Goal: Task Accomplishment & Management: Manage account settings

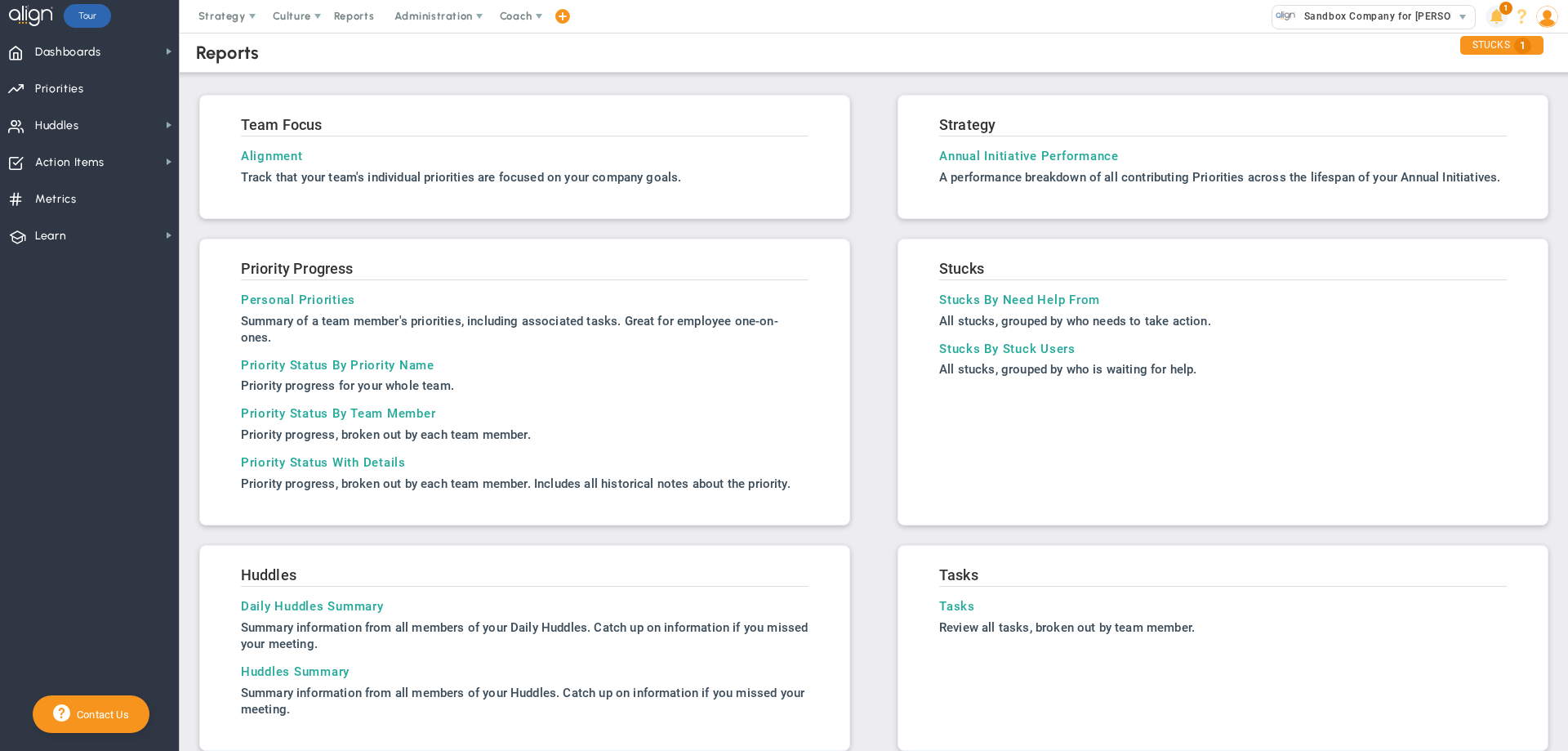
click at [1489, 18] on span at bounding box center [1496, 17] width 22 height 22
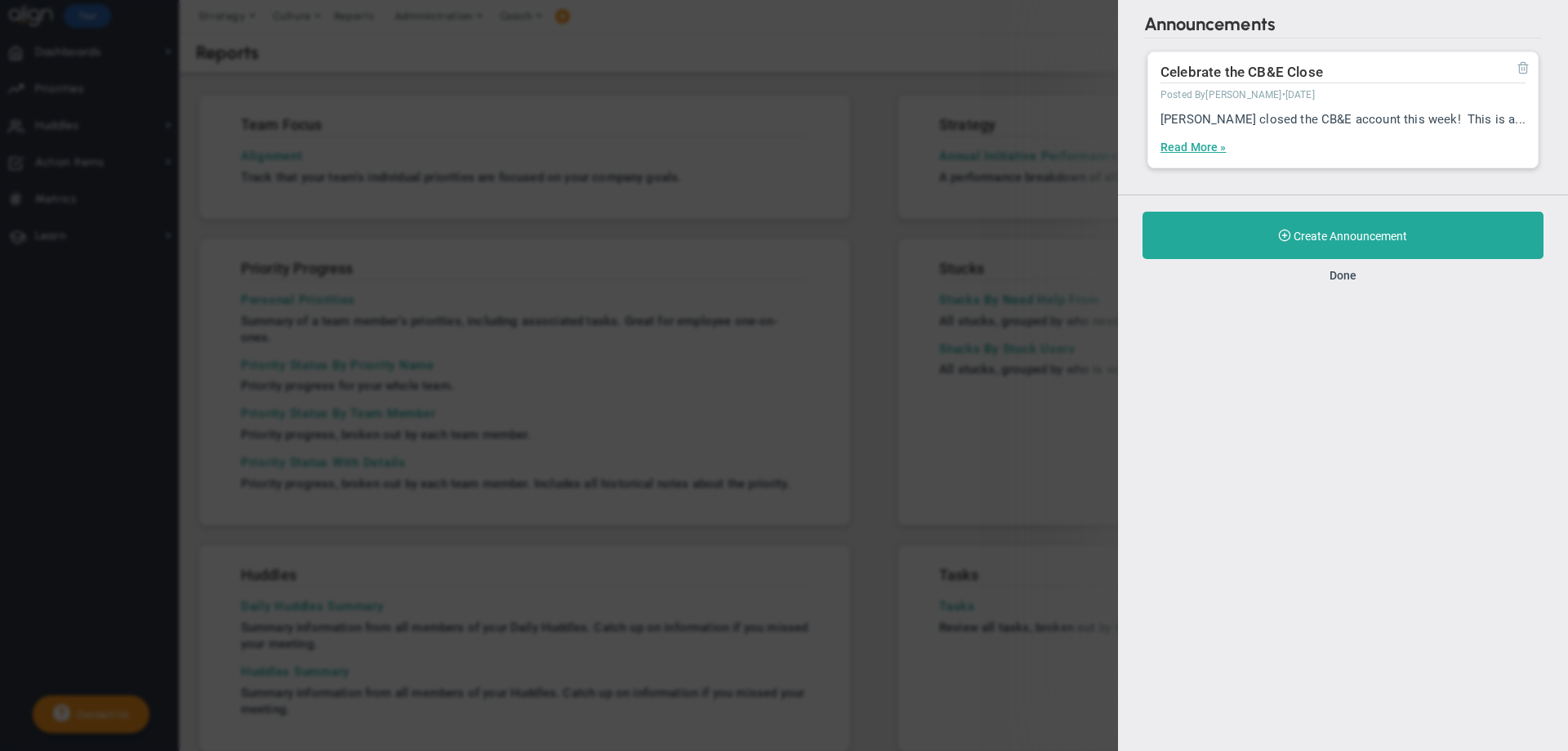
click at [1525, 61] on span at bounding box center [1522, 67] width 13 height 13
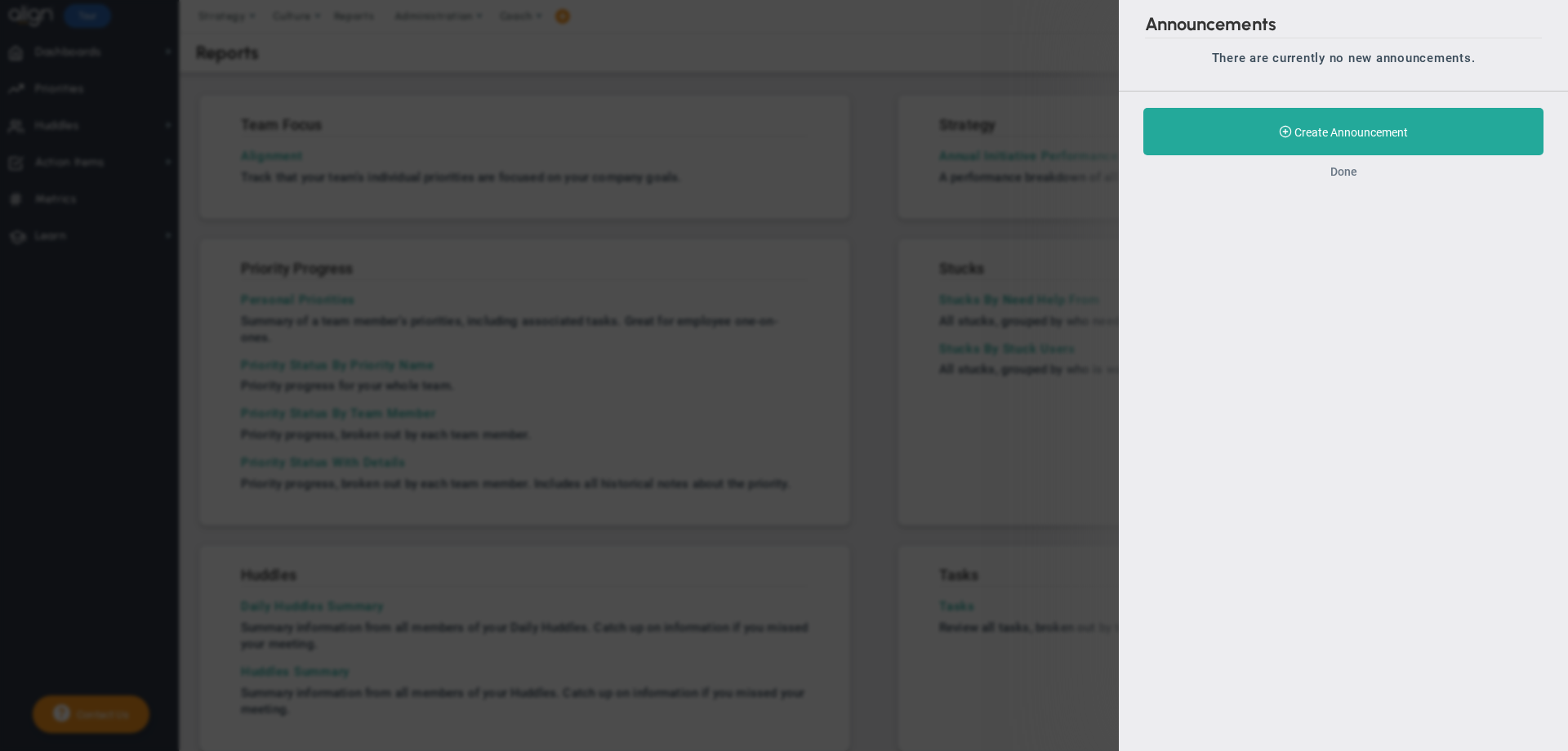
click at [1339, 175] on button "Done" at bounding box center [1343, 172] width 27 height 13
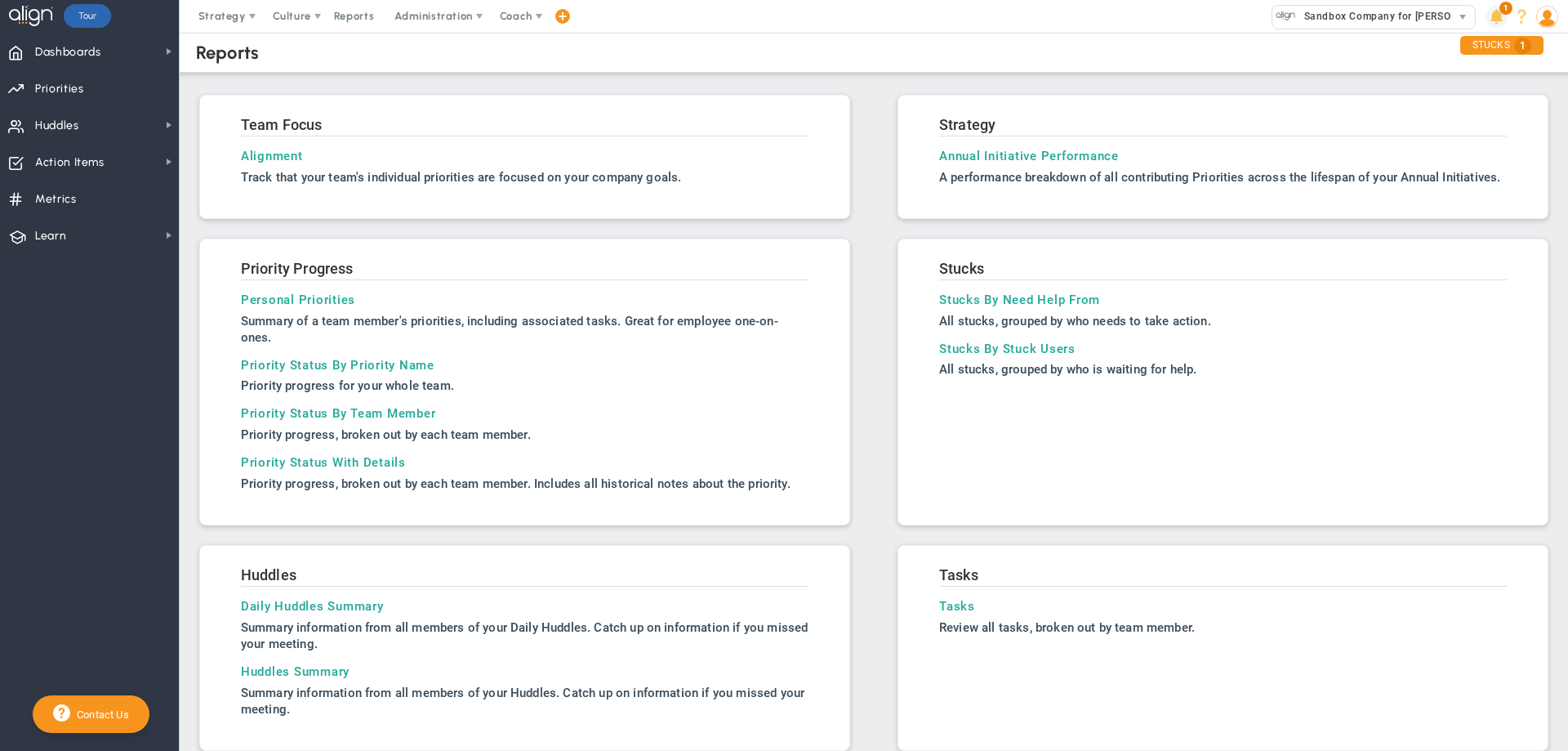
click at [1498, 17] on span at bounding box center [1496, 17] width 22 height 22
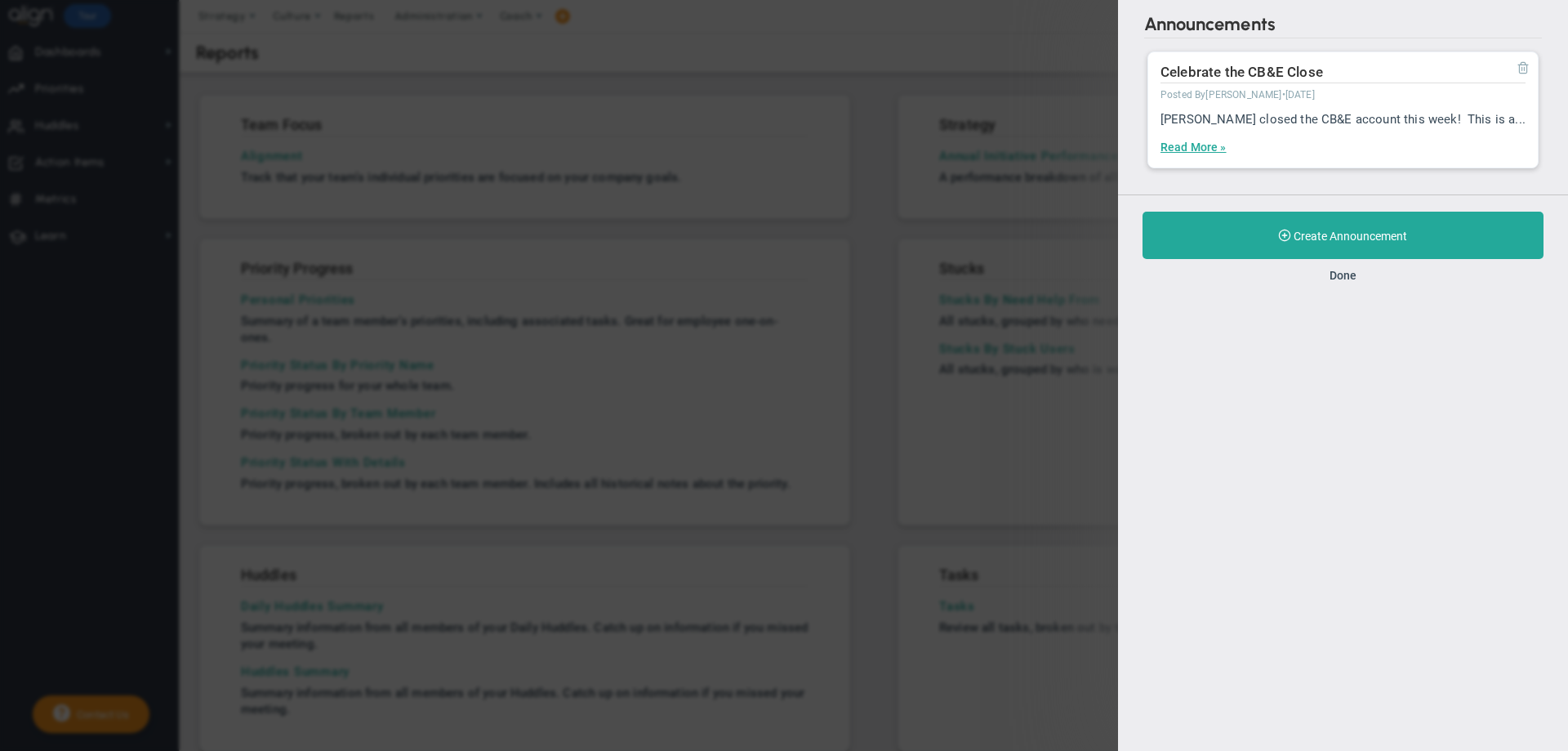
click at [1521, 64] on span at bounding box center [1522, 67] width 13 height 13
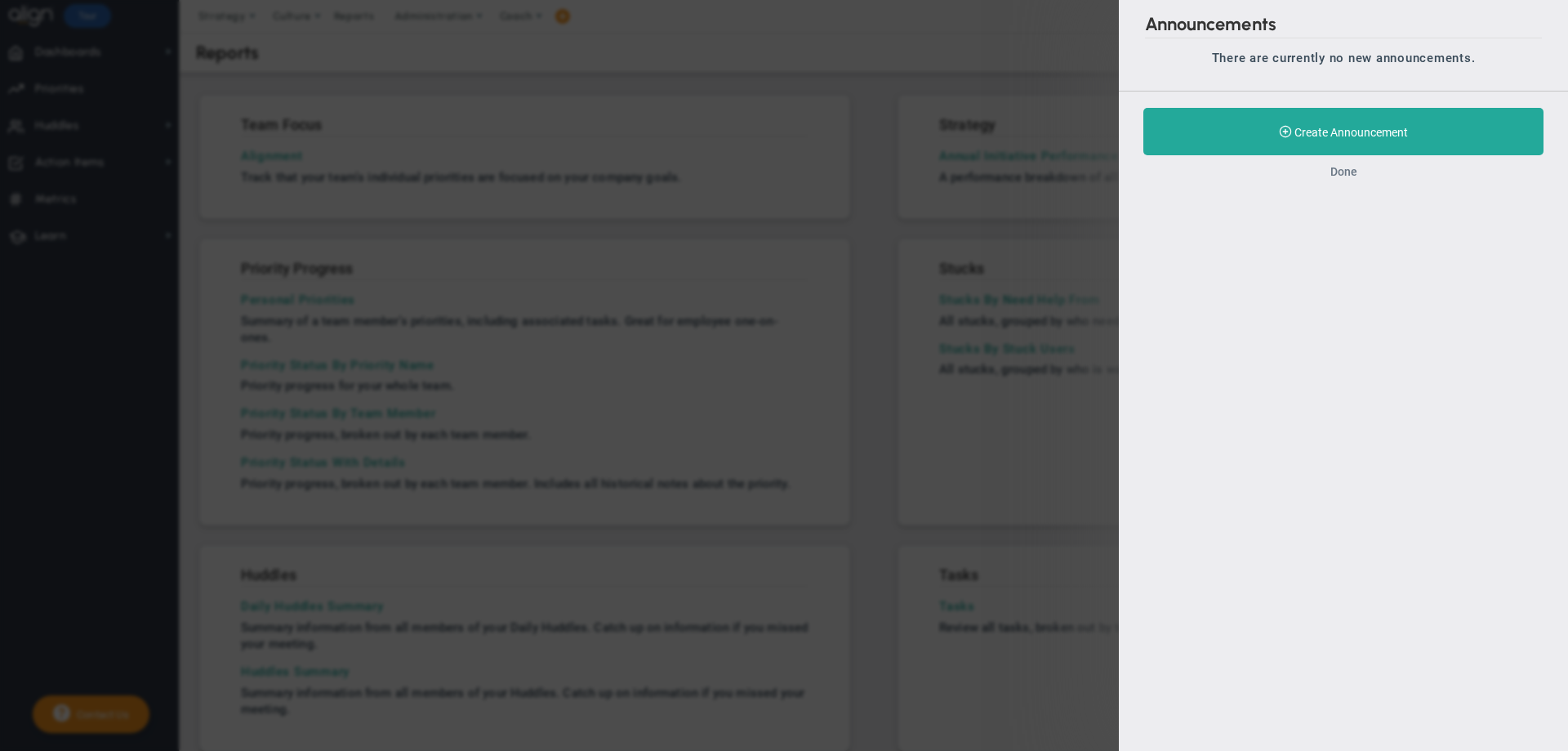
click at [1336, 178] on button "Done" at bounding box center [1343, 172] width 27 height 13
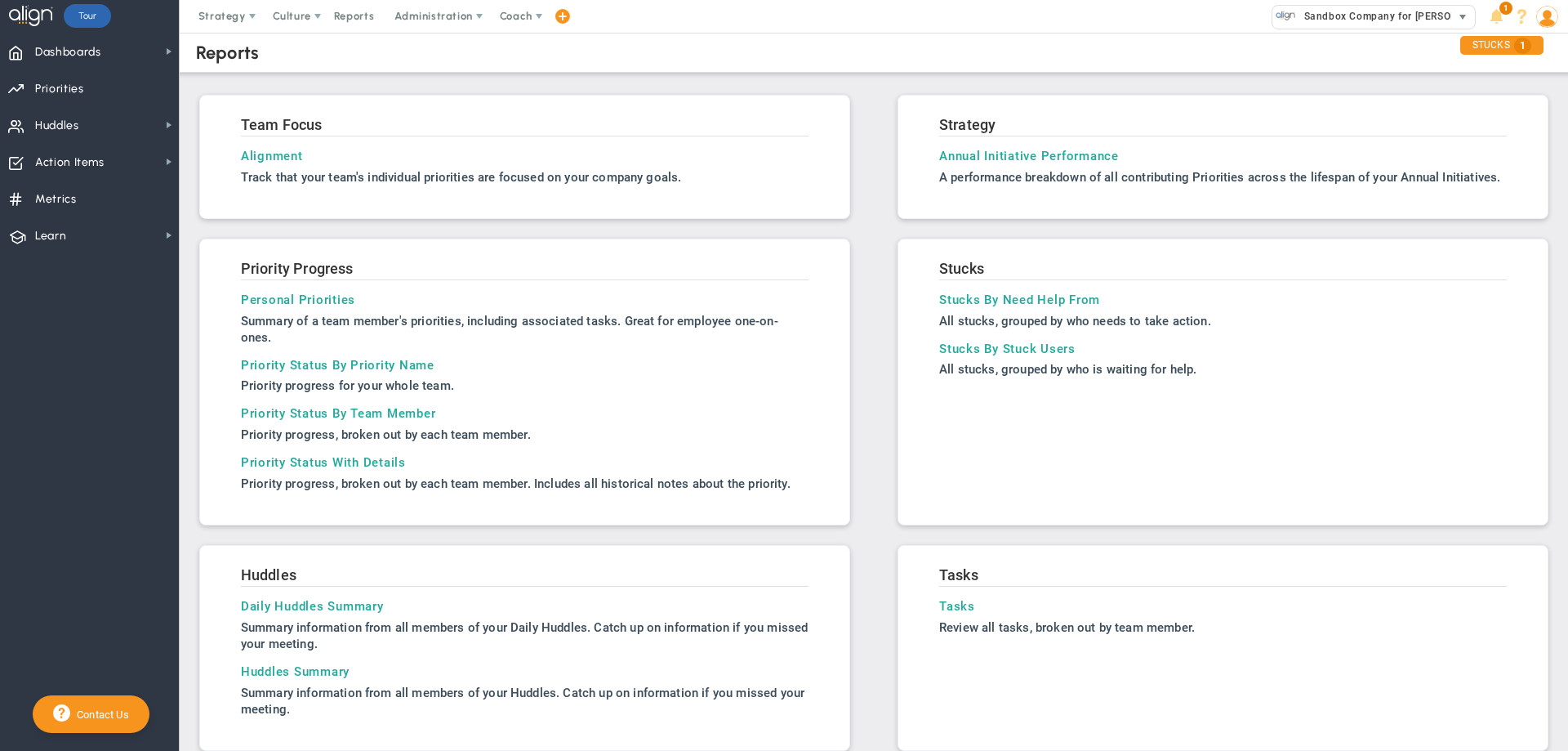
click at [1331, 16] on span "Sandbox Company for [PERSON_NAME]" at bounding box center [1395, 16] width 200 height 21
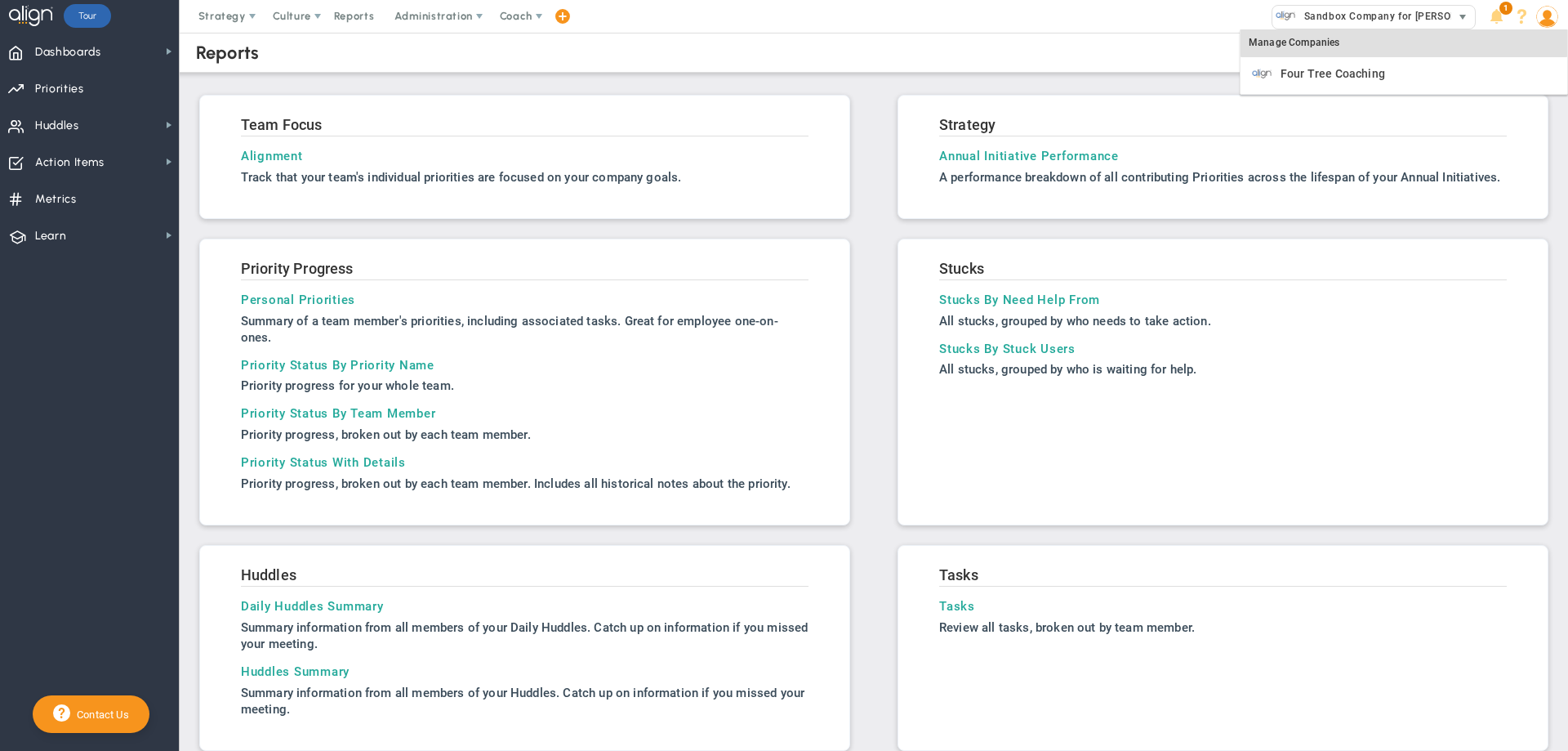
click at [1331, 16] on span "Sandbox Company for [PERSON_NAME]" at bounding box center [1395, 16] width 200 height 21
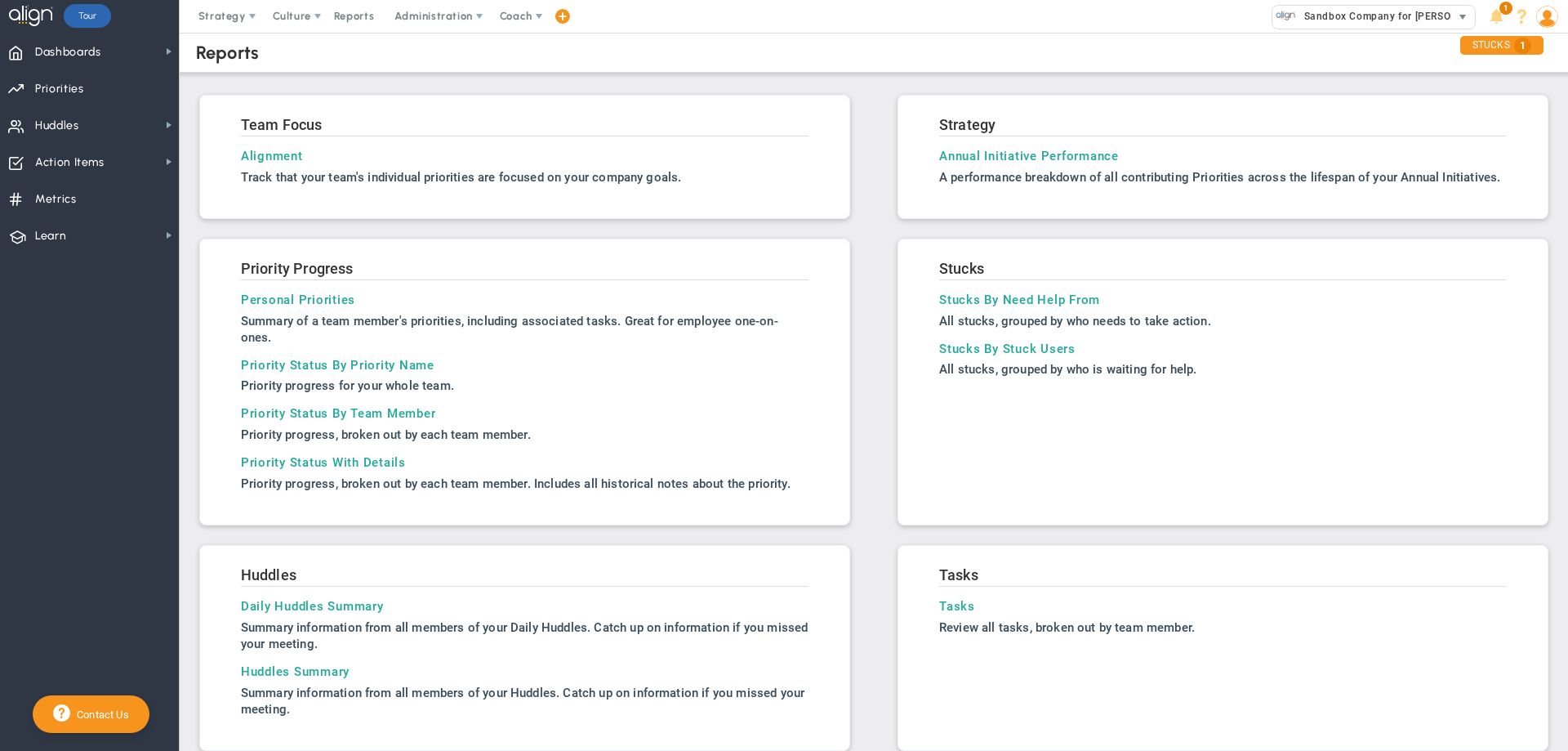
click at [1460, 16] on span "select" at bounding box center [1462, 17] width 13 height 13
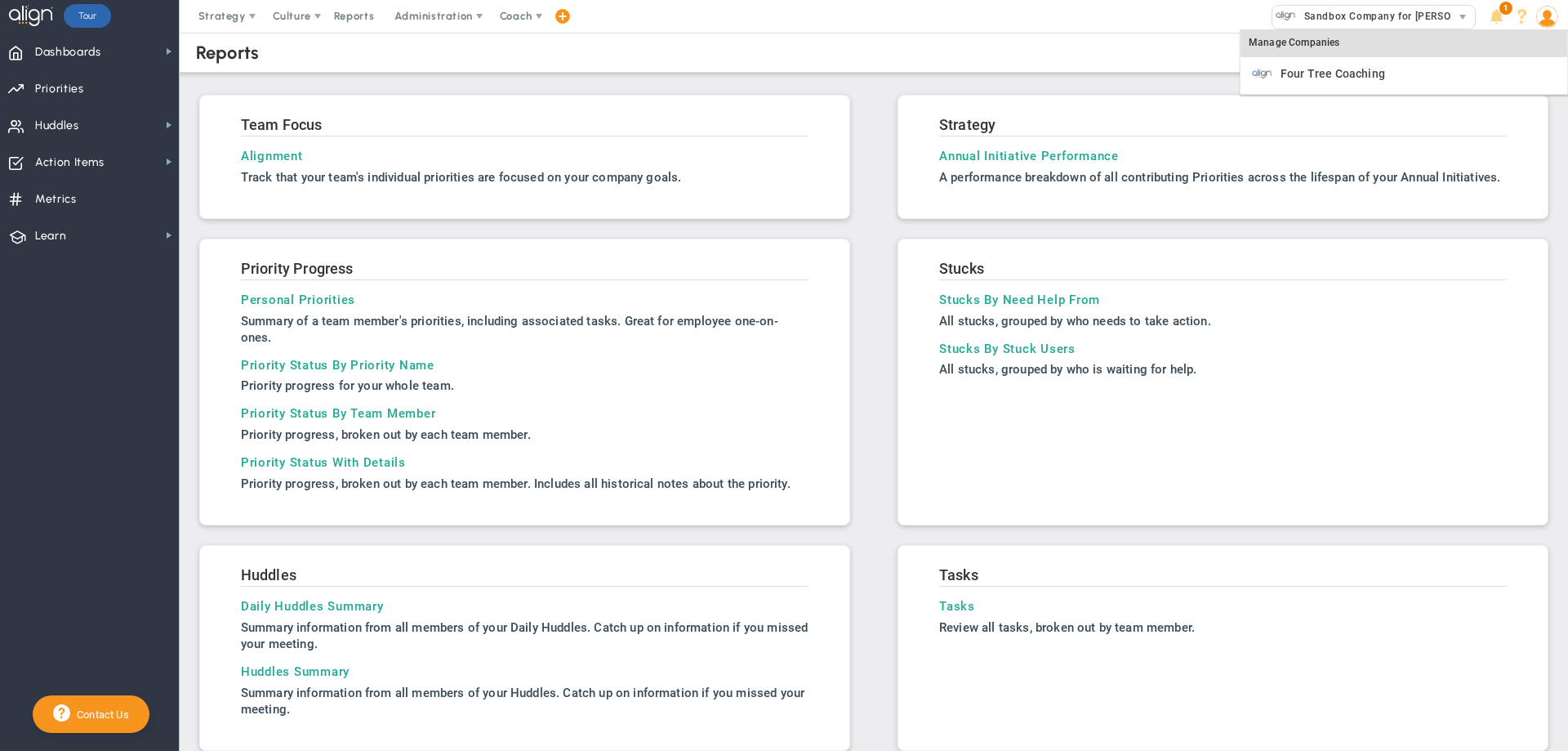
click at [1298, 40] on div "Manage Companies" at bounding box center [1404, 44] width 327 height 28
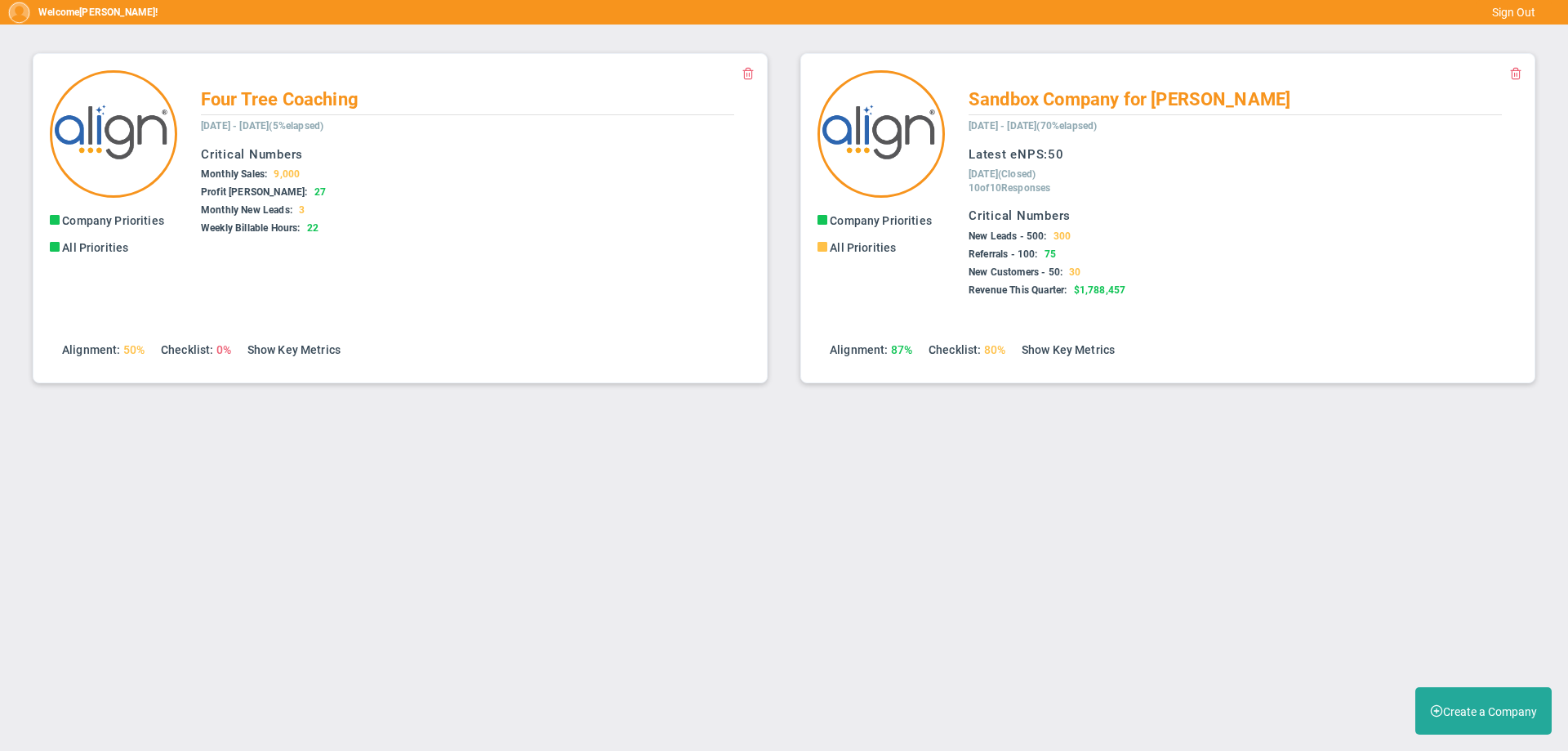
click at [337, 231] on h5 "Weekly Billable Hours: 22" at bounding box center [467, 228] width 533 height 14
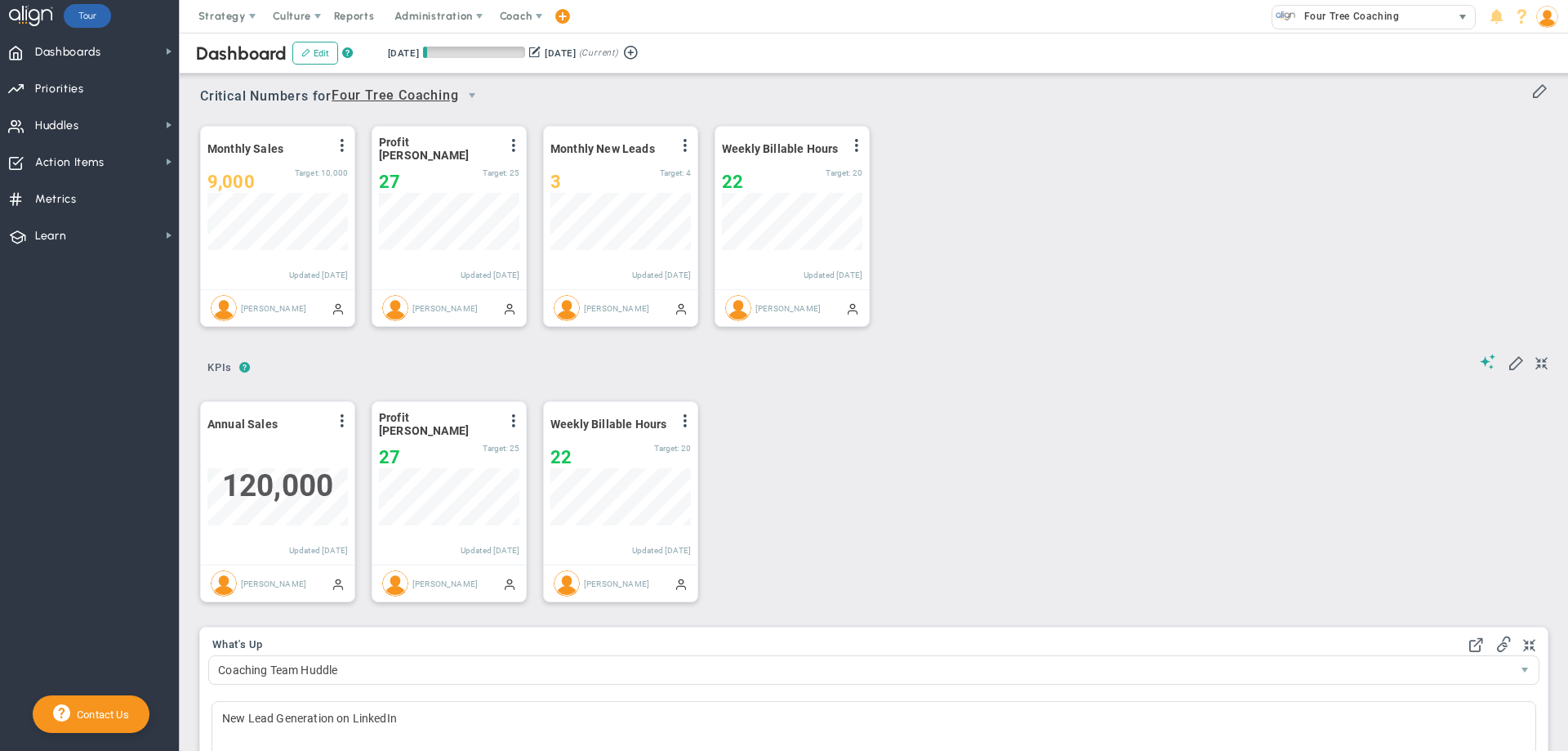
click at [1334, 12] on span "Four Tree Coaching" at bounding box center [1347, 16] width 103 height 21
click at [1300, 46] on div "Manage Companies" at bounding box center [1404, 44] width 327 height 28
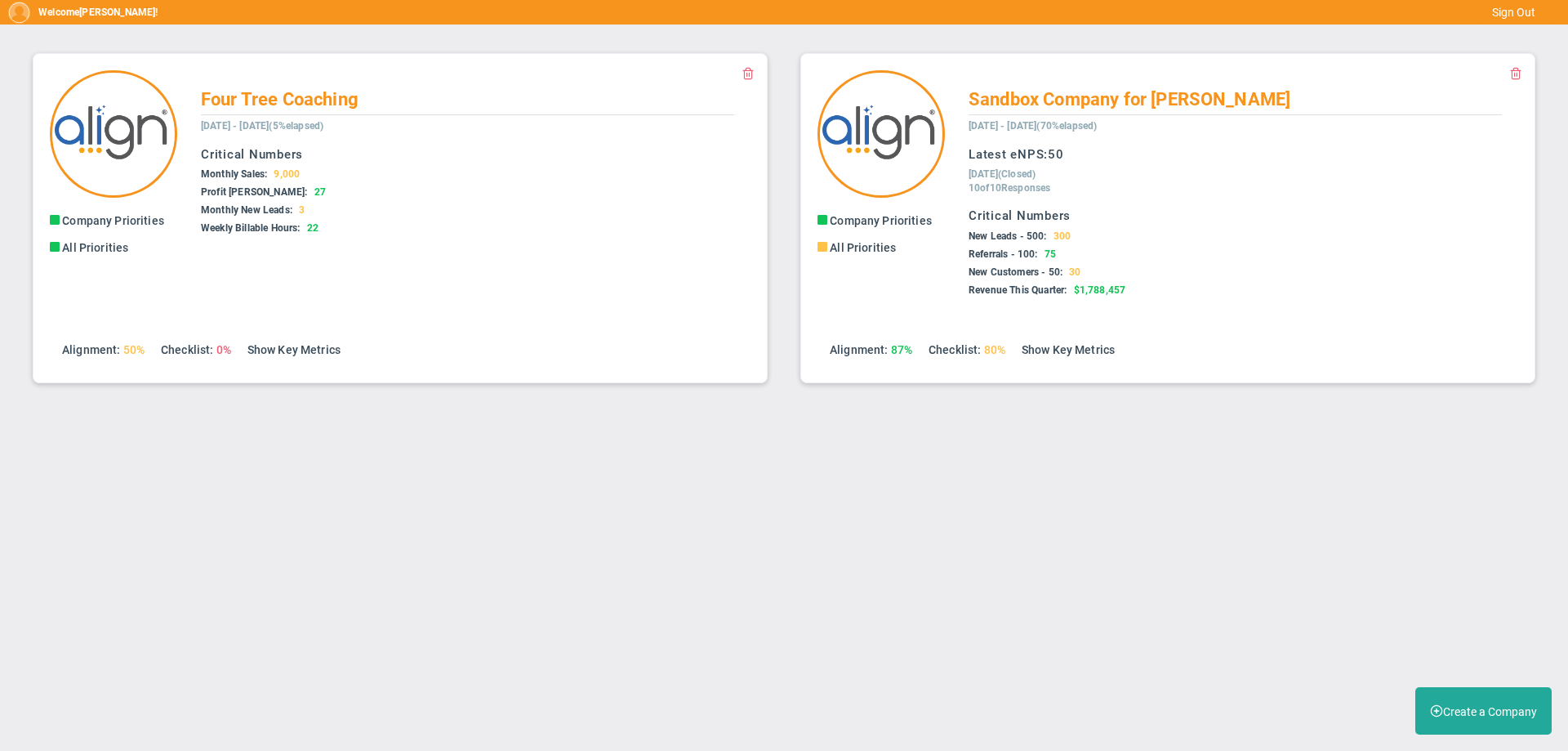
click at [1066, 246] on div "New Leads - 500: 300 Referrals - 100: 75 New Customers - 50: 30 Revenue This Qu…" at bounding box center [1235, 264] width 533 height 69
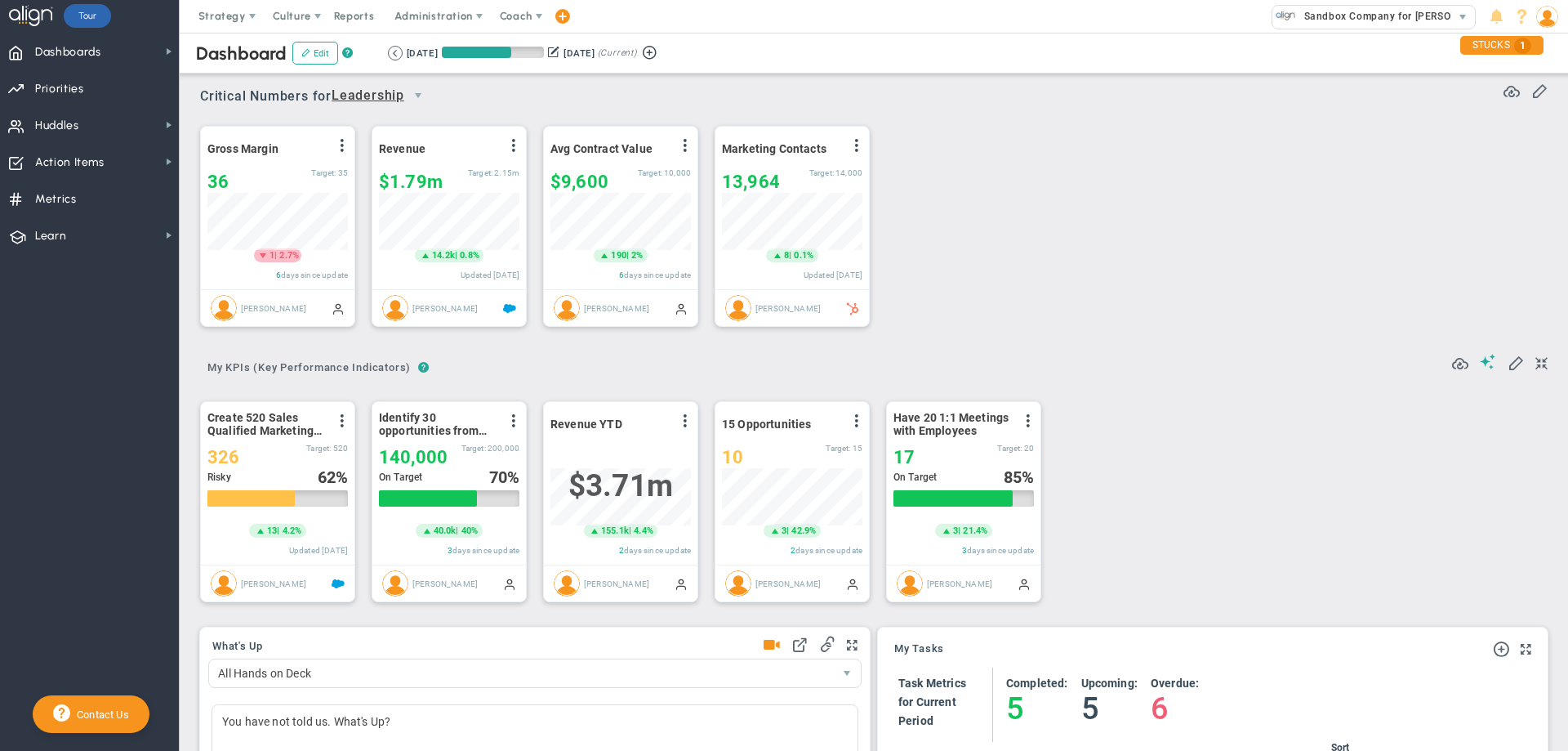
scroll to position [58, 140]
click at [1352, 10] on span "Sandbox Company for [PERSON_NAME]" at bounding box center [1395, 16] width 200 height 21
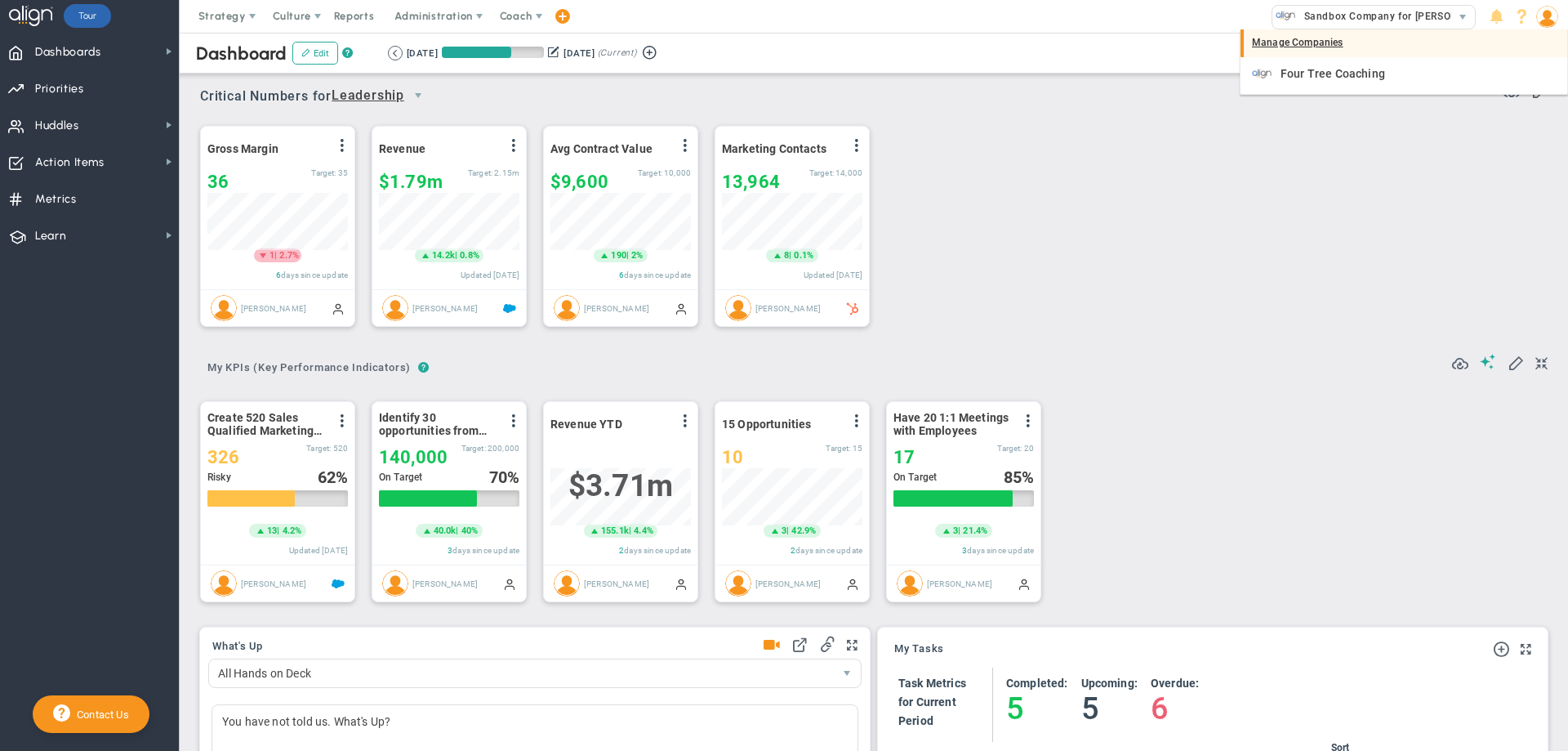
click at [1326, 38] on div "Manage Companies" at bounding box center [1404, 44] width 327 height 28
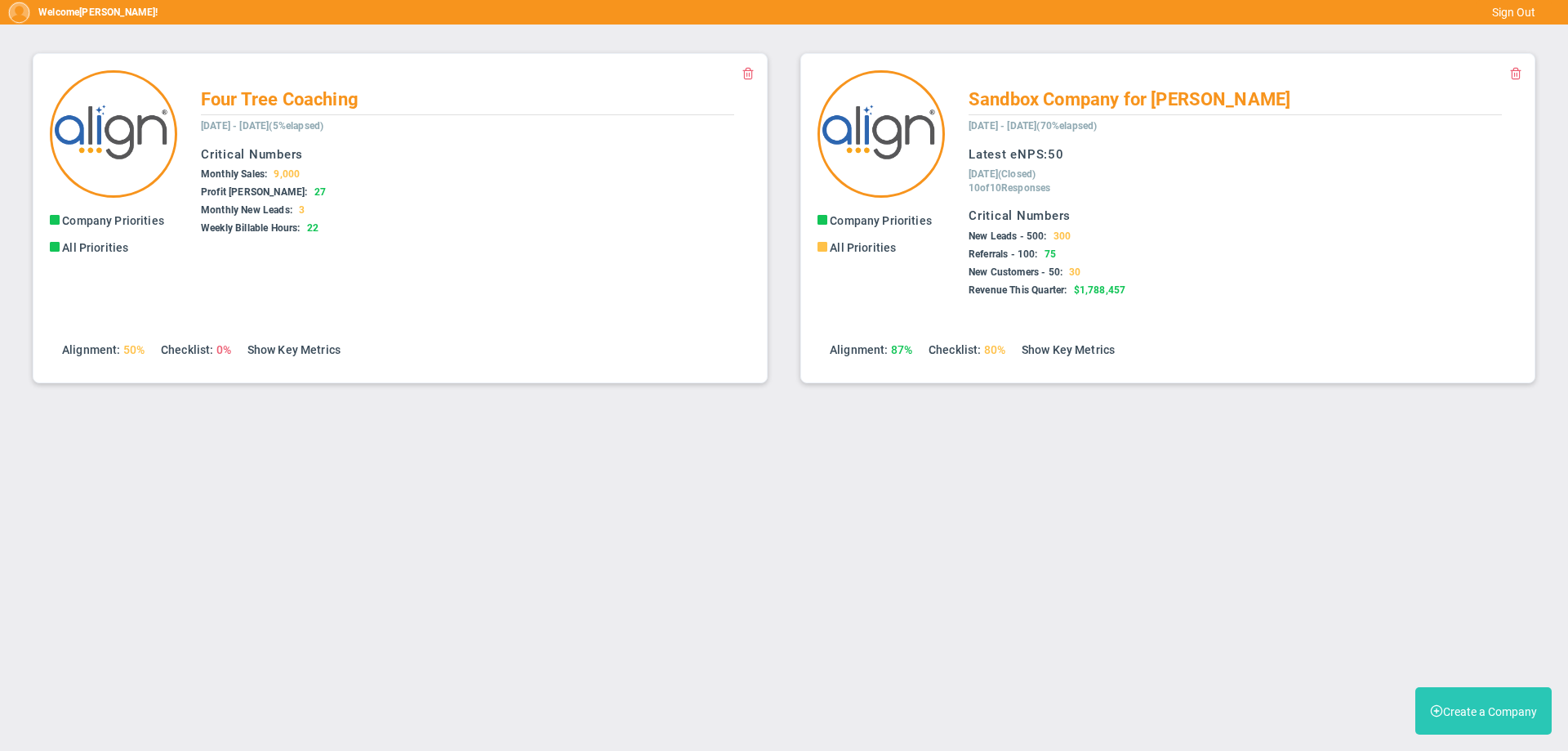
click at [1470, 708] on button "Create a Company" at bounding box center [1483, 710] width 137 height 47
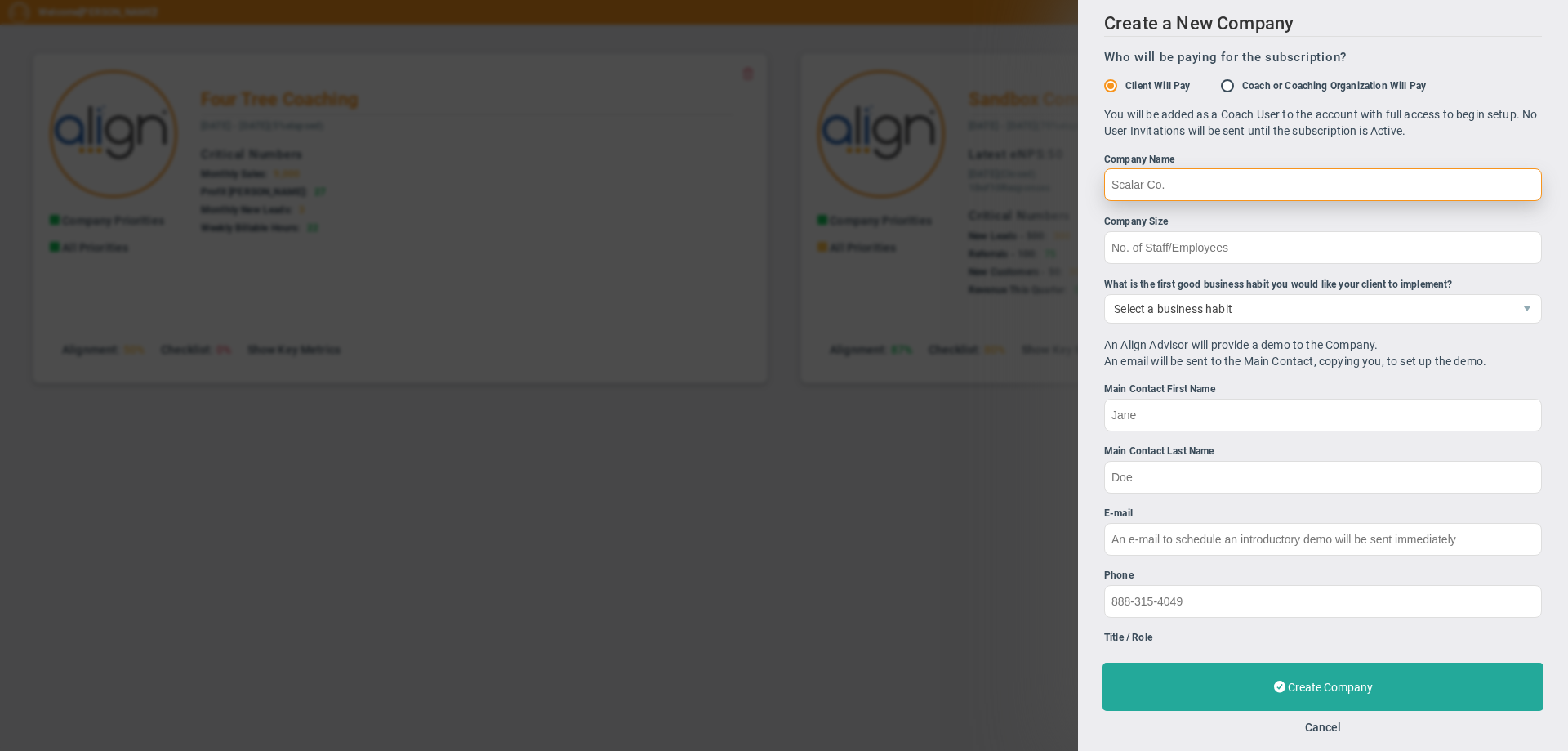
drag, startPoint x: 1196, startPoint y: 186, endPoint x: 1060, endPoint y: 178, distance: 136.2
click at [1060, 178] on div "Create a New Company Who will be paying for the subscription? Client Will Pay C…" at bounding box center [784, 376] width 1568 height 751
type input "Logican Technologis"
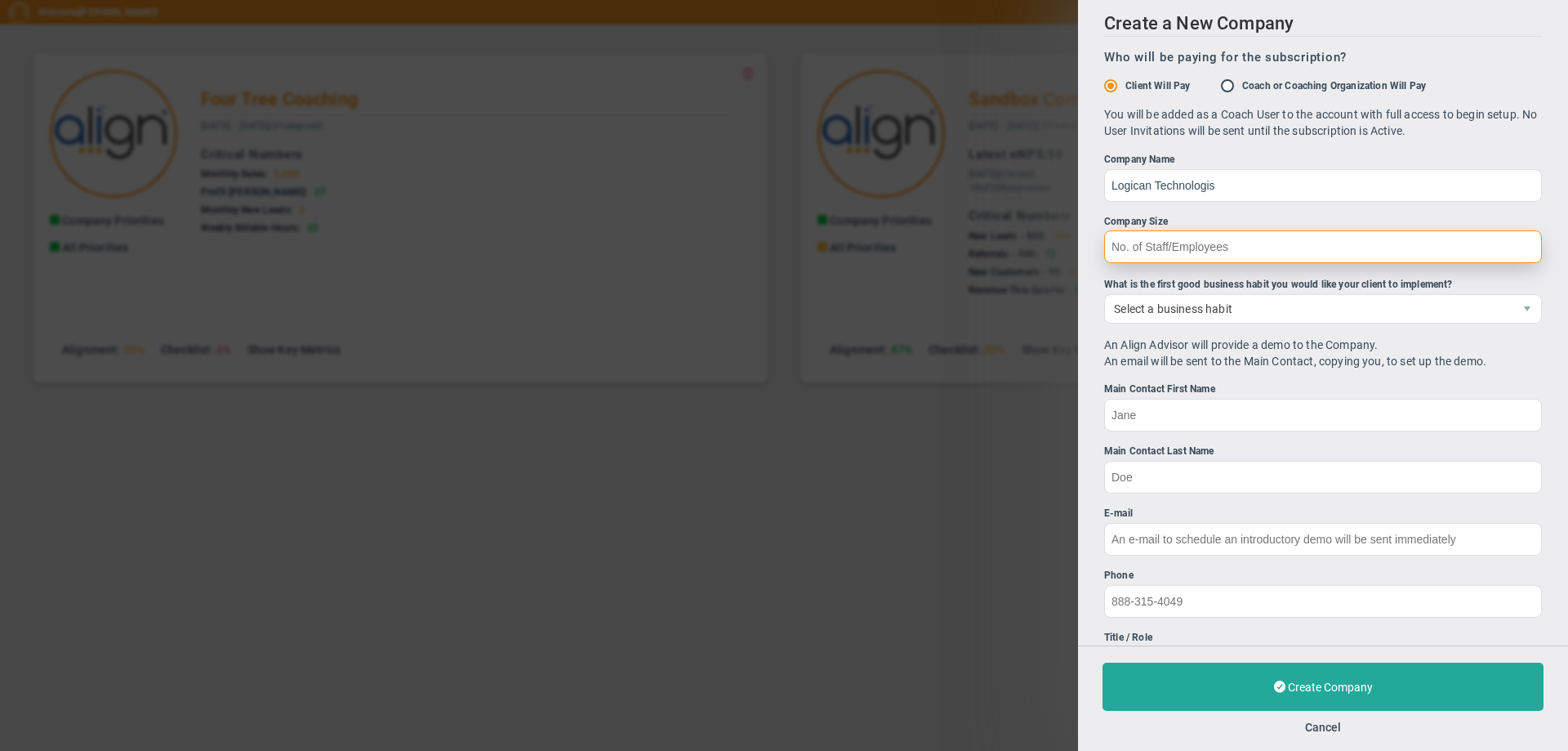
click at [1116, 240] on input "Company Size" at bounding box center [1322, 246] width 438 height 33
type input "155"
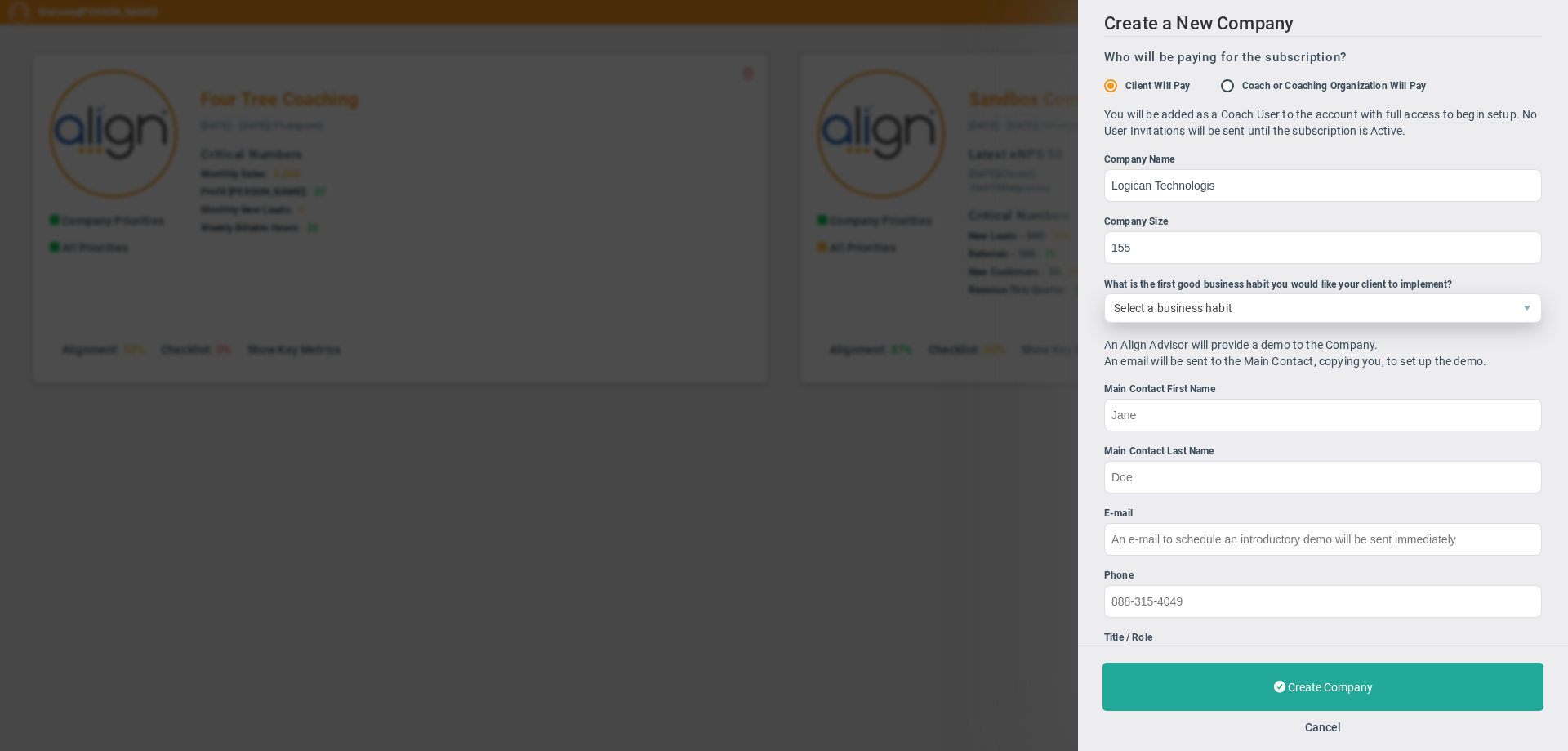
click at [1140, 302] on span "Select a business habit" at bounding box center [1308, 308] width 408 height 28
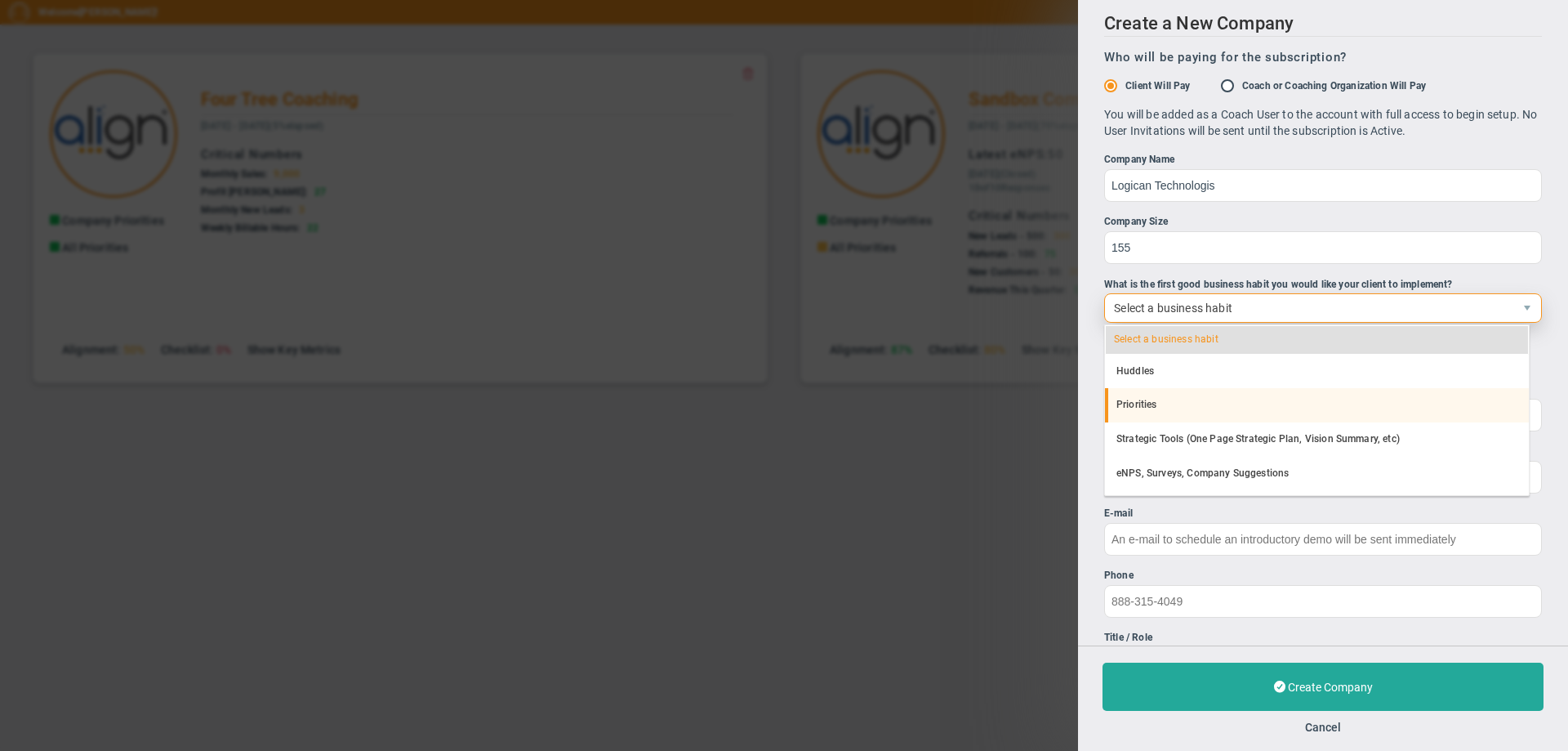
click at [1143, 404] on li "Priorities" at bounding box center [1316, 404] width 424 height 34
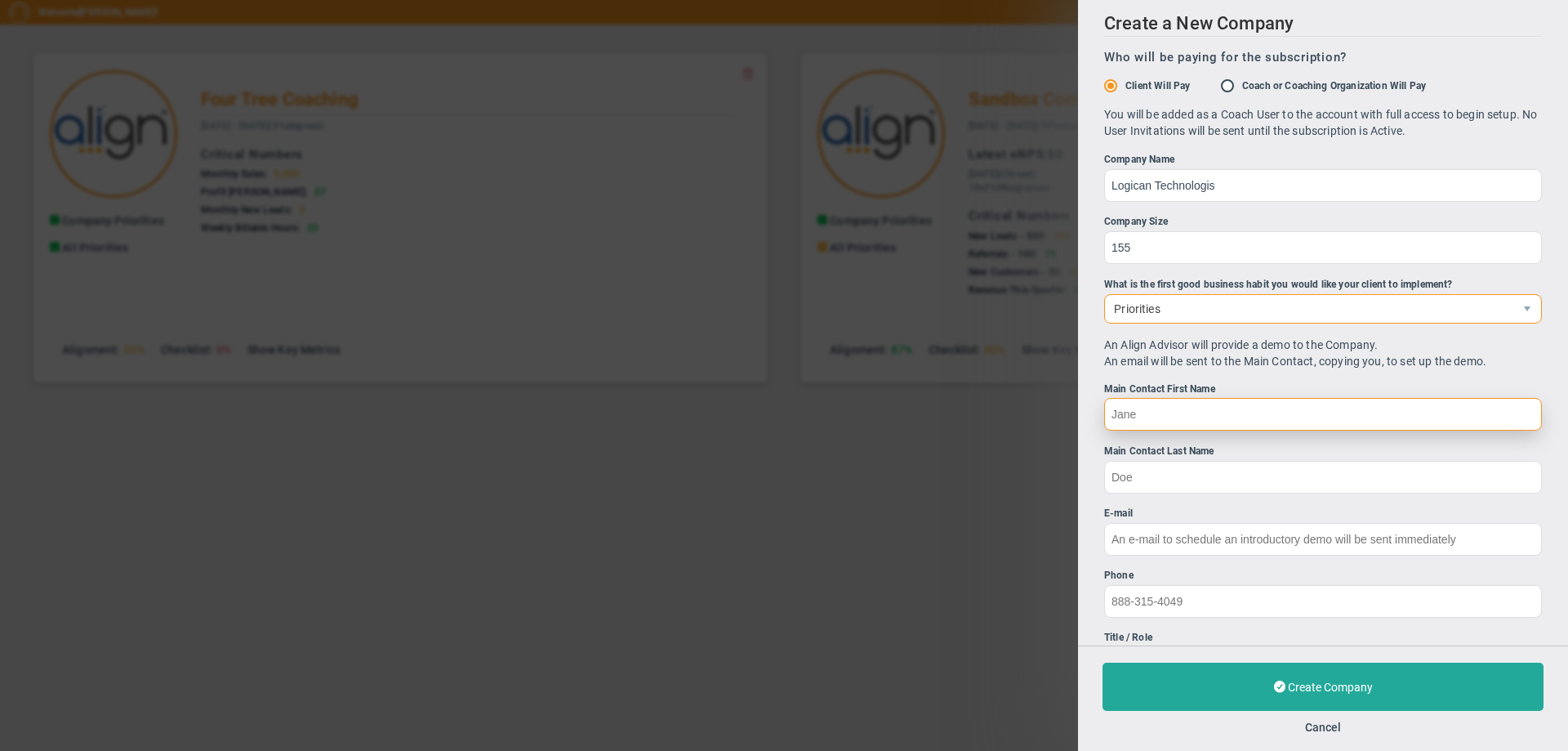
click at [1143, 412] on input "Main Contact First Name" at bounding box center [1322, 414] width 438 height 33
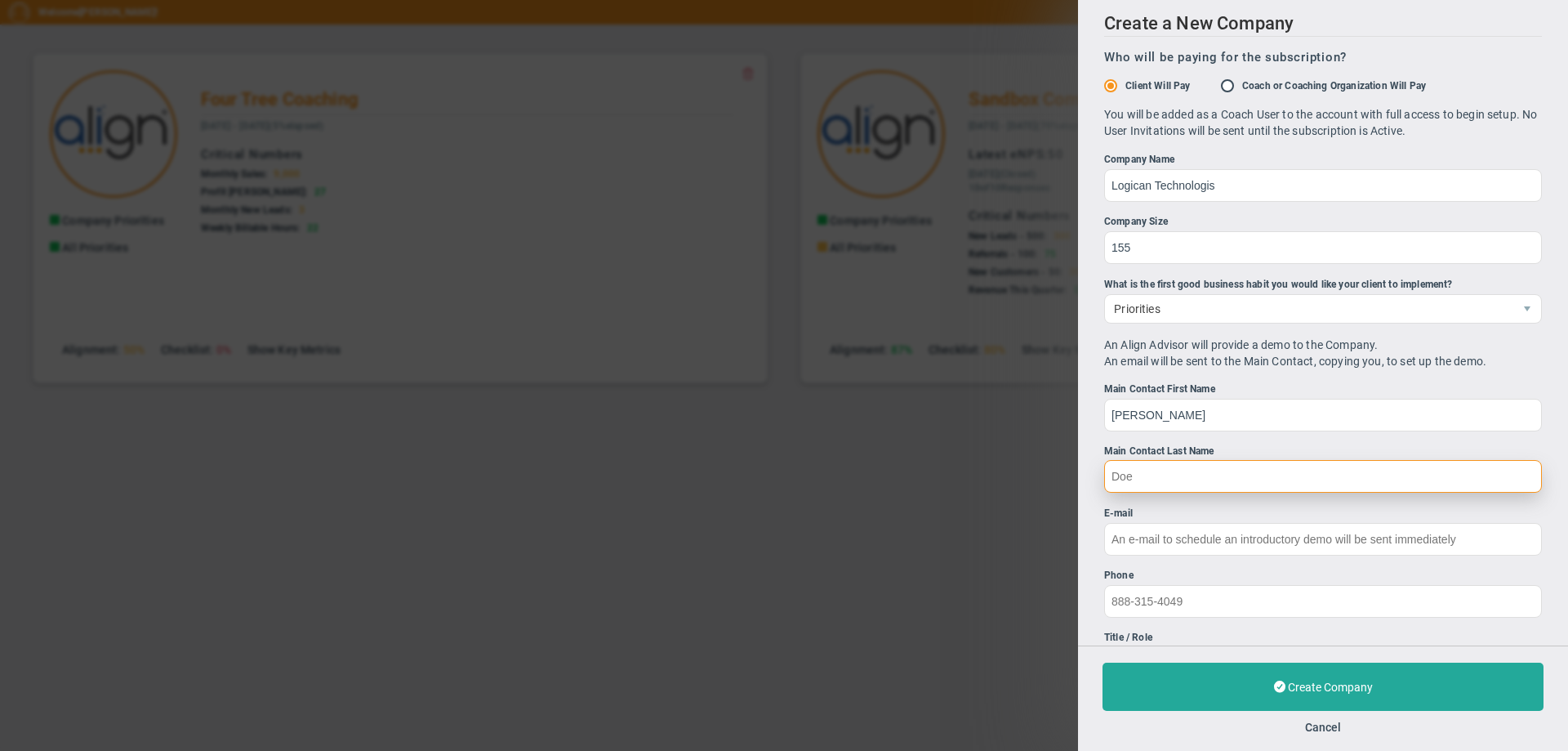
click at [1158, 482] on input "Main Contact Last Name" at bounding box center [1322, 476] width 438 height 33
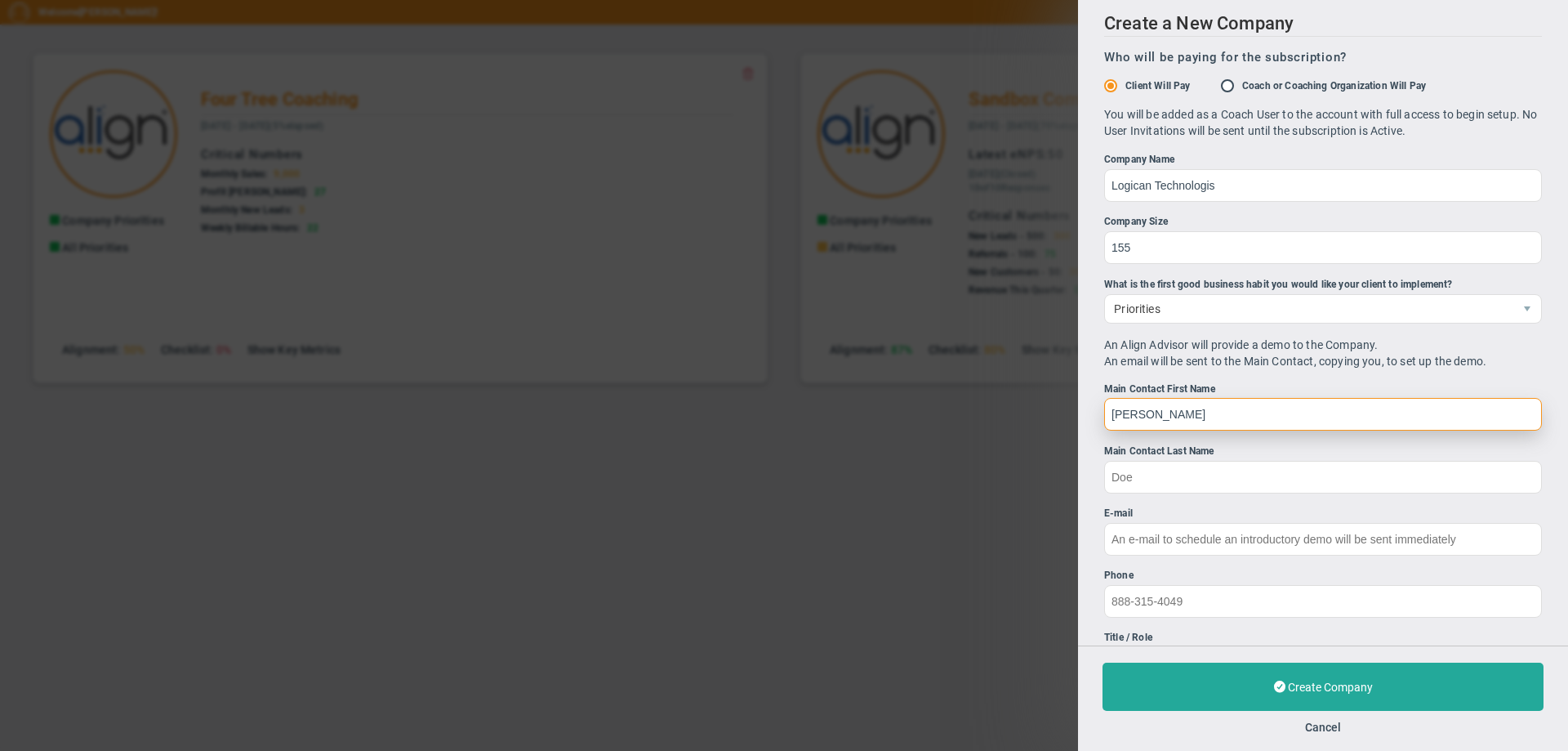
drag, startPoint x: 1192, startPoint y: 411, endPoint x: 1140, endPoint y: 425, distance: 53.9
click at [1140, 425] on input "Jason Pincock" at bounding box center [1322, 414] width 438 height 33
type input "Jason"
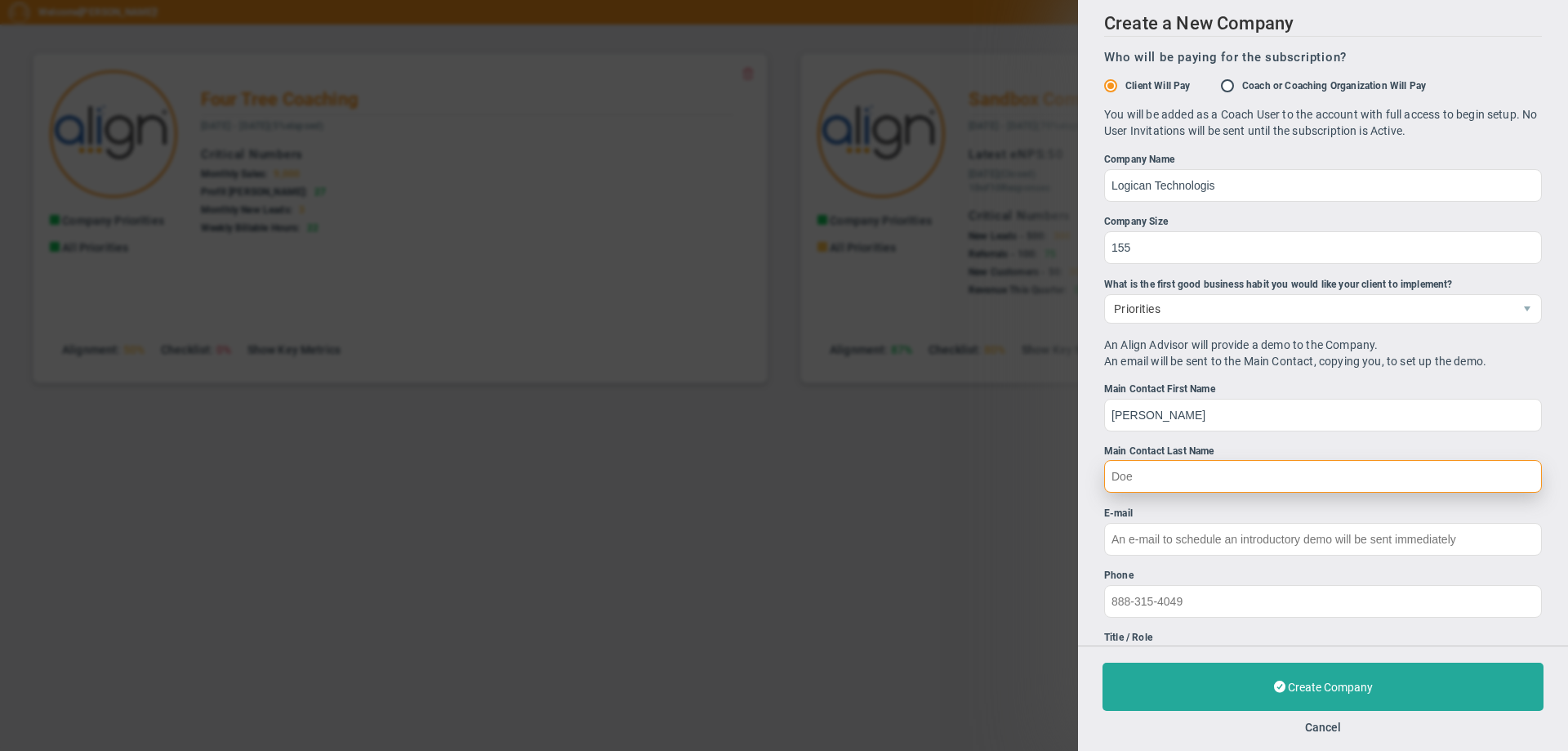
click at [1120, 481] on input "Main Contact Last Name" at bounding box center [1322, 476] width 438 height 33
type input "Pincock"
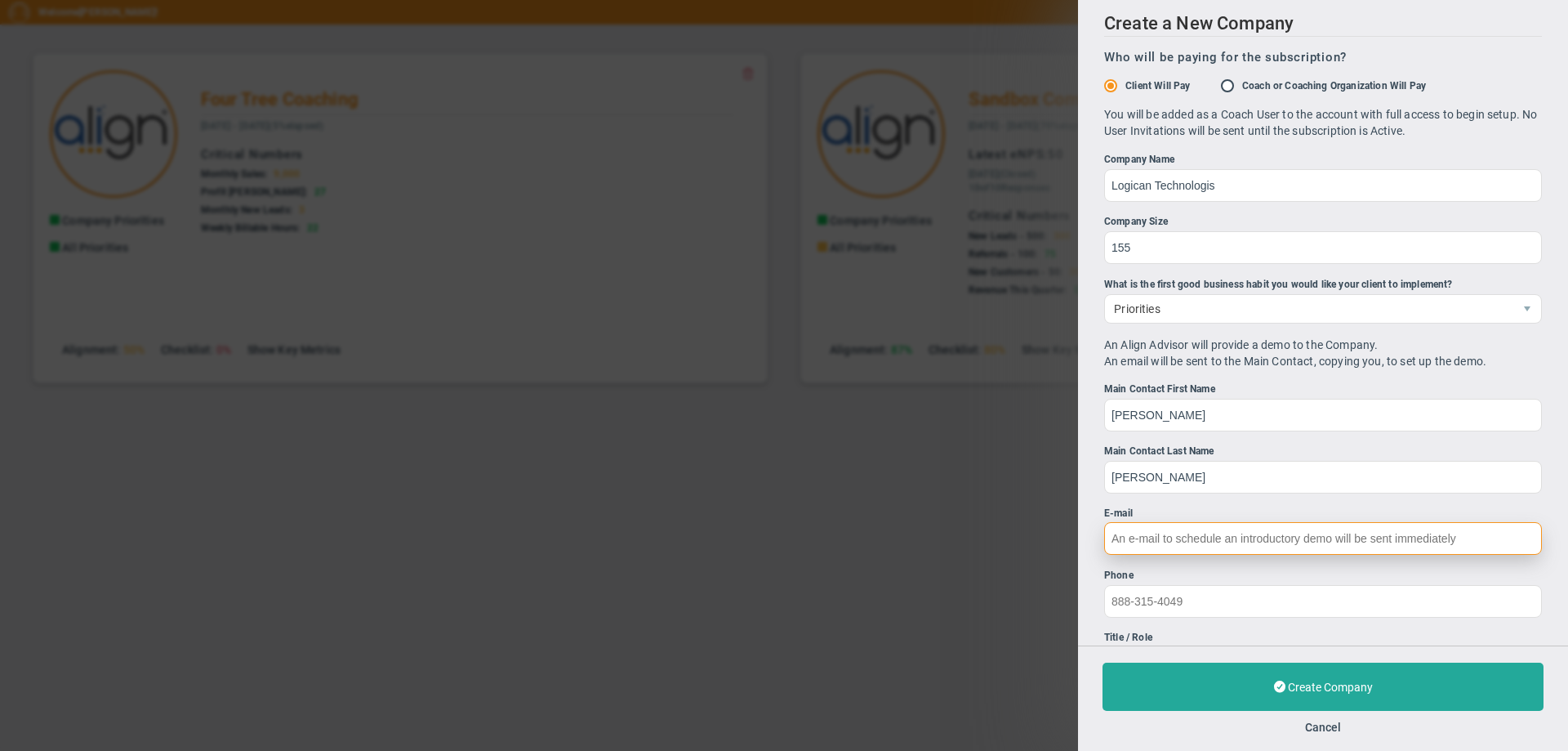
click at [1121, 540] on input "E-mail" at bounding box center [1322, 538] width 438 height 33
type input "Jsaonp@logican.com"
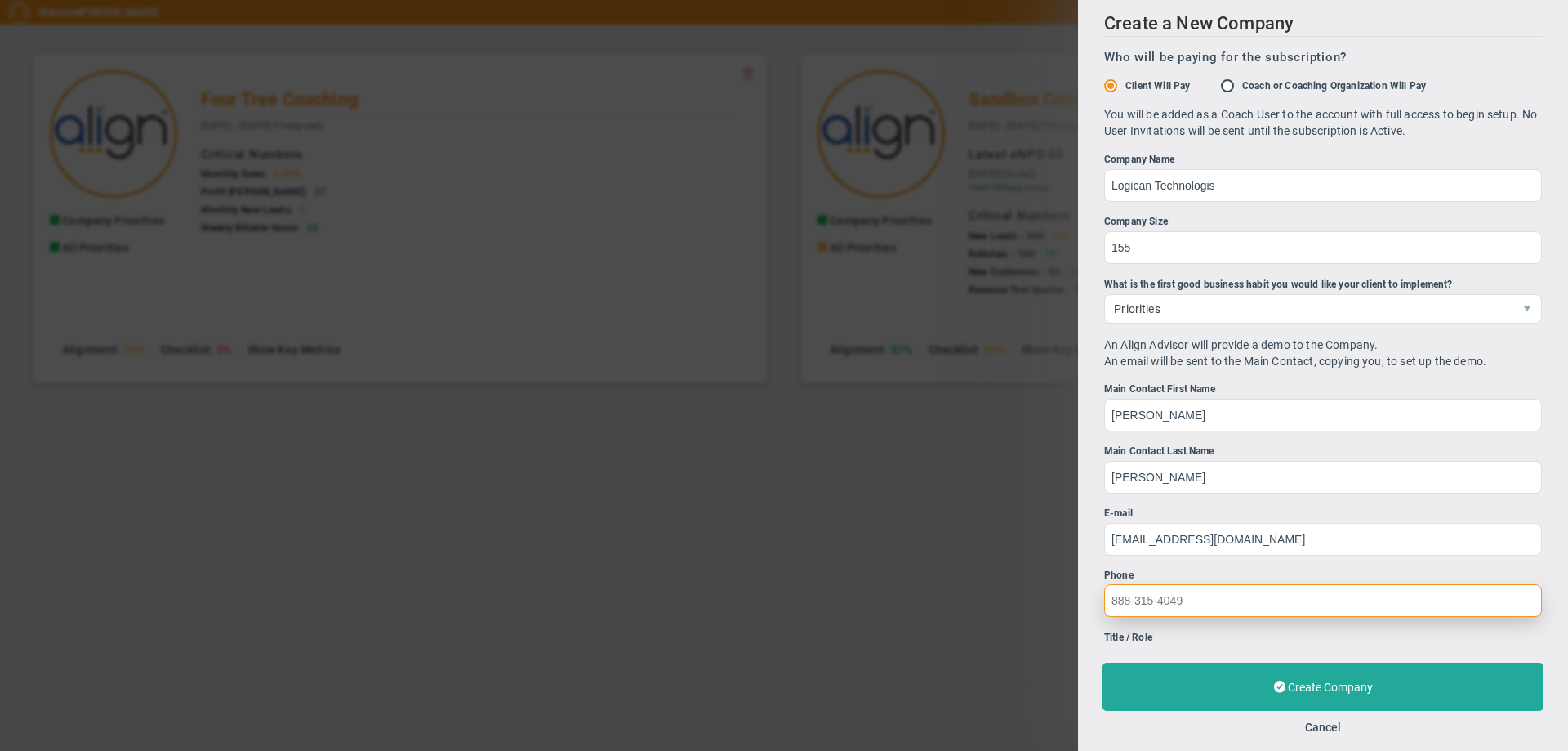
click at [1119, 605] on input "Phone" at bounding box center [1322, 599] width 438 height 33
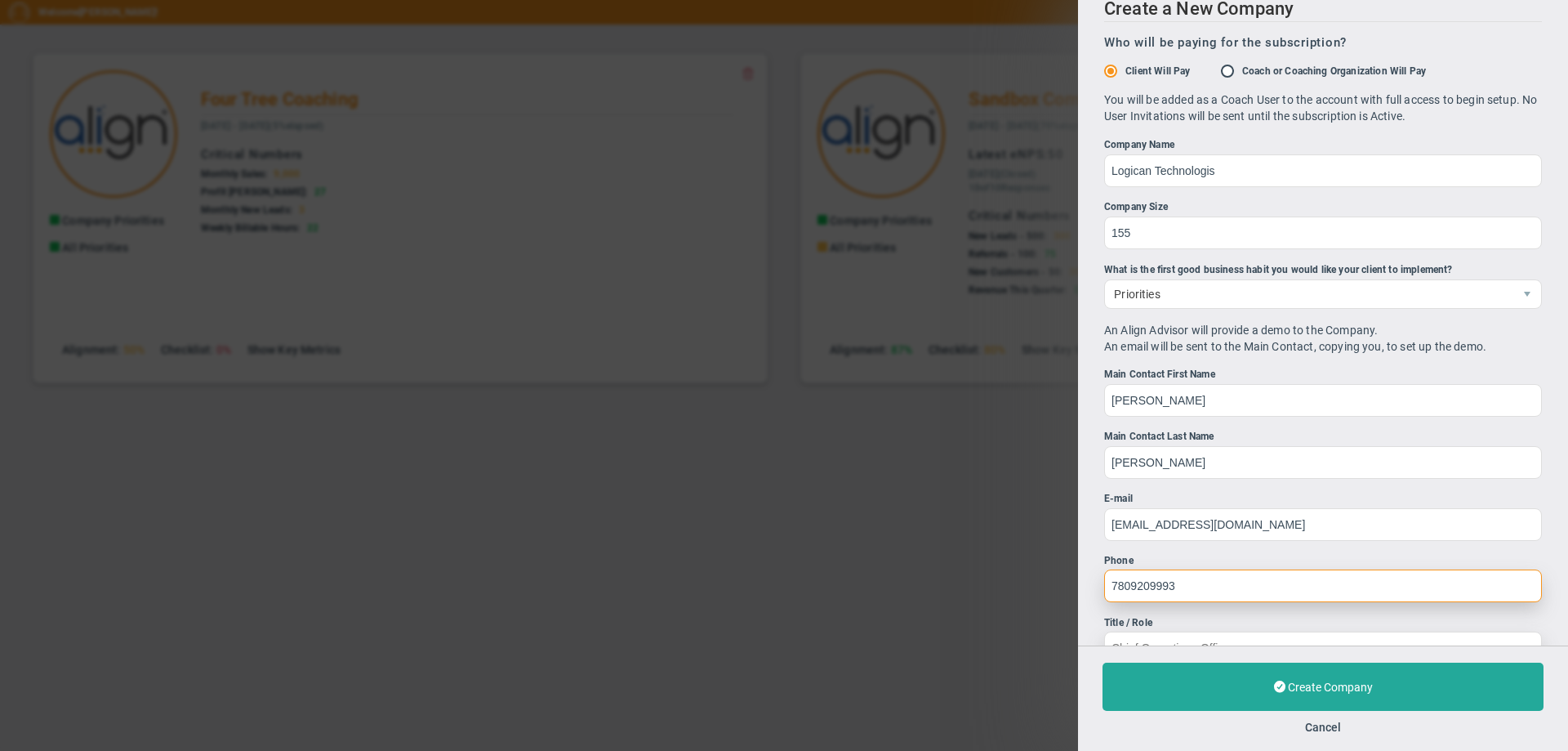
scroll to position [62, 0]
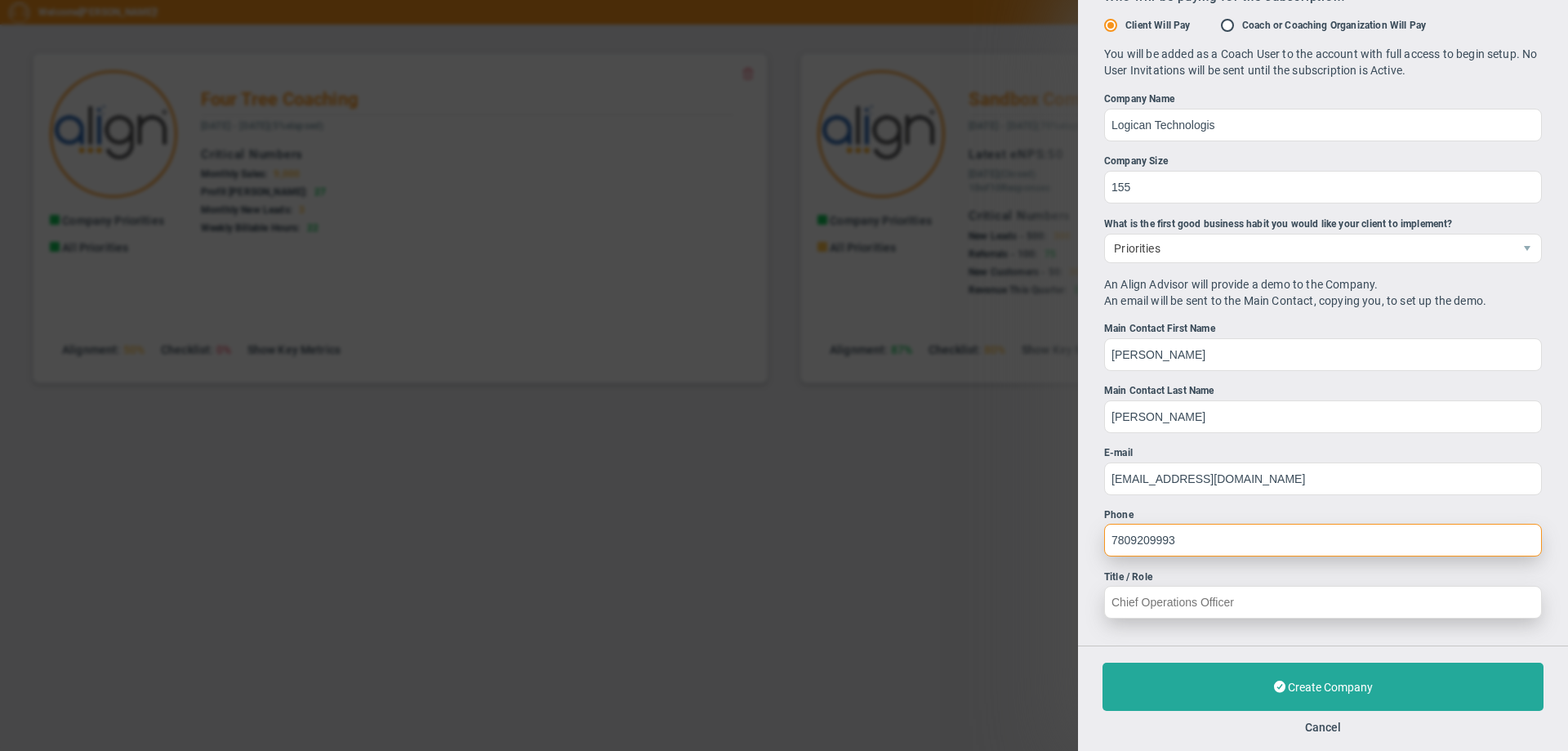
type input "7809209993"
click at [1149, 604] on input "Title / Role" at bounding box center [1322, 601] width 438 height 33
click at [1252, 596] on input "Title / Role" at bounding box center [1322, 601] width 438 height 33
click at [1245, 604] on input "Title / Role" at bounding box center [1322, 601] width 438 height 33
drag, startPoint x: 1236, startPoint y: 597, endPoint x: 1141, endPoint y: 610, distance: 95.9
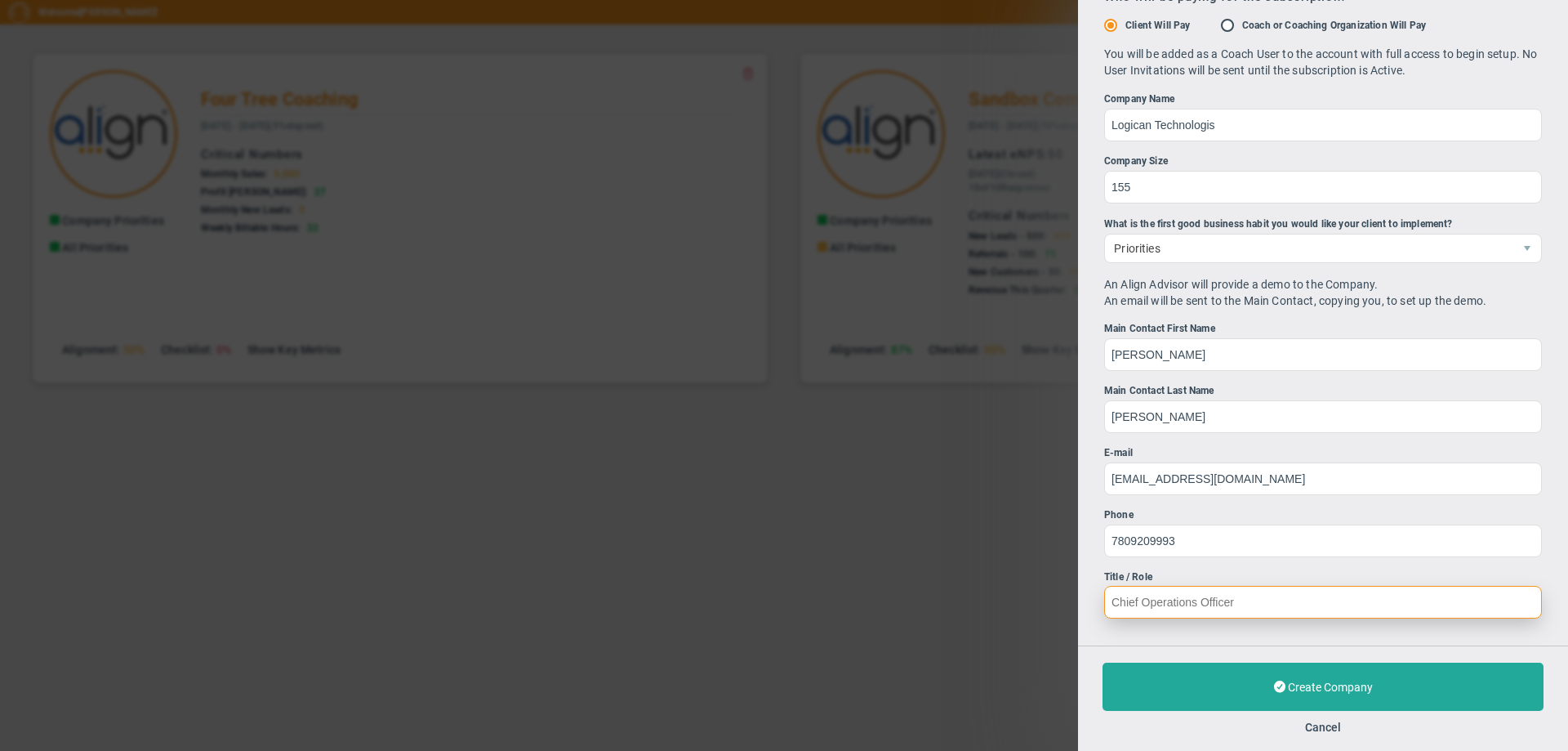
click at [1143, 610] on input "Title / Role" at bounding box center [1322, 601] width 438 height 33
type input "Chief Operations Officer"
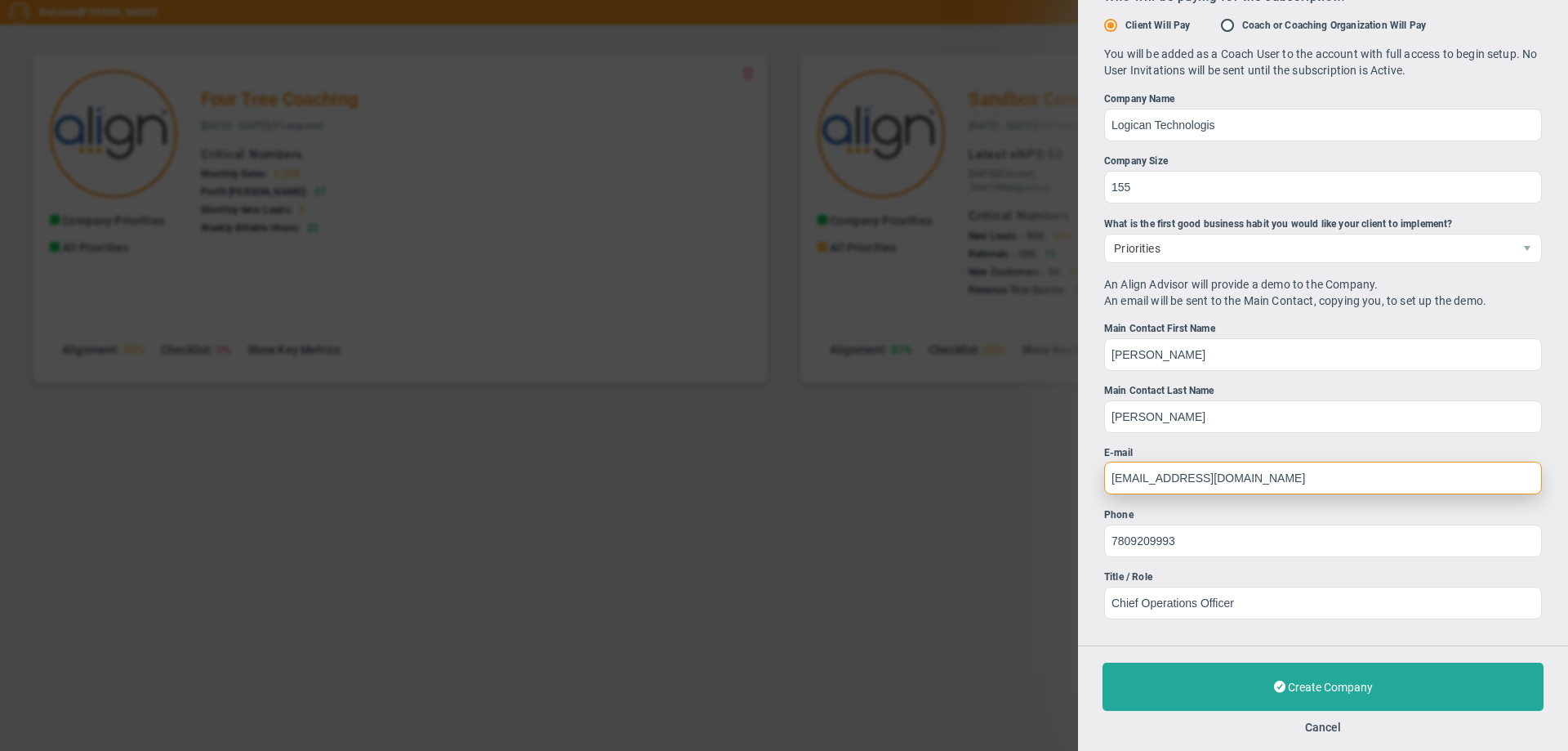
click at [1120, 483] on input "Jsaonp@logican.com" at bounding box center [1322, 478] width 438 height 33
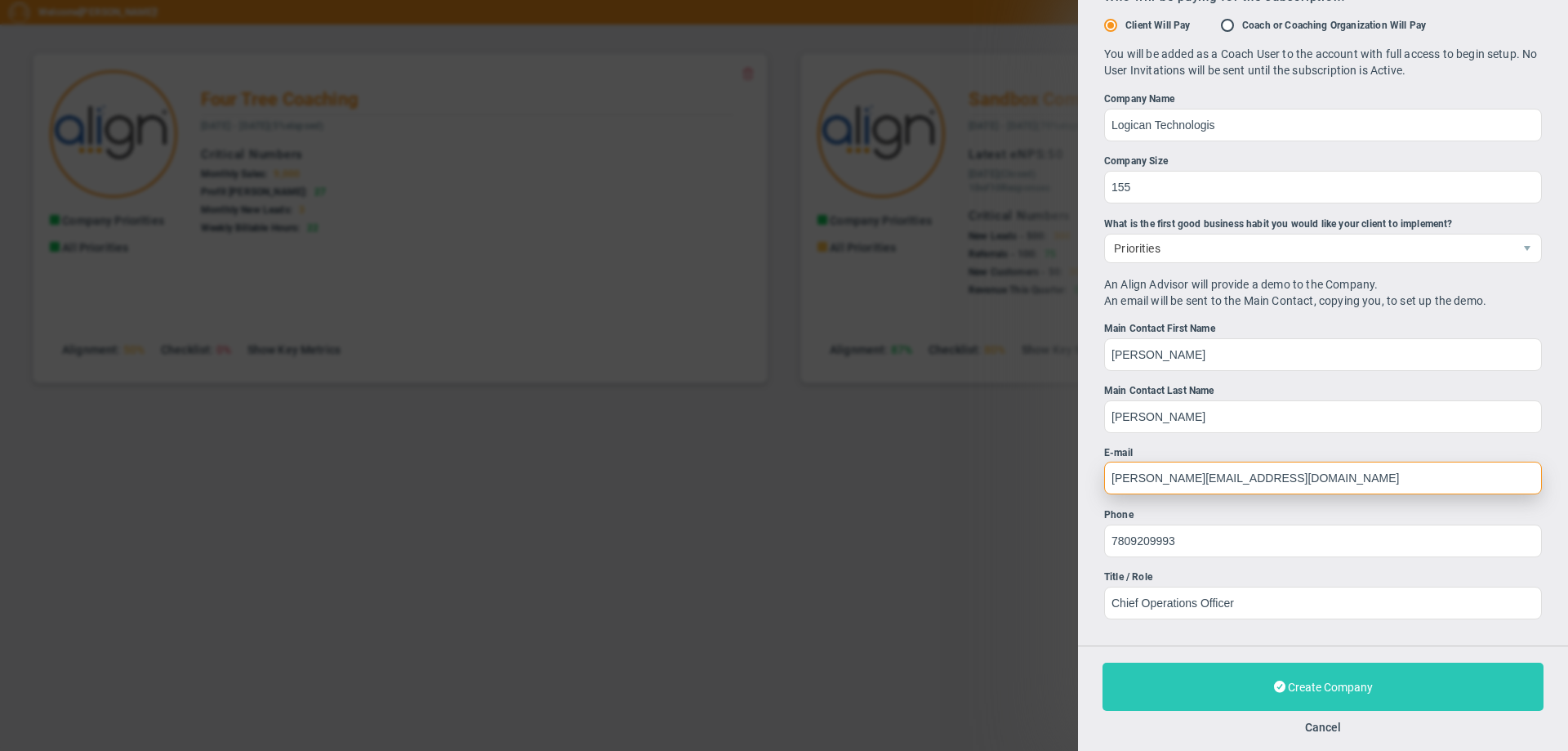
type input "Jason@logican.com"
click at [1261, 685] on button "Create Company" at bounding box center [1323, 687] width 441 height 48
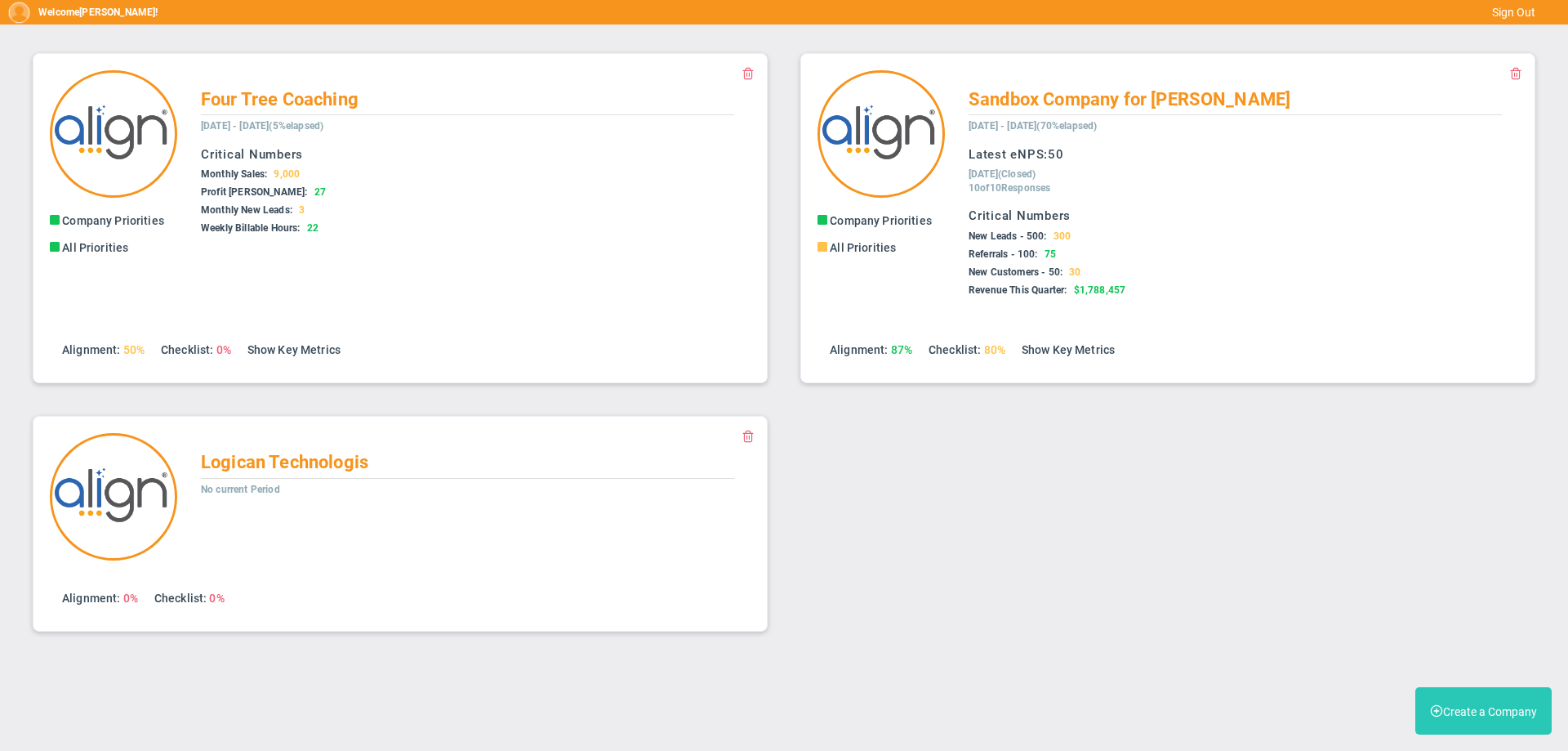
click at [1430, 717] on button "Create a Company" at bounding box center [1483, 710] width 137 height 47
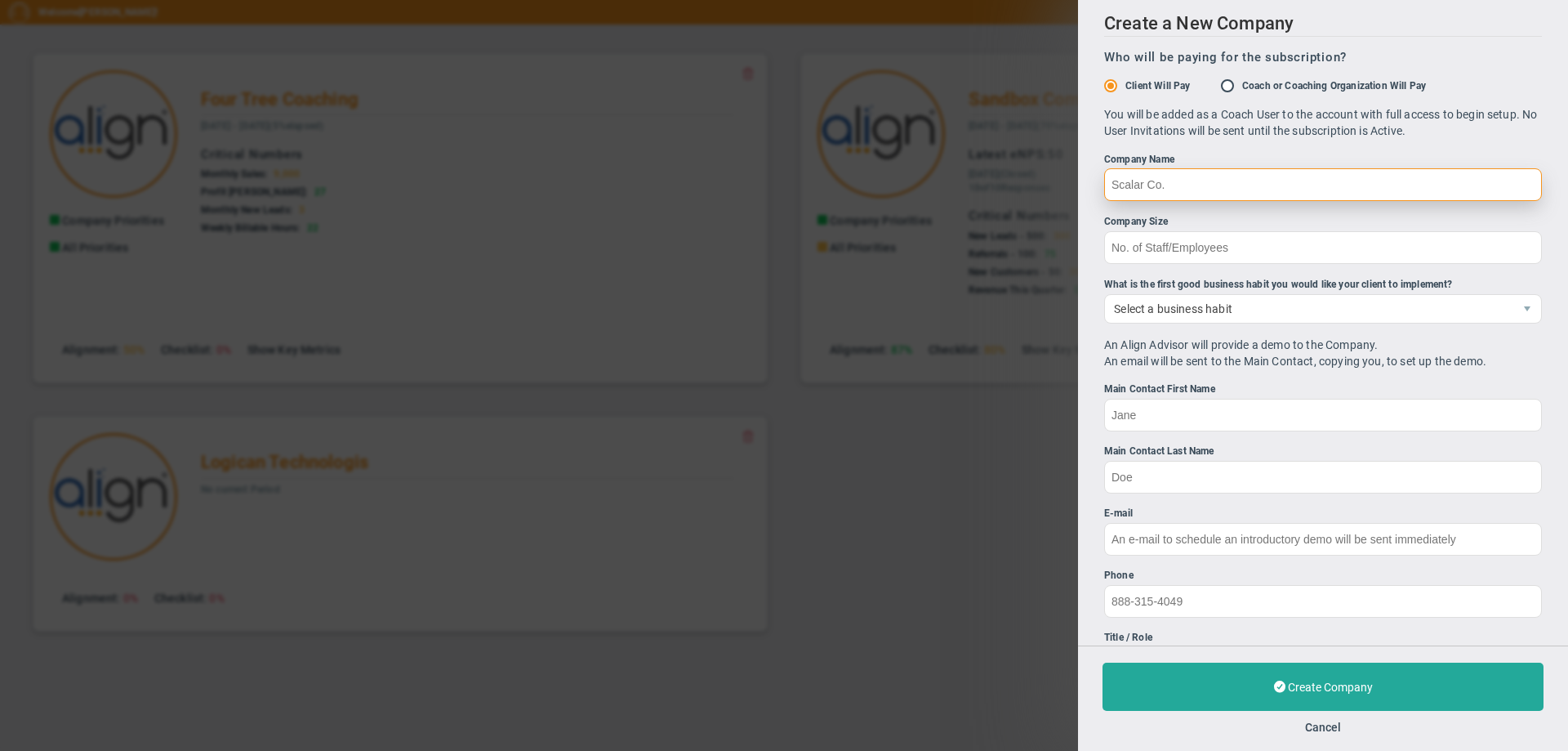
drag, startPoint x: 1179, startPoint y: 186, endPoint x: 1094, endPoint y: 194, distance: 85.4
click at [1094, 194] on div "Create a New Company Who will be paying for the subscription? Client Will Pay C…" at bounding box center [1322, 323] width 490 height 645
type input "Clarmak Electrical"
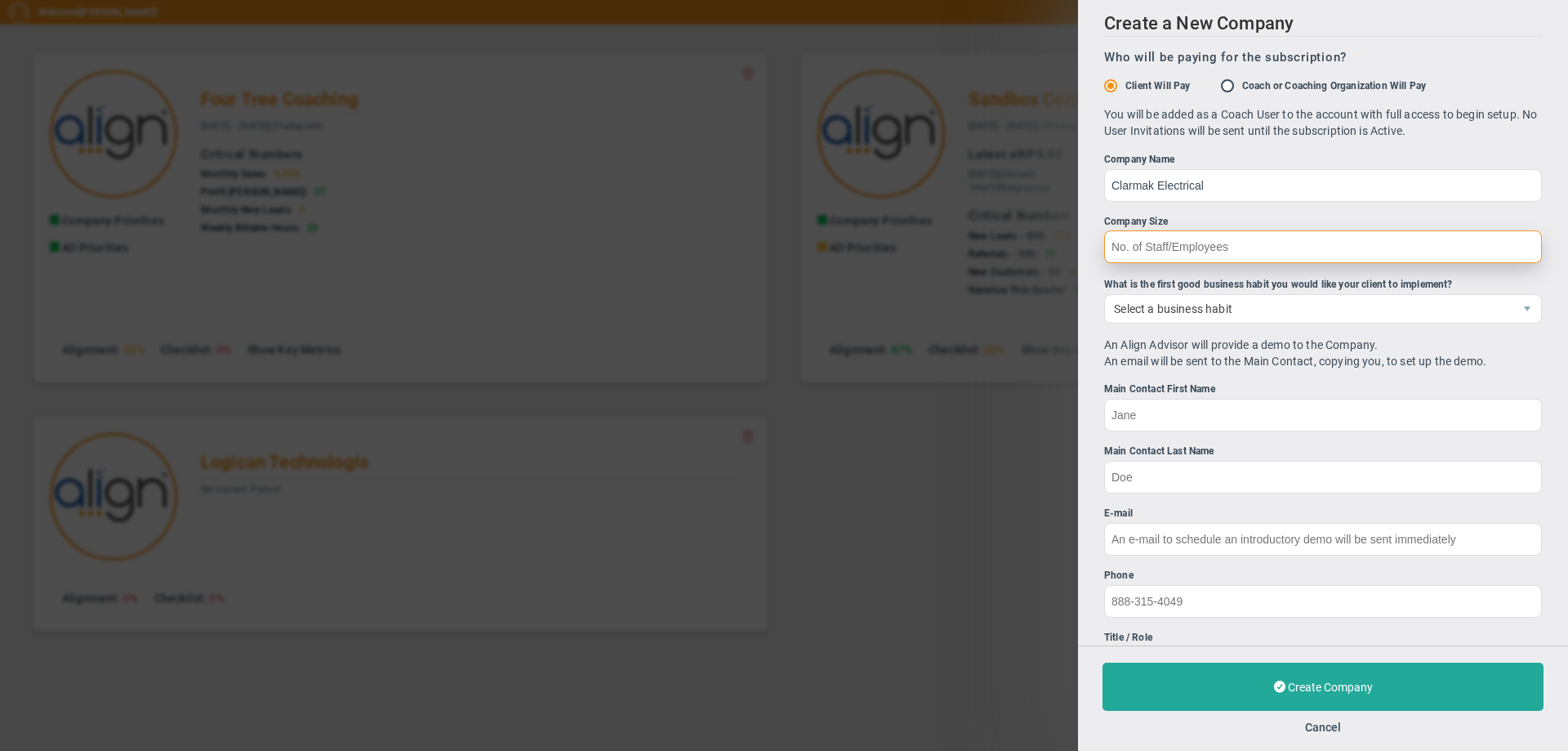
click at [1112, 255] on input "Company Size" at bounding box center [1322, 246] width 438 height 33
type input "18"
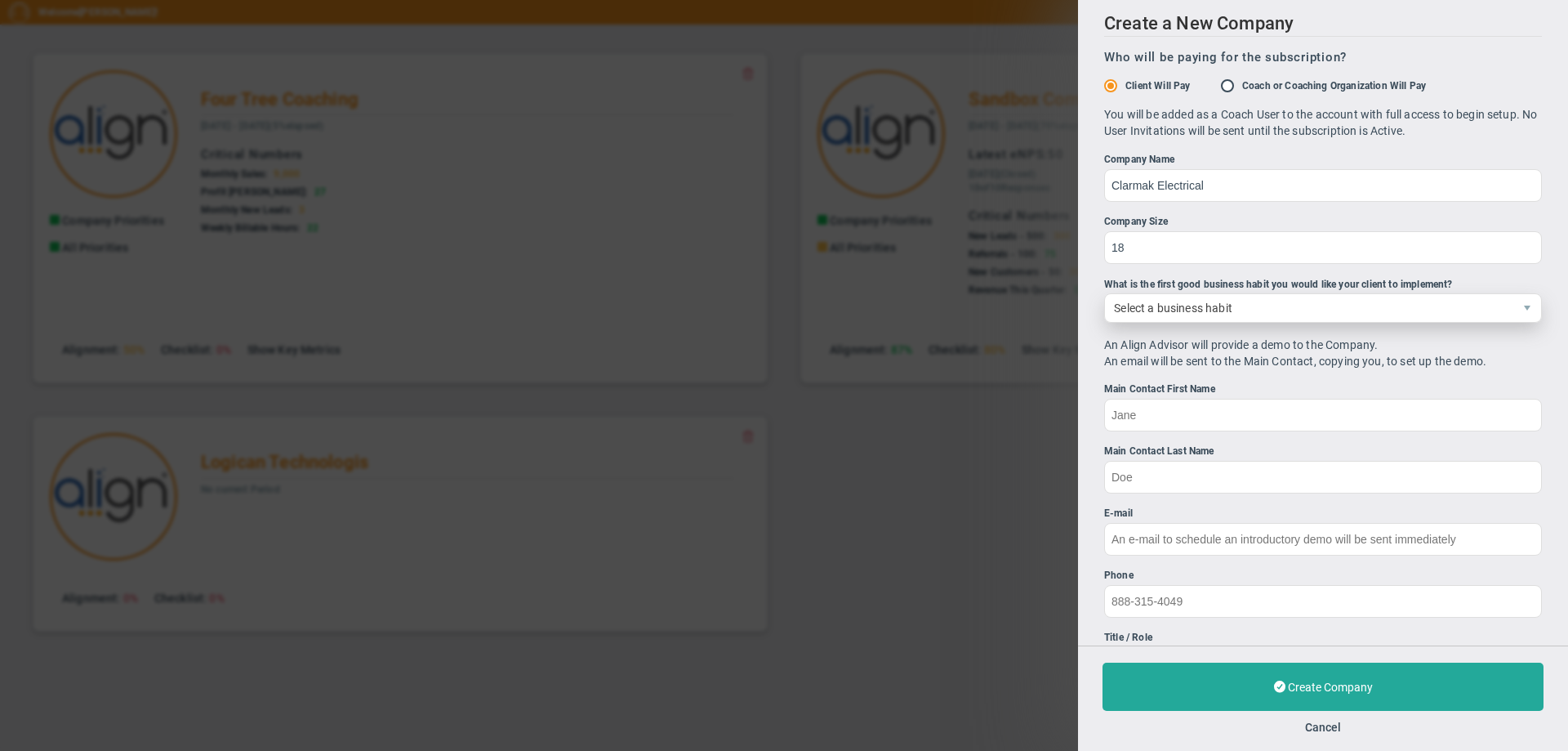
click at [1116, 301] on span "Select a business habit" at bounding box center [1308, 308] width 408 height 28
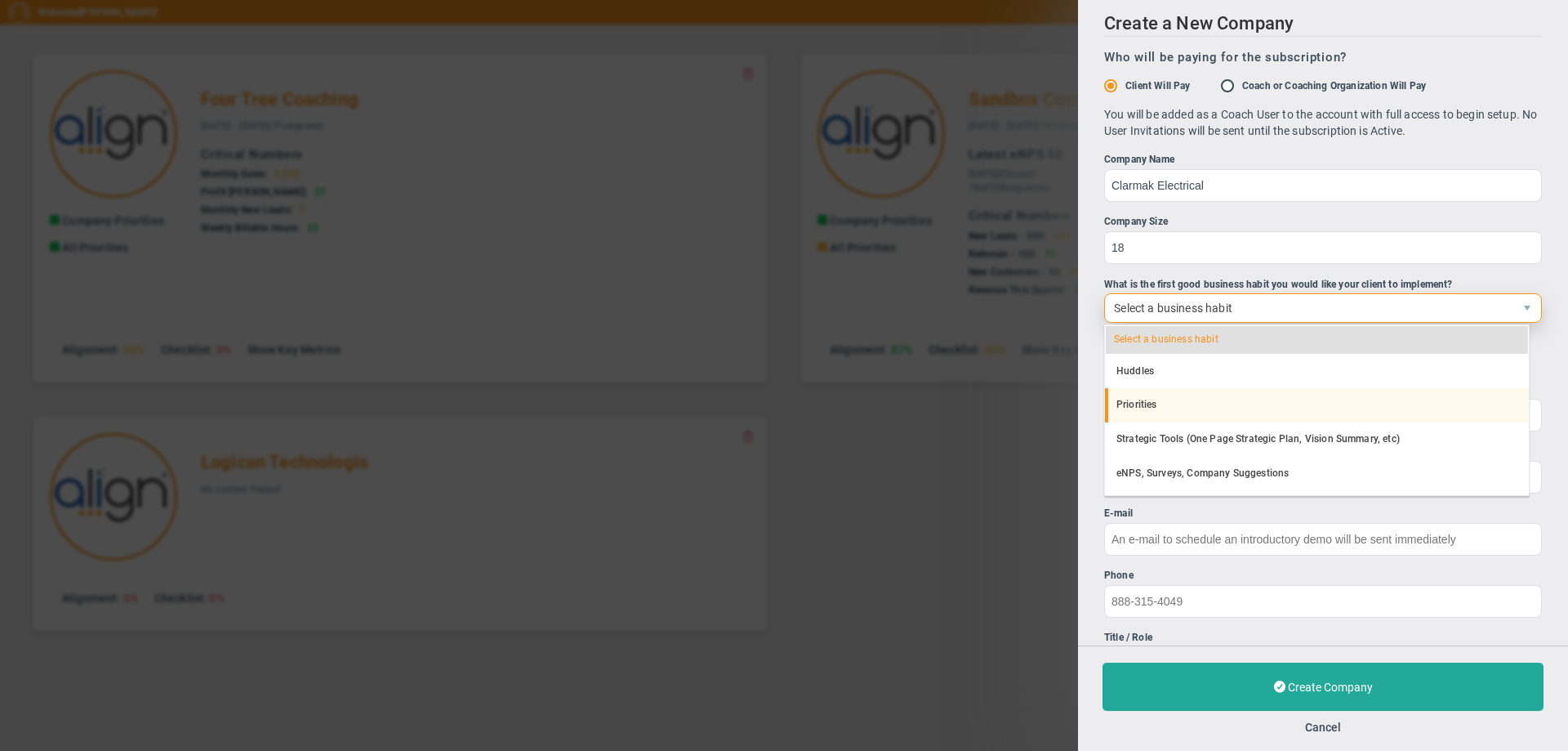
click at [1143, 402] on li "Priorities" at bounding box center [1316, 404] width 424 height 34
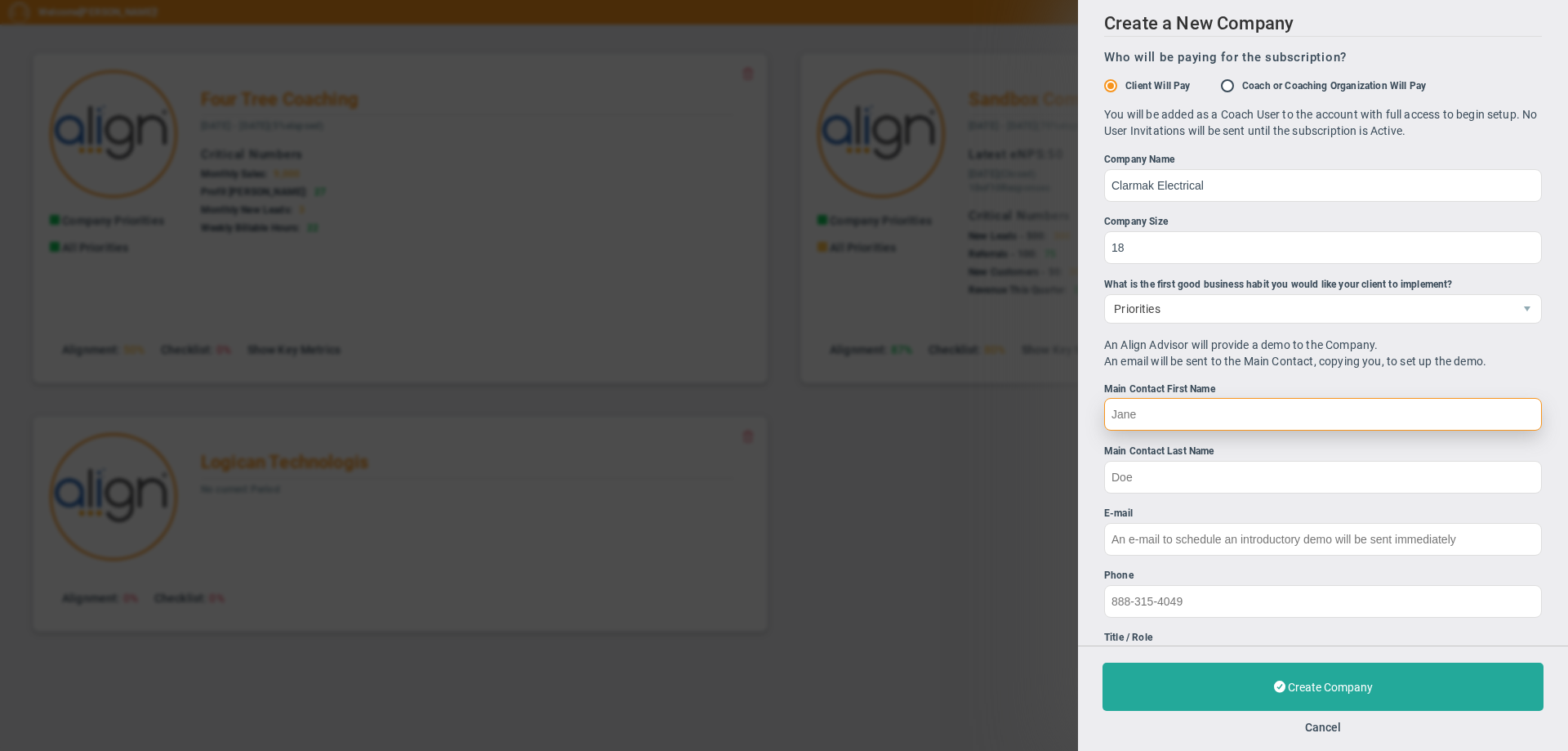
click at [1143, 412] on input "Main Contact First Name" at bounding box center [1322, 414] width 438 height 33
type input "Mark"
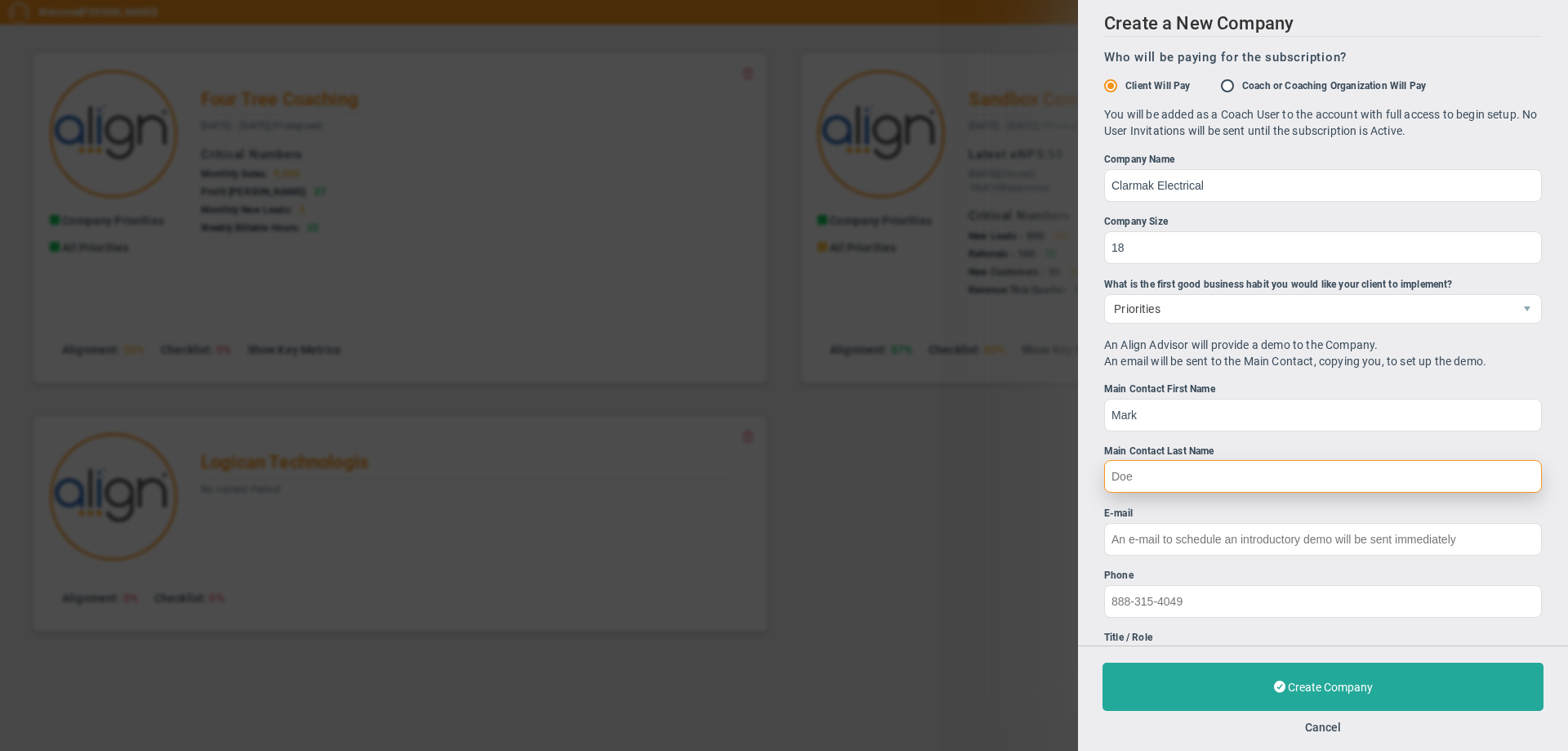
click at [1112, 472] on input "Main Contact Last Name" at bounding box center [1322, 476] width 438 height 33
type input "Friesen"
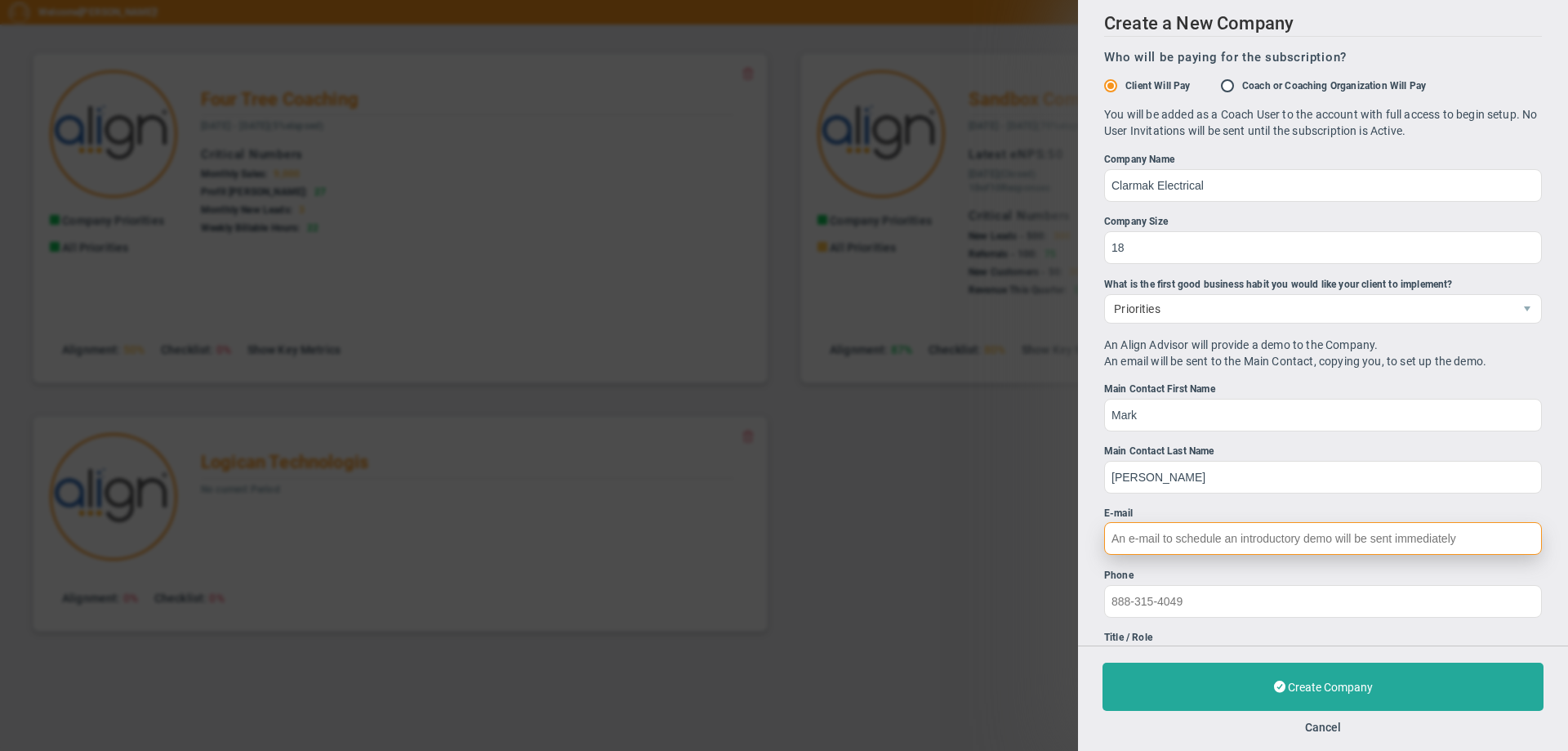
click at [1116, 536] on input "E-mail" at bounding box center [1322, 538] width 438 height 33
type input "mark@clarmak.ca"
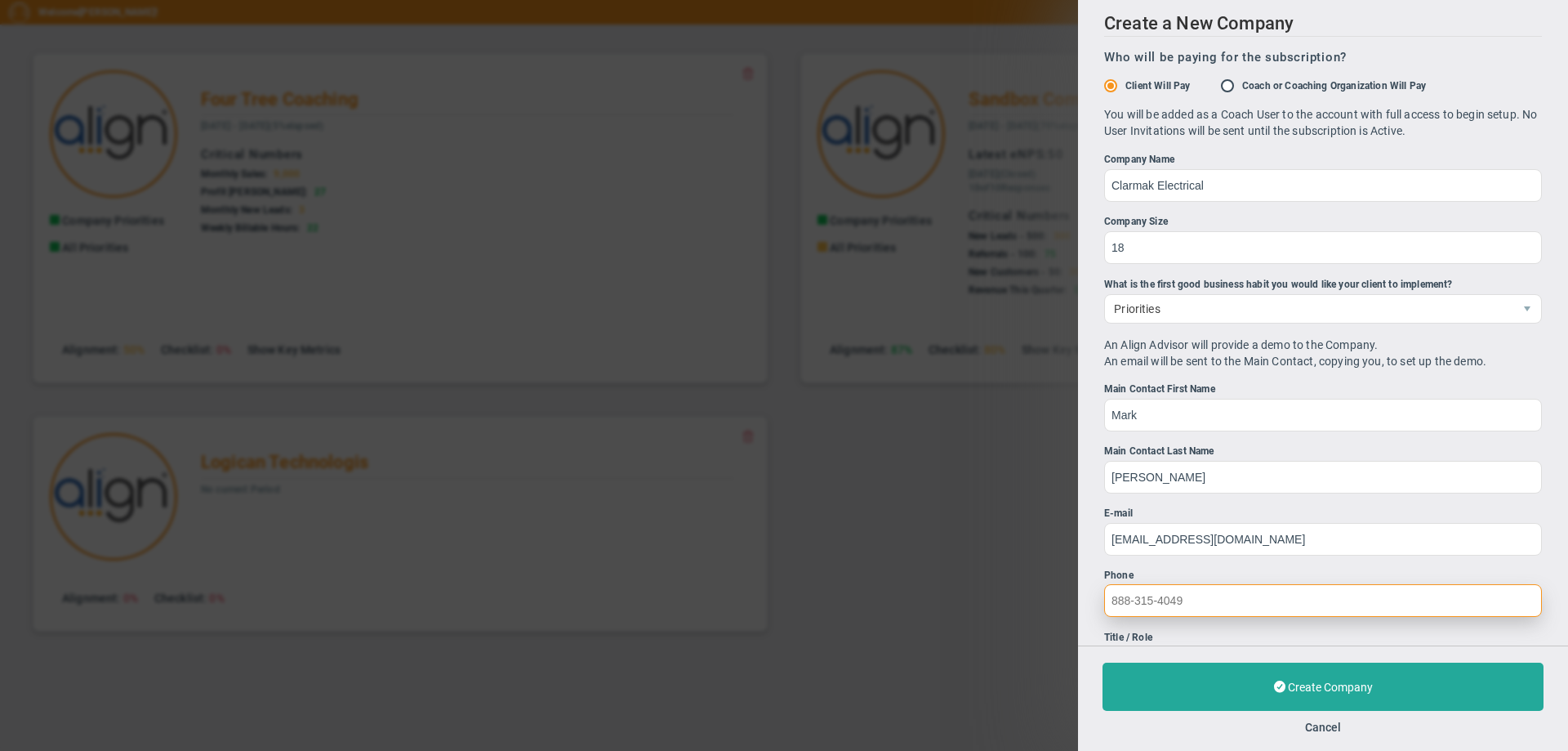
click at [1113, 602] on input "Phone" at bounding box center [1322, 599] width 438 height 33
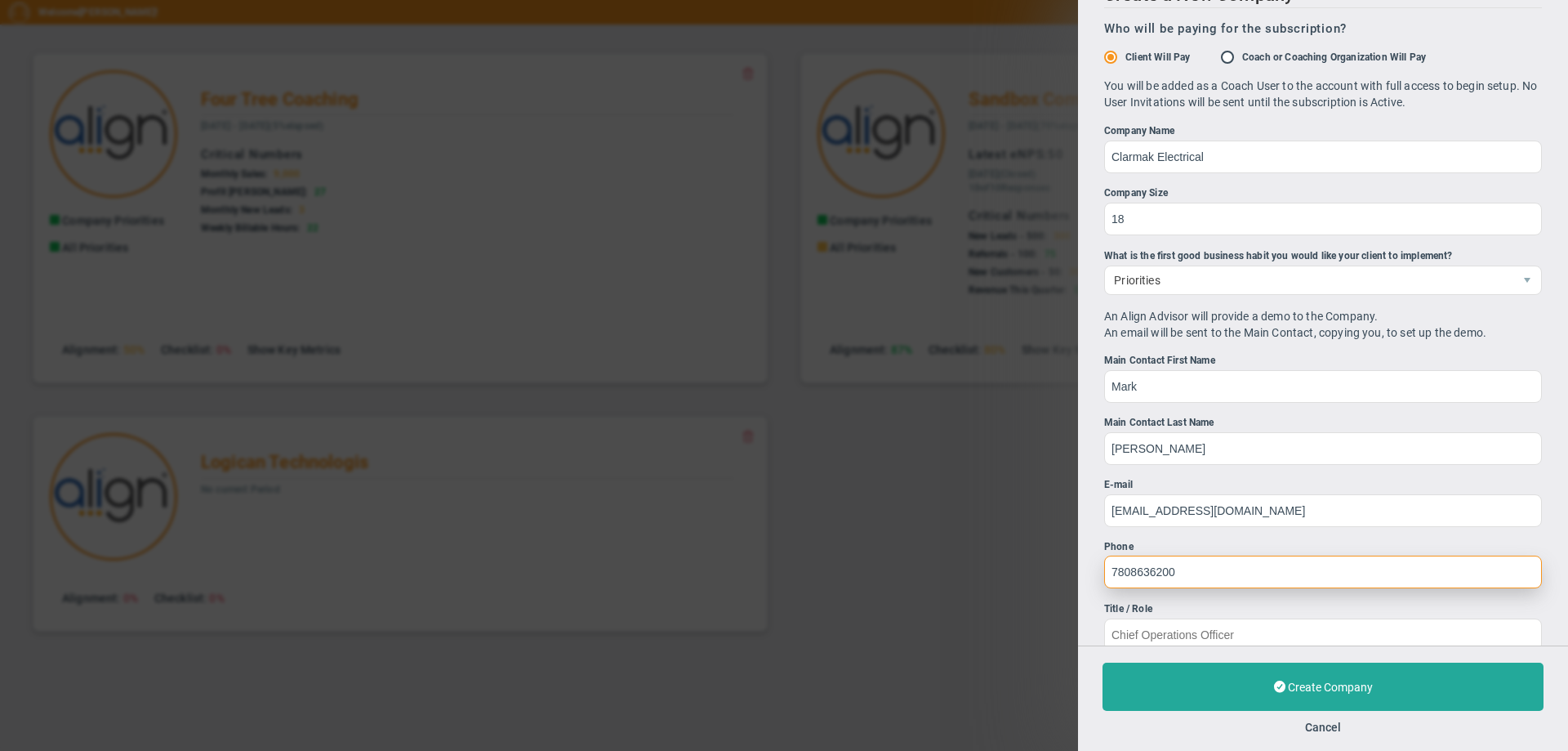
scroll to position [62, 0]
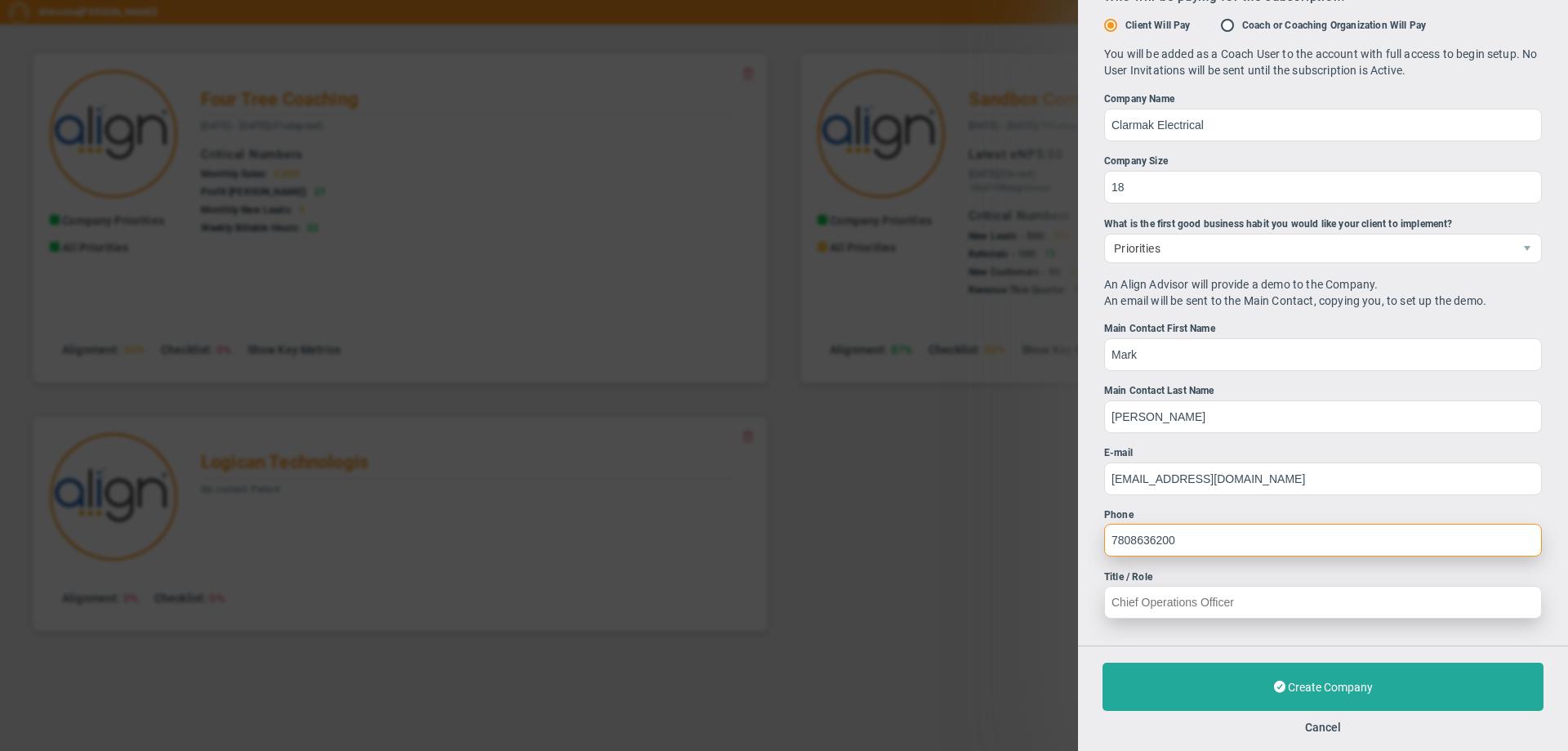
type input "7808636200"
click at [1117, 605] on input "Title / Role" at bounding box center [1322, 601] width 438 height 33
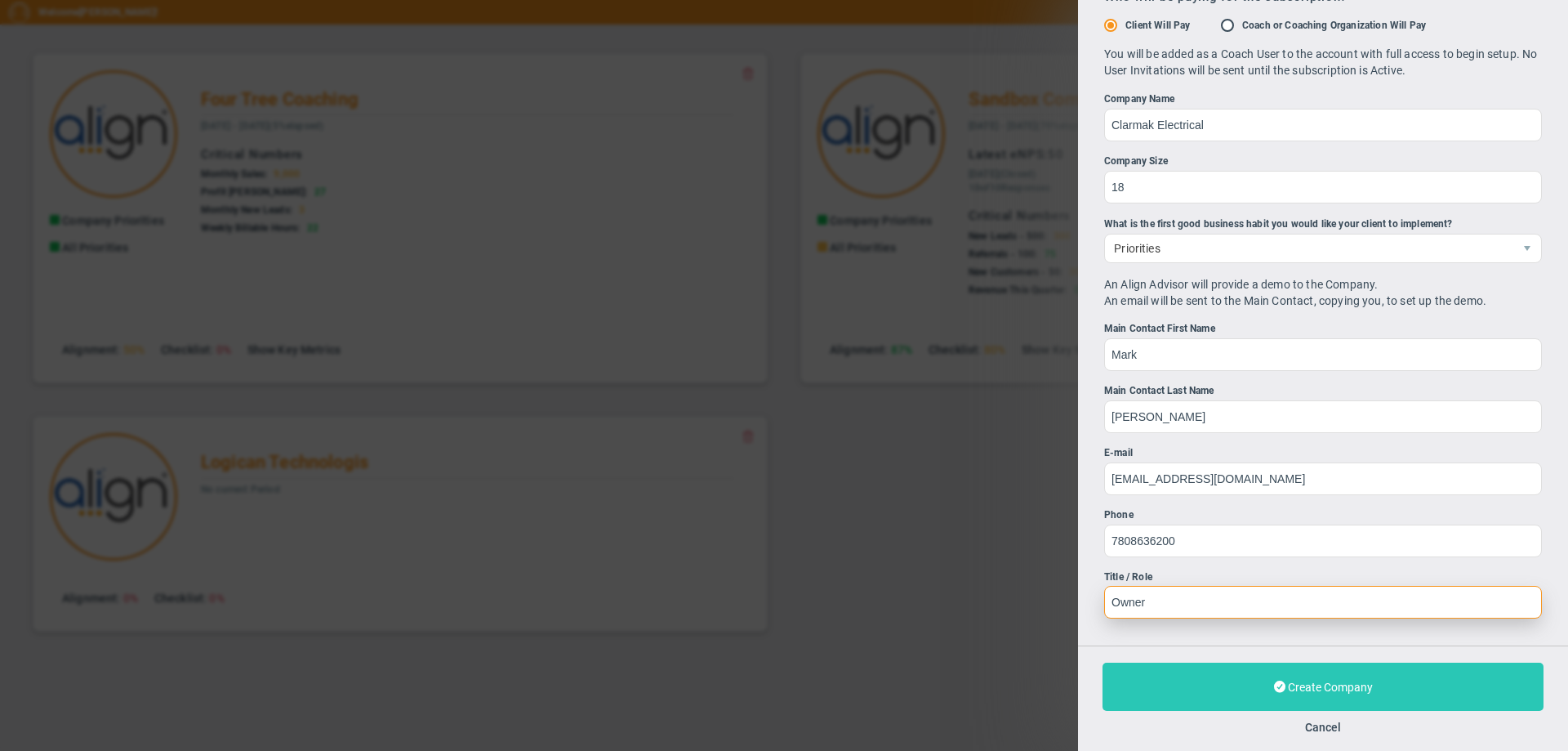
type input "Owner"
click at [1177, 693] on button "Create Company" at bounding box center [1323, 687] width 441 height 48
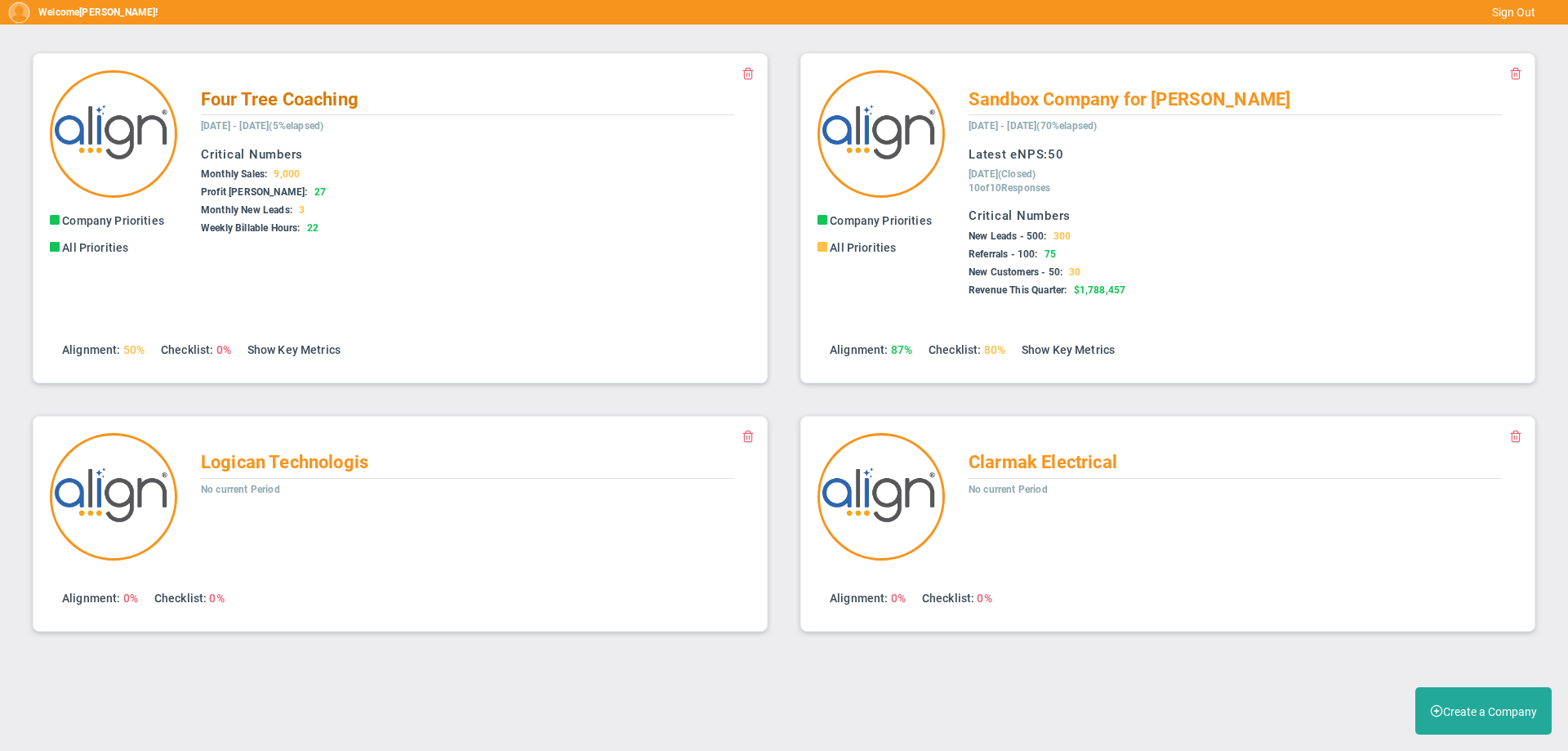
click at [246, 103] on span "Four Tree Coaching" at bounding box center [280, 99] width 158 height 20
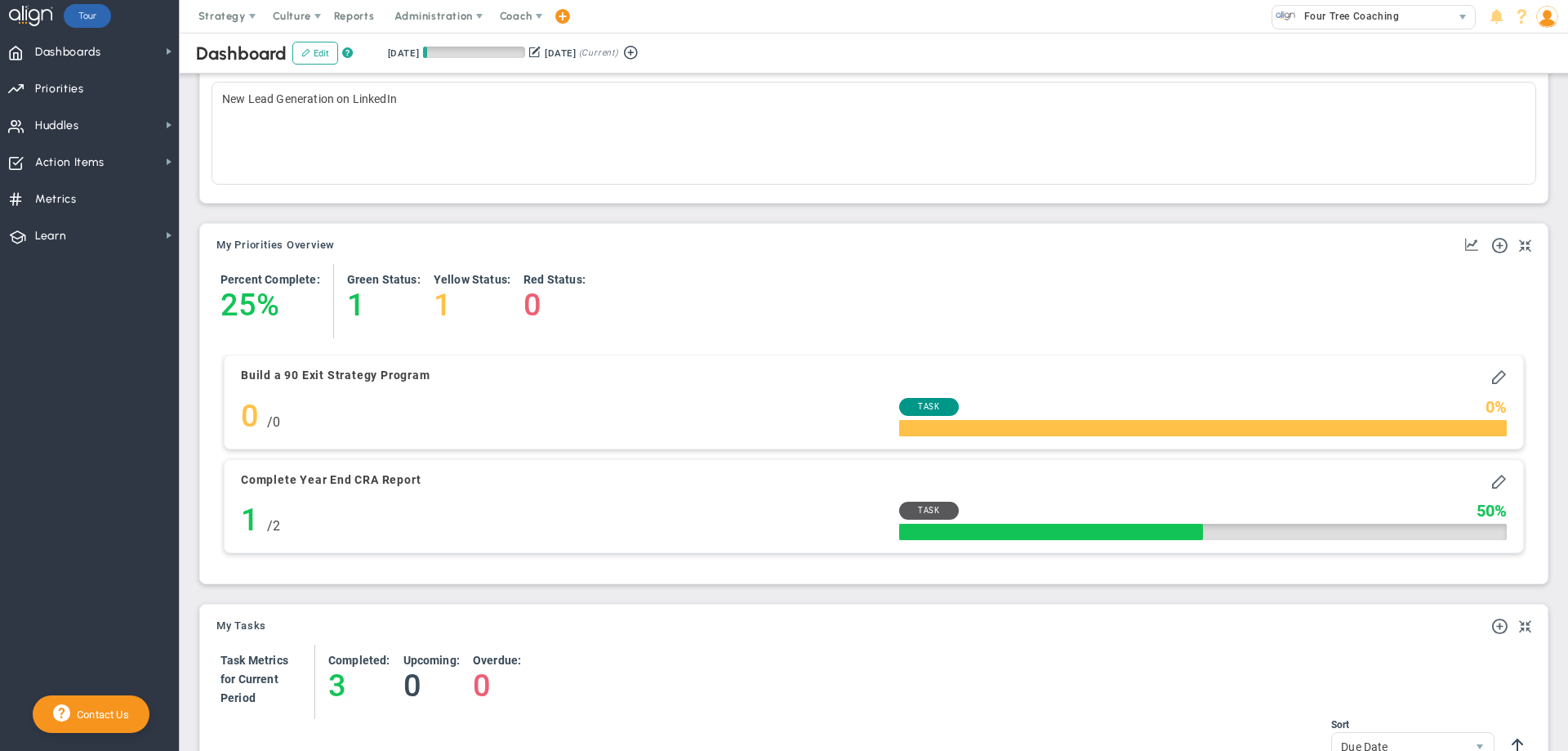
scroll to position [604, 0]
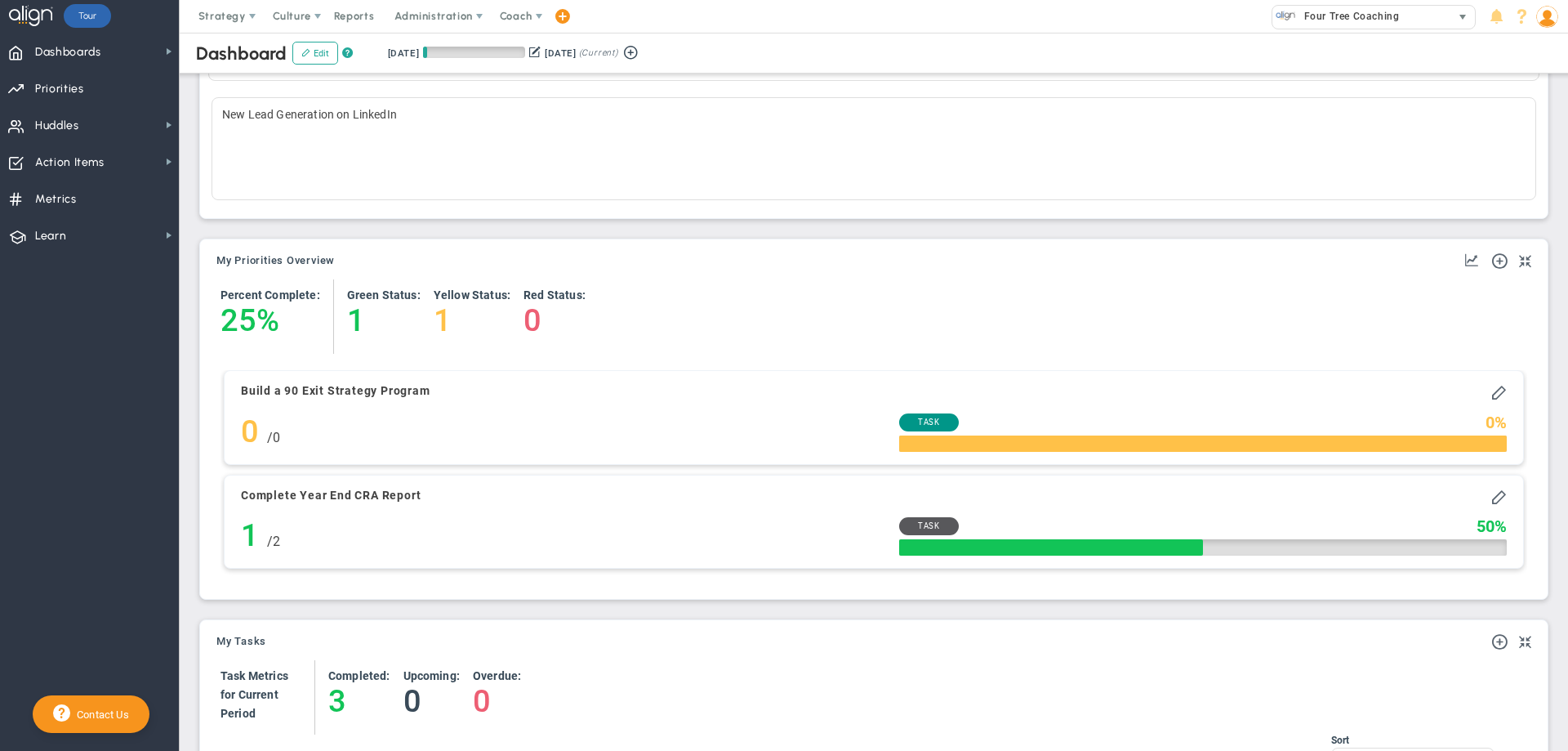
click at [1312, 17] on span "Four Tree Coaching" at bounding box center [1347, 16] width 103 height 21
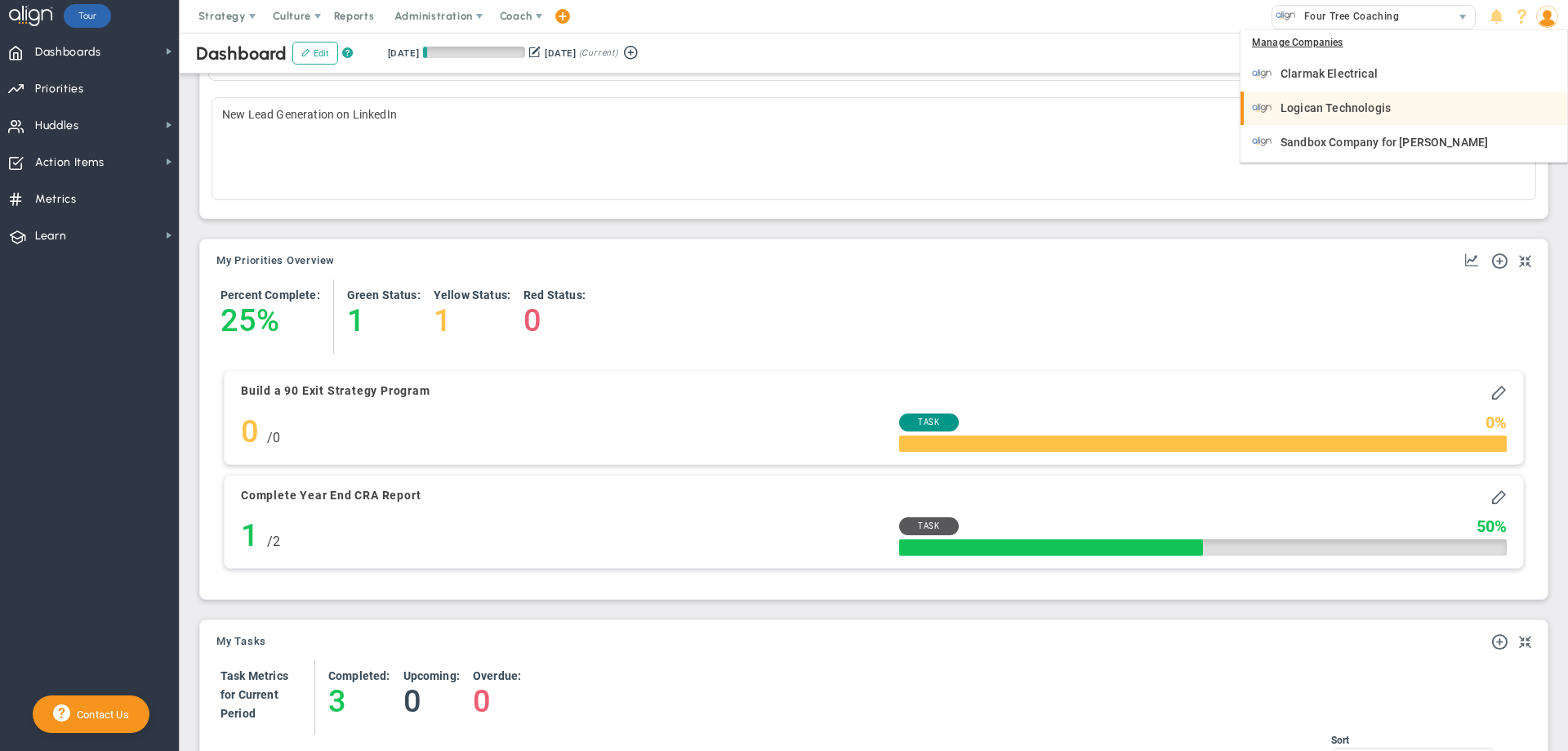
click at [1321, 108] on span "Logican Technologis" at bounding box center [1335, 108] width 111 height 11
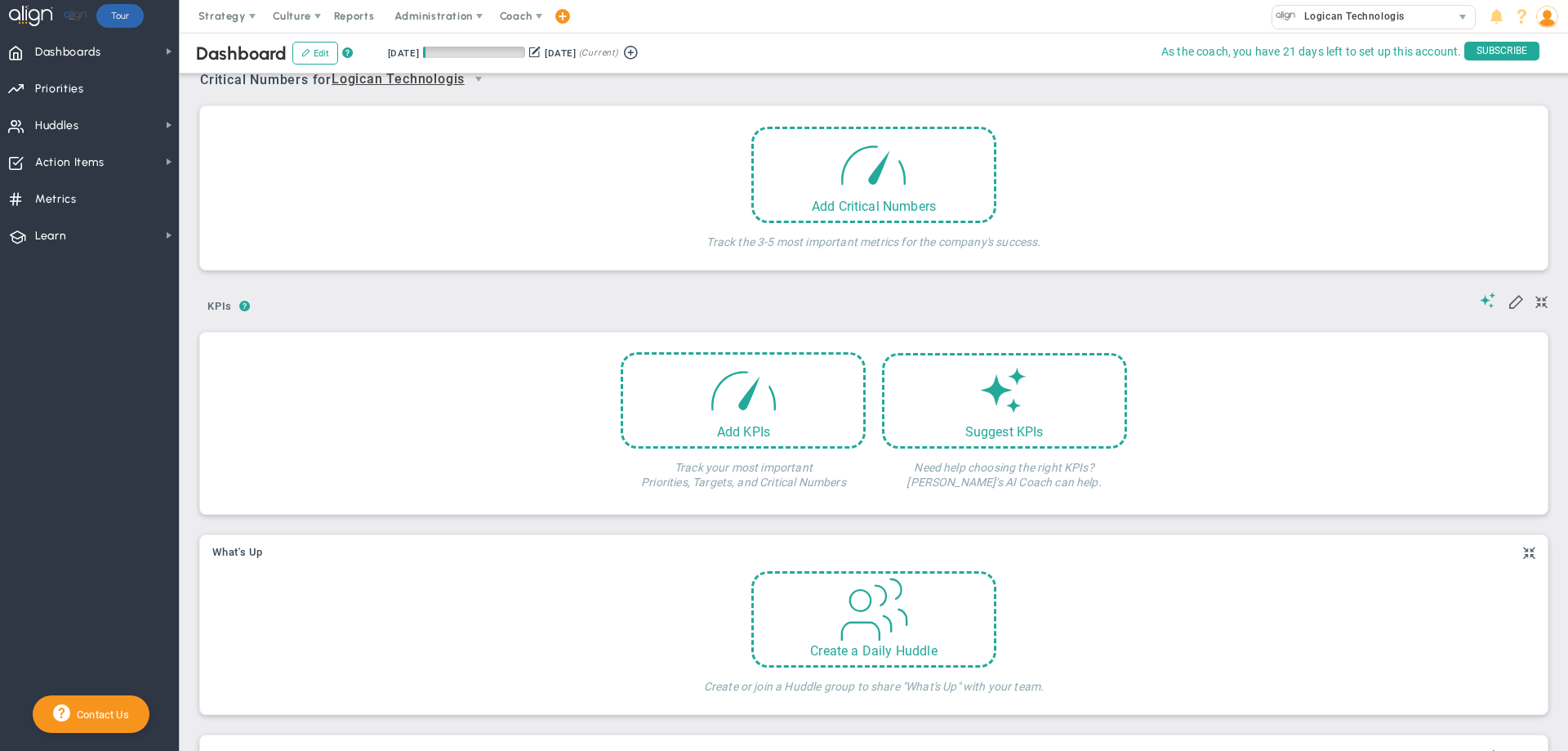
scroll to position [20, 0]
click at [1178, 20] on div "Strategy One Page Strategic Plan Alignment Checklist 4D Vision Summary Function…" at bounding box center [784, 16] width 1568 height 33
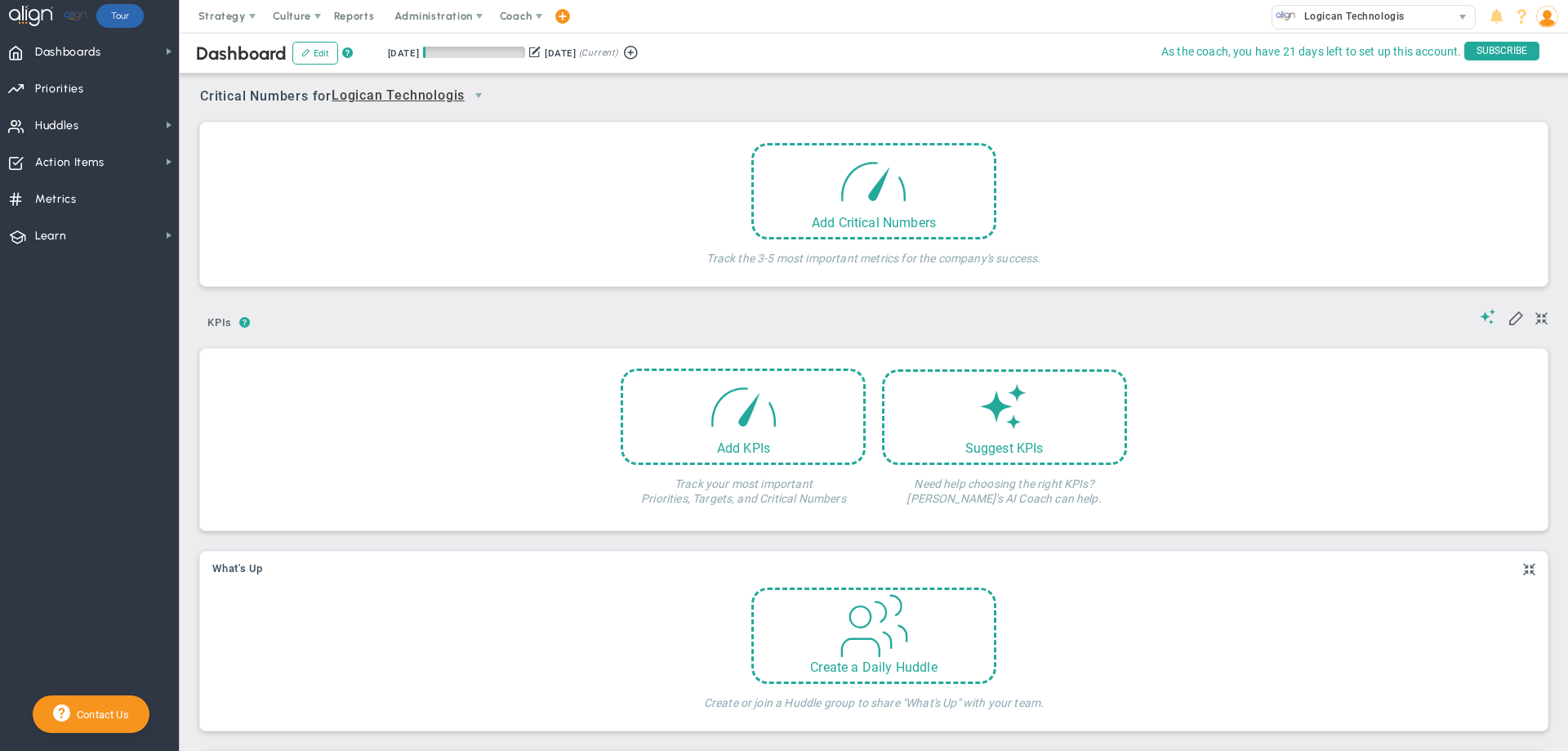
click at [354, 93] on span "Logican Technologis" at bounding box center [398, 96] width 133 height 20
click at [354, 122] on span "+ Manage Teams" at bounding box center [417, 126] width 139 height 21
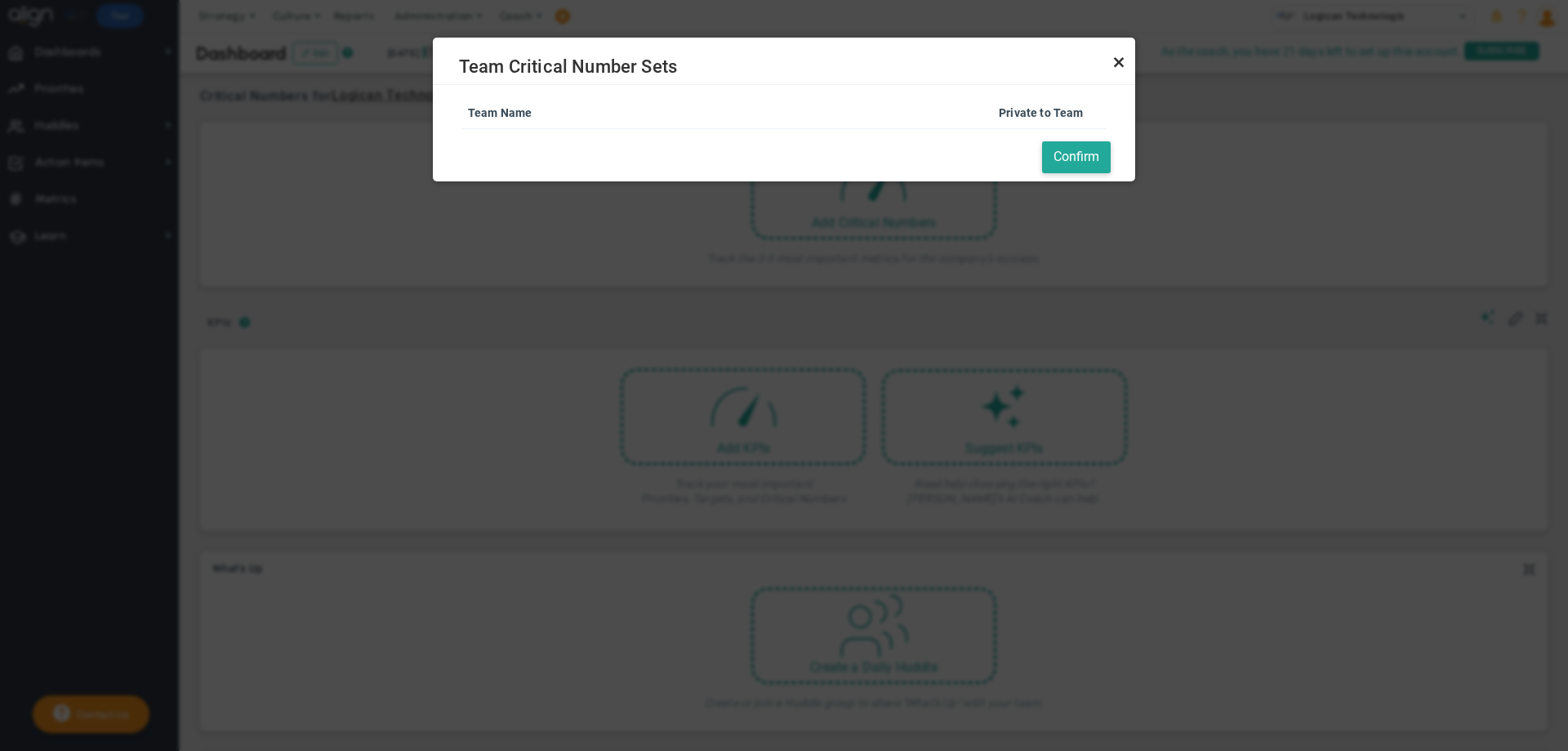
click at [1116, 66] on link "Close" at bounding box center [1118, 61] width 20 height 20
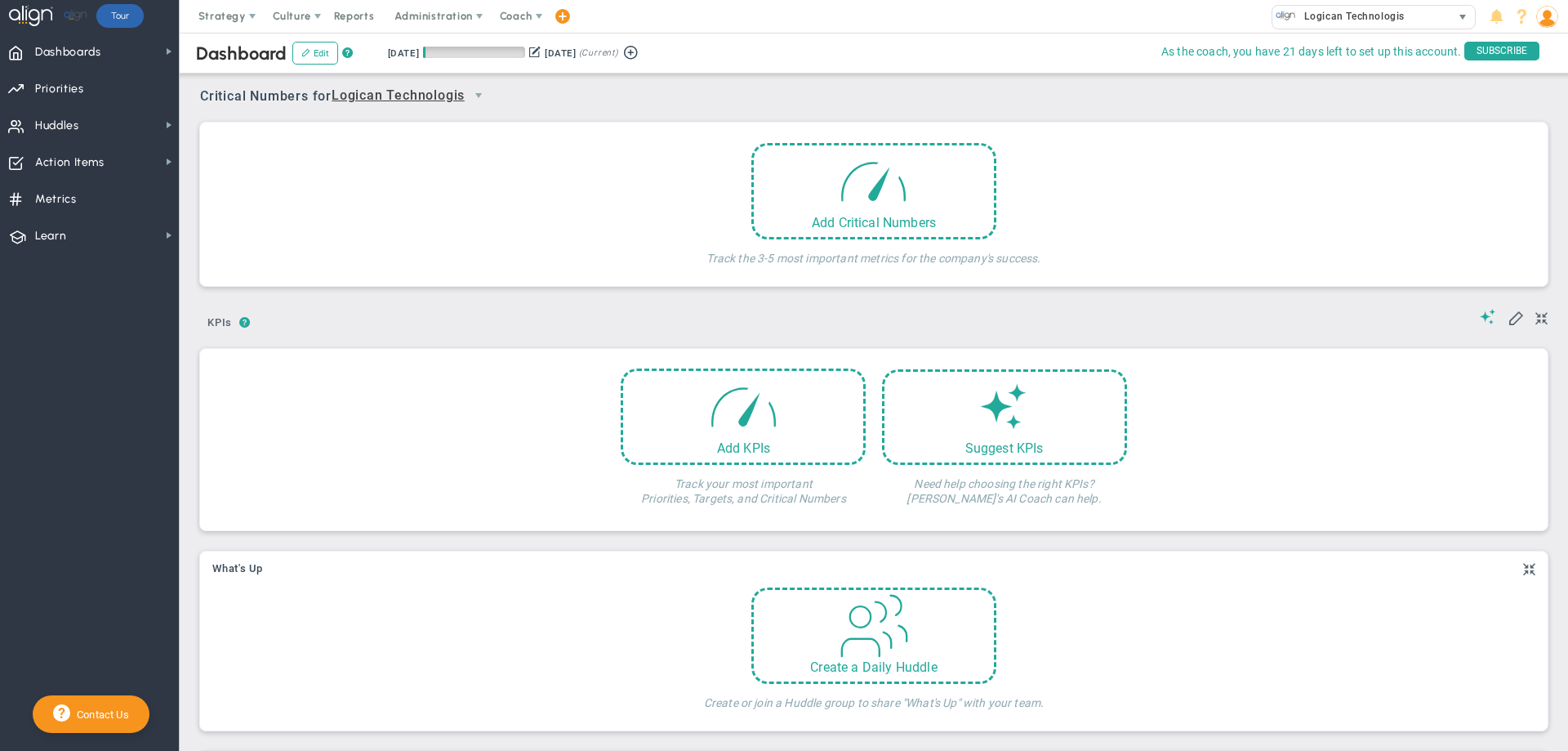
click at [1325, 17] on span "Logican Technologis" at bounding box center [1350, 16] width 109 height 21
click at [1104, 118] on div "Your team doesn't have any Critical Numbers entered for this period. Critical N…" at bounding box center [873, 204] width 1355 height 185
click at [458, 93] on span "Logican Technologis" at bounding box center [398, 96] width 133 height 20
click at [480, 94] on span "select" at bounding box center [478, 96] width 13 height 13
click at [1536, 20] on img at bounding box center [1547, 17] width 22 height 22
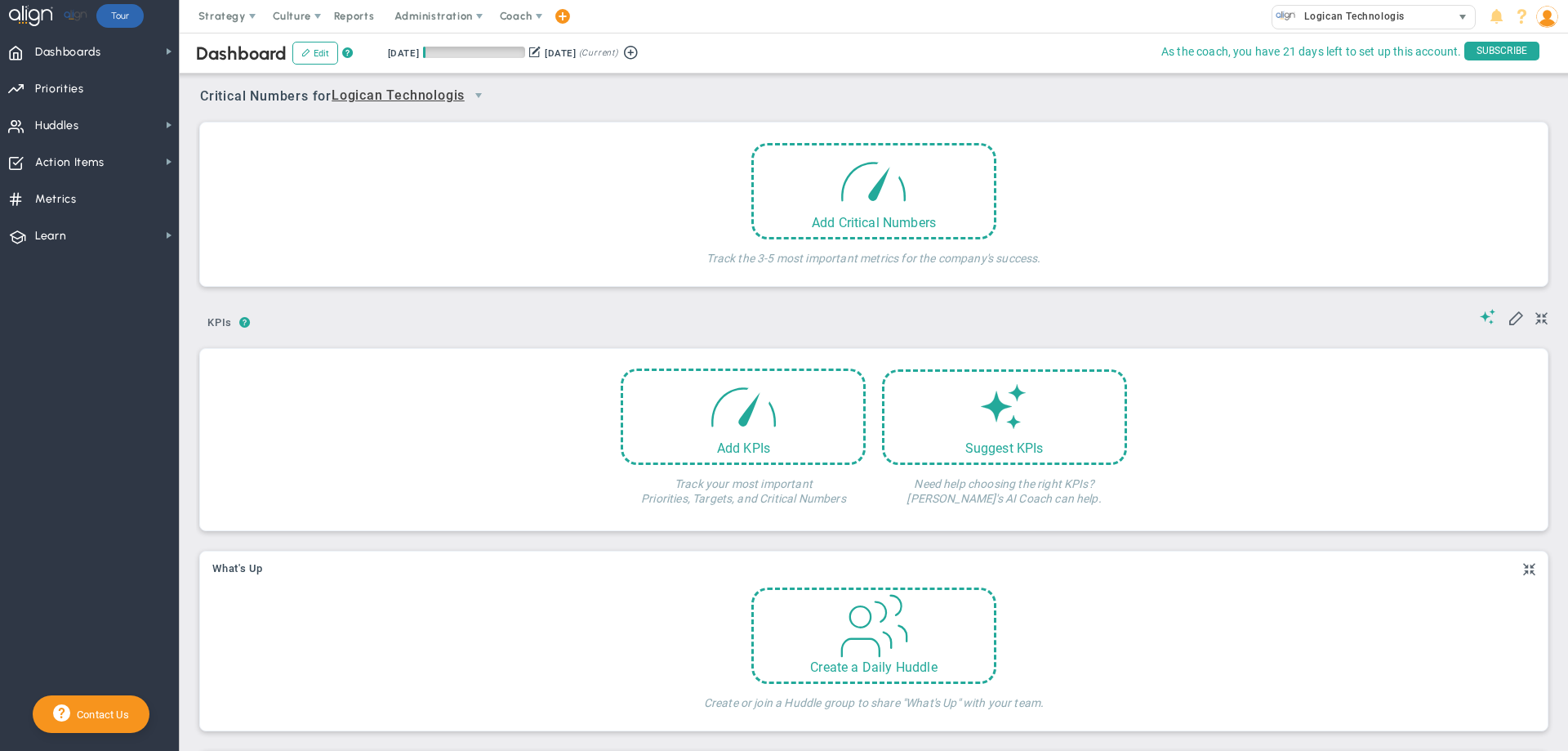
click at [1384, 18] on span "Logican Technologis" at bounding box center [1350, 16] width 109 height 21
click at [1209, 160] on div "Add Critical Numbers Track the 3-5 most important metrics for the company's suc…" at bounding box center [874, 208] width 1323 height 131
click at [1507, 315] on span at bounding box center [1515, 317] width 17 height 17
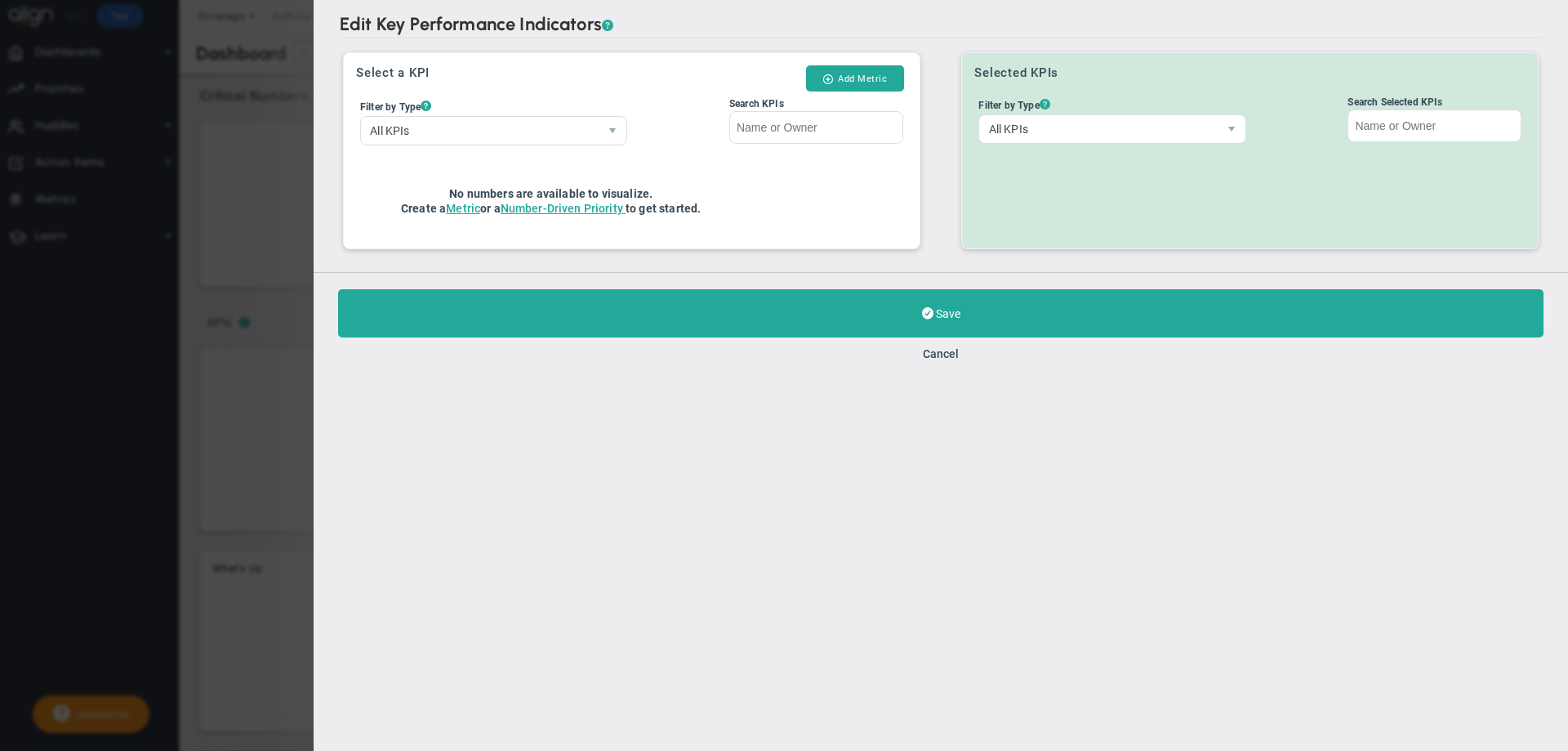
click at [321, 134] on div "Edit Key Performance Indicators ? Edit Key Performance Indicators ? Select a KP…" at bounding box center [941, 136] width 1254 height 272
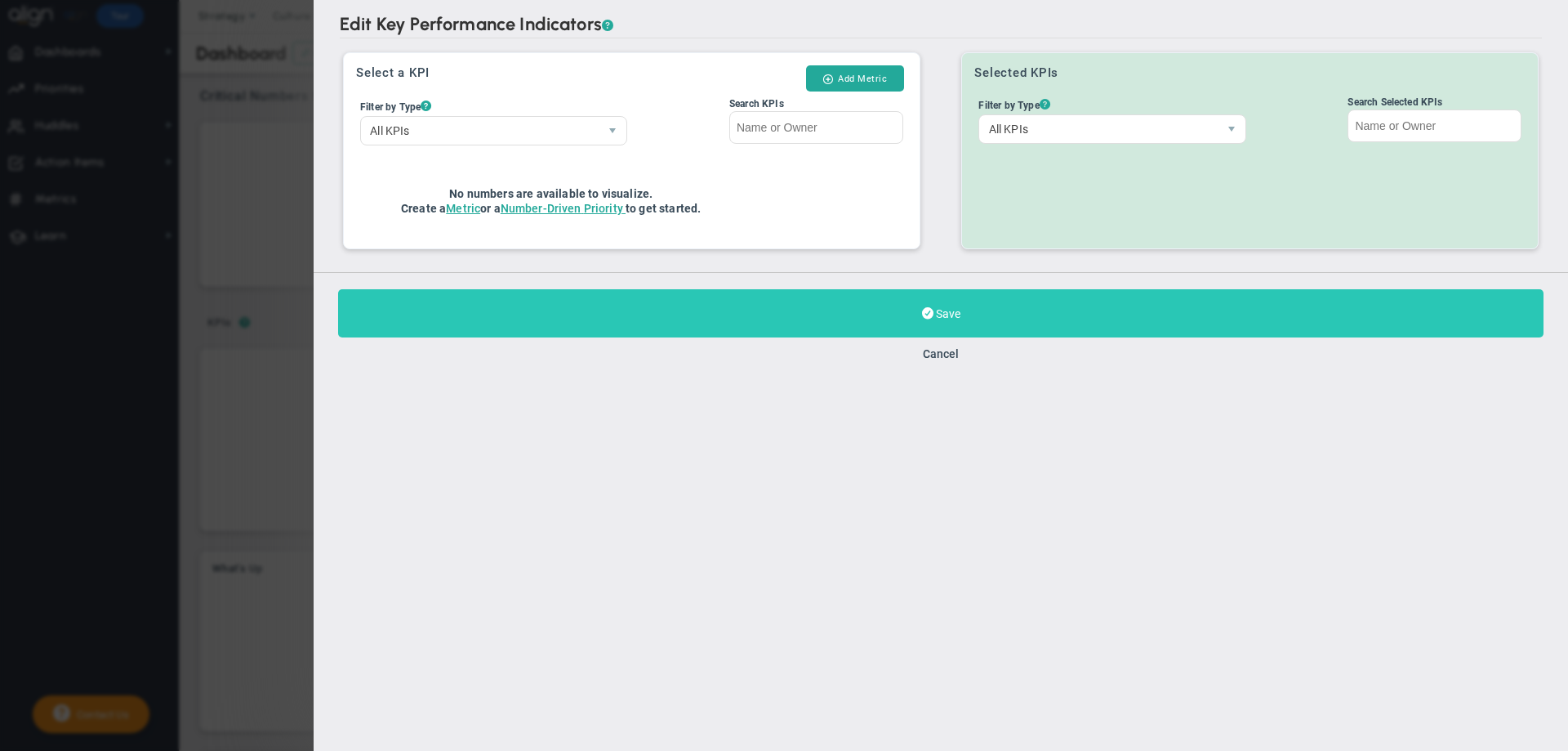
click at [945, 308] on span "Save" at bounding box center [947, 313] width 24 height 13
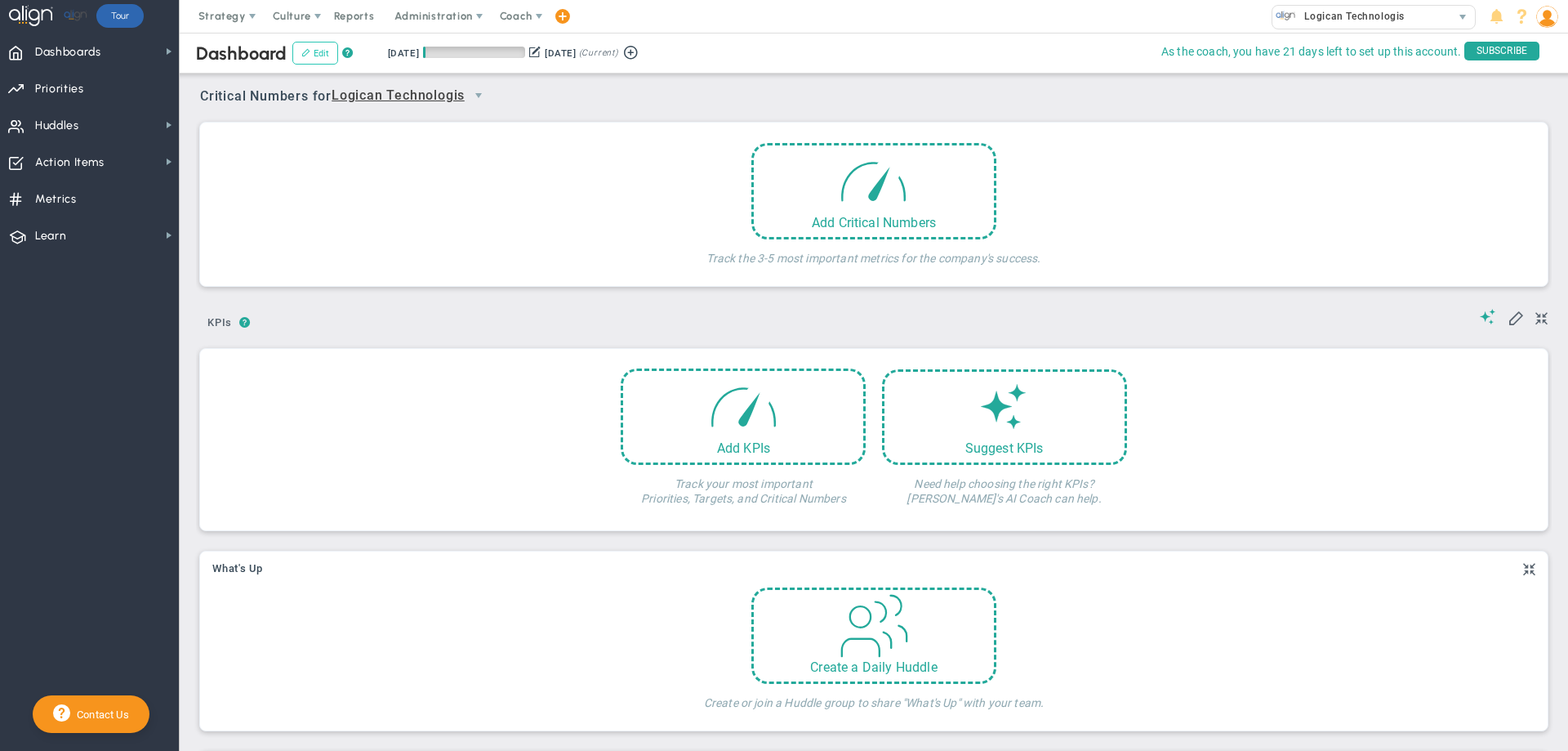
click at [322, 53] on button "Edit" at bounding box center [315, 53] width 46 height 23
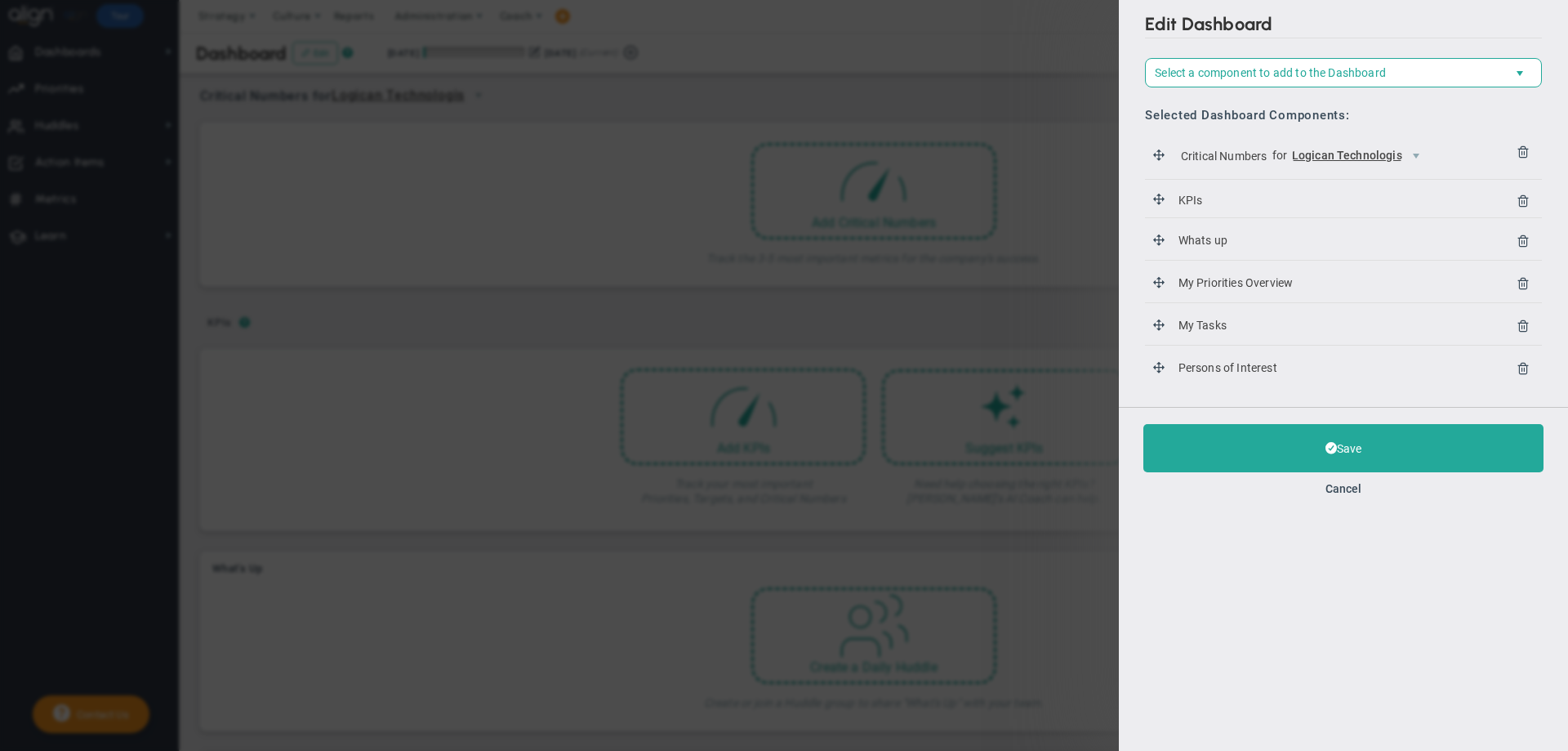
click at [1235, 163] on span "Critical Numbers" at bounding box center [1222, 155] width 92 height 19
click at [1321, 150] on span "Logican Technologis" at bounding box center [1346, 156] width 111 height 16
click at [1008, 49] on div "Edit Dashboard Select a component to add to the Dashboard Select a Component to…" at bounding box center [784, 376] width 1568 height 751
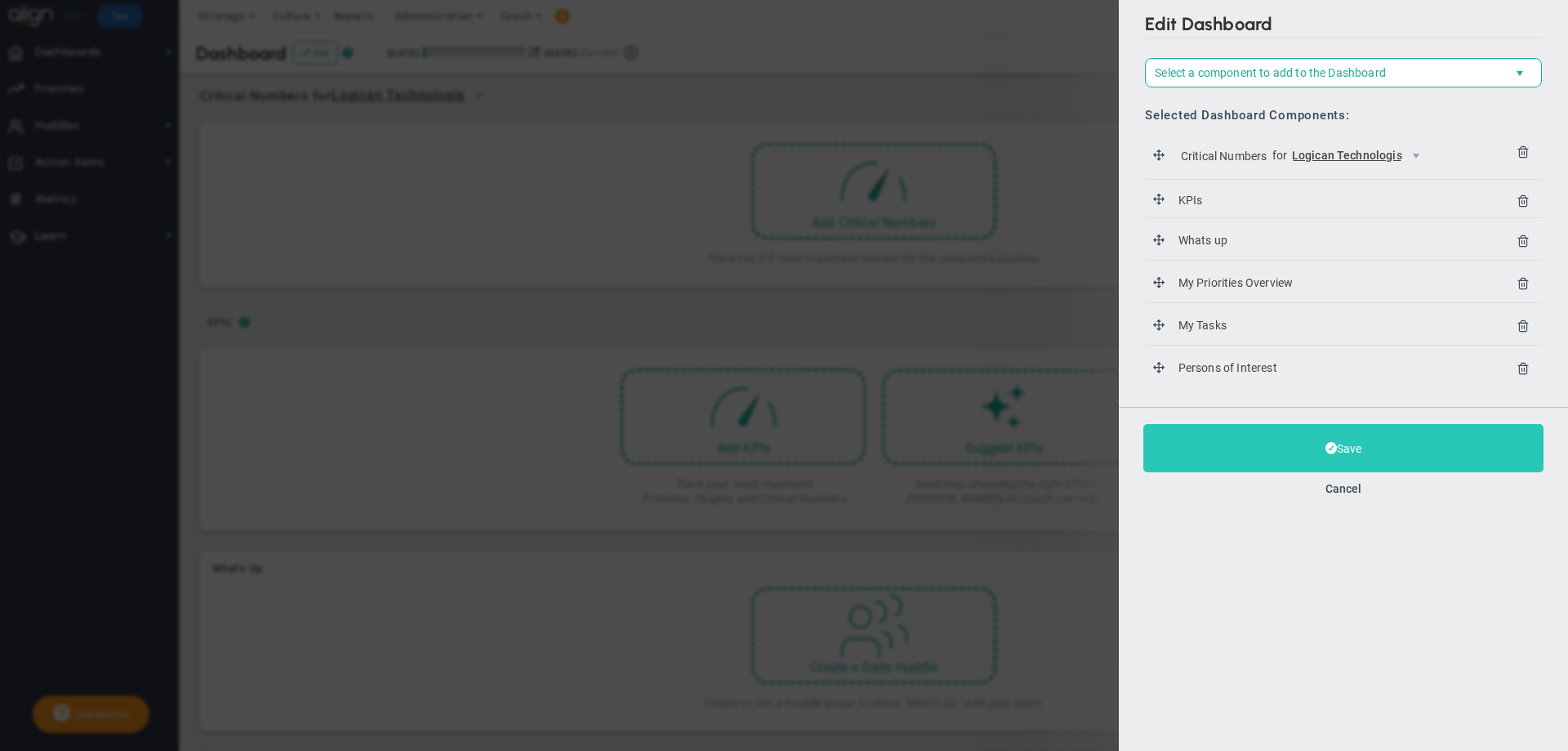
click at [1298, 439] on button "Save" at bounding box center [1342, 448] width 400 height 48
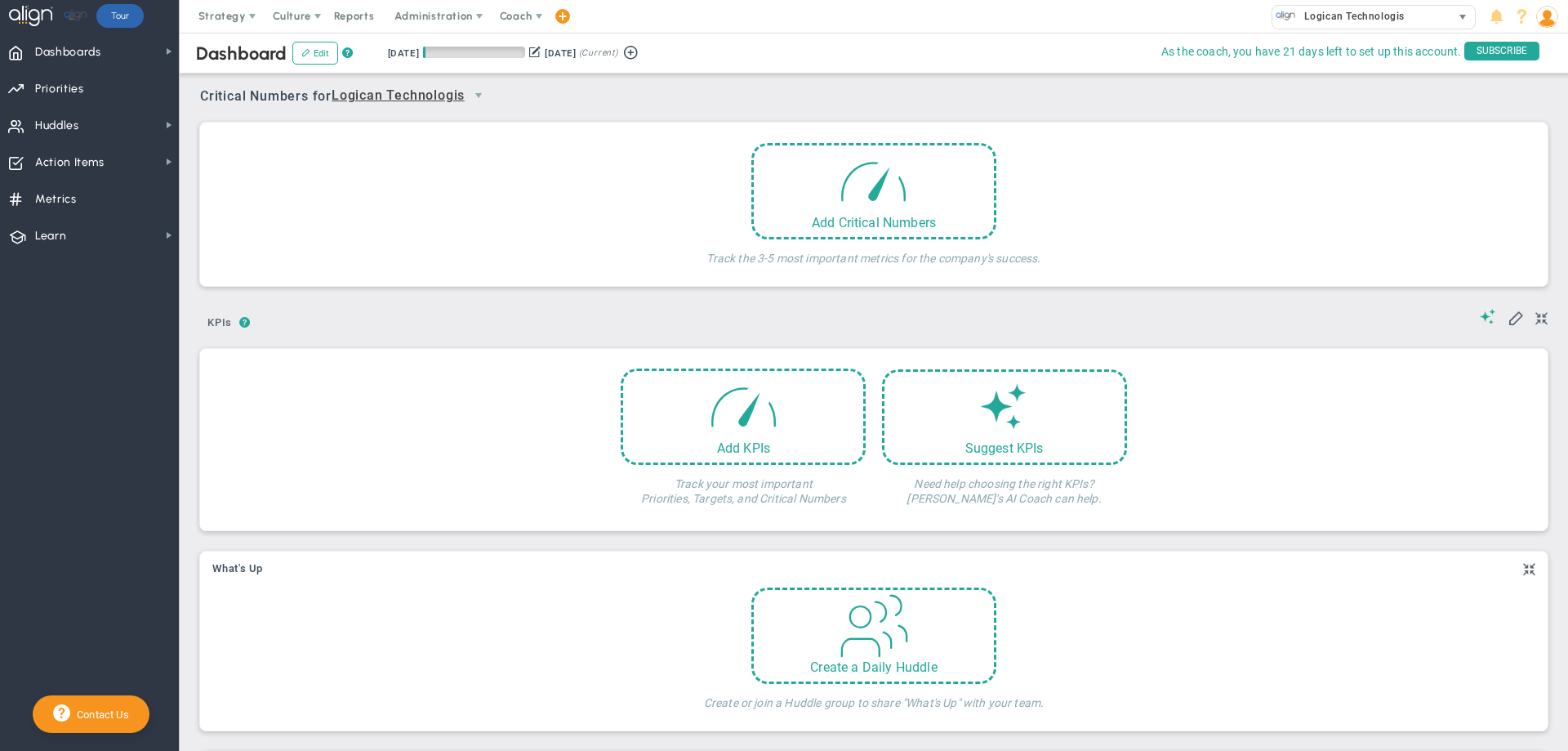
click at [1410, 19] on div "Logican Technologis" at bounding box center [1361, 16] width 178 height 21
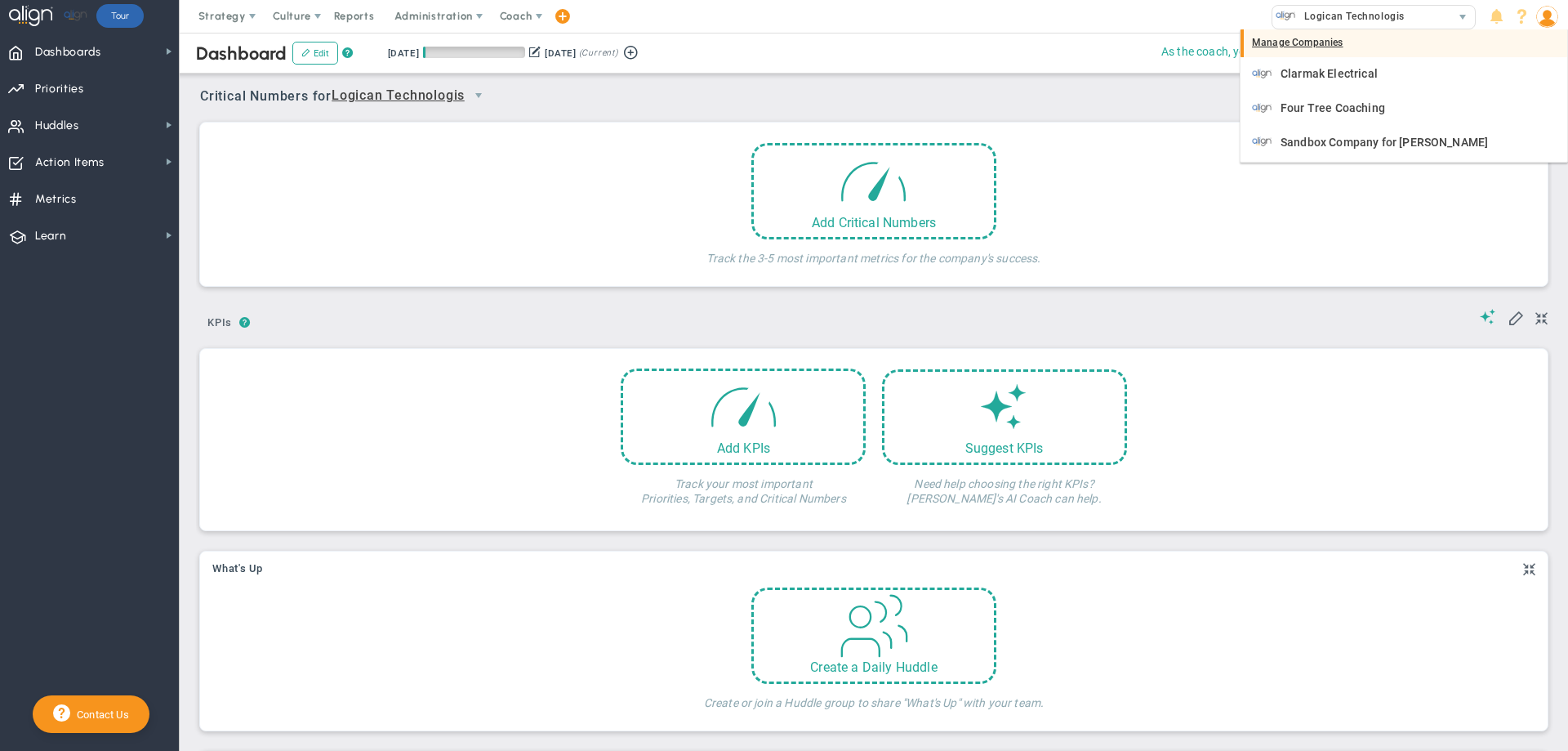
click at [1300, 41] on div "Manage Companies" at bounding box center [1404, 44] width 327 height 28
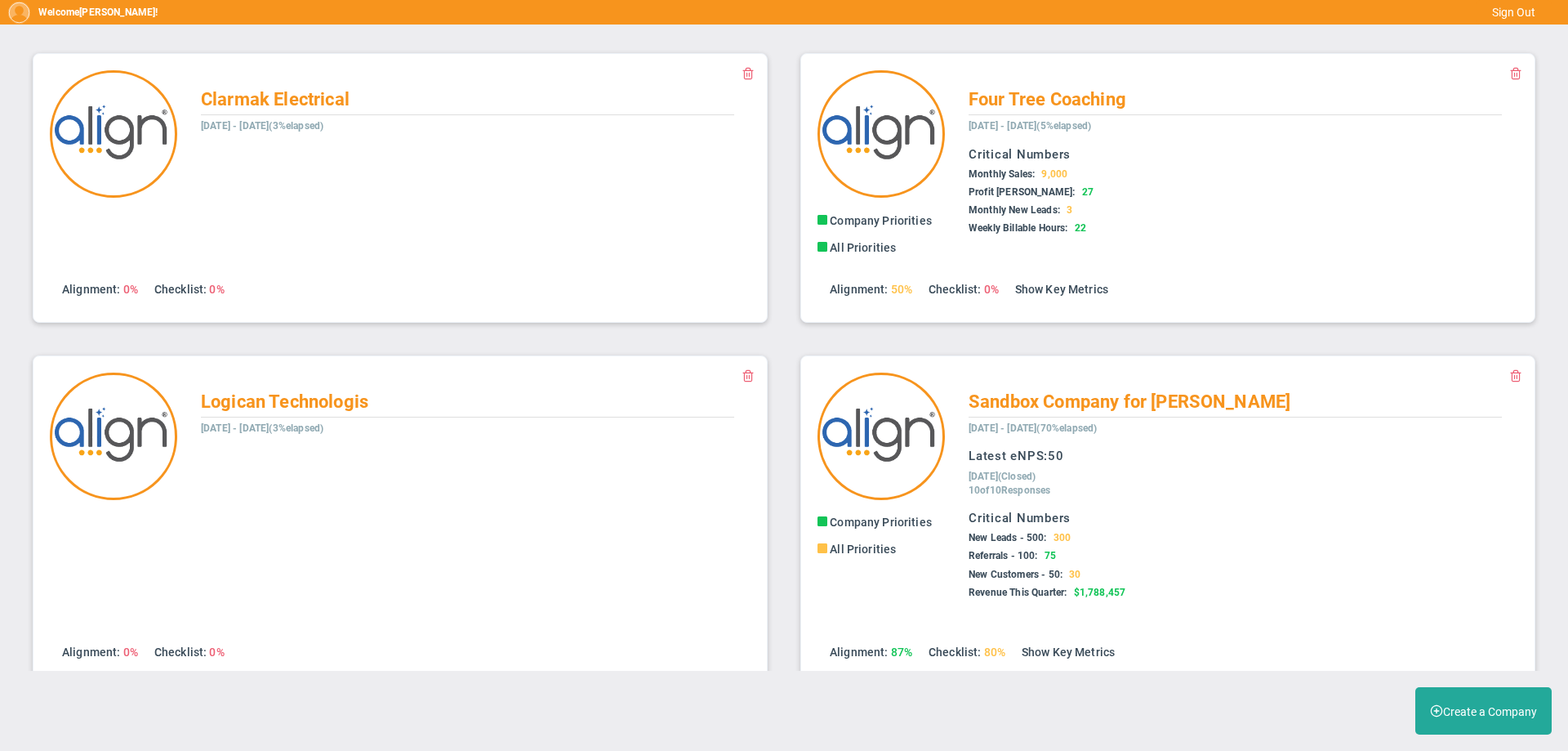
click at [741, 378] on span at bounding box center [748, 375] width 13 height 13
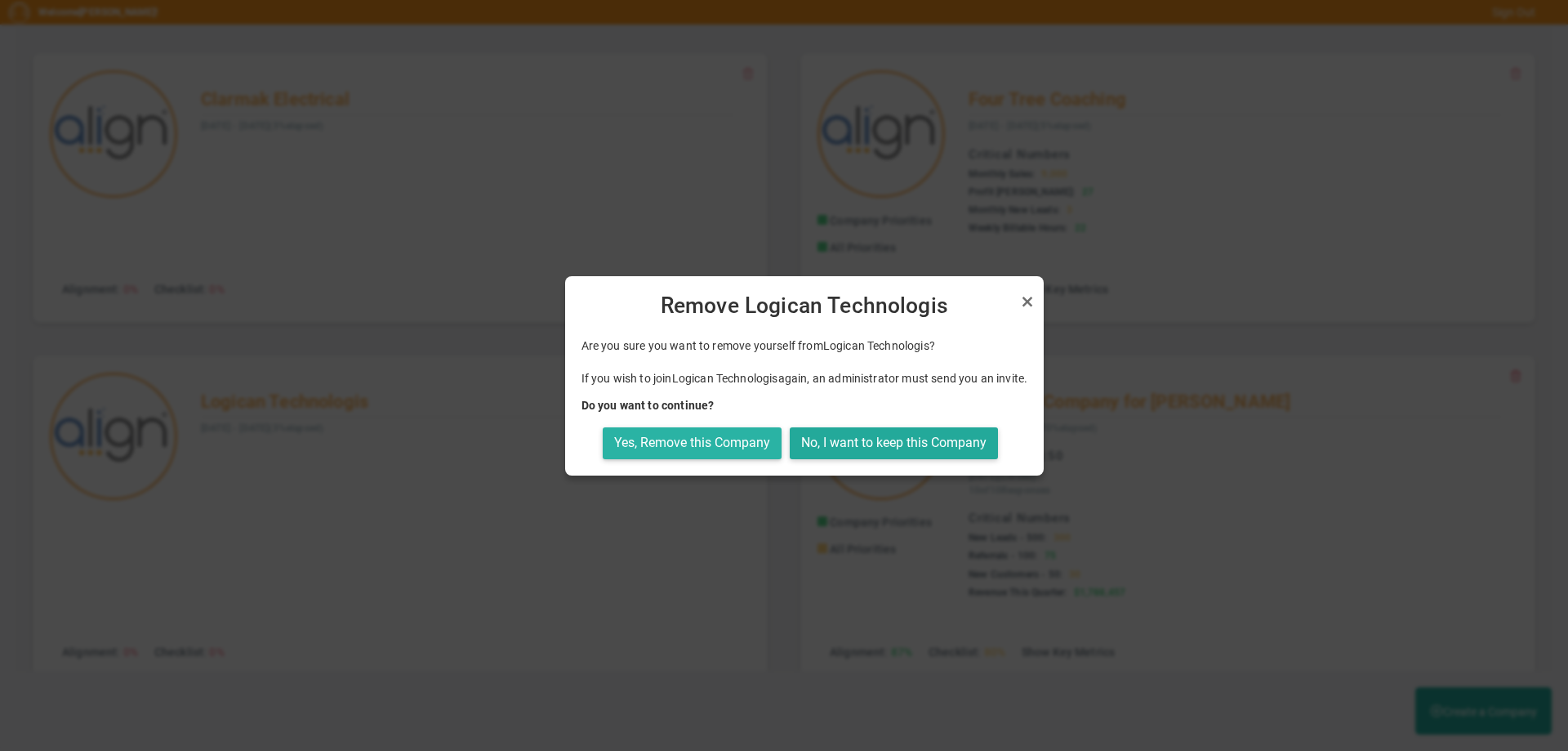
click at [704, 442] on button "Yes, Remove this Company" at bounding box center [692, 443] width 178 height 32
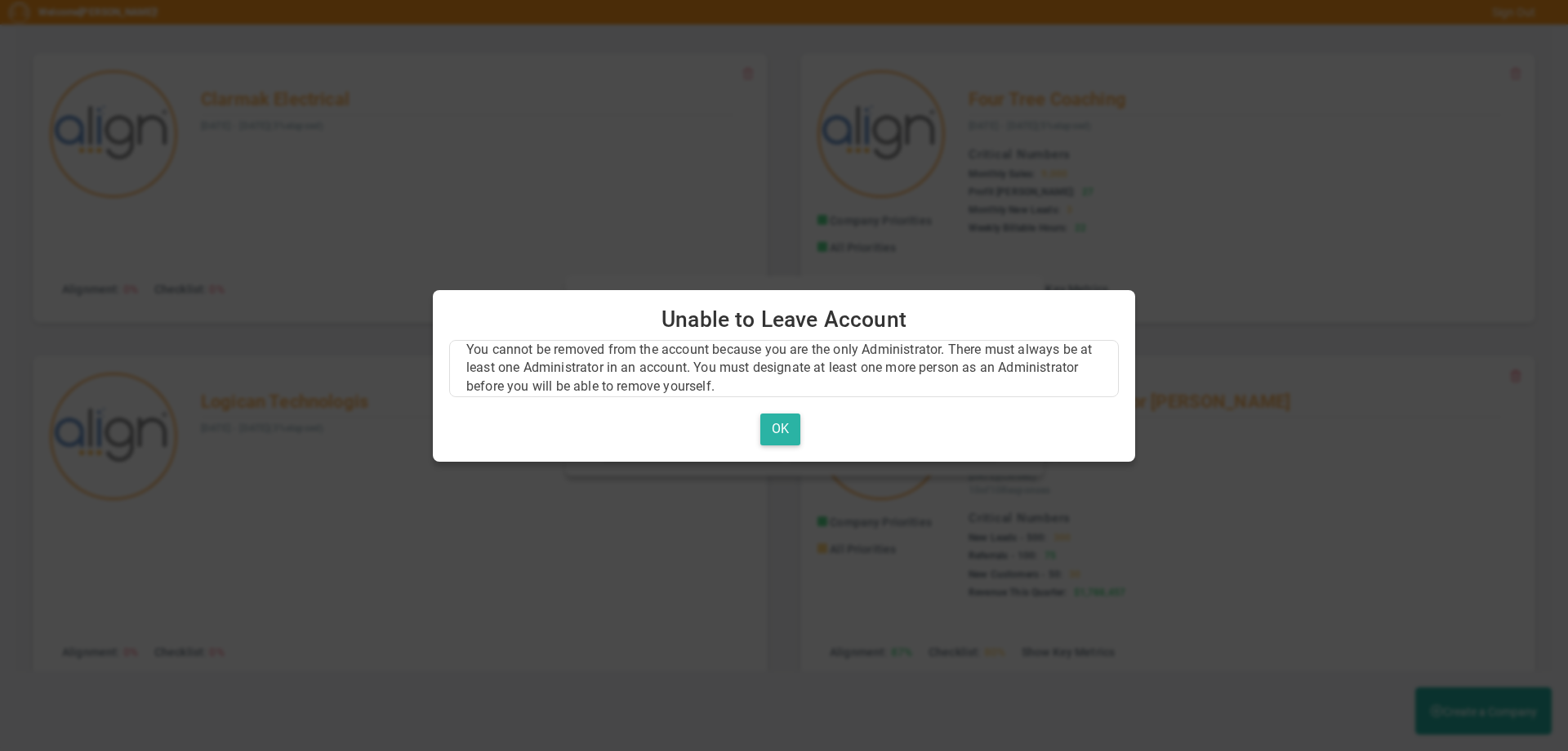
click at [772, 424] on button "OK" at bounding box center [779, 429] width 40 height 32
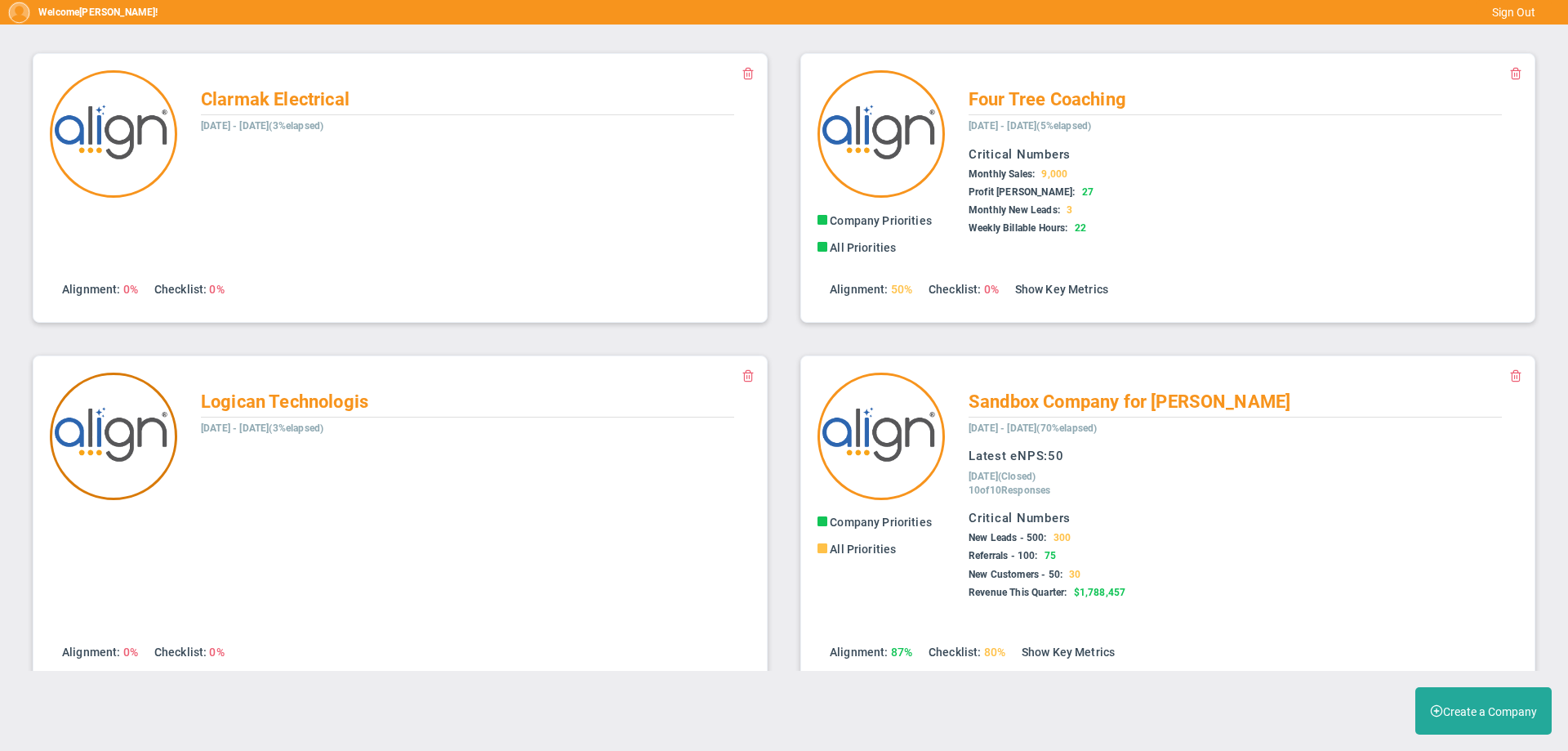
click at [120, 432] on img at bounding box center [113, 436] width 127 height 127
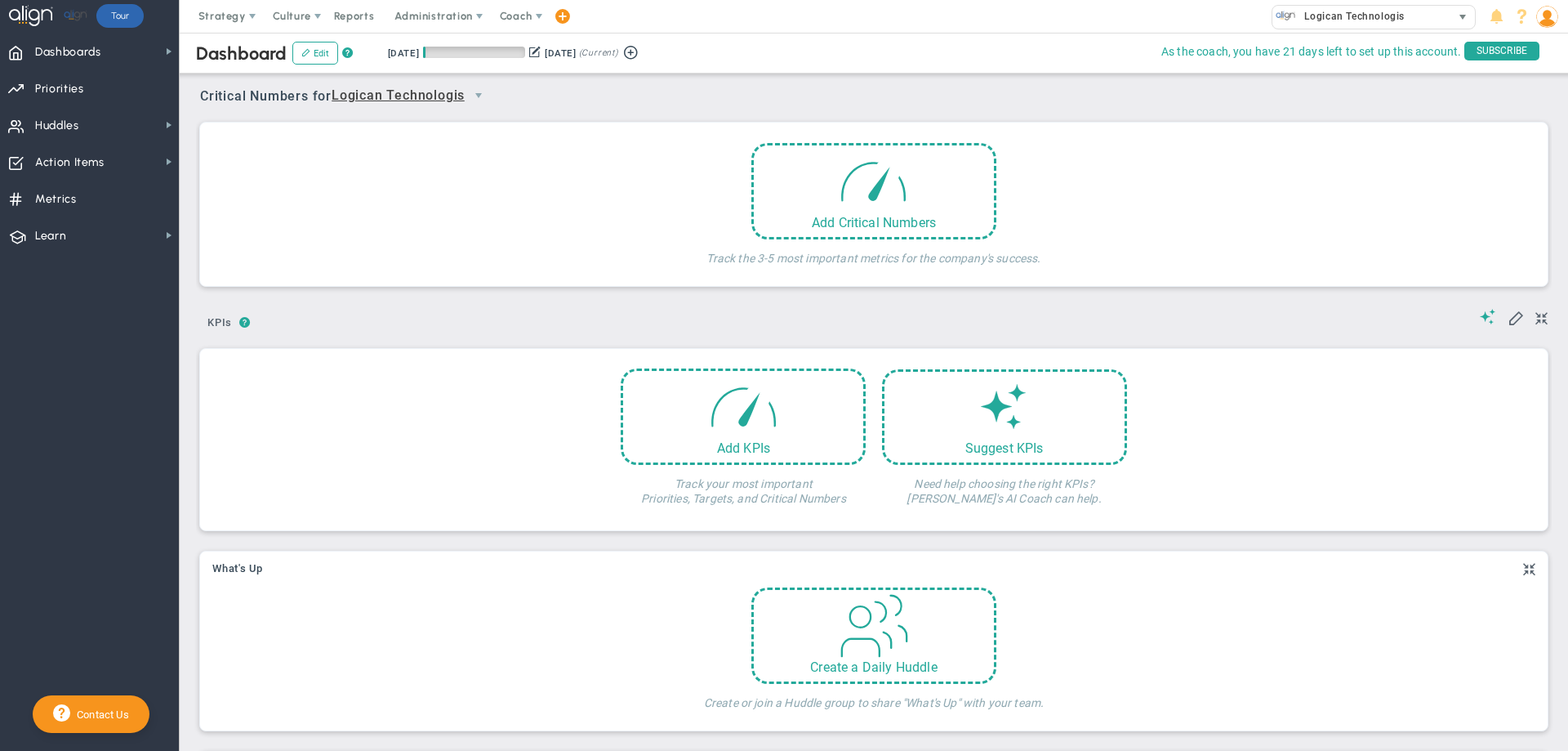
click at [1358, 18] on span "Logican Technologis" at bounding box center [1350, 16] width 109 height 21
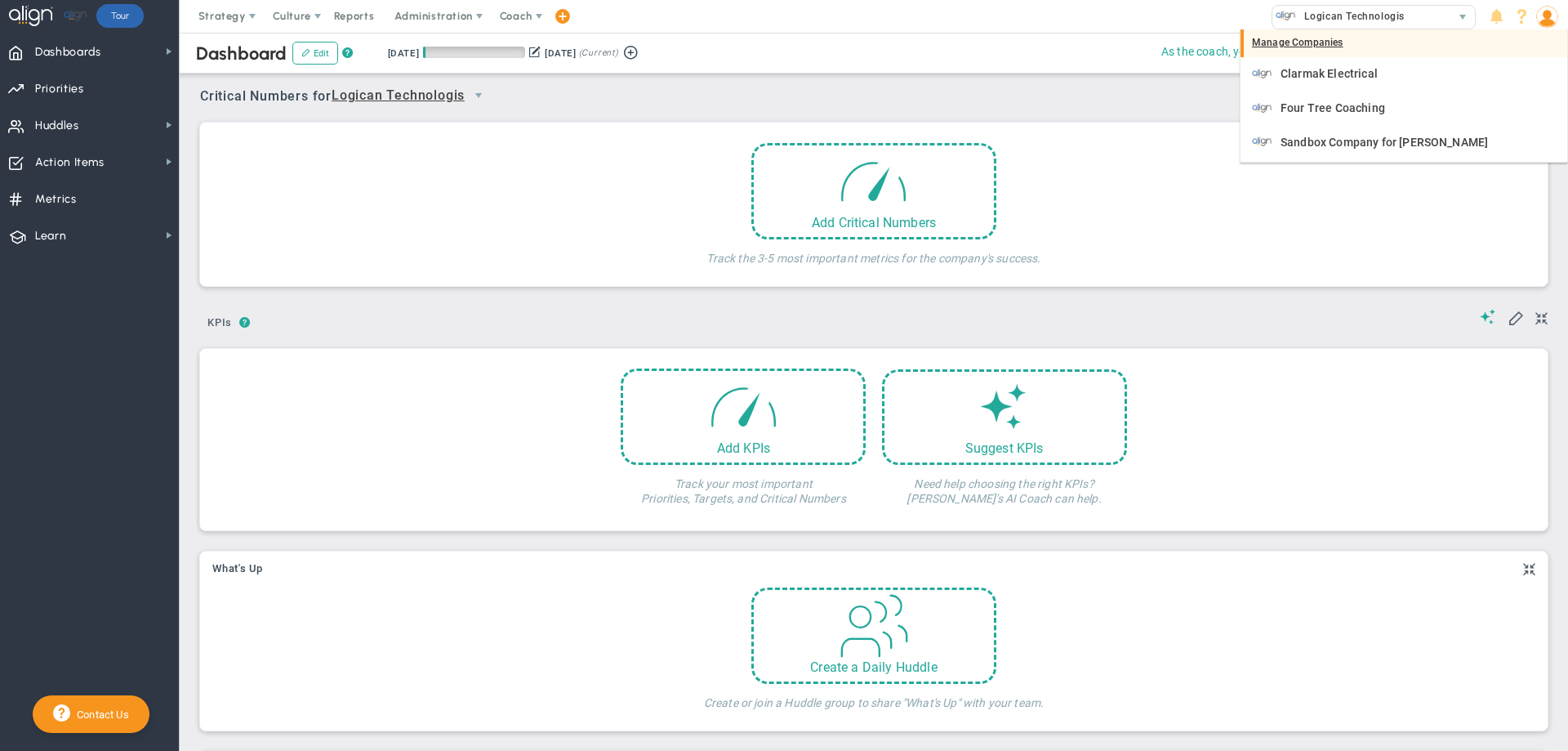
click at [1313, 37] on div "Manage Companies" at bounding box center [1404, 44] width 327 height 28
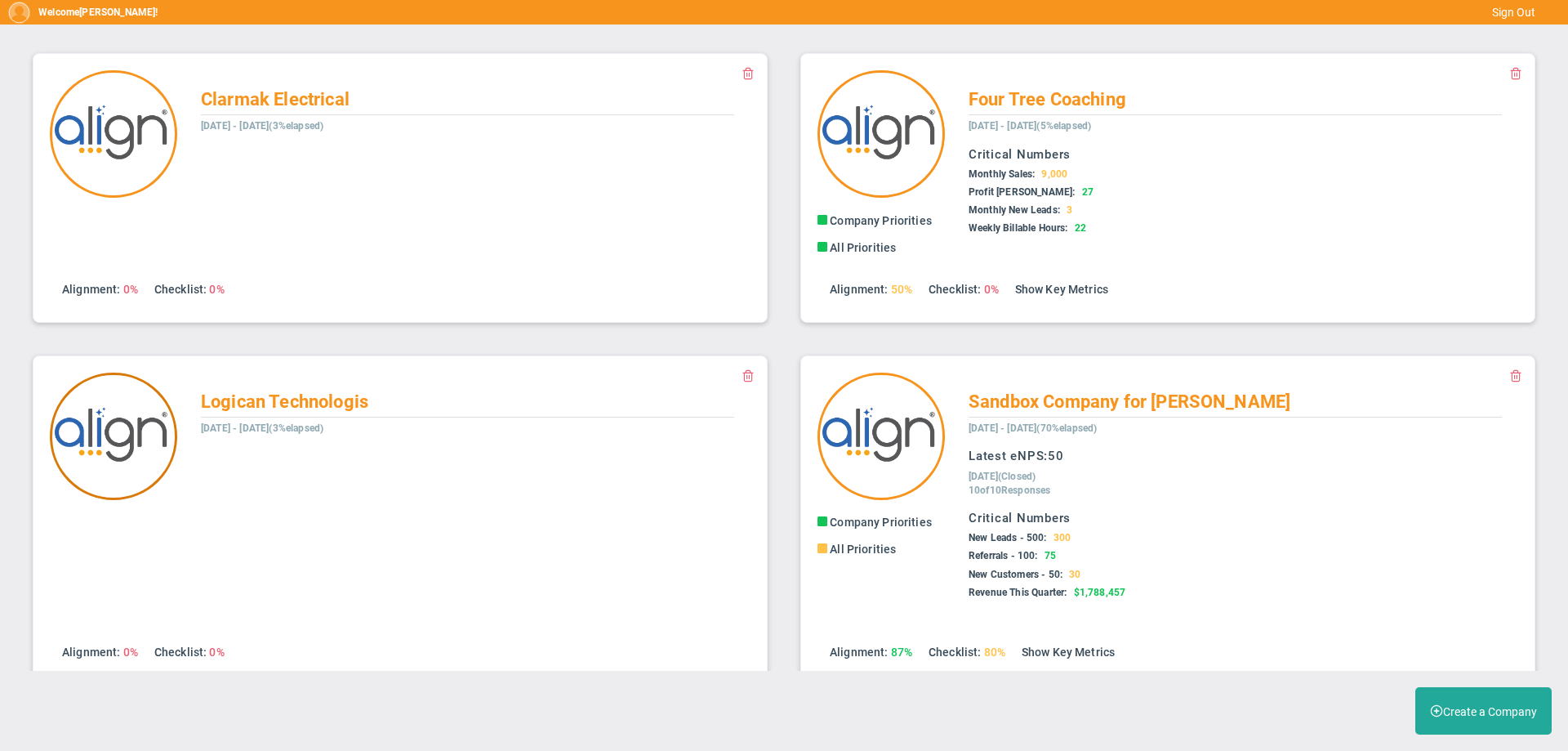
click at [136, 424] on img at bounding box center [113, 436] width 127 height 127
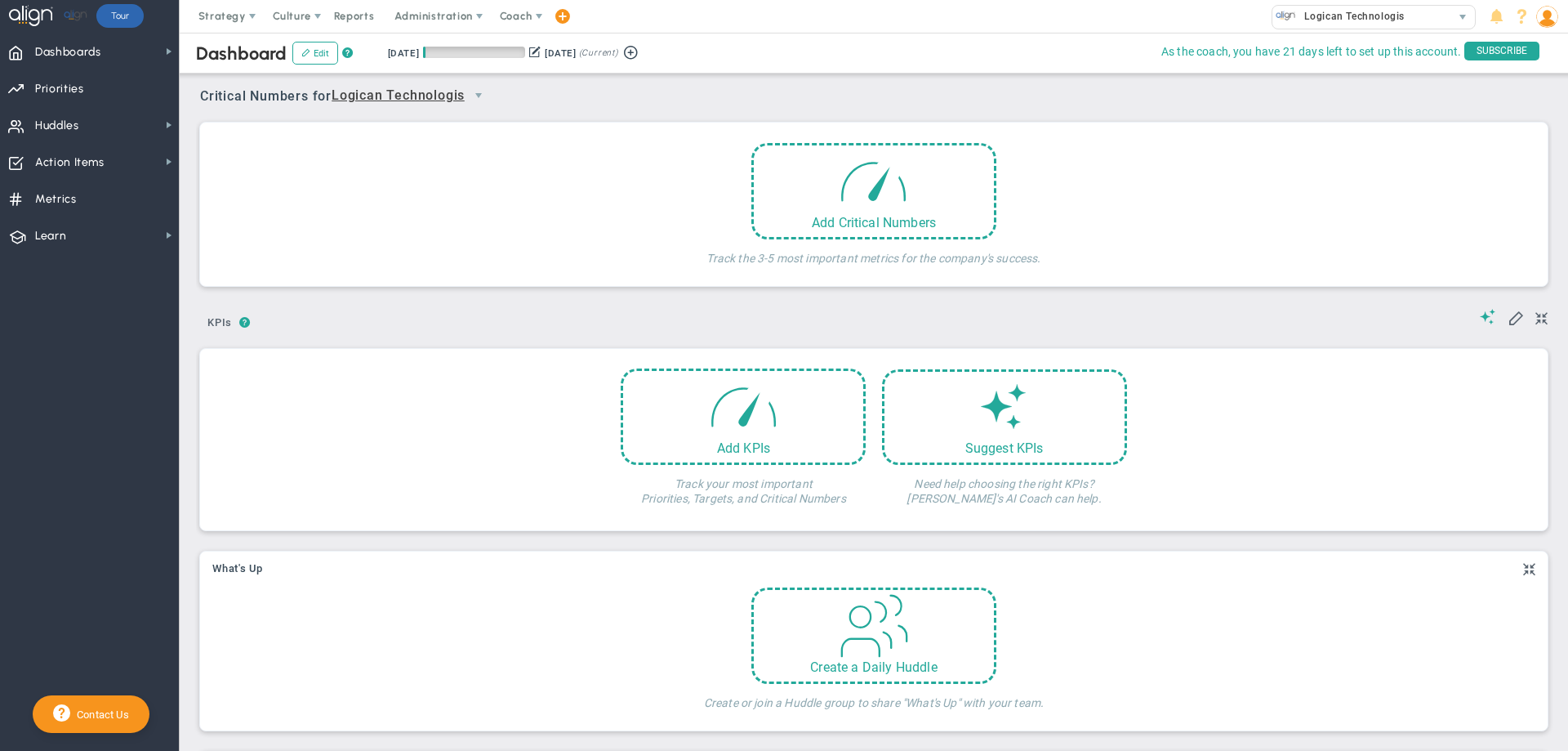
click at [387, 89] on span "Logican Technologis" at bounding box center [398, 96] width 133 height 20
click at [368, 124] on span "+ Manage Teams" at bounding box center [417, 126] width 139 height 21
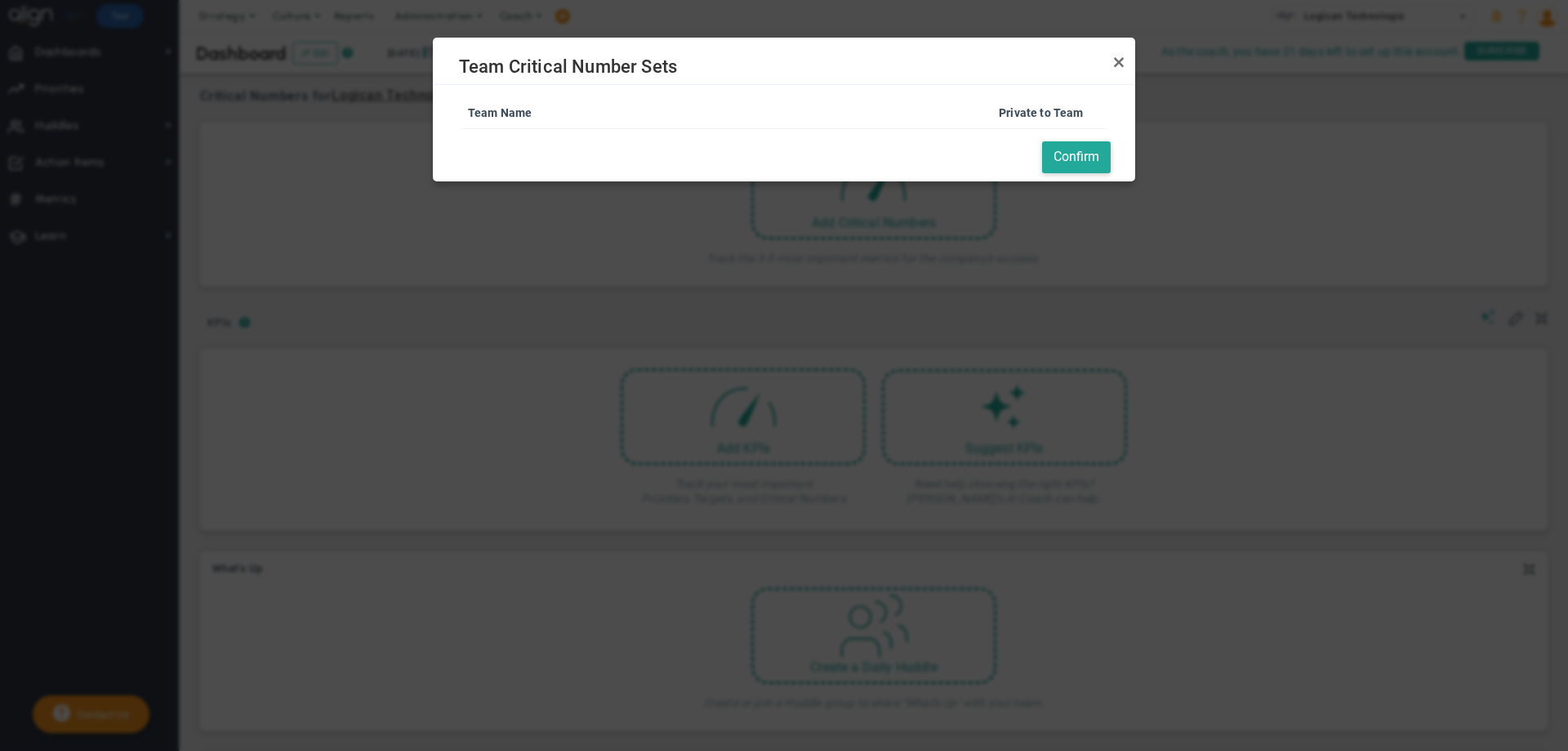
click at [561, 113] on link "Team Name" at bounding box center [673, 112] width 412 height 13
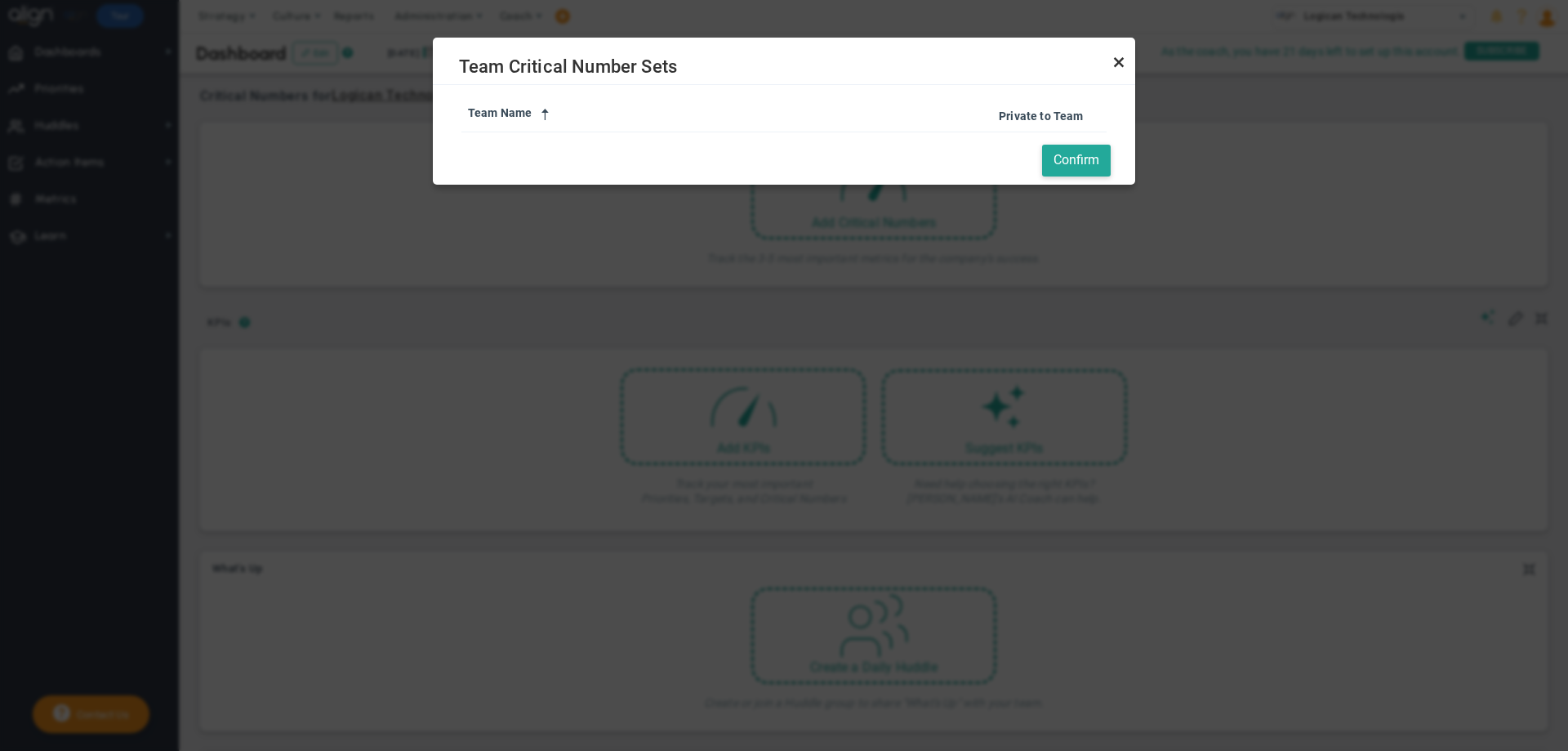
click at [1121, 61] on body "Welcome to Align! You are currently logged into a sandbox company. Your sandbox…" at bounding box center [784, 376] width 1568 height 751
click at [1074, 154] on button "Confirm" at bounding box center [1077, 161] width 69 height 32
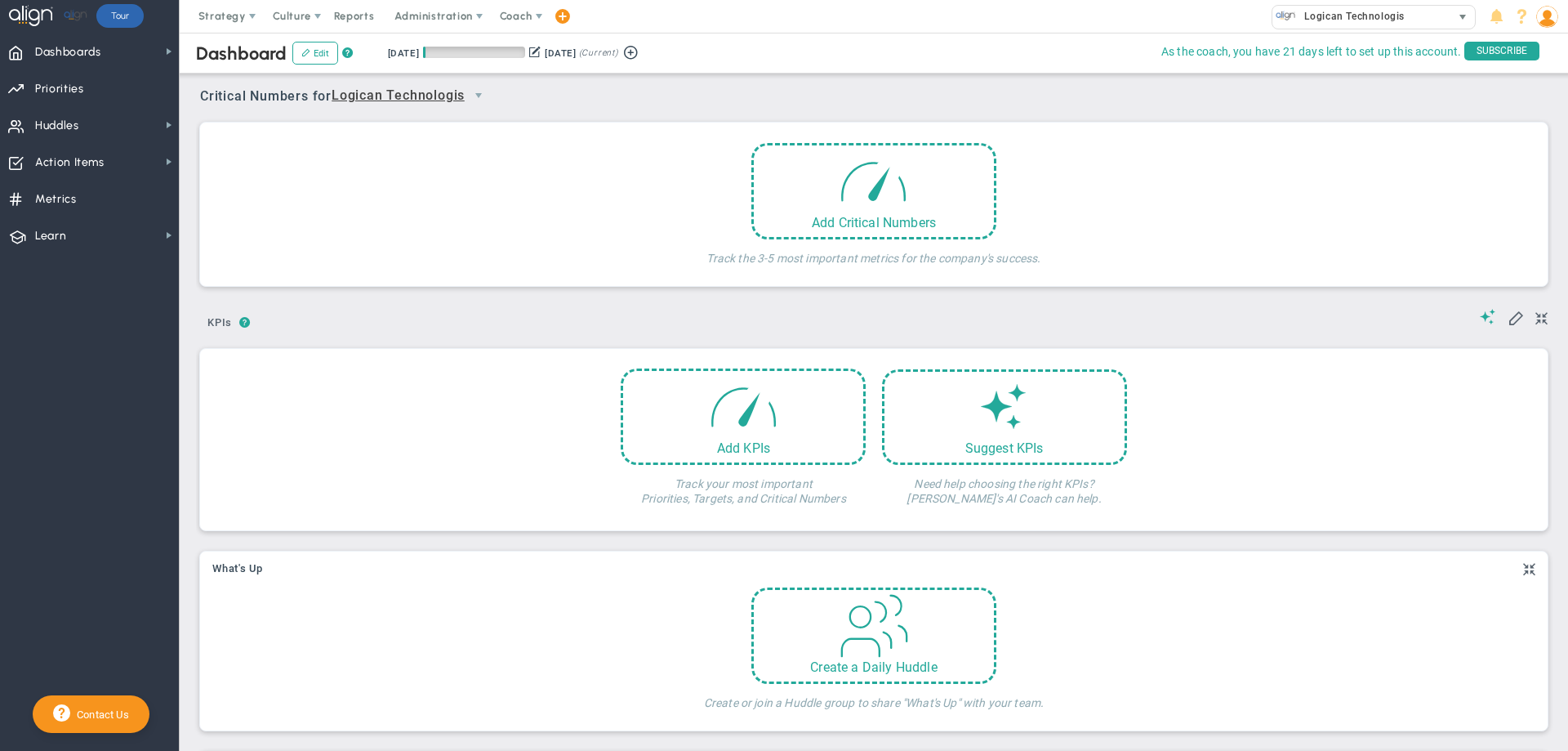
click at [1345, 19] on span "Logican Technologis" at bounding box center [1350, 16] width 109 height 21
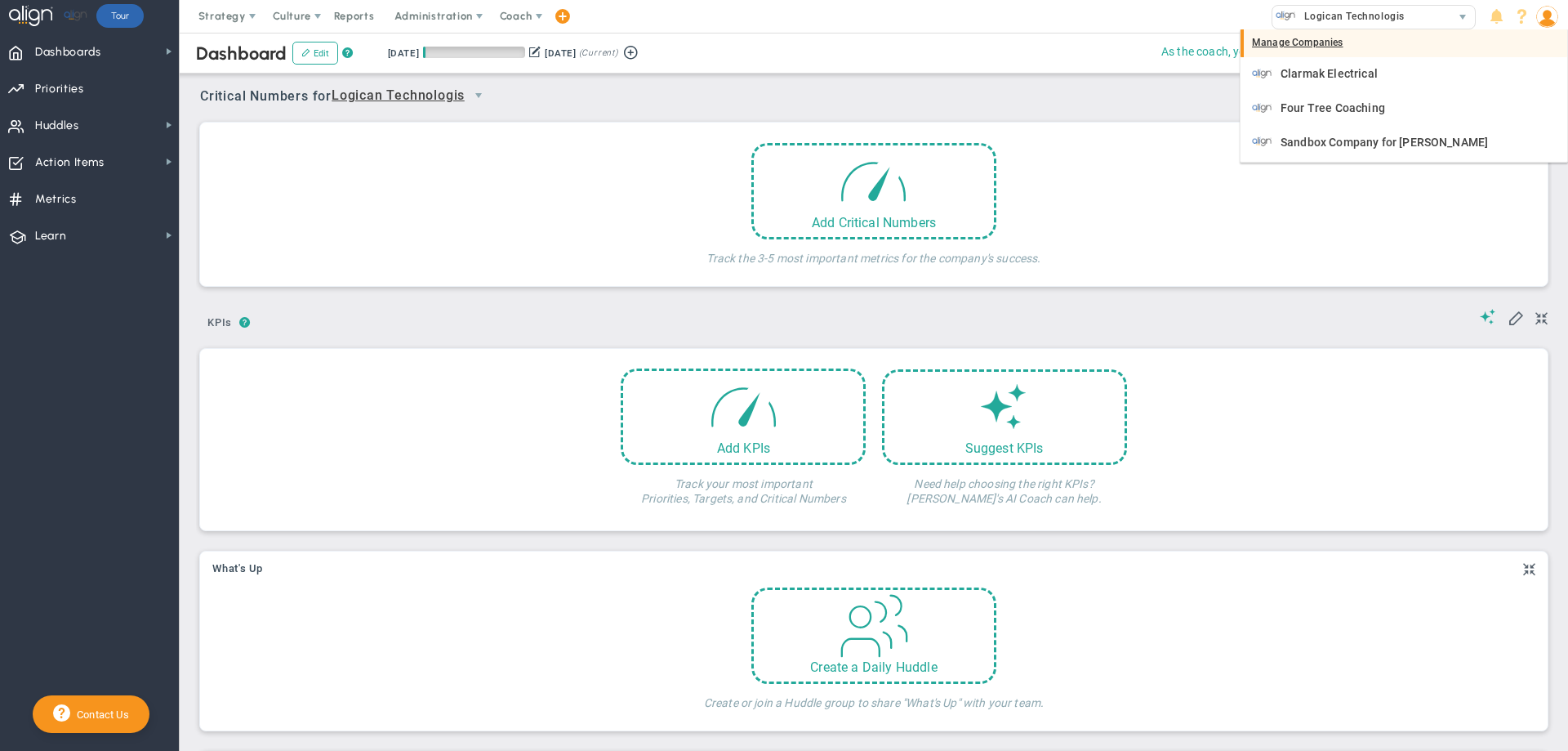
click at [1286, 31] on div "Manage Companies" at bounding box center [1404, 44] width 327 height 28
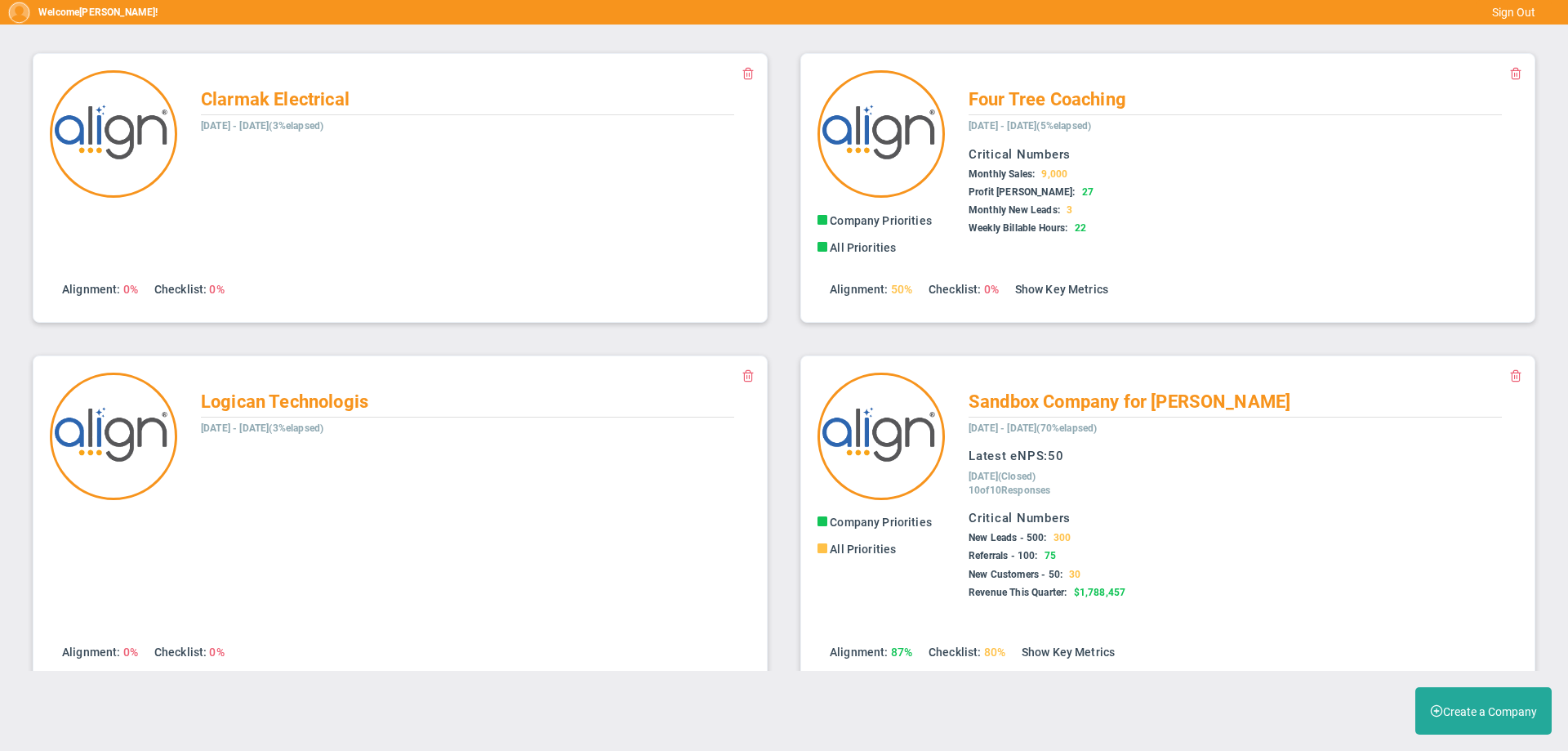
click at [741, 380] on span at bounding box center [748, 375] width 13 height 13
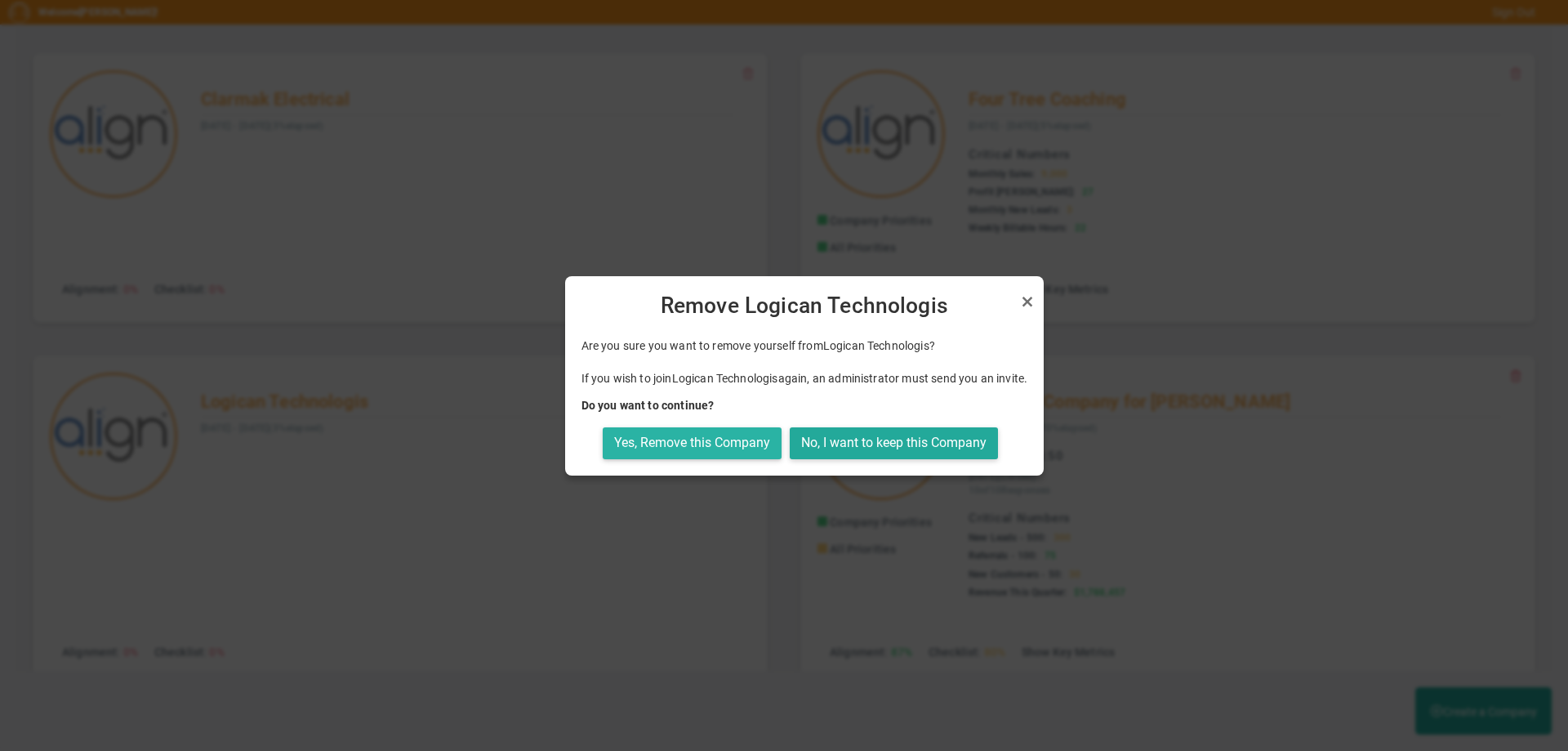
click at [738, 441] on button "Yes, Remove this Company" at bounding box center [692, 443] width 178 height 32
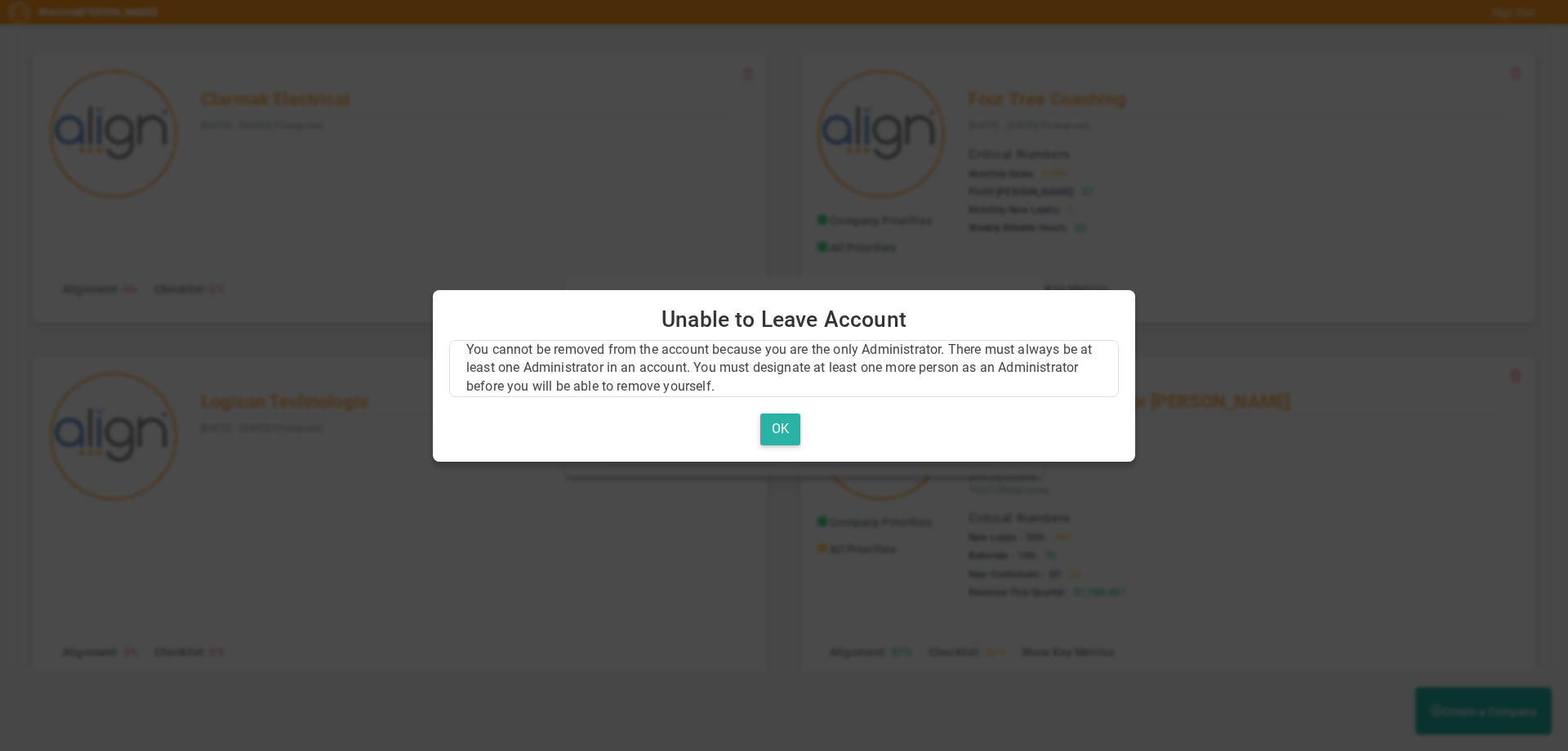
click at [774, 422] on button "OK" at bounding box center [779, 429] width 40 height 32
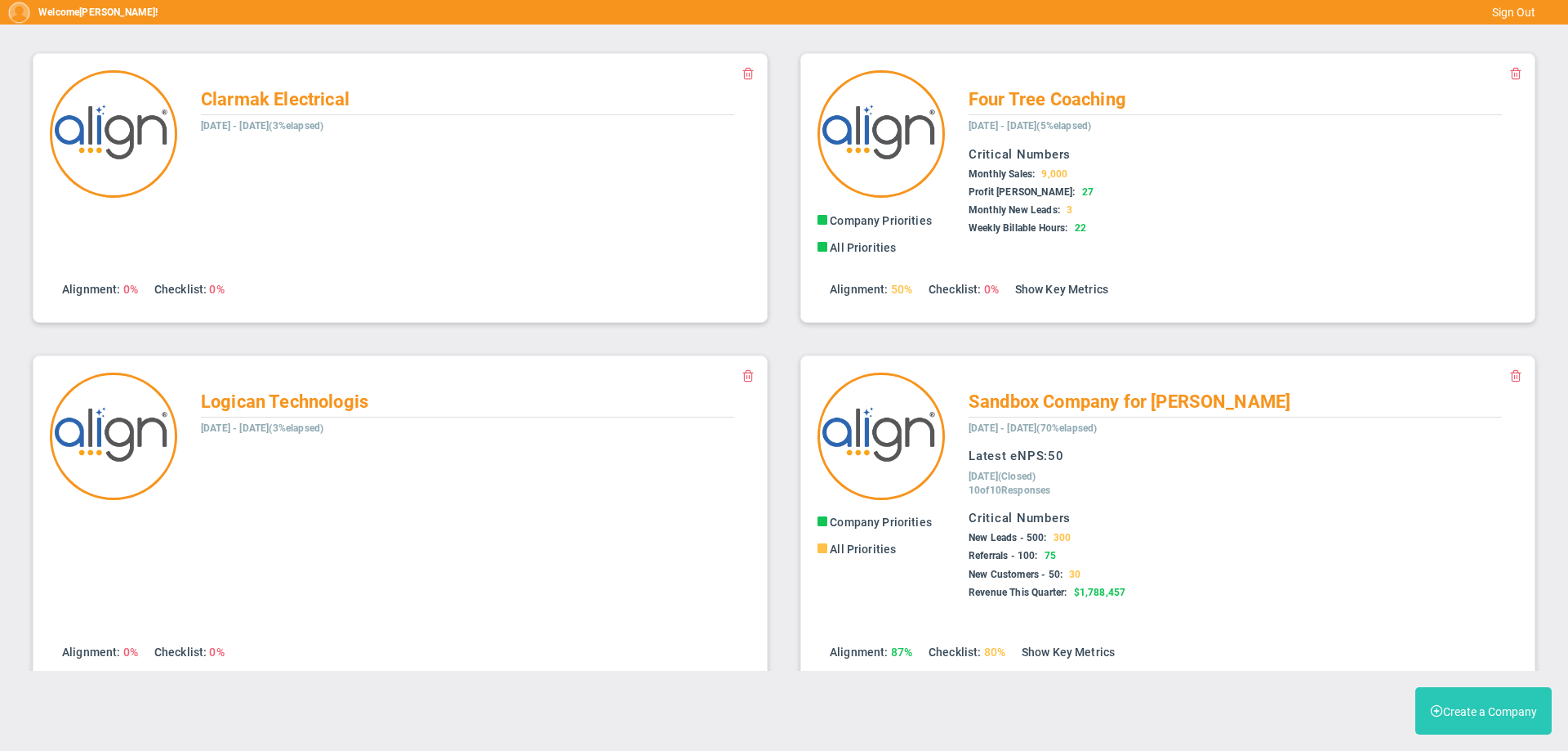
click at [1445, 710] on button "Create a Company" at bounding box center [1483, 710] width 137 height 47
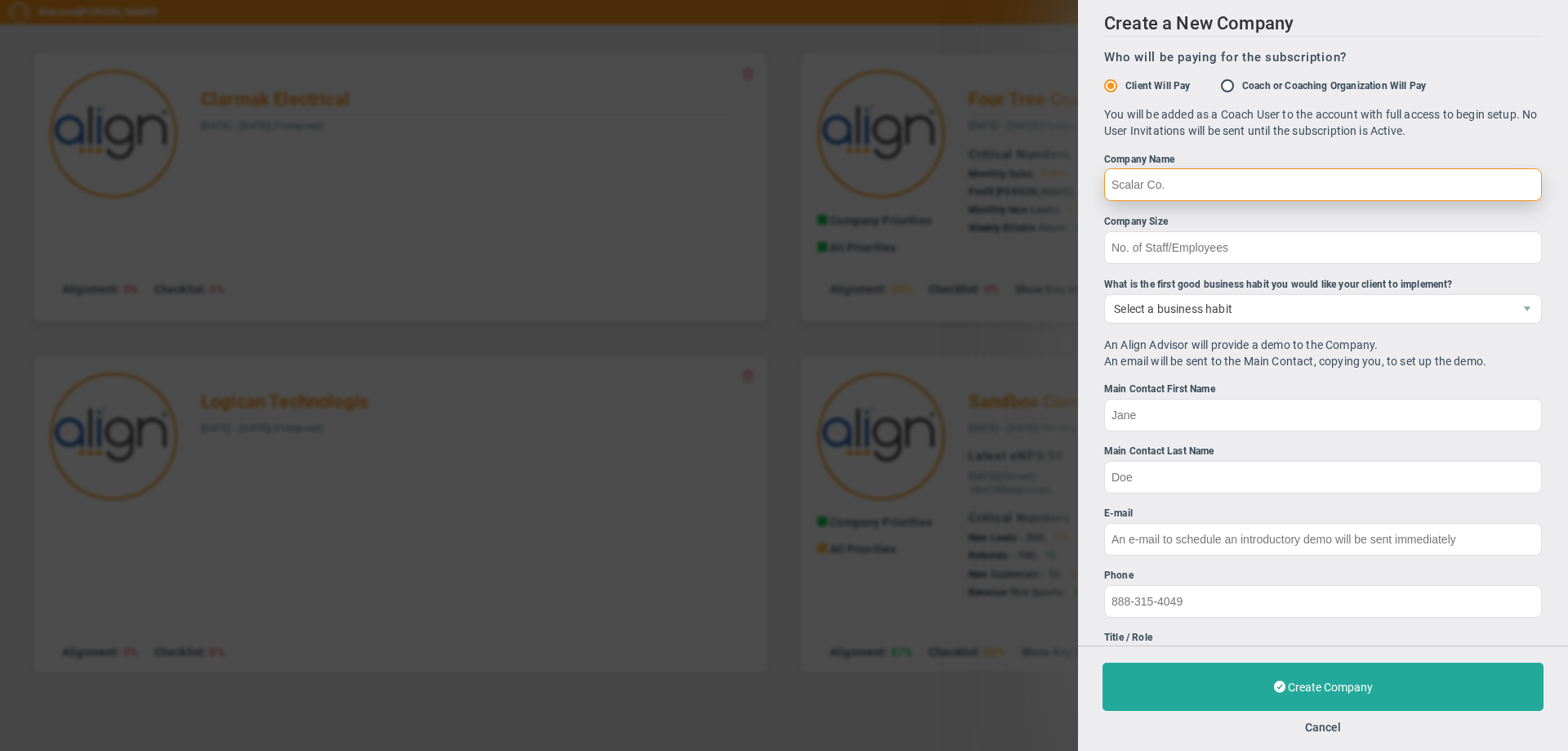
click at [1111, 188] on input "Company Name" at bounding box center [1322, 184] width 438 height 33
type input "Logican Technologies"
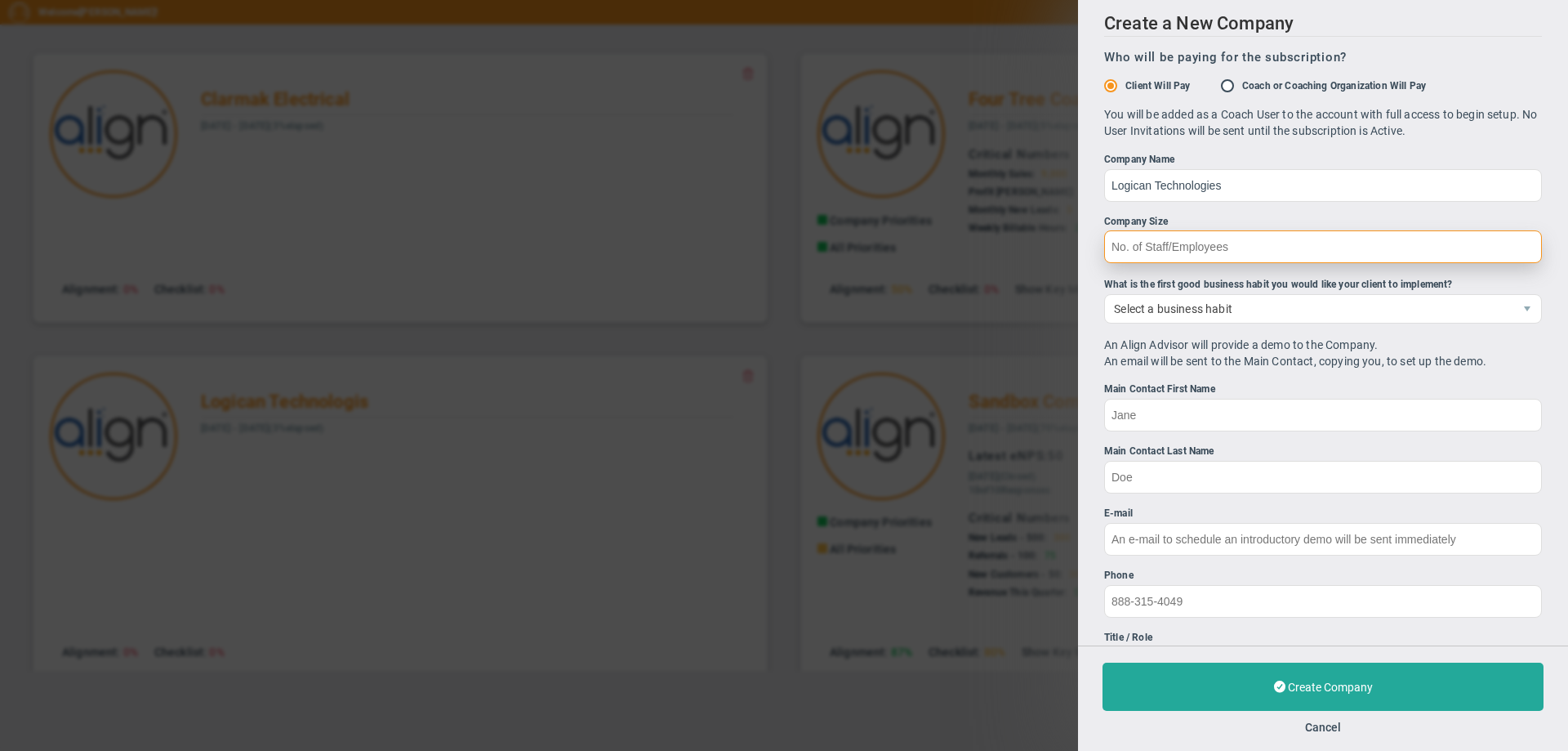
click at [1109, 248] on input "Company Size" at bounding box center [1322, 246] width 438 height 33
type input "155"
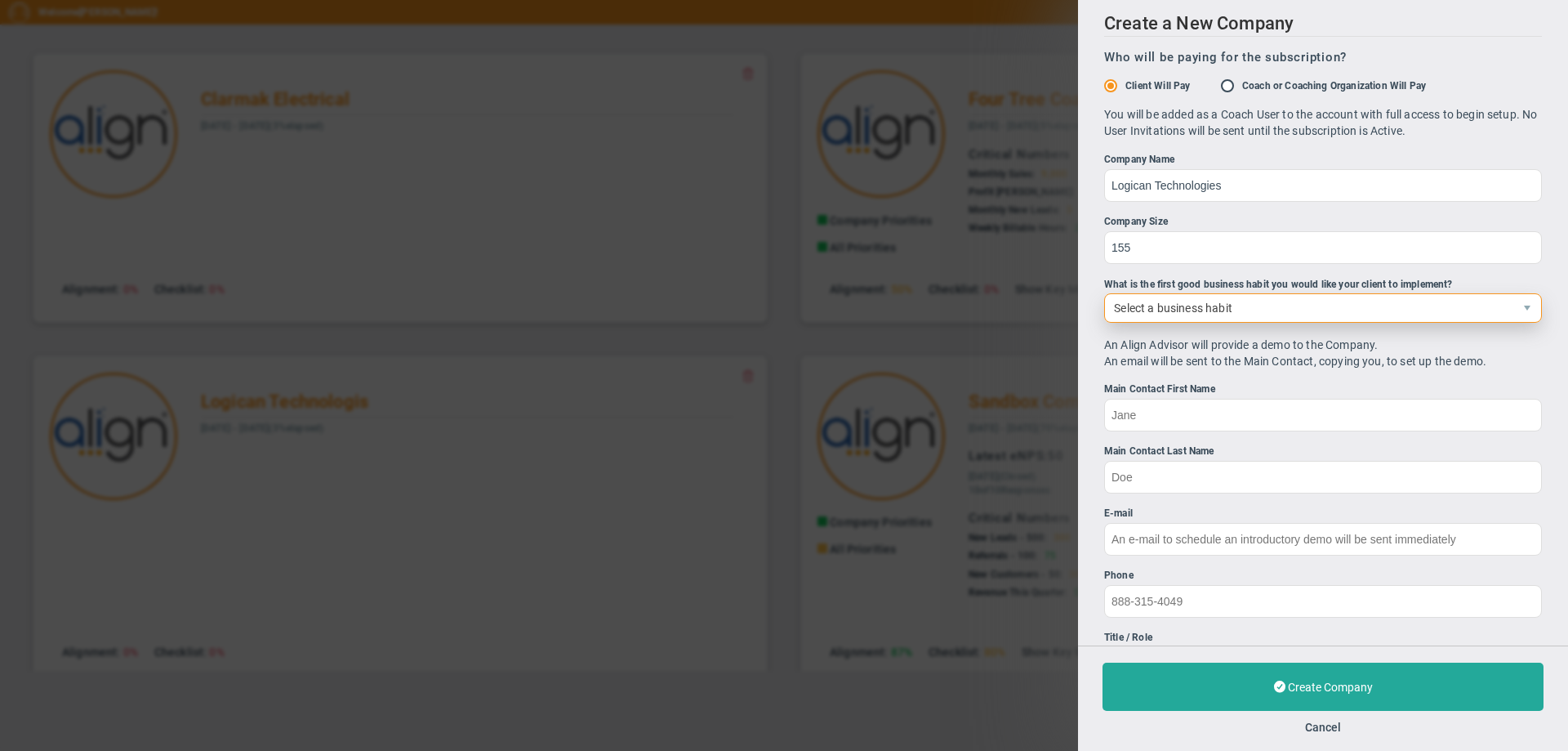
click at [1117, 310] on span "Select a business habit" at bounding box center [1308, 308] width 408 height 28
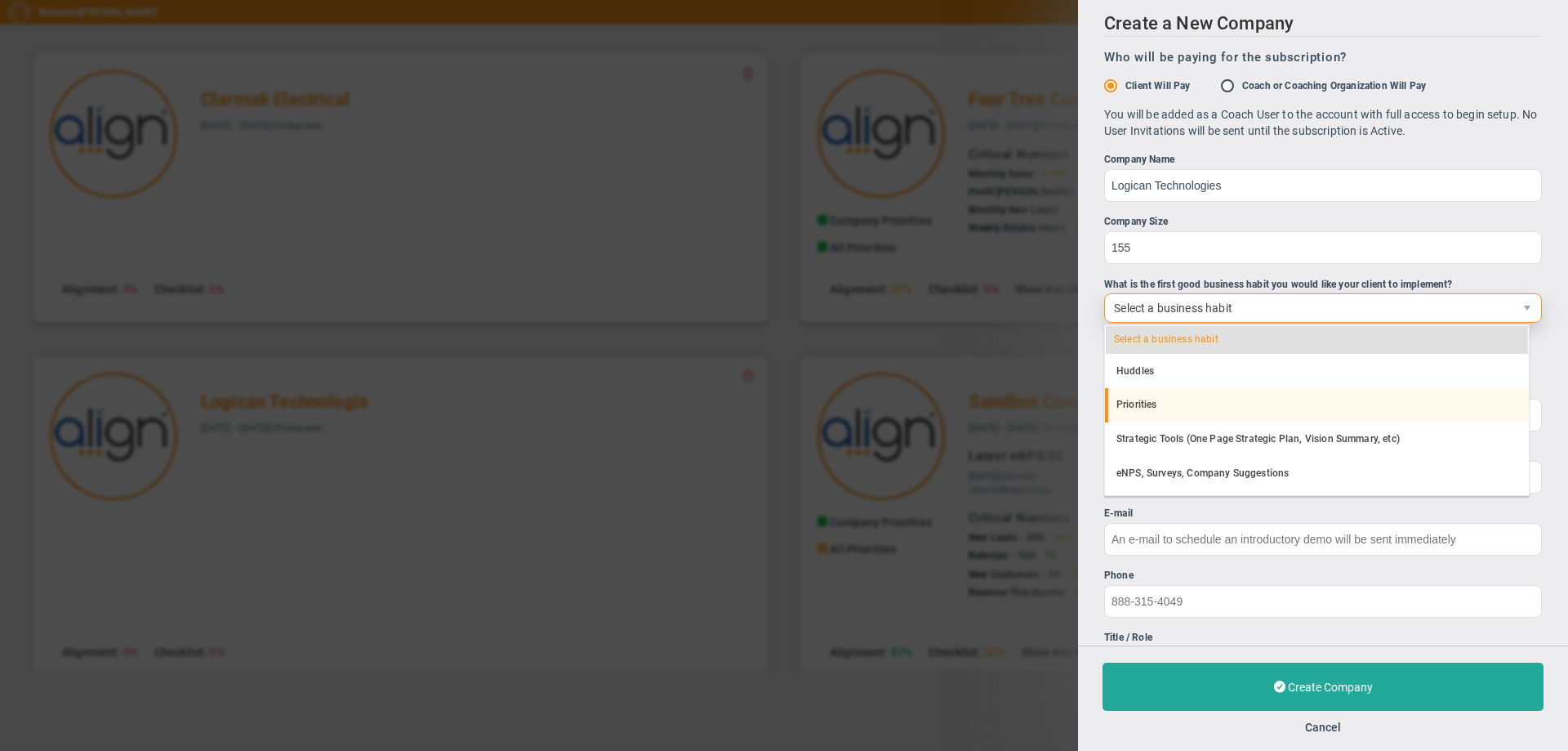
click at [1130, 397] on li "Priorities" at bounding box center [1316, 404] width 424 height 34
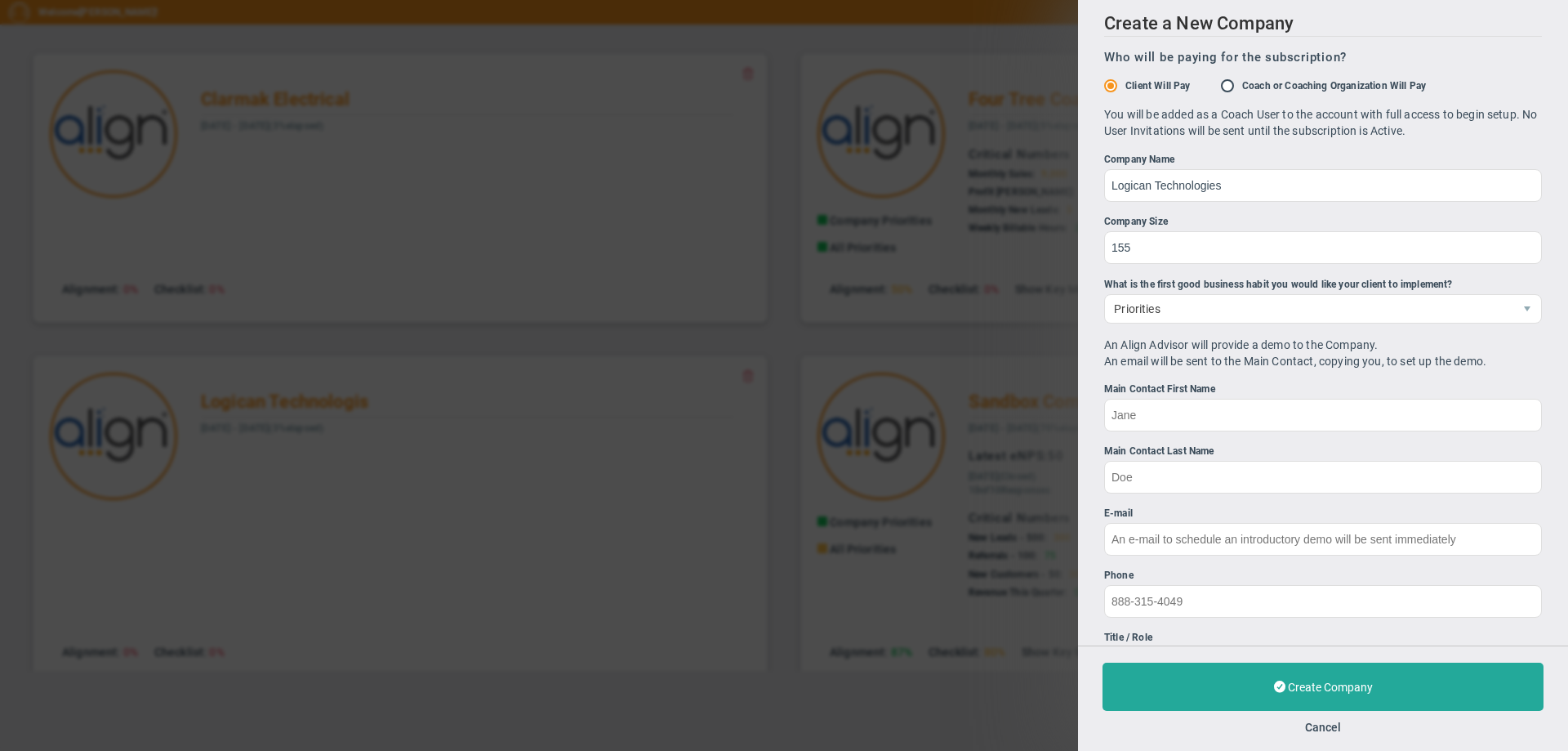
click at [1016, 213] on div "Create a New Company Who will be paying for the subscription? Client Will Pay C…" at bounding box center [784, 376] width 1568 height 751
click at [1322, 727] on button "Cancel" at bounding box center [1323, 727] width 36 height 13
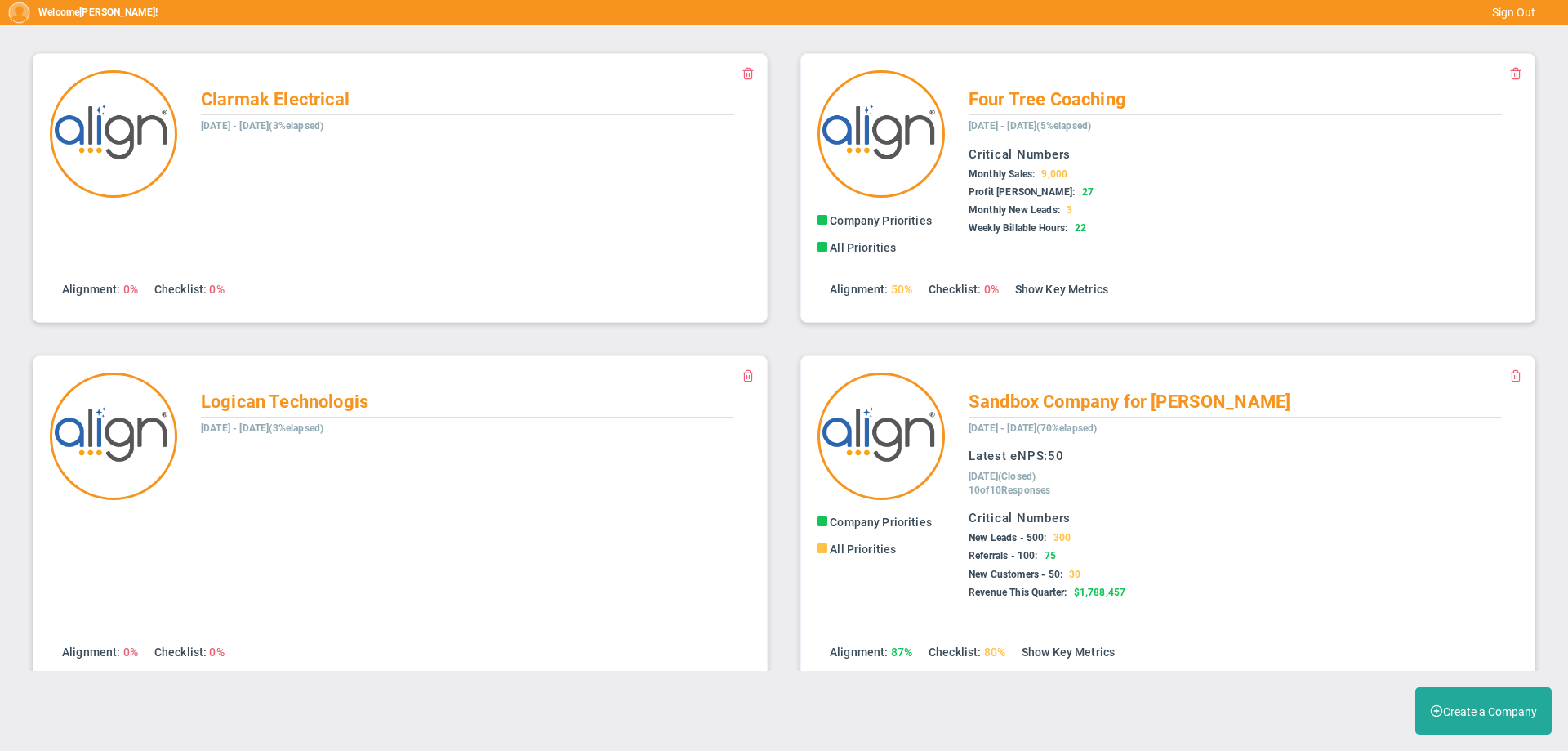
click at [742, 71] on span at bounding box center [748, 72] width 13 height 13
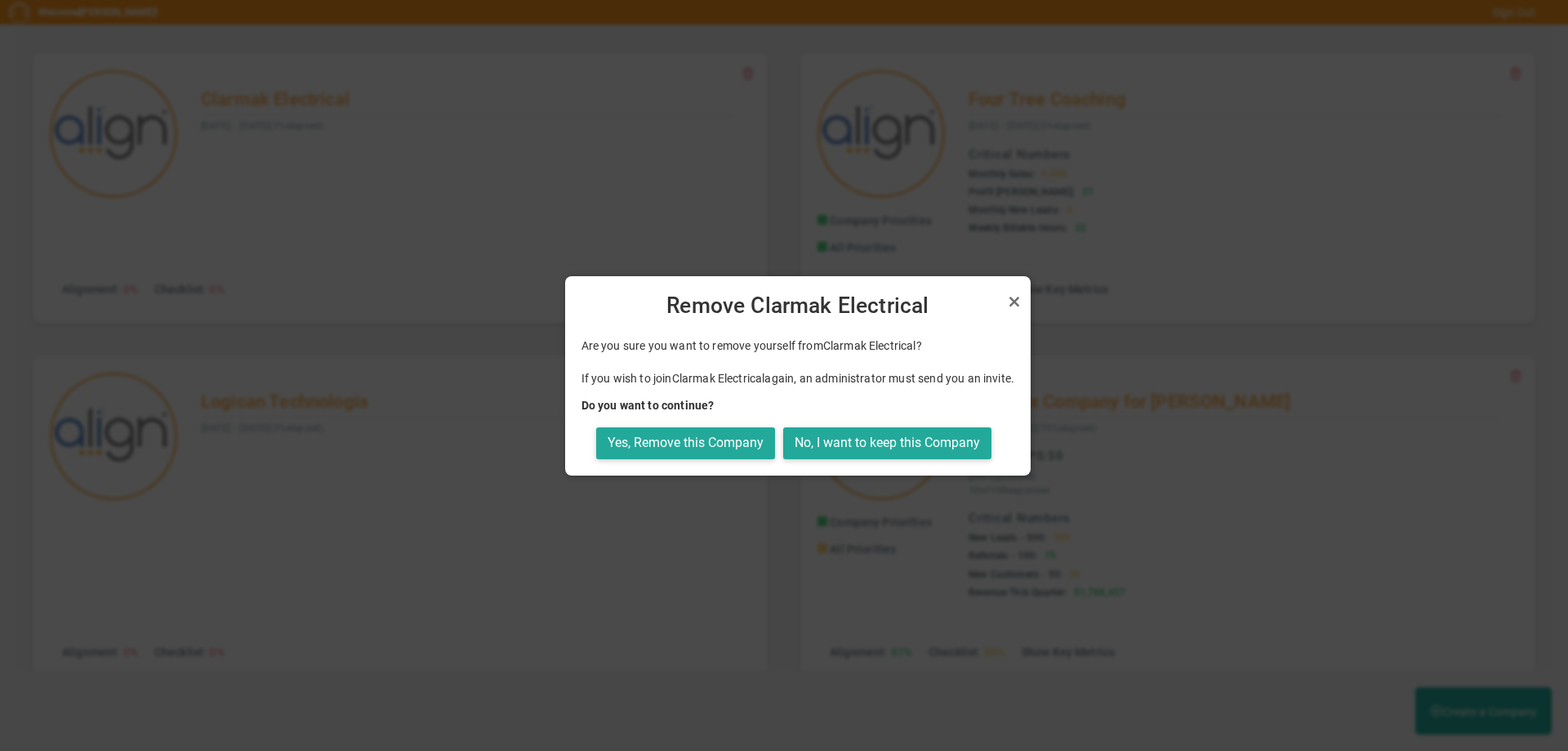
click at [667, 405] on h4 "Do you want to continue?" at bounding box center [798, 405] width 434 height 15
click at [675, 441] on button "Yes, Remove this Company" at bounding box center [686, 443] width 178 height 32
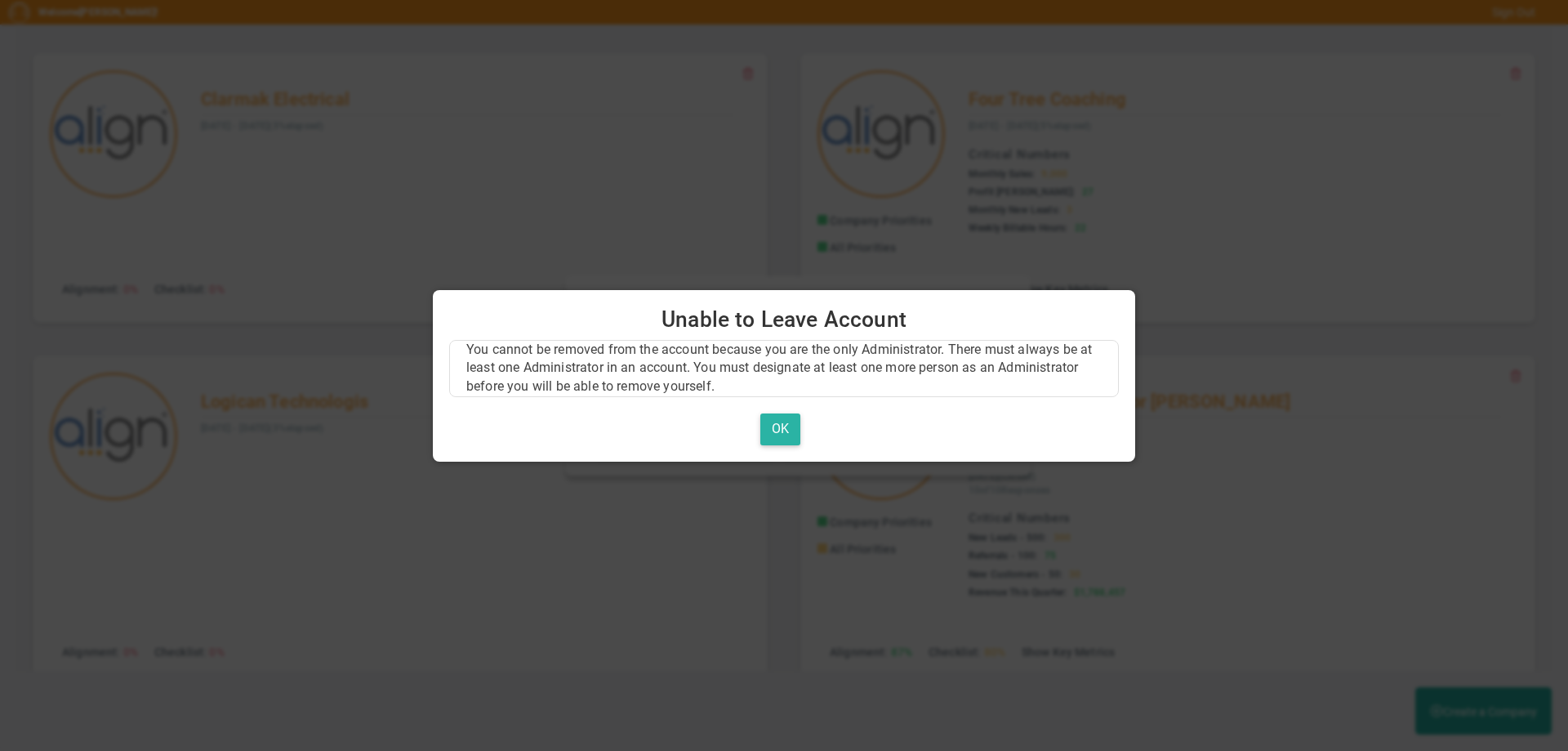
click at [779, 428] on button "OK" at bounding box center [779, 429] width 40 height 32
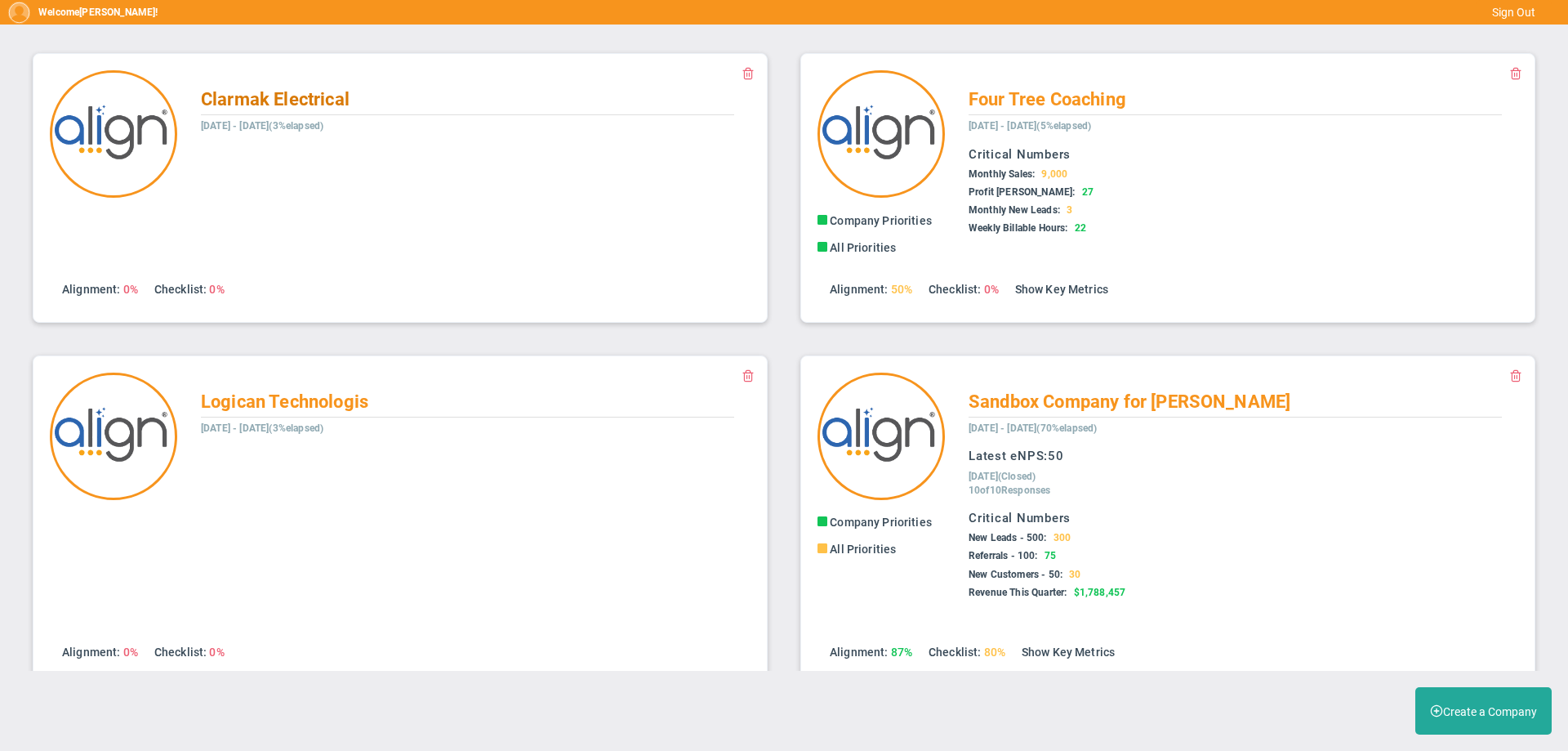
click at [280, 99] on span "Clarmak Electrical" at bounding box center [275, 99] width 149 height 20
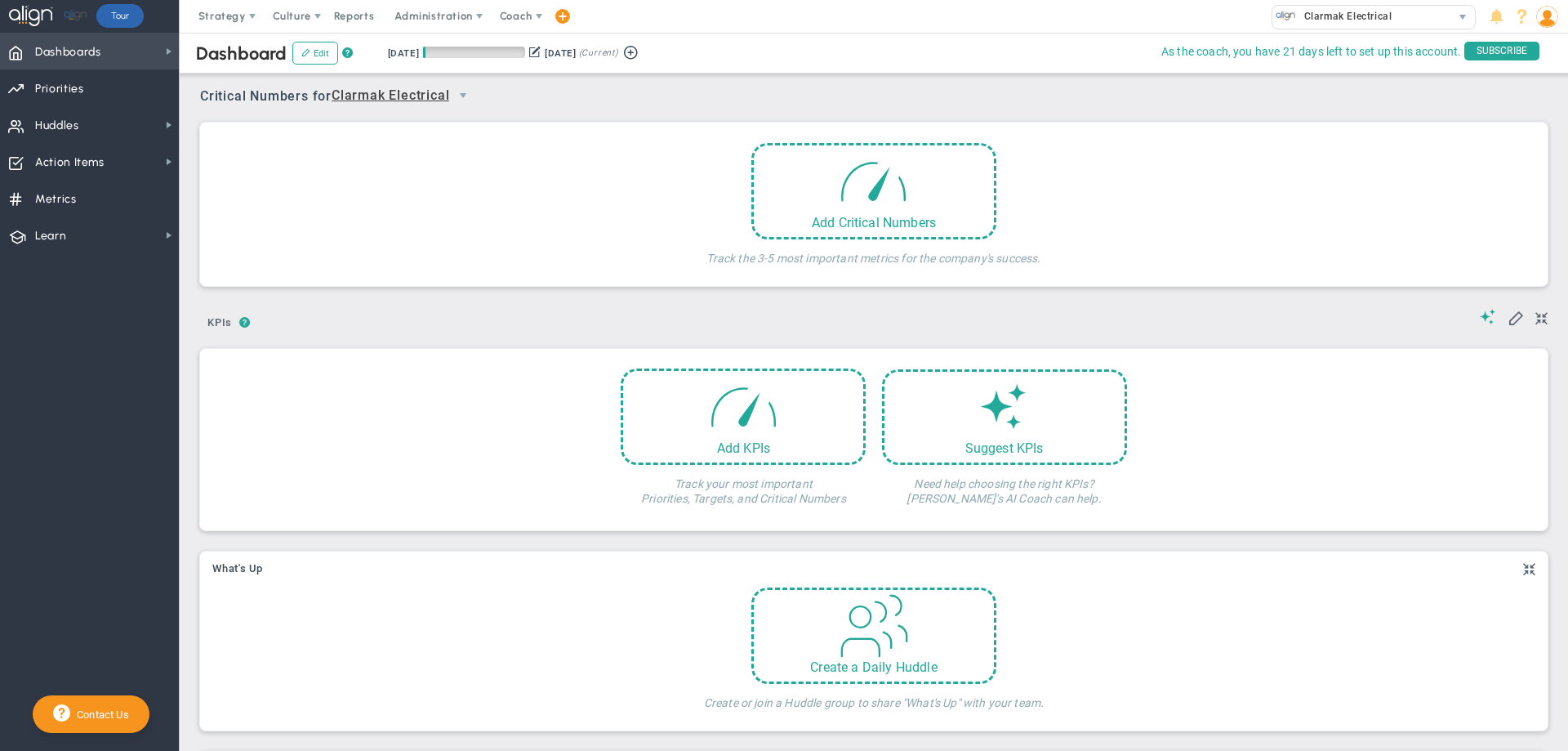
click at [159, 55] on span "Dashboards Dashboards" at bounding box center [89, 51] width 178 height 37
click at [408, 14] on span "Administration" at bounding box center [433, 16] width 77 height 12
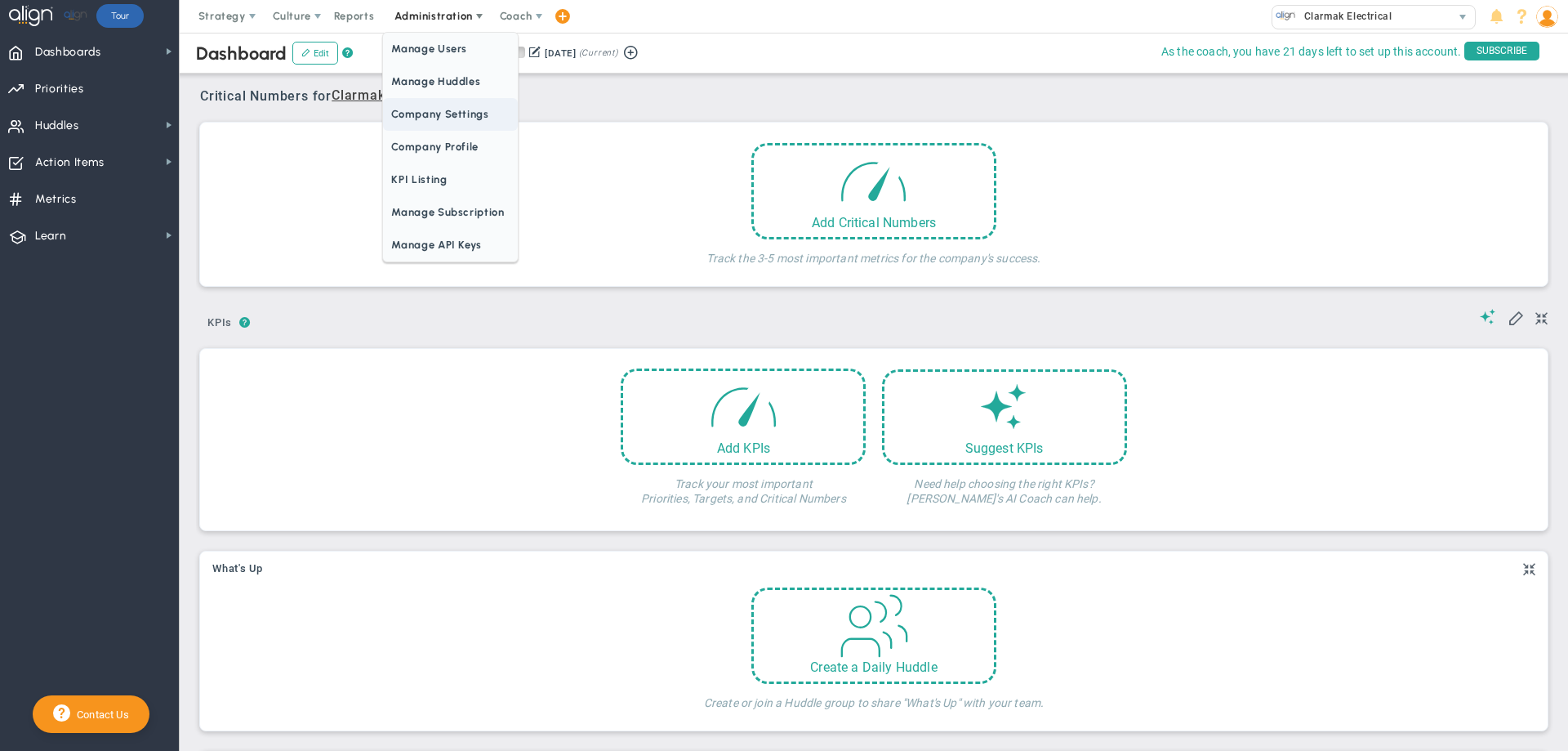
click at [401, 107] on span "Company Settings" at bounding box center [450, 113] width 134 height 33
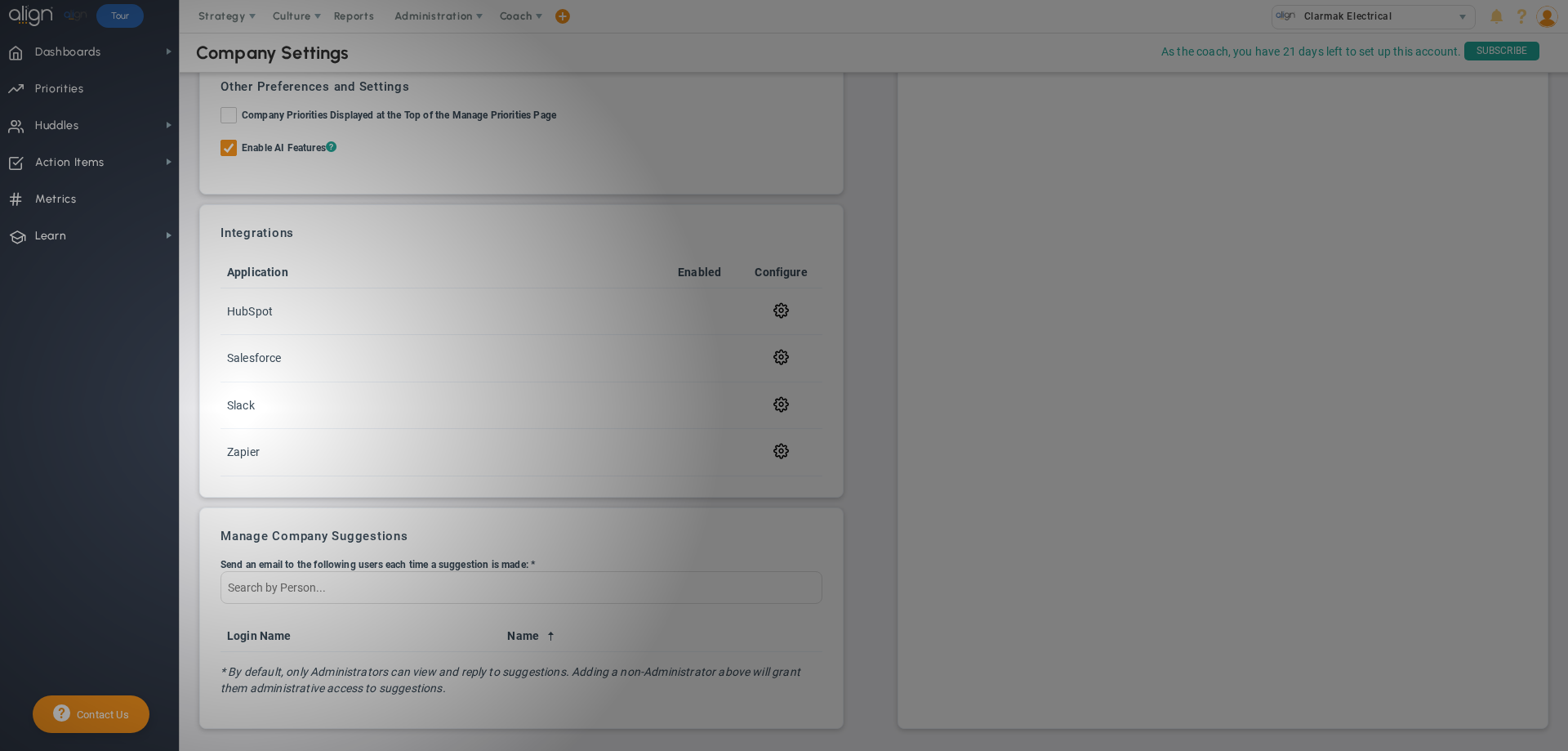
scroll to position [478, 0]
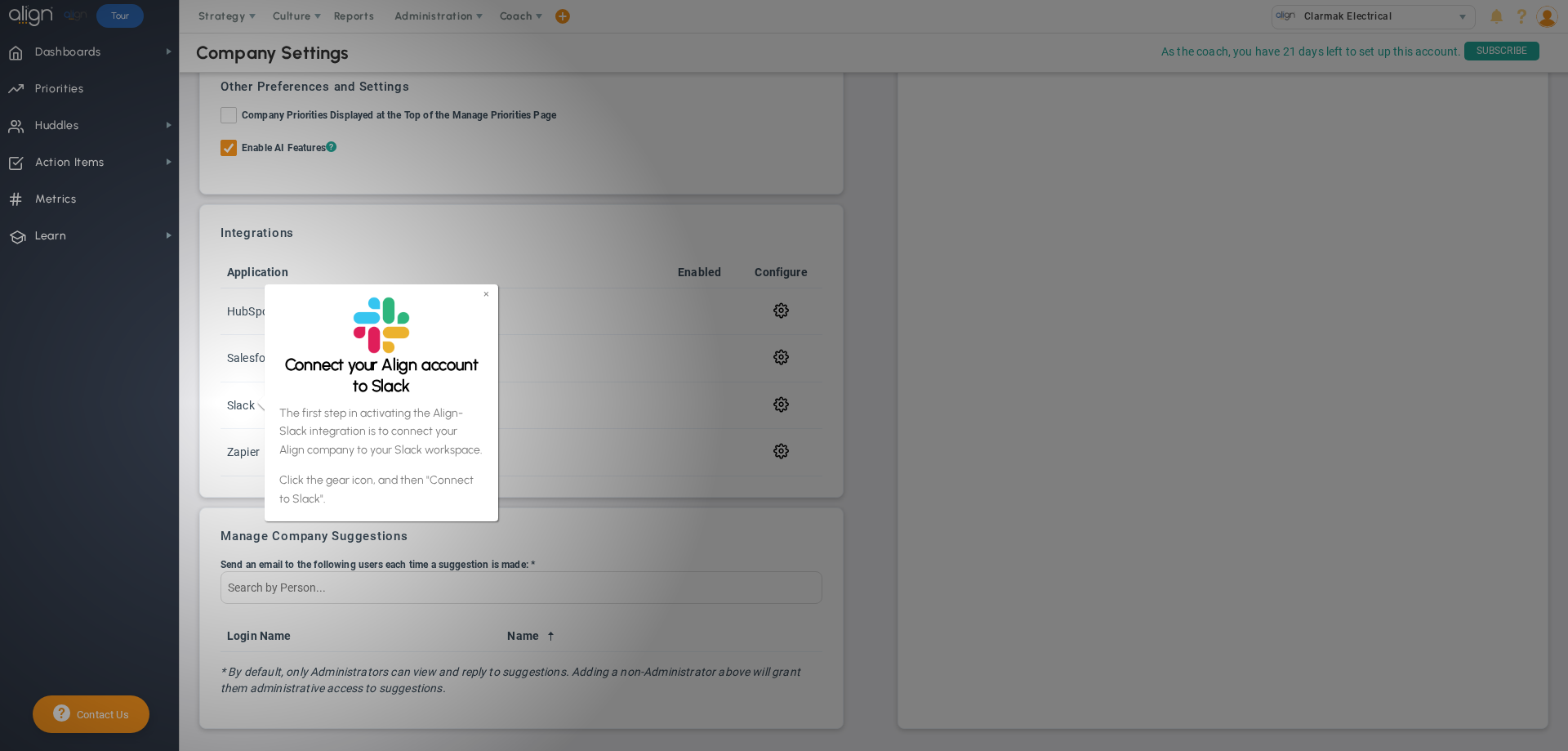
click at [483, 291] on link "×" at bounding box center [486, 294] width 6 height 14
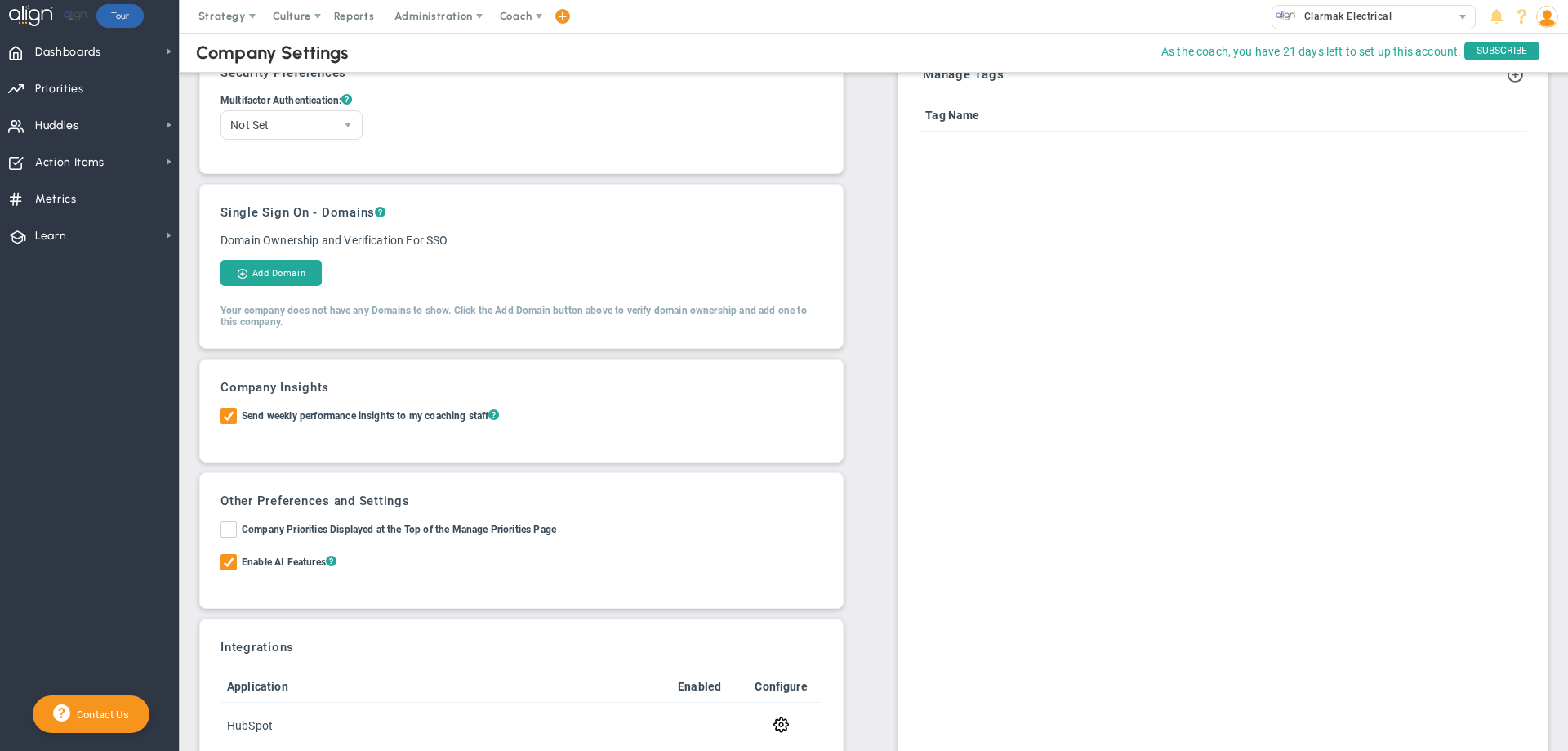
scroll to position [0, 0]
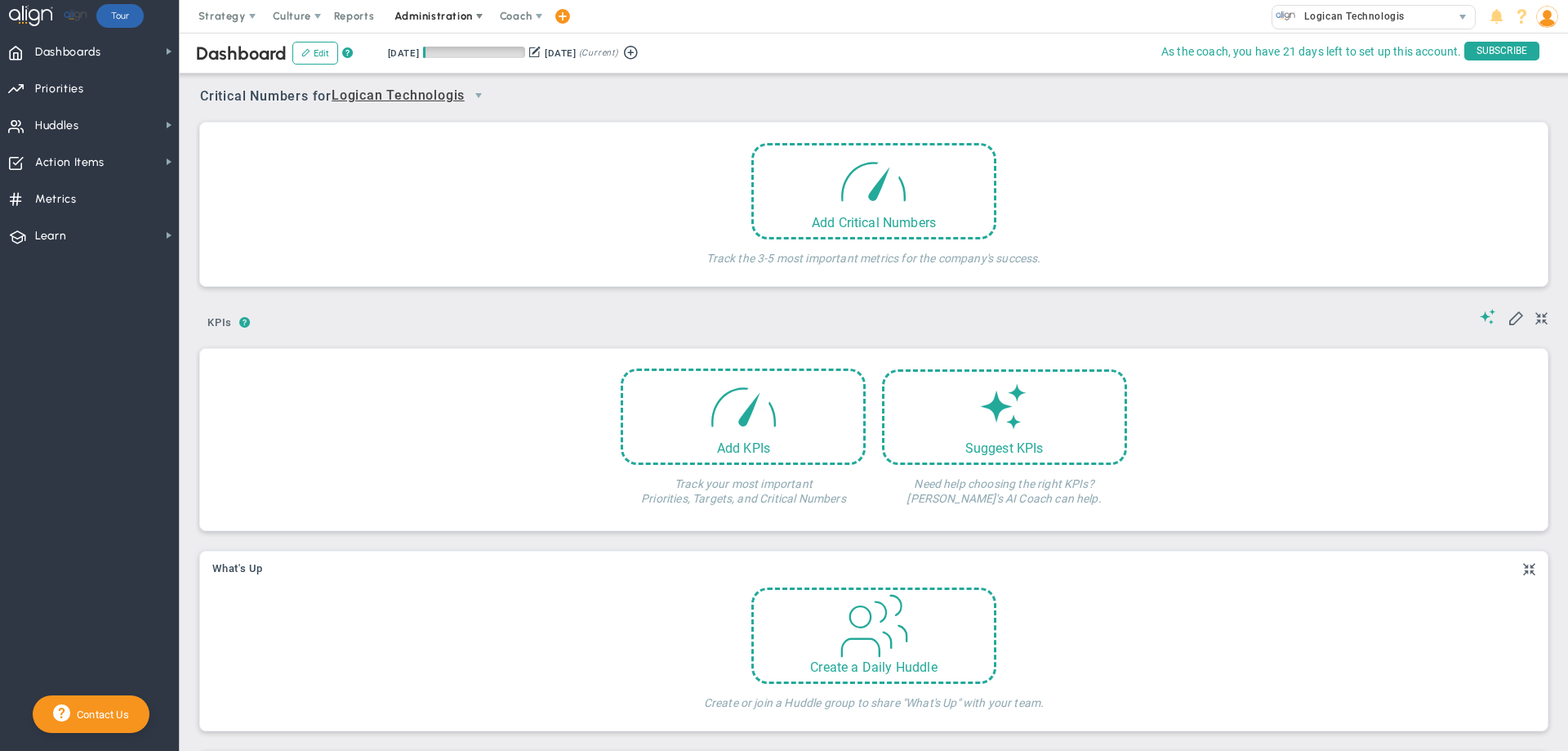
click at [419, 14] on span "Administration" at bounding box center [433, 16] width 77 height 12
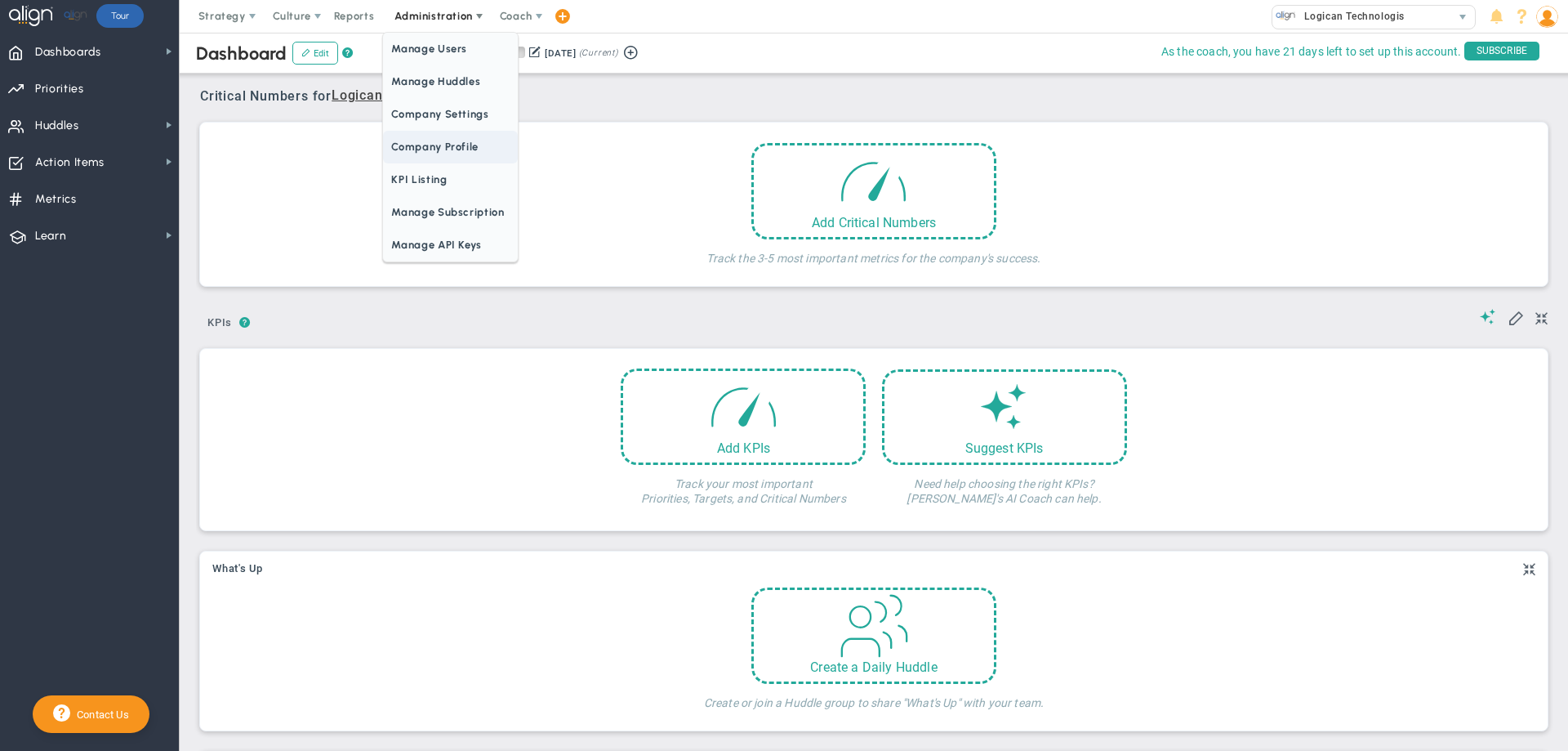
click at [424, 137] on span "Company Profile" at bounding box center [450, 147] width 134 height 33
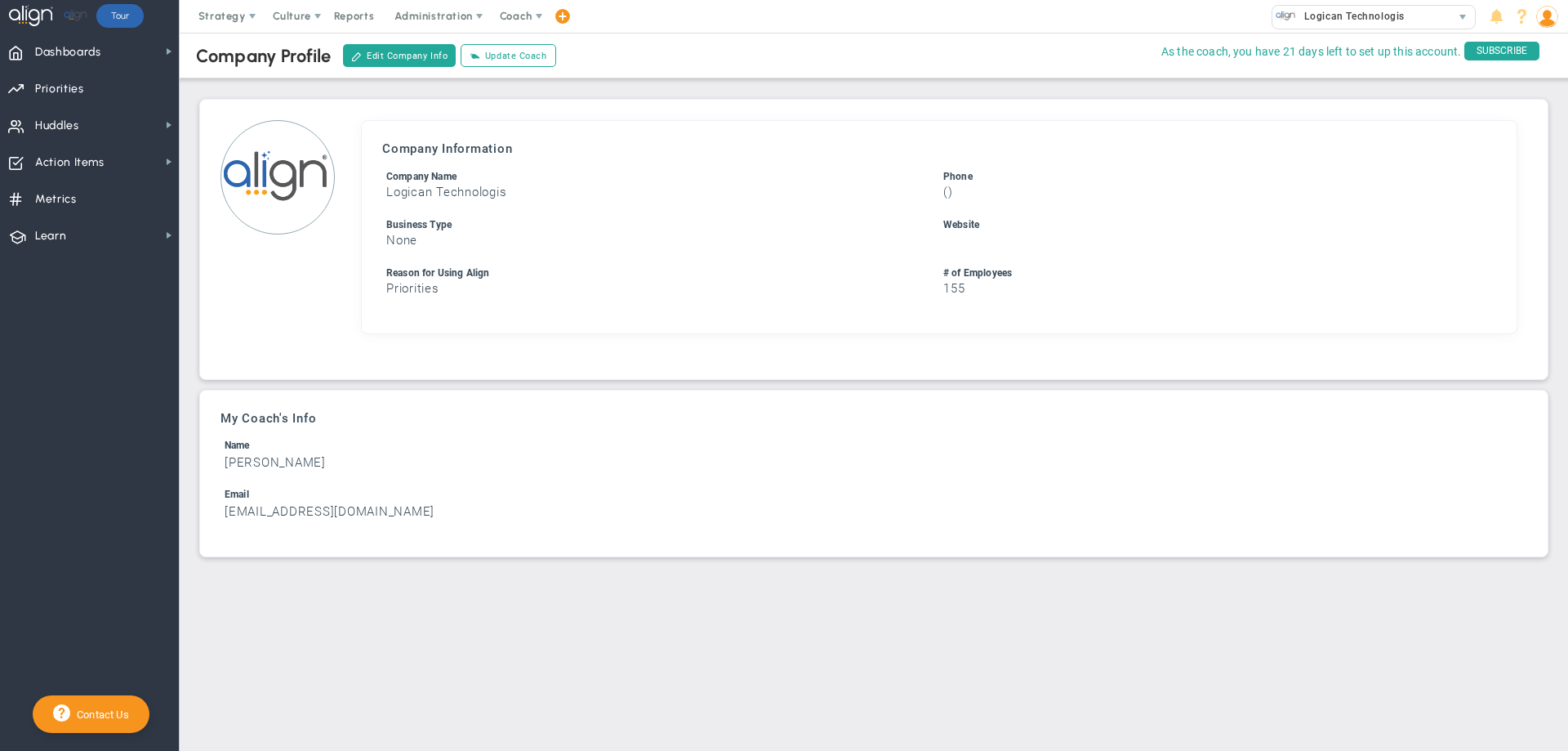
click at [510, 192] on h3 "Logican Technologis" at bounding box center [660, 192] width 549 height 16
click at [407, 57] on button "Edit Company Info" at bounding box center [399, 55] width 112 height 23
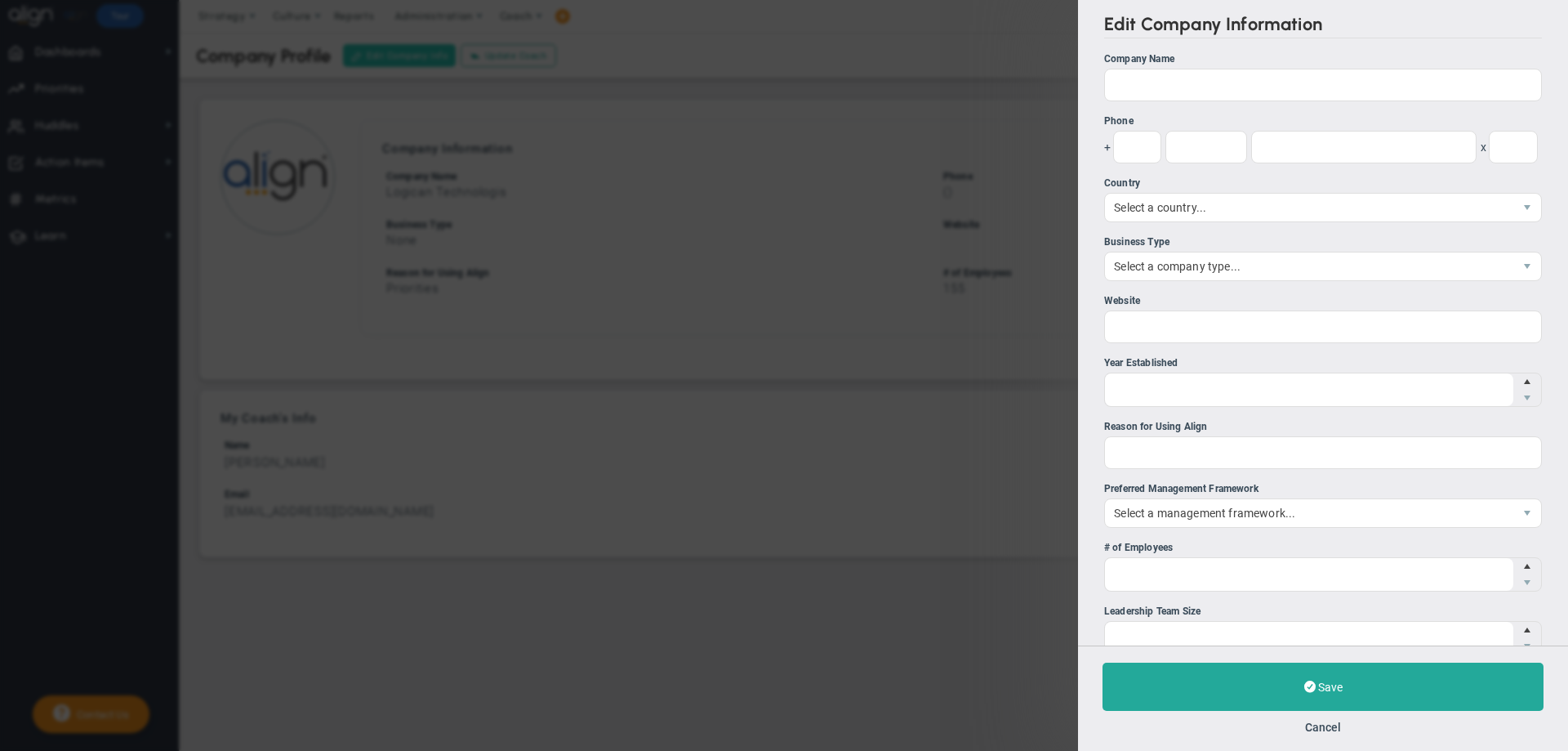
type input "Logican Technologis"
type input "Priorities"
type input "155"
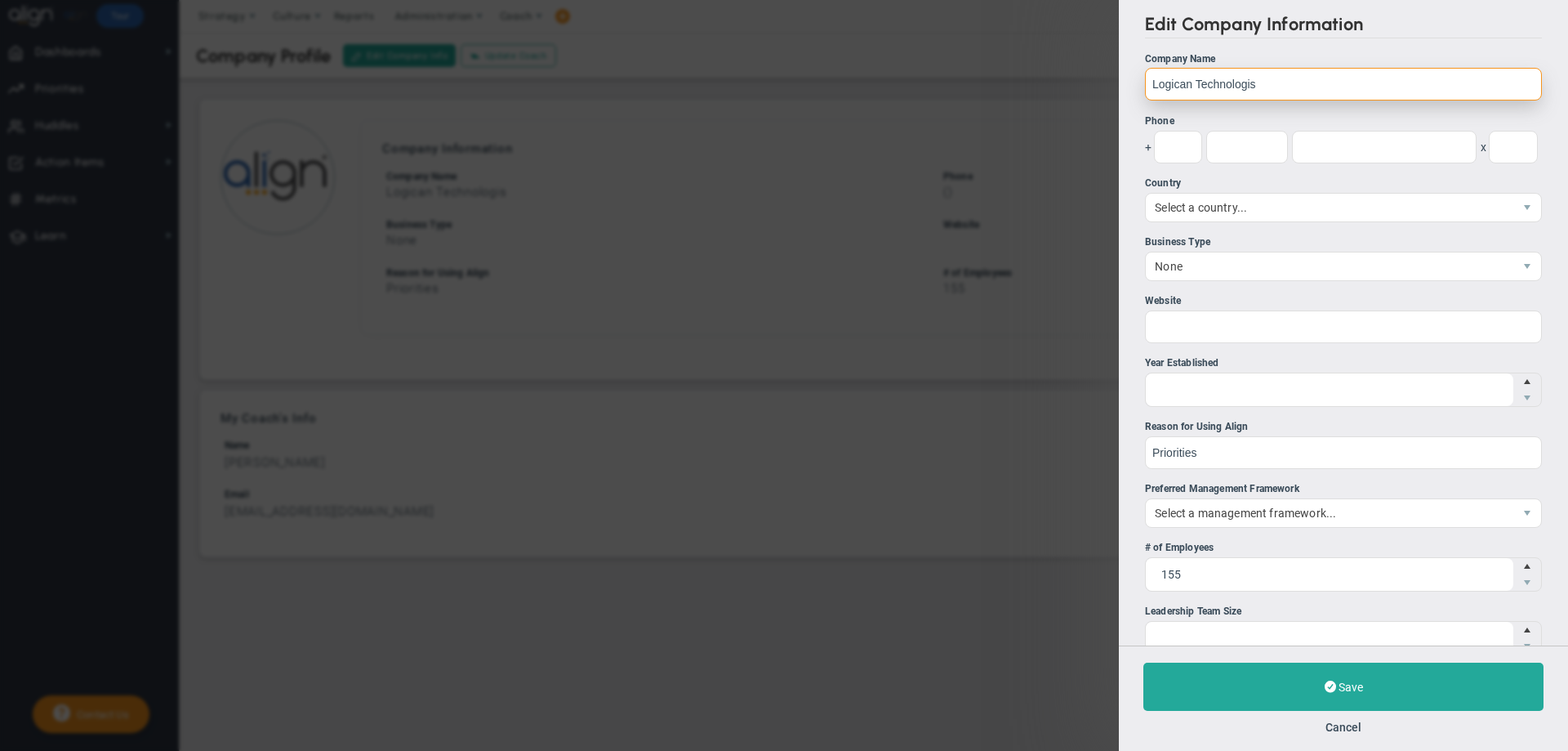
click at [1253, 86] on input "Logican Technologis" at bounding box center [1342, 84] width 397 height 33
type input "Logican Technologies"
click at [900, 117] on div "Edit Company Information Company Name Logican Technologies Phone + x" at bounding box center [784, 376] width 1568 height 751
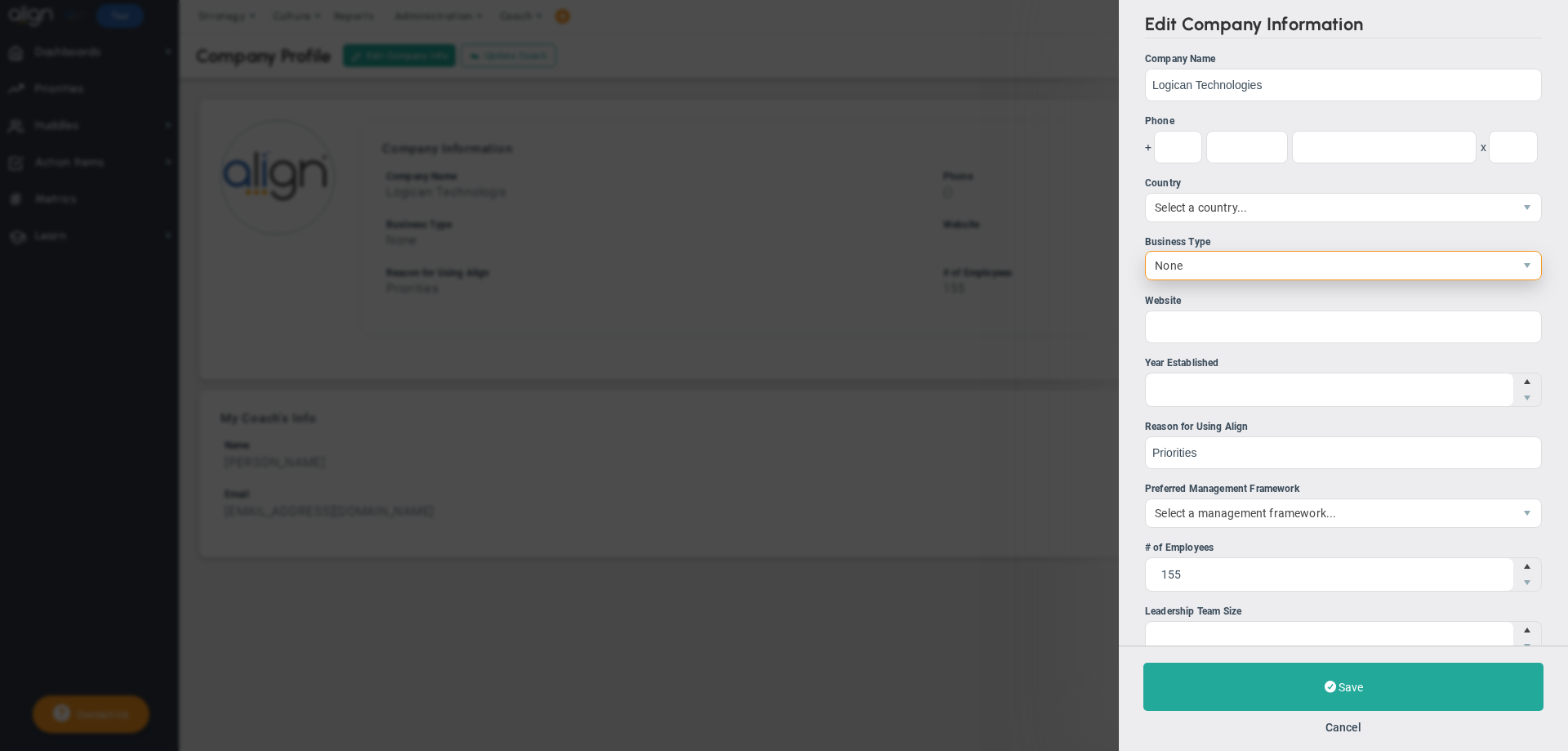
click at [1166, 261] on span "None" at bounding box center [1329, 266] width 368 height 28
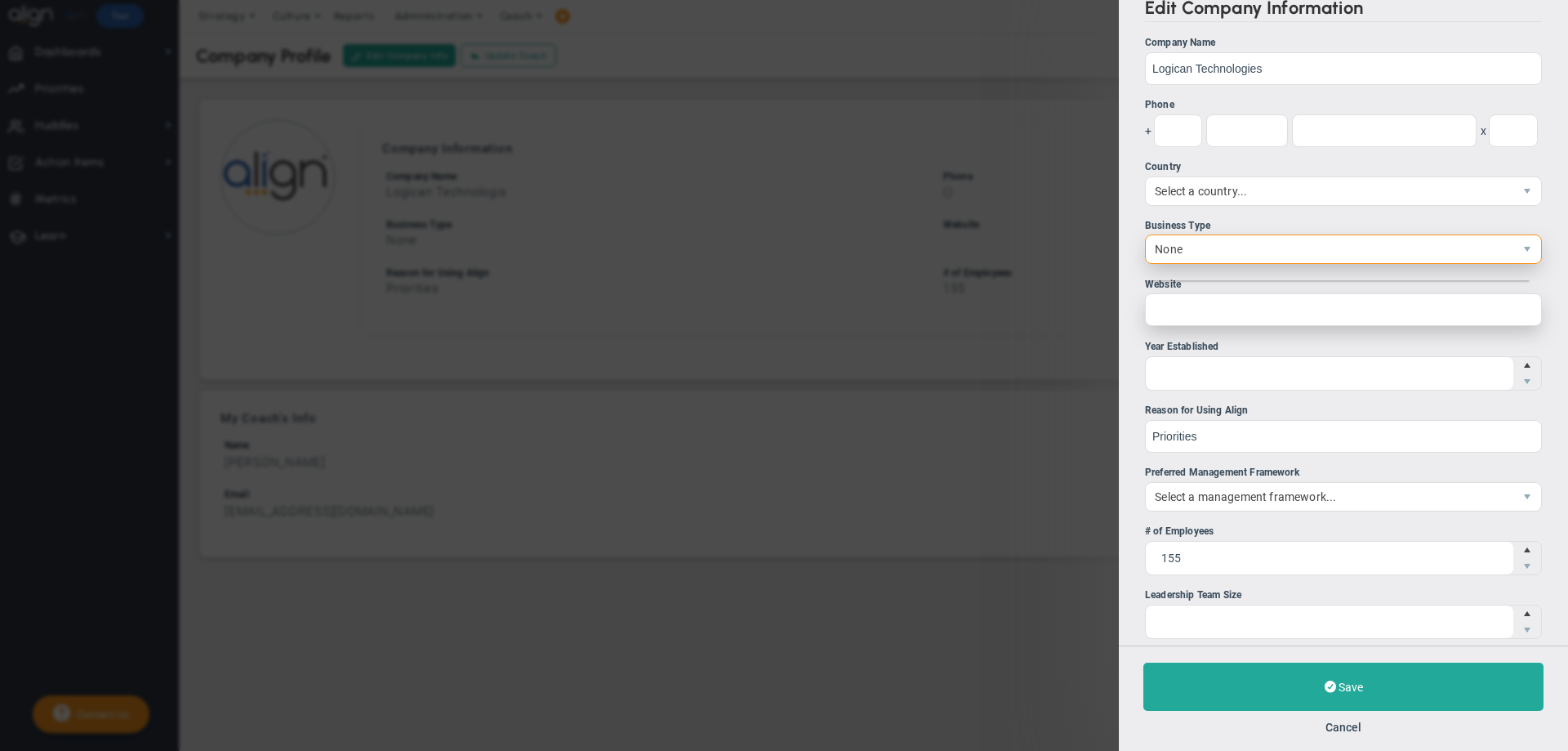
scroll to position [20, 0]
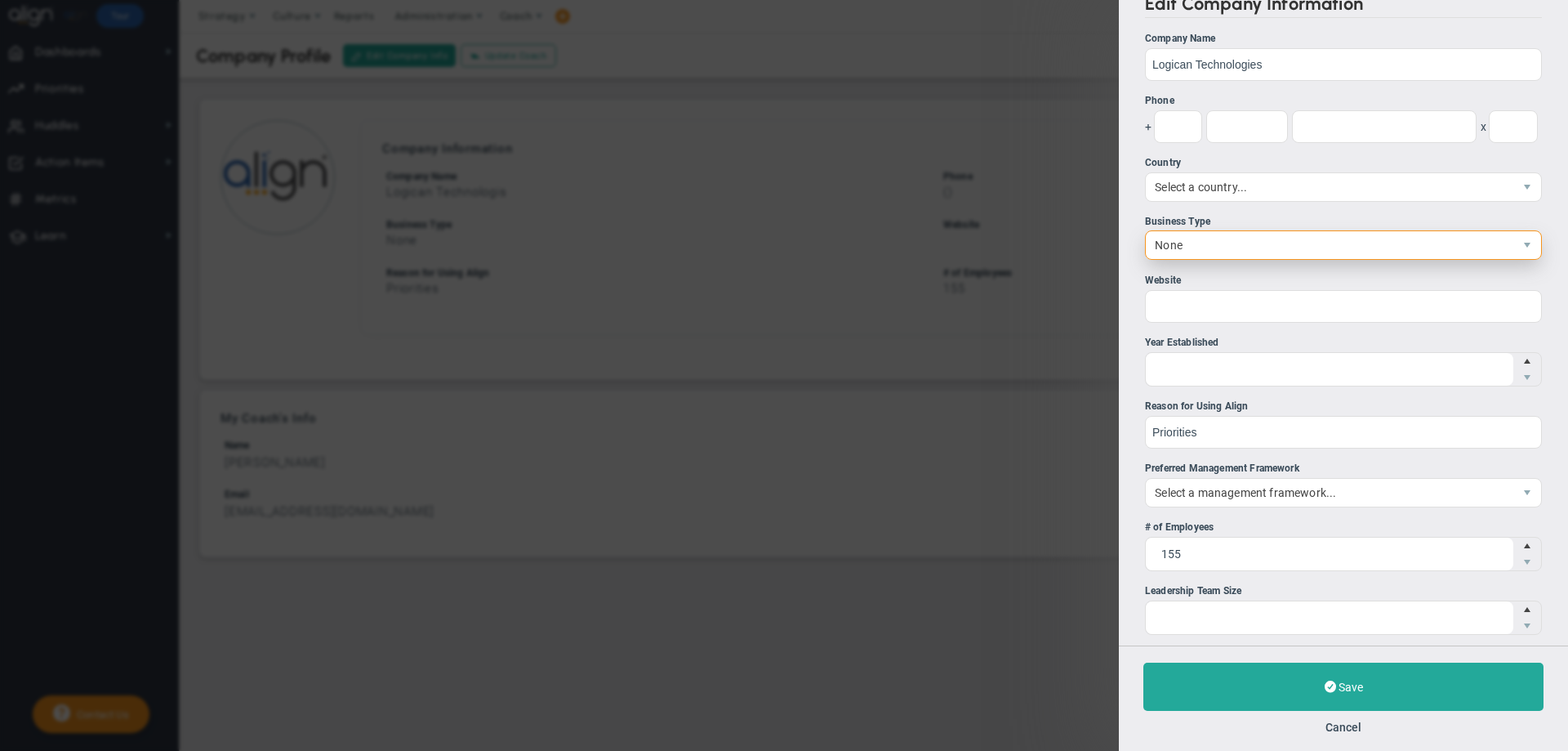
click at [1167, 245] on span "None" at bounding box center [1329, 245] width 368 height 28
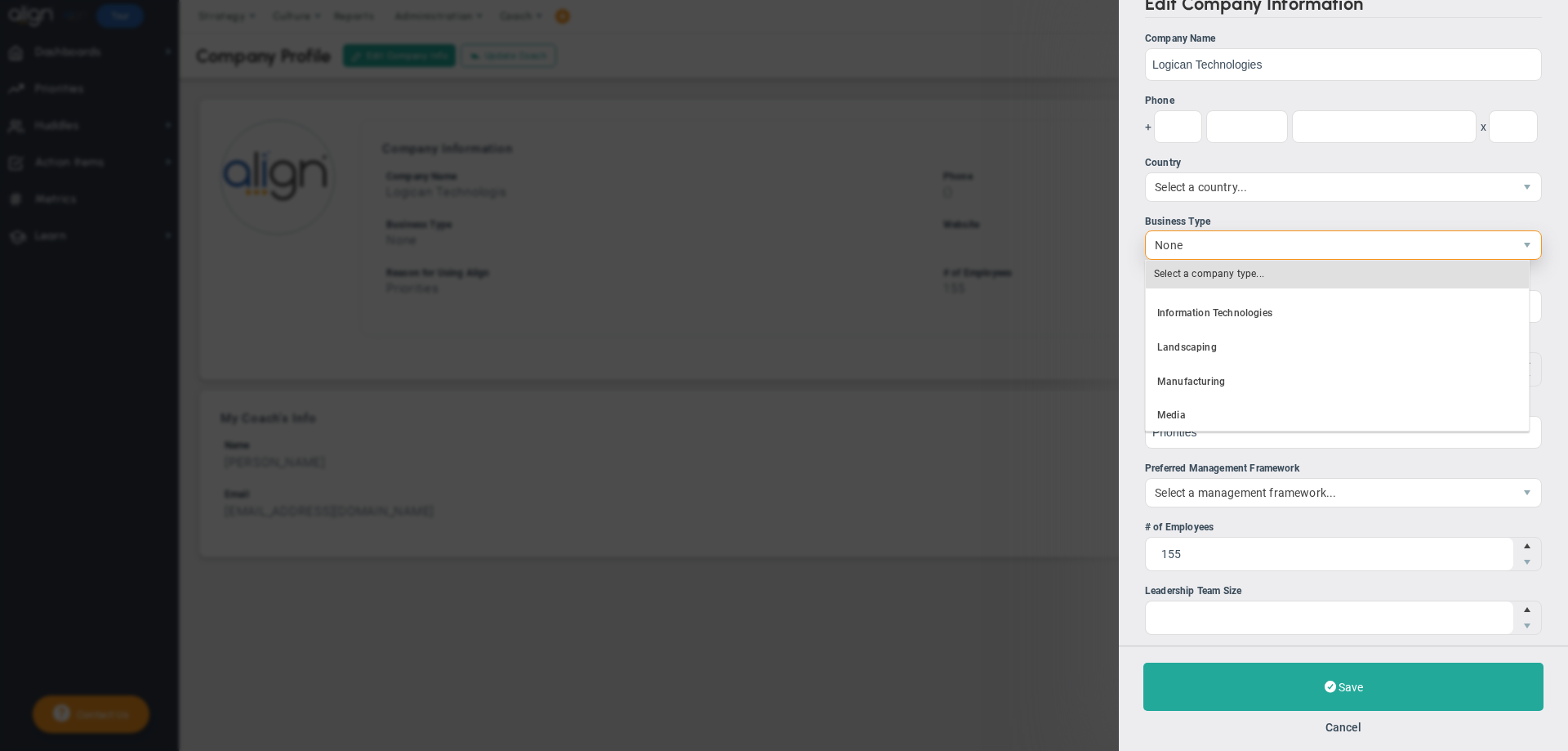
scroll to position [458, 0]
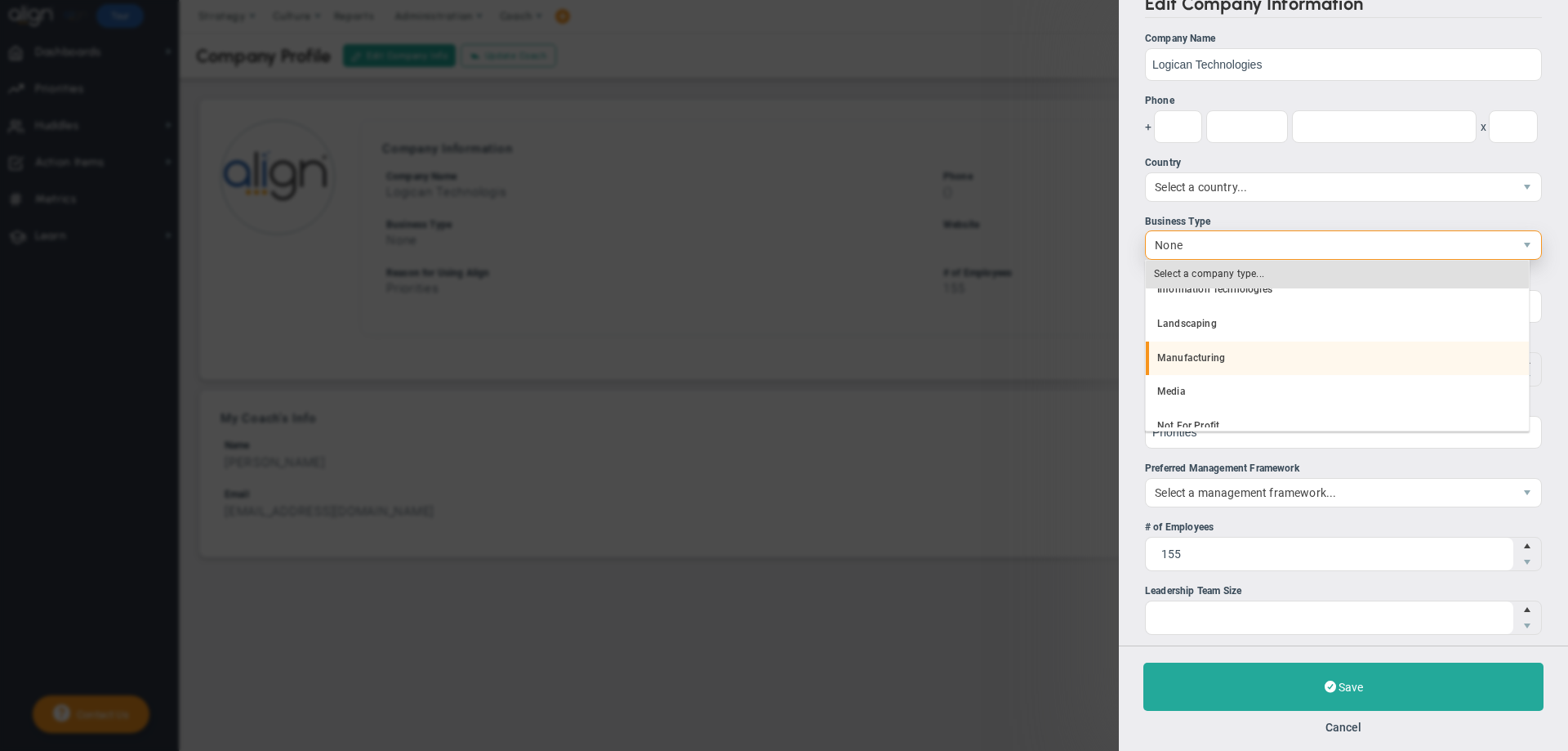
click at [1206, 343] on li "Manufacturing" at bounding box center [1337, 358] width 383 height 34
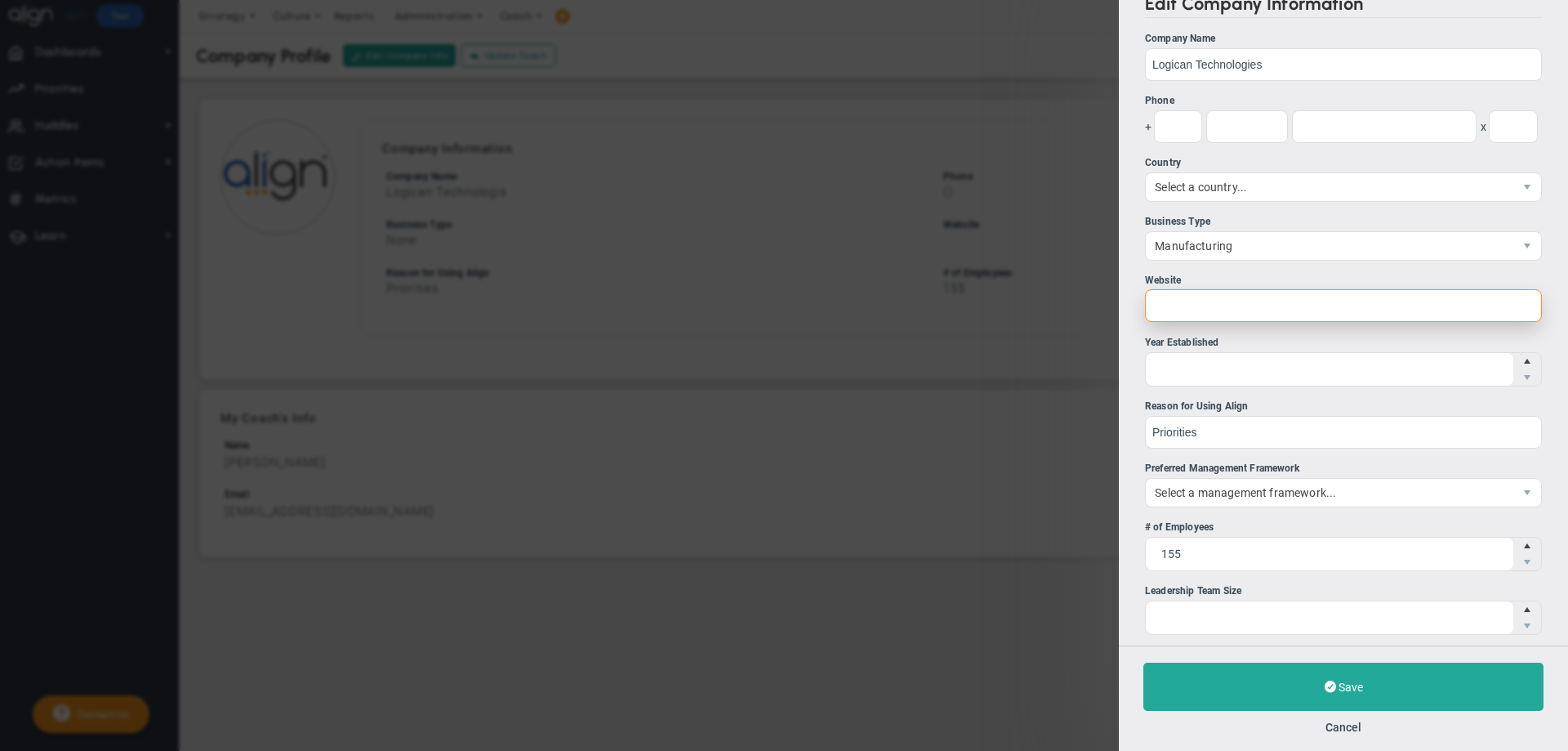
click at [1181, 306] on input "Website" at bounding box center [1342, 305] width 397 height 33
type input "logican.com"
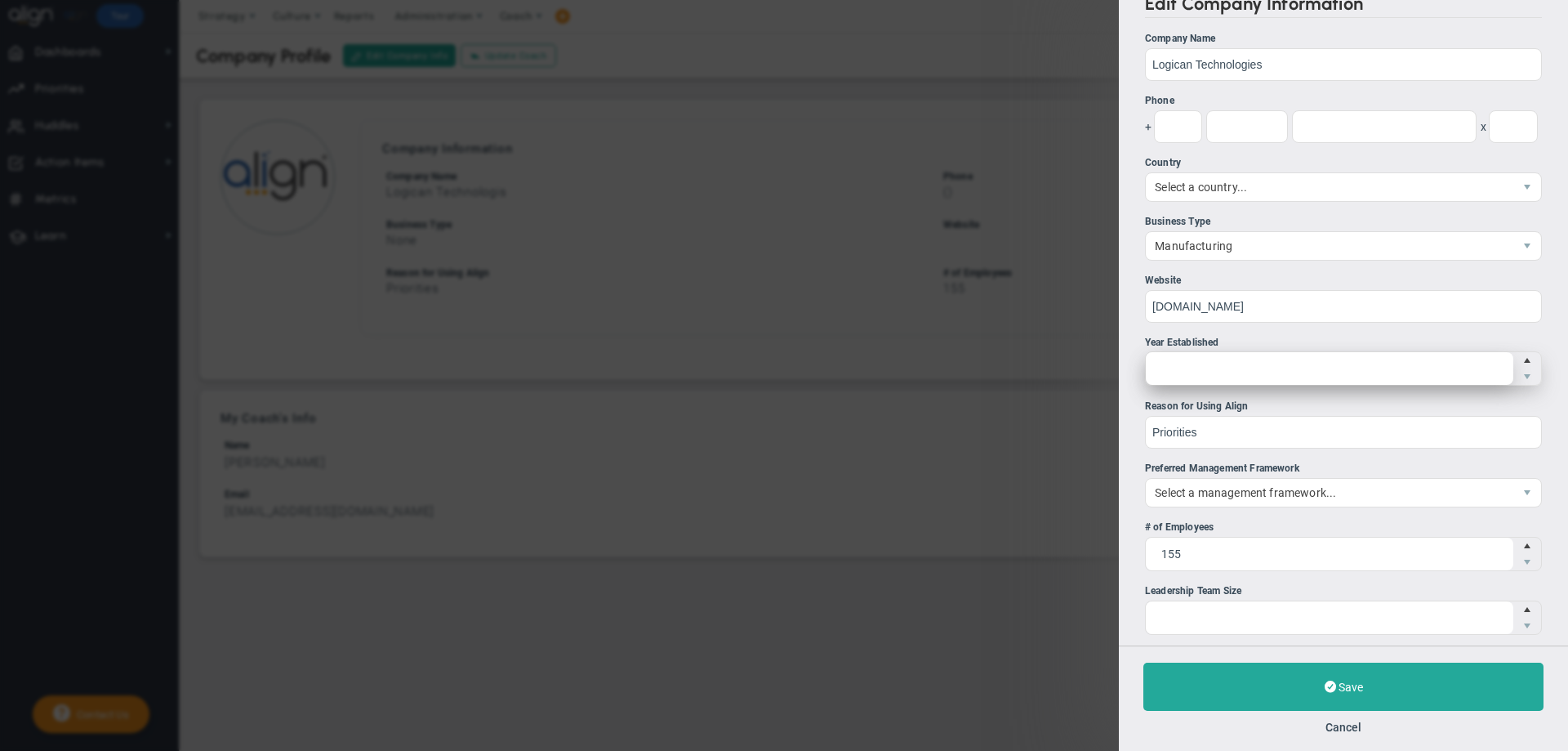
click at [1161, 369] on span at bounding box center [1342, 368] width 397 height 34
click at [1161, 369] on input "Year Established" at bounding box center [1329, 368] width 368 height 33
type input "2"
type input "1995"
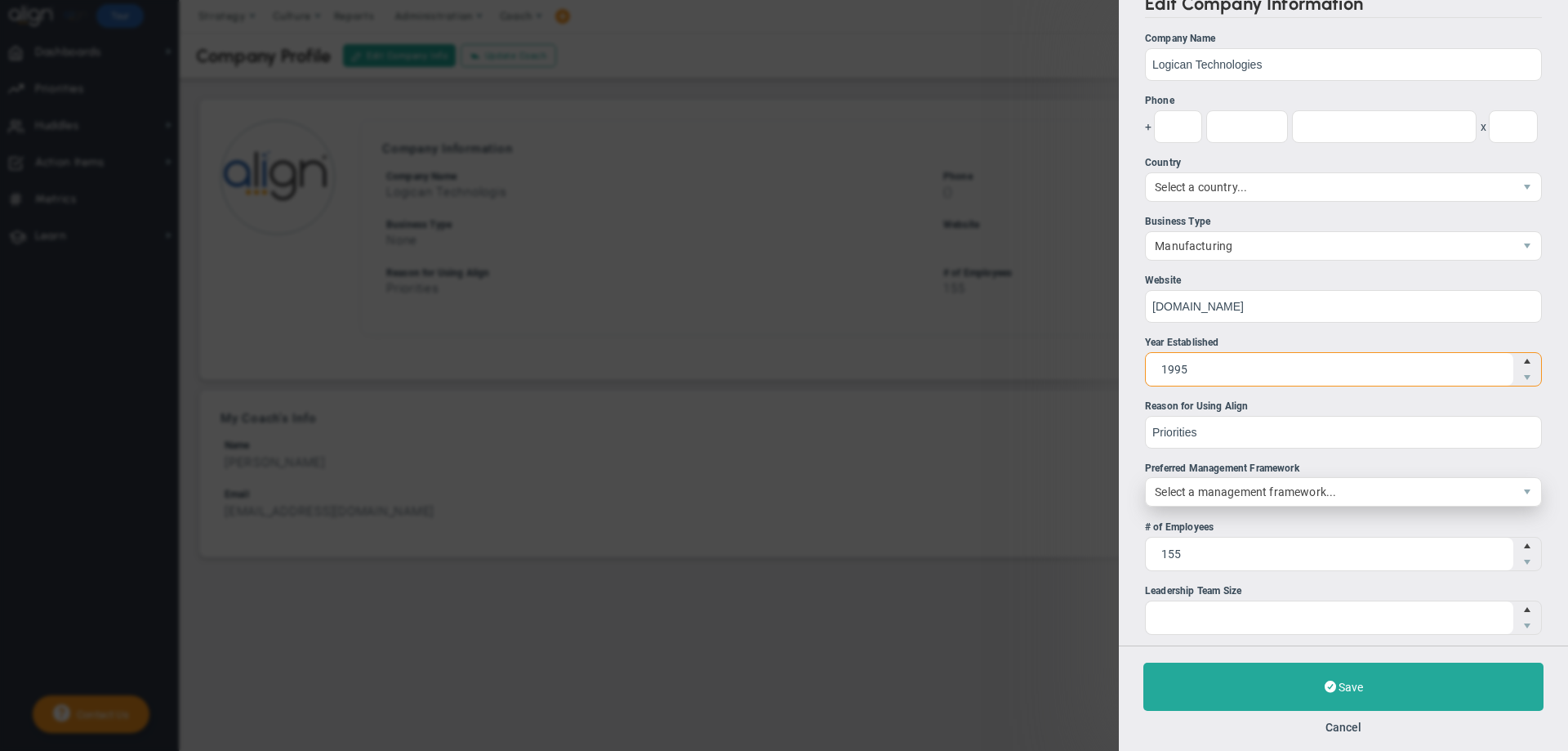
type input "1995"
click at [1194, 490] on span "Select a management framework..." at bounding box center [1329, 492] width 368 height 28
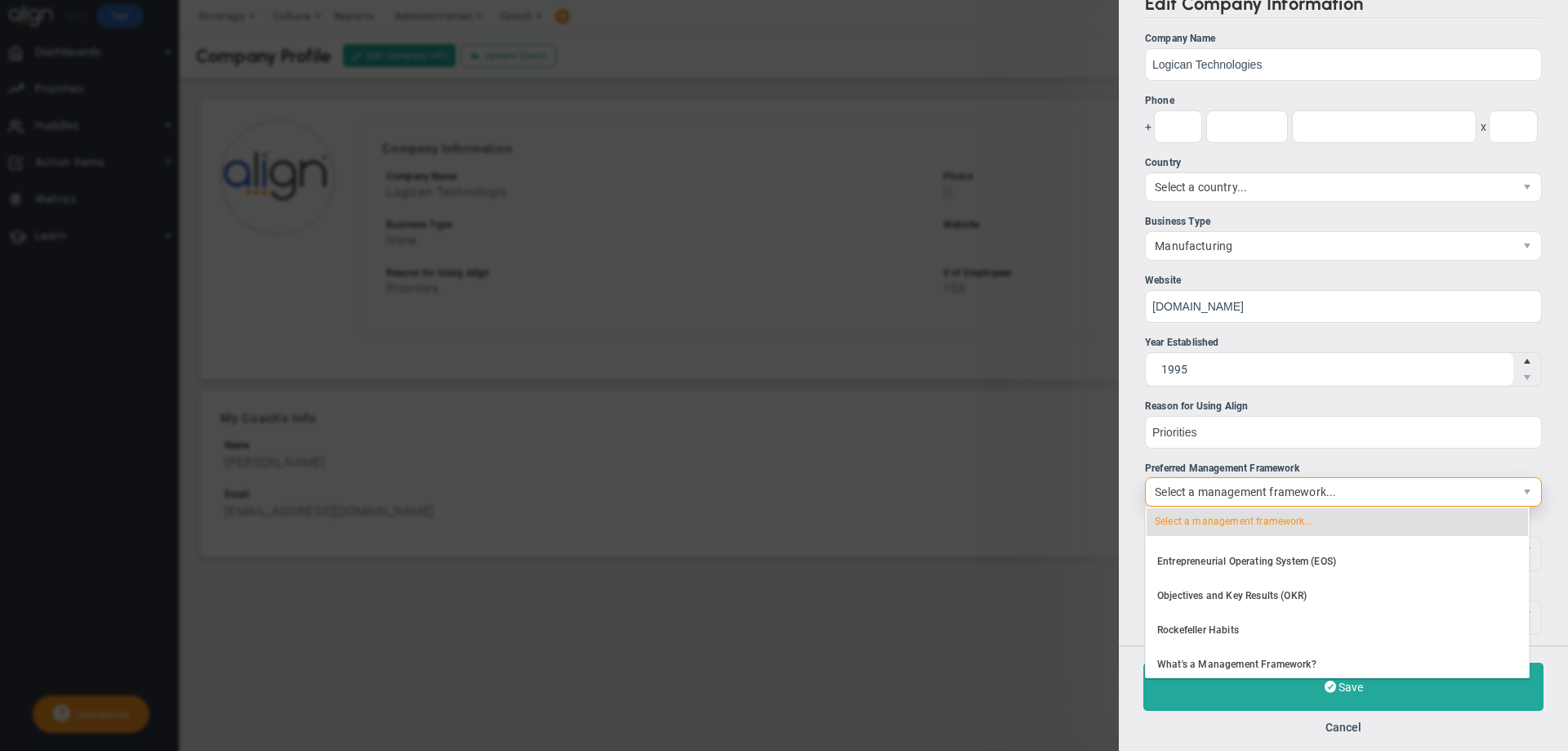
scroll to position [33, 0]
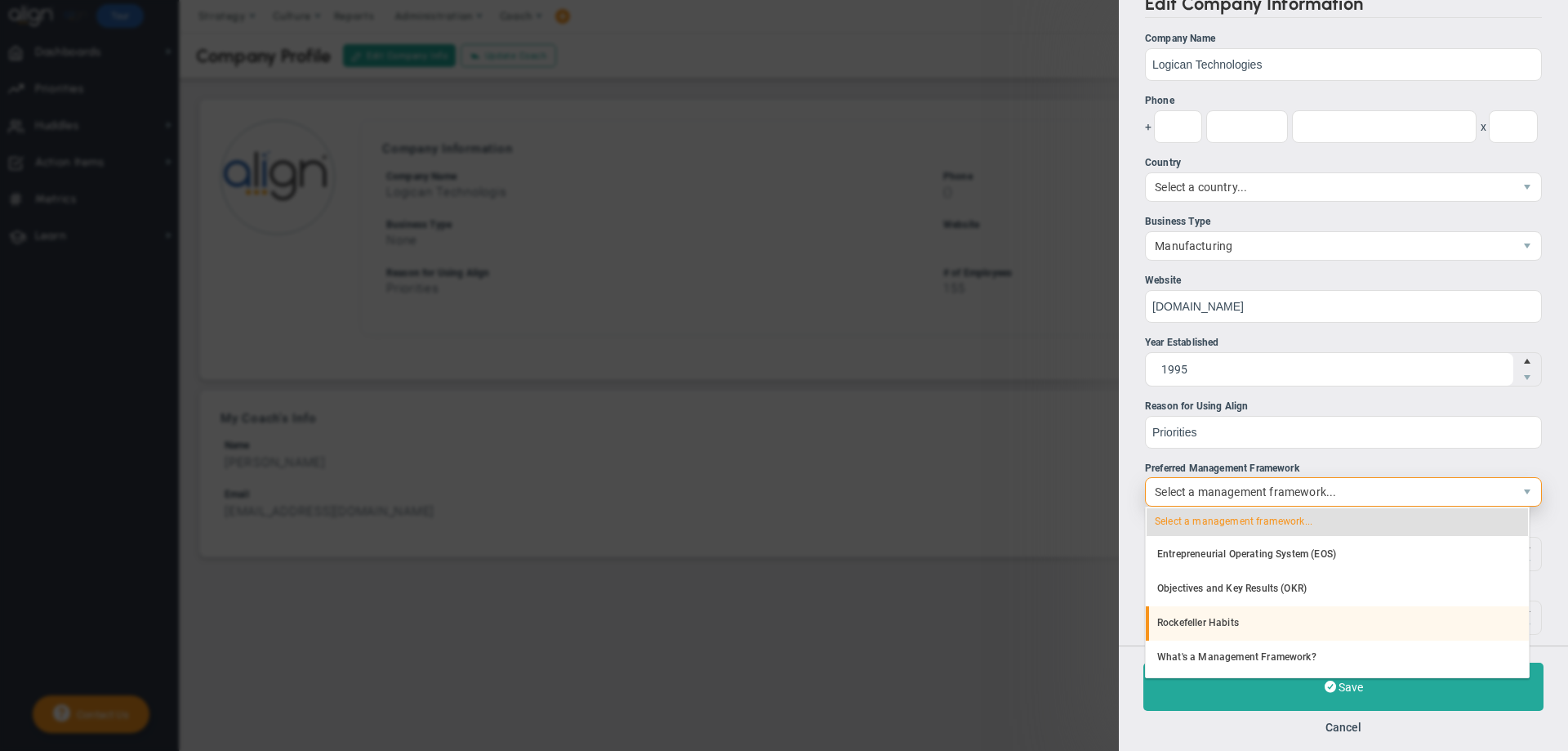
click at [1223, 624] on li "Rockefeller Habits" at bounding box center [1337, 623] width 383 height 34
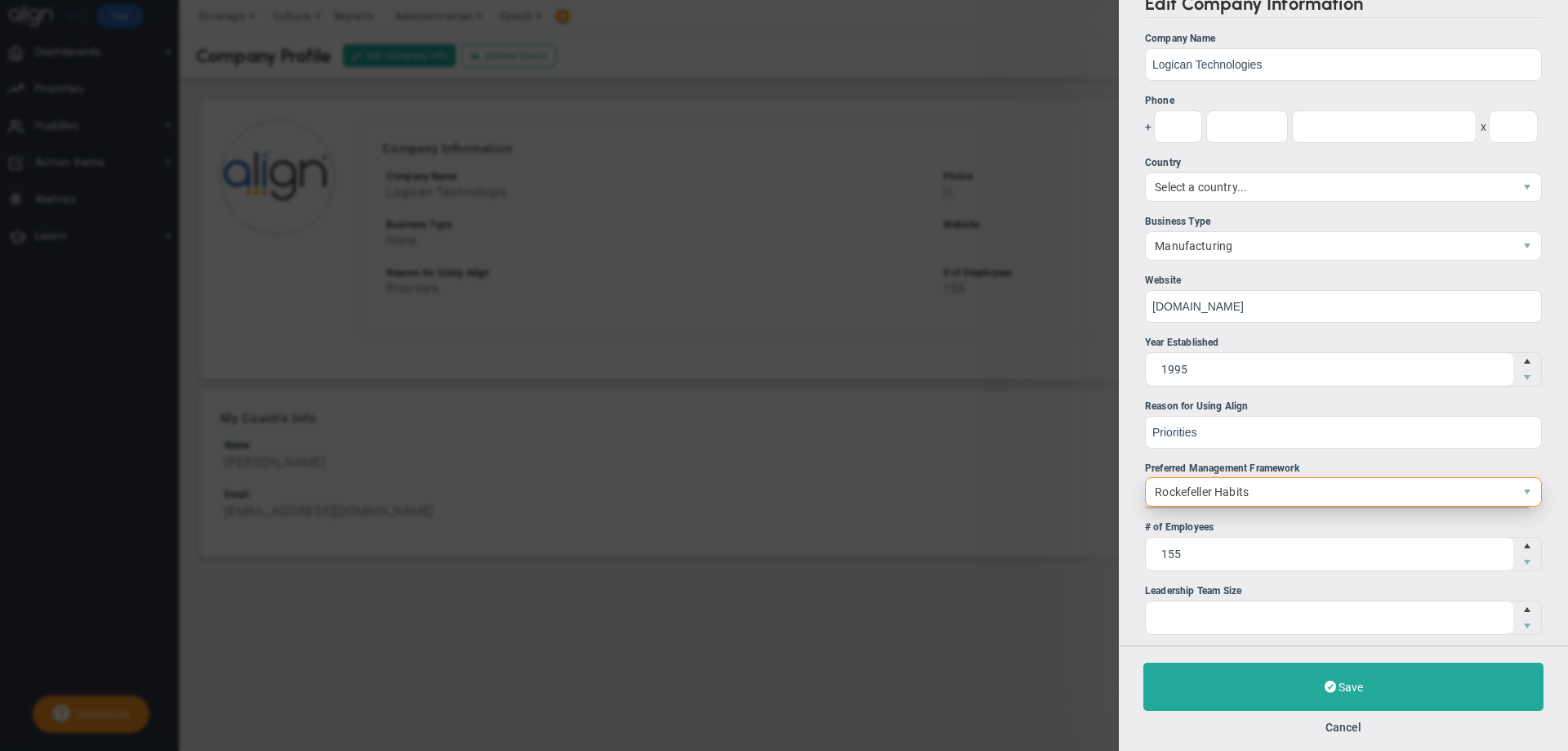
scroll to position [0, 0]
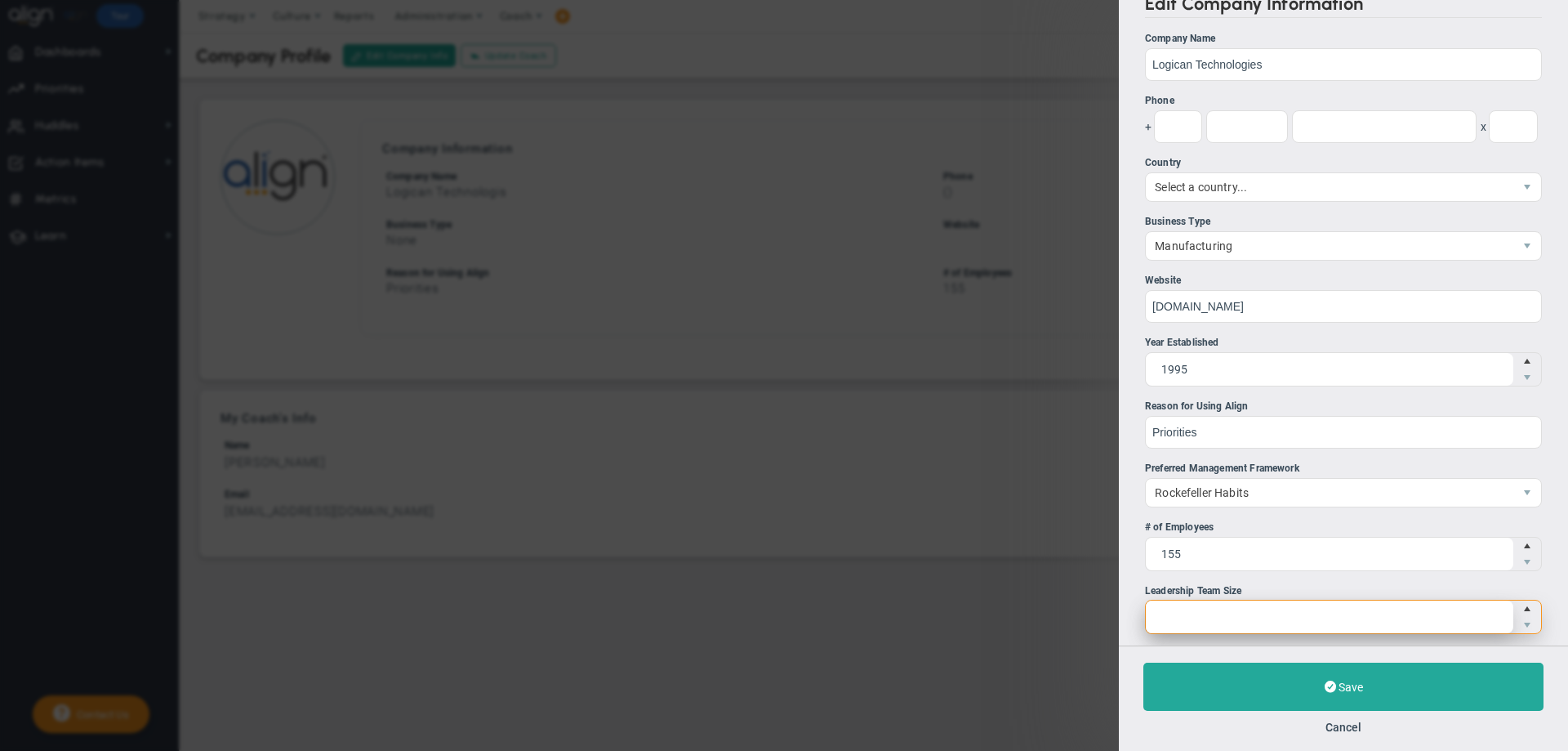
click at [1196, 609] on span at bounding box center [1342, 616] width 397 height 34
click at [0, 0] on input "Leadership Team Size" at bounding box center [0, 0] width 0 height 0
type input "10"
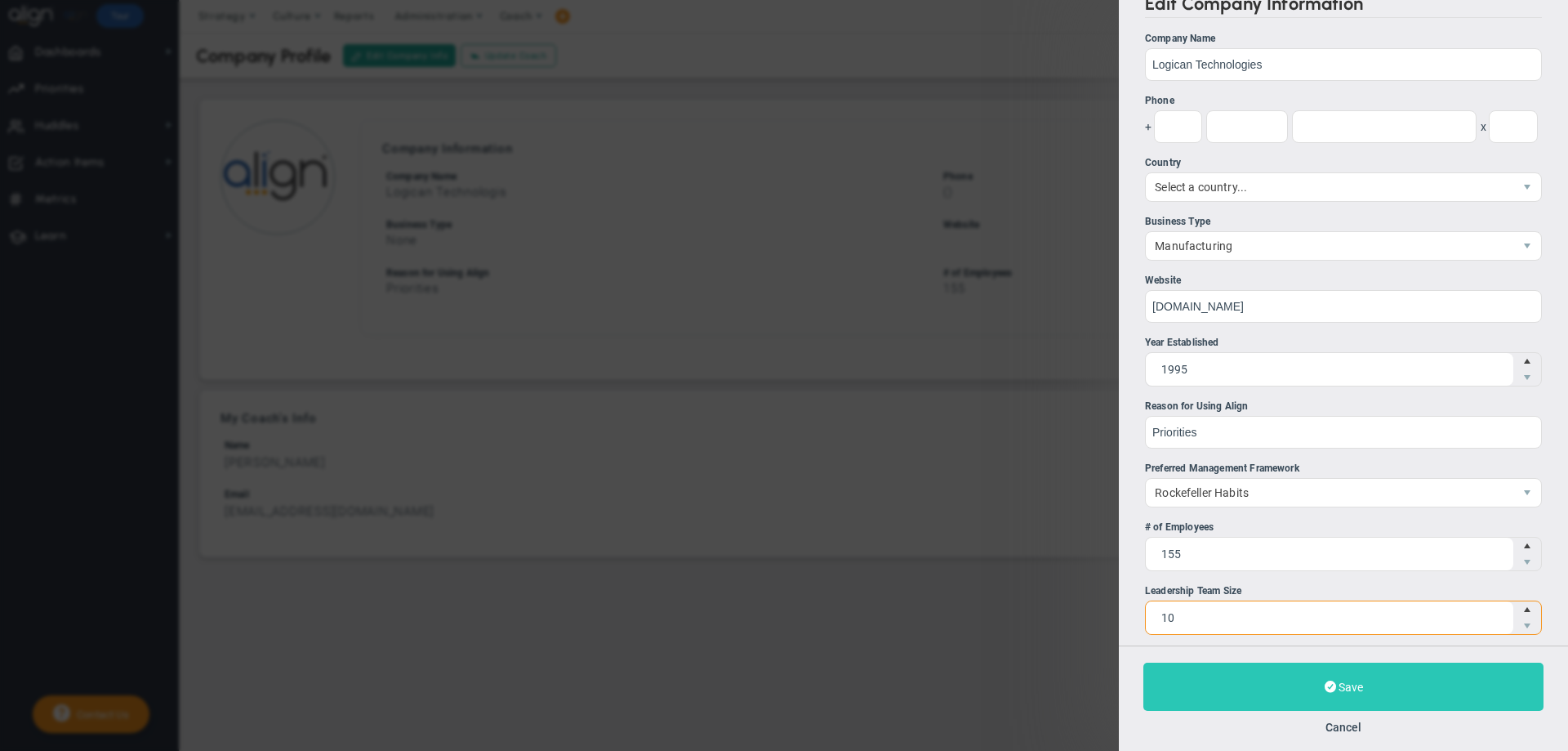
type input "10"
click at [1256, 688] on button "Save" at bounding box center [1342, 687] width 400 height 48
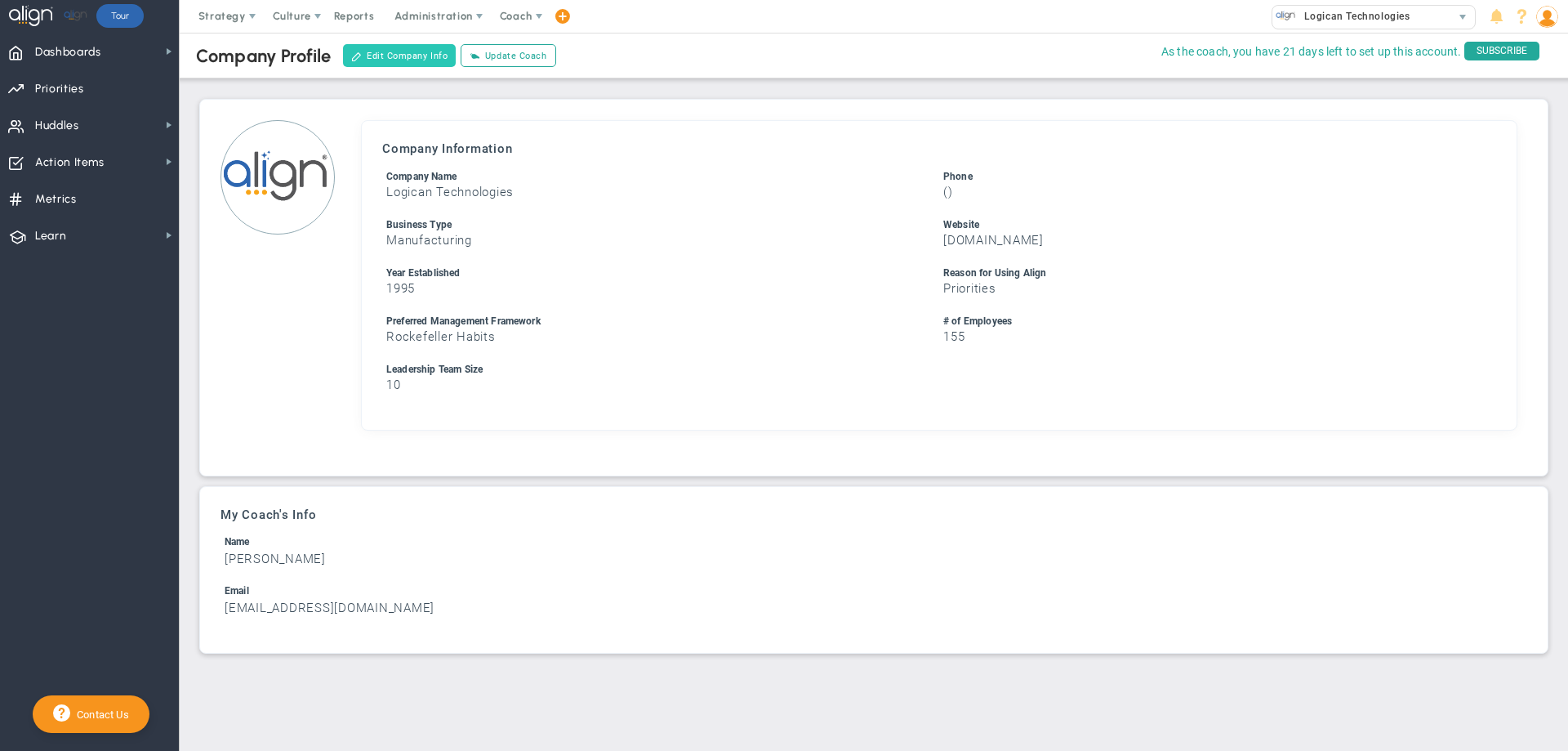
click at [405, 48] on button "Edit Company Info" at bounding box center [399, 55] width 112 height 23
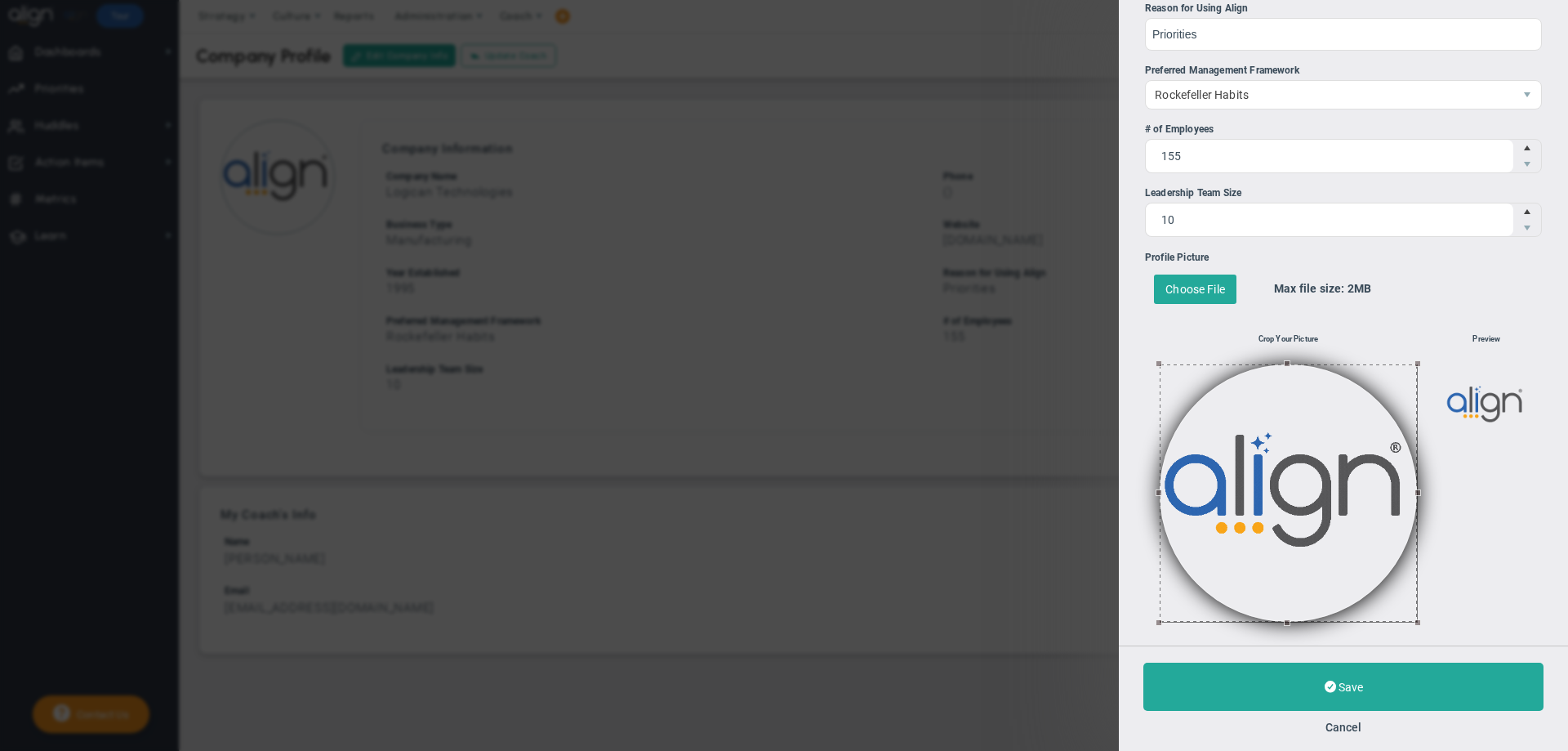
scroll to position [422, 0]
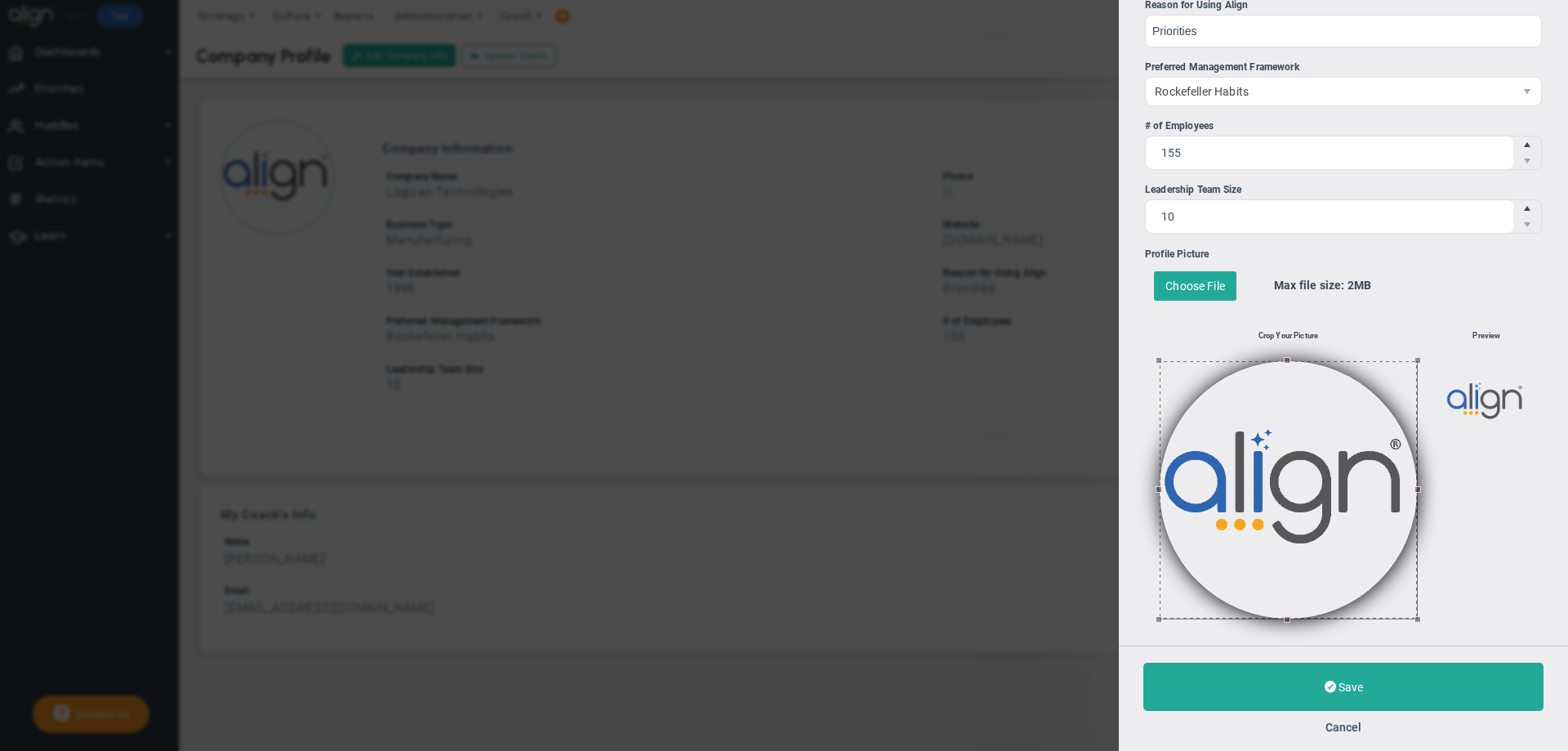
click at [1223, 484] on button at bounding box center [1287, 489] width 257 height 257
click at [1284, 548] on button at bounding box center [1287, 489] width 257 height 257
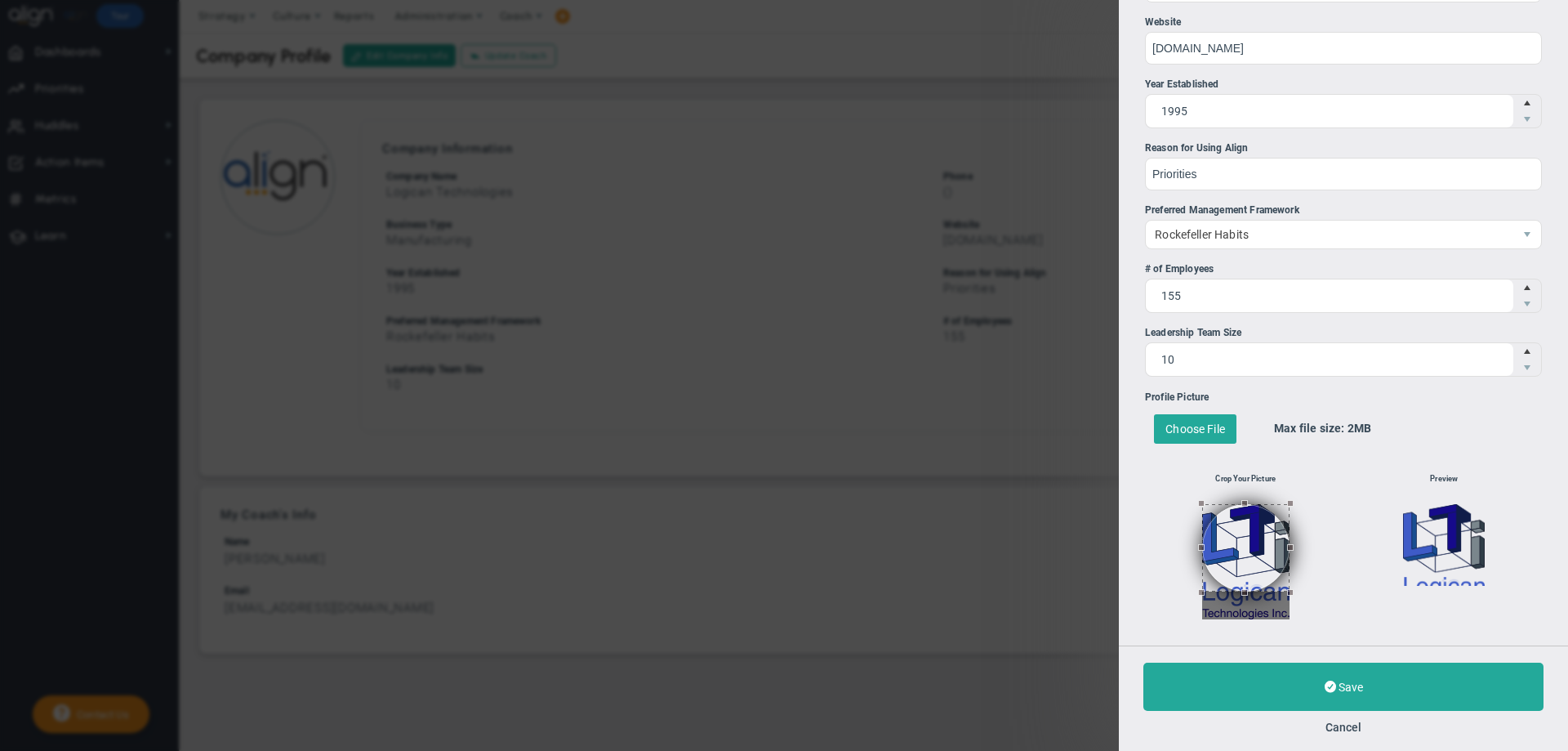
drag, startPoint x: 1197, startPoint y: 502, endPoint x: 1173, endPoint y: 483, distance: 30.6
click at [1173, 483] on div "Crop Your Picture" at bounding box center [1245, 535] width 202 height 166
drag, startPoint x: 1271, startPoint y: 540, endPoint x: 1278, endPoint y: 534, distance: 9.2
click at [1278, 534] on button at bounding box center [1246, 547] width 87 height 87
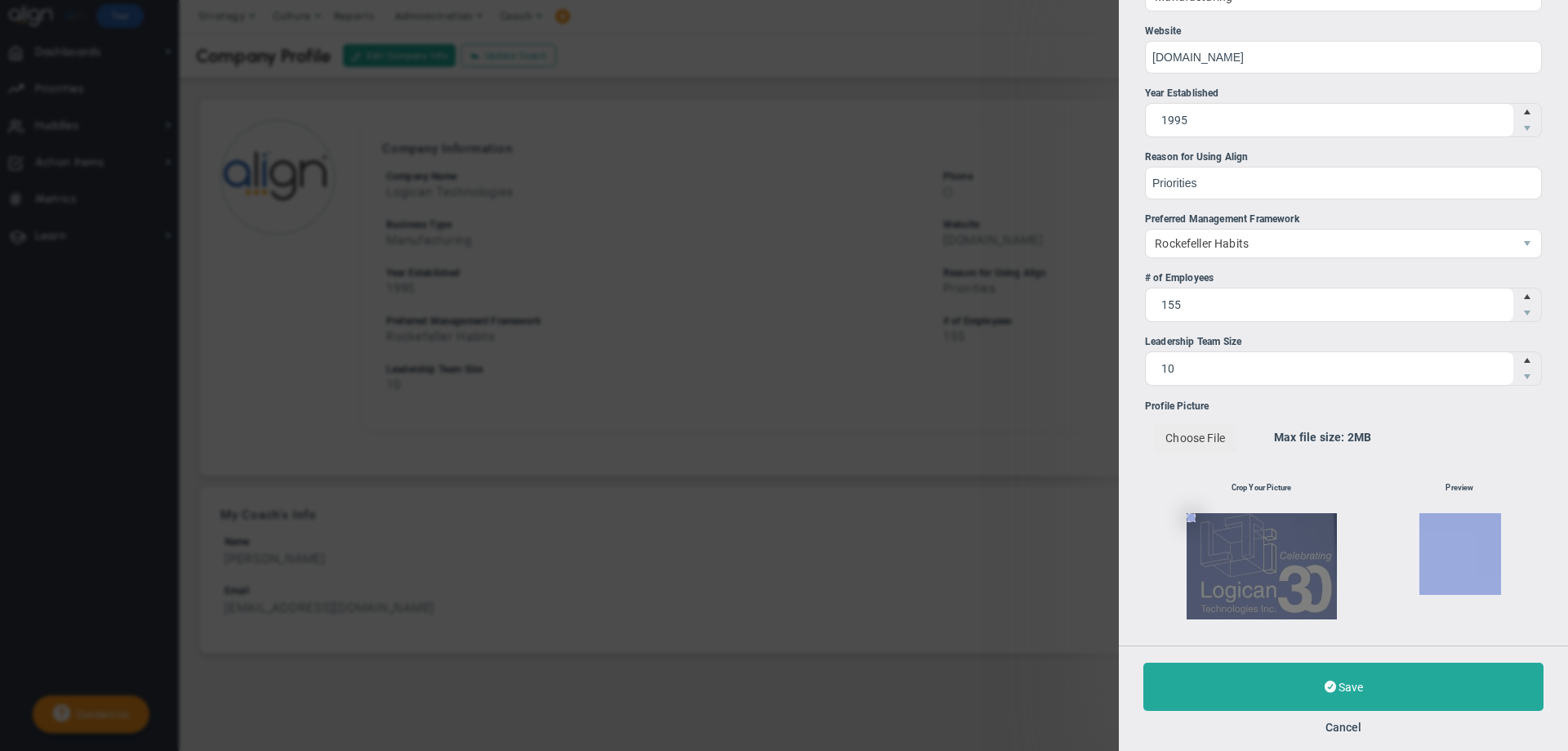
scroll to position [270, 0]
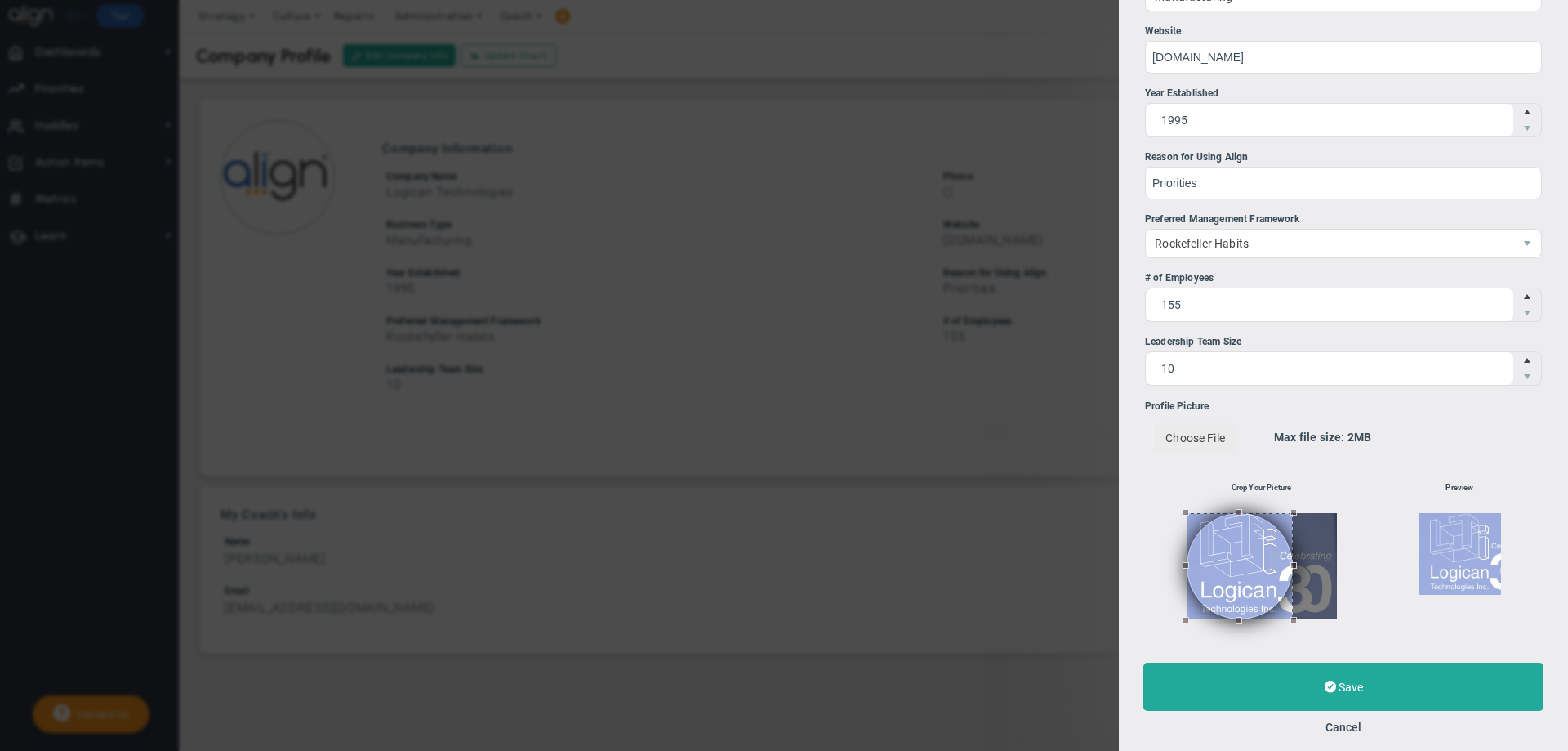
click at [1319, 557] on div at bounding box center [1261, 566] width 150 height 106
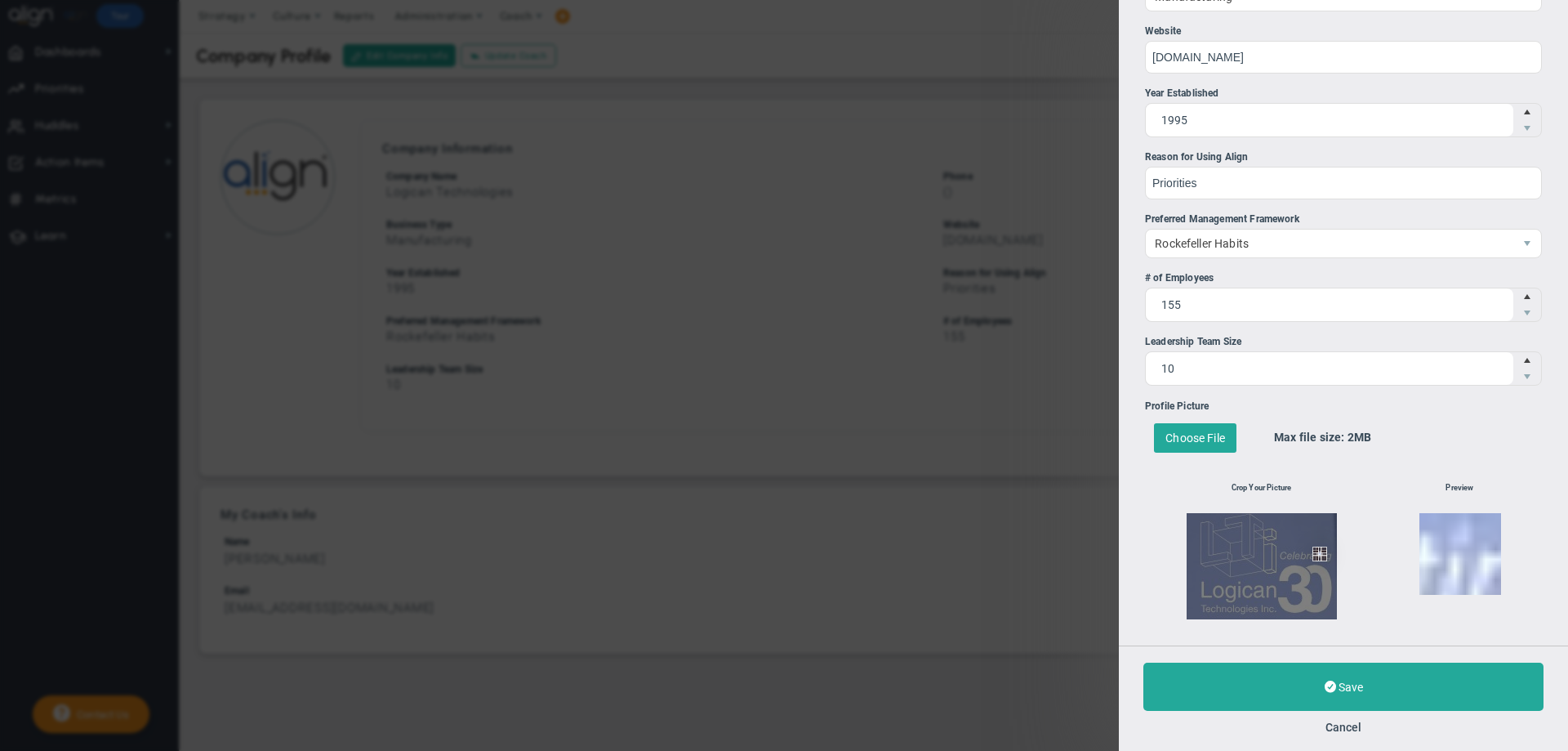
click at [1317, 594] on div at bounding box center [1261, 566] width 150 height 106
click at [1196, 546] on div at bounding box center [1261, 566] width 150 height 106
click at [1199, 546] on div at bounding box center [1261, 566] width 150 height 106
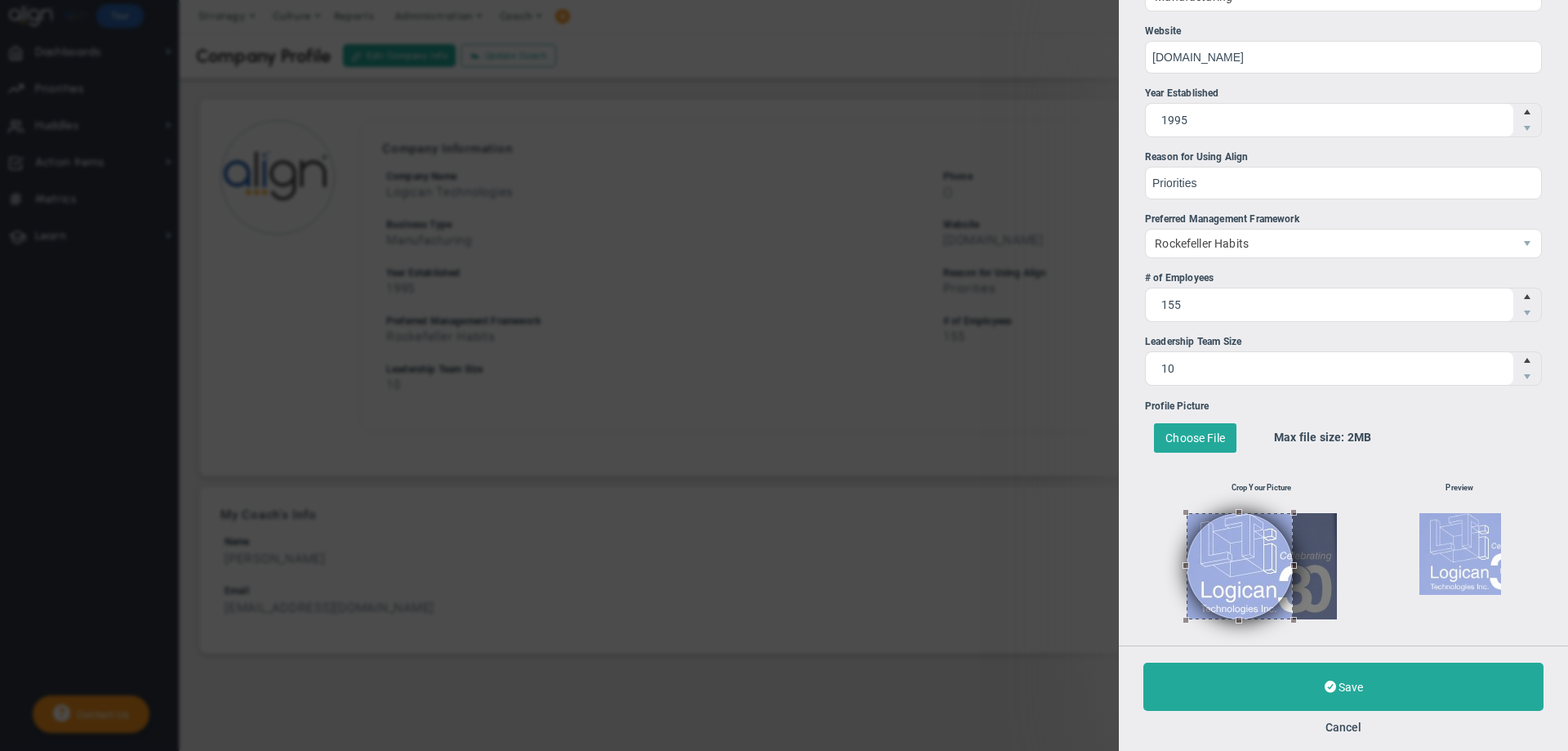
drag, startPoint x: 425, startPoint y: 12, endPoint x: 773, endPoint y: 202, distance: 396.5
click at [773, 202] on div "Edit Company Information Company Name Logican Technologies Phone + x" at bounding box center [784, 376] width 1568 height 751
drag, startPoint x: 1223, startPoint y: 555, endPoint x: 1219, endPoint y: 527, distance: 28.3
click at [1219, 527] on button at bounding box center [1239, 566] width 106 height 106
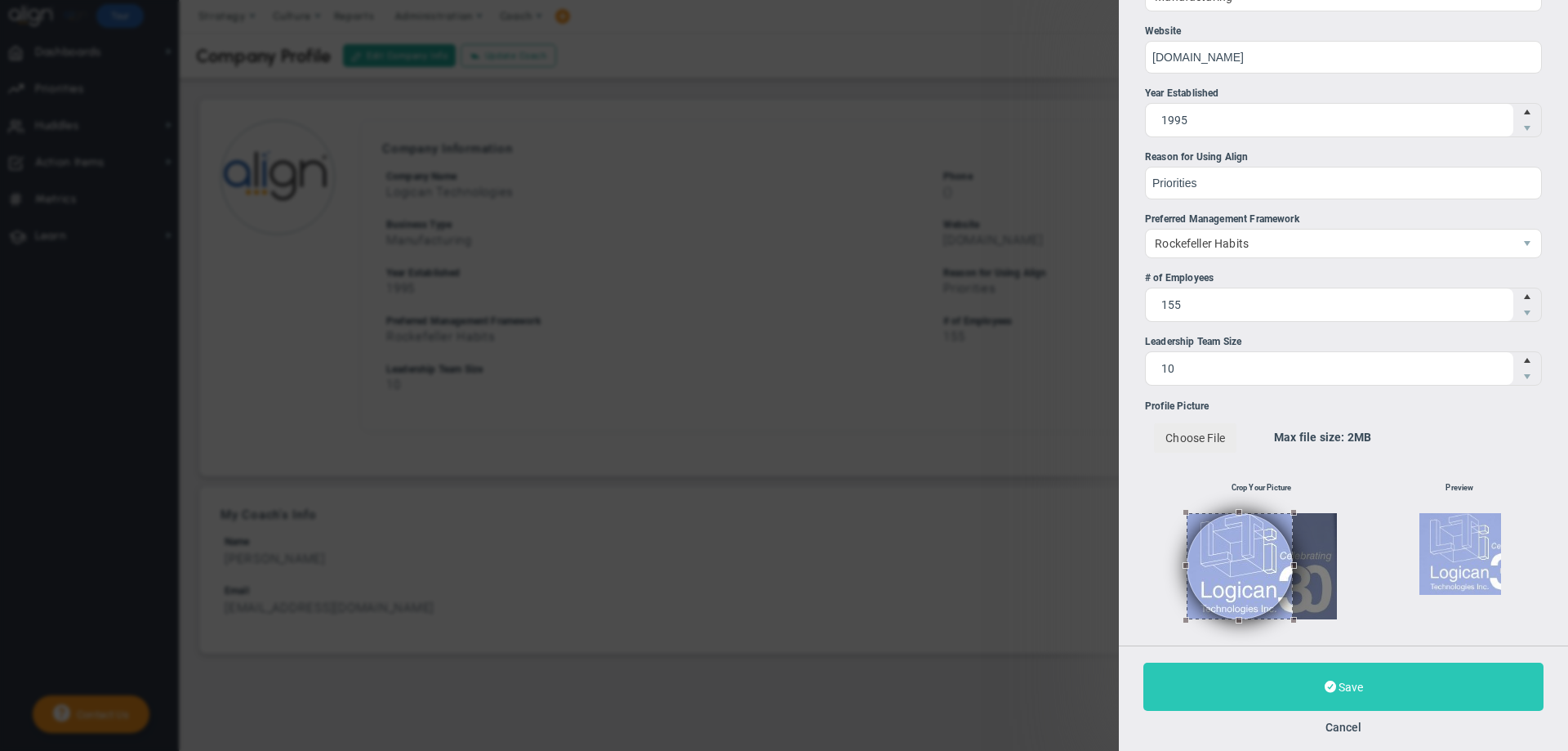
click at [1242, 687] on button "Save" at bounding box center [1342, 687] width 400 height 48
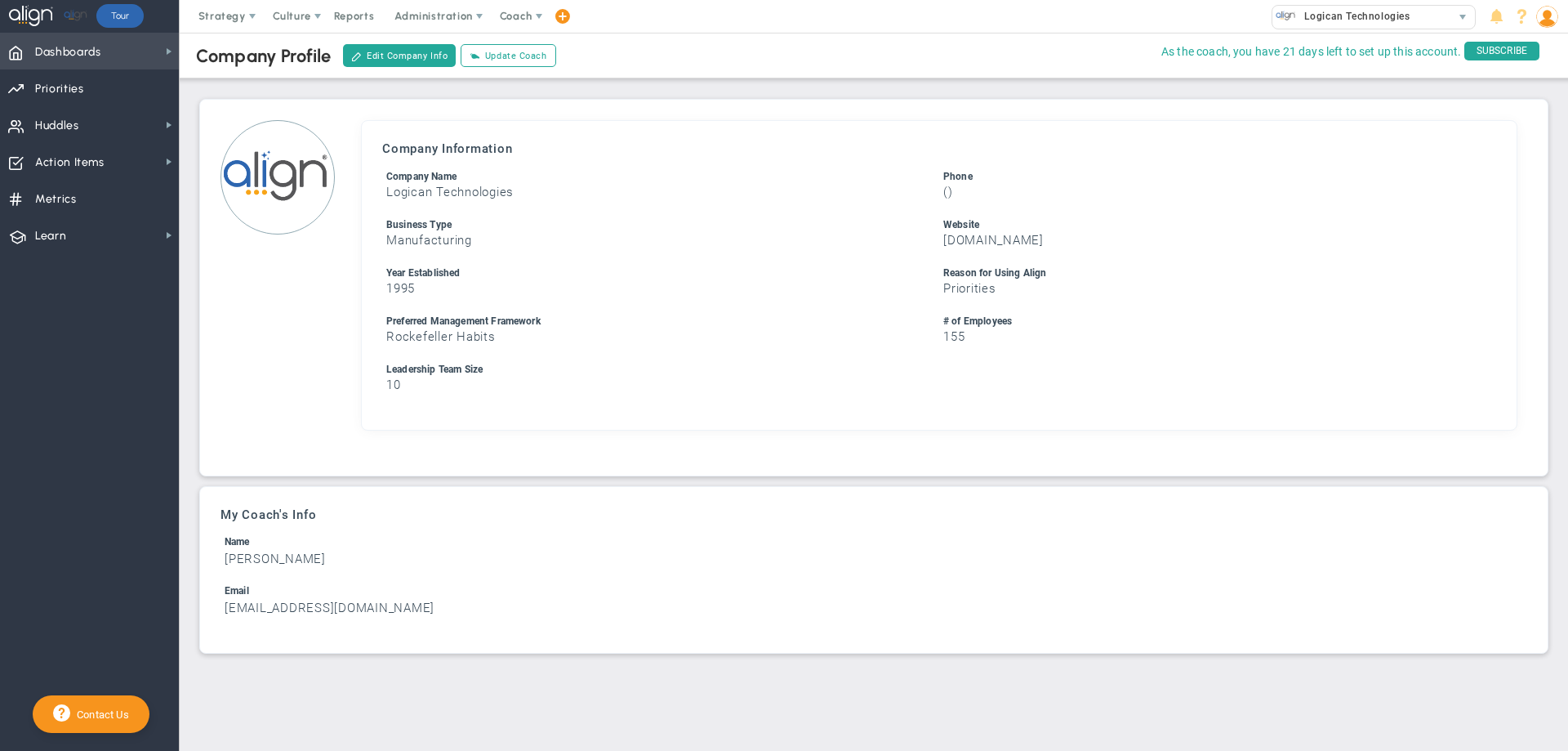
click at [93, 51] on span "Dashboards" at bounding box center [68, 52] width 66 height 34
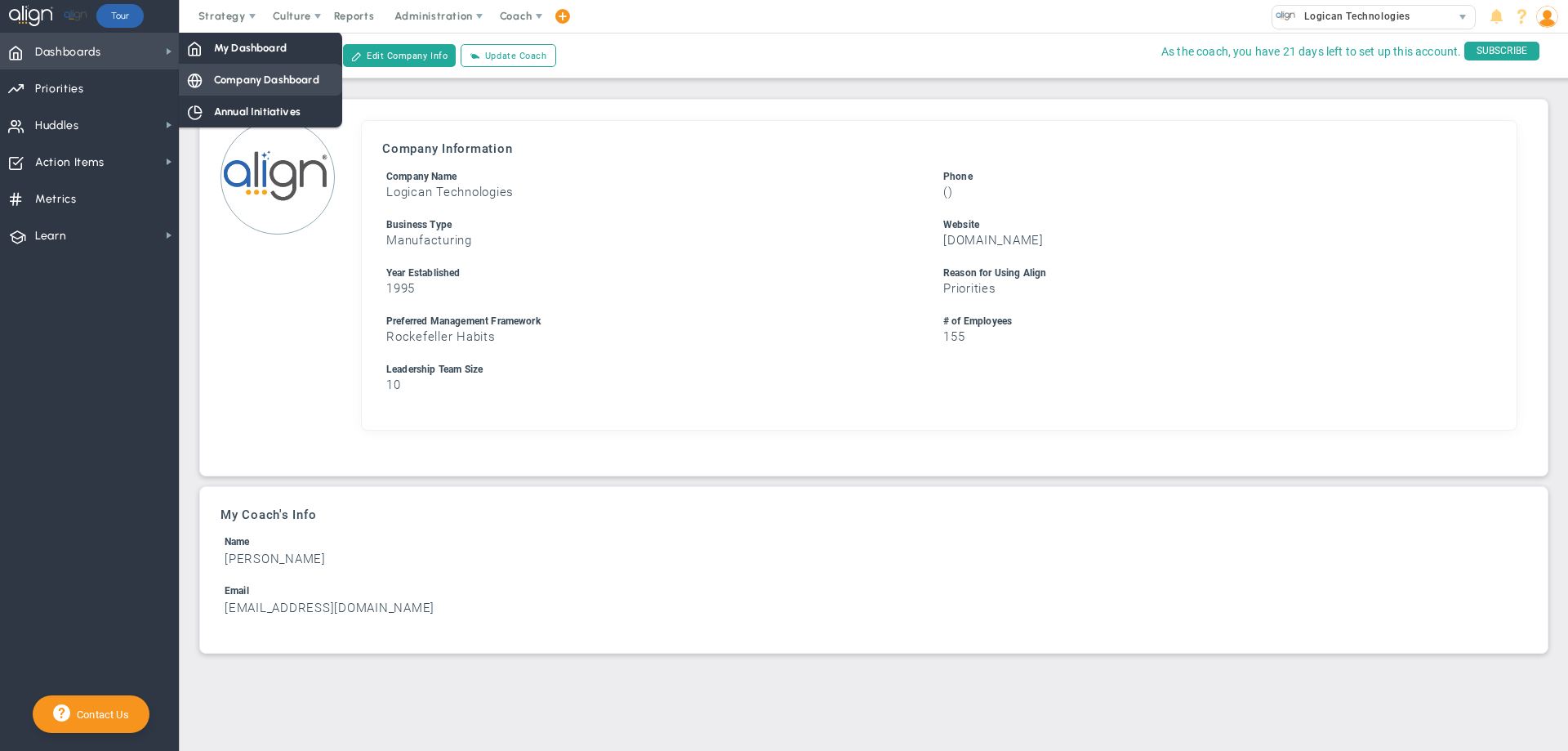
click at [230, 79] on span "Company Dashboard" at bounding box center [266, 79] width 105 height 16
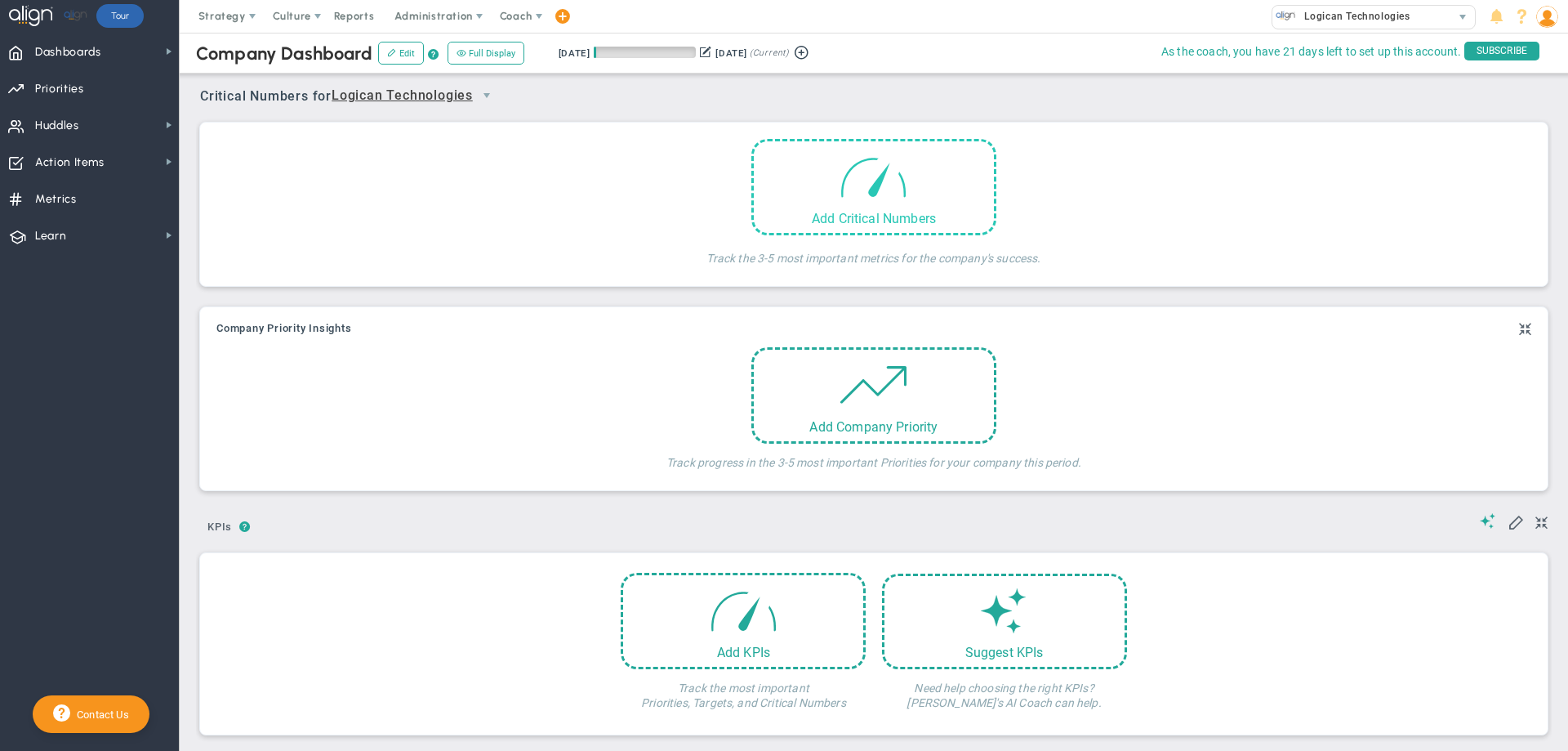
click at [839, 199] on span at bounding box center [873, 176] width 70 height 70
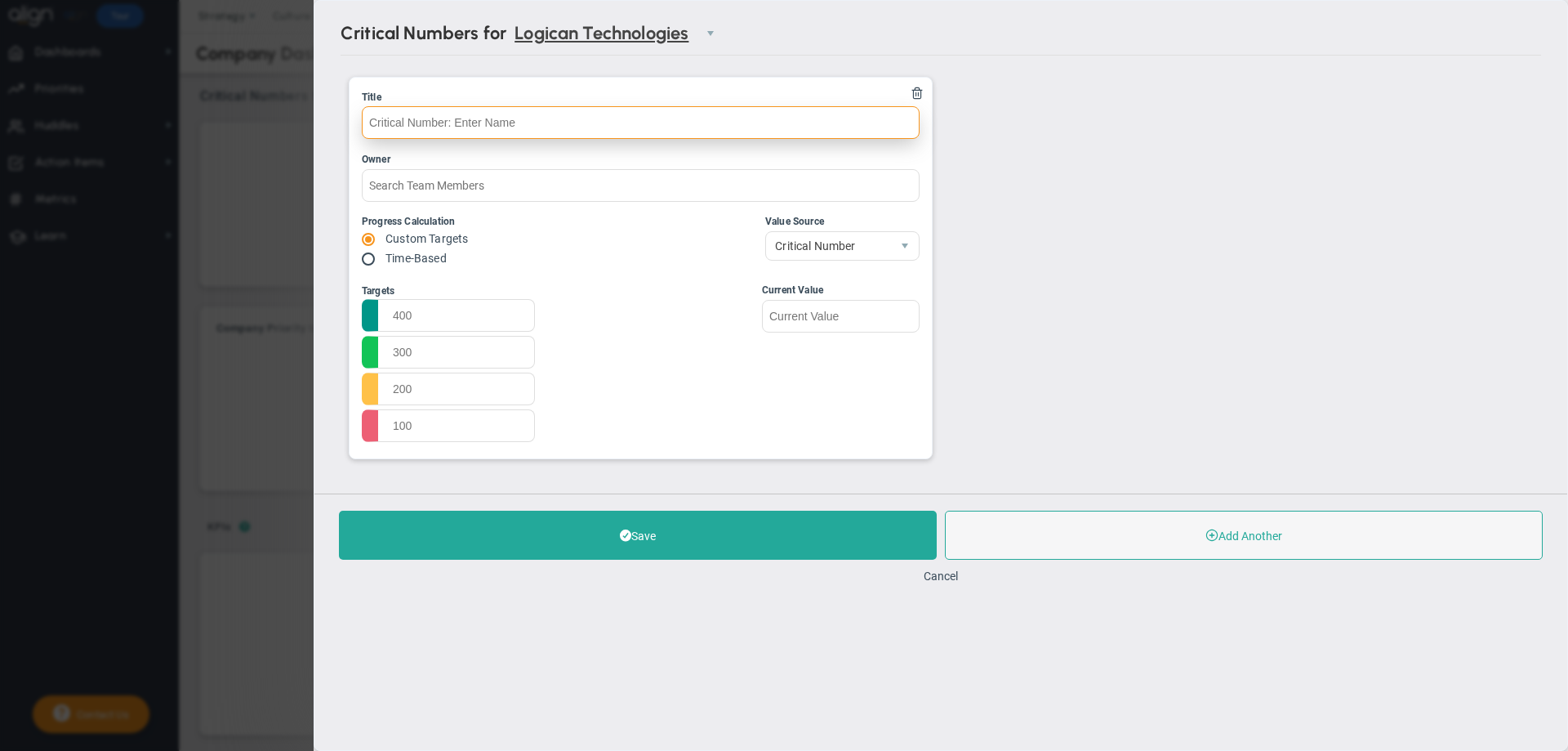
click at [372, 125] on input "text" at bounding box center [640, 122] width 557 height 33
type input "A"
type input "October 2025 Billing"
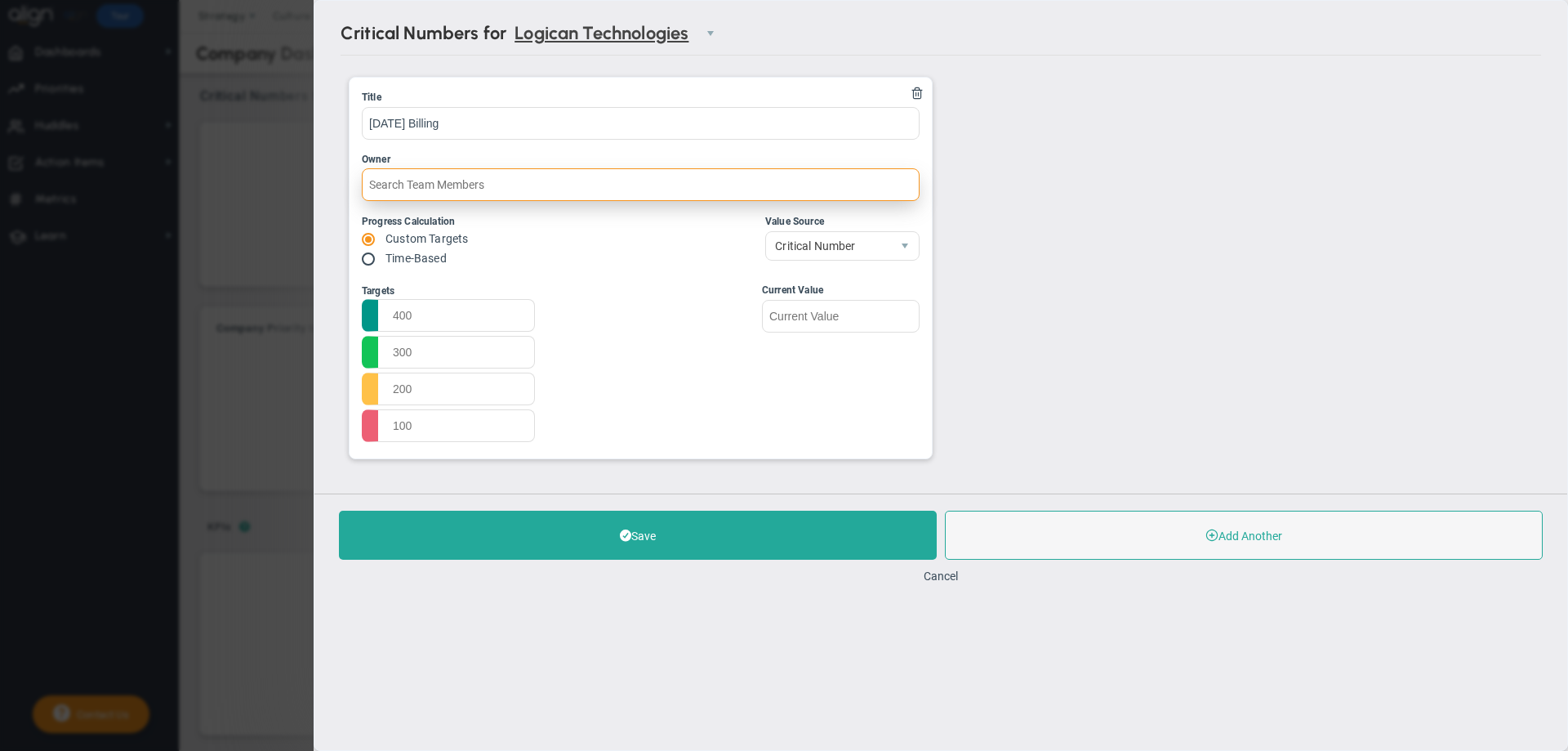
click at [386, 182] on input "text" at bounding box center [640, 184] width 557 height 33
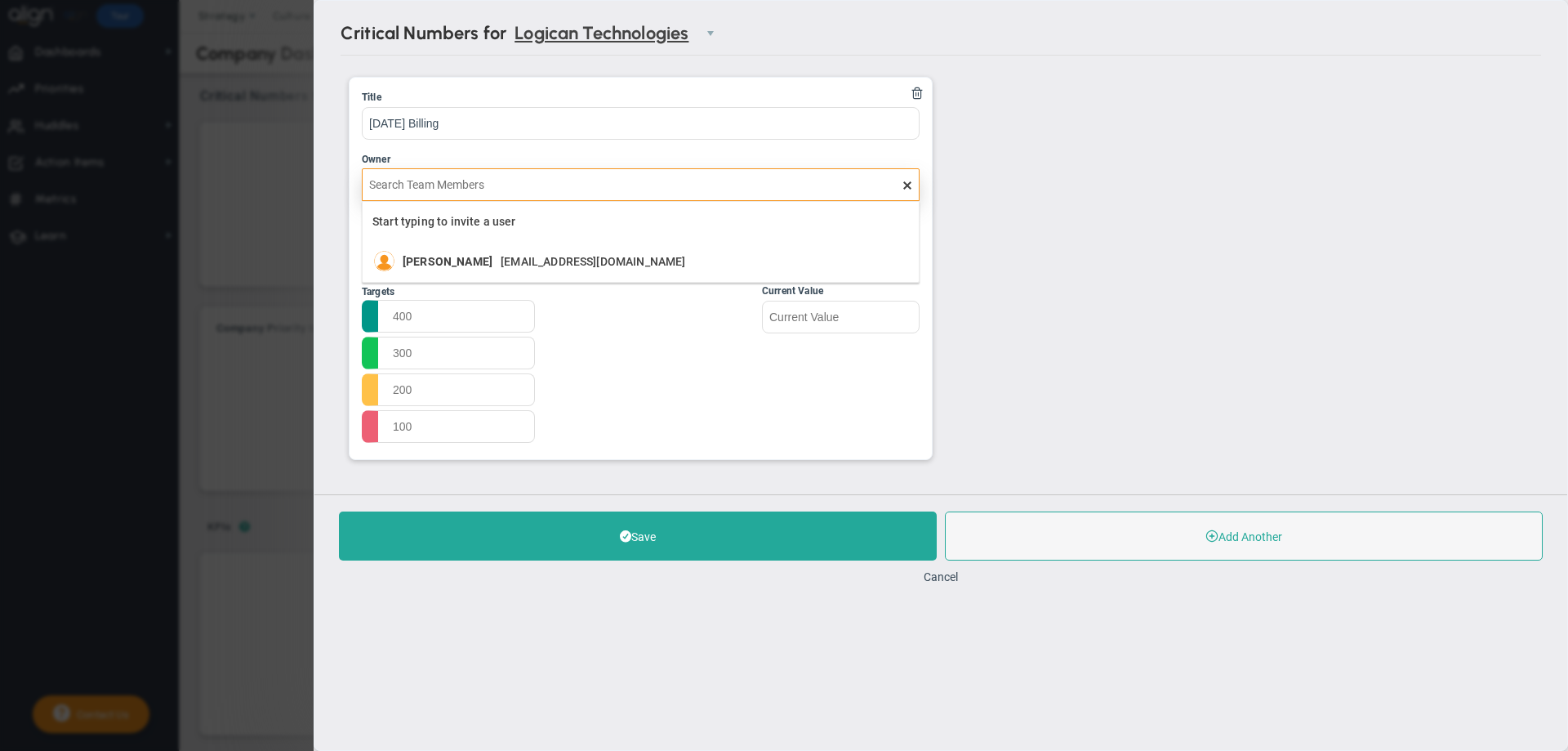
click at [386, 182] on input "text" at bounding box center [640, 184] width 557 height 33
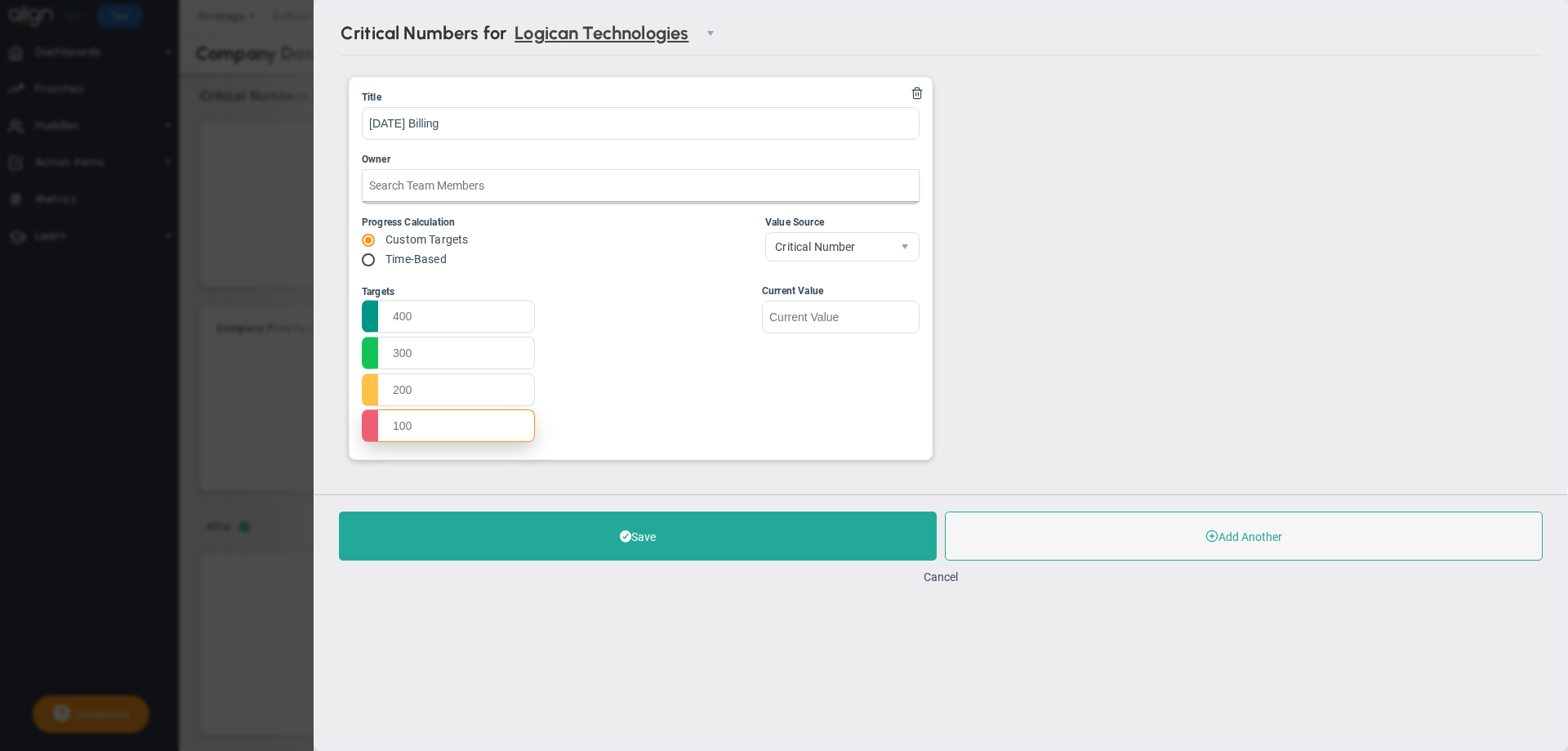
click at [419, 430] on input "text" at bounding box center [448, 425] width 173 height 33
type input "15000000"
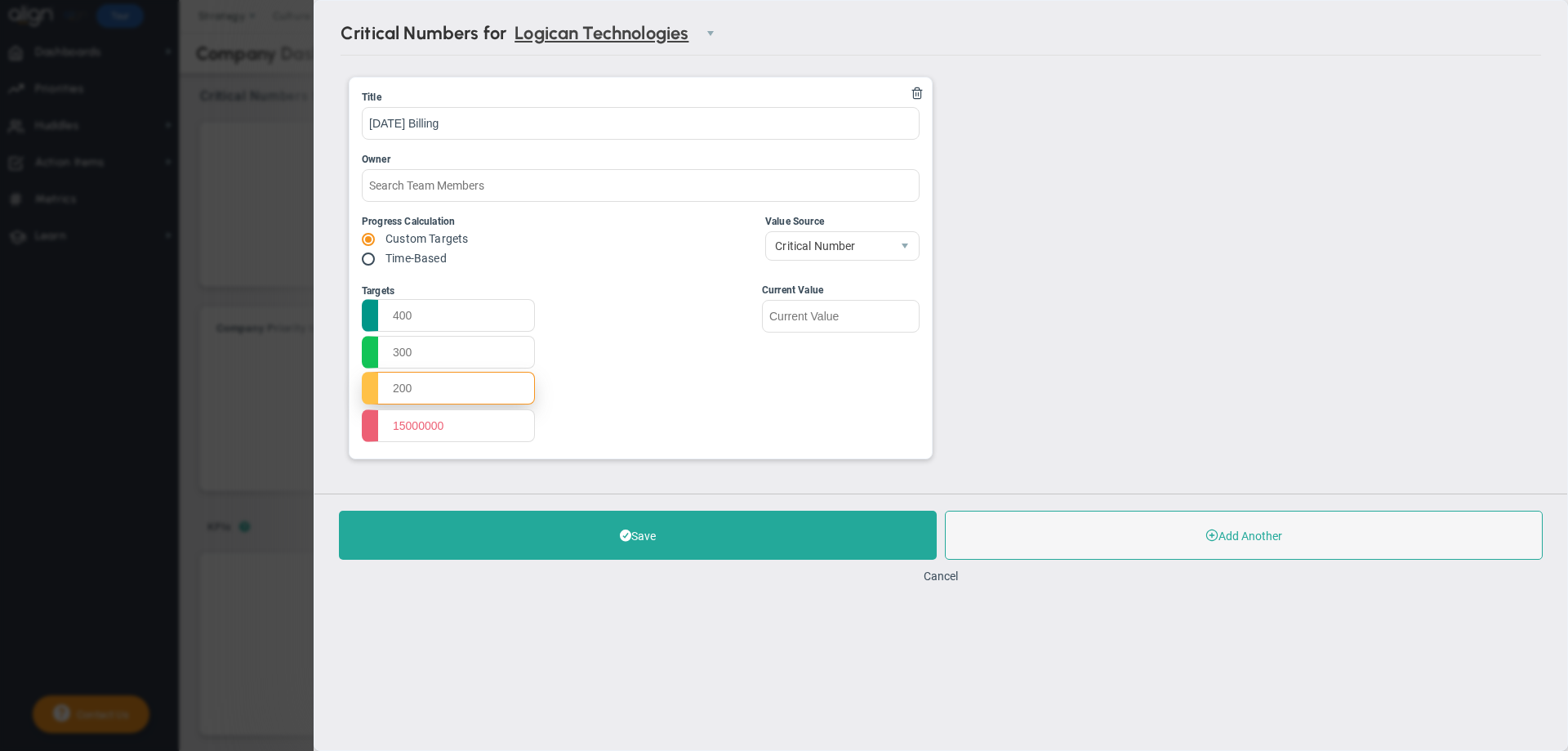
click at [392, 391] on input "text" at bounding box center [448, 388] width 173 height 33
type input "2000000"
click at [420, 356] on input "text" at bounding box center [448, 350] width 173 height 33
type input "25000000"
click at [395, 320] on input "text" at bounding box center [448, 314] width 173 height 33
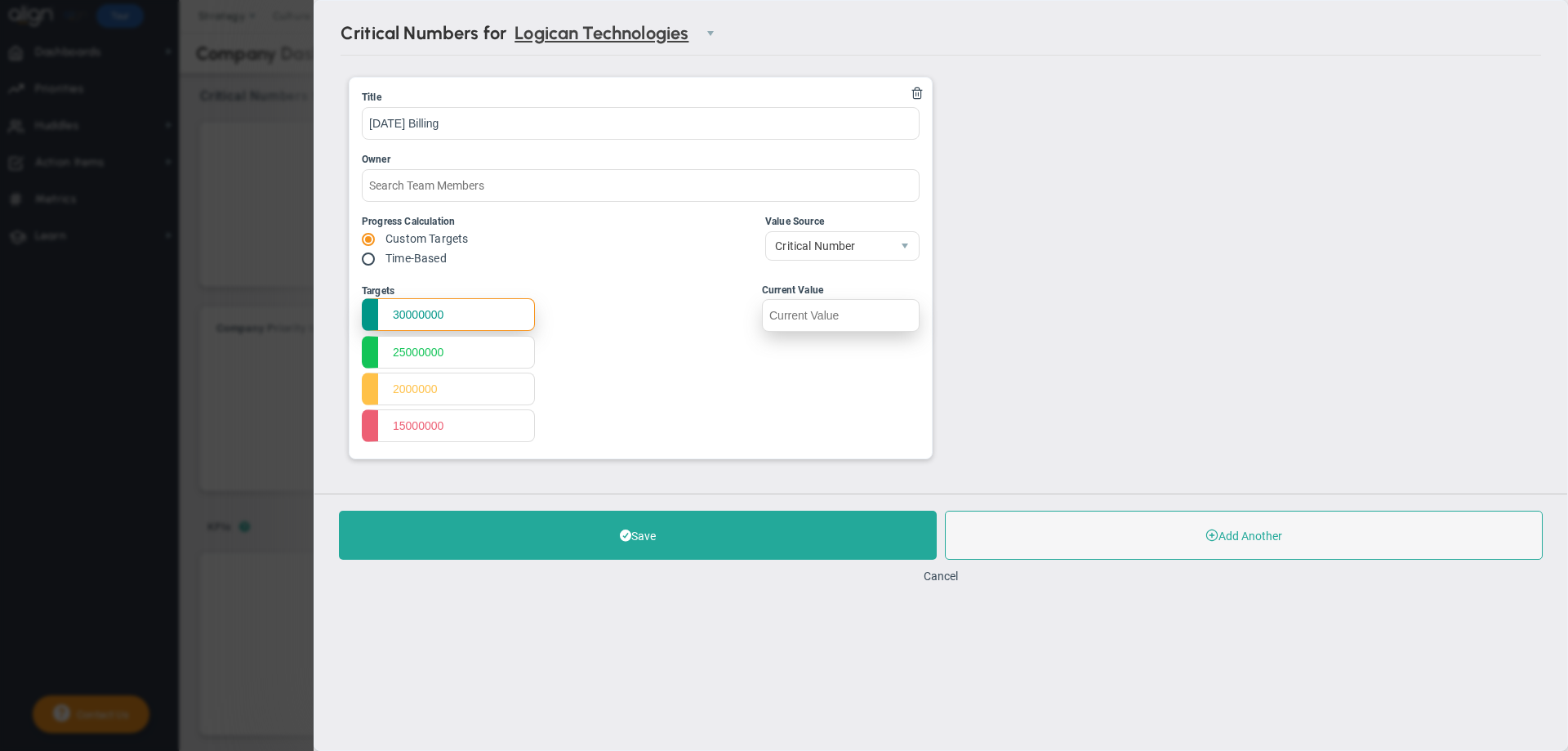
type input "30000000"
click at [780, 312] on input "text" at bounding box center [841, 315] width 158 height 33
type input "500000"
click at [704, 283] on div "Targets 30000000 25000000 2000000 15000000 Start Target 500000" at bounding box center [640, 364] width 557 height 164
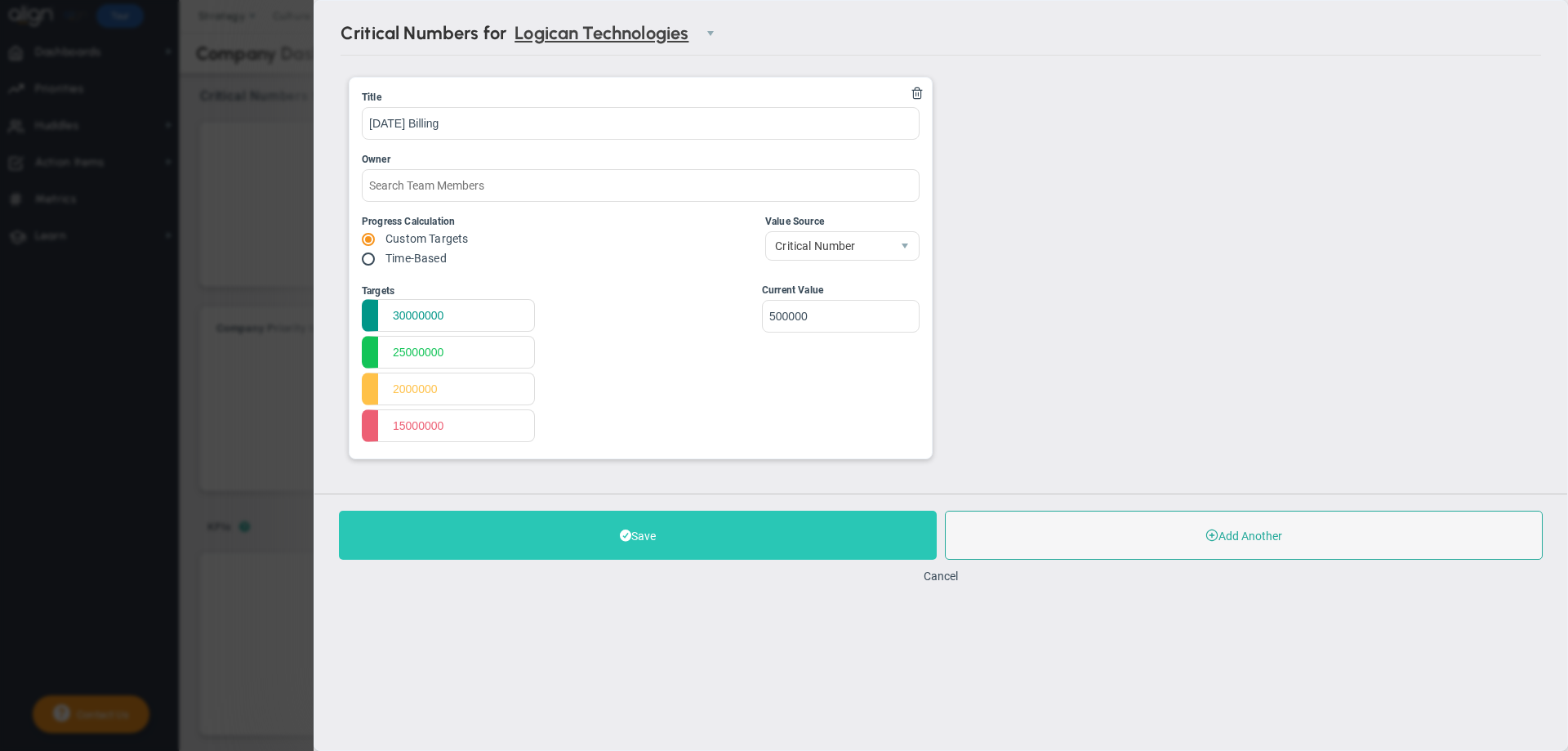
click at [617, 529] on button "Save" at bounding box center [637, 534] width 597 height 49
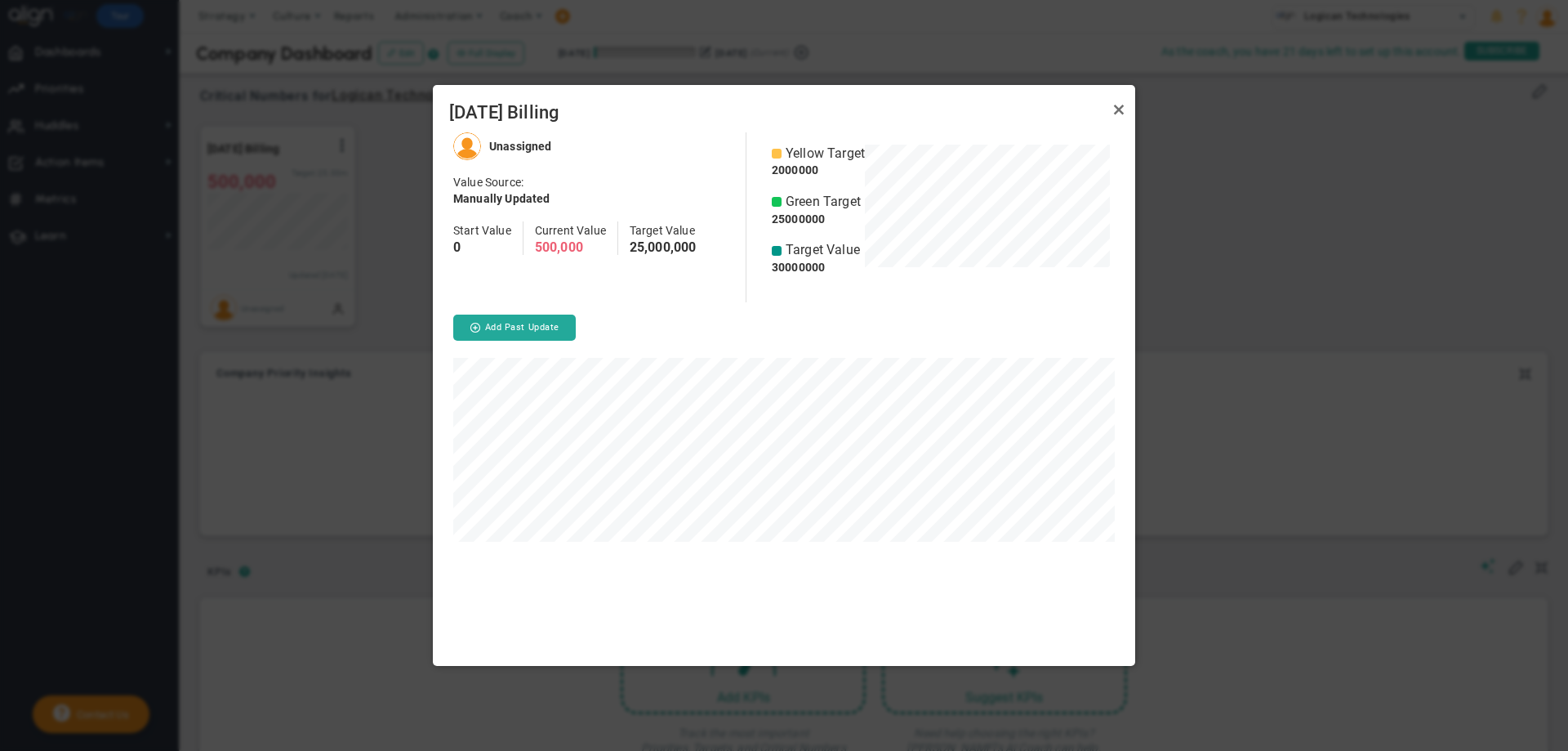
scroll to position [534, 702]
click at [1116, 105] on link "Close" at bounding box center [1118, 109] width 20 height 20
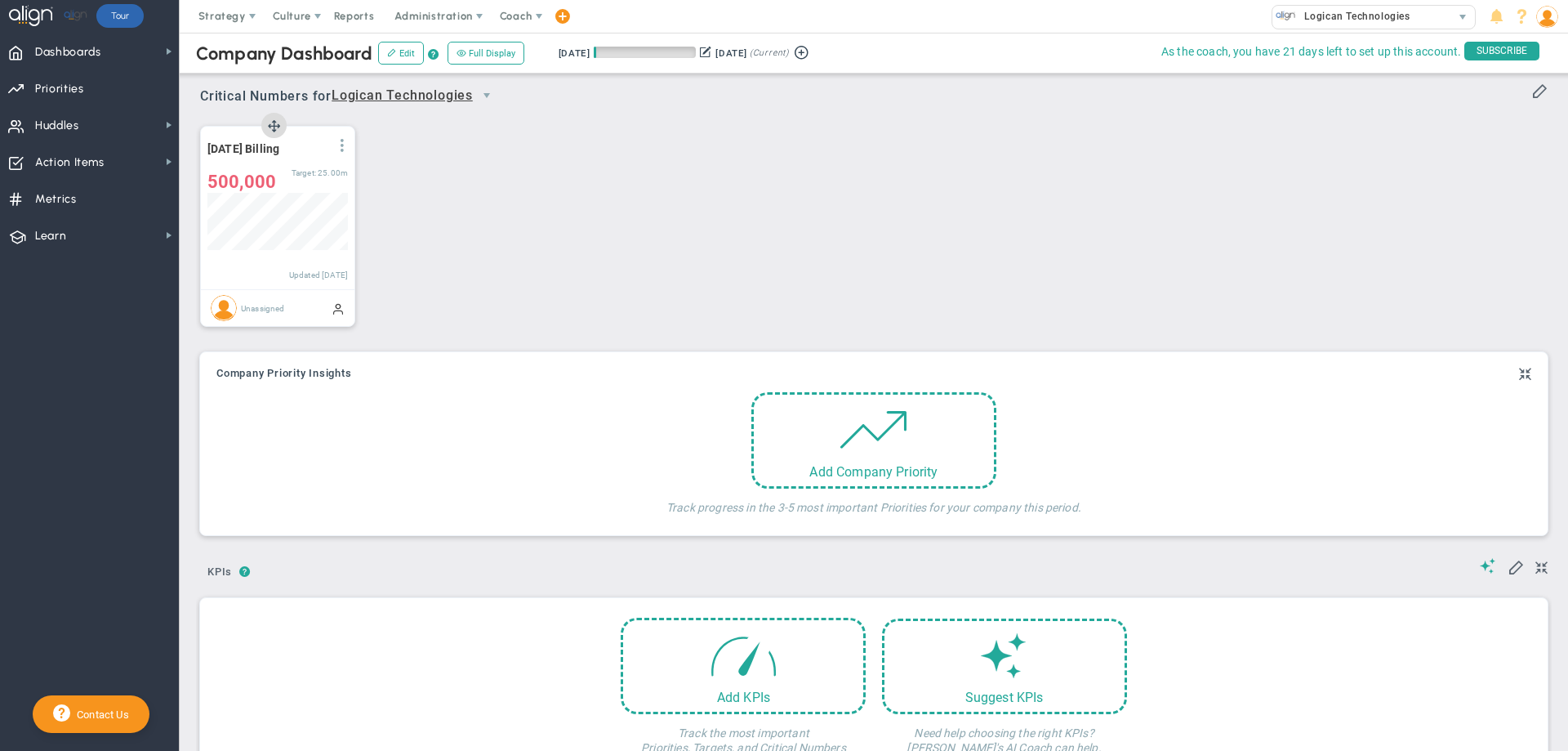
click at [341, 146] on span at bounding box center [342, 145] width 13 height 13
click at [283, 180] on li "Edit" at bounding box center [296, 178] width 116 height 20
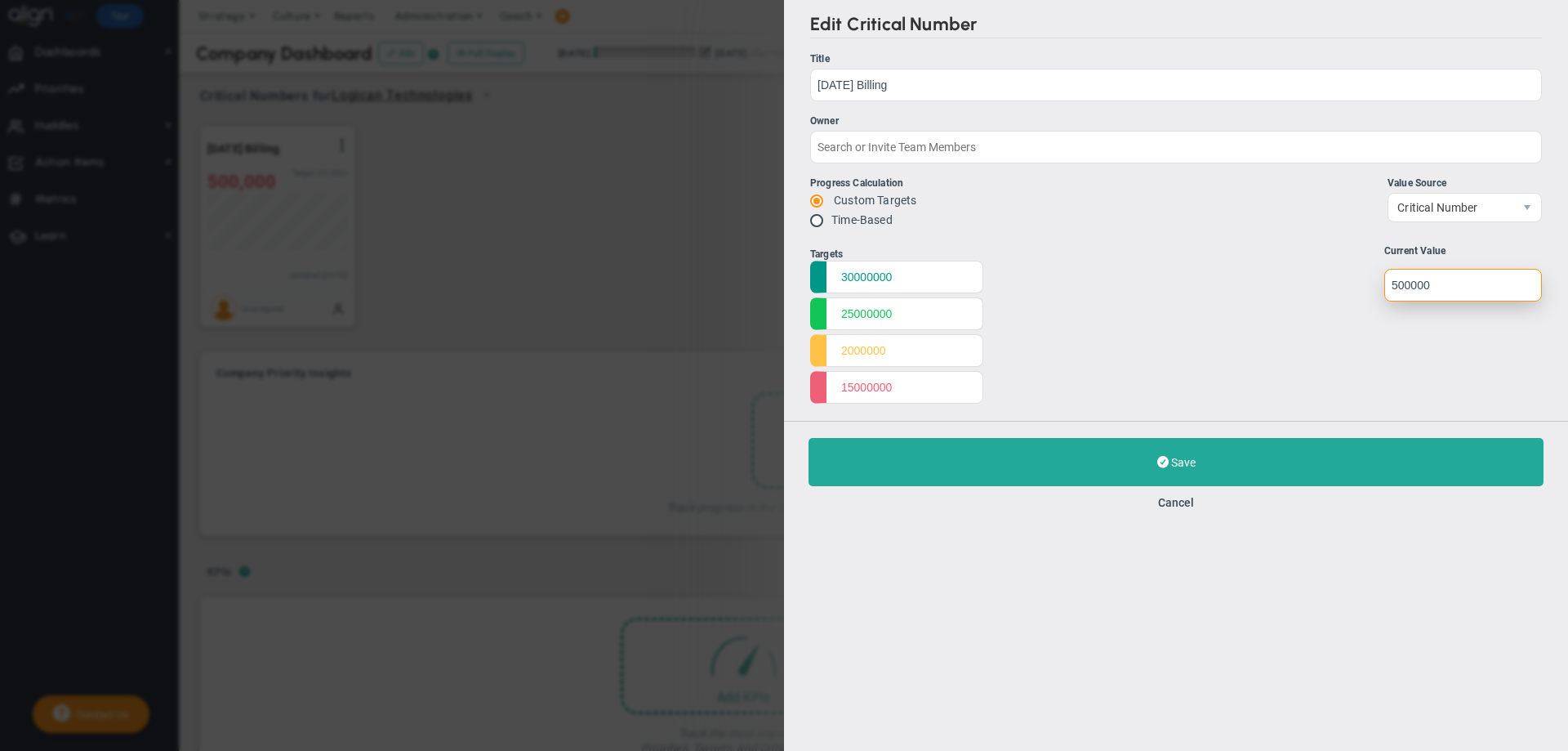
click at [1433, 288] on input "undefined" at bounding box center [1463, 284] width 158 height 33
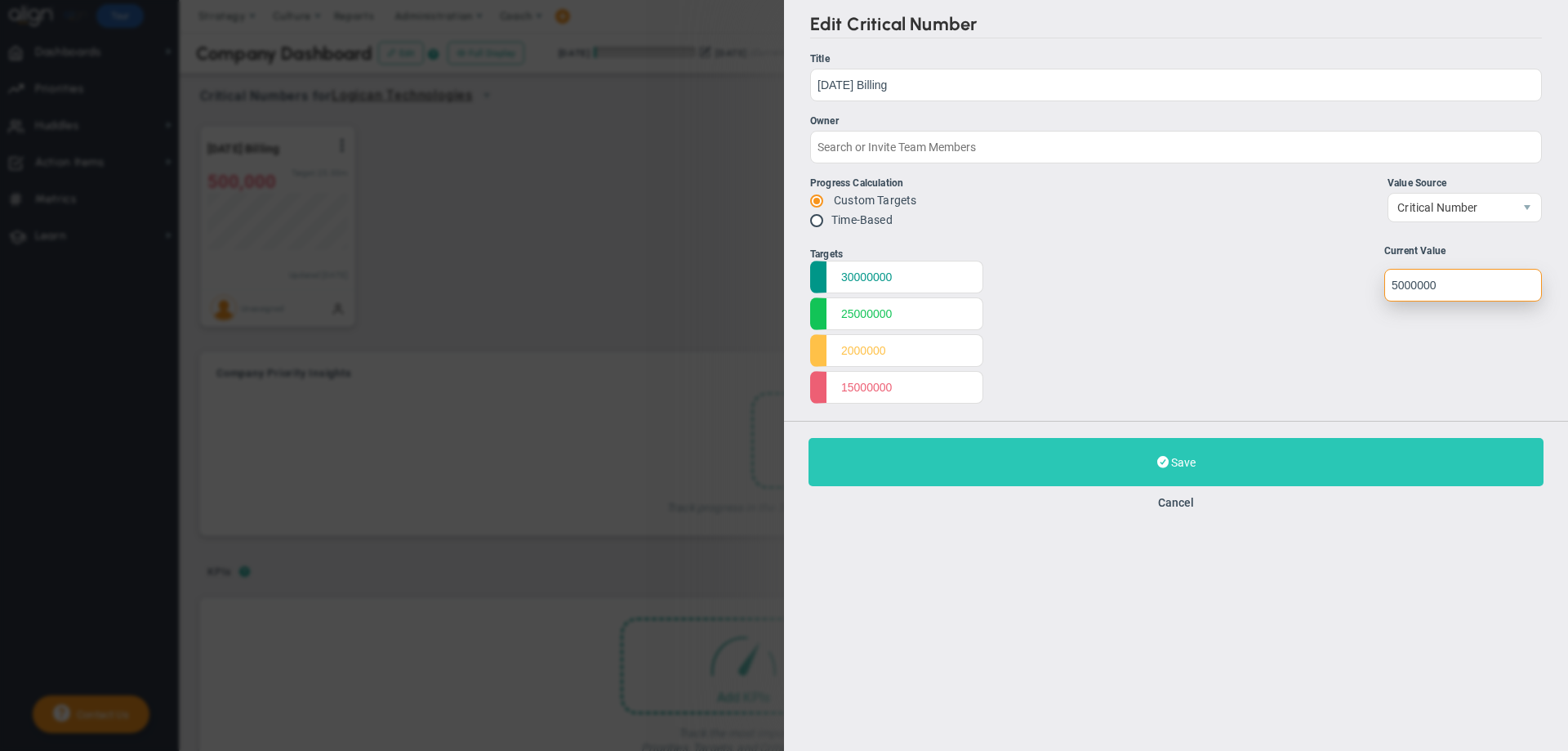
type input "5000000"
click at [1271, 461] on button "Save Update" at bounding box center [1175, 462] width 735 height 48
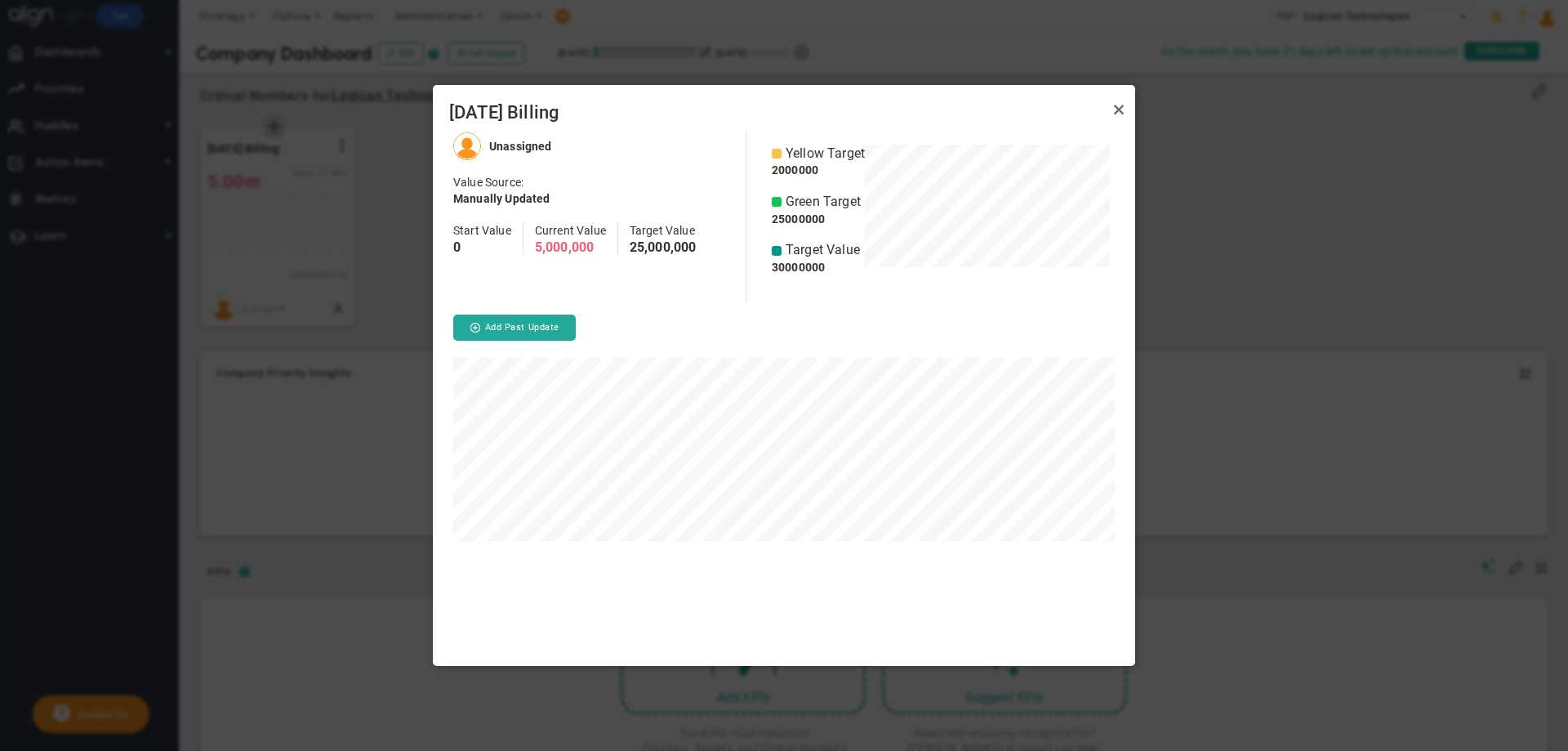
scroll to position [534, 702]
click at [1116, 111] on link "Close" at bounding box center [1118, 109] width 20 height 20
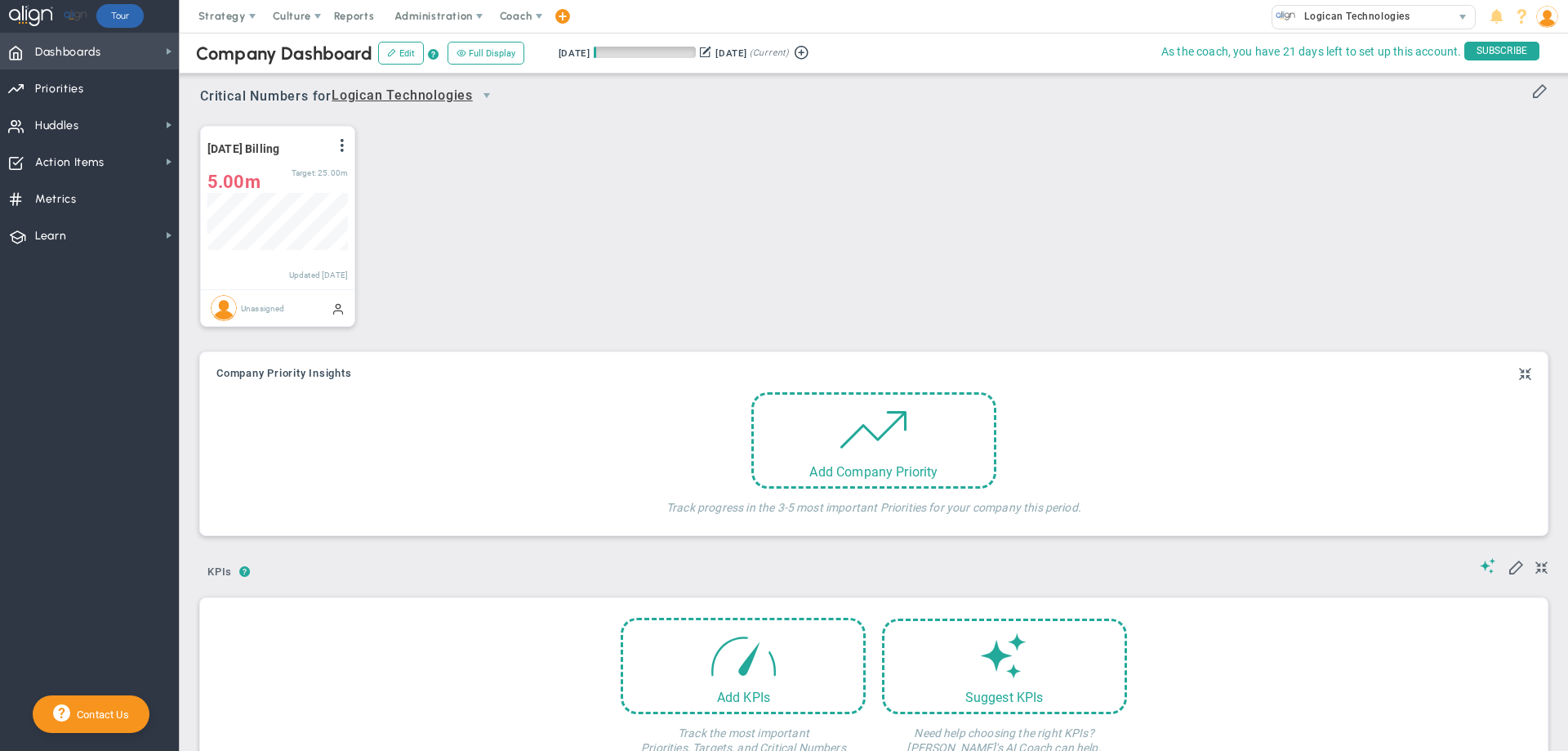
click at [105, 58] on span "Dashboards Dashboards" at bounding box center [89, 51] width 178 height 37
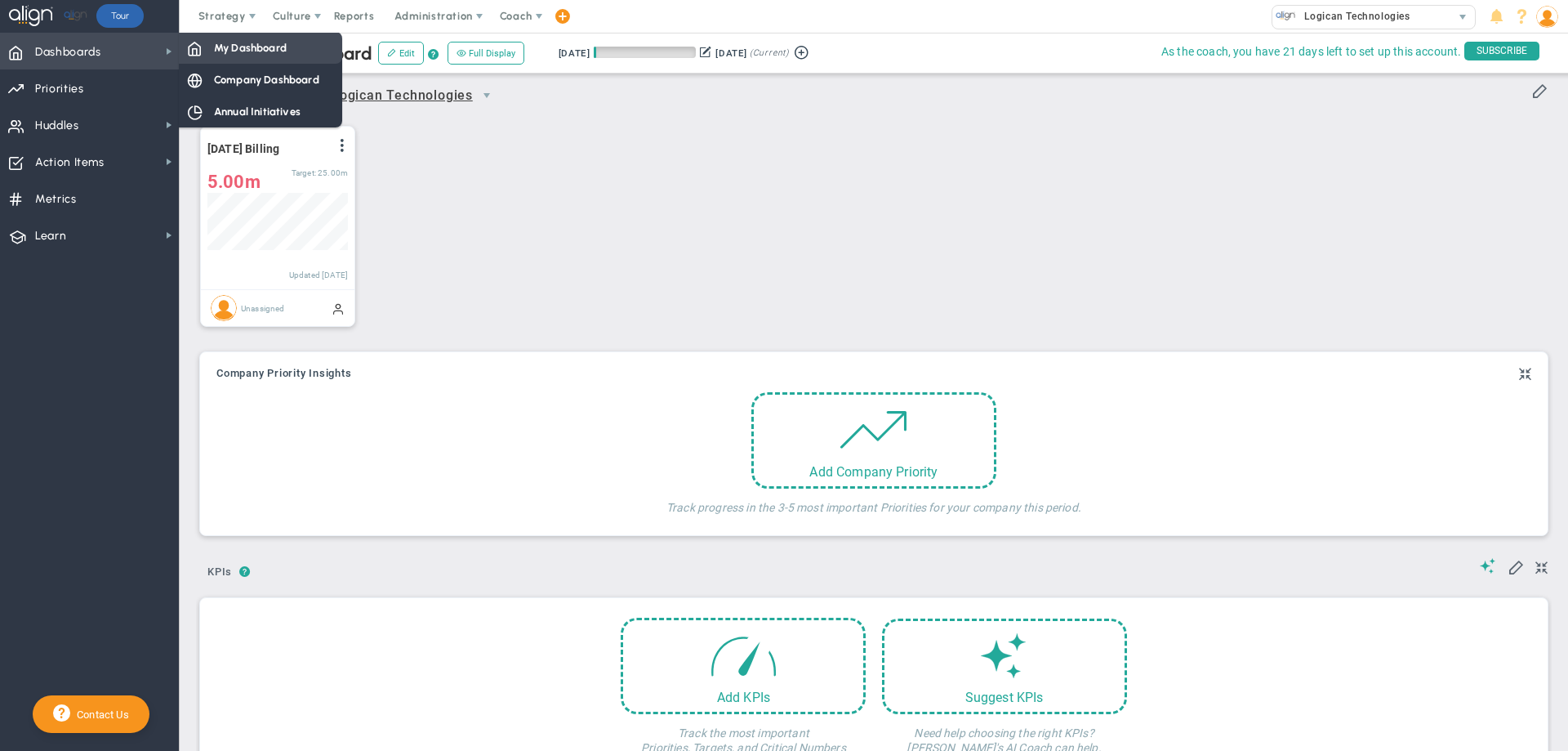
click at [229, 45] on span "My Dashboard" at bounding box center [250, 47] width 72 height 16
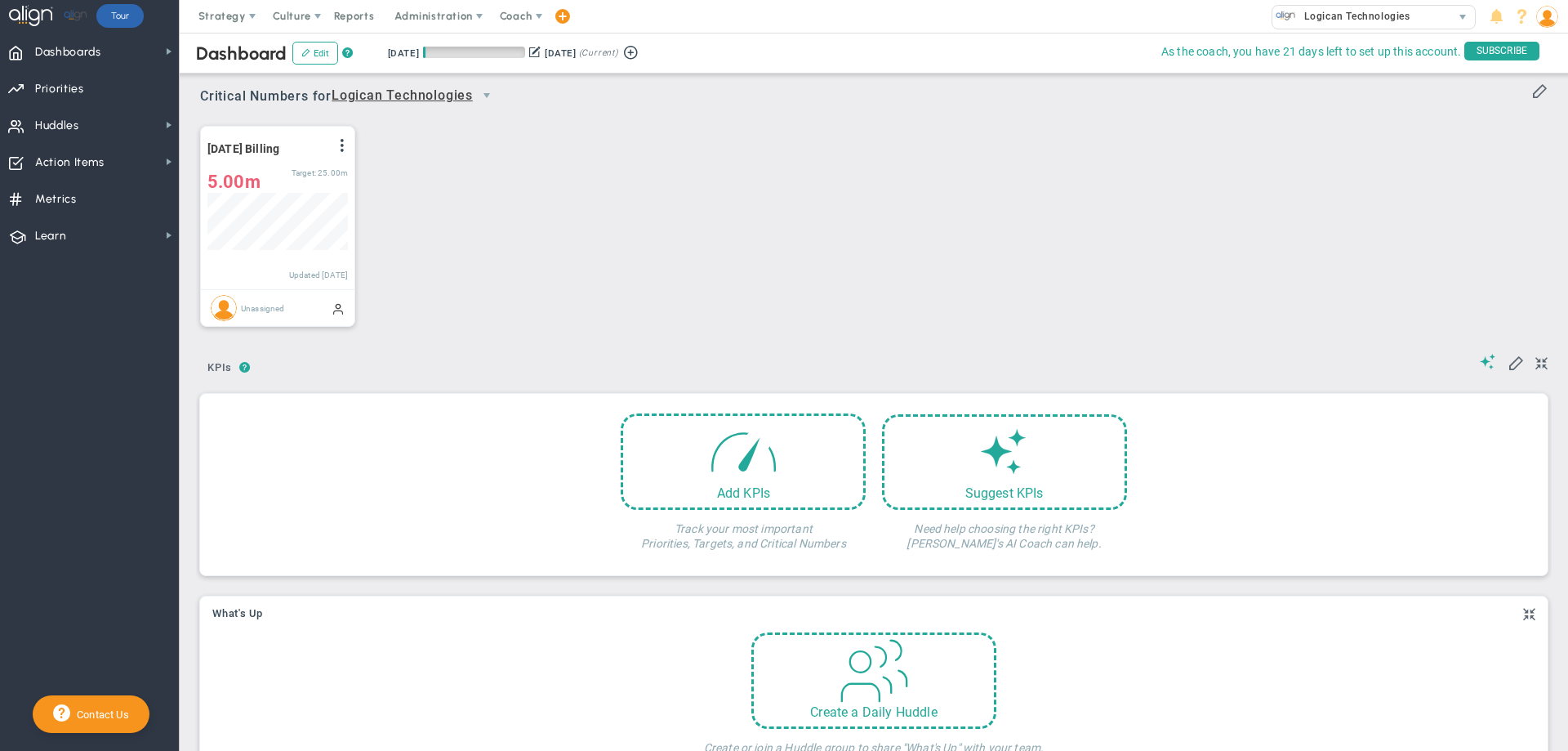
scroll to position [58, 140]
click at [1531, 86] on span at bounding box center [1539, 90] width 17 height 17
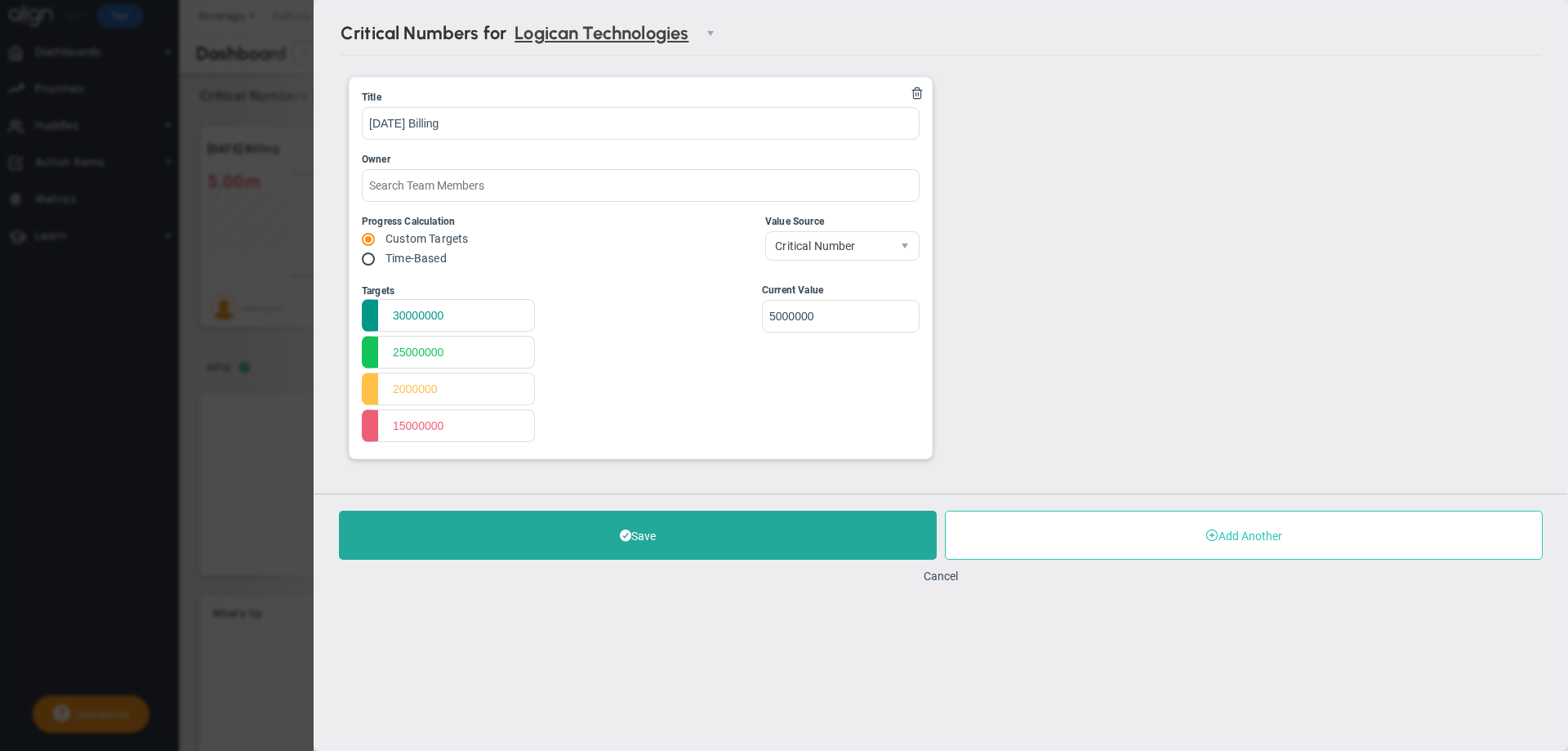
click at [1102, 547] on button "Add Another" at bounding box center [1243, 534] width 597 height 49
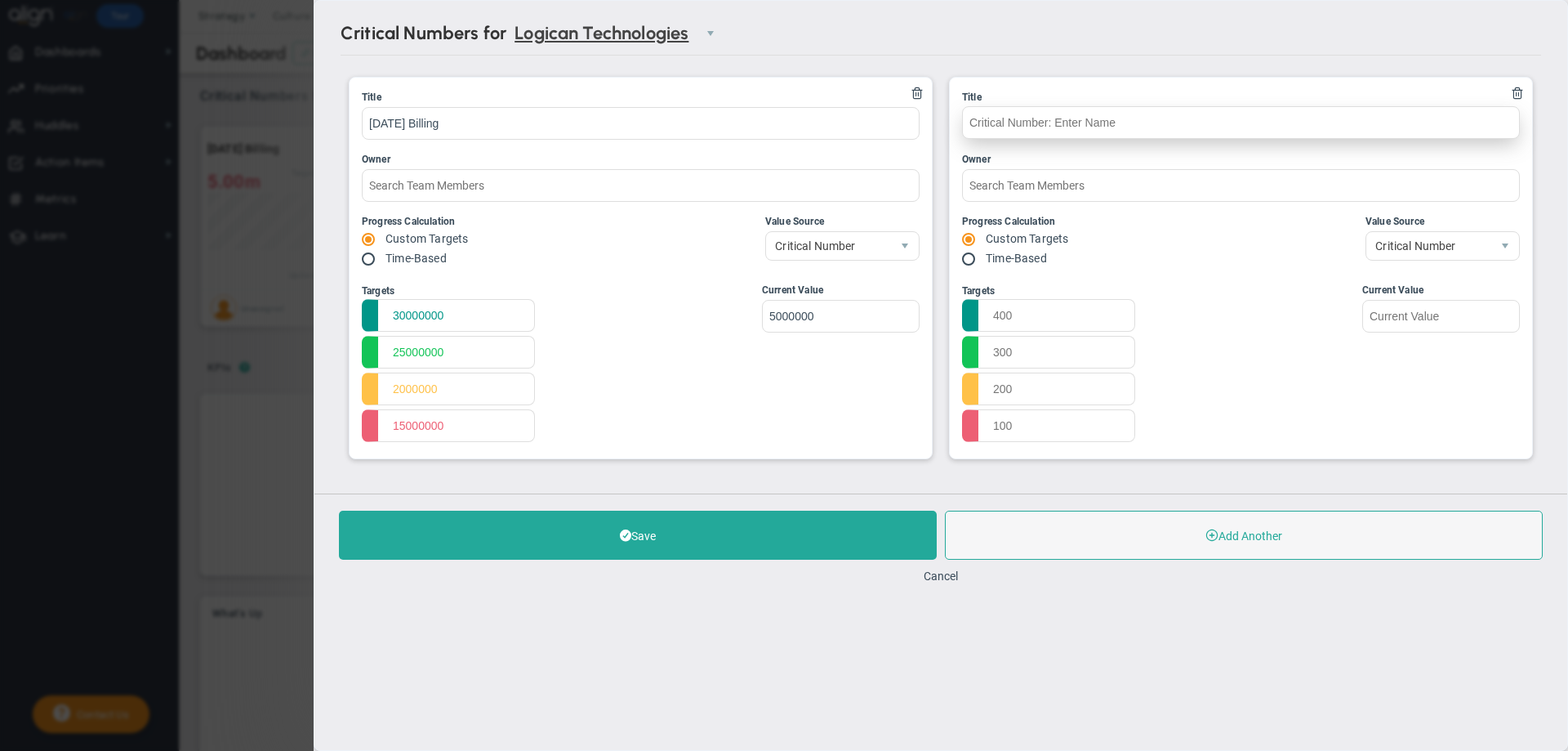
click at [970, 125] on input "text" at bounding box center [1240, 122] width 557 height 33
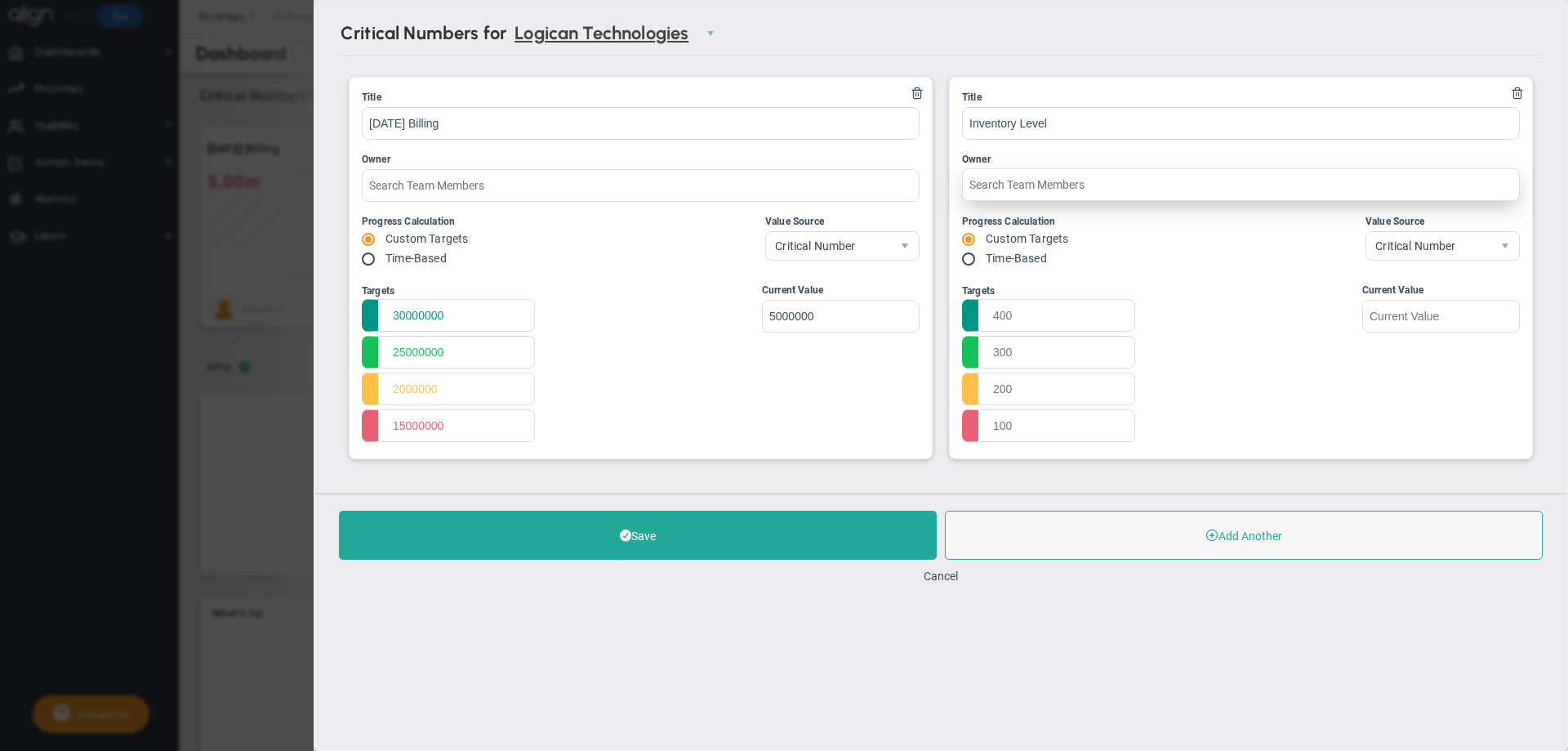
type input "Inventory Level"
click at [982, 182] on input "text" at bounding box center [1240, 184] width 557 height 33
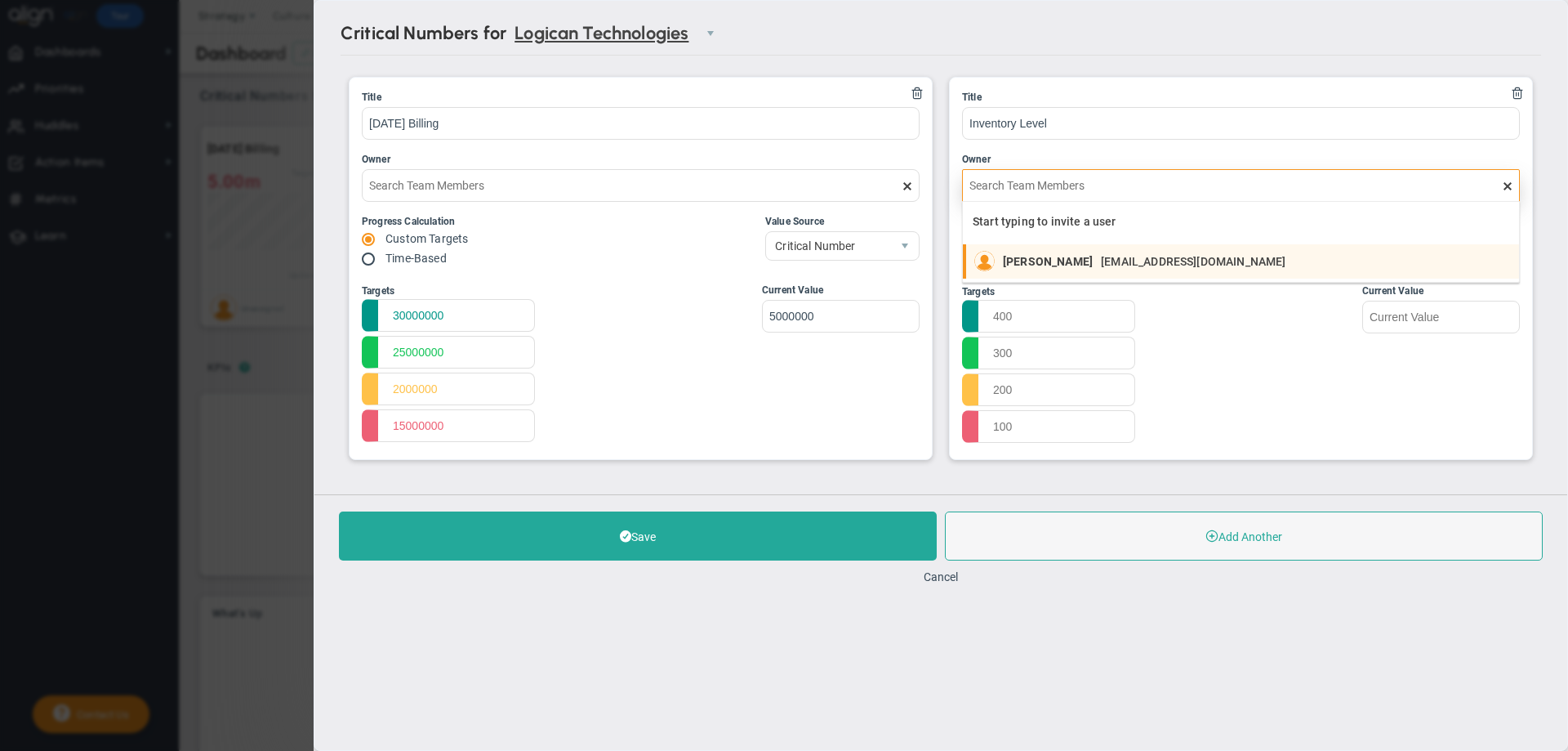
click at [1004, 265] on span "[PERSON_NAME]" at bounding box center [1047, 261] width 90 height 11
type input "[PERSON_NAME]"
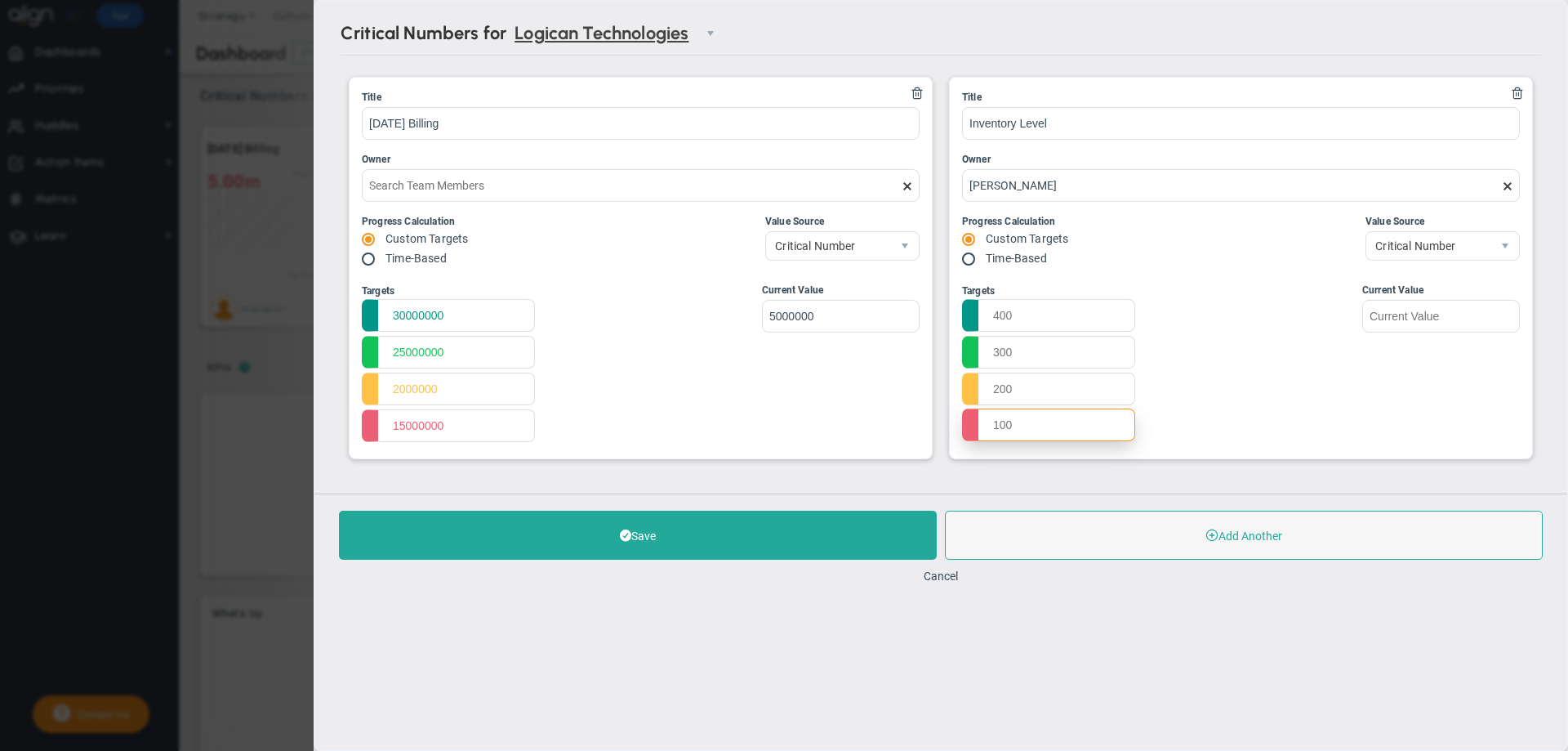
click at [1017, 427] on input "text" at bounding box center [1048, 424] width 173 height 33
type input "4000000"
click at [990, 391] on input "text" at bounding box center [1048, 388] width 173 height 33
type input "60000000"
click at [994, 320] on input "text" at bounding box center [1048, 314] width 173 height 33
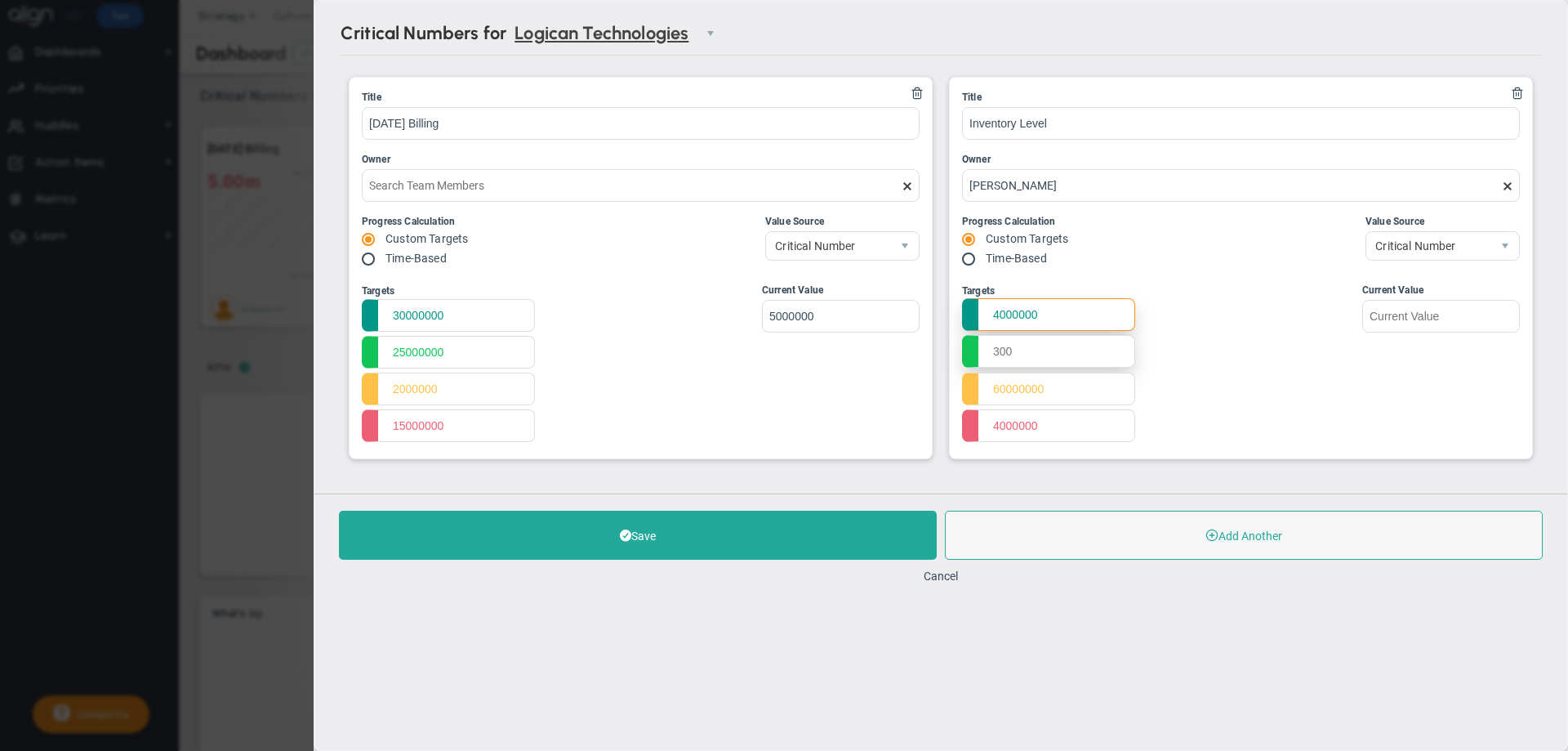
type input "4000000"
click at [995, 350] on input "text" at bounding box center [1048, 350] width 173 height 33
type input "6000000"
click at [995, 388] on input "60000000" at bounding box center [1048, 388] width 173 height 33
type input "80000000"
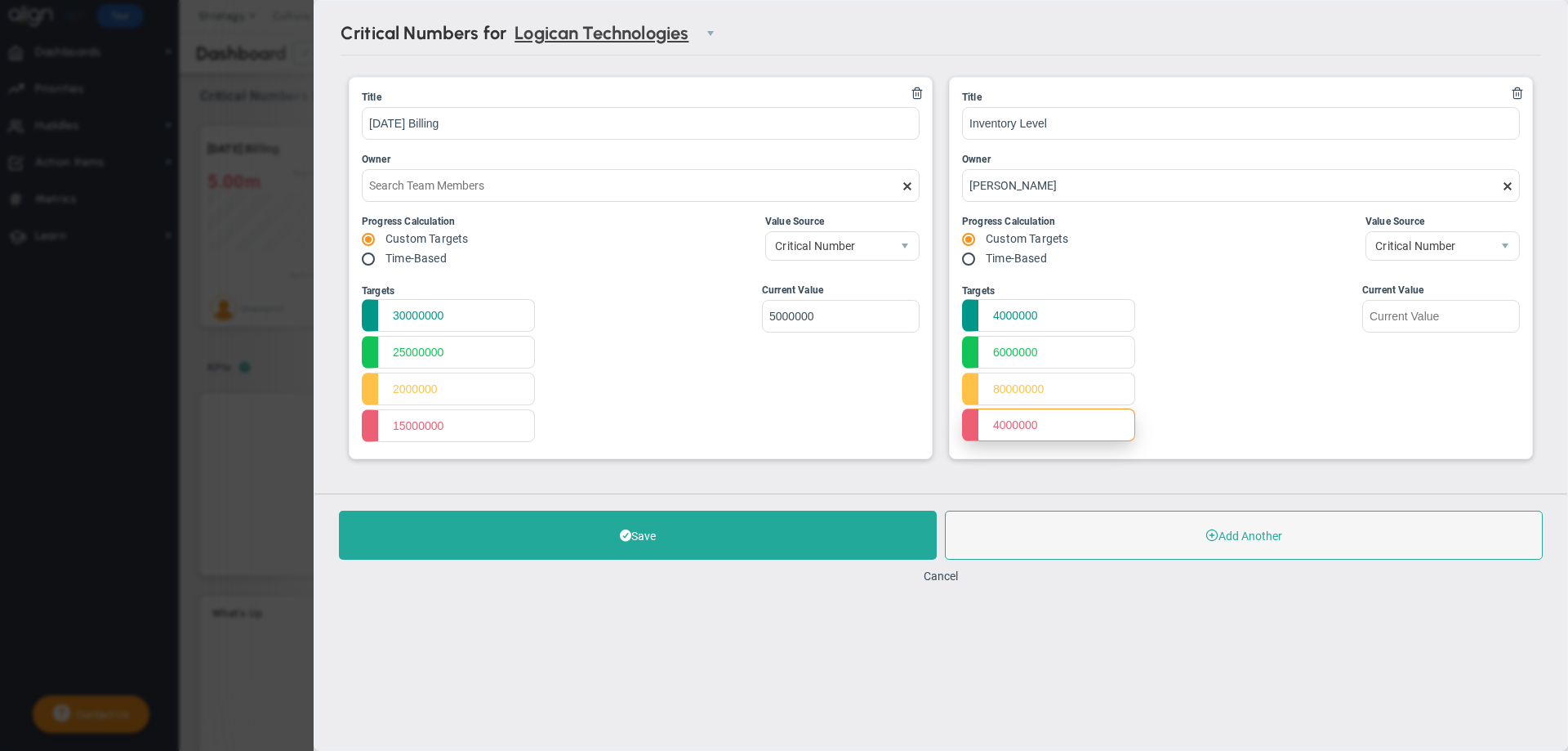
click at [995, 422] on input "4000000" at bounding box center [1048, 424] width 173 height 33
type input "10000000"
click at [1392, 314] on input "text" at bounding box center [1441, 315] width 158 height 33
type input "5000000"
click at [1411, 368] on div "Current Value 5000000" at bounding box center [1436, 364] width 165 height 164
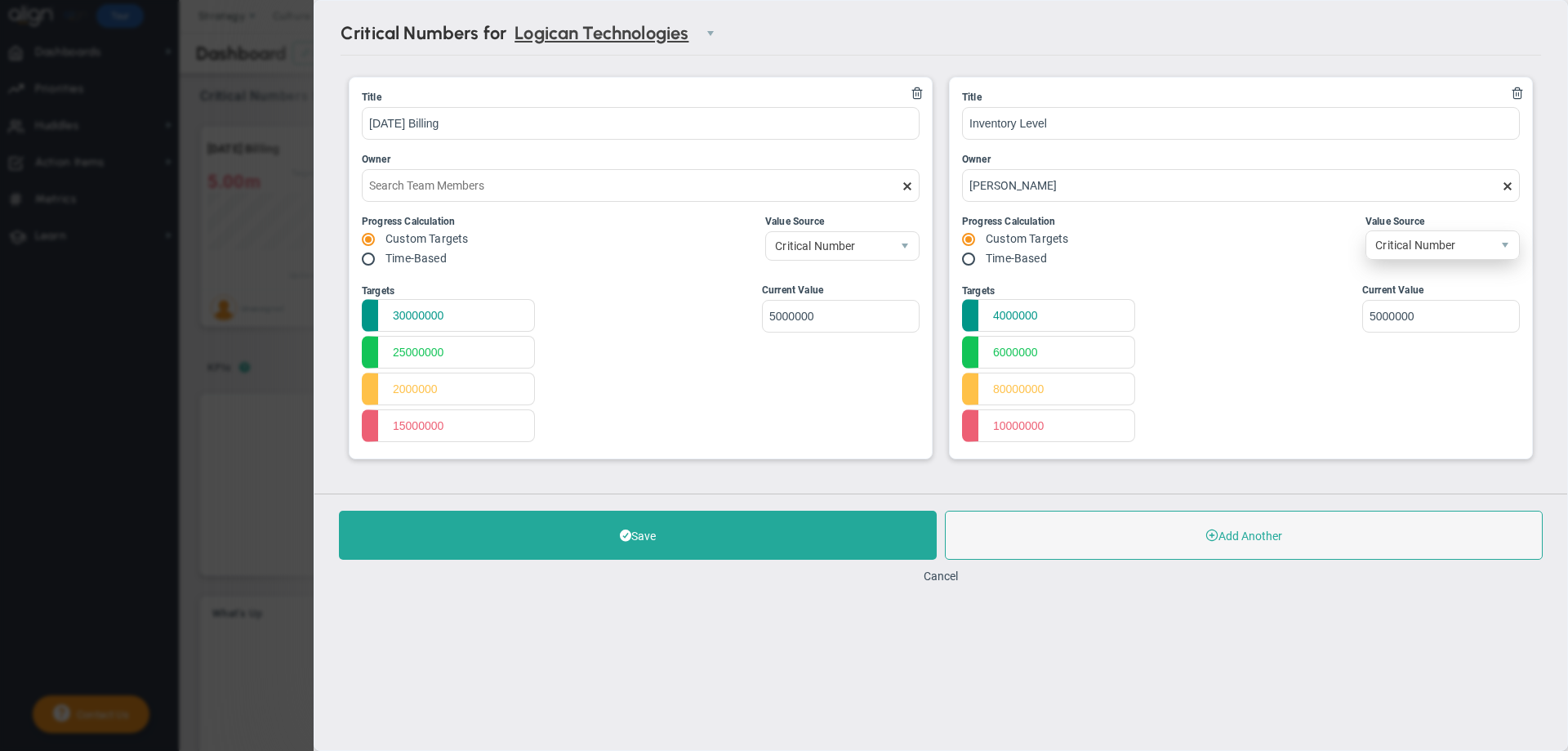
click at [1409, 253] on span "Critical Number" at bounding box center [1428, 245] width 124 height 28
click at [1399, 276] on li "Align Metric" at bounding box center [1442, 281] width 152 height 34
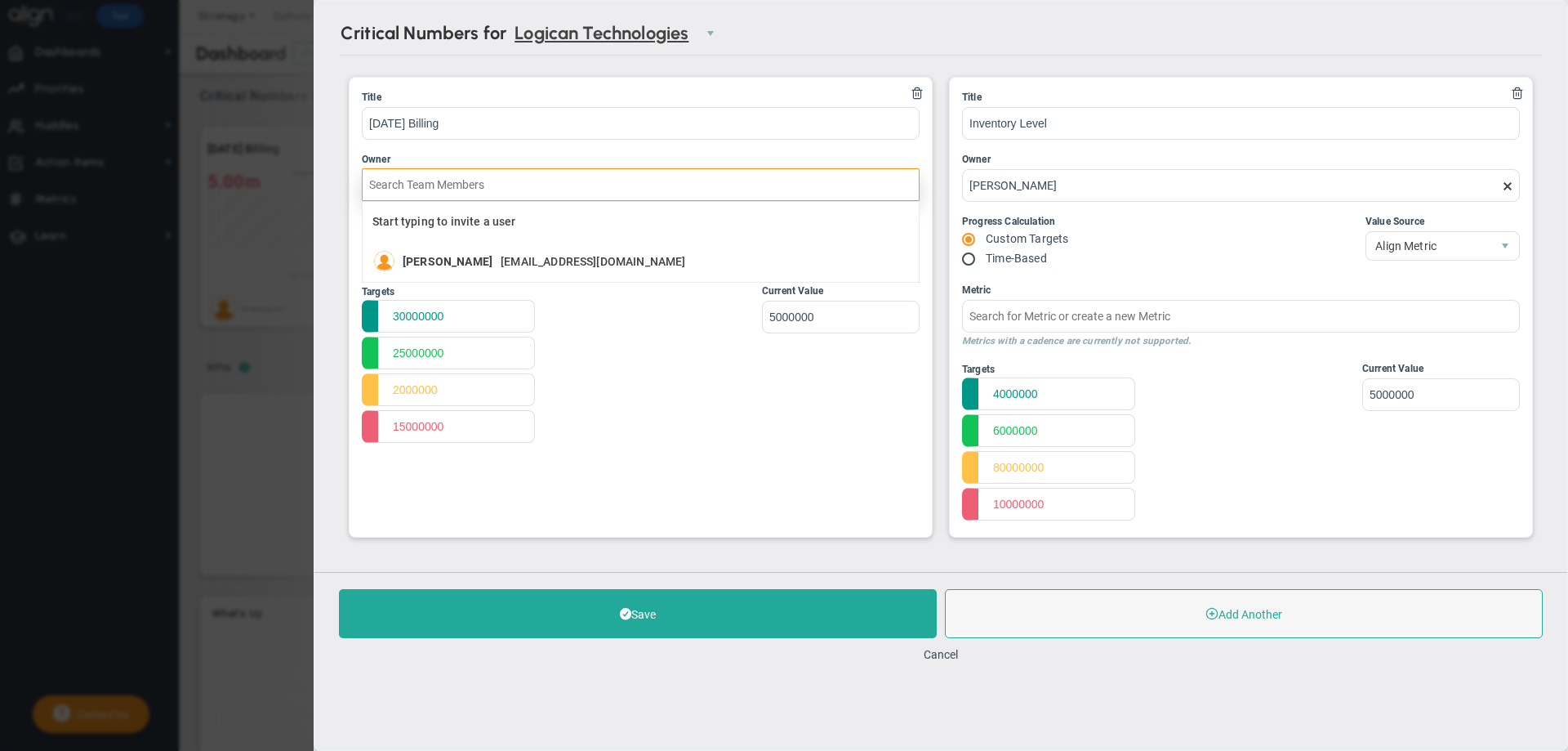
click at [384, 194] on input "text" at bounding box center [640, 184] width 557 height 33
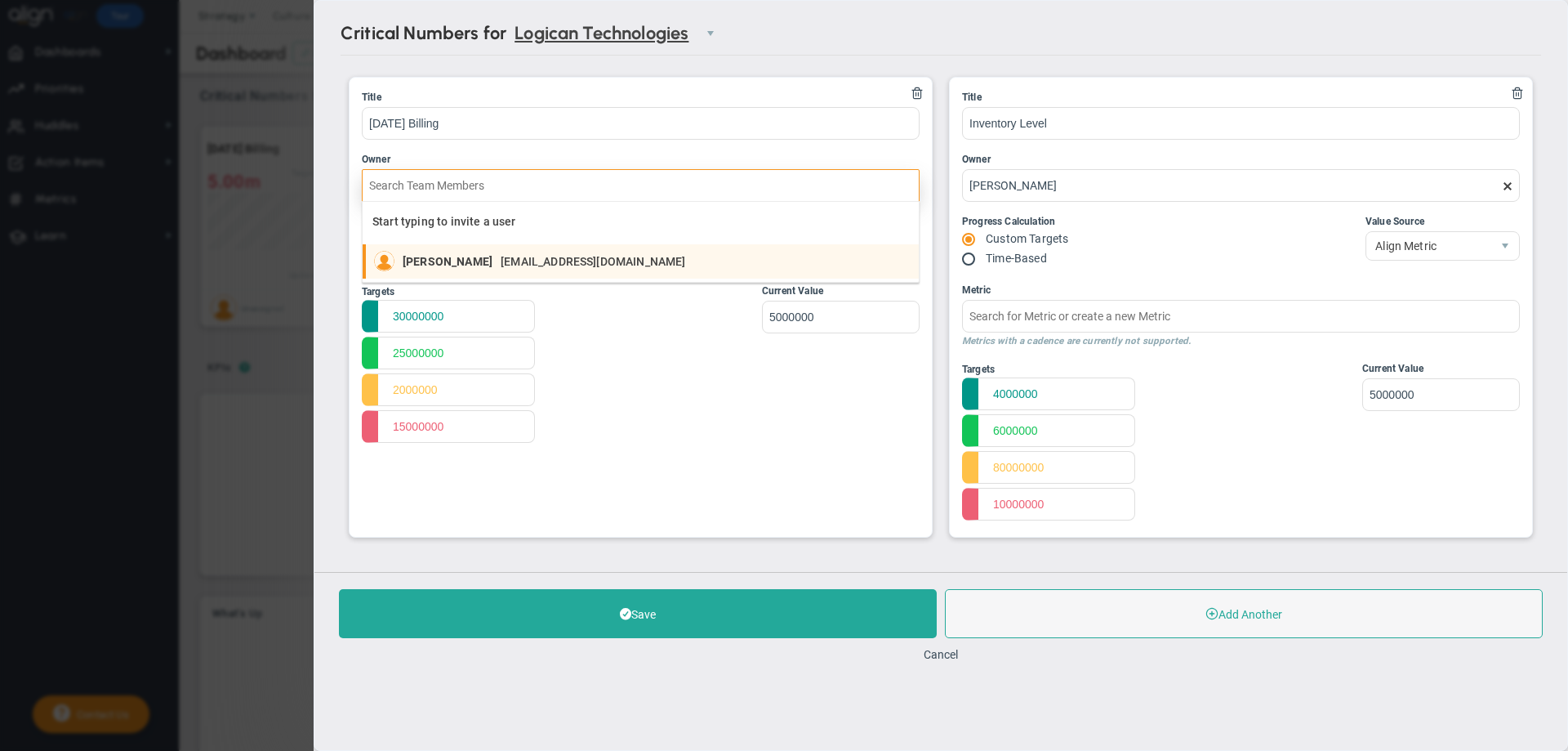
click at [394, 267] on div at bounding box center [388, 261] width 29 height 20
type input "[PERSON_NAME]"
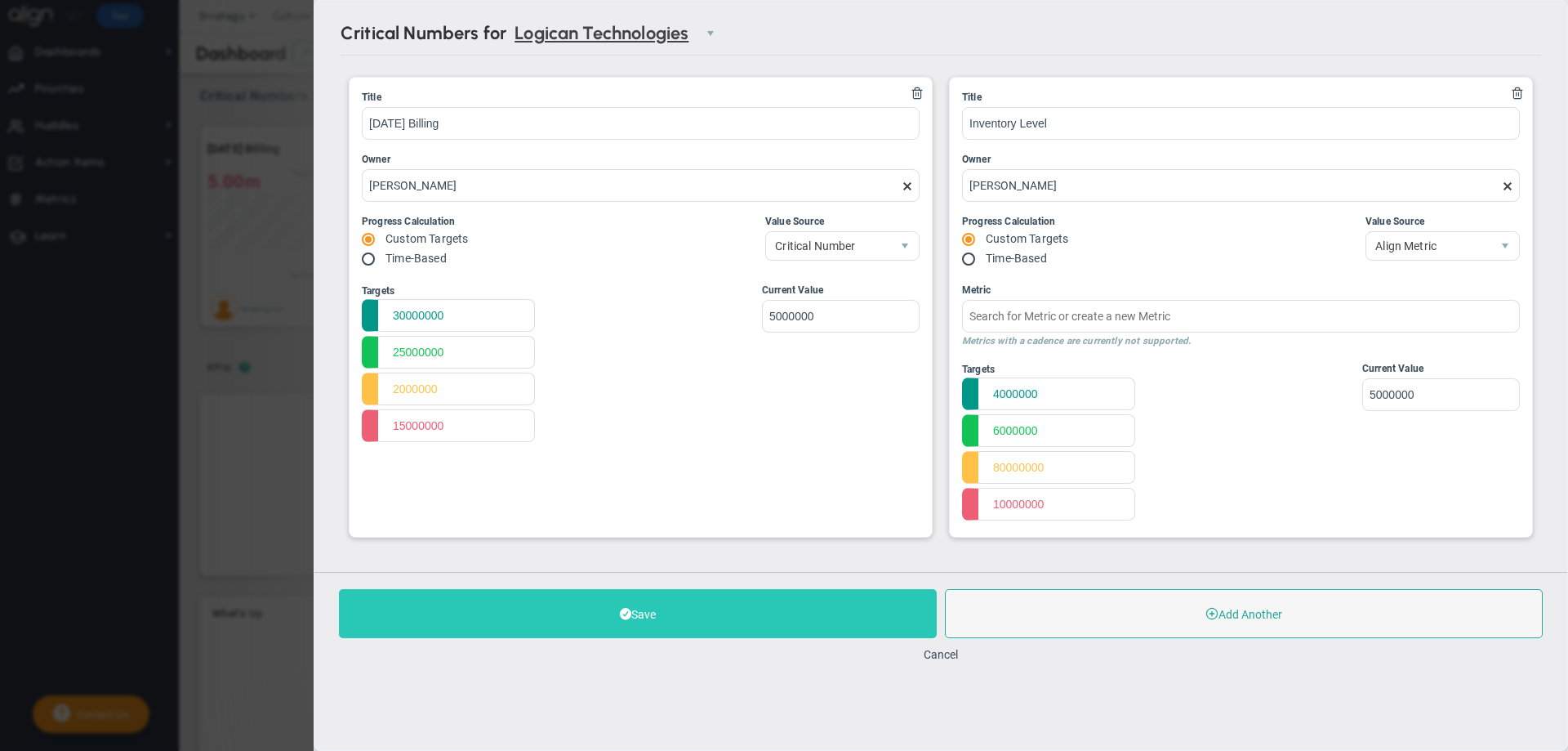
click at [508, 602] on button "Save" at bounding box center [637, 613] width 597 height 49
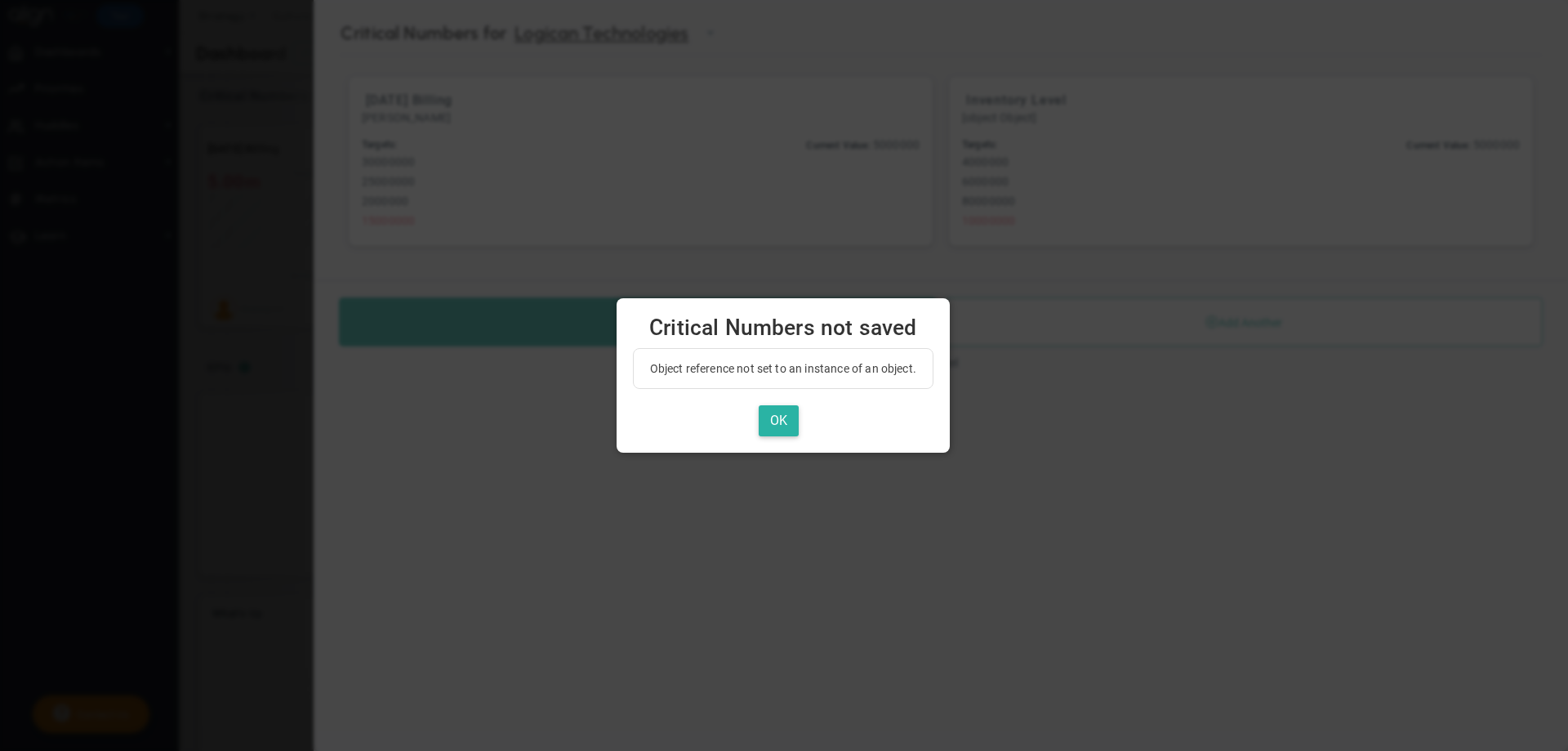
click at [776, 420] on button "OK" at bounding box center [778, 421] width 40 height 32
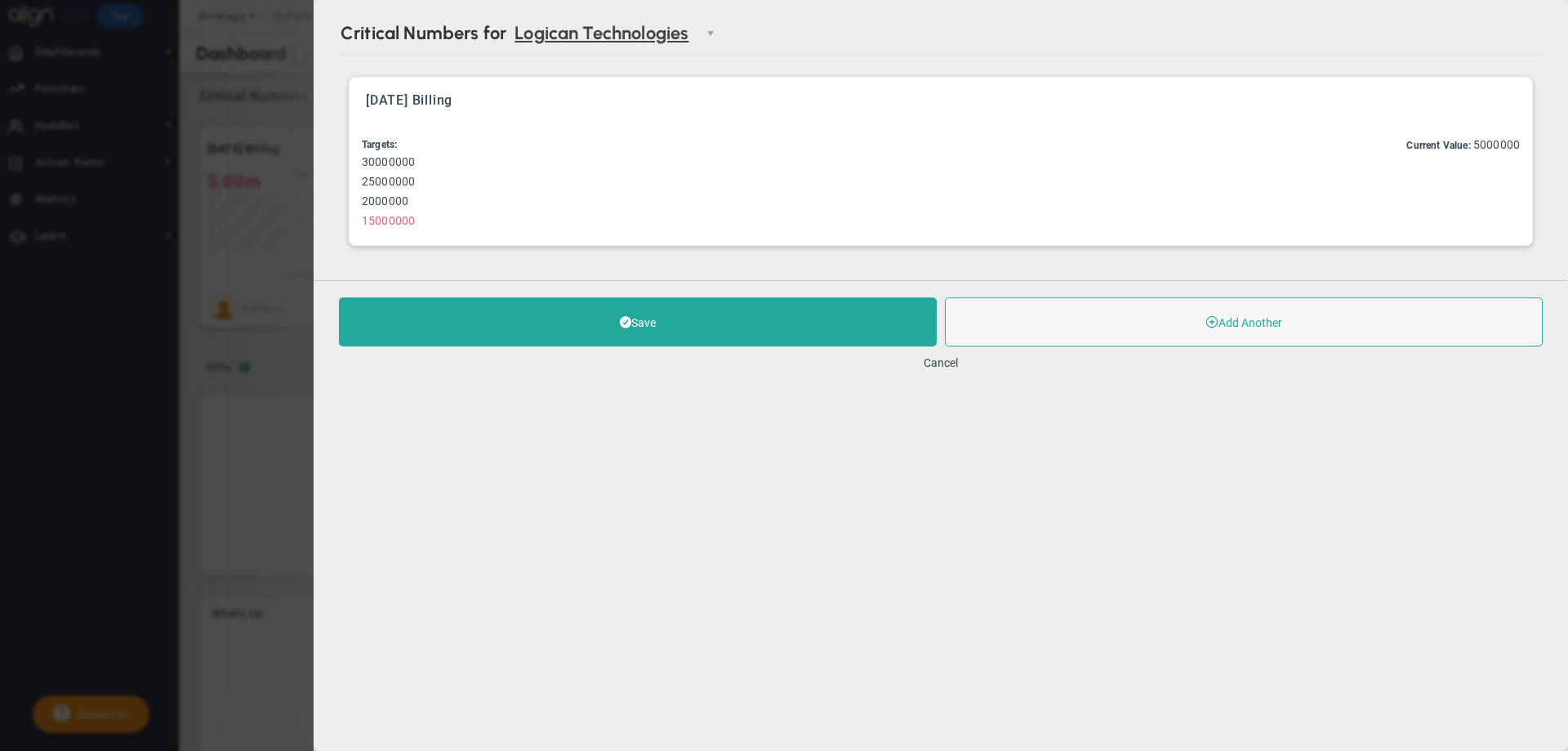
click at [634, 195] on div "Targets: 30000000 25000000 2000000 15000000 Start: 0 Target: 0 Current Value: 5…" at bounding box center [940, 185] width 1157 height 96
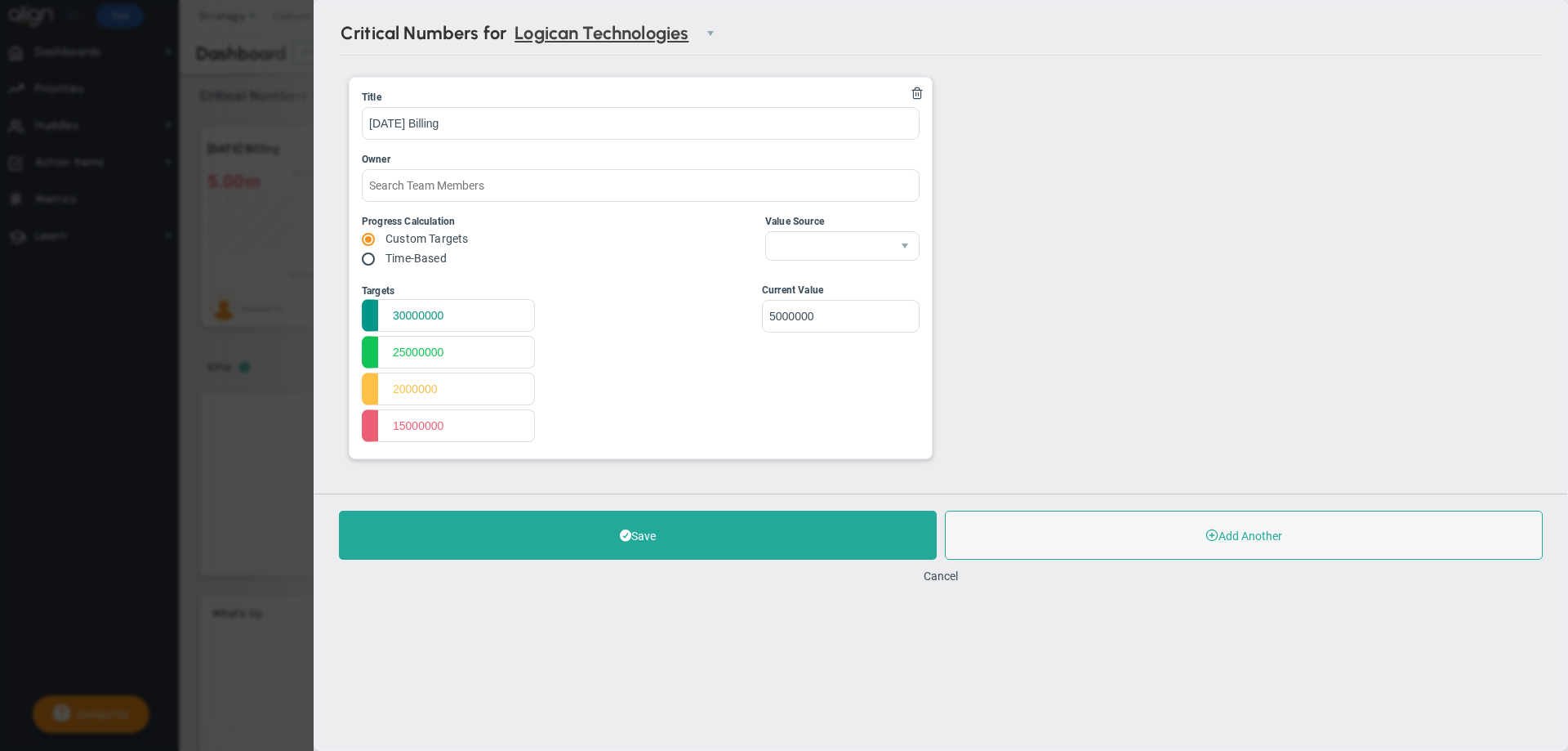
click at [374, 257] on input "radio" at bounding box center [374, 259] width 17 height 13
radio input "true"
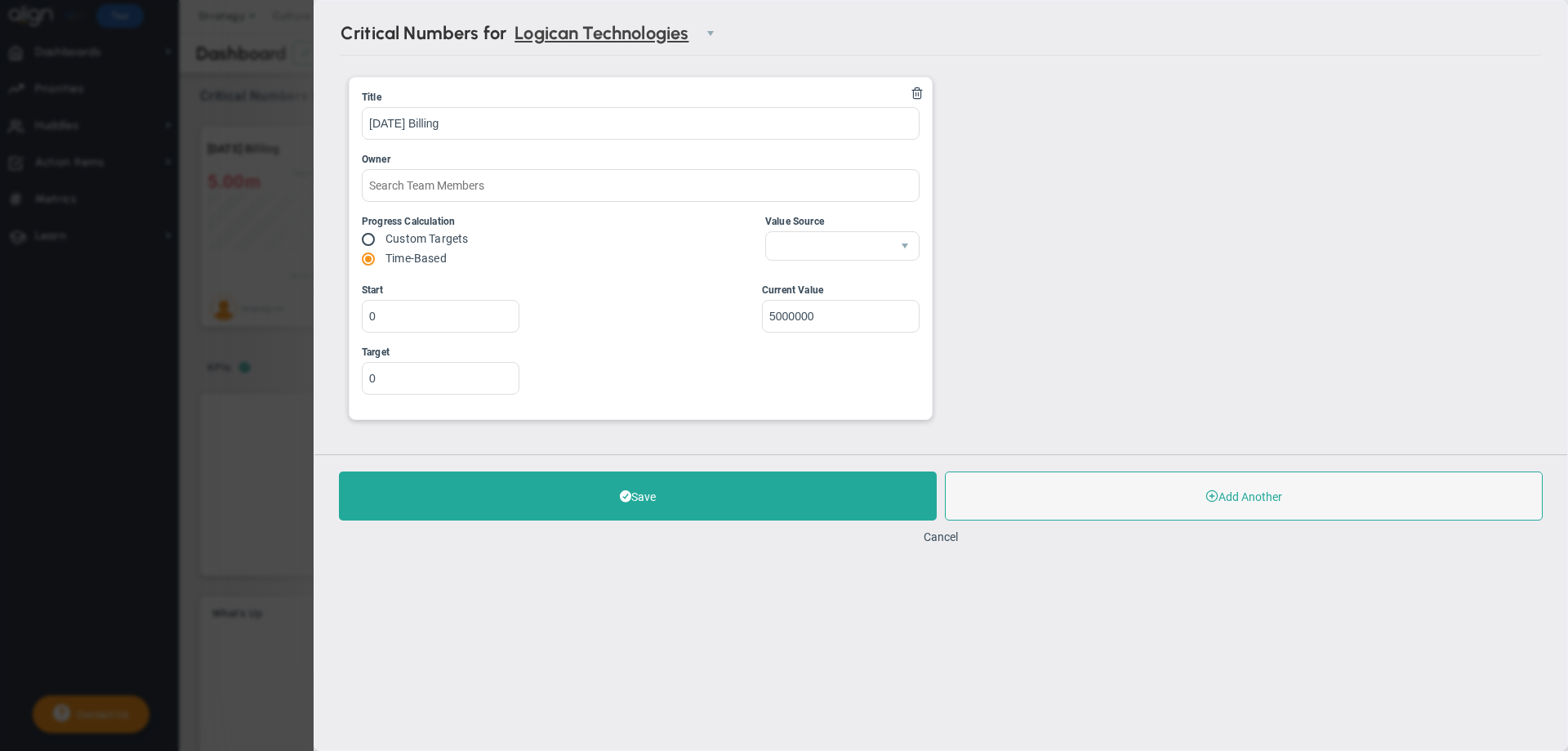
click at [370, 232] on span at bounding box center [370, 239] width 17 height 13
click at [375, 240] on input "radio" at bounding box center [374, 240] width 17 height 13
radio input "true"
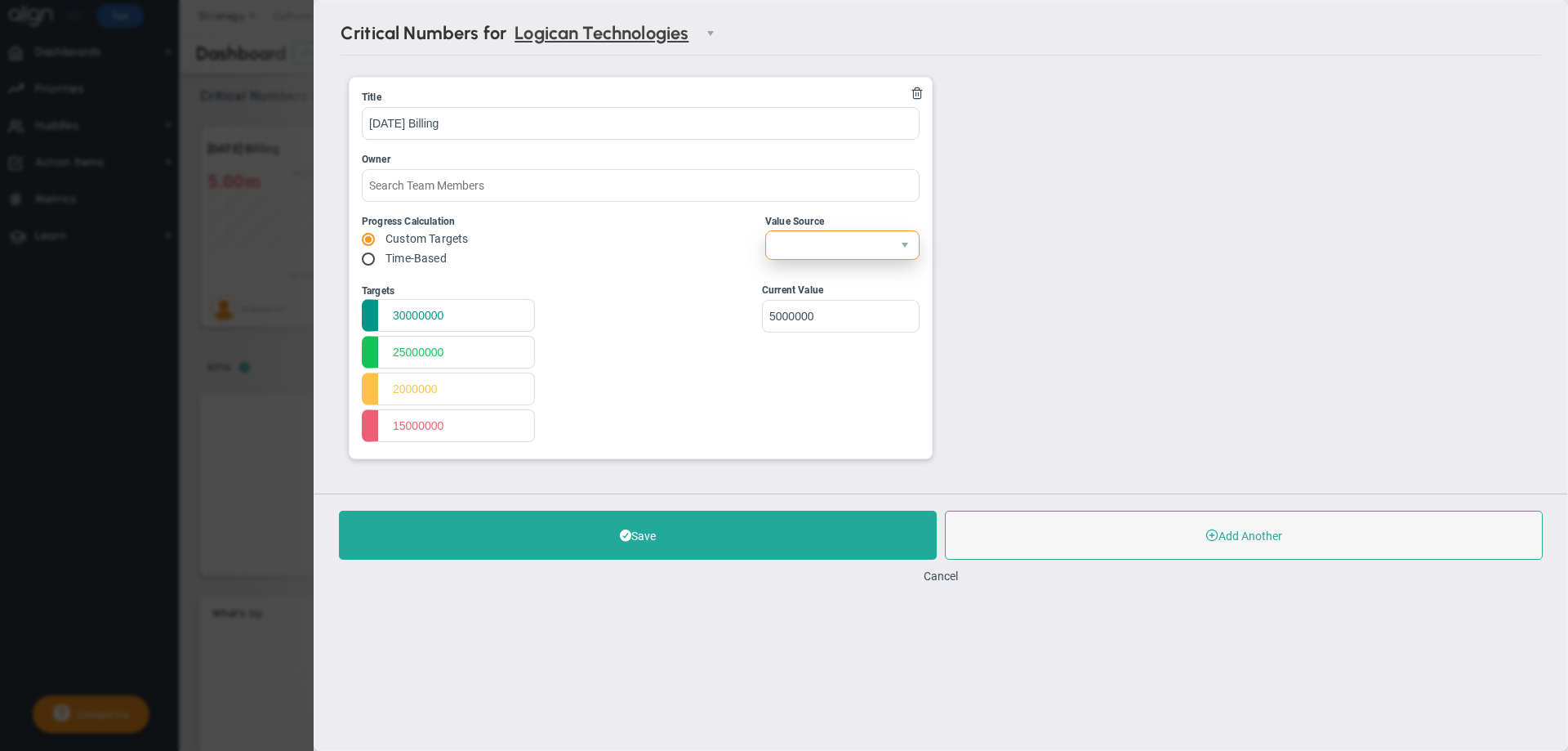
click at [788, 236] on span at bounding box center [828, 245] width 124 height 28
click at [792, 272] on li "Critical Number" at bounding box center [842, 281] width 152 height 34
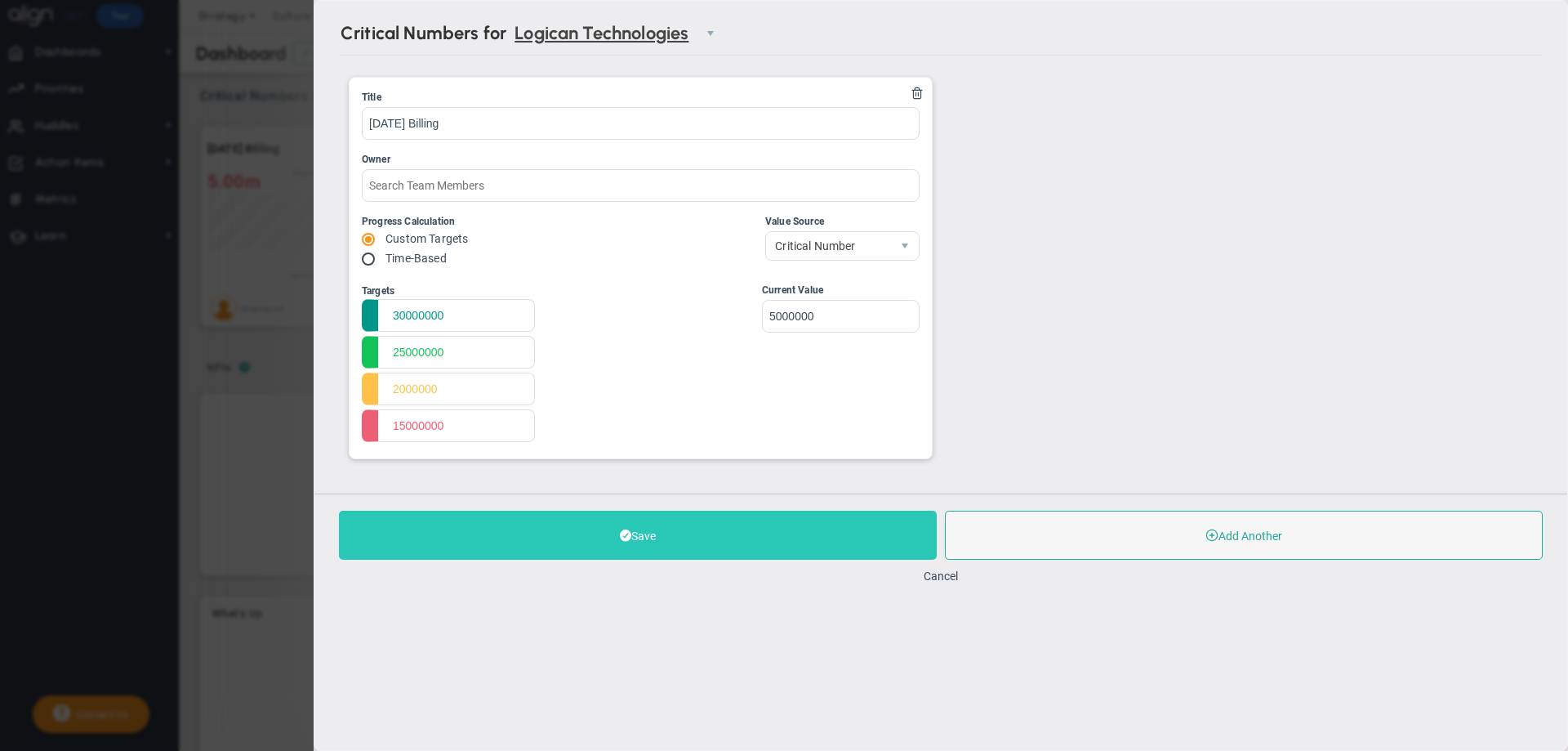
click at [588, 543] on button "Save" at bounding box center [637, 534] width 597 height 49
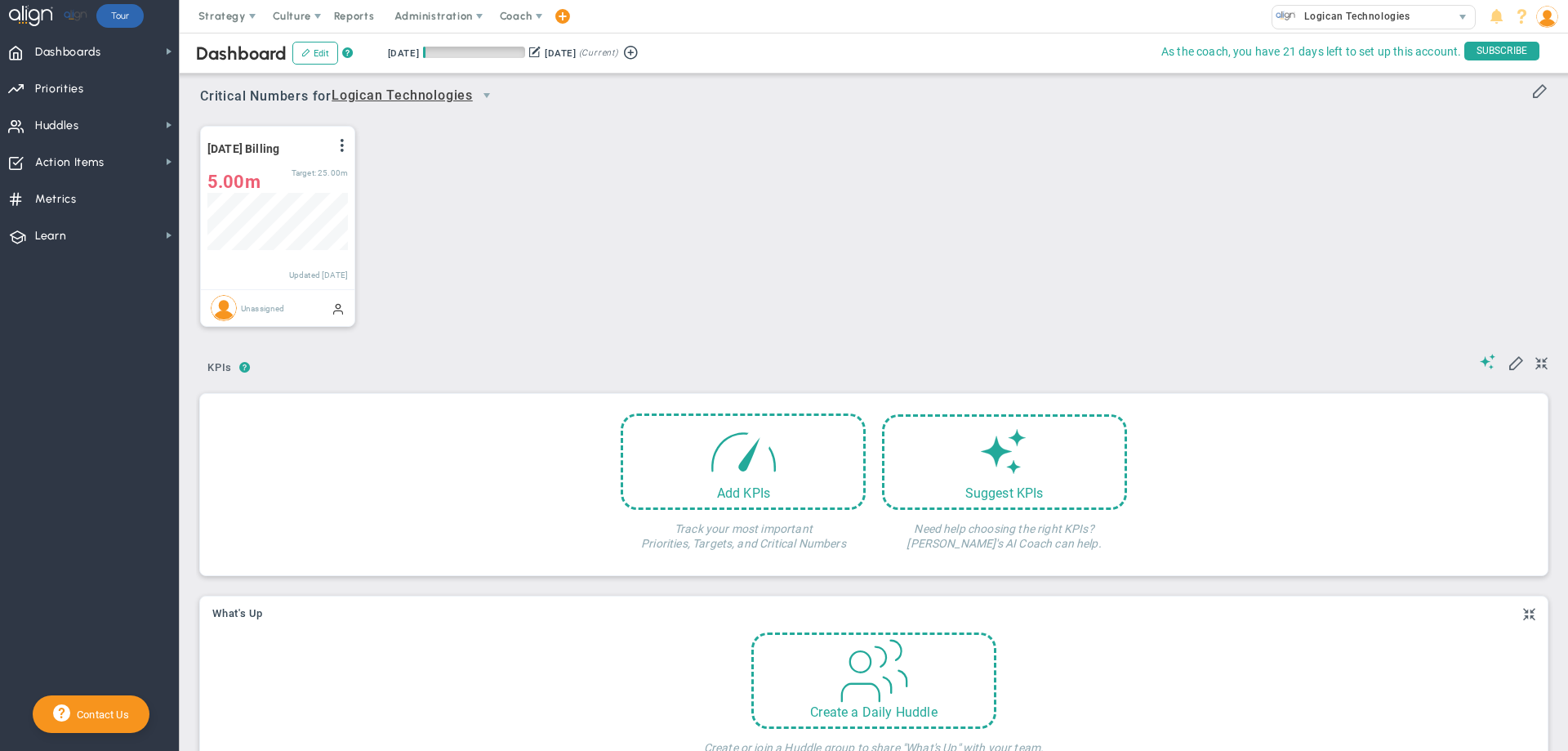
scroll to position [58, 140]
click at [705, 219] on div "October 2025 Billing View Historical Graph Edit Make "No Change" Update Add Pas…" at bounding box center [868, 226] width 1367 height 230
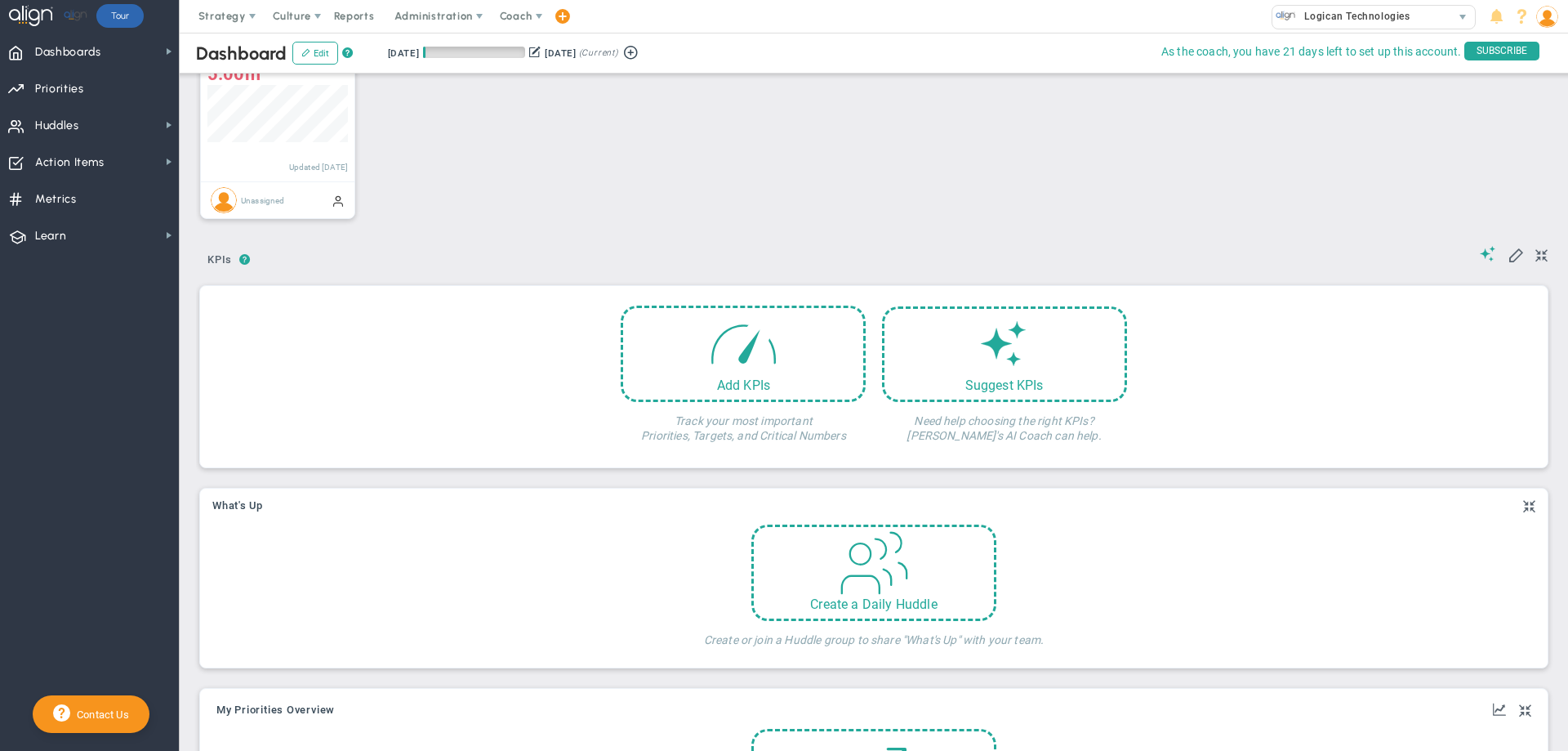
scroll to position [0, 0]
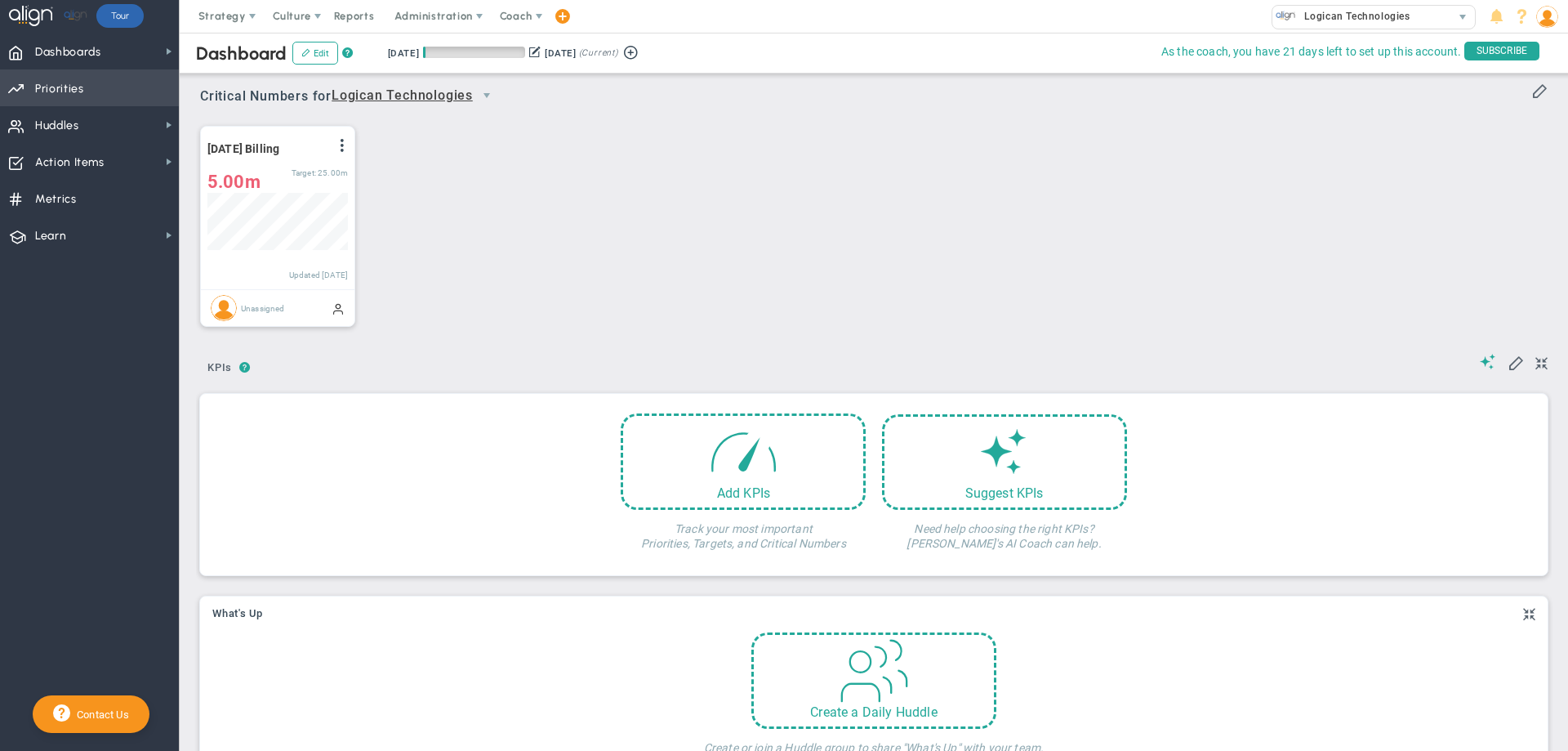
click at [41, 89] on span "Priorities" at bounding box center [59, 88] width 49 height 34
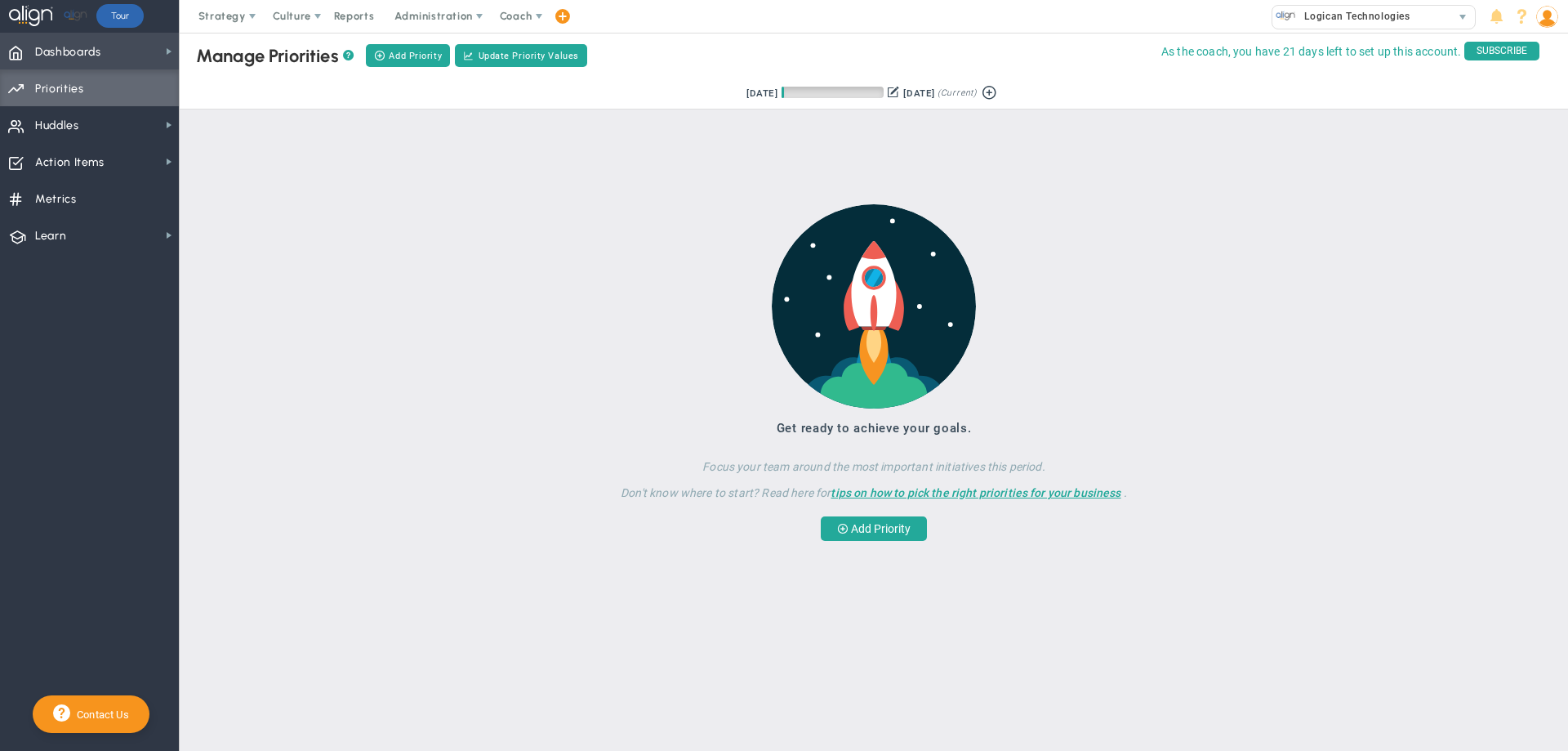
click at [59, 48] on span "Dashboards" at bounding box center [68, 52] width 66 height 34
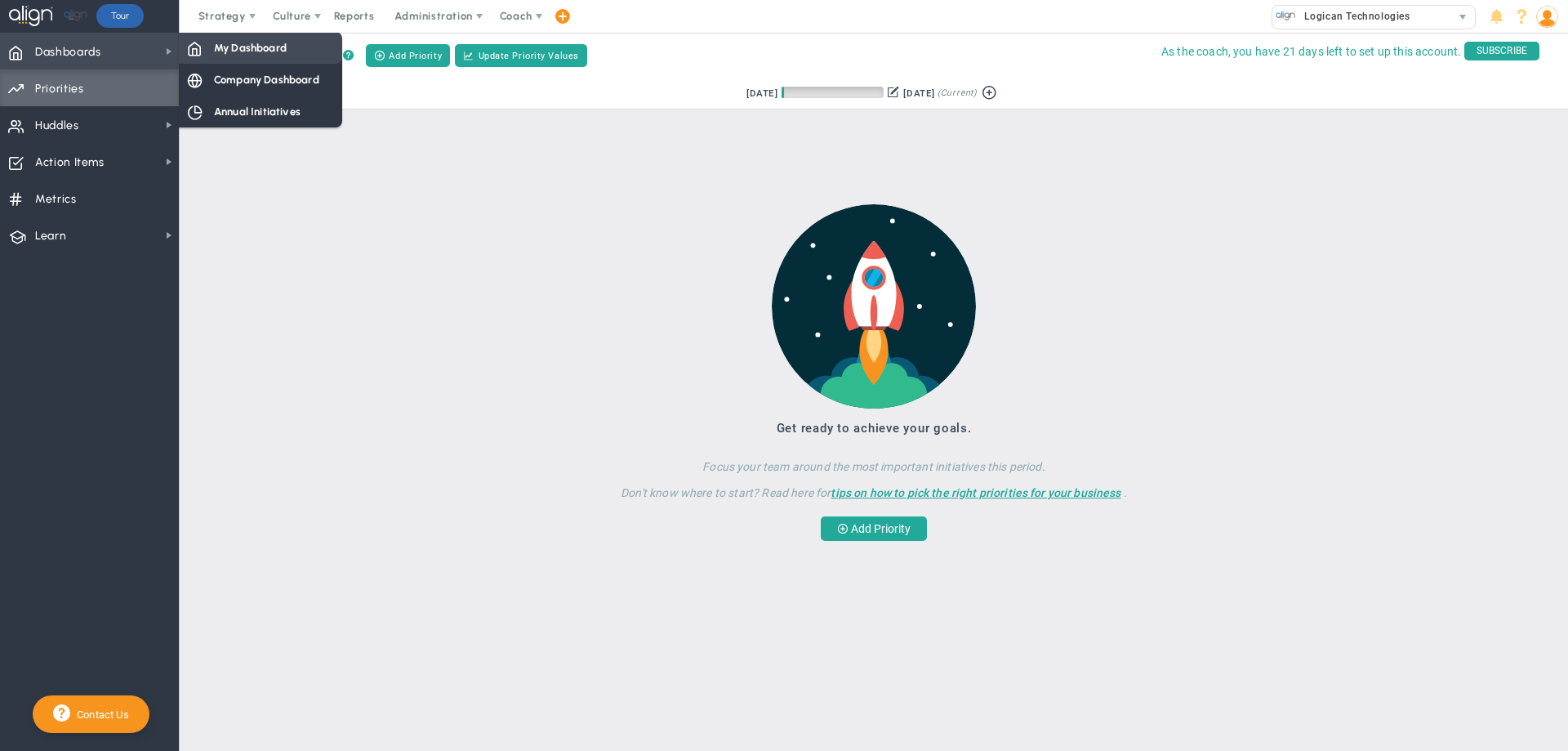
click at [229, 47] on span "My Dashboard" at bounding box center [250, 47] width 72 height 16
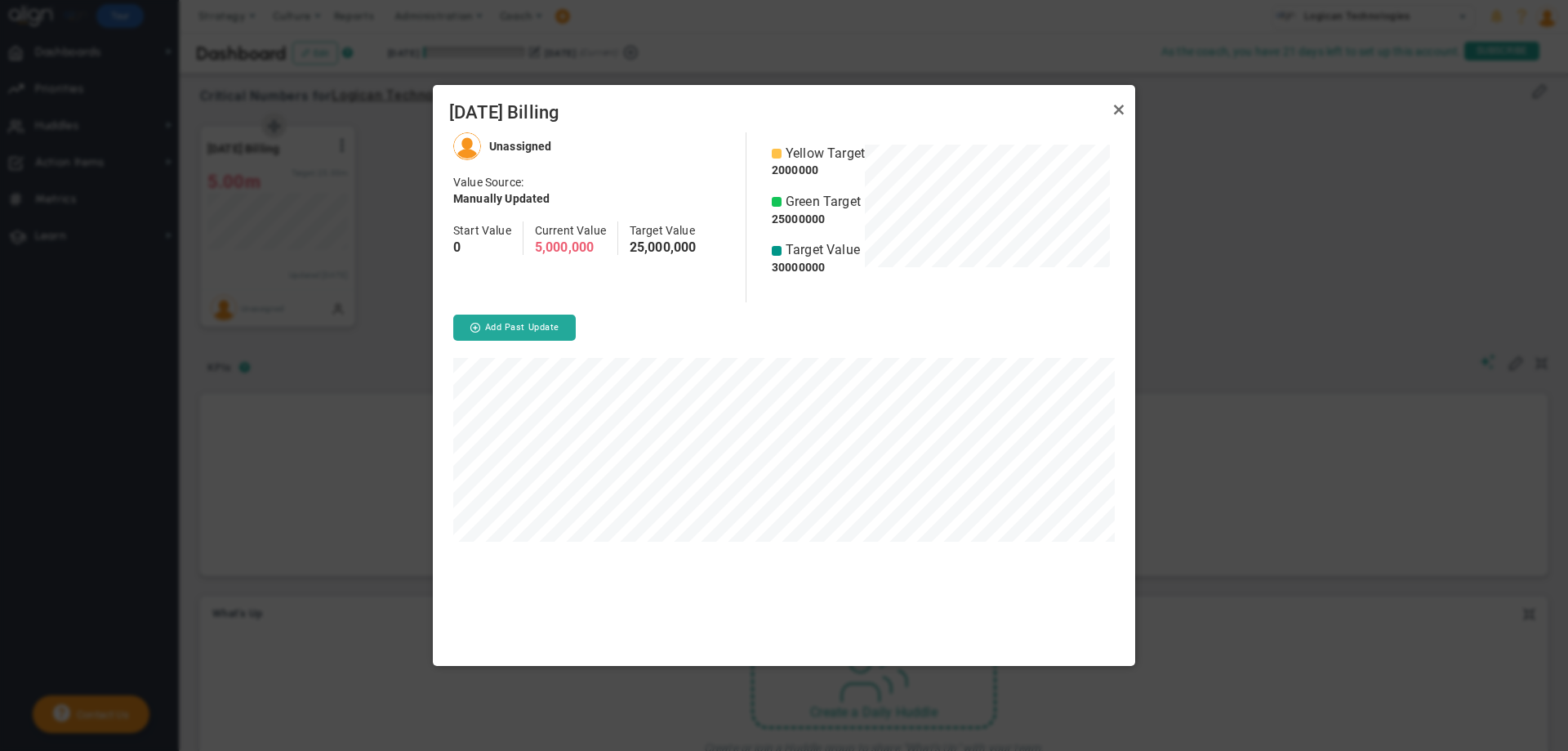
scroll to position [534, 702]
click at [458, 243] on h4 "0" at bounding box center [482, 247] width 58 height 15
click at [462, 150] on img at bounding box center [467, 146] width 28 height 28
click at [1119, 107] on link "Close" at bounding box center [1118, 109] width 20 height 20
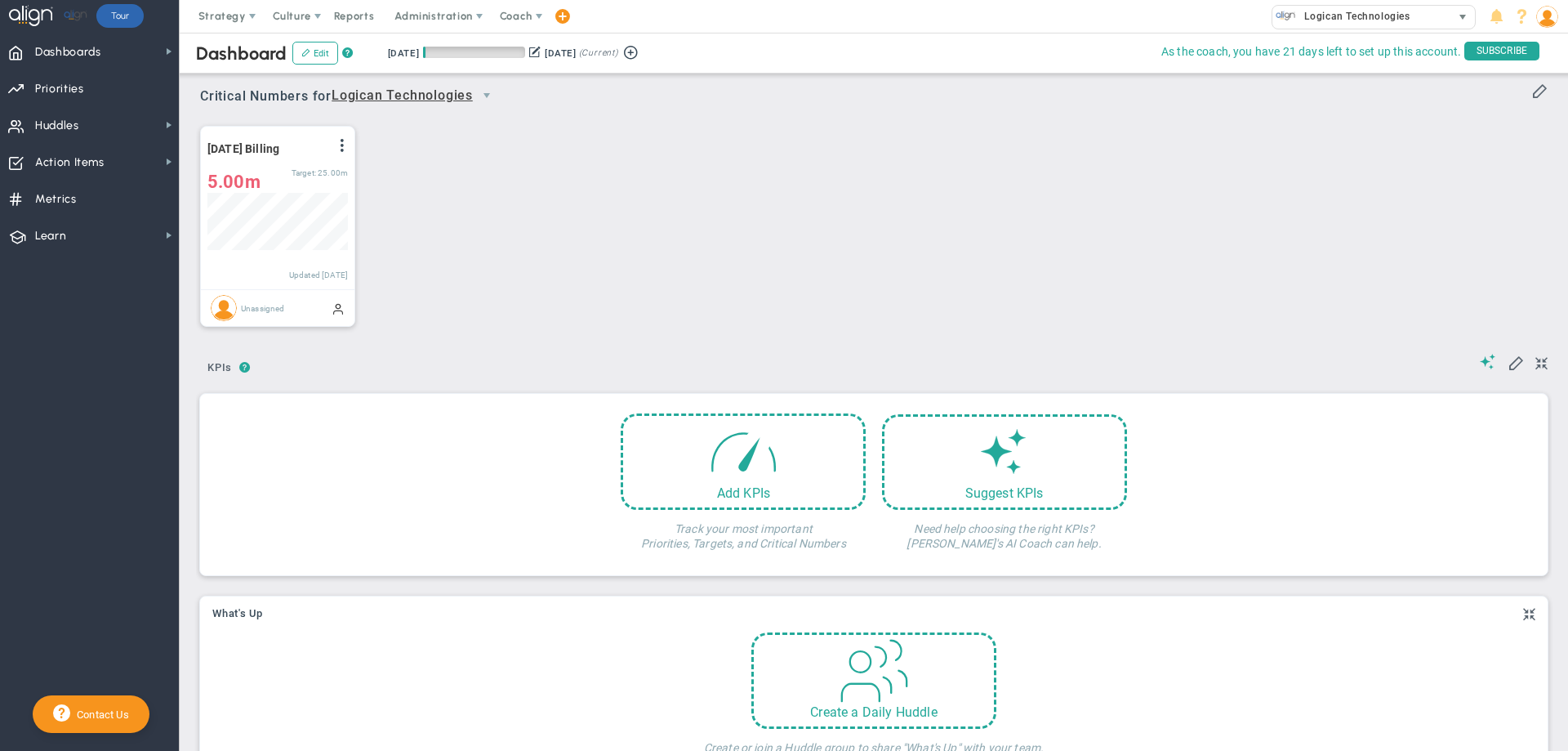
click at [1351, 17] on span "Logican Technologies" at bounding box center [1352, 16] width 114 height 21
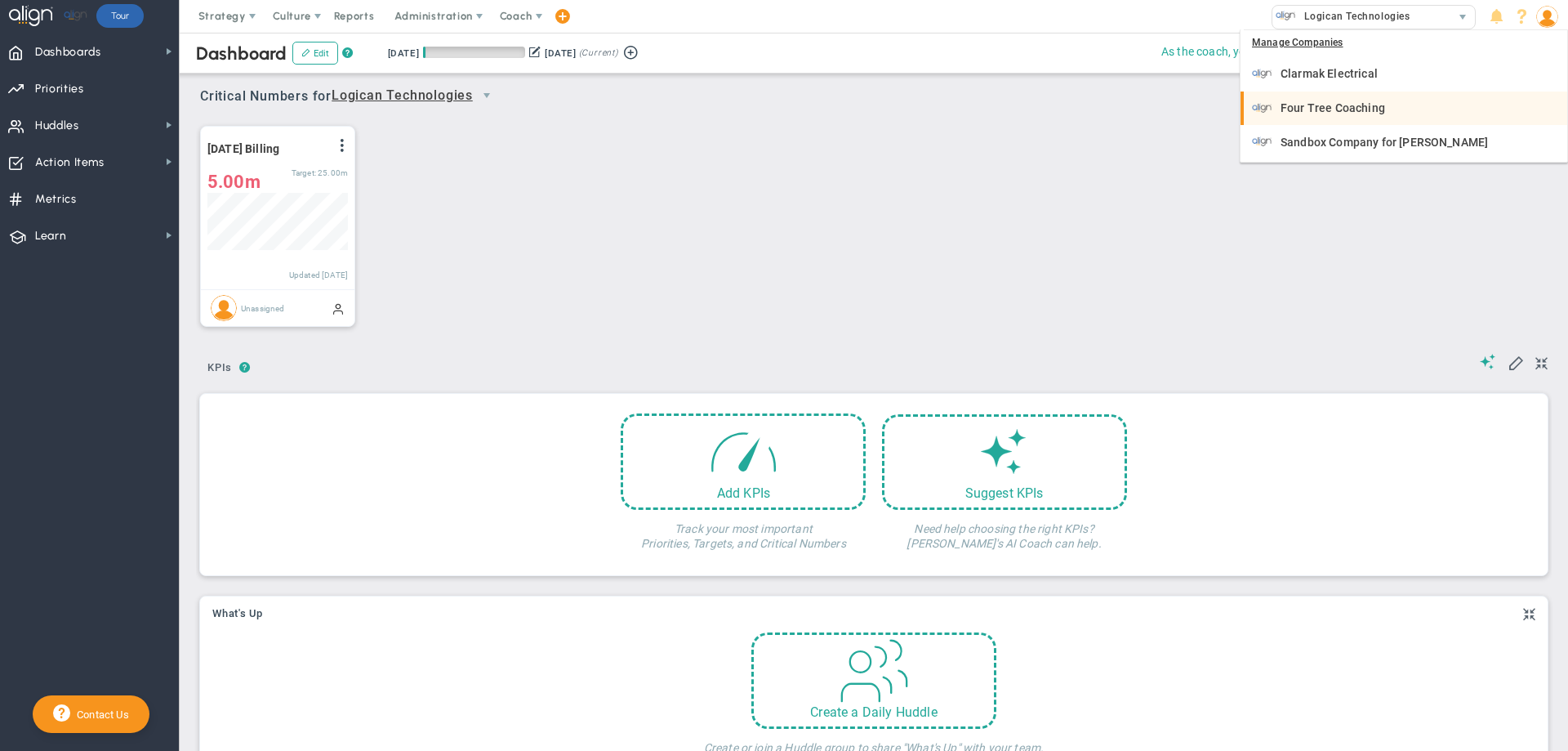
click at [1285, 104] on span "Four Tree Coaching" at bounding box center [1332, 108] width 105 height 11
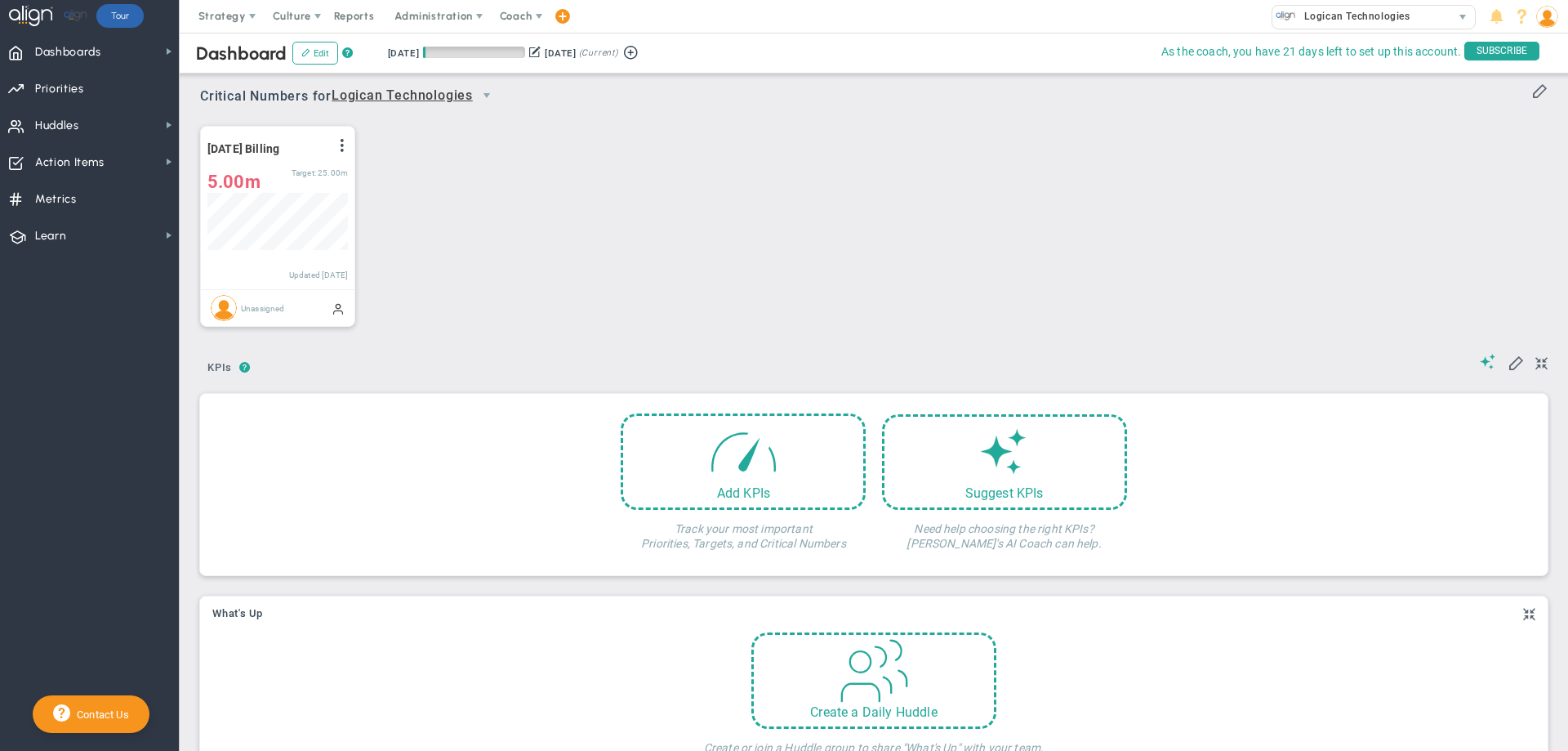
scroll to position [58, 140]
click at [1531, 89] on span at bounding box center [1539, 90] width 17 height 17
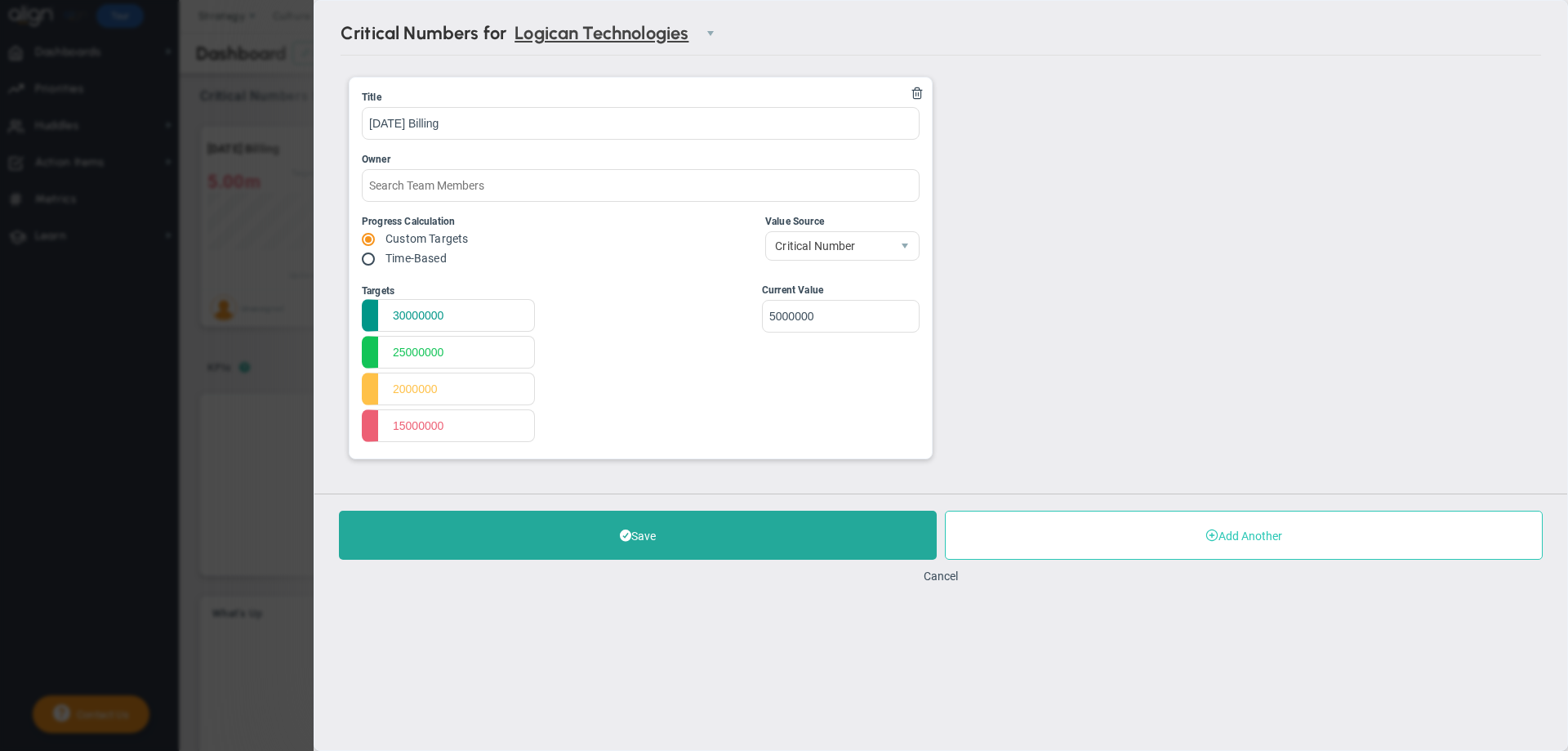
click at [1074, 551] on button "Add Another" at bounding box center [1243, 534] width 597 height 49
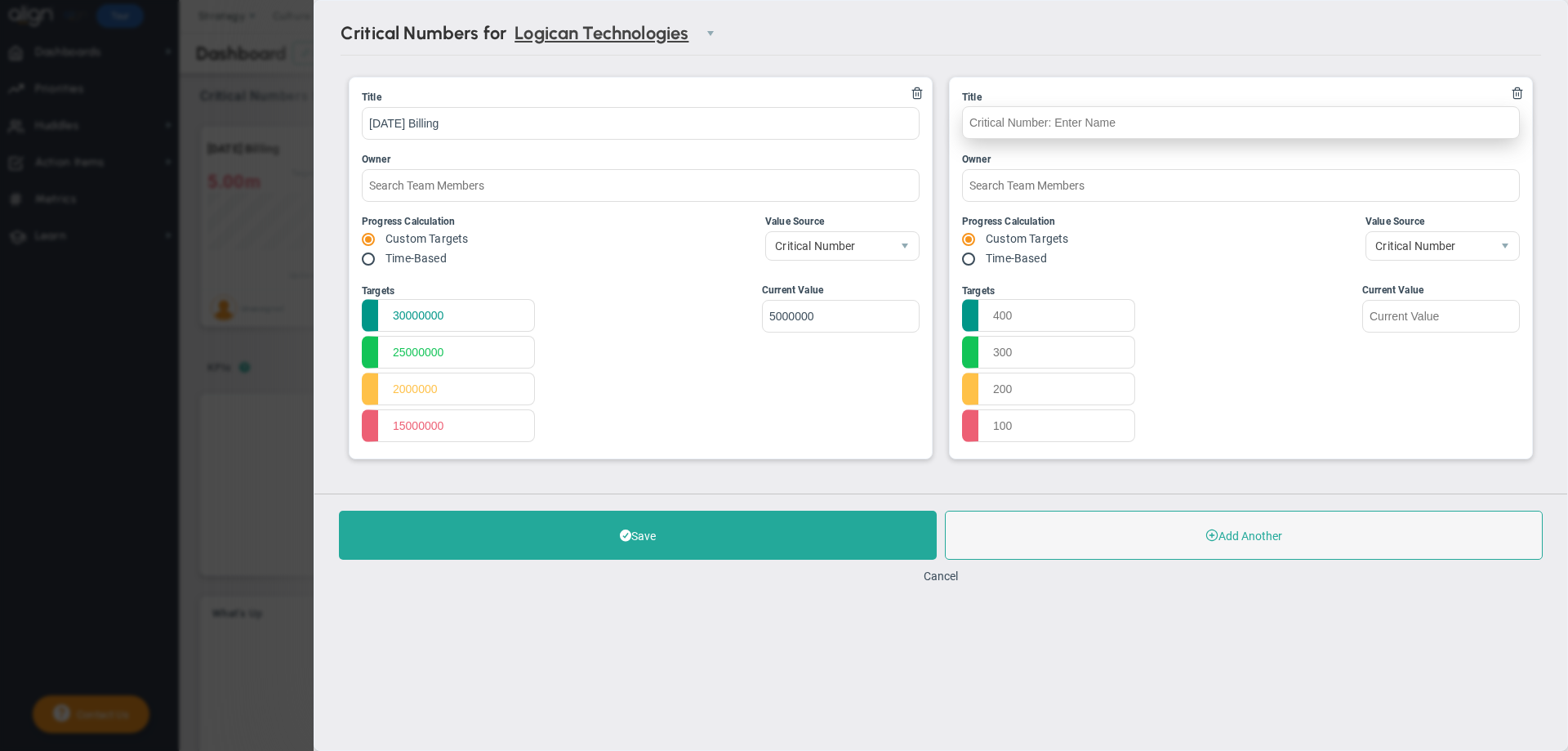
click at [979, 115] on input "text" at bounding box center [1240, 122] width 557 height 33
click at [968, 124] on input "Monthly Sales" at bounding box center [1240, 122] width 557 height 33
click at [970, 123] on input "Annual Sales" at bounding box center [1240, 122] width 557 height 33
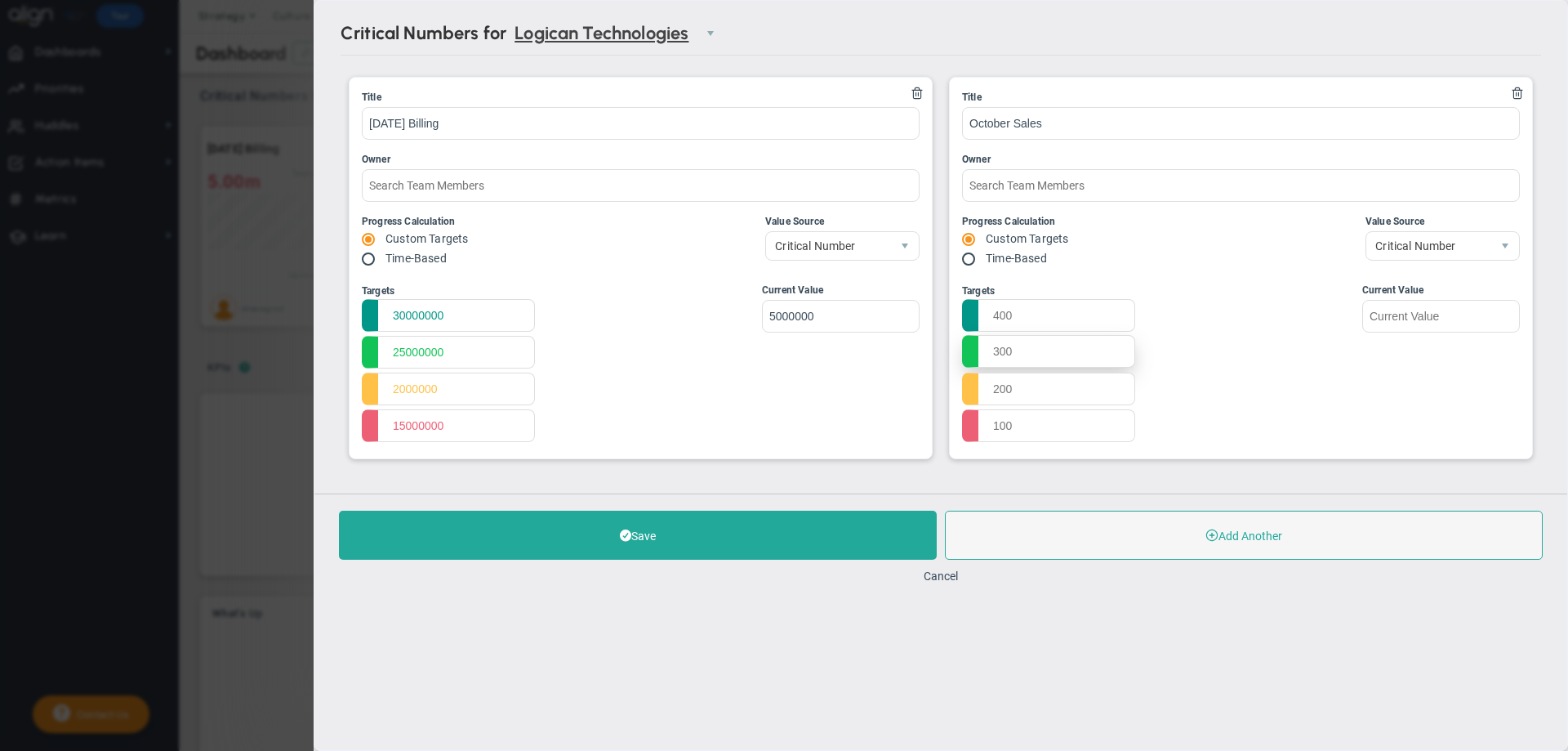
type input "October Sales"
click at [992, 352] on input "text" at bounding box center [1048, 350] width 173 height 33
type input "2200000"
click at [990, 389] on input "text" at bounding box center [1048, 388] width 173 height 33
type input "2000000"
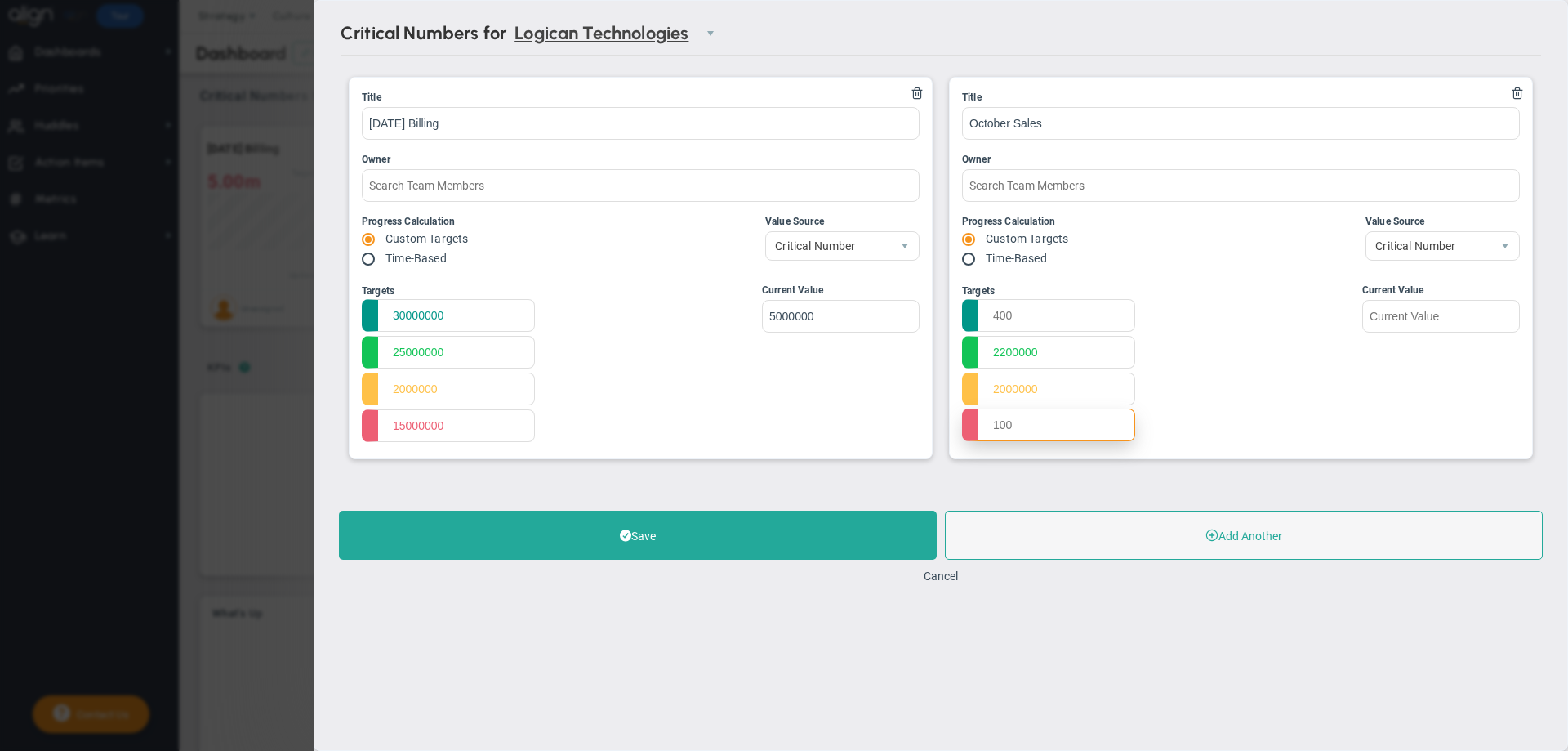
click at [993, 426] on input "text" at bounding box center [1048, 424] width 173 height 33
type input "1600000"
click at [1371, 314] on input "text" at bounding box center [1441, 315] width 158 height 33
type input "5000000"
click at [1312, 336] on div "Targets 2200000 2000000 1600000 Start Target" at bounding box center [1240, 364] width 557 height 164
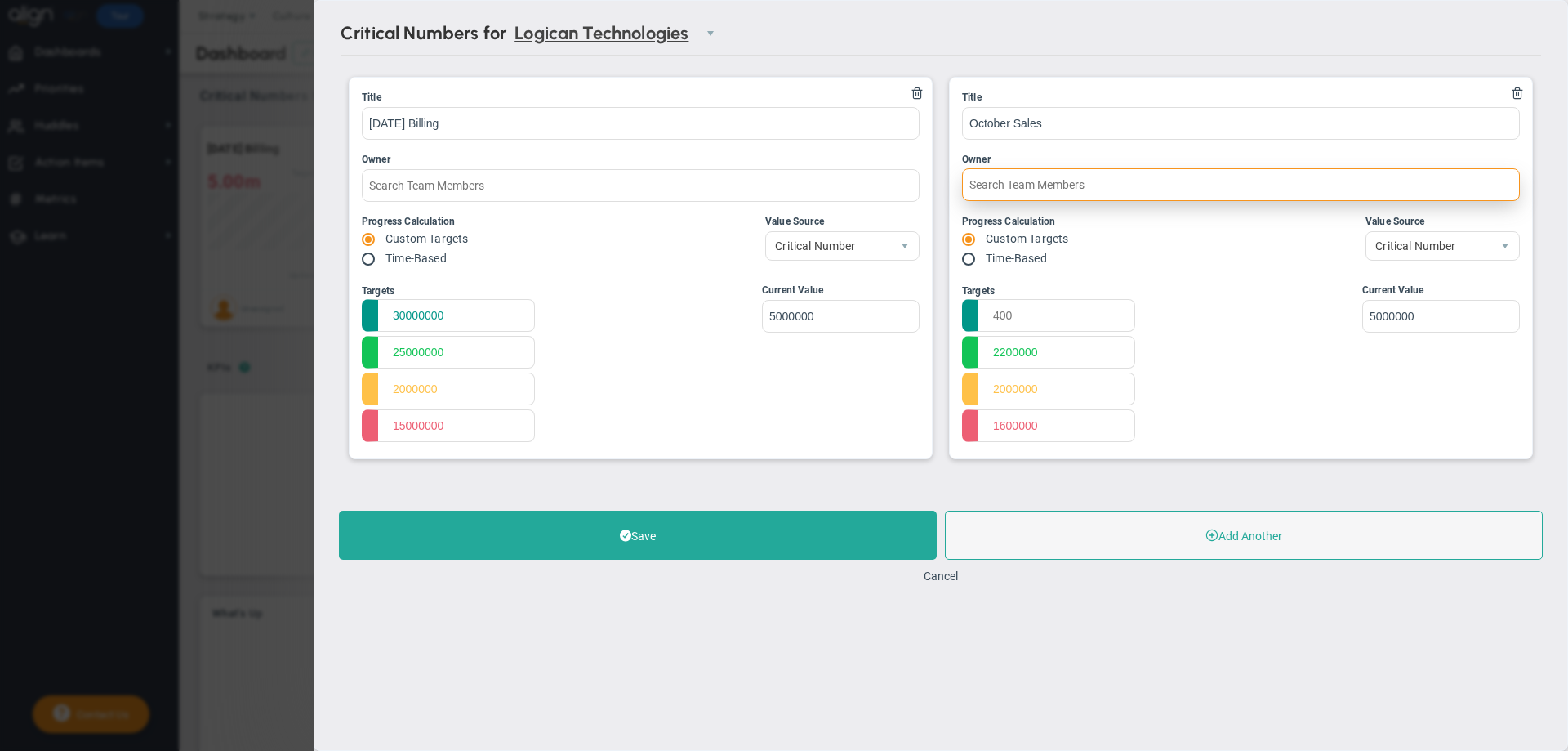
click at [1042, 173] on input "text" at bounding box center [1240, 184] width 557 height 33
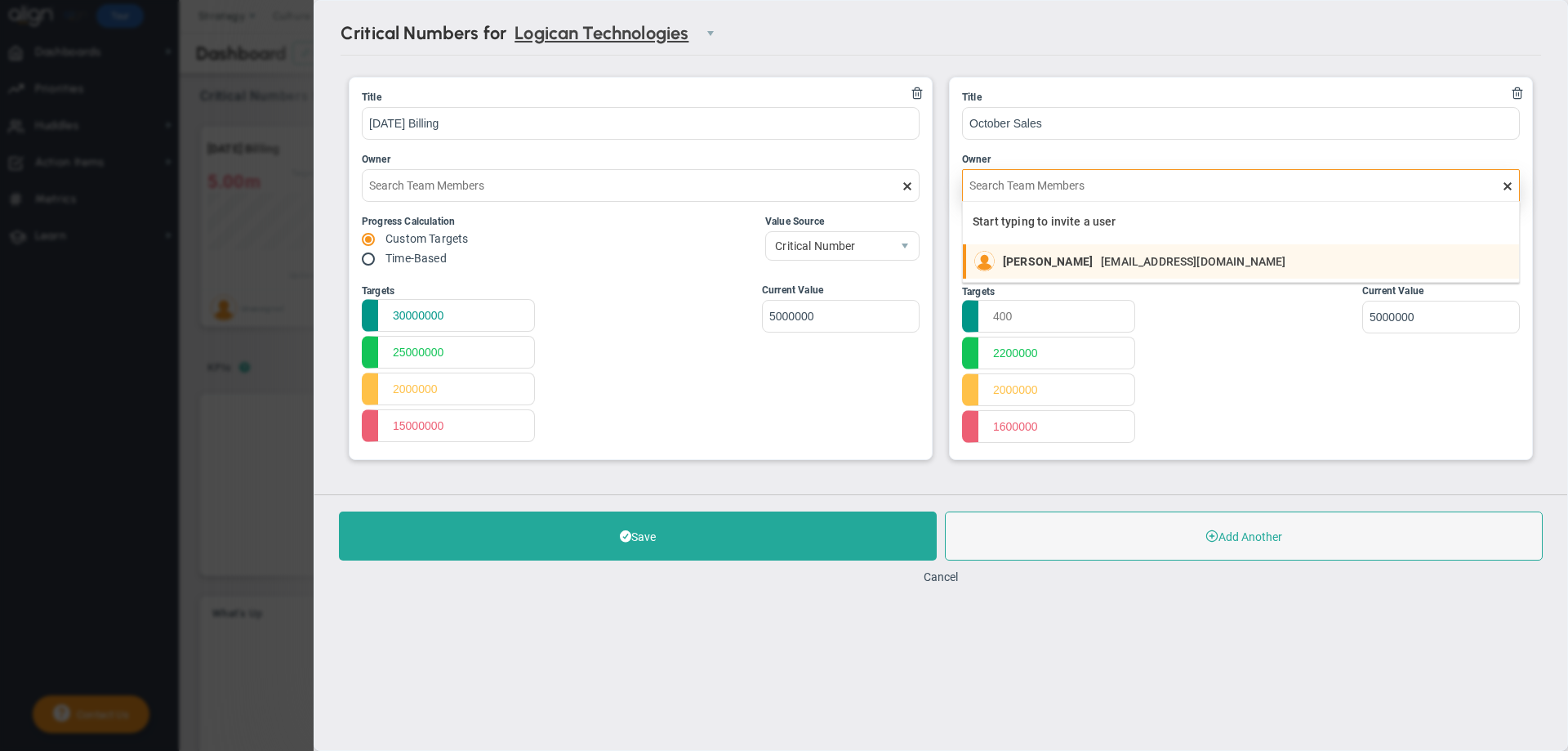
click at [1028, 257] on span "[PERSON_NAME]" at bounding box center [1047, 261] width 90 height 11
type input "[PERSON_NAME]"
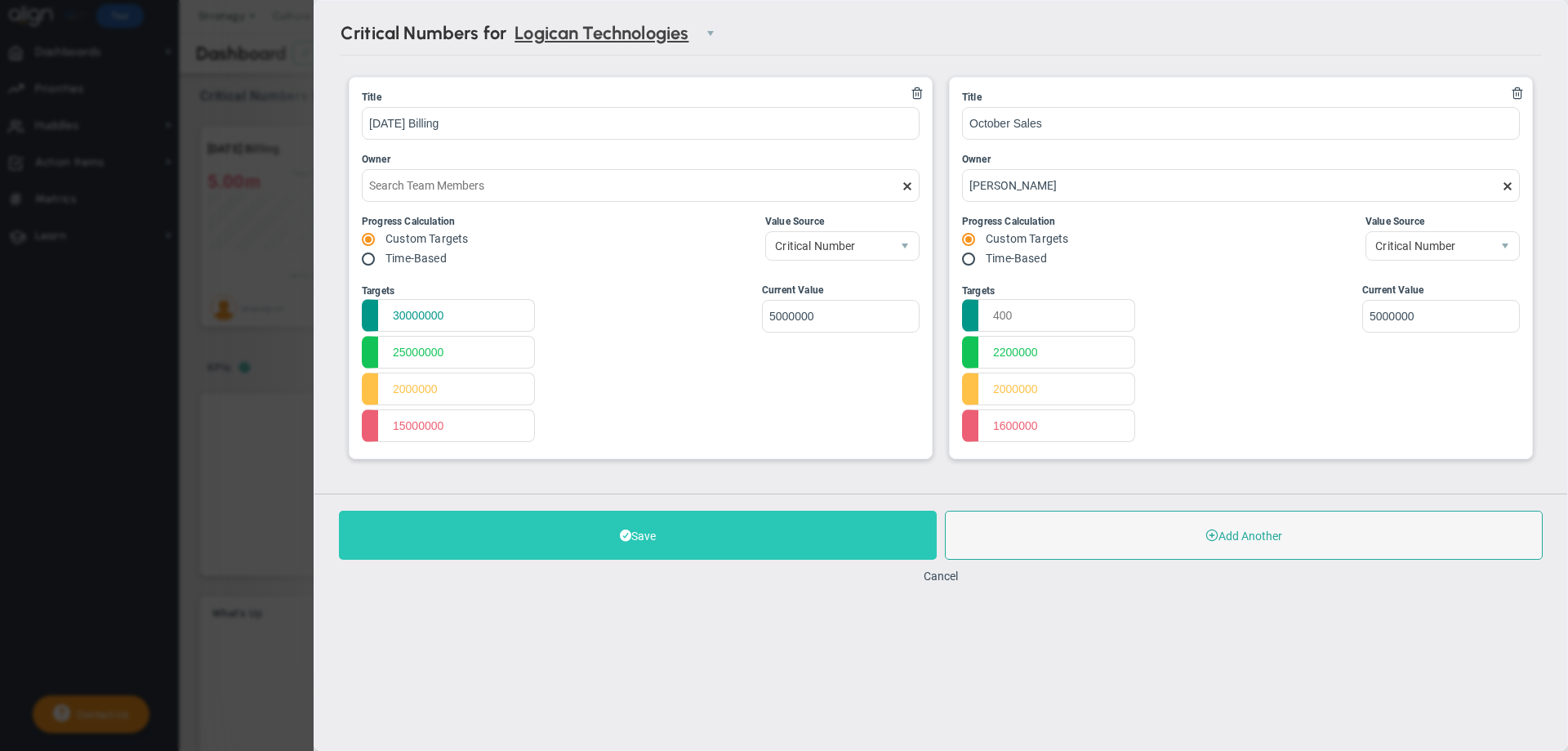
click at [751, 549] on button "Save" at bounding box center [637, 534] width 597 height 49
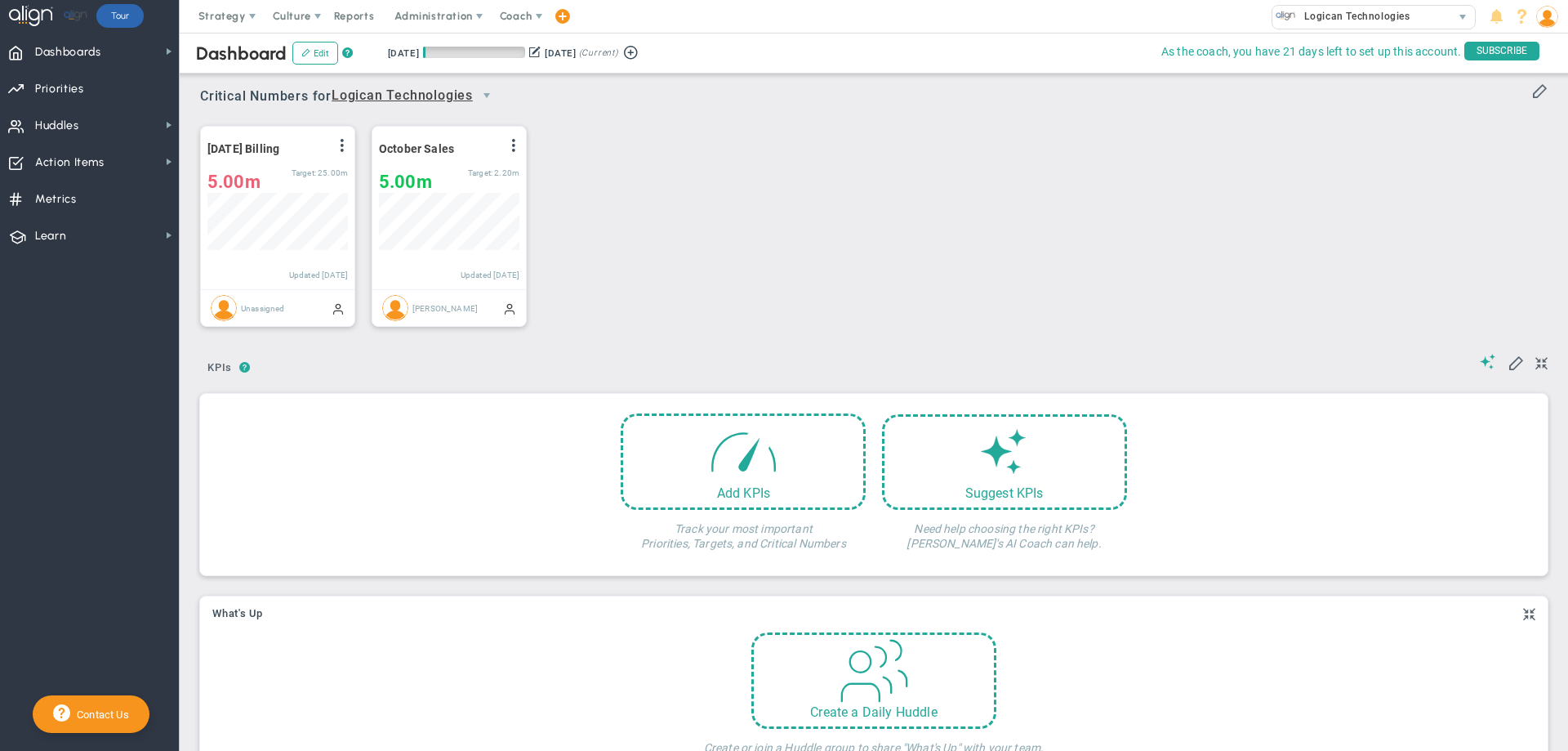
scroll to position [58, 140]
click at [341, 144] on span at bounding box center [342, 145] width 13 height 13
click at [290, 178] on li "Edit" at bounding box center [296, 178] width 116 height 20
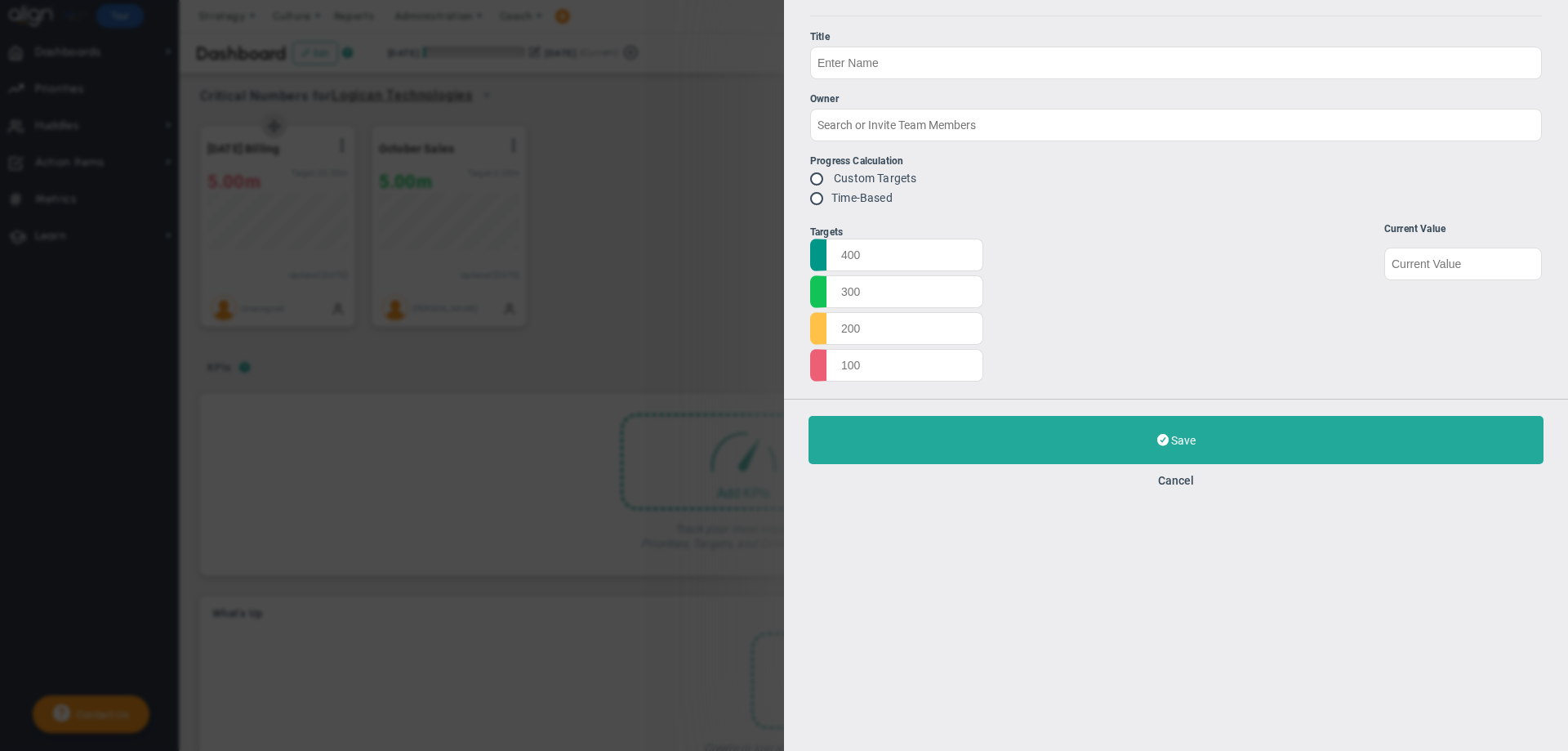
type input "October 2025 Billing"
radio input "true"
type input "30000000"
type input "25000000"
type input "2000000"
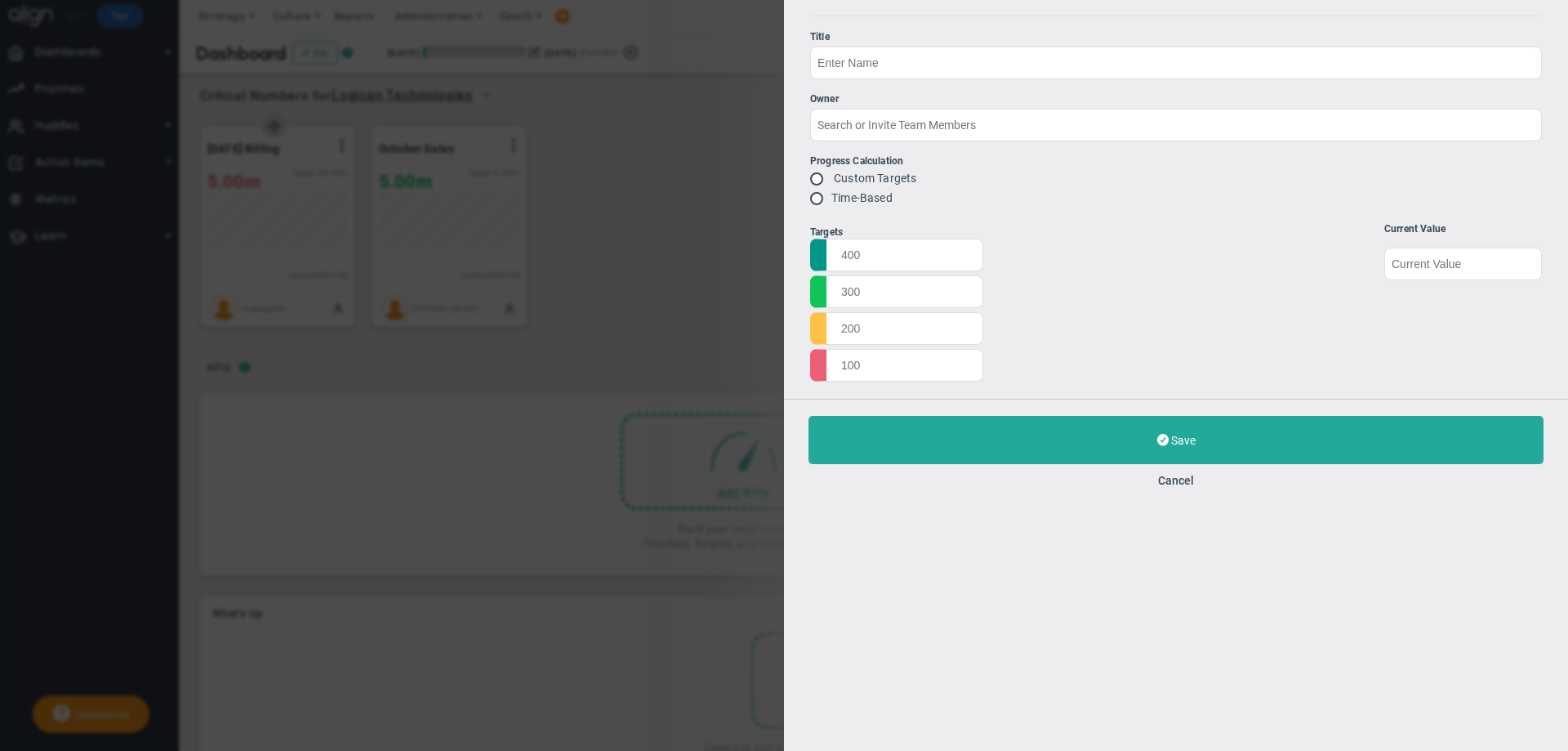
type input "15000000"
type input "5000000"
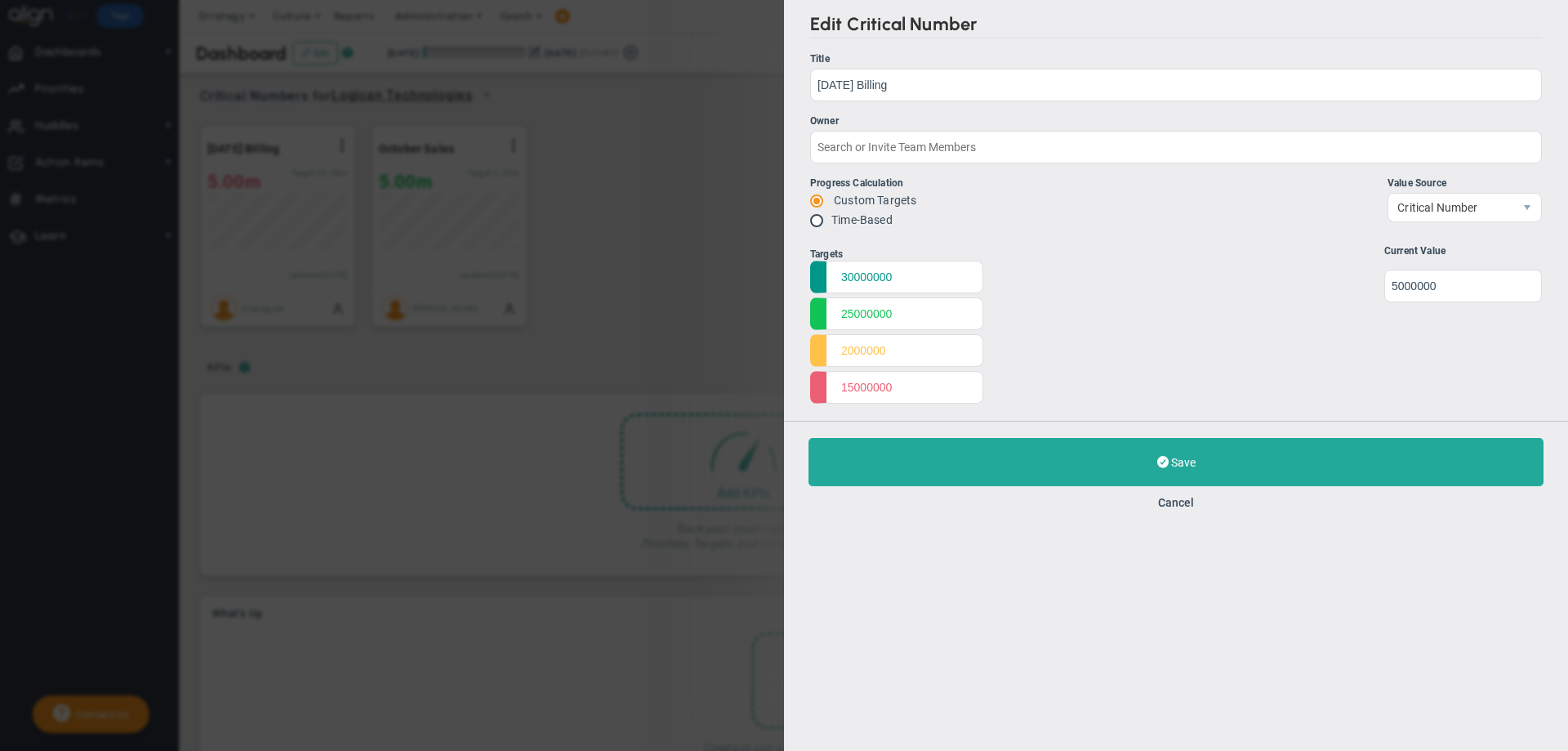
drag, startPoint x: 1169, startPoint y: 385, endPoint x: 1105, endPoint y: 374, distance: 64.9
click at [1105, 374] on div "Targets 30000000 25000000 2000000 15000000 Start 0 0" at bounding box center [1176, 326] width 732 height 163
click at [1158, 503] on button "Cancel" at bounding box center [1175, 503] width 36 height 13
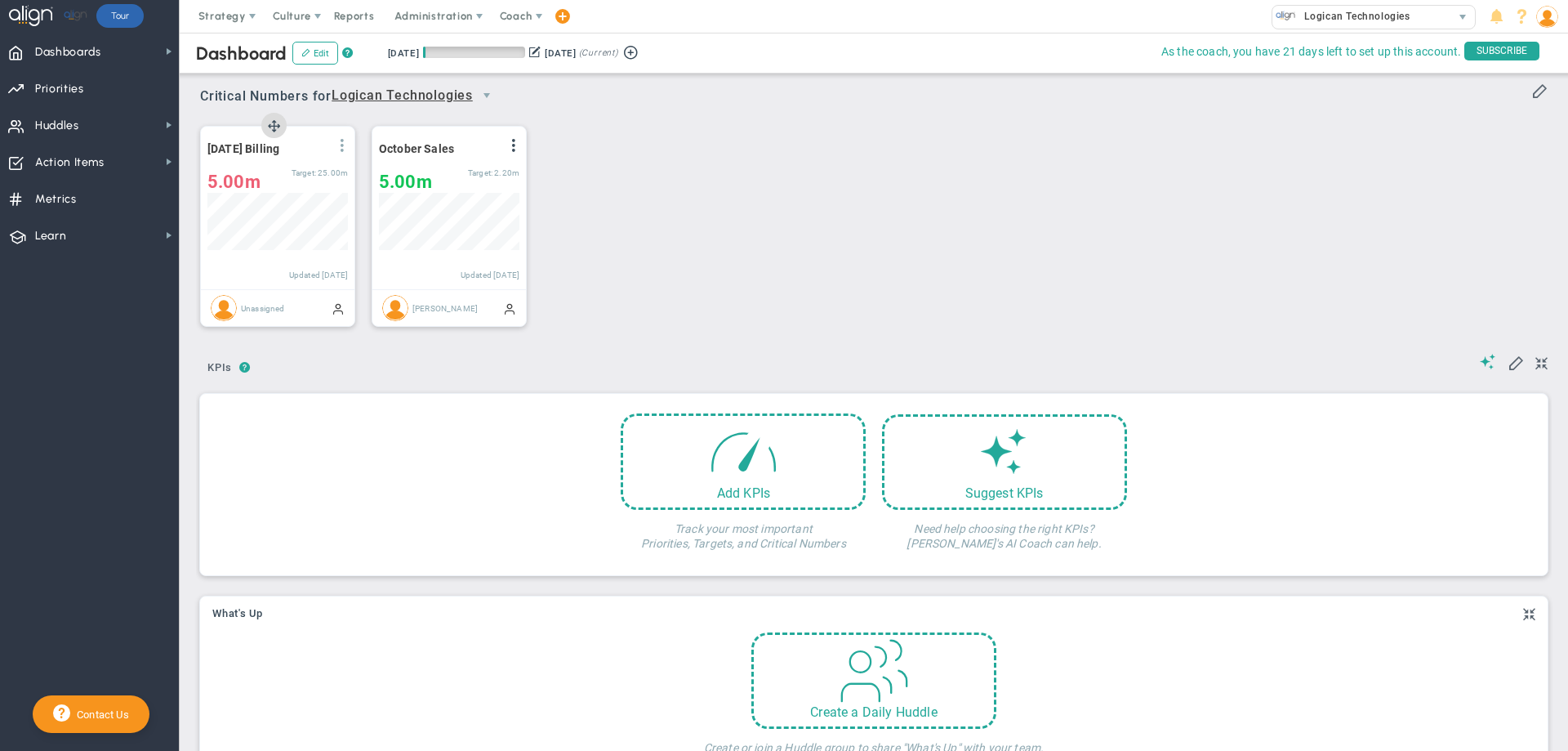
click at [345, 139] on span at bounding box center [342, 145] width 13 height 13
click at [327, 159] on span "View Historical Graph" at bounding box center [296, 157] width 105 height 11
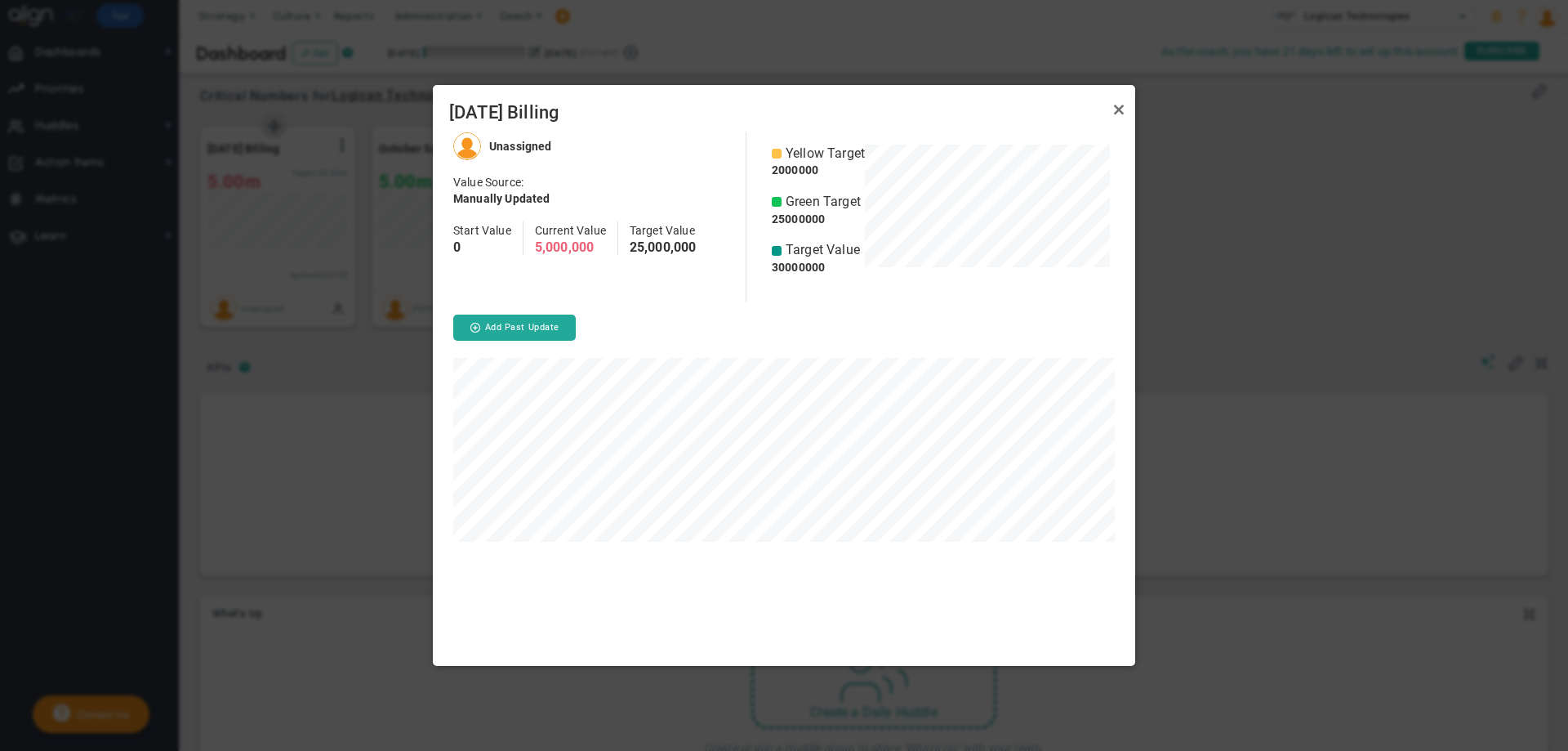
scroll to position [534, 702]
click at [499, 318] on button "Add Past Update" at bounding box center [515, 327] width 123 height 26
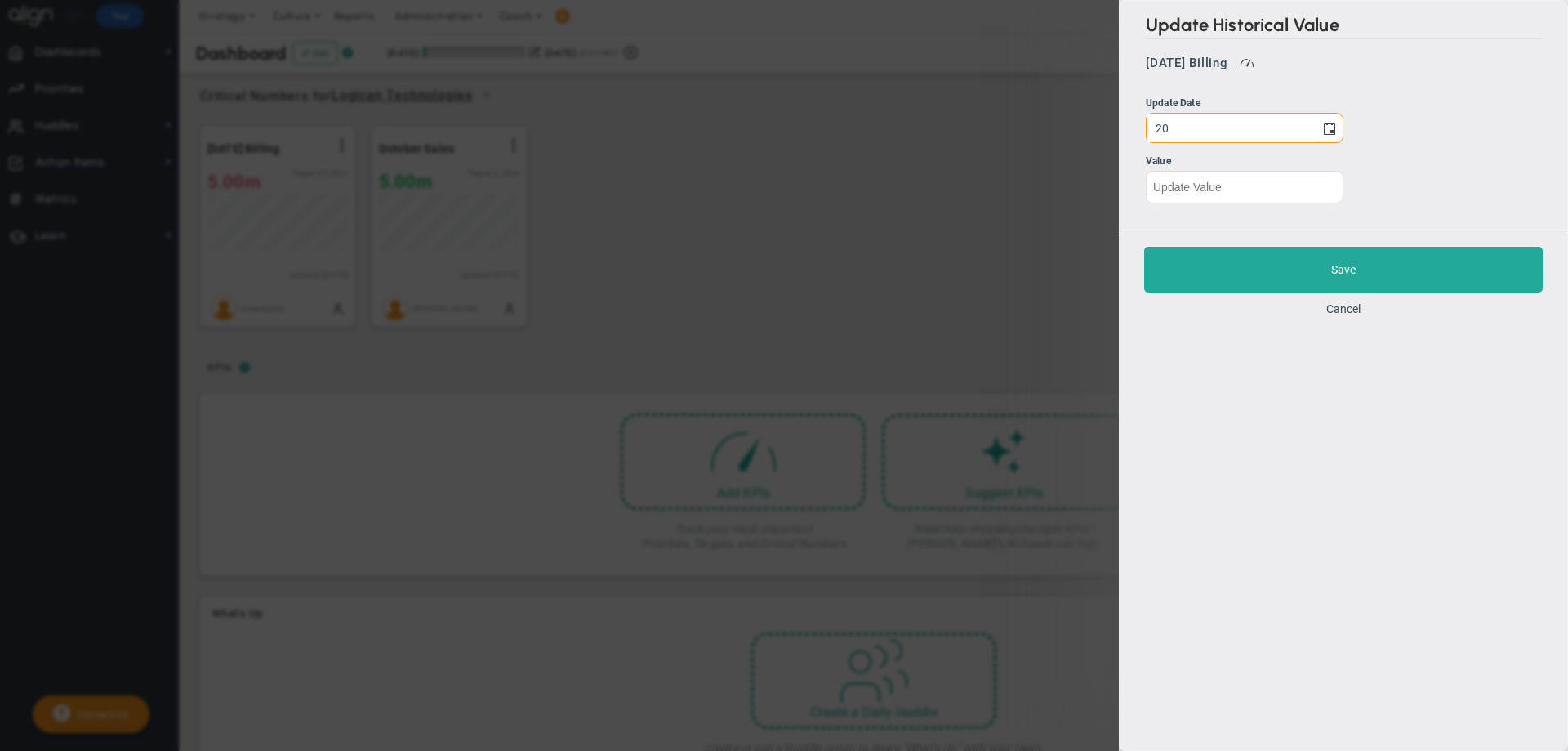
type input "2"
click at [1323, 129] on span "select" at bounding box center [1329, 128] width 13 height 13
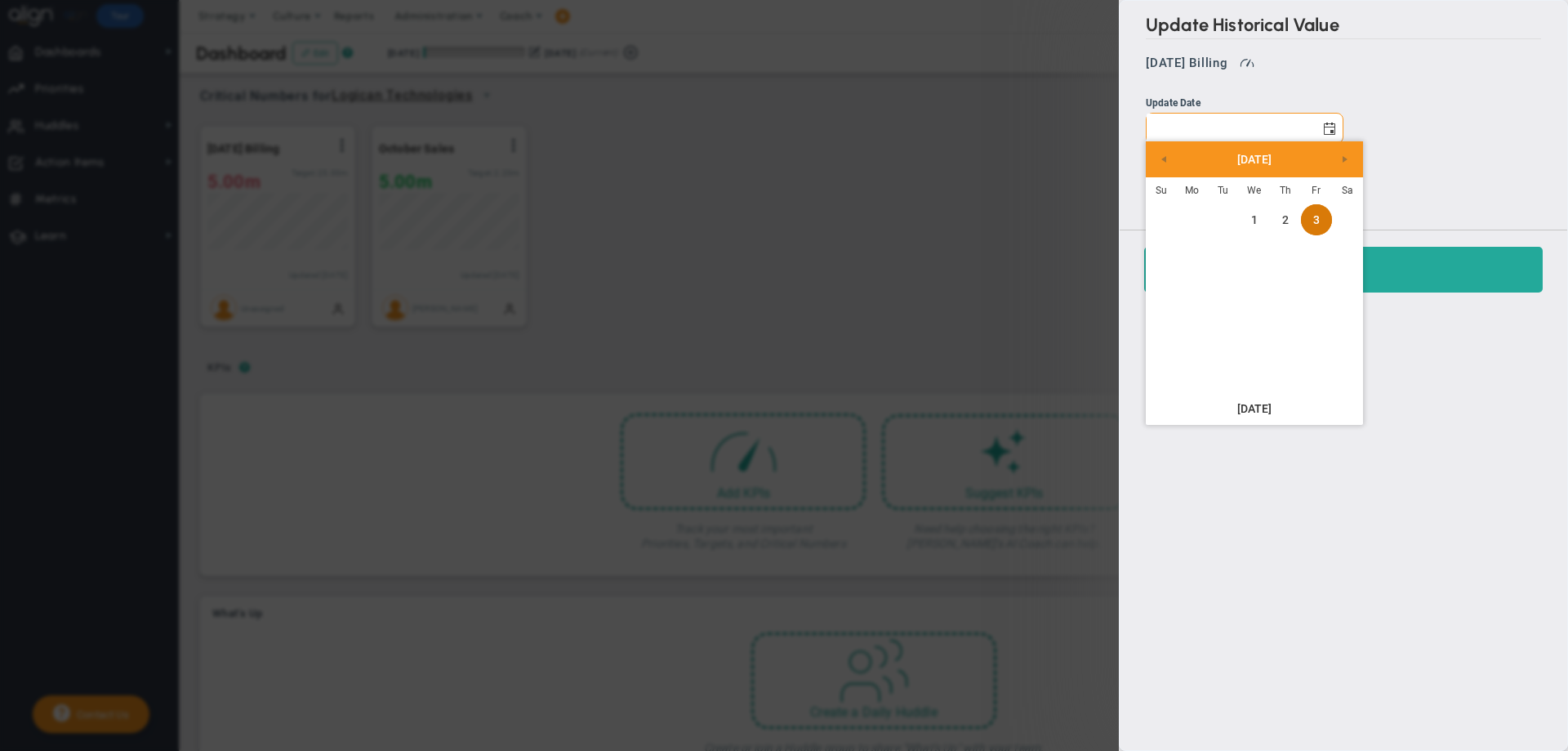
click at [1318, 217] on link "3" at bounding box center [1315, 219] width 31 height 31
type input "Friday, October 3, 2025"
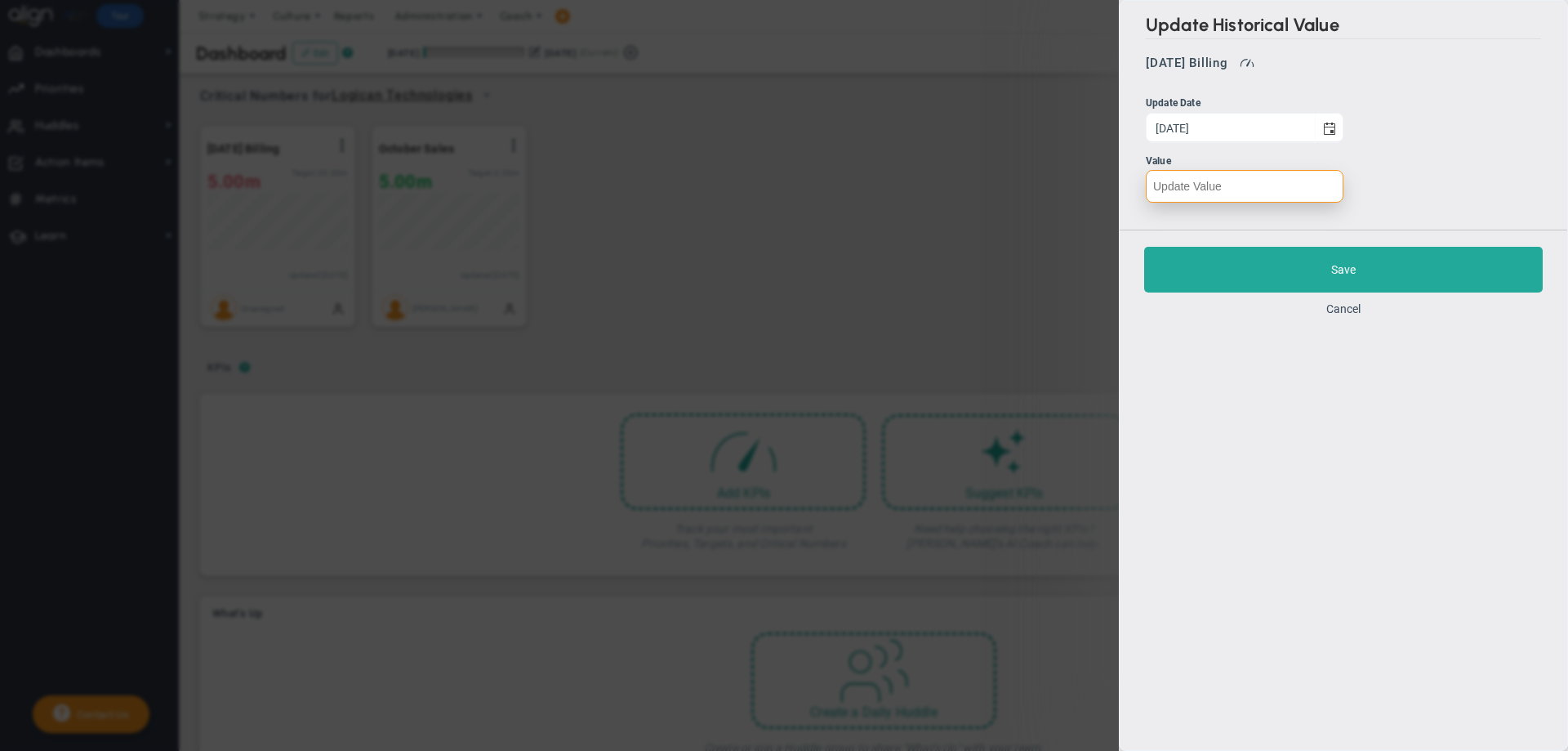
click at [1233, 191] on input "text" at bounding box center [1244, 186] width 198 height 33
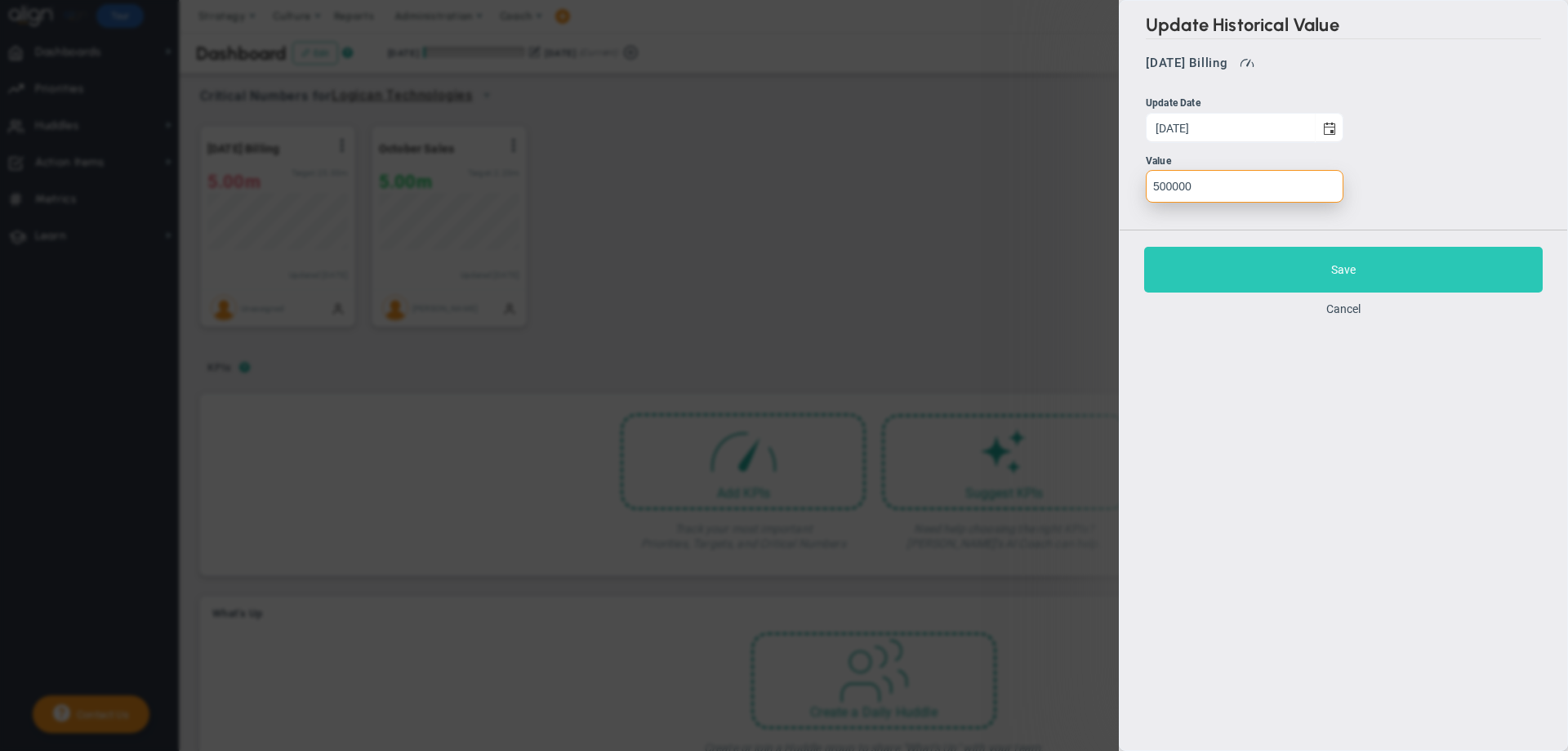
type input "500000"
click at [1233, 265] on button "Save" at bounding box center [1342, 269] width 399 height 46
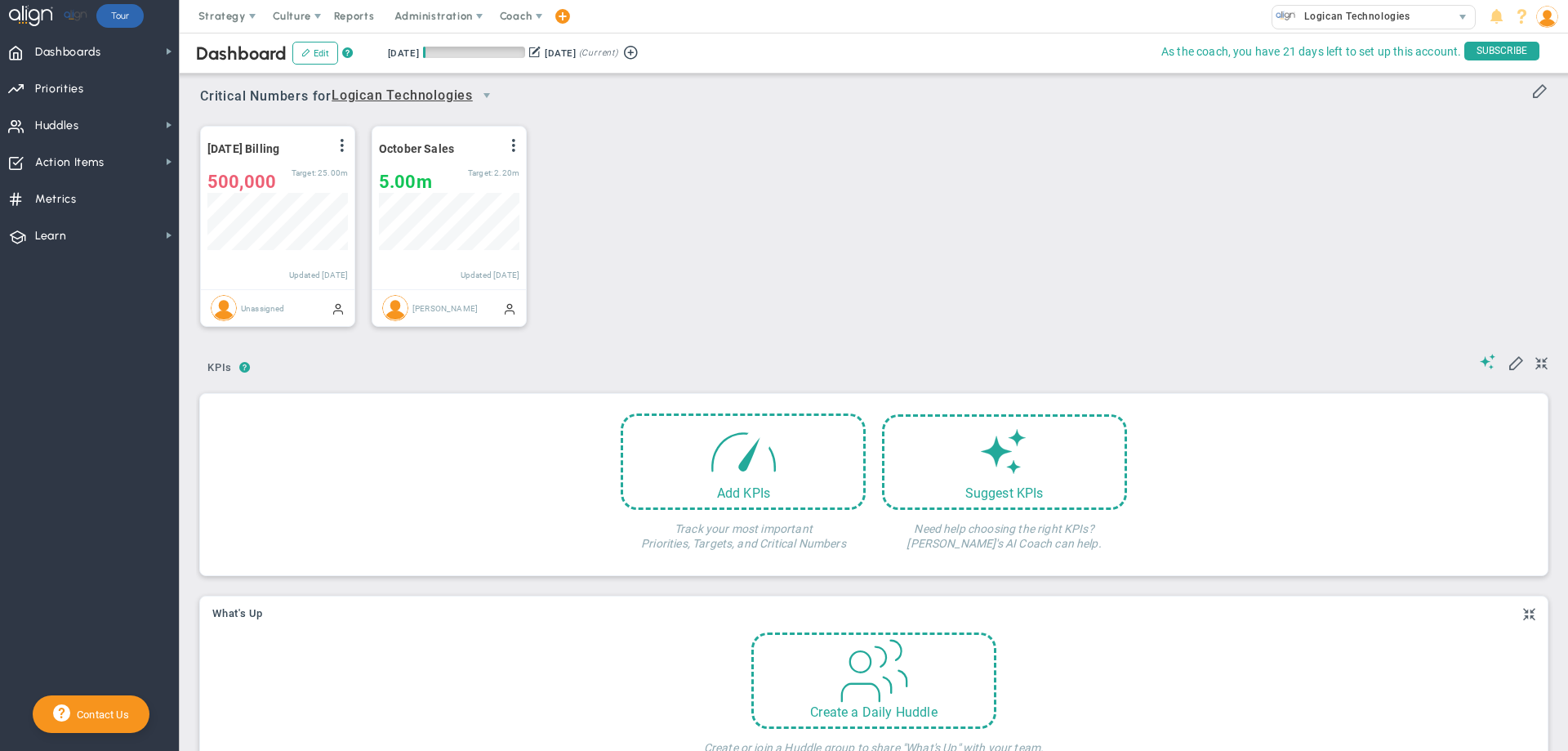
scroll to position [58, 140]
click at [344, 147] on span at bounding box center [342, 145] width 13 height 13
click at [308, 178] on li "Edit" at bounding box center [296, 178] width 116 height 20
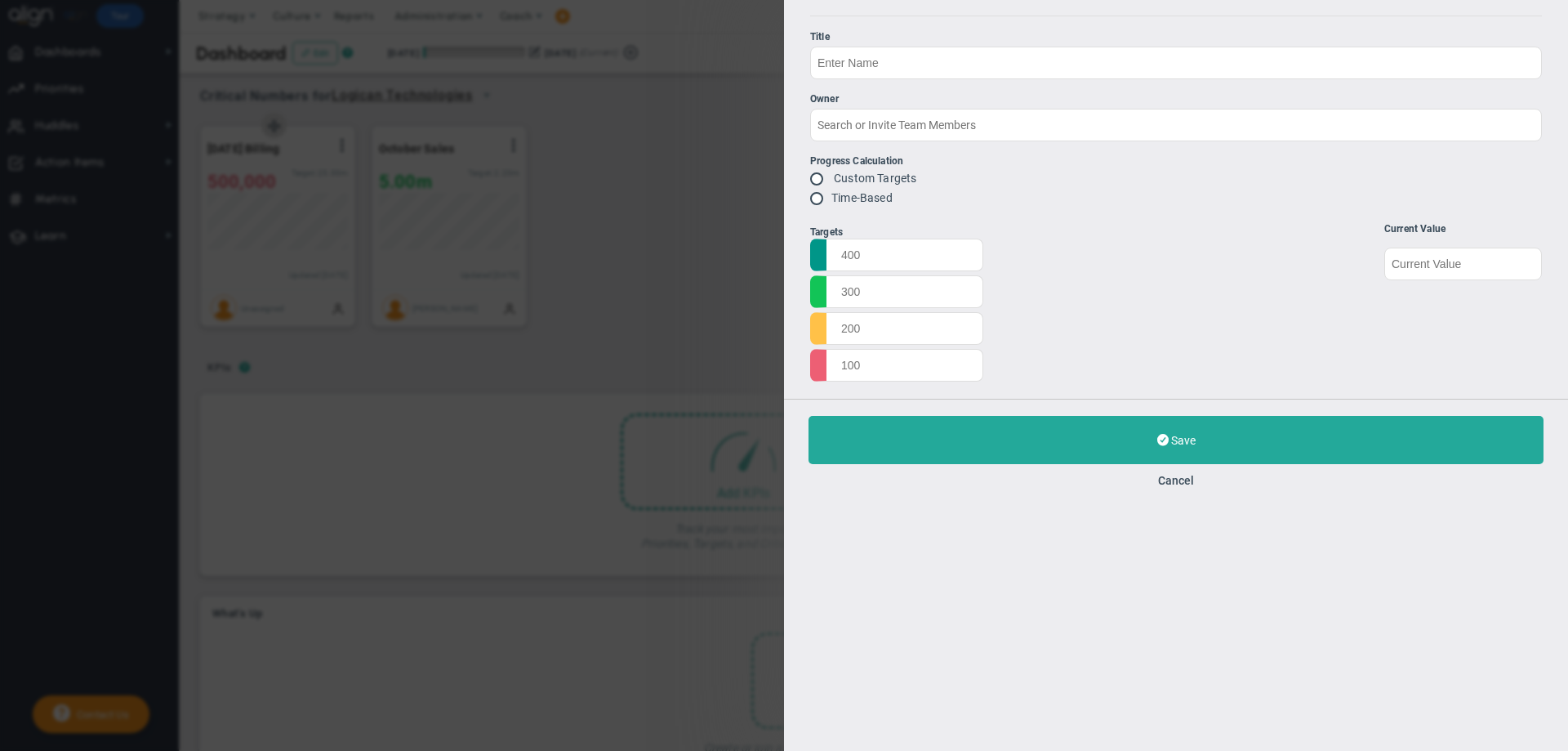
type input "October 2025 Billing"
radio input "true"
type input "30000000"
type input "25000000"
type input "2000000"
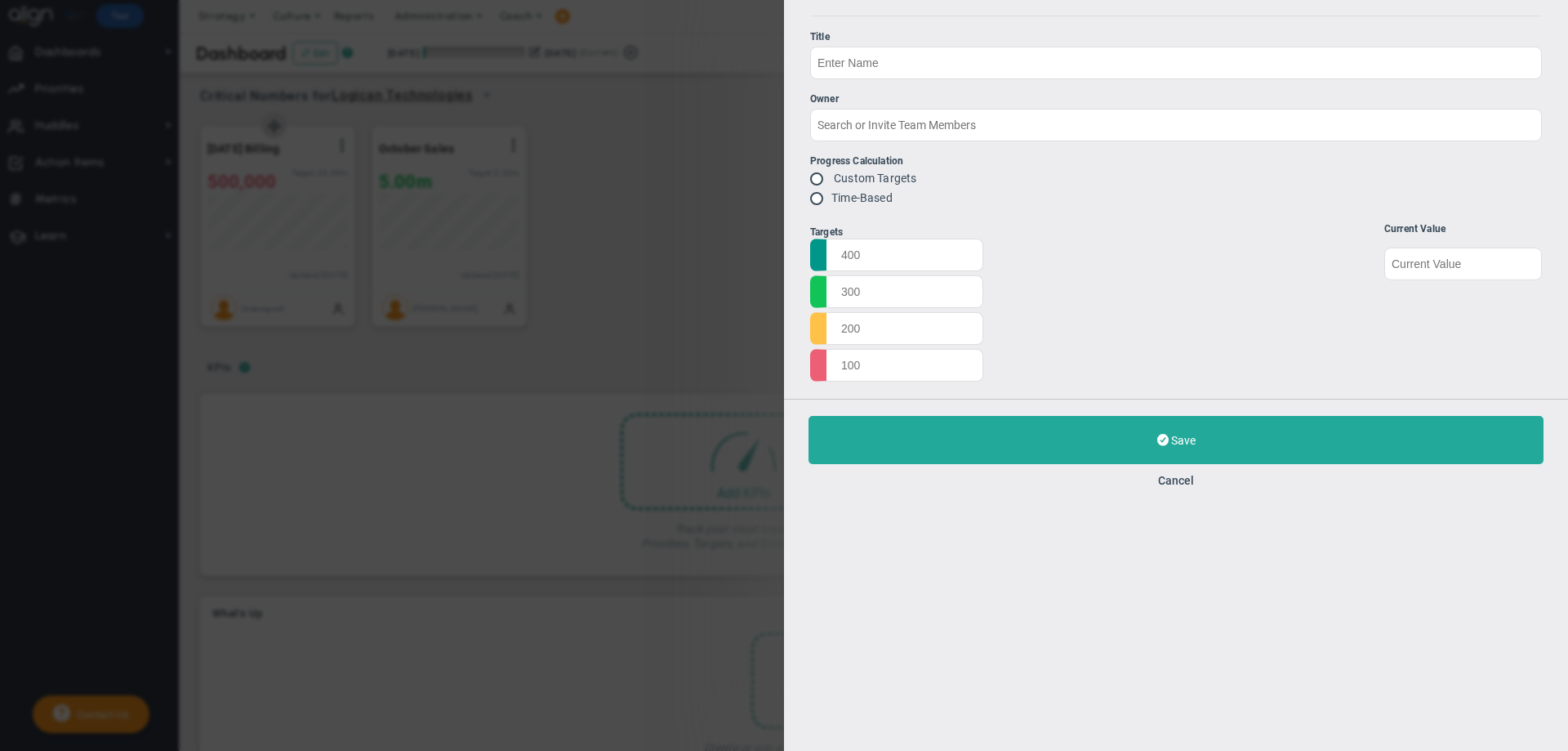
type input "15000000"
type input "500000"
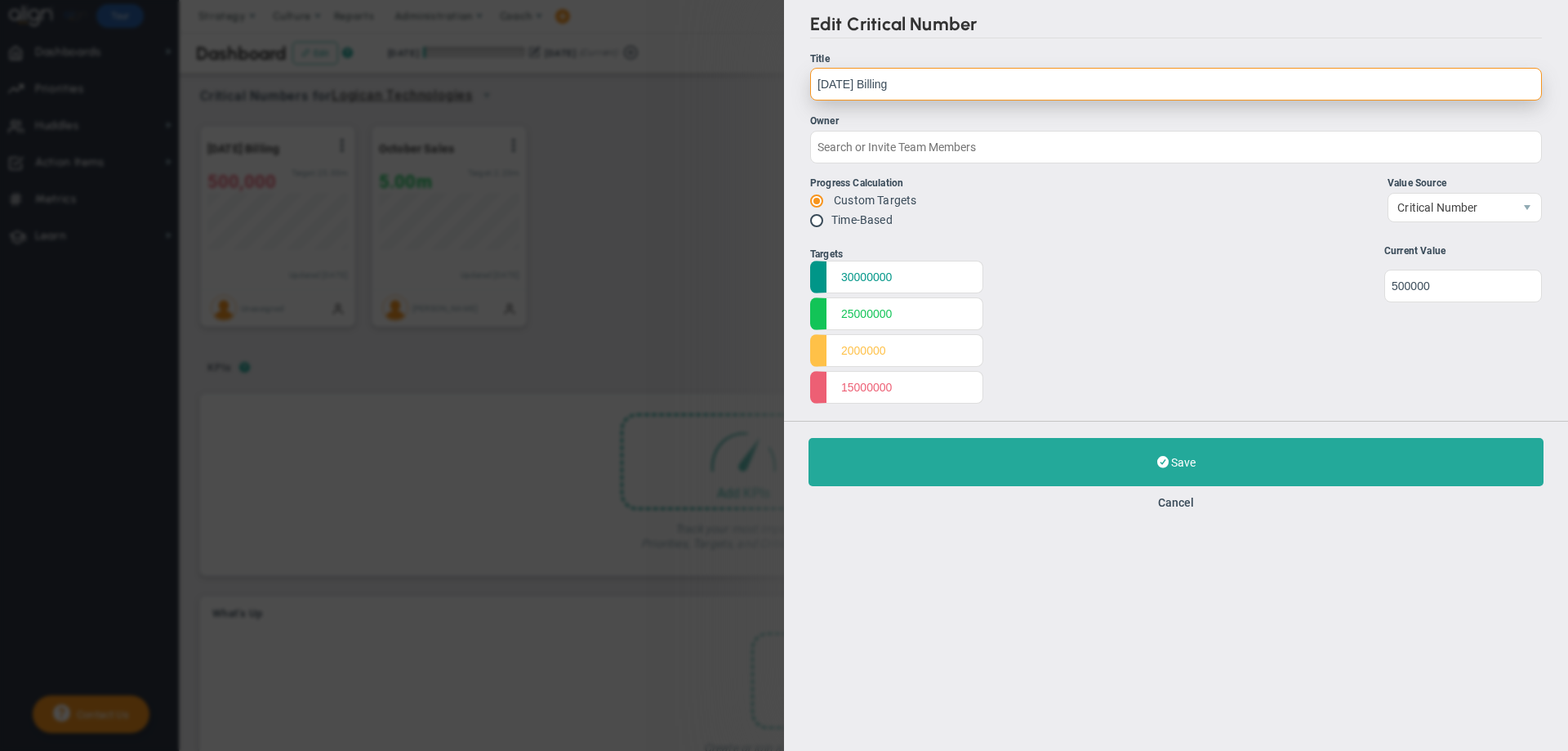
click at [819, 89] on input "October 2025 Billing" at bounding box center [1176, 84] width 732 height 33
type input "Fiscal Year Sales - Jan -Dec Fiscal"
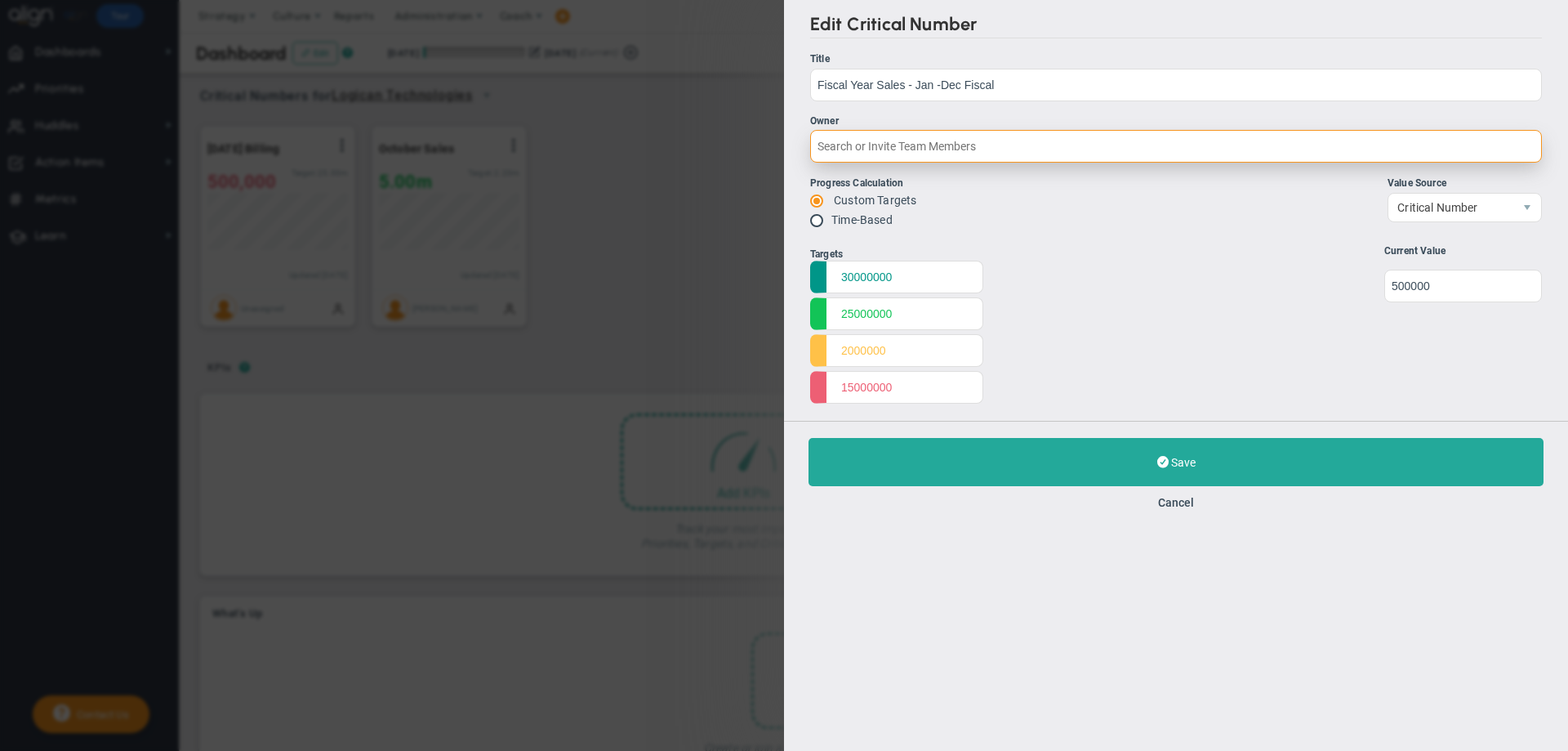
click at [843, 142] on input "Owner" at bounding box center [1176, 146] width 732 height 33
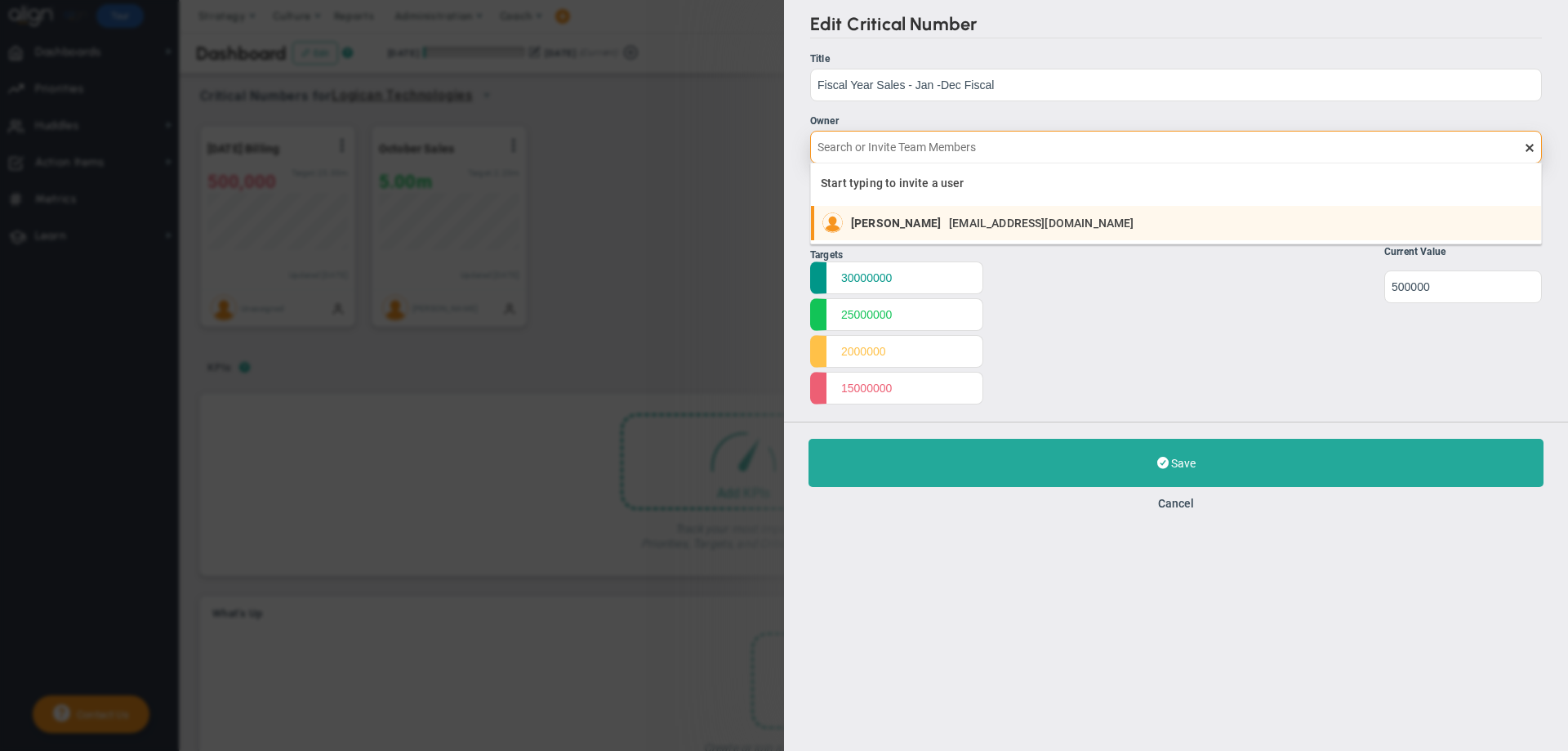
click at [866, 224] on span "[PERSON_NAME]" at bounding box center [895, 223] width 90 height 11
type input "[PERSON_NAME]"
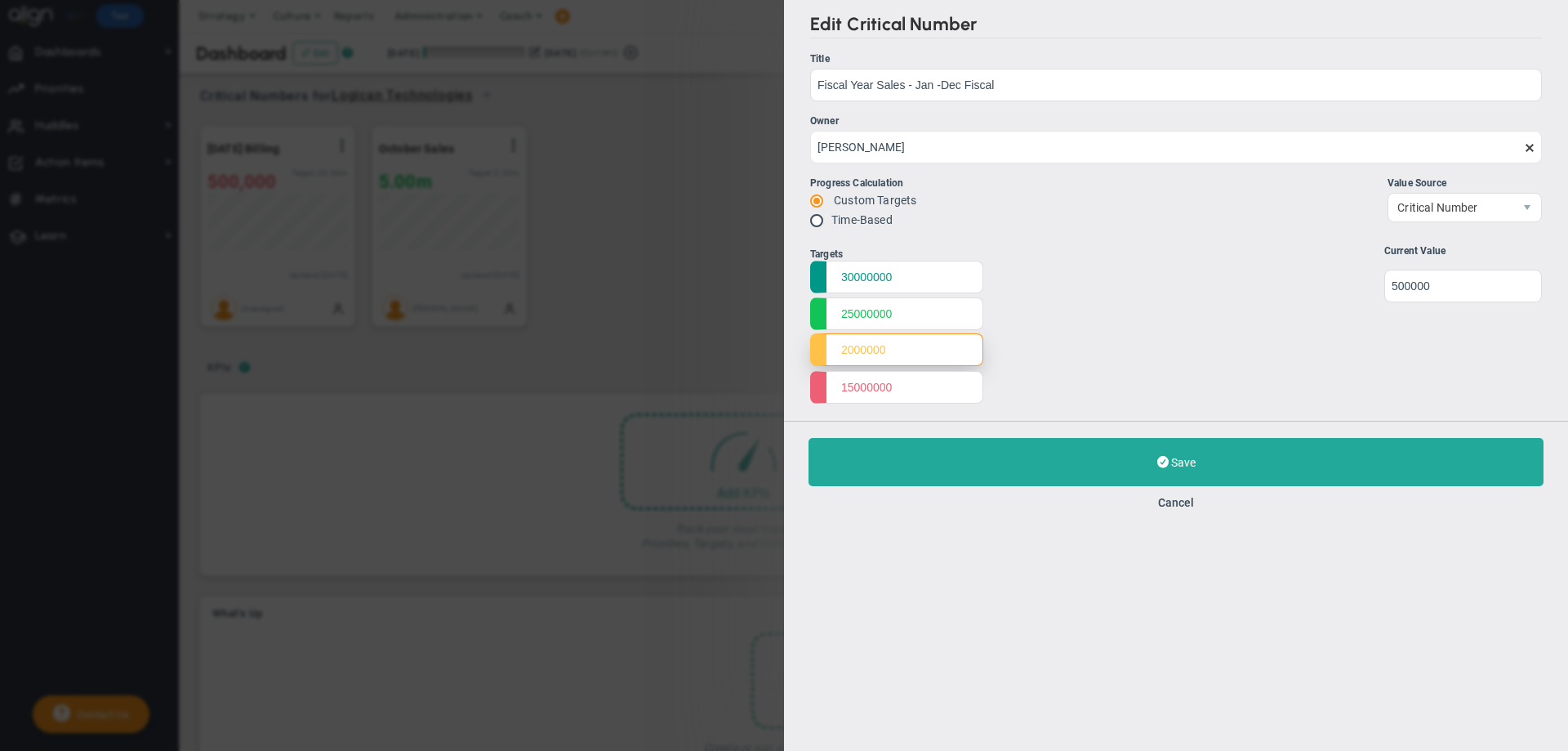
click at [894, 353] on input "2000000" at bounding box center [896, 349] width 173 height 33
type input "20000000"
click at [1393, 287] on input "undefined" at bounding box center [1463, 284] width 158 height 33
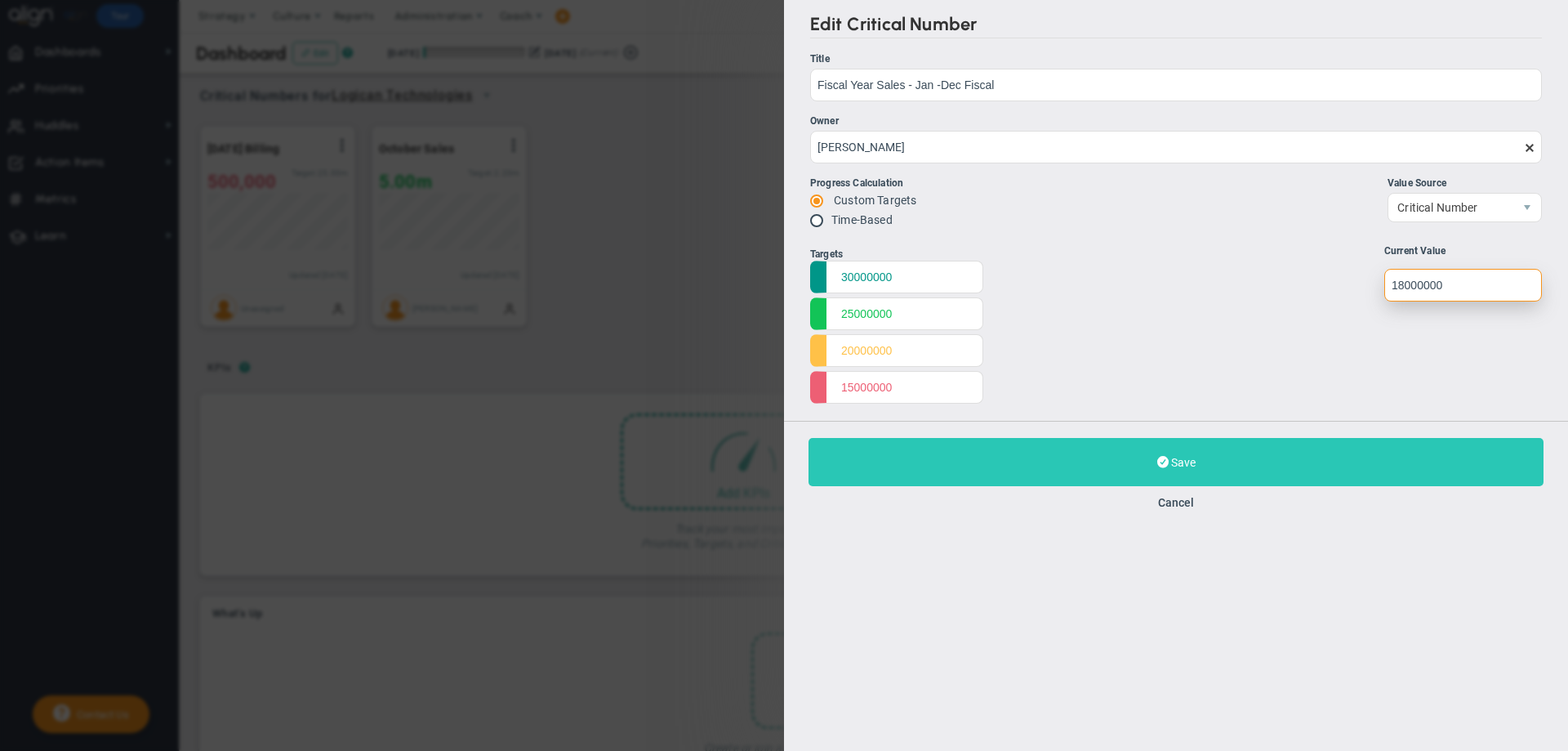
type input "18000000"
click at [1183, 463] on span "Save" at bounding box center [1183, 462] width 24 height 13
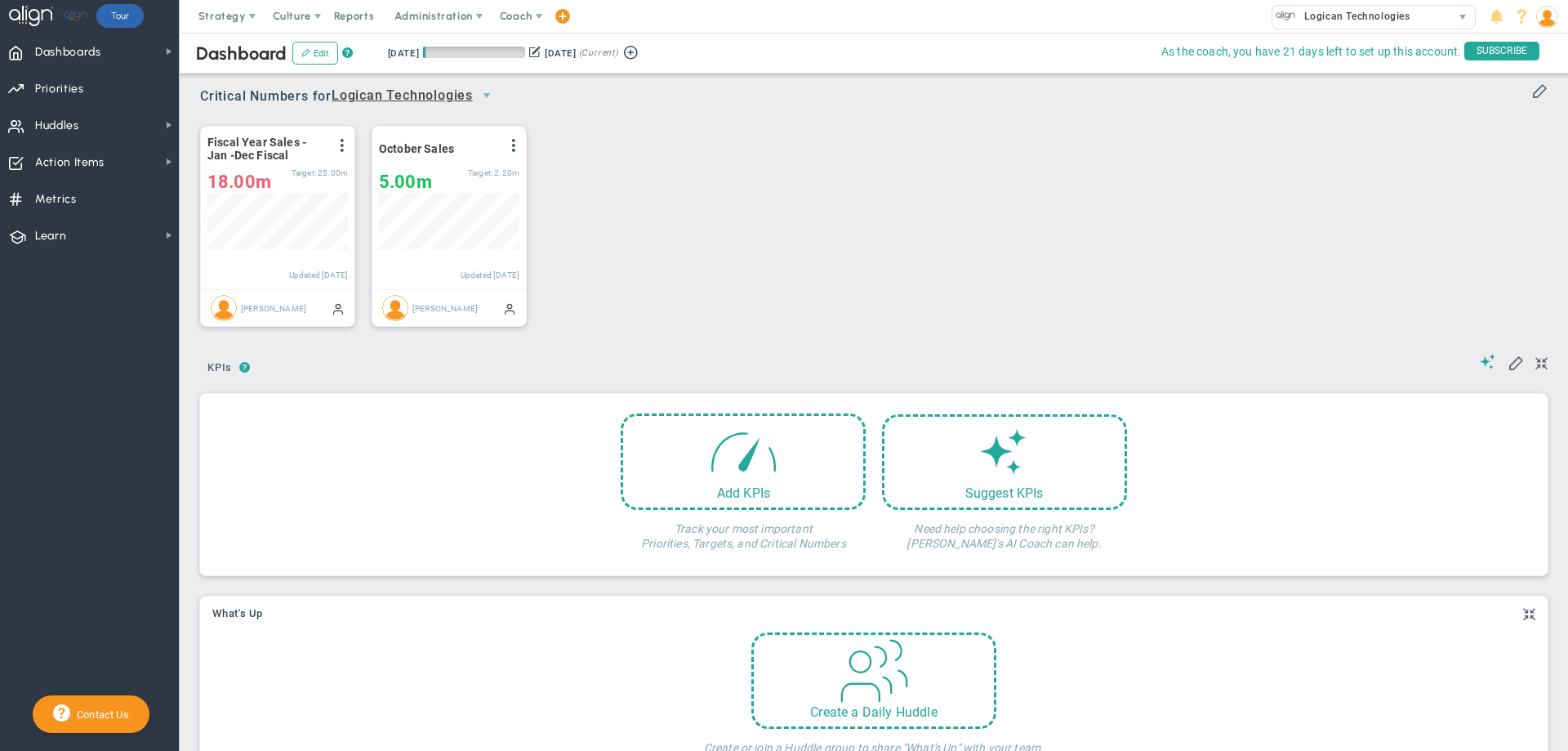
scroll to position [58, 140]
click at [513, 145] on span at bounding box center [514, 145] width 13 height 13
click at [479, 186] on li "Edit" at bounding box center [467, 178] width 116 height 20
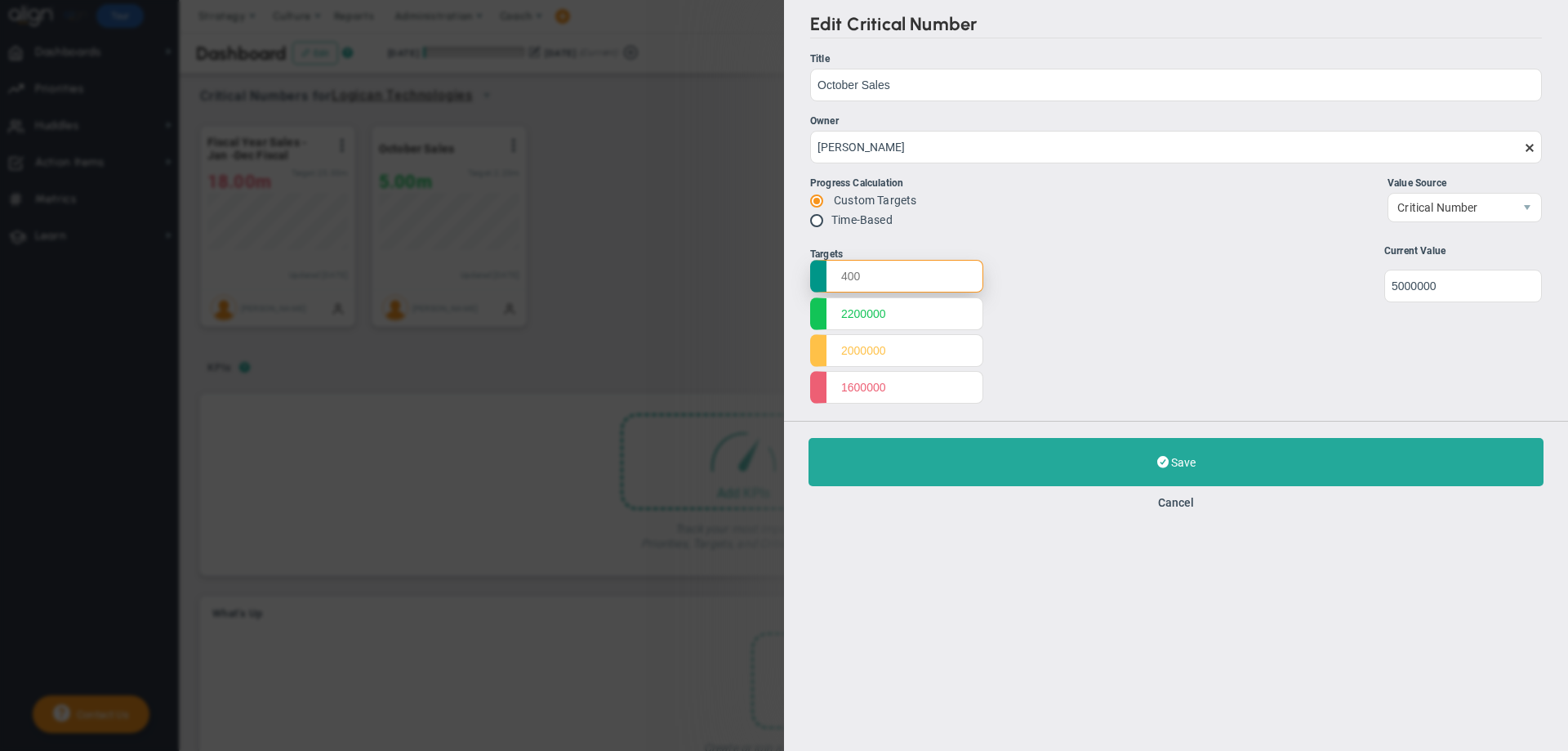
click at [880, 286] on input "text" at bounding box center [896, 275] width 173 height 33
drag, startPoint x: 896, startPoint y: 387, endPoint x: 832, endPoint y: 389, distance: 64.0
click at [832, 389] on input "1600000" at bounding box center [896, 386] width 173 height 33
click at [860, 278] on input "text" at bounding box center [896, 275] width 173 height 33
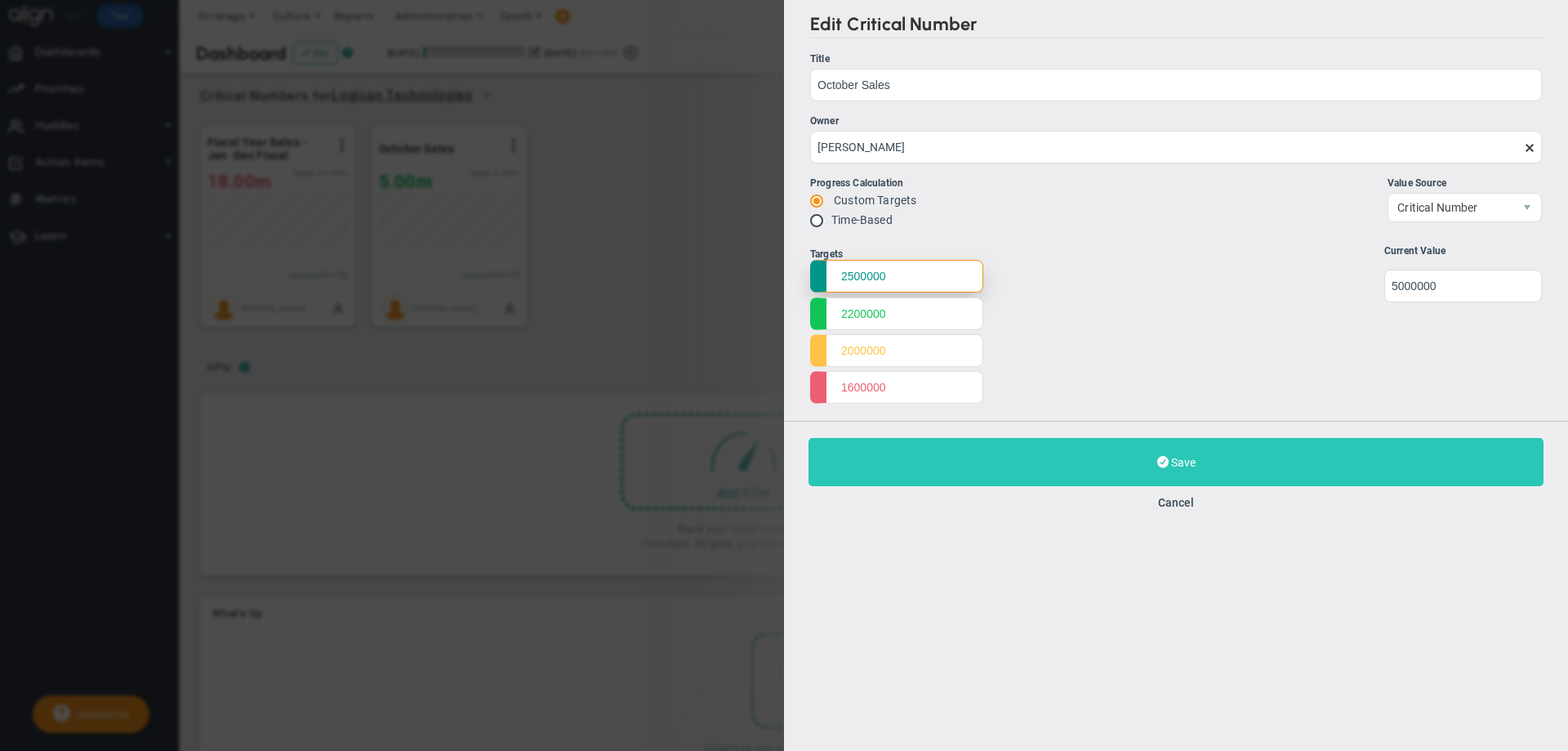
type input "2500000"
click at [1126, 459] on button "Save Update" at bounding box center [1175, 462] width 735 height 48
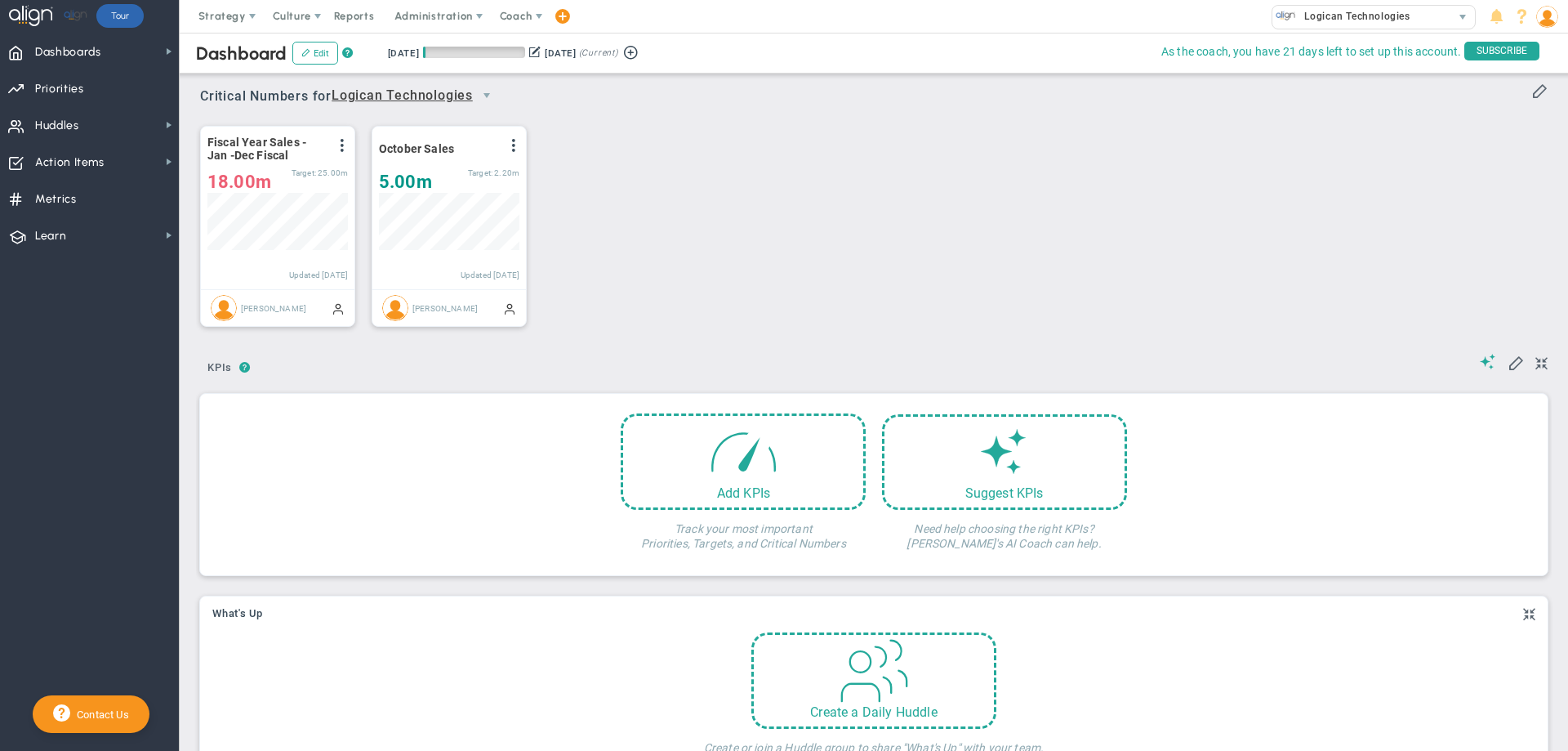
scroll to position [58, 140]
click at [342, 147] on span at bounding box center [342, 145] width 13 height 13
click at [312, 174] on li "Edit" at bounding box center [296, 178] width 116 height 20
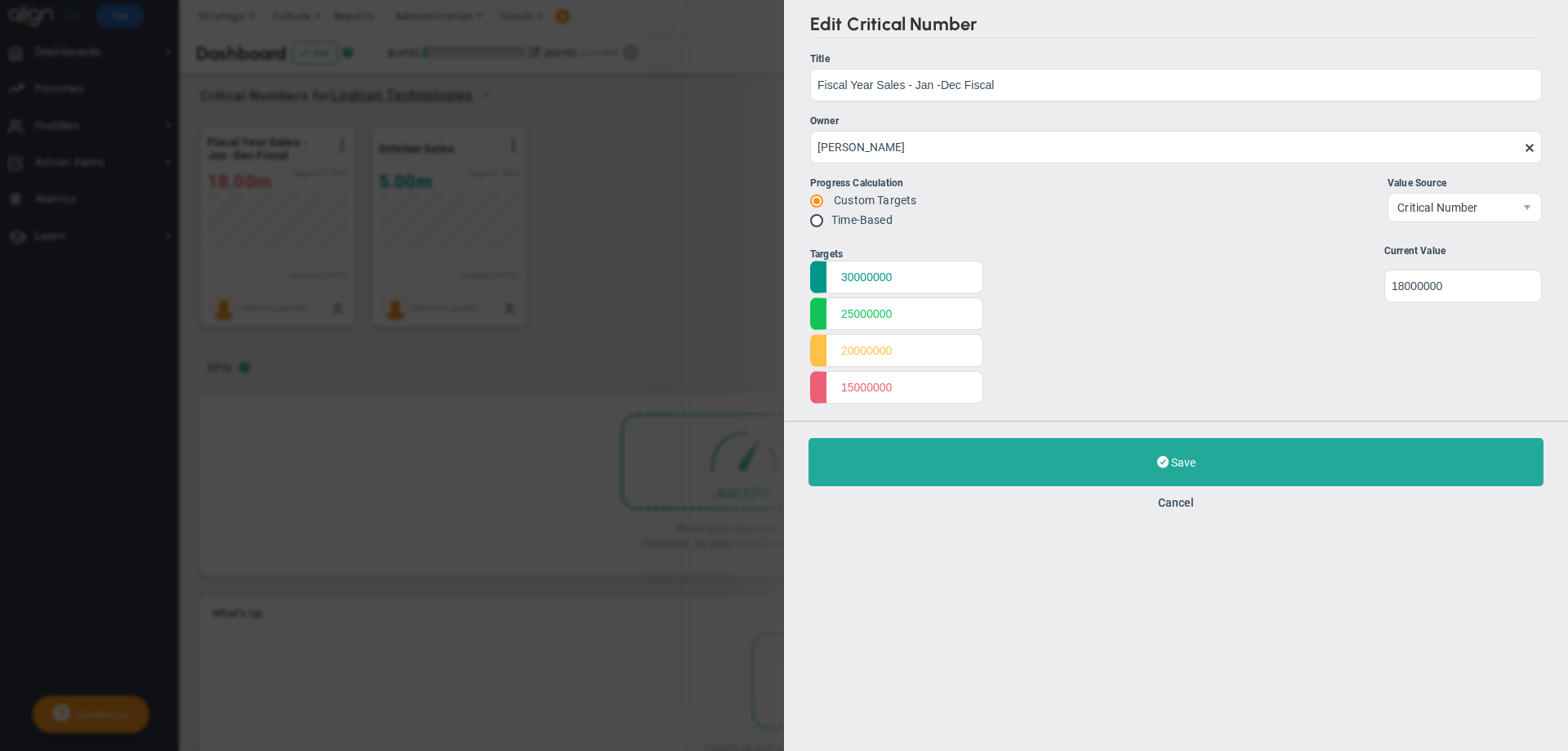
click at [617, 169] on div "Edit Critical Number Title Fiscal Year Sales - Jan -Dec Fiscal Fiscal Year Sale…" at bounding box center [784, 376] width 1568 height 751
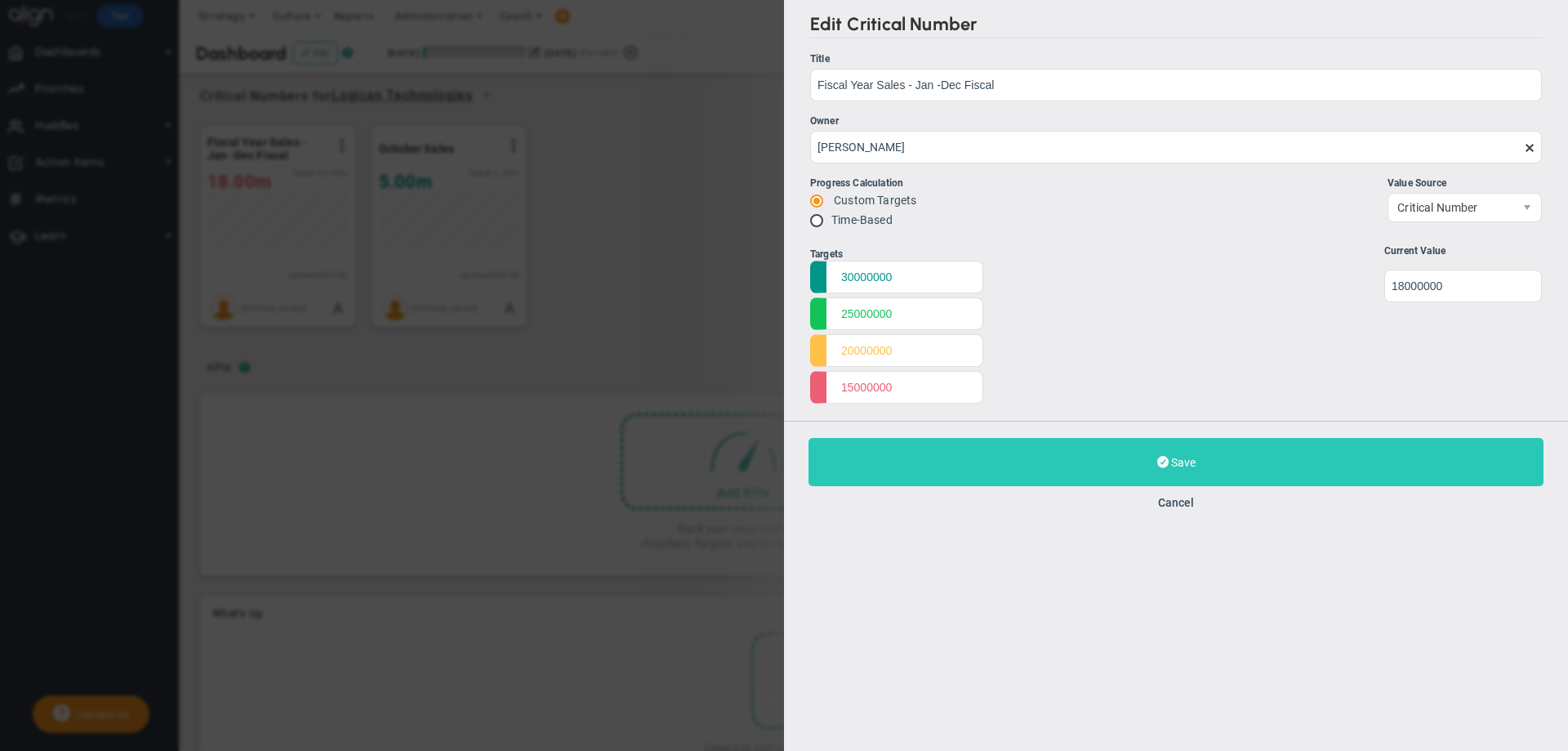
click at [980, 455] on button "Save Update" at bounding box center [1175, 462] width 735 height 48
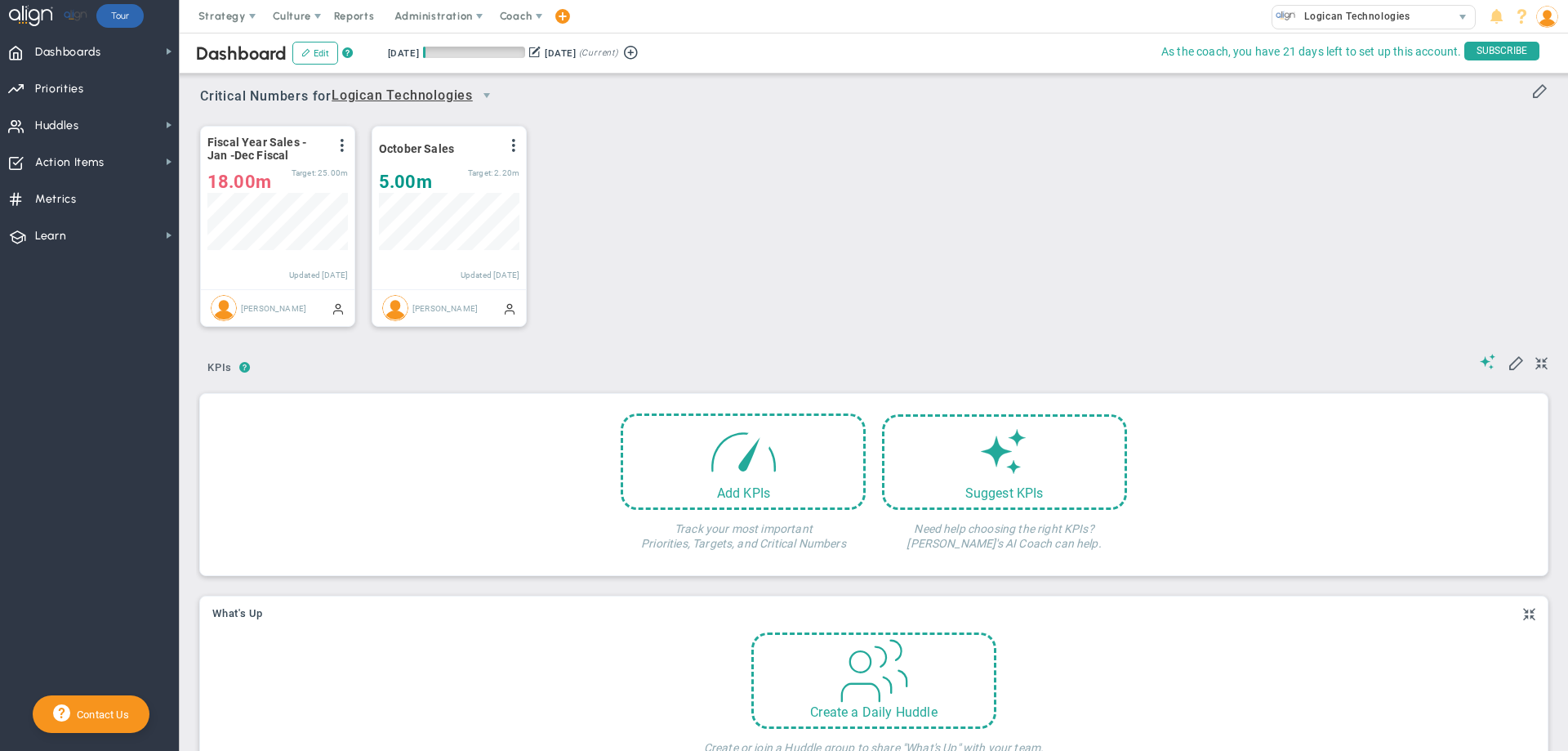
scroll to position [58, 140]
click at [340, 146] on span at bounding box center [342, 145] width 13 height 13
click at [294, 172] on li "Edit" at bounding box center [296, 178] width 116 height 20
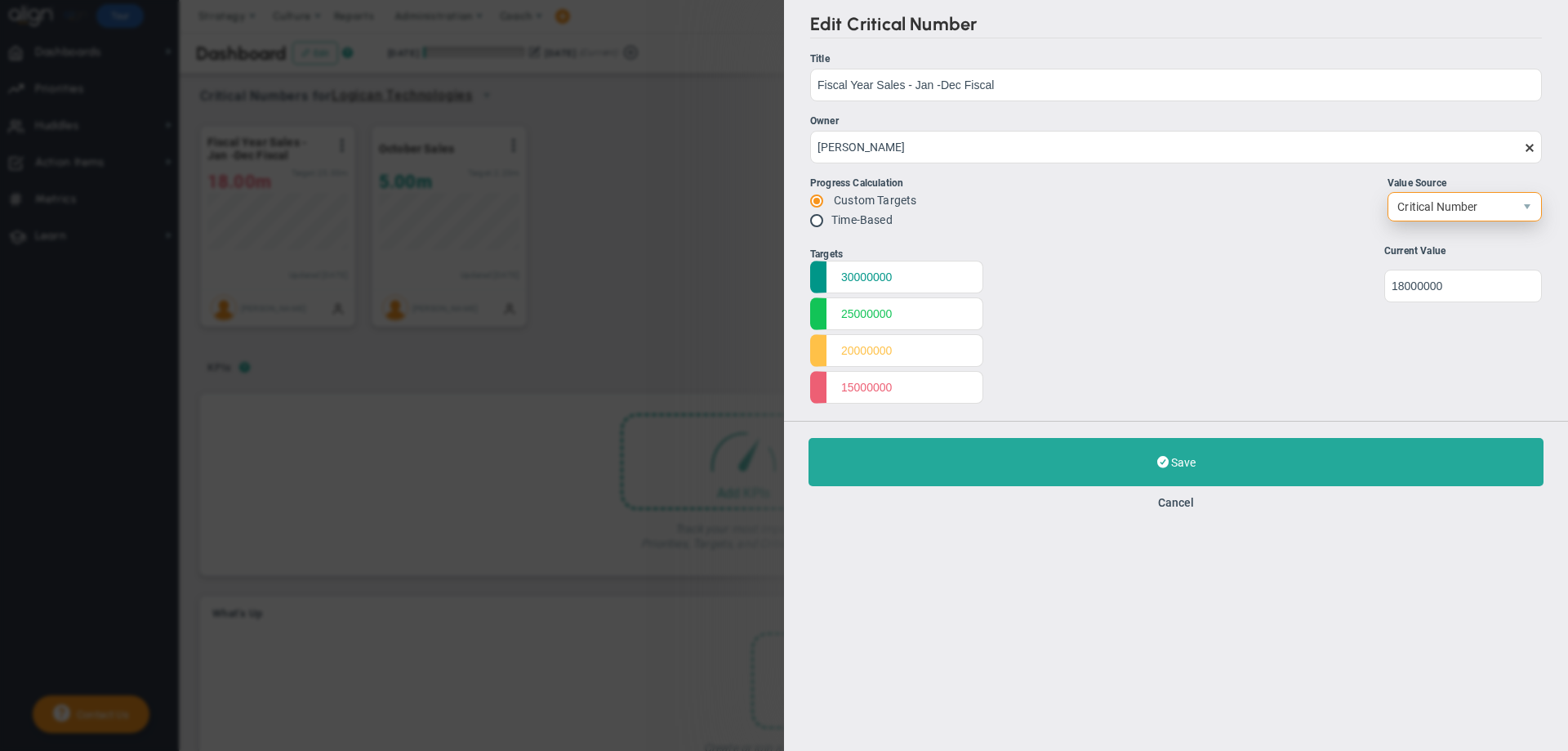
click at [1523, 194] on span "select" at bounding box center [1527, 206] width 28 height 28
click at [1436, 237] on li "Align Metric" at bounding box center [1464, 243] width 152 height 34
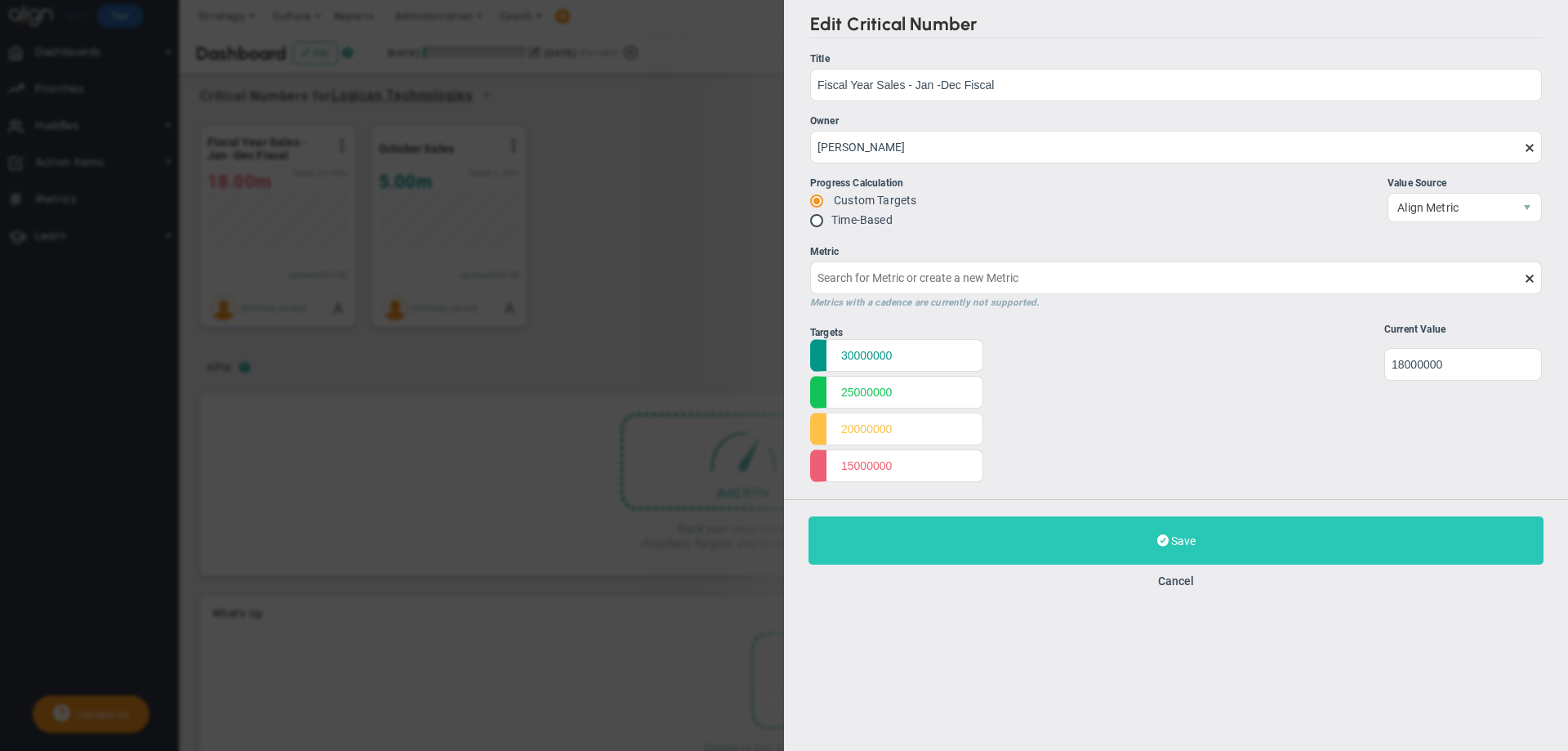
click at [1190, 543] on span "Save" at bounding box center [1183, 541] width 24 height 13
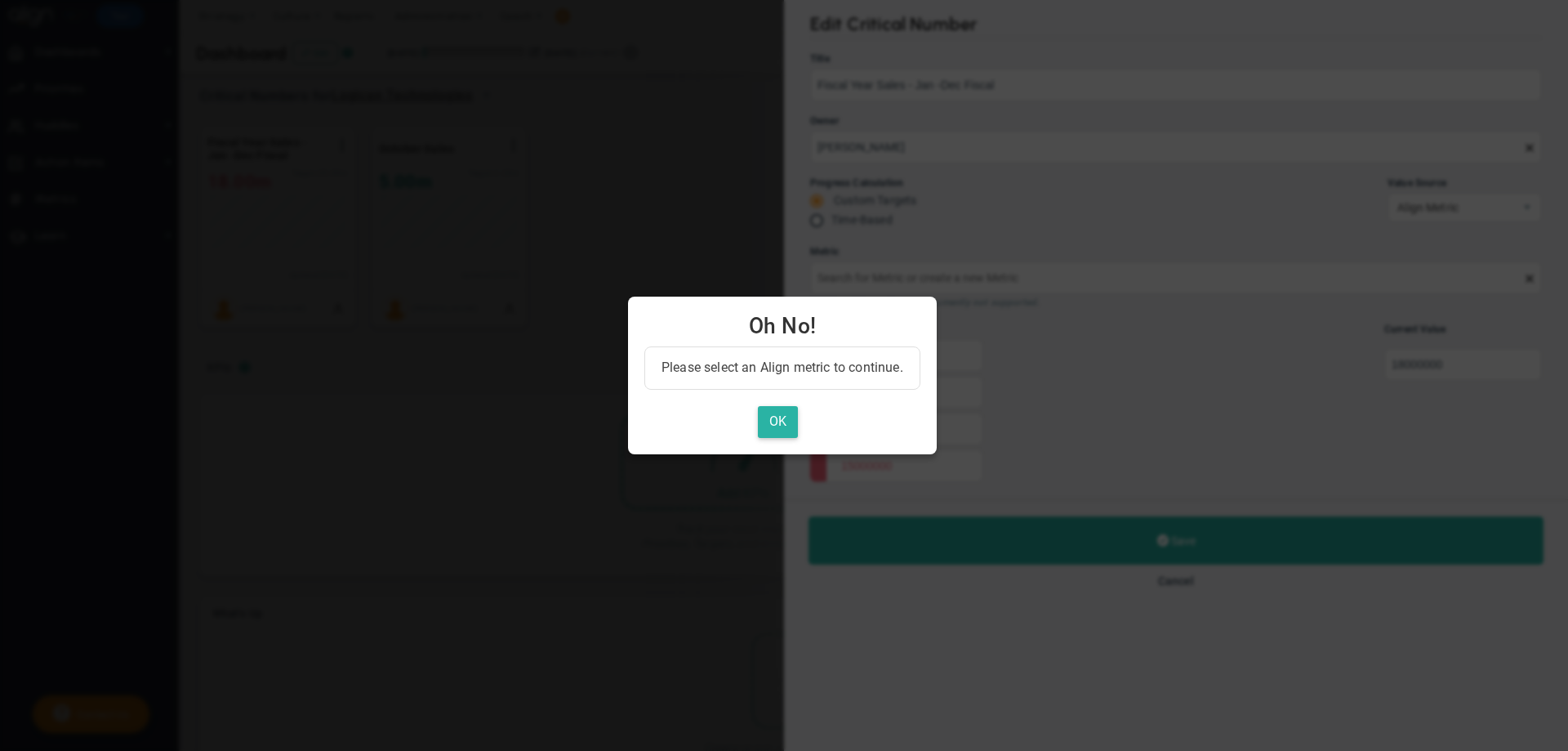
click at [781, 418] on button "OK" at bounding box center [777, 422] width 40 height 32
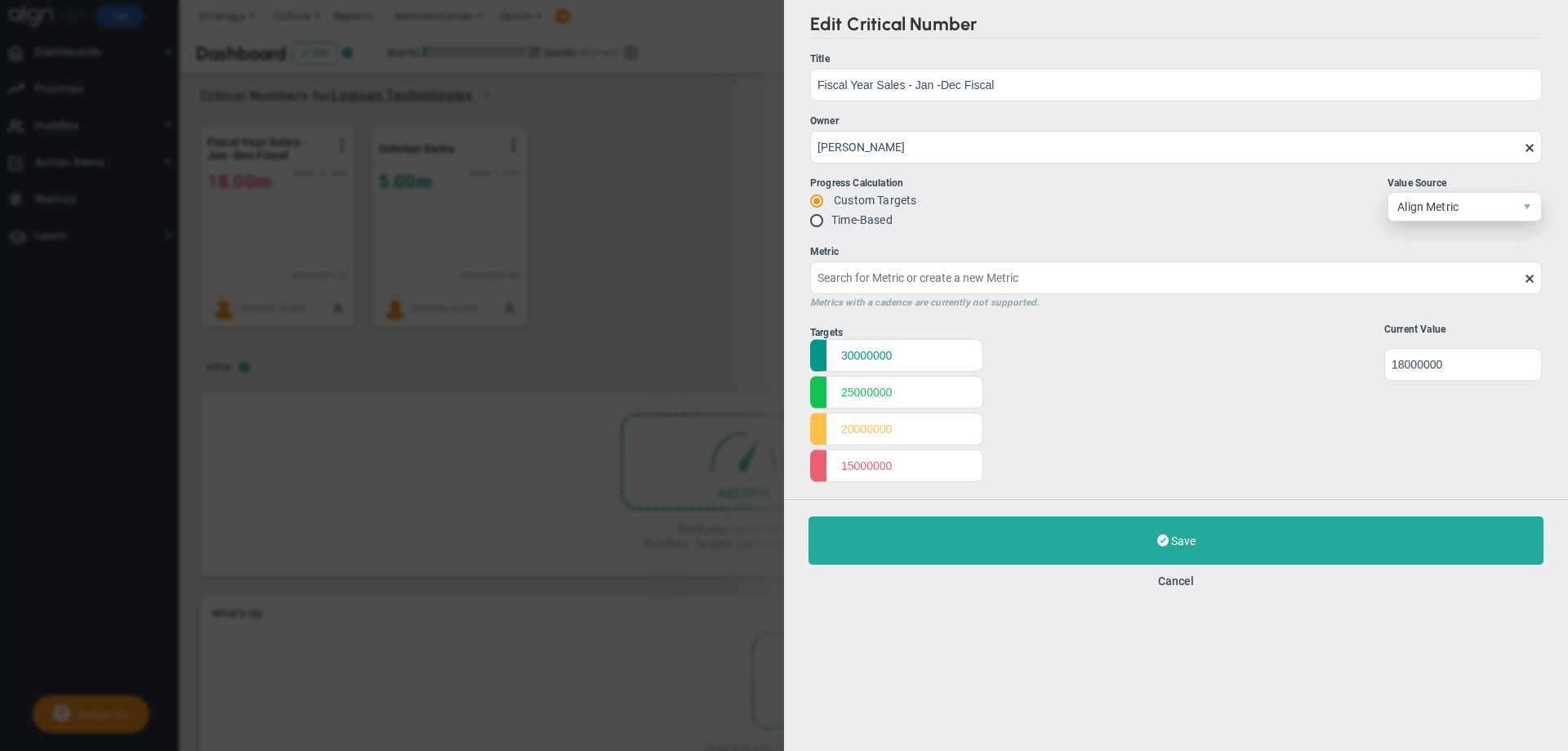
click at [1405, 210] on span "Align Metric" at bounding box center [1450, 206] width 124 height 28
click at [1405, 246] on li "Critical Number" at bounding box center [1464, 243] width 152 height 34
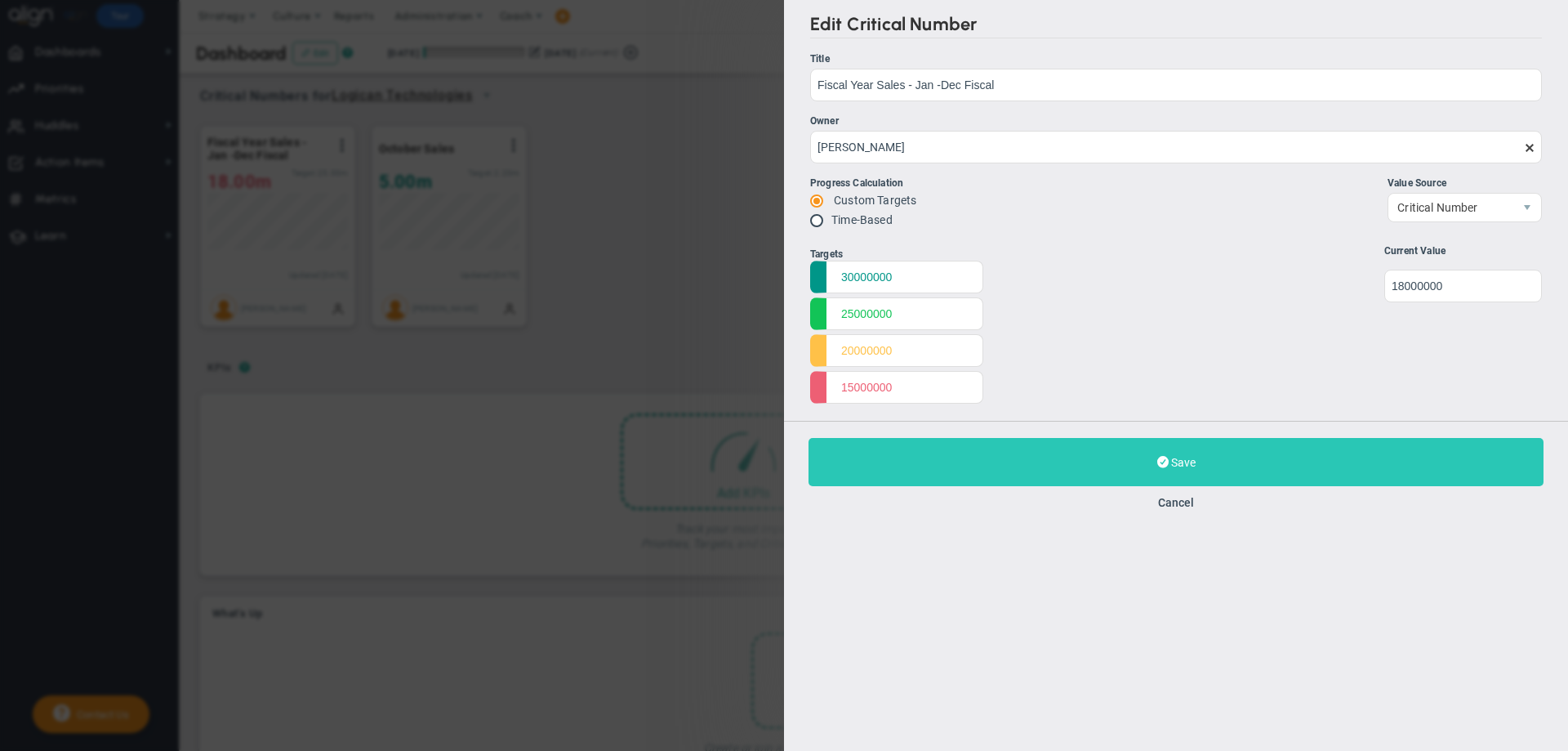
click at [1163, 465] on span at bounding box center [1162, 462] width 11 height 16
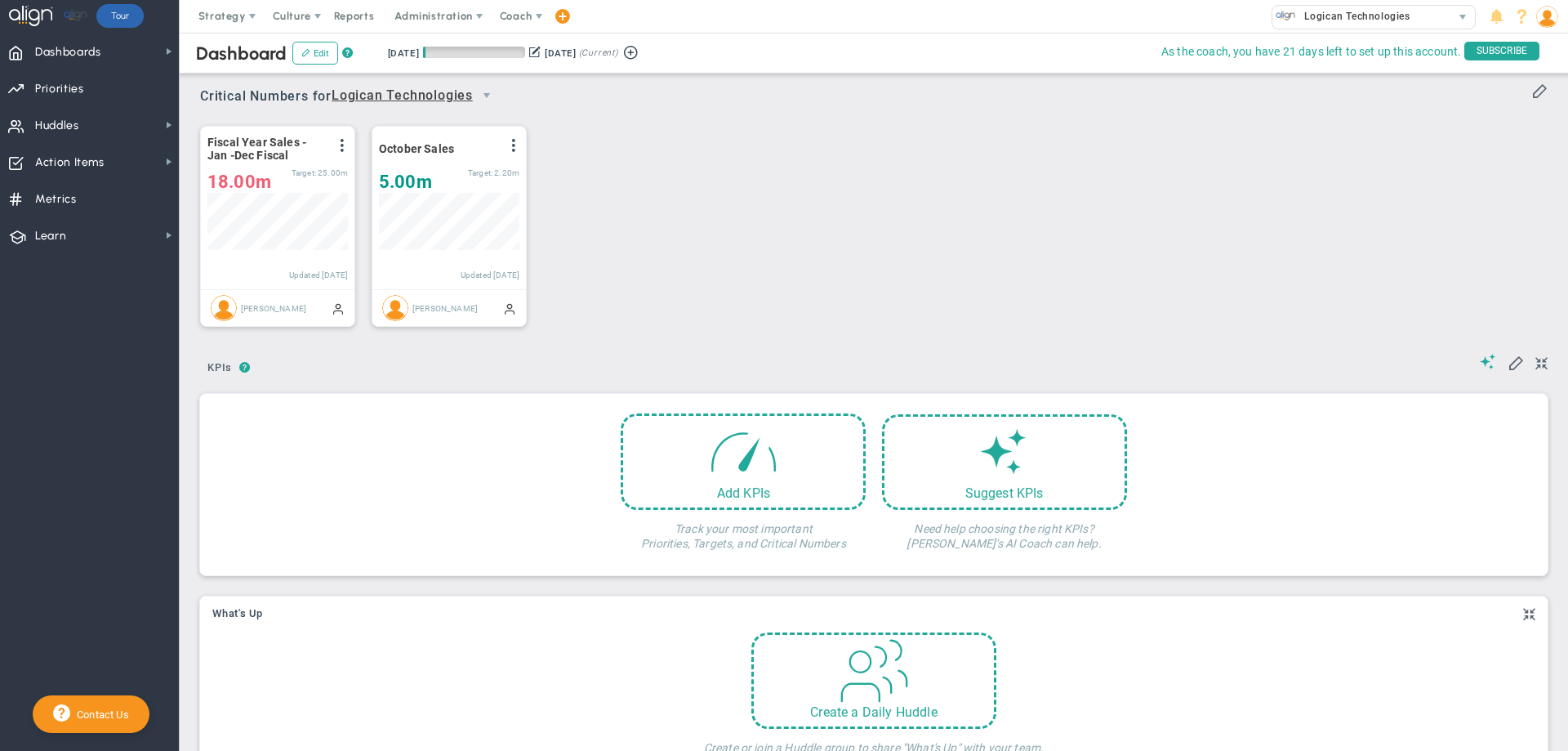
scroll to position [58, 140]
click at [510, 145] on span at bounding box center [514, 145] width 13 height 13
click at [464, 178] on li "Edit" at bounding box center [467, 178] width 116 height 20
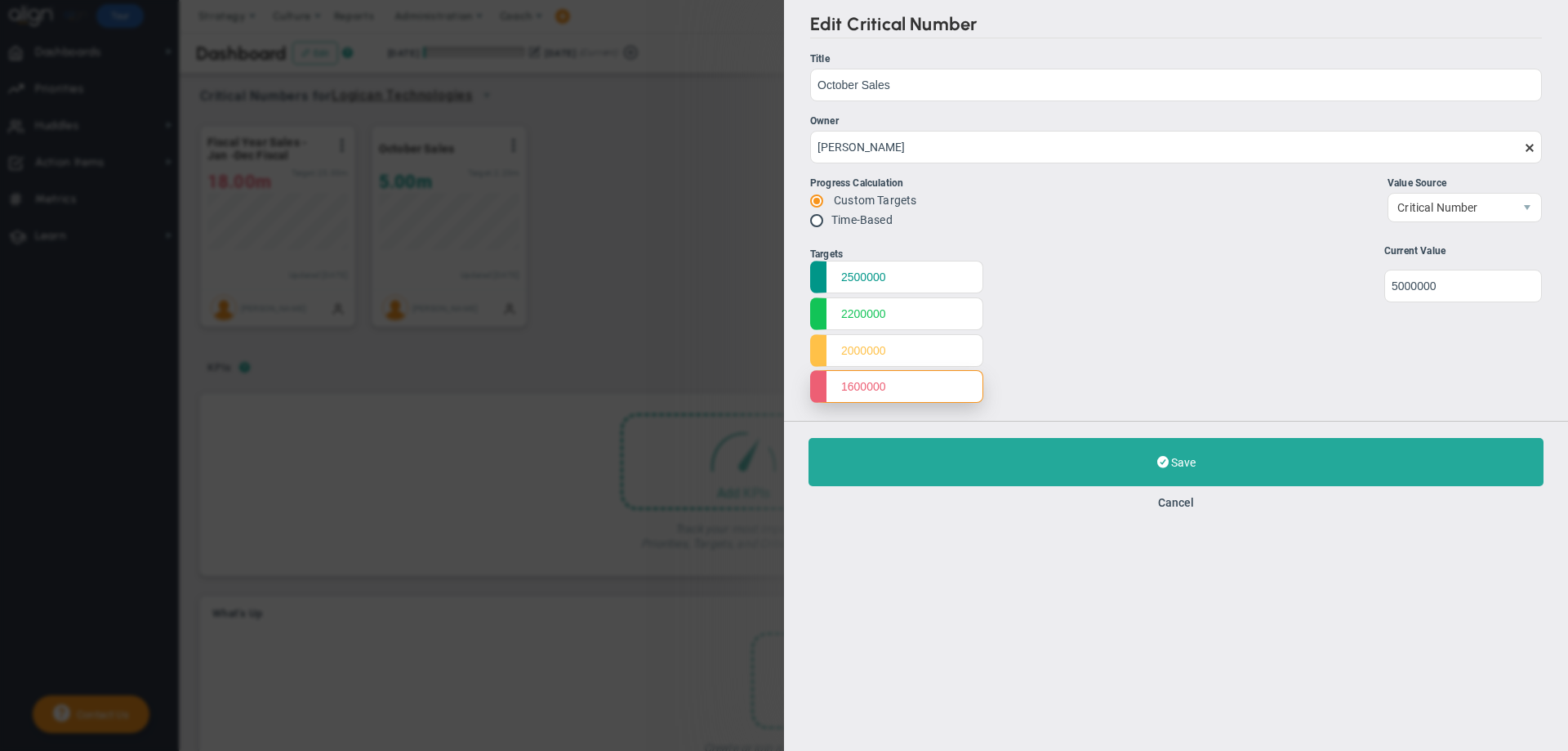
click at [880, 381] on input "1600000" at bounding box center [896, 386] width 173 height 33
type input "160000"
click at [880, 351] on input "2000000" at bounding box center [896, 349] width 173 height 33
type input "200000"
click at [882, 317] on input "2200000" at bounding box center [896, 312] width 173 height 33
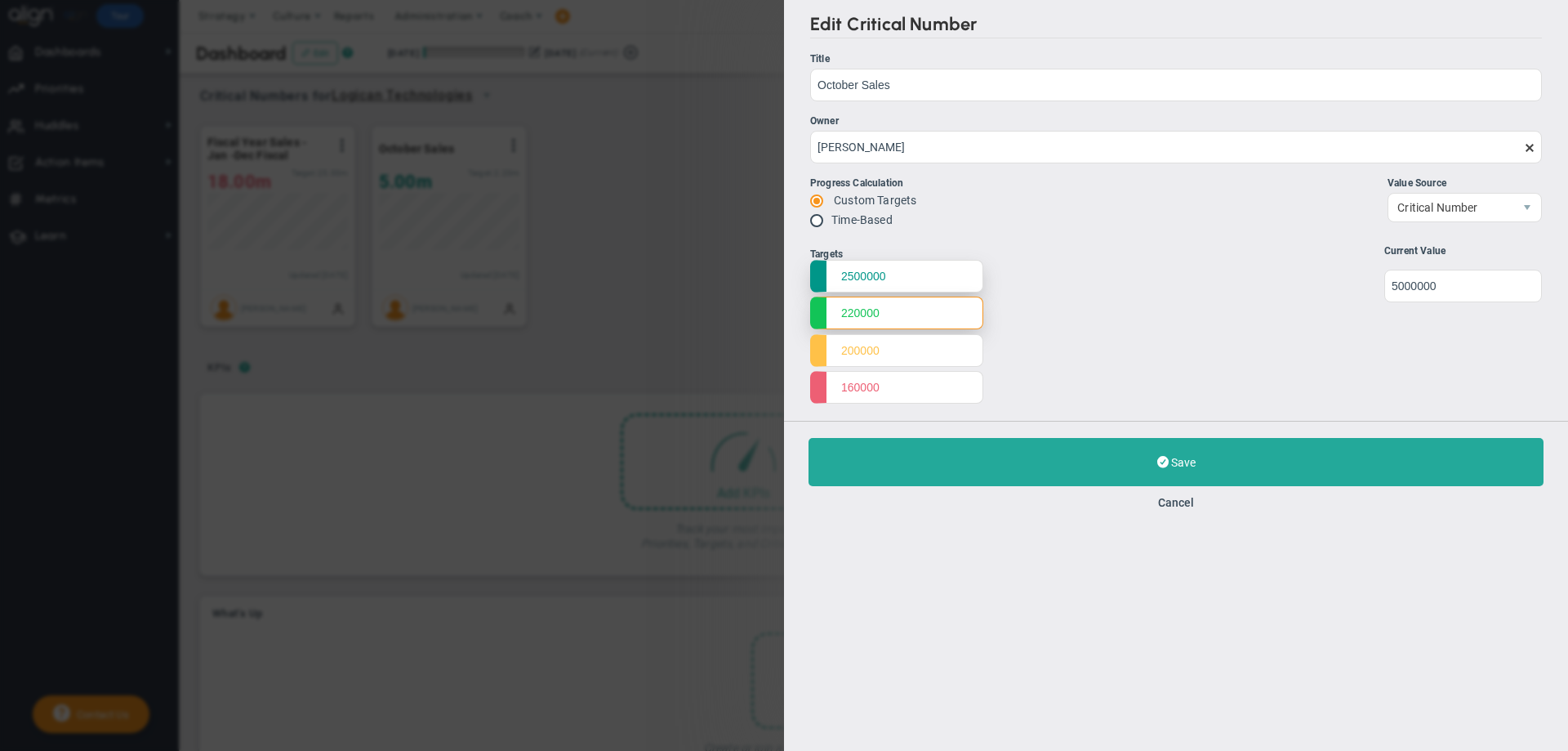
type input "220000"
click at [876, 275] on input "2500000" at bounding box center [896, 275] width 173 height 33
type input "2500000"
click at [887, 310] on input "220000" at bounding box center [896, 312] width 173 height 33
type input "2200000"
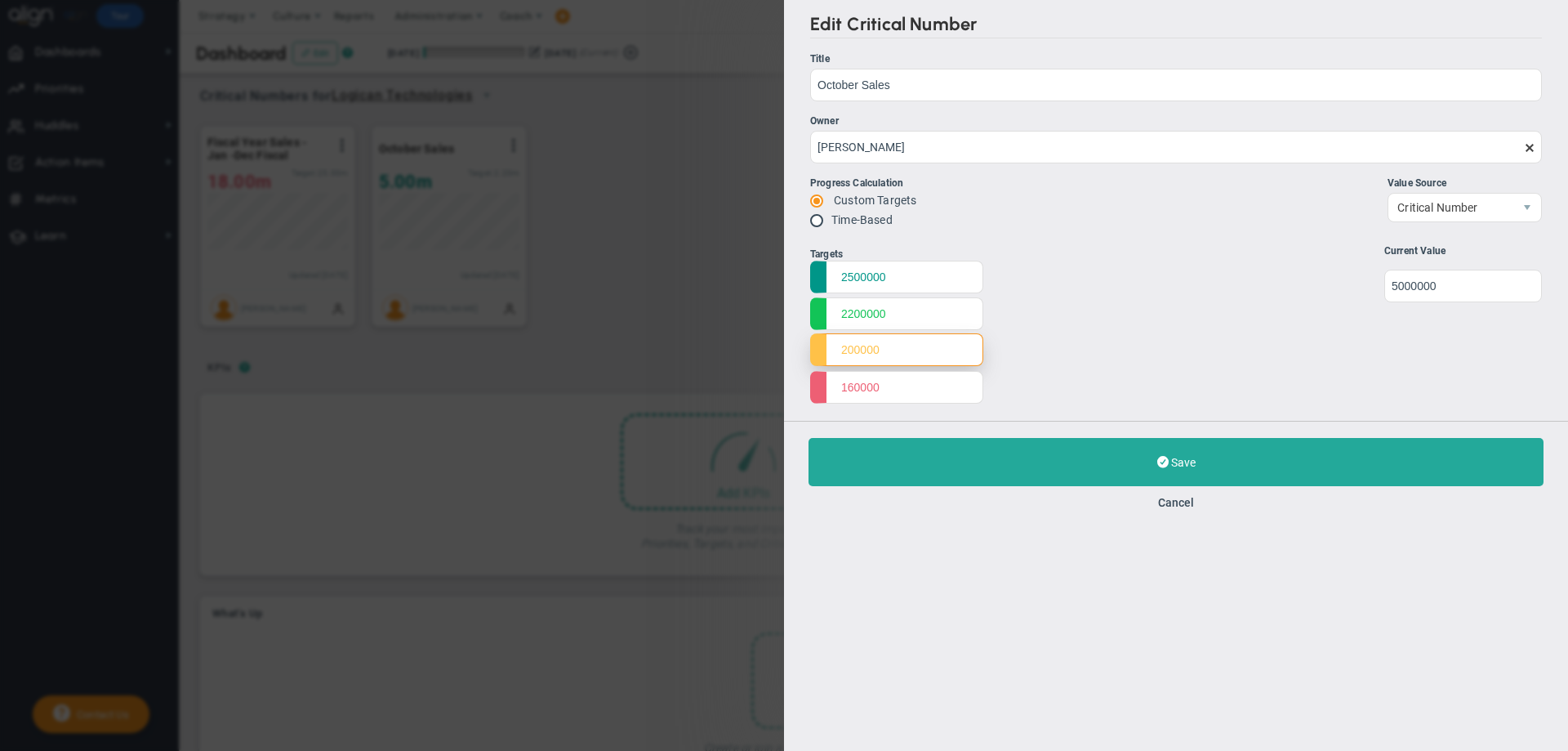
click at [879, 342] on input "200000" at bounding box center [896, 349] width 173 height 33
type input "2000000"
click at [882, 383] on input "160000" at bounding box center [896, 386] width 173 height 33
type input "1600000"
click at [1425, 282] on input "undefined" at bounding box center [1463, 284] width 158 height 33
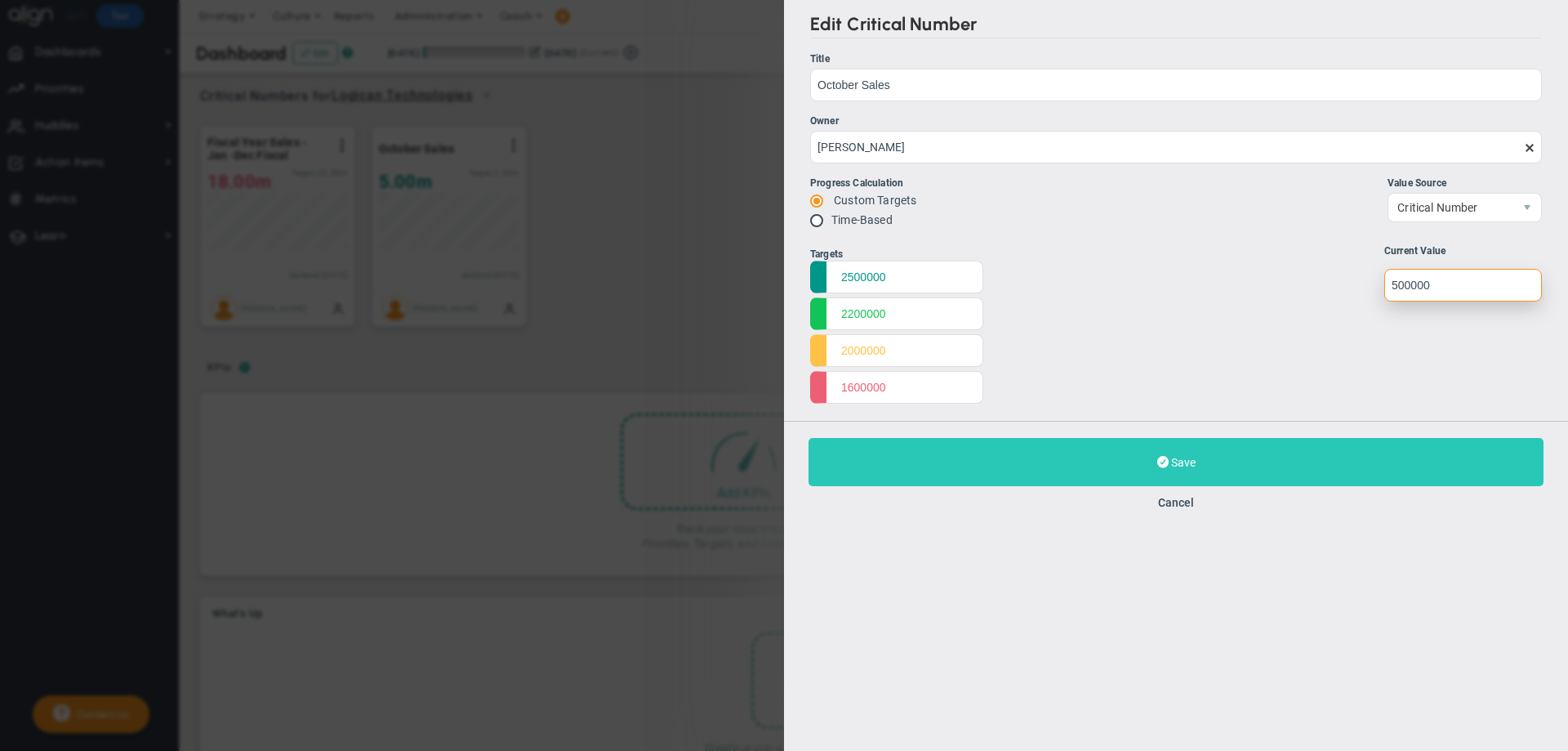
type input "500000"
click at [1211, 449] on button "Save Update" at bounding box center [1175, 462] width 735 height 48
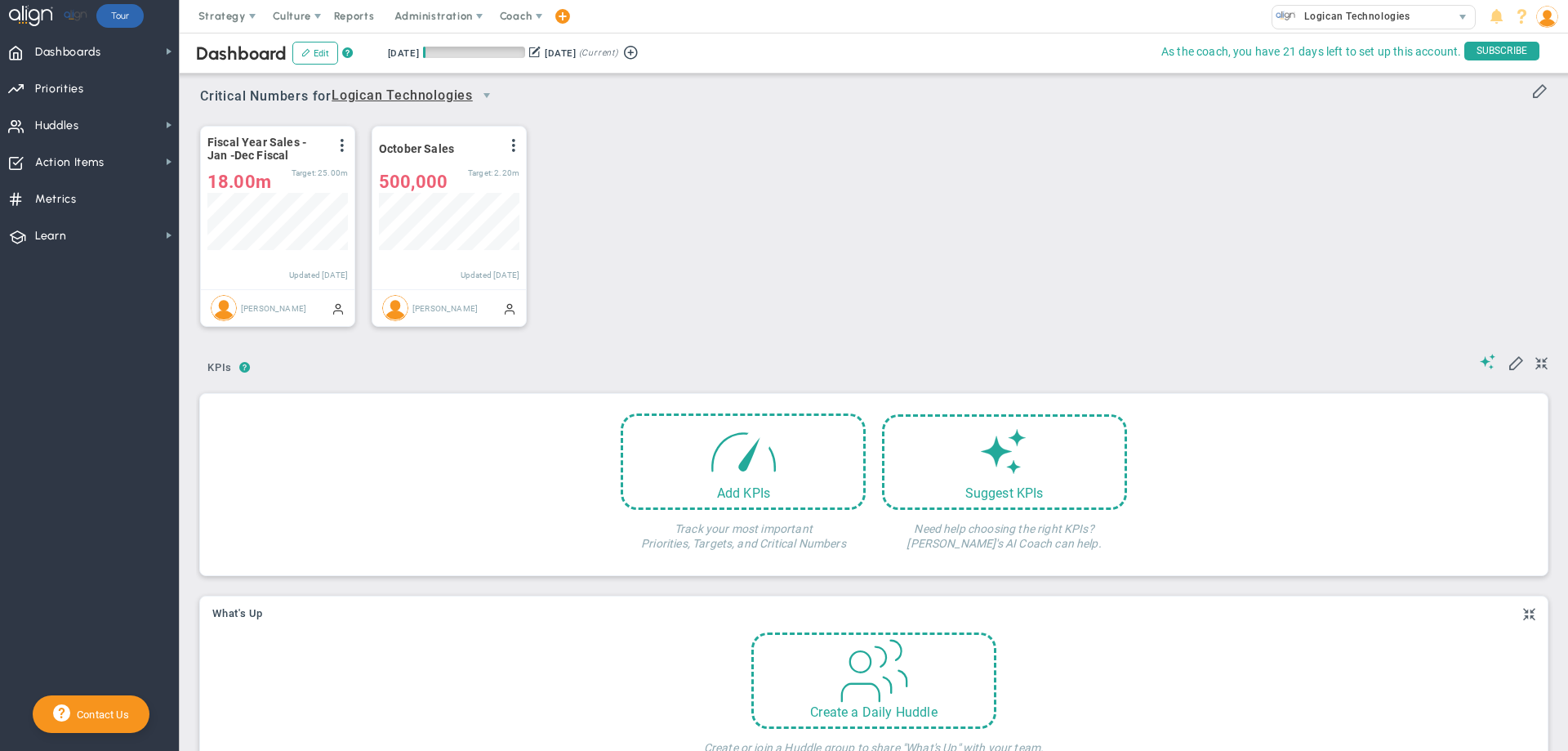
scroll to position [58, 140]
click at [516, 147] on span at bounding box center [514, 145] width 13 height 13
click at [468, 178] on li "Edit" at bounding box center [467, 178] width 116 height 20
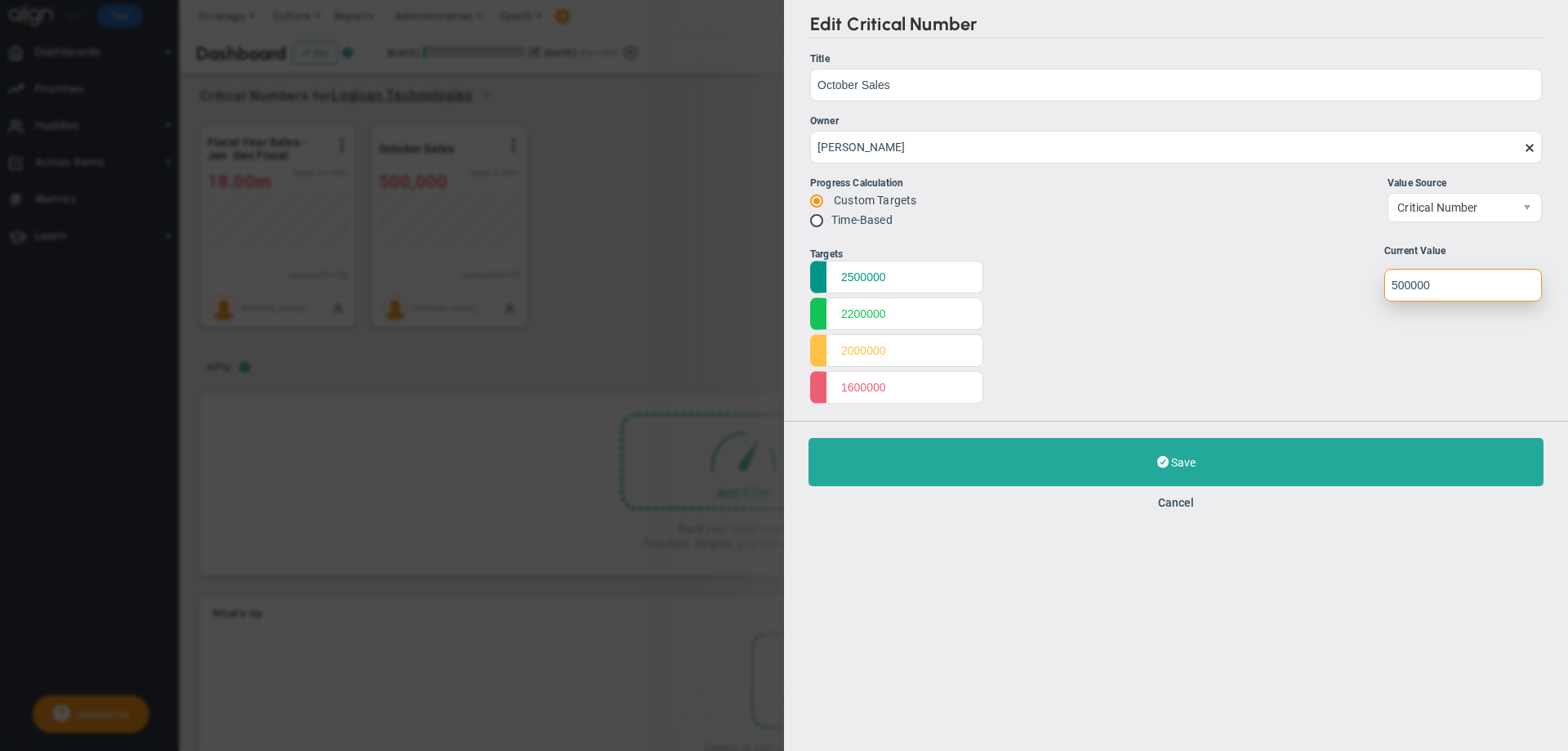
click at [1393, 291] on input "undefined" at bounding box center [1463, 284] width 158 height 33
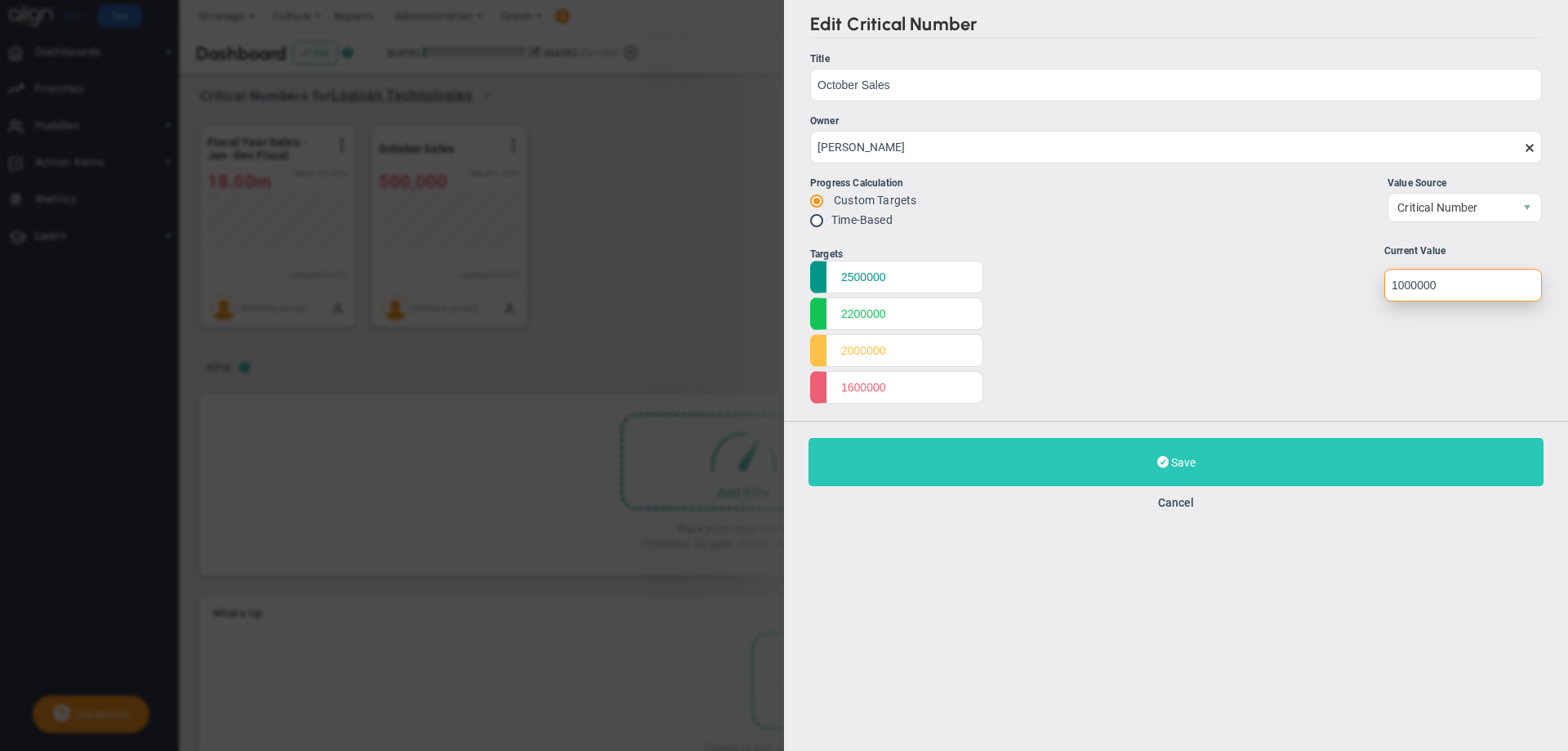
type input "1000000"
click at [1222, 455] on button "Save Update" at bounding box center [1175, 462] width 735 height 48
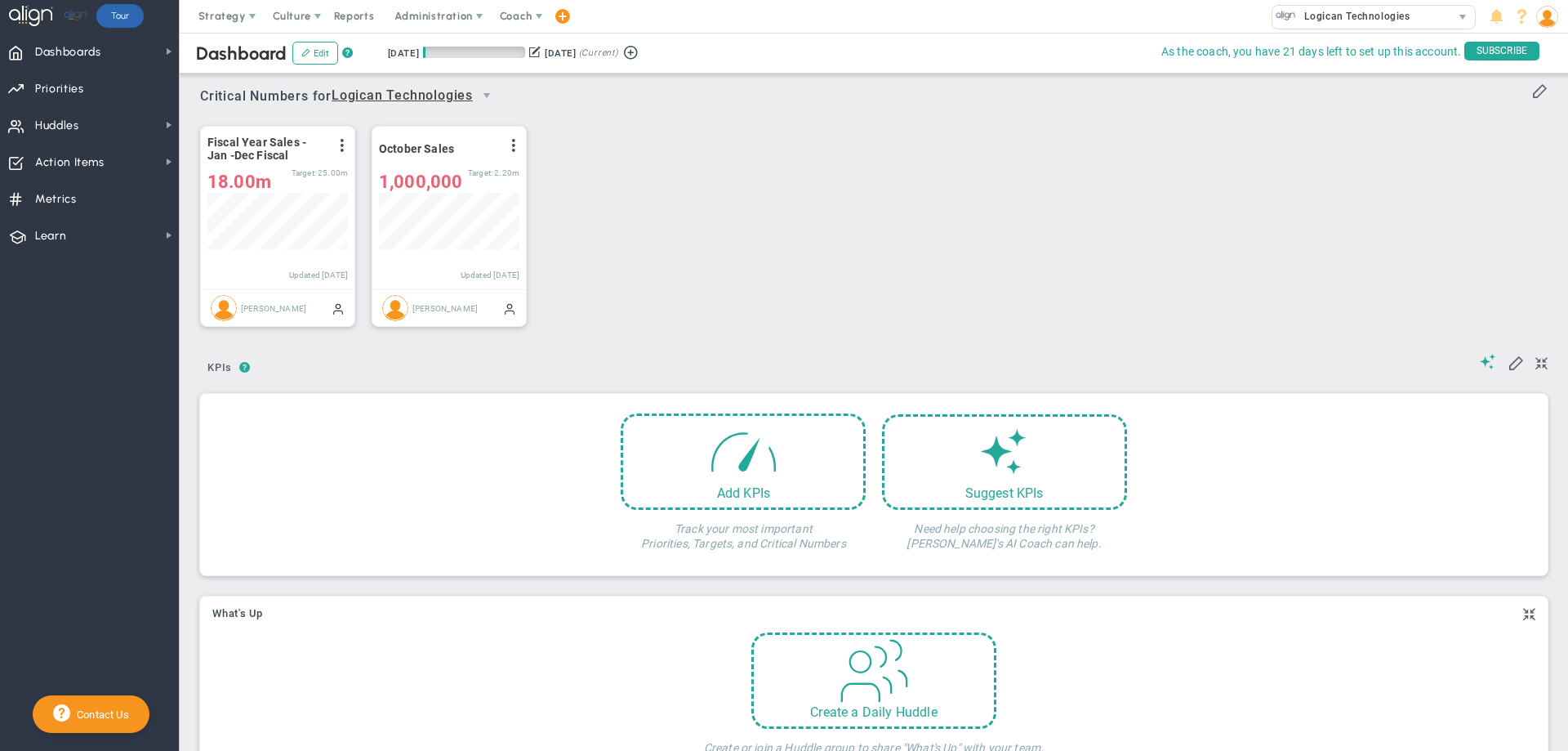
scroll to position [58, 140]
click at [515, 148] on span at bounding box center [514, 145] width 13 height 13
click at [448, 173] on li "Edit" at bounding box center [467, 178] width 116 height 20
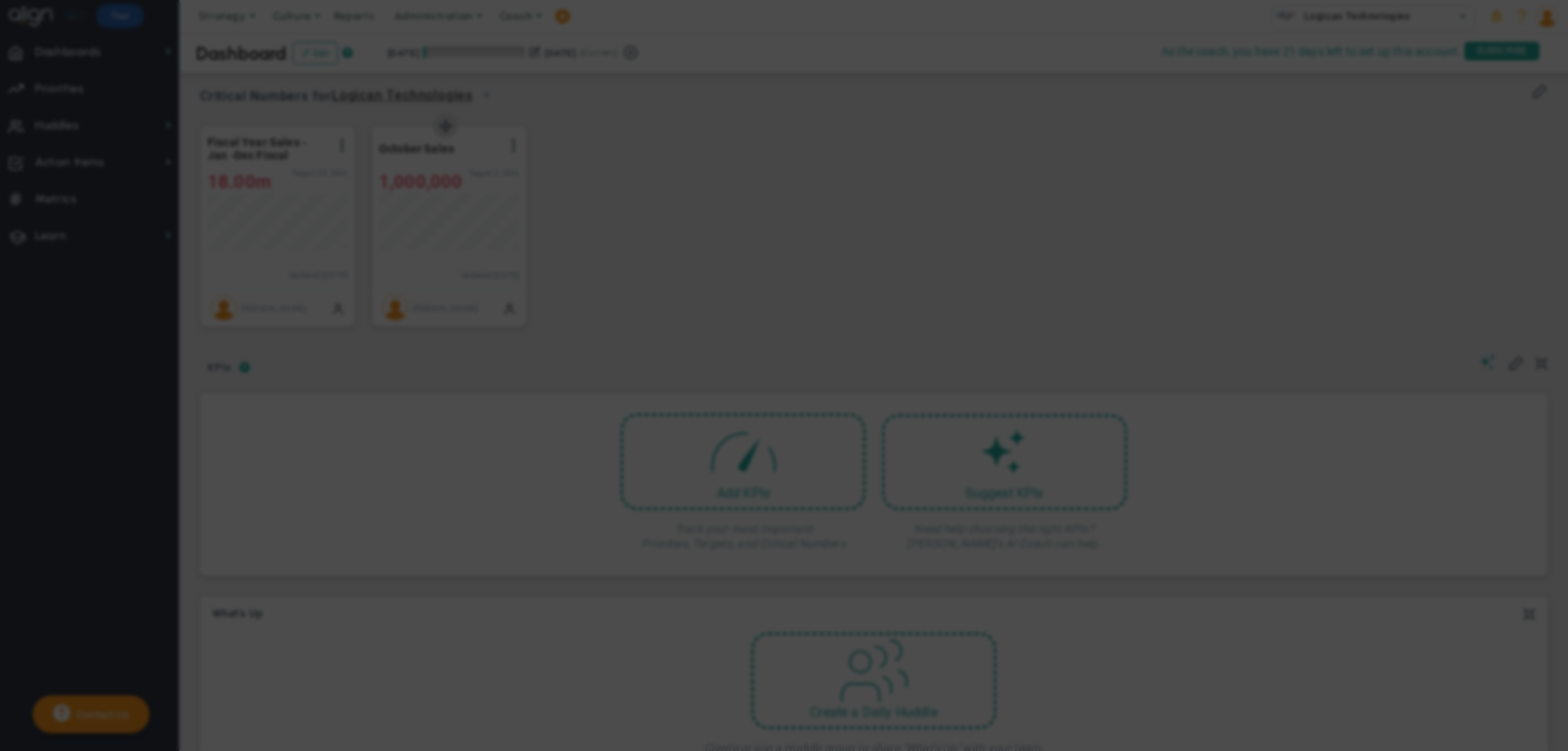
type input "October Sales"
type input "[PERSON_NAME]"
radio input "true"
type input "2500000"
type input "2200000"
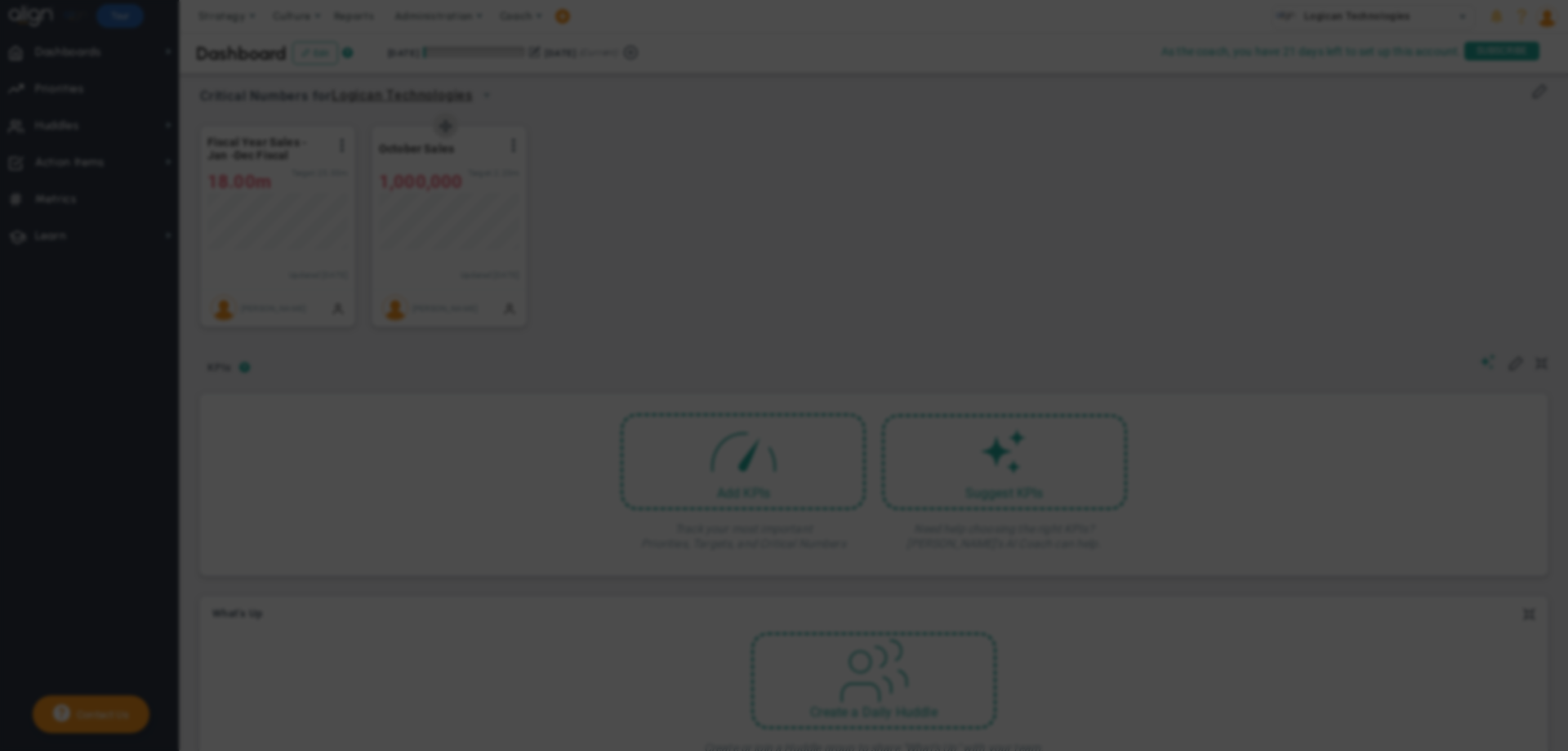
type input "2000000"
type input "1600000"
type input "1000000"
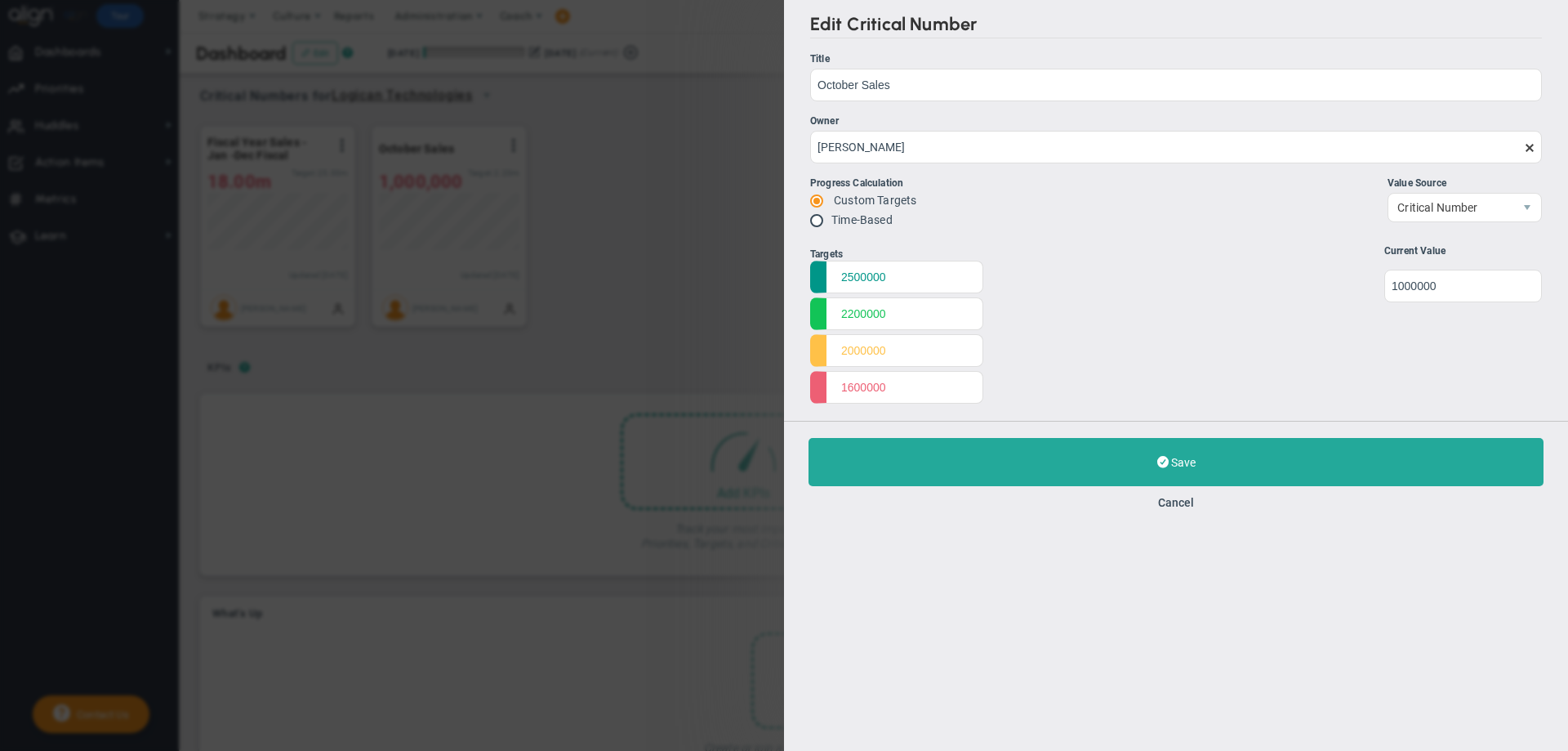
click at [840, 219] on label "Time-Based" at bounding box center [862, 219] width 61 height 13
click at [819, 220] on input "radio" at bounding box center [822, 221] width 17 height 13
radio input "true"
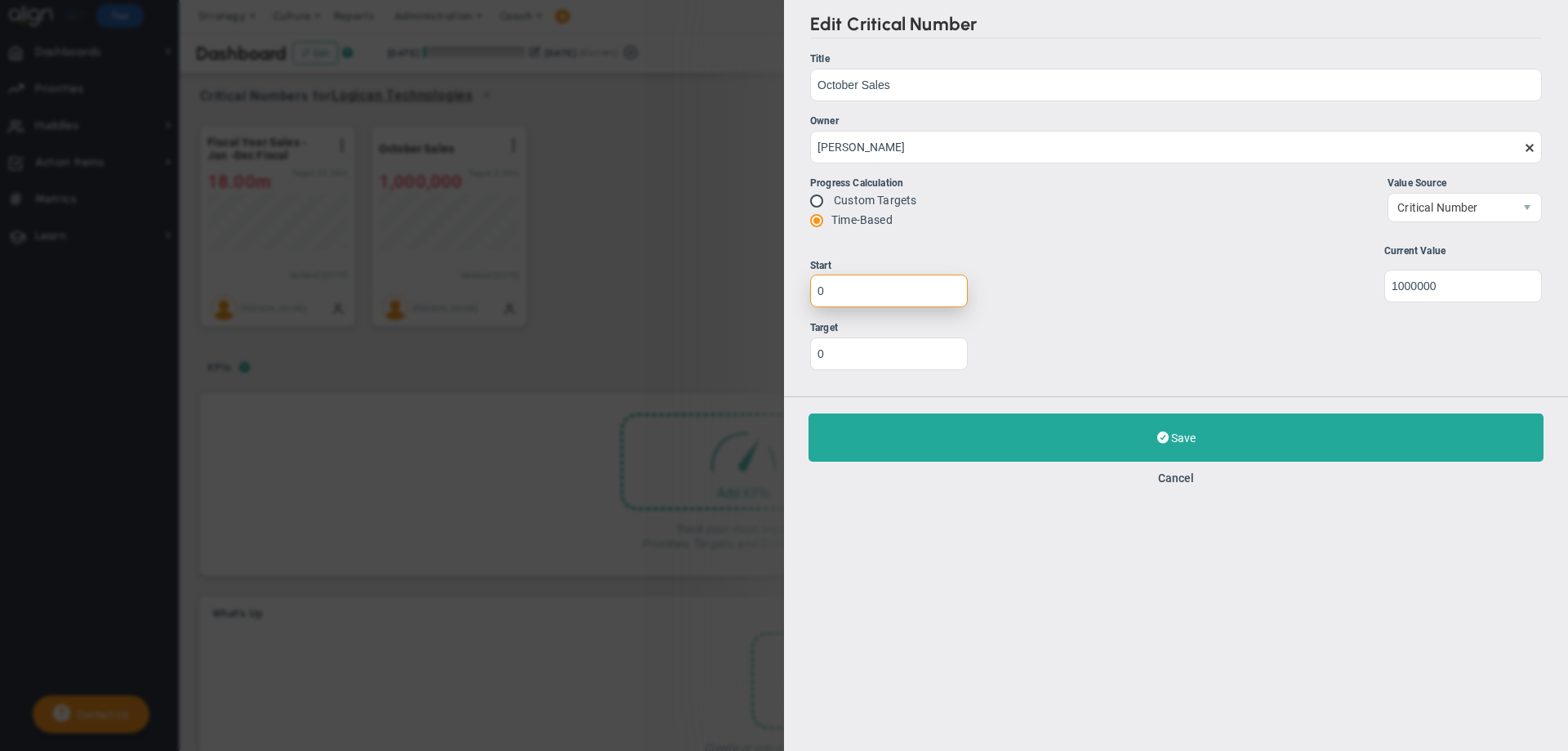
click at [846, 292] on input "0" at bounding box center [889, 290] width 158 height 33
click at [948, 296] on input "-1" at bounding box center [889, 290] width 158 height 33
click at [948, 296] on input "-2" at bounding box center [889, 290] width 158 height 33
click at [948, 296] on input "-3" at bounding box center [889, 290] width 158 height 33
click at [948, 296] on input "-4" at bounding box center [889, 290] width 158 height 33
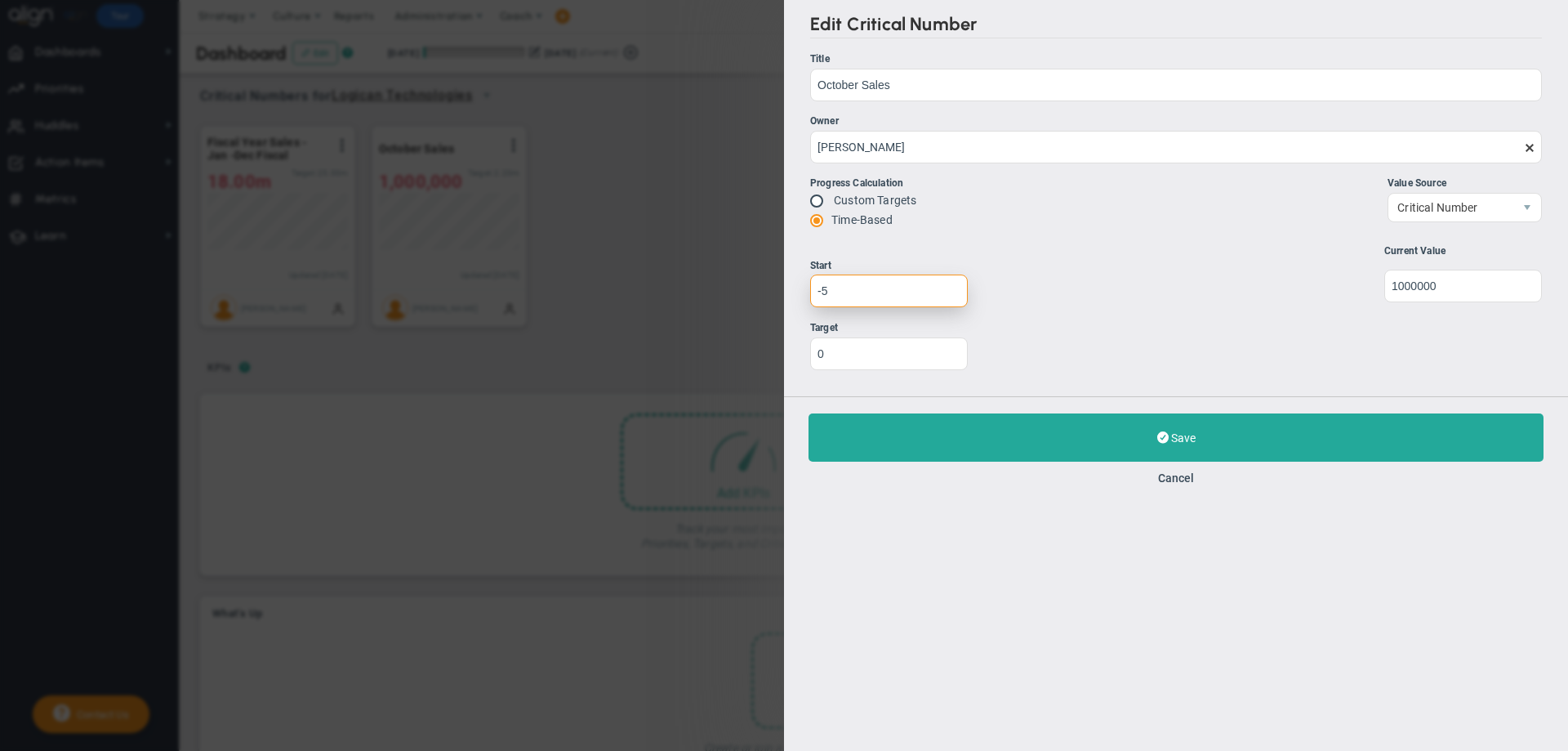
click at [948, 296] on input "-5" at bounding box center [889, 290] width 158 height 33
click at [948, 296] on input "-6" at bounding box center [889, 290] width 158 height 33
click at [948, 287] on input "-5" at bounding box center [889, 290] width 158 height 33
click at [948, 287] on input "-4" at bounding box center [889, 290] width 158 height 33
click at [948, 287] on input "-3" at bounding box center [889, 290] width 158 height 33
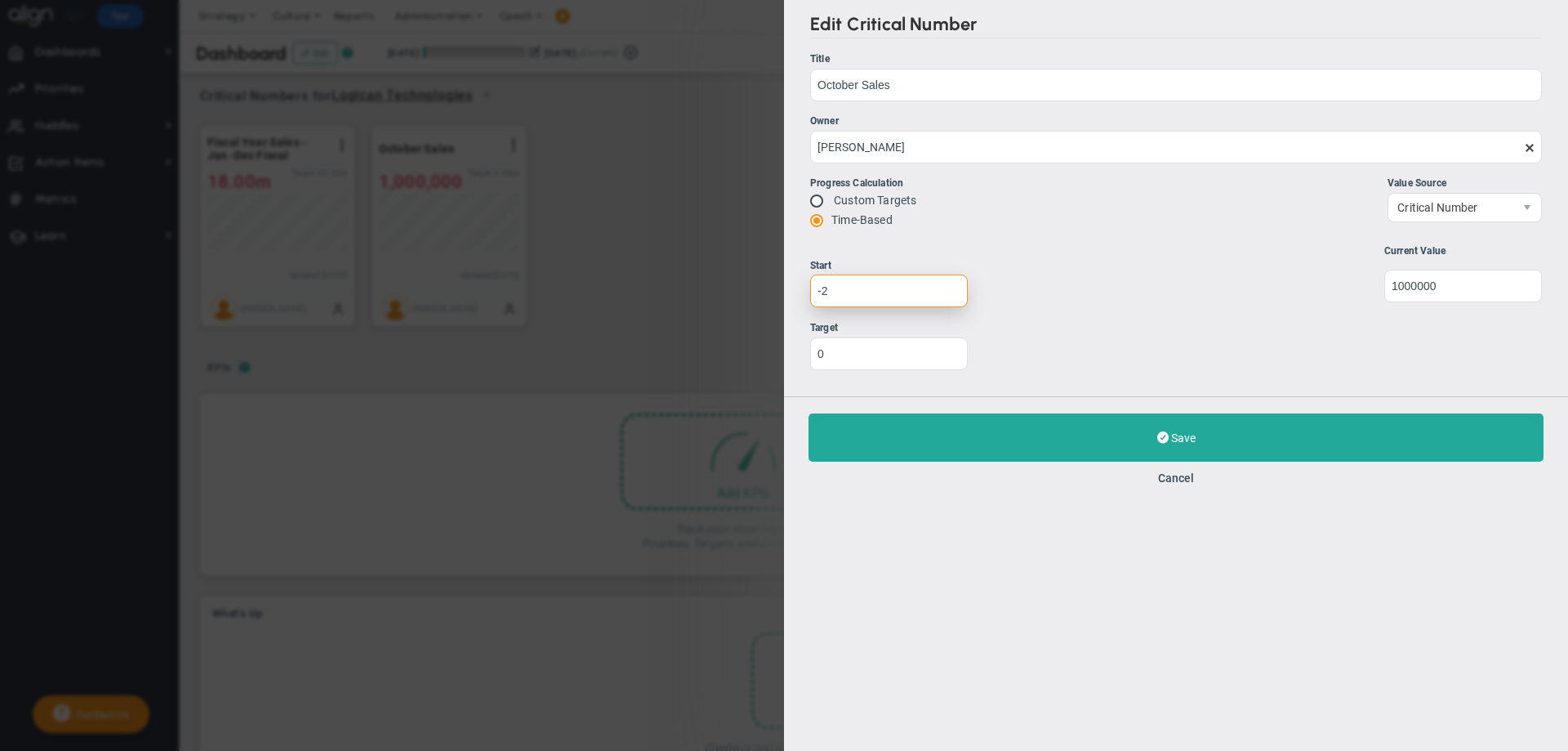
click at [948, 287] on input "-2" at bounding box center [889, 290] width 158 height 33
click at [948, 287] on input "-1" at bounding box center [889, 290] width 158 height 33
type input "0"
click at [948, 287] on input "0" at bounding box center [889, 290] width 158 height 33
click at [843, 356] on input "0" at bounding box center [889, 352] width 158 height 33
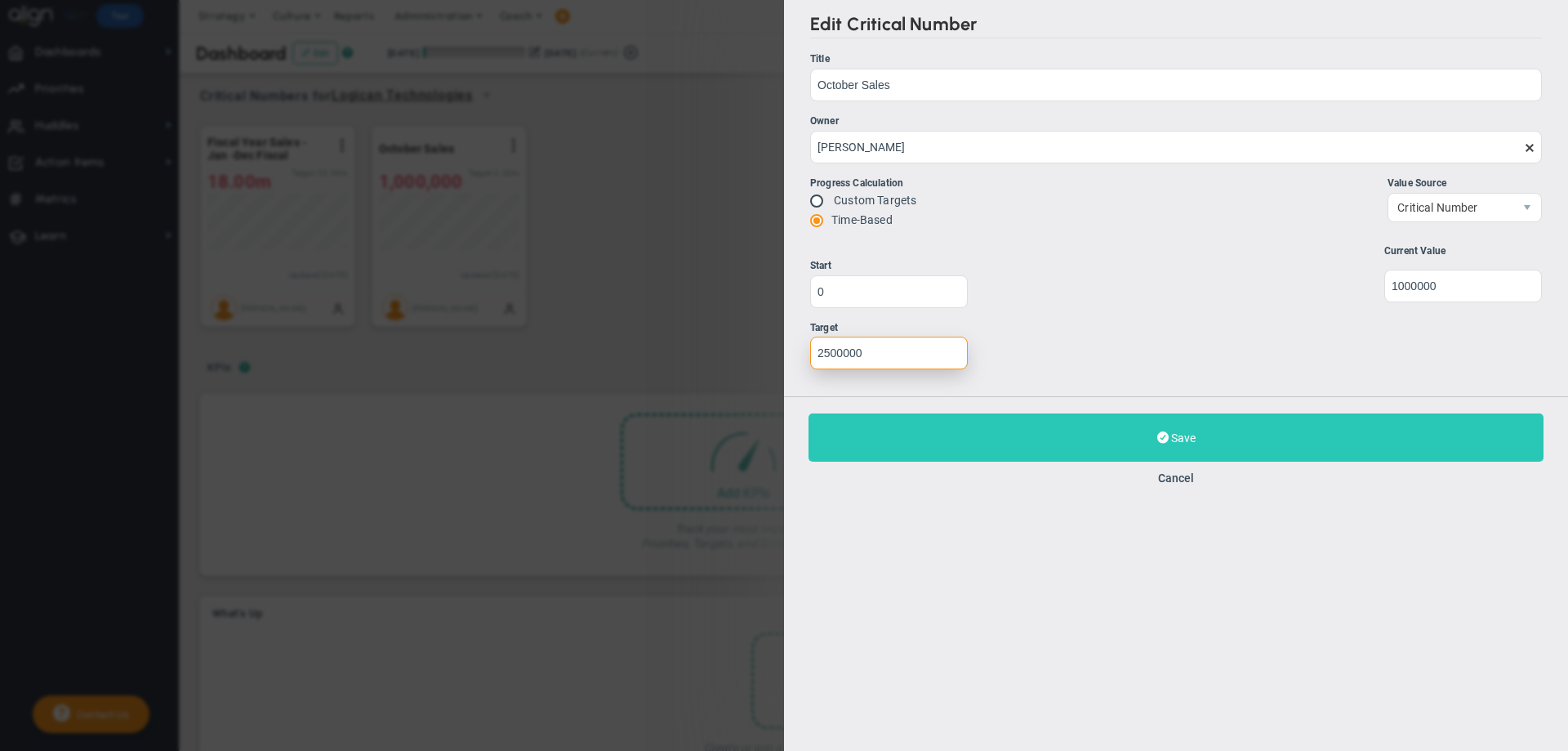
type input "2500000"
click at [1095, 435] on button "Save Update" at bounding box center [1175, 438] width 735 height 48
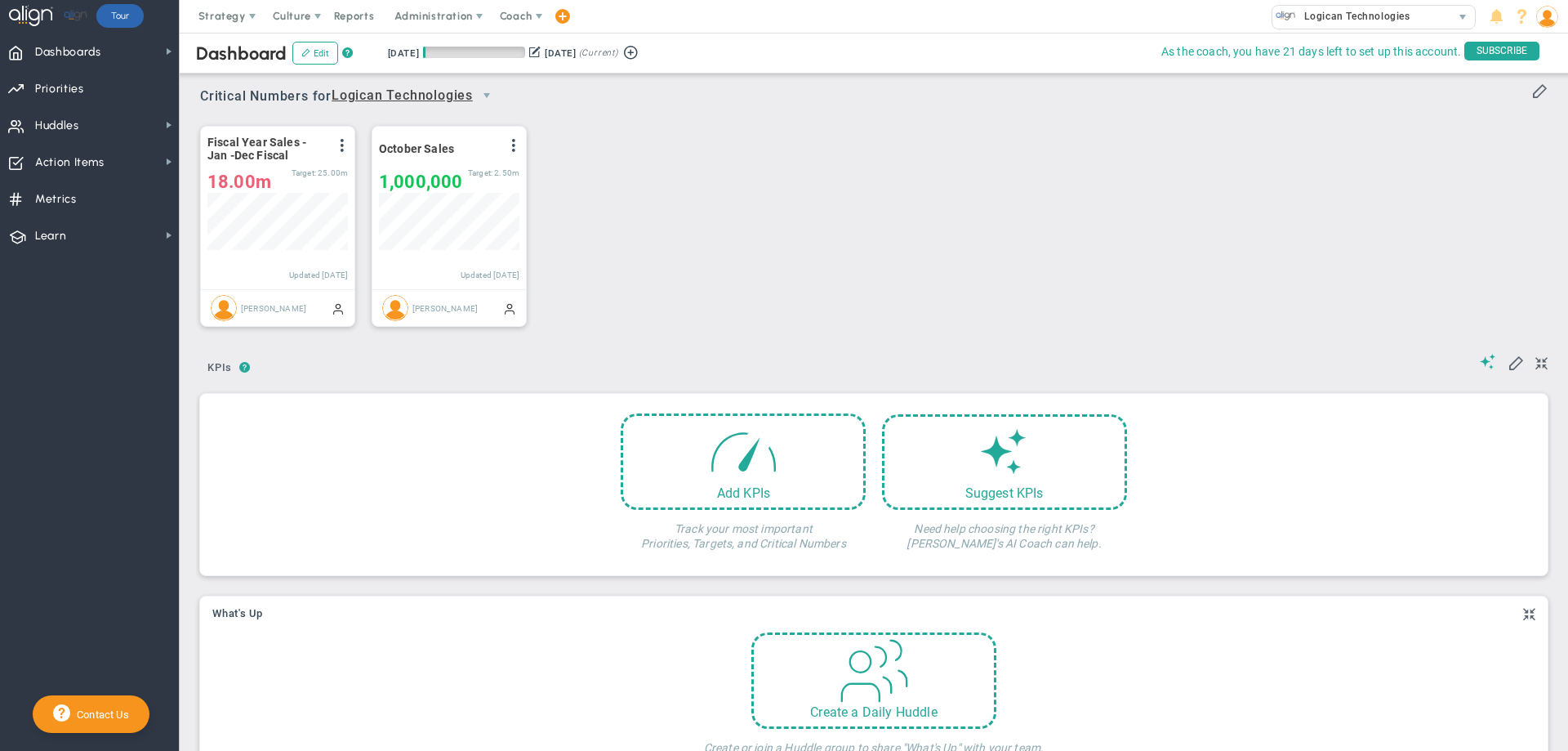
scroll to position [58, 140]
click at [515, 146] on span at bounding box center [514, 145] width 13 height 13
click at [457, 173] on li "Edit" at bounding box center [467, 178] width 116 height 20
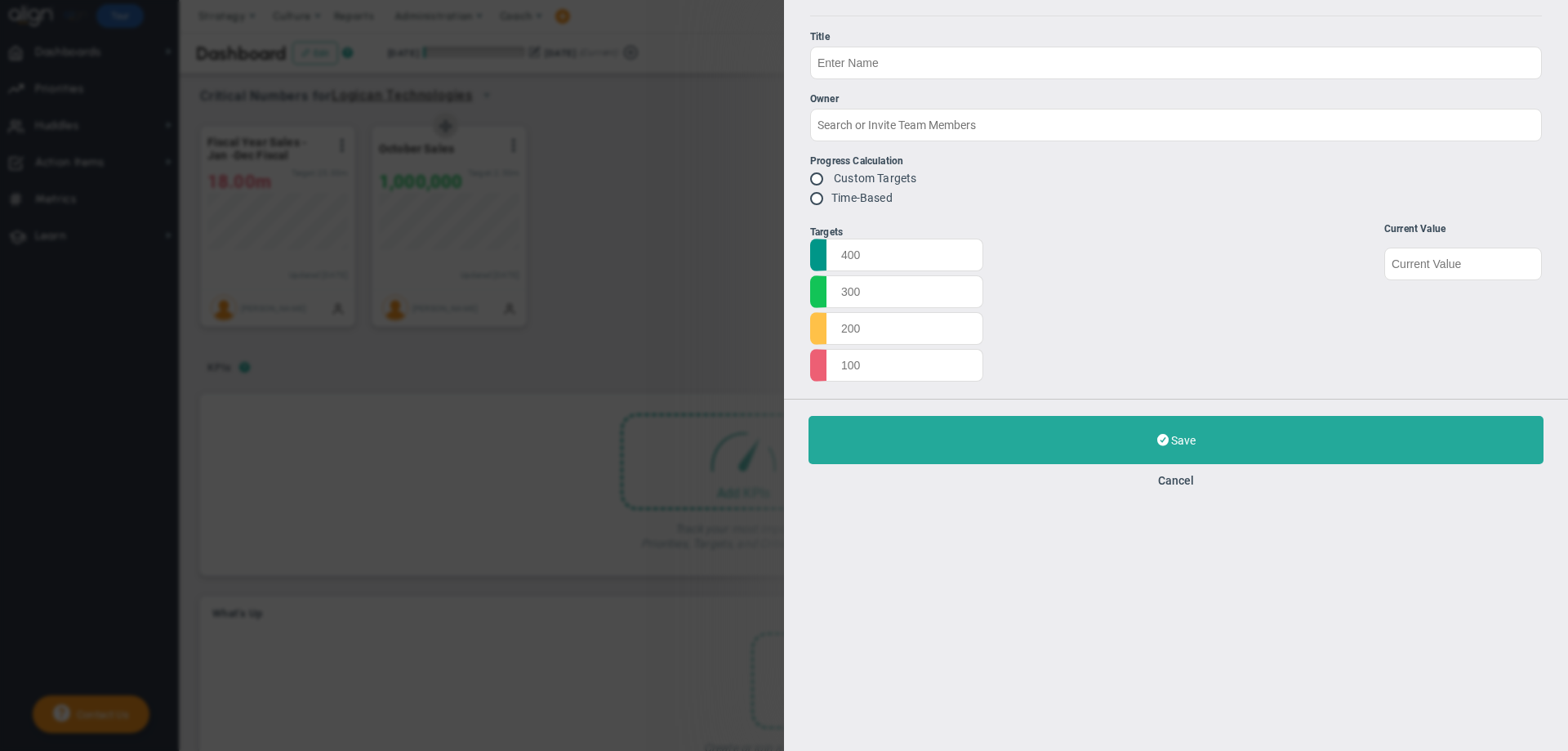
type input "October Sales"
type input "[PERSON_NAME]"
radio input "true"
type input "0"
type input "2500000"
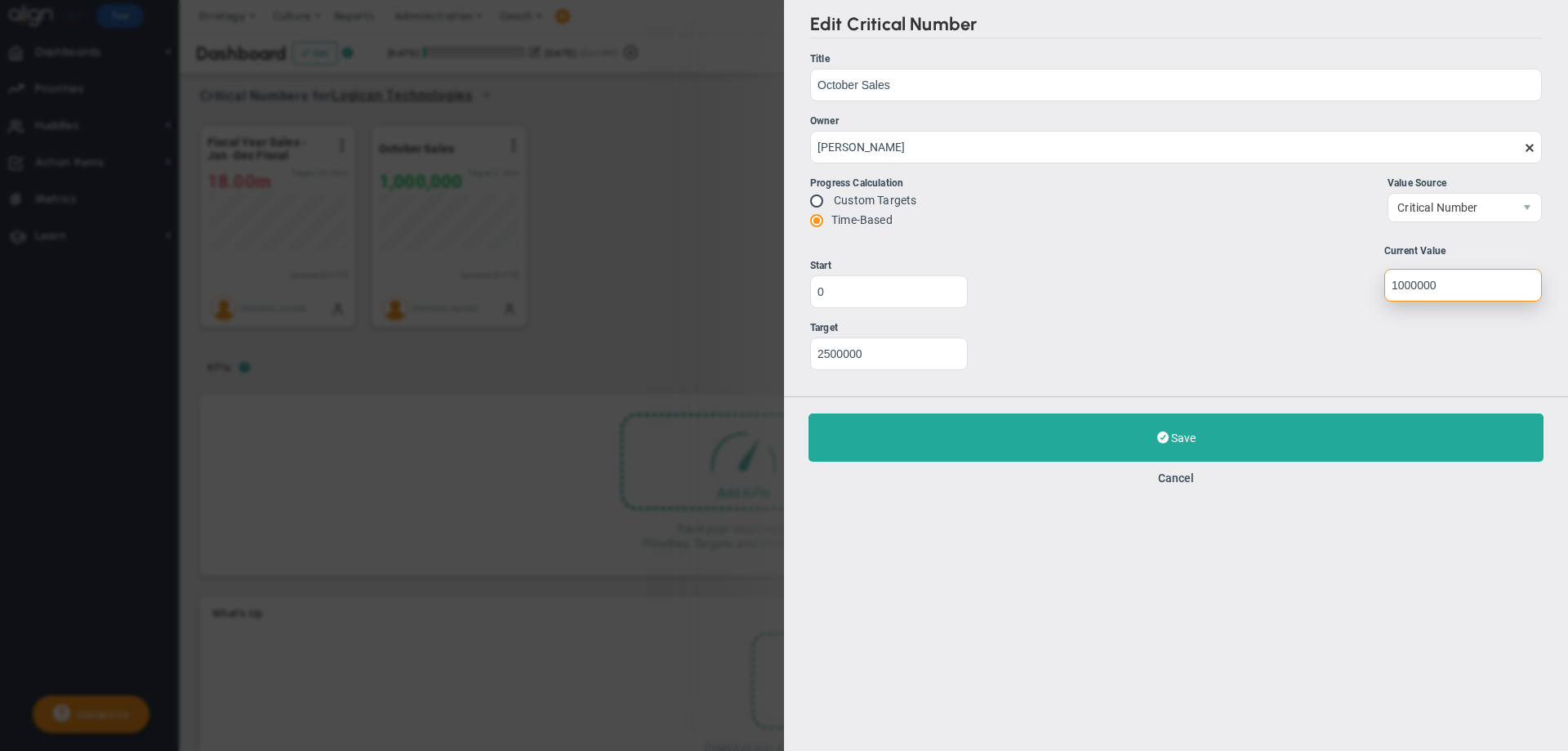
click at [1394, 286] on input "undefined" at bounding box center [1463, 284] width 158 height 33
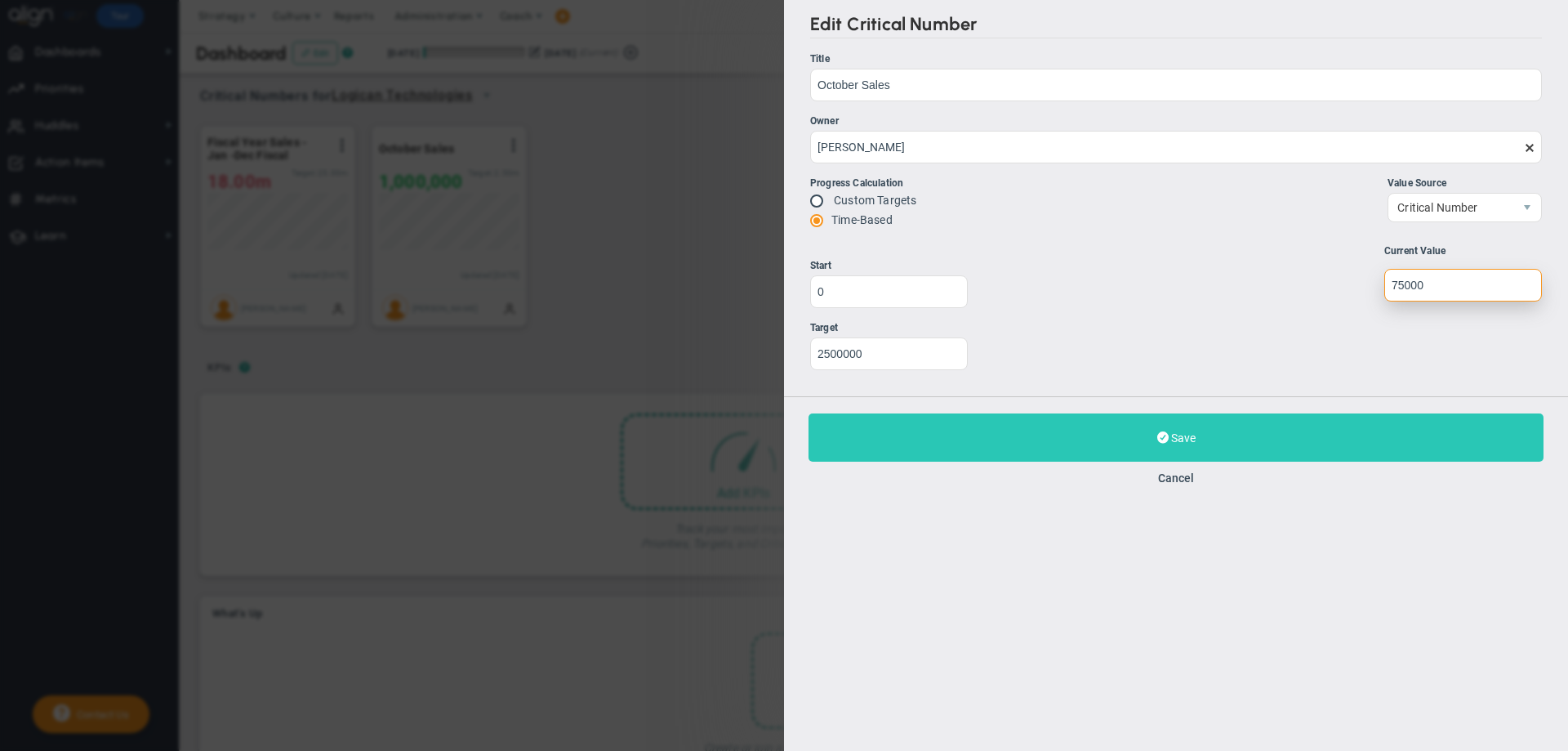
type input "75000"
click at [1278, 429] on button "Save Update" at bounding box center [1175, 438] width 735 height 48
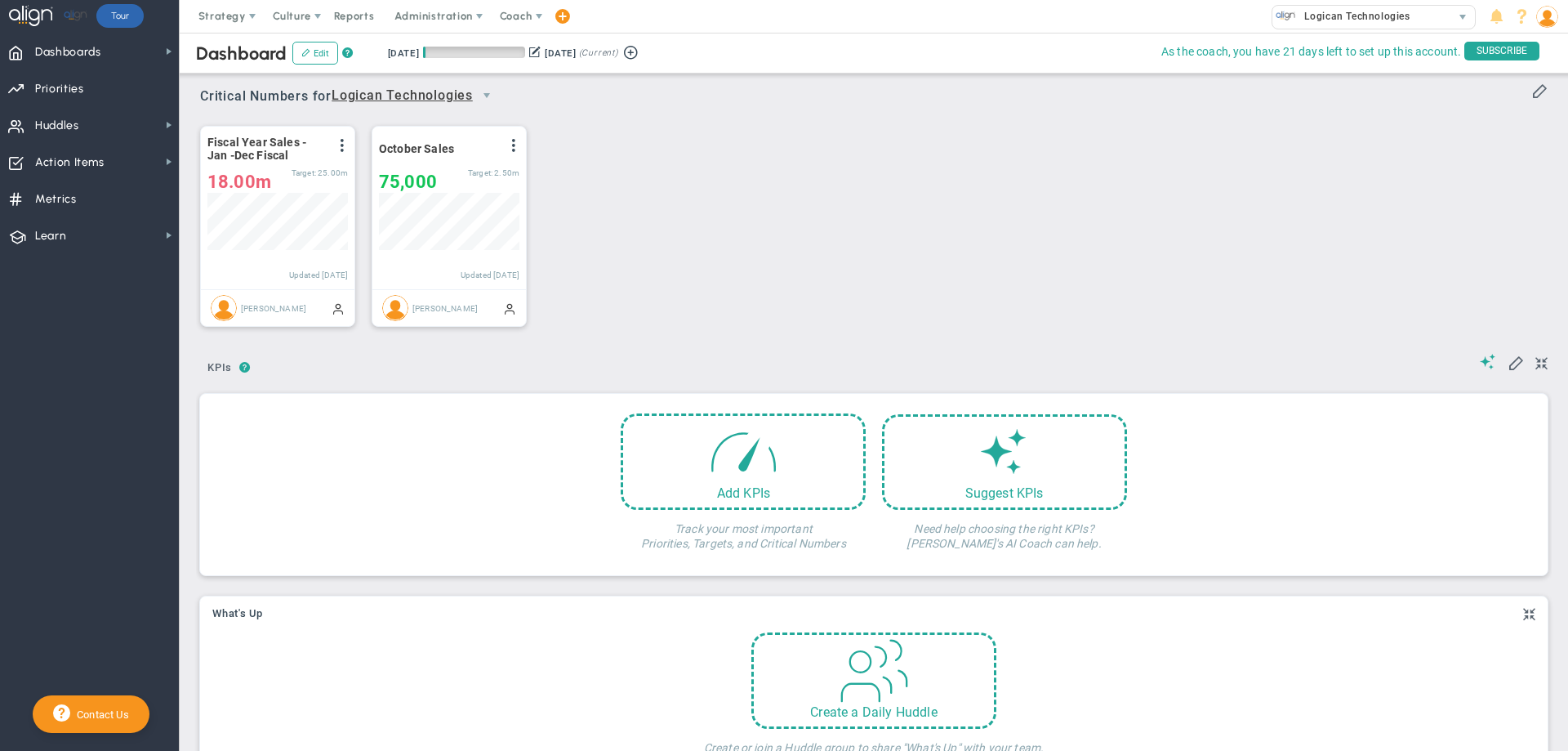
scroll to position [58, 140]
click at [344, 149] on span at bounding box center [342, 145] width 13 height 13
click at [308, 173] on li "Edit" at bounding box center [296, 178] width 116 height 20
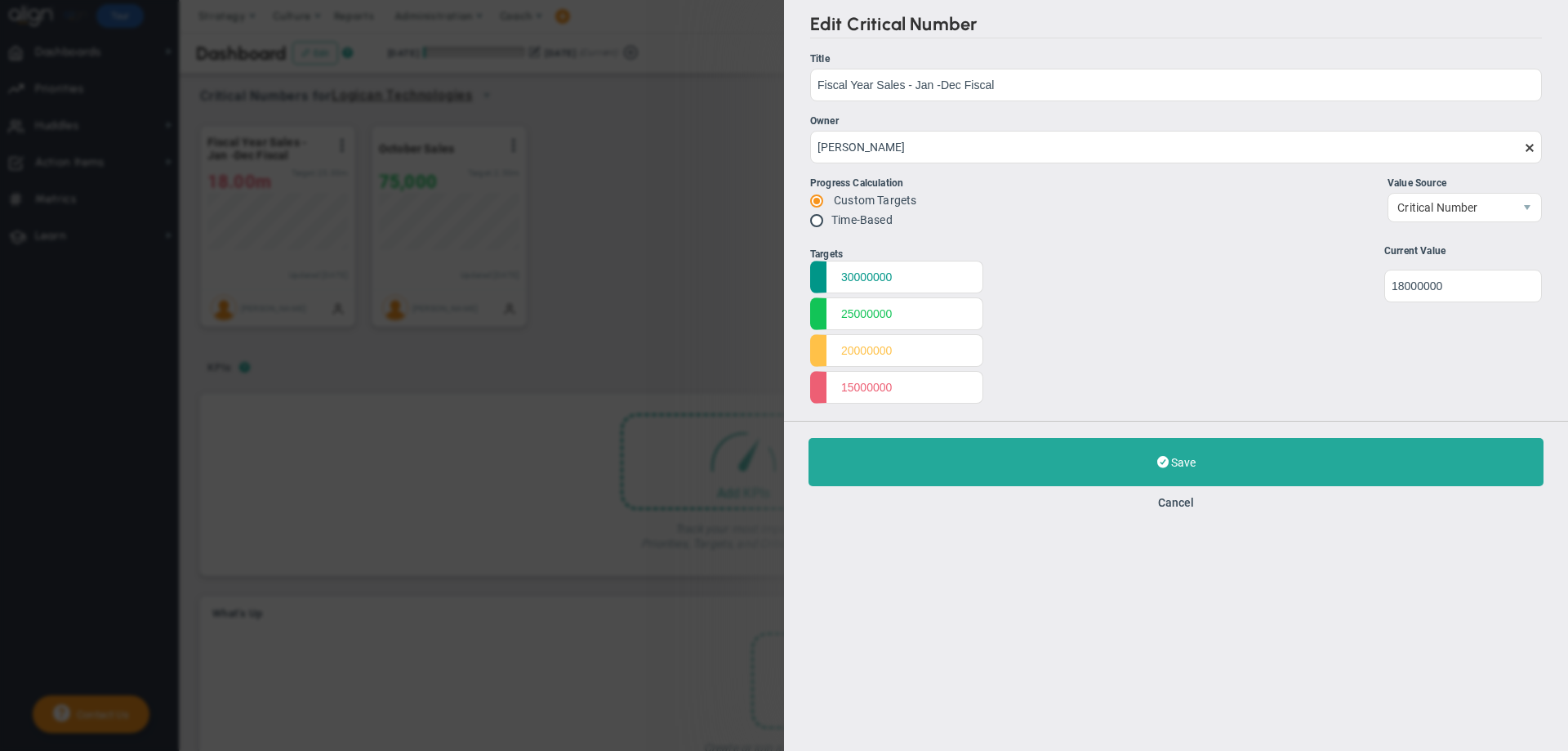
click at [843, 223] on label "Time-Based" at bounding box center [862, 219] width 61 height 13
click at [819, 214] on span at bounding box center [818, 219] width 17 height 13
click at [815, 219] on input "radio" at bounding box center [822, 221] width 17 height 13
radio input "true"
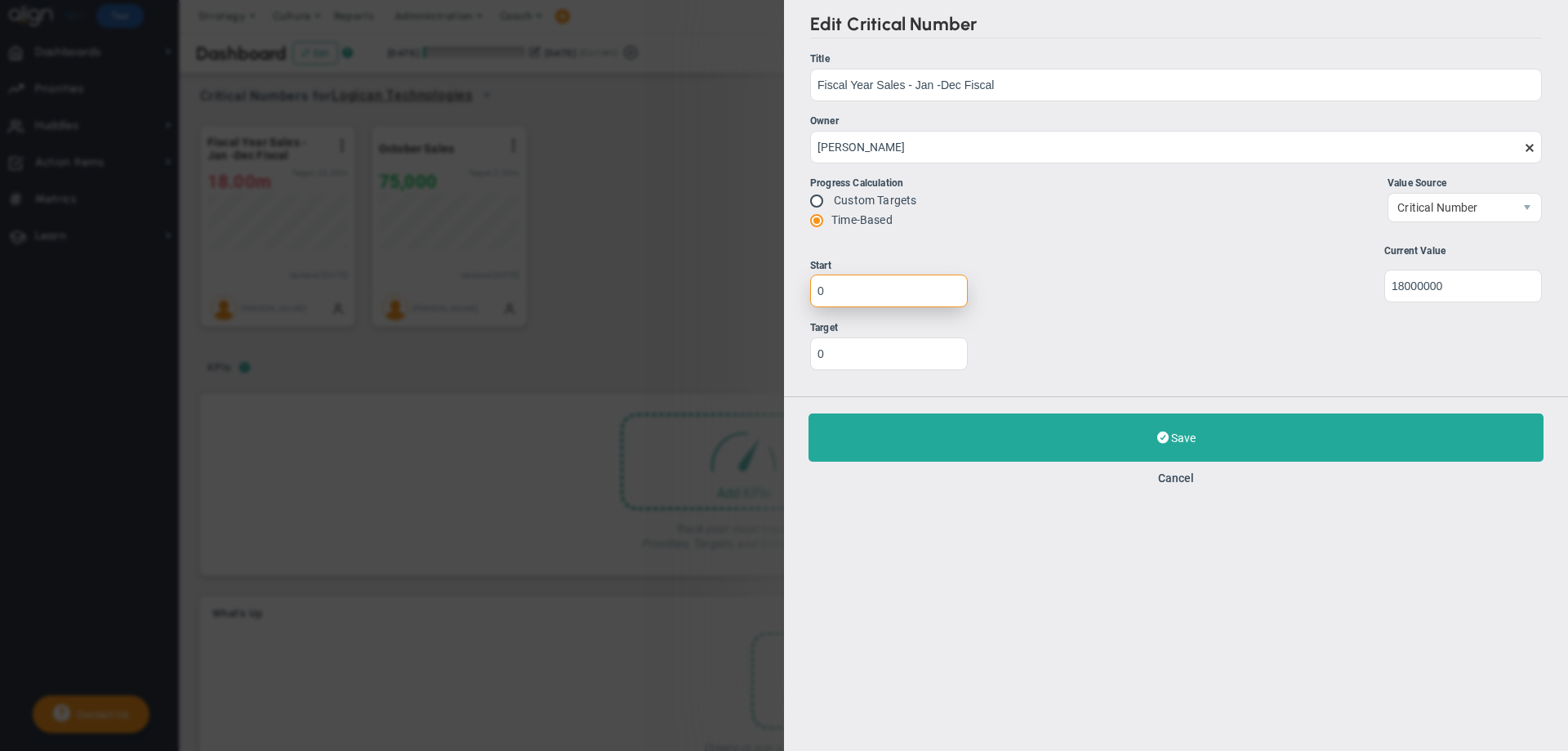
click at [828, 286] on input "0" at bounding box center [889, 290] width 158 height 33
click at [947, 291] on input "-1" at bounding box center [889, 290] width 158 height 33
click at [947, 291] on input "-2" at bounding box center [889, 290] width 158 height 33
click at [947, 291] on input "-3" at bounding box center [889, 290] width 158 height 33
click at [947, 291] on input "-4" at bounding box center [889, 290] width 158 height 33
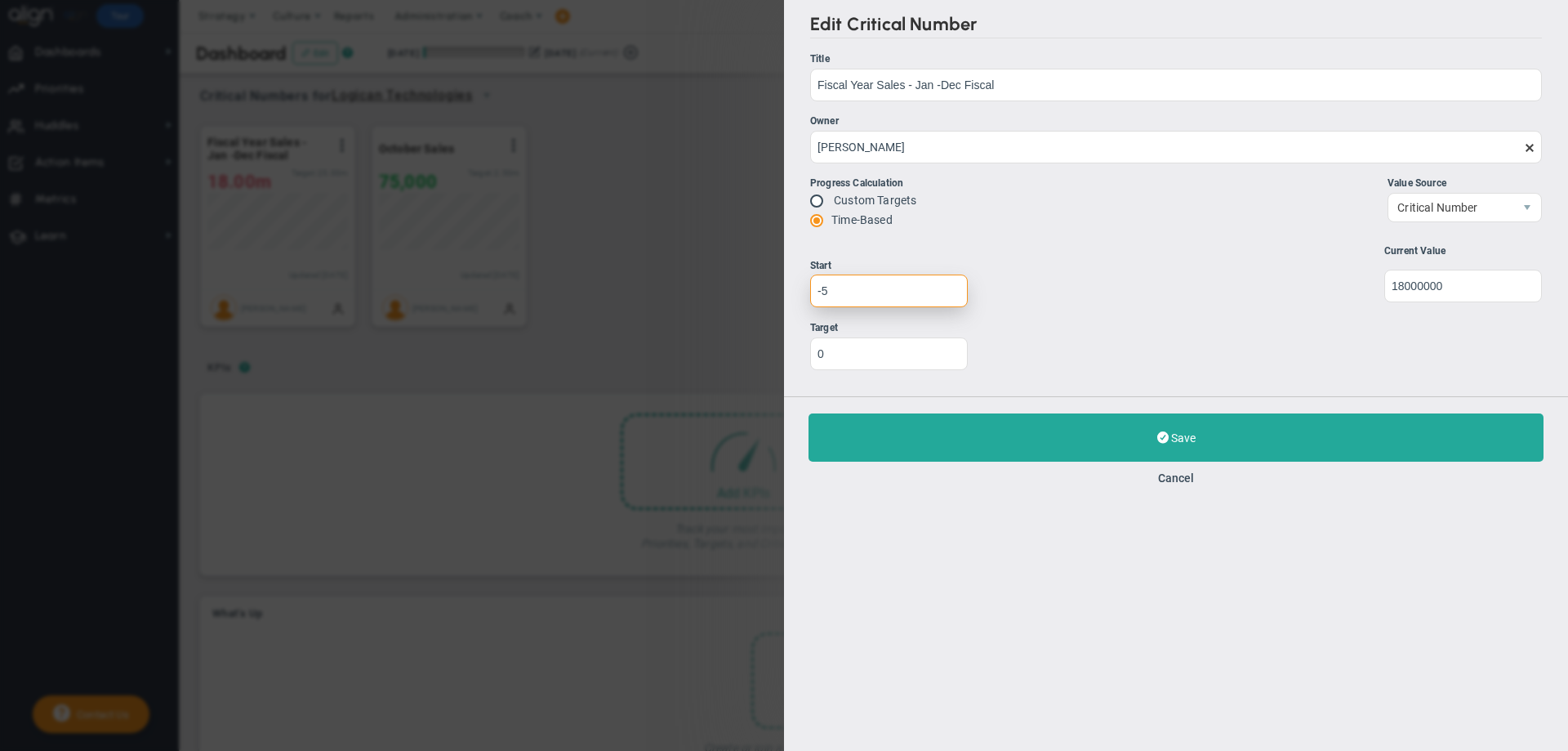
click at [947, 296] on input "-5" at bounding box center [889, 290] width 158 height 33
click at [947, 296] on input "-6" at bounding box center [889, 290] width 158 height 33
click at [947, 296] on input "-7" at bounding box center [889, 290] width 158 height 33
click at [947, 296] on input "-8" at bounding box center [889, 290] width 158 height 33
click at [947, 296] on input "-9" at bounding box center [889, 290] width 158 height 33
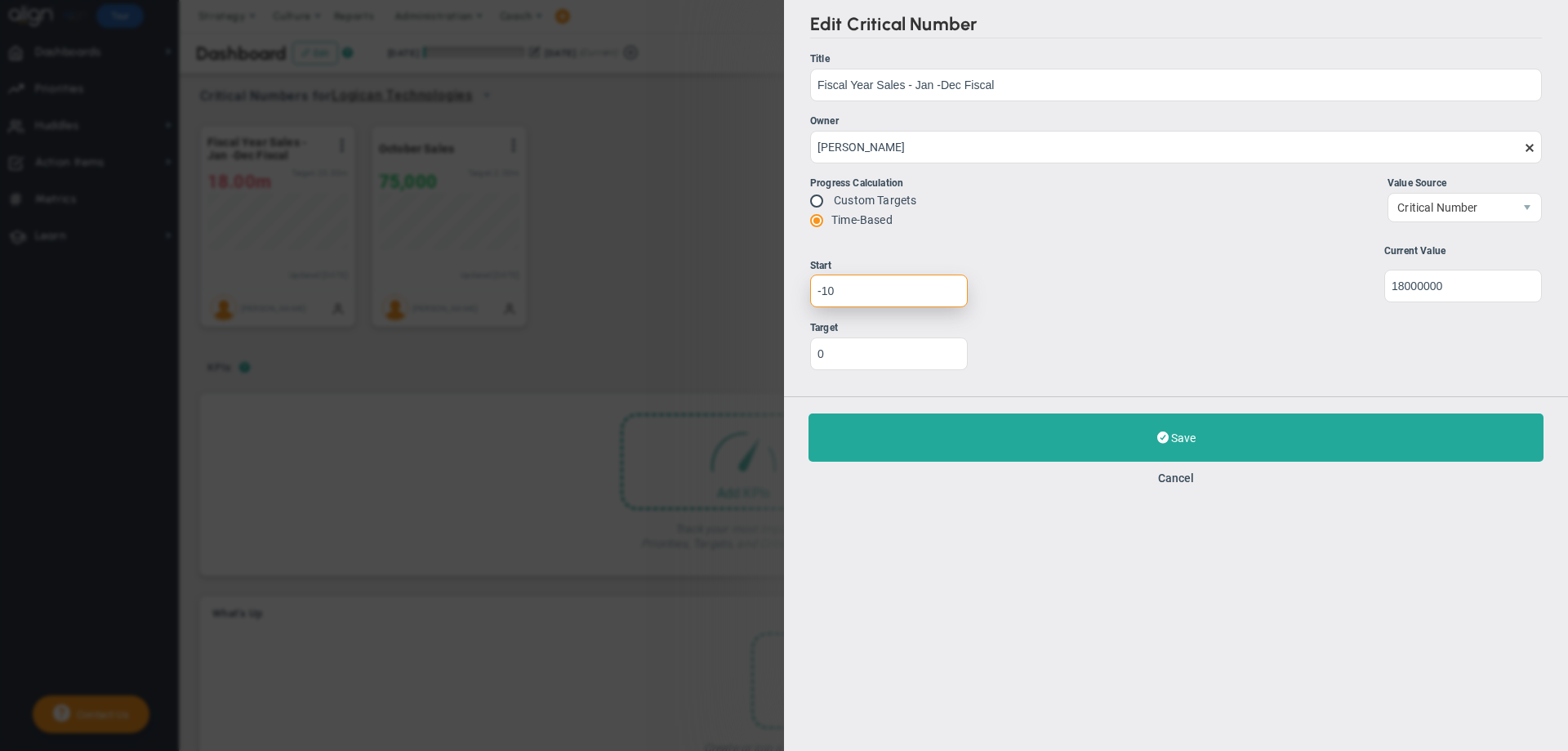
click at [947, 296] on input "-10" at bounding box center [889, 290] width 158 height 33
click at [947, 296] on input "-11" at bounding box center [889, 290] width 158 height 33
click at [947, 296] on input "-12" at bounding box center [889, 290] width 158 height 33
click at [947, 296] on input "-13" at bounding box center [889, 290] width 158 height 33
click at [947, 296] on input "-14" at bounding box center [889, 290] width 158 height 33
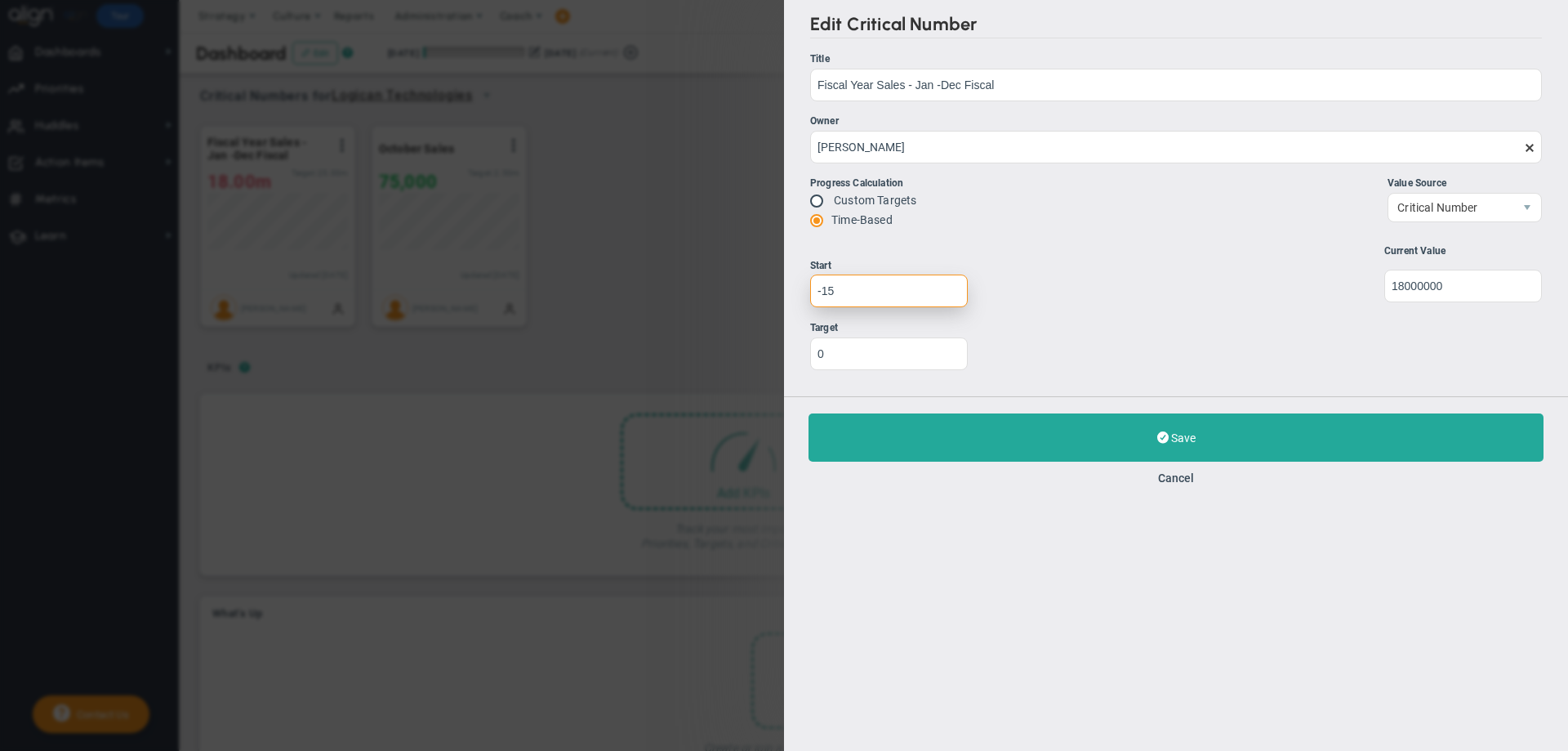
click at [947, 296] on input "-15" at bounding box center [889, 290] width 158 height 33
click at [947, 296] on input "-16" at bounding box center [889, 290] width 158 height 33
click at [947, 296] on input "-17" at bounding box center [889, 290] width 158 height 33
type input "-33"
click at [947, 296] on input "-33" at bounding box center [889, 290] width 158 height 33
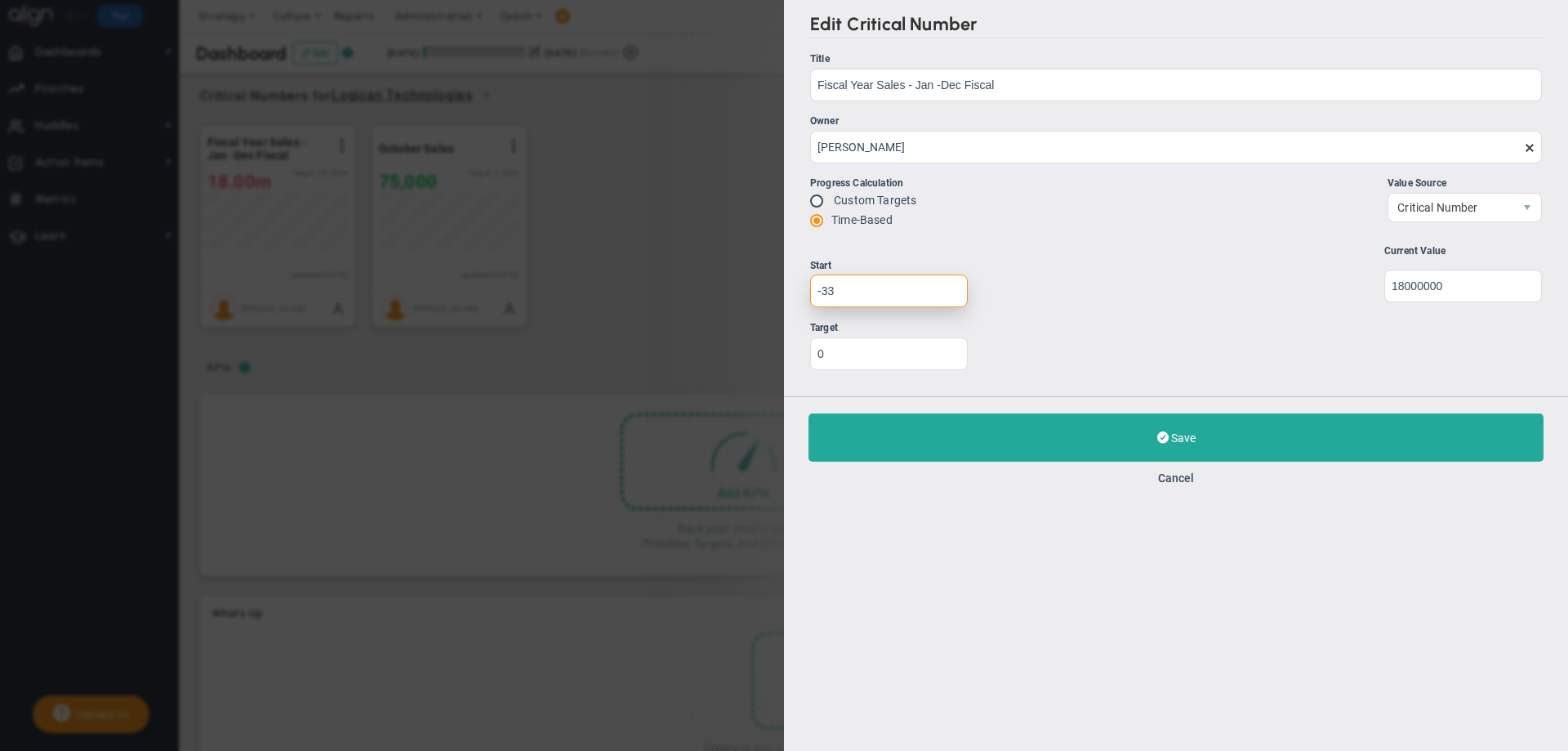
drag, startPoint x: 869, startPoint y: 289, endPoint x: 755, endPoint y: 274, distance: 115.0
click at [755, 274] on div "Edit Critical Number Title Fiscal Year Sales - Jan -Dec Fiscal Fiscal Year Sale…" at bounding box center [784, 376] width 1568 height 751
click at [813, 198] on span at bounding box center [818, 200] width 17 height 13
click at [845, 200] on label "Custom Targets" at bounding box center [874, 200] width 83 height 13
click at [813, 204] on span at bounding box center [818, 200] width 17 height 13
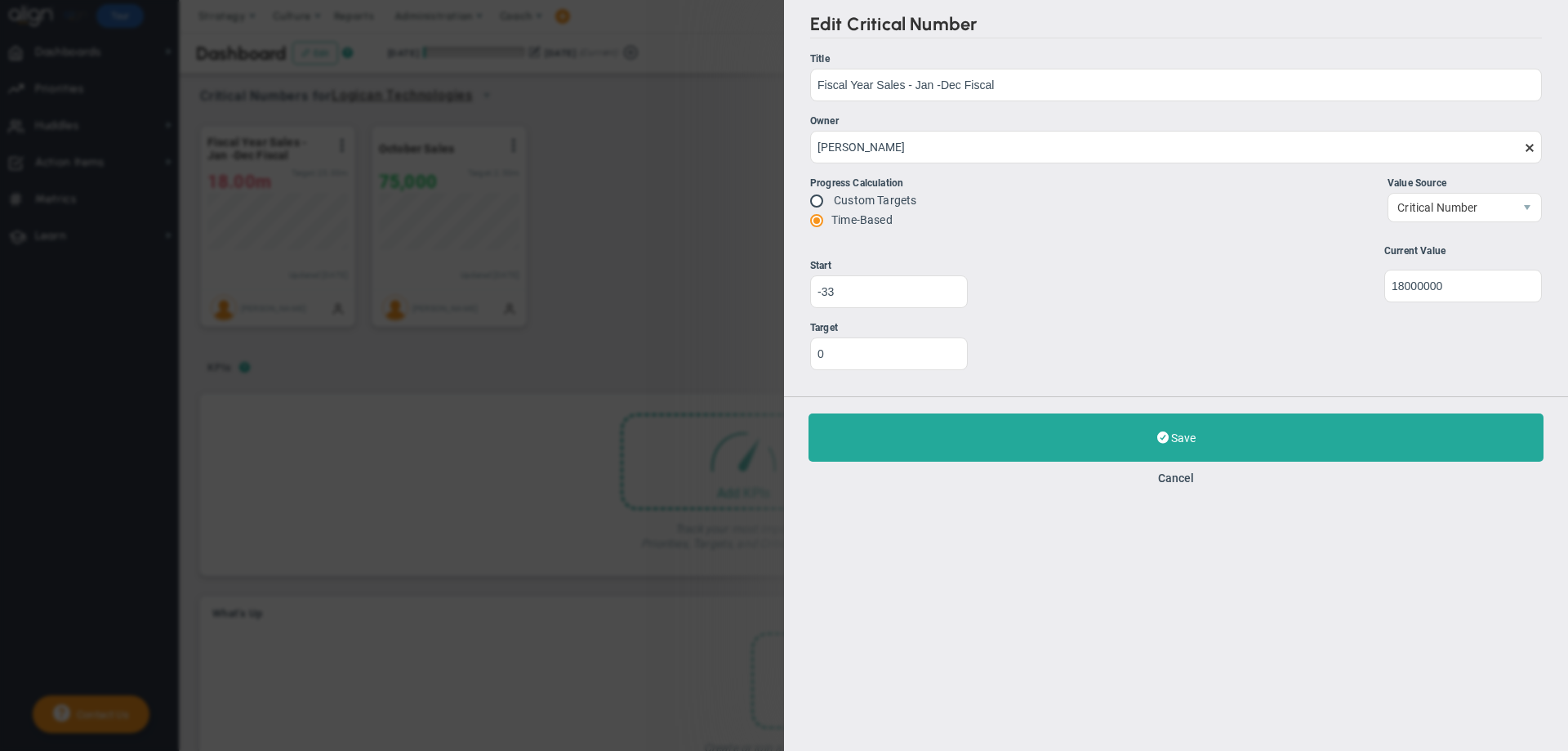
click at [817, 201] on input "radio" at bounding box center [822, 202] width 17 height 13
radio input "true"
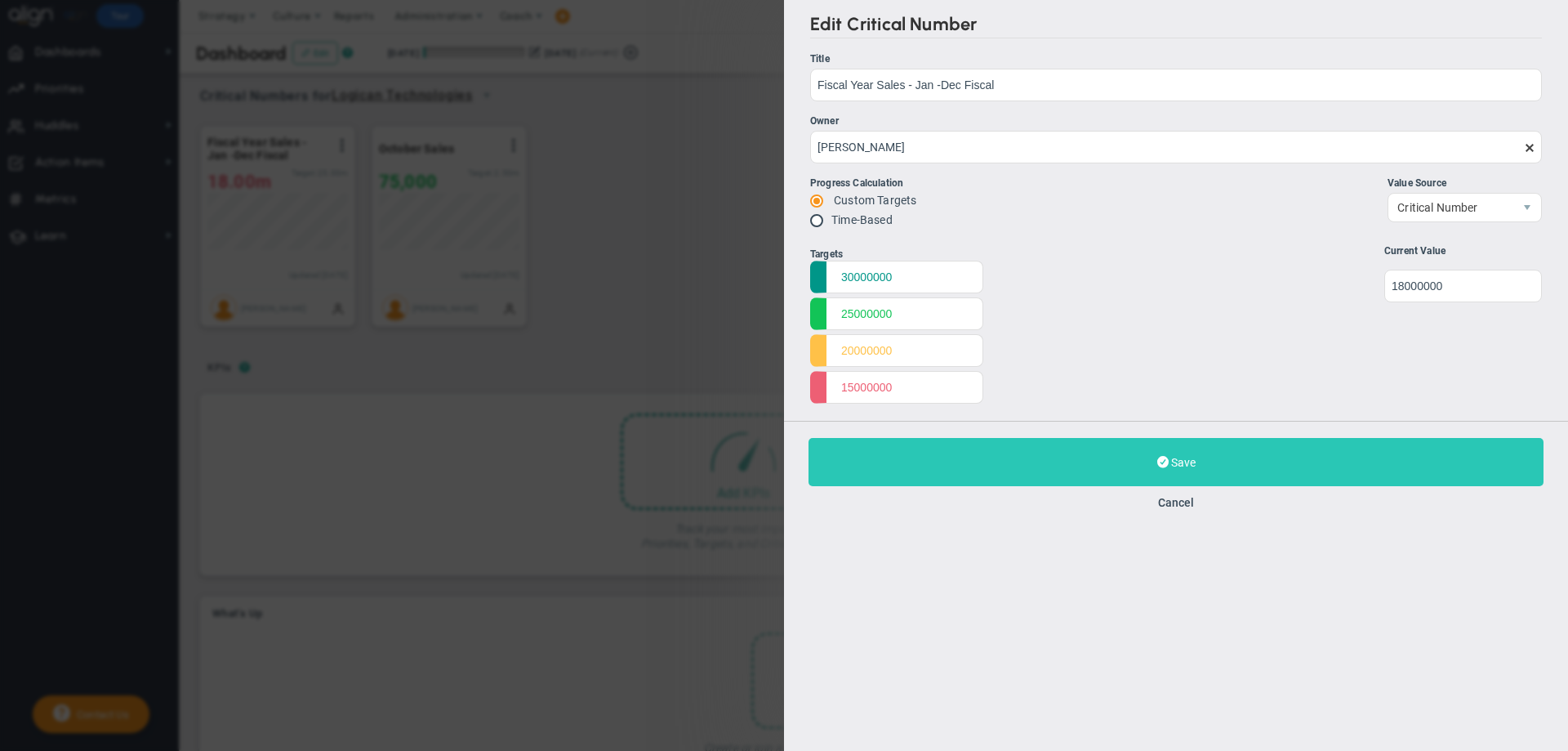
click at [1138, 462] on button "Save Update" at bounding box center [1175, 462] width 735 height 48
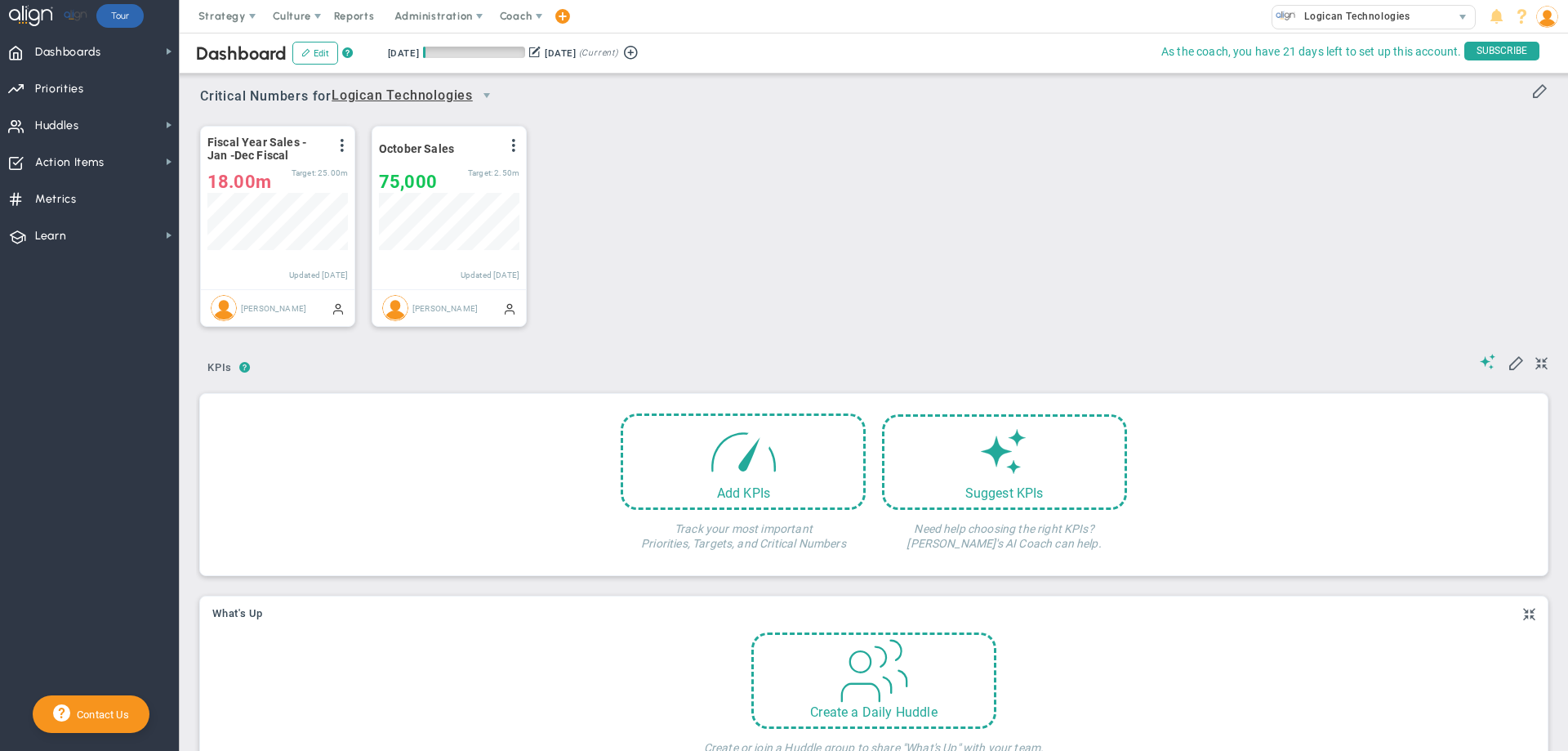
scroll to position [58, 140]
click at [637, 219] on div "Fiscal Year Sales - Jan -Dec Fiscal View Historical Graph Edit Make "No Change"…" at bounding box center [868, 226] width 1367 height 230
click at [709, 455] on span at bounding box center [743, 446] width 70 height 70
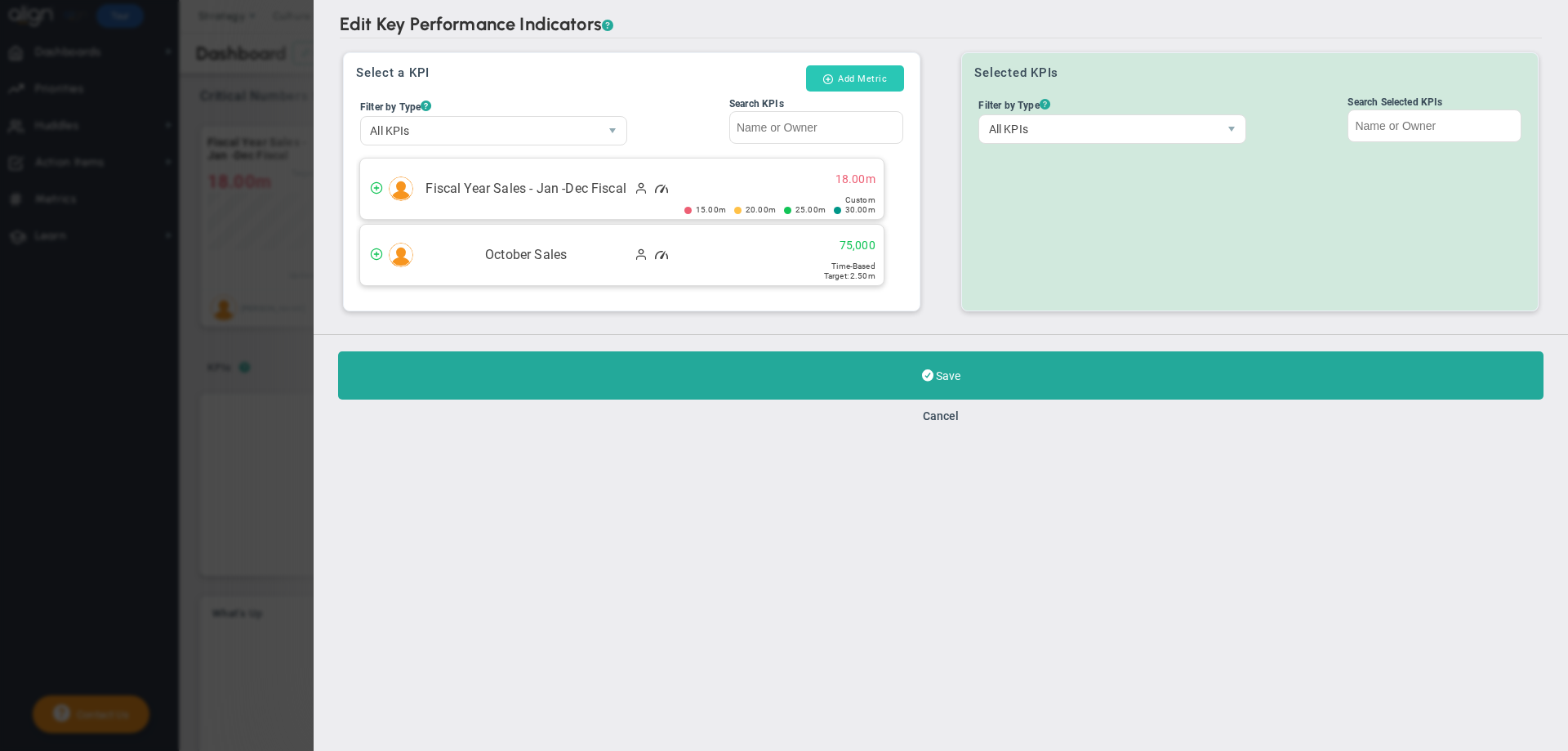
click at [842, 77] on button "Add Metric" at bounding box center [854, 78] width 98 height 26
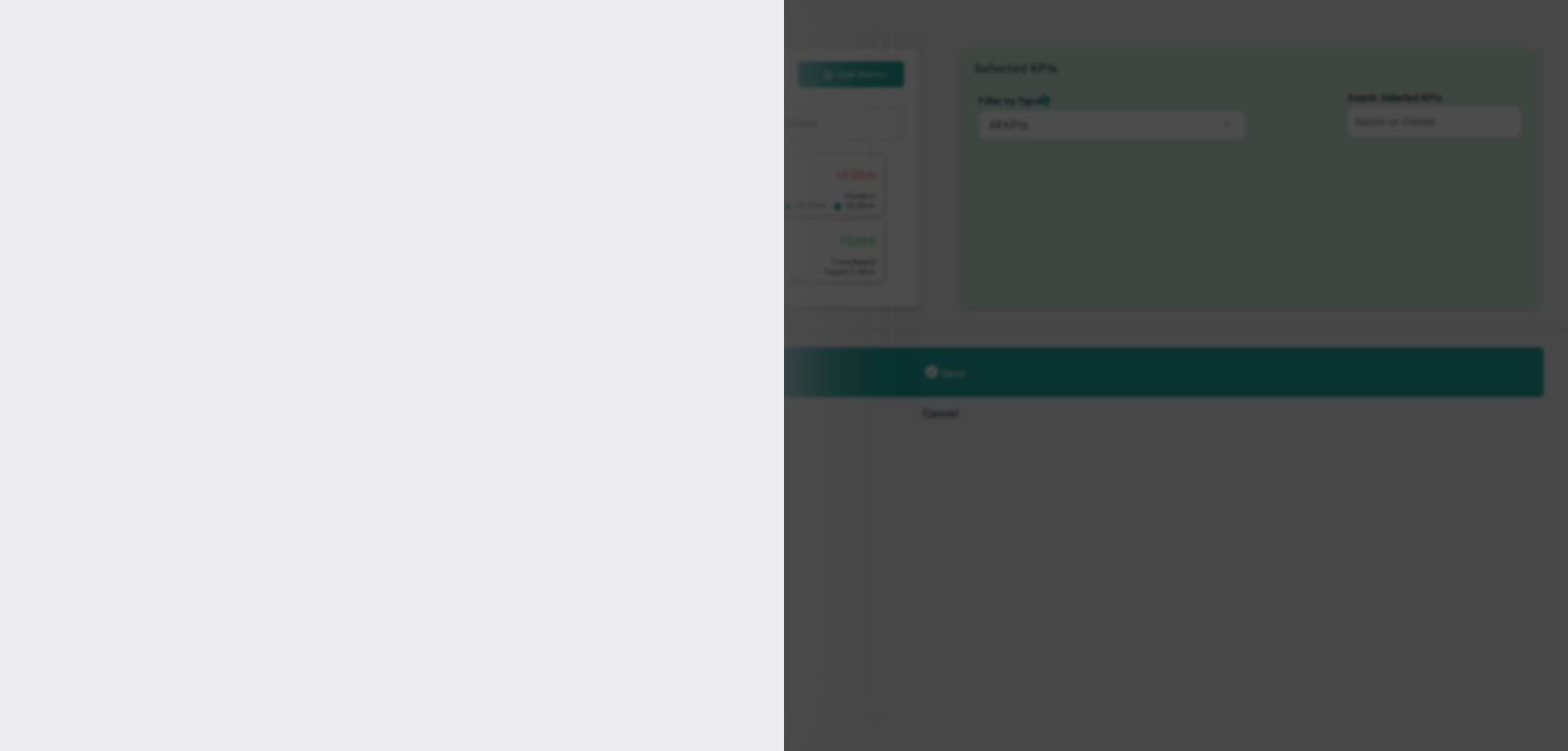
type input "[PERSON_NAME]"
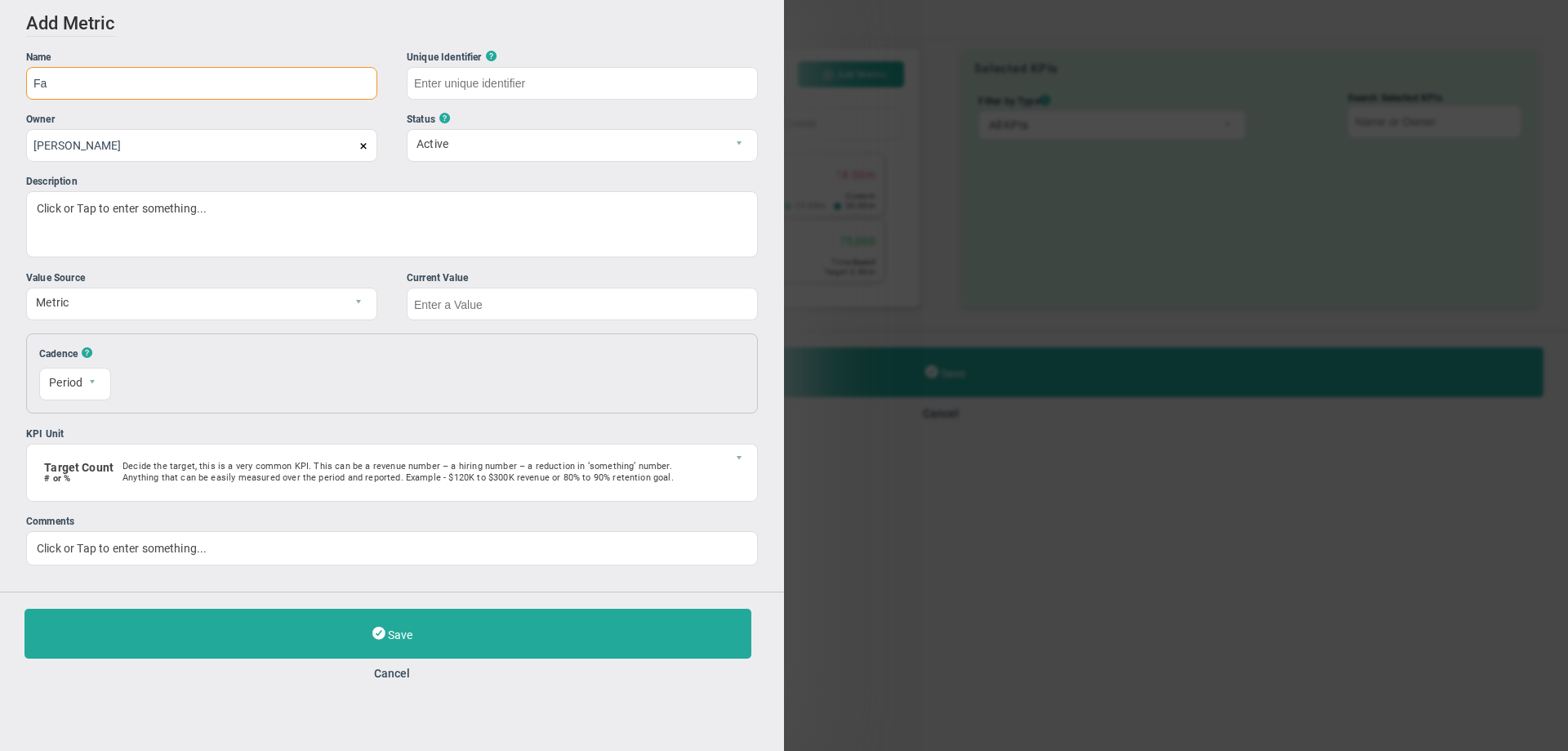
type input "F"
type input "Q"
click at [435, 75] on input "text" at bounding box center [582, 83] width 351 height 33
click at [492, 54] on span "?" at bounding box center [490, 57] width 10 height 15
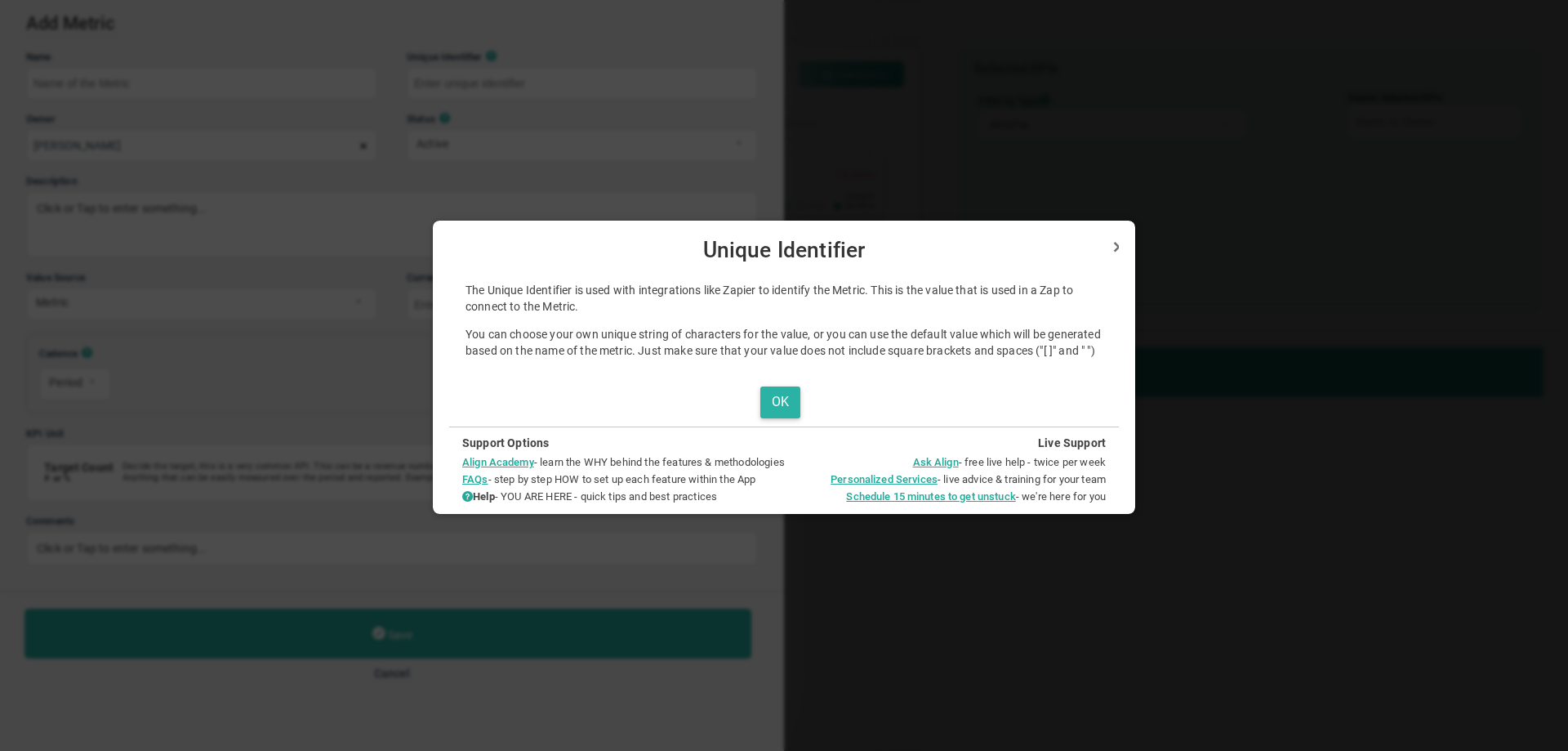
click at [768, 418] on button "OK" at bounding box center [779, 402] width 40 height 32
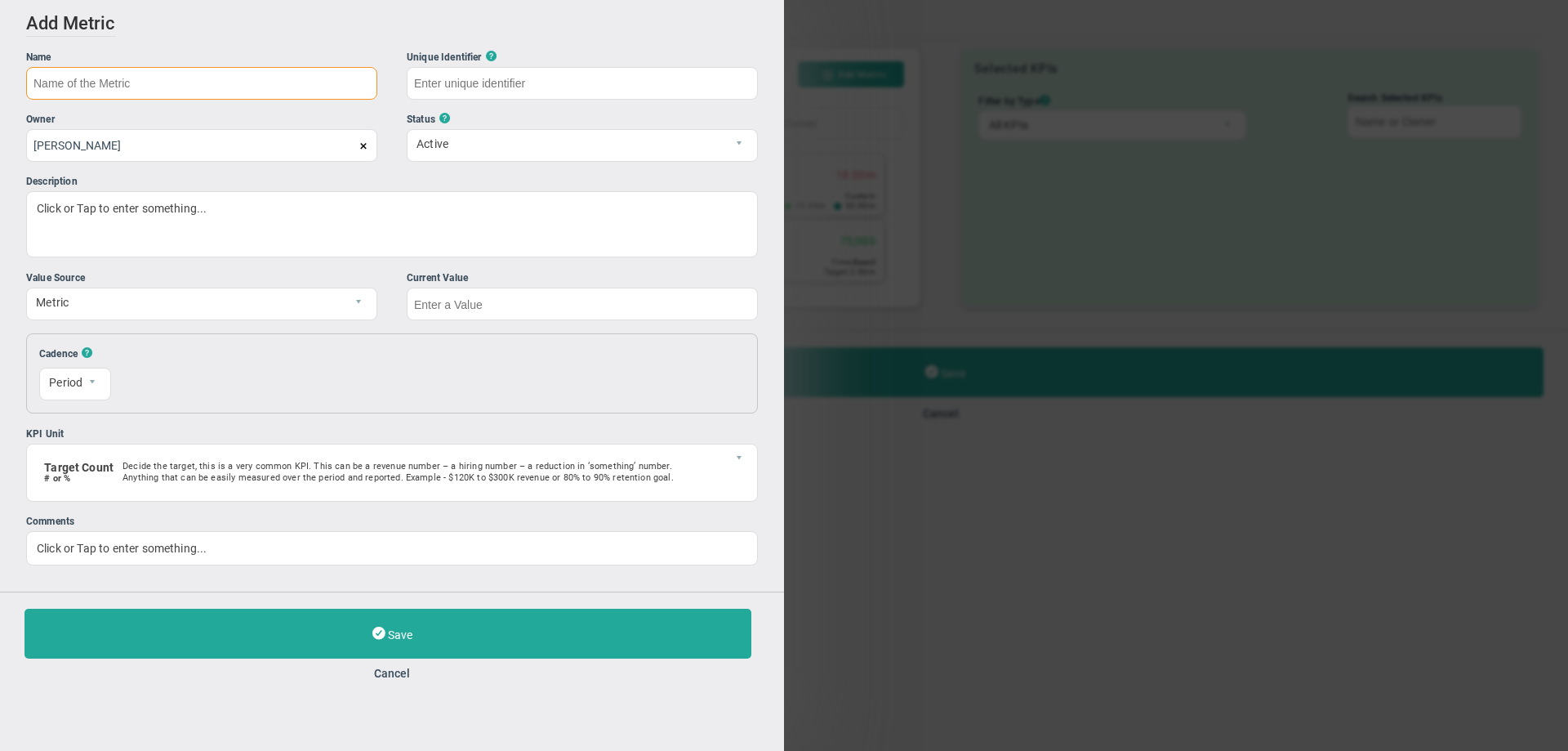
click at [174, 88] on input "text" at bounding box center [202, 83] width 351 height 33
type input "Failure Rate"
click at [98, 211] on div "Click or Tap to enter something..." at bounding box center [392, 224] width 732 height 66
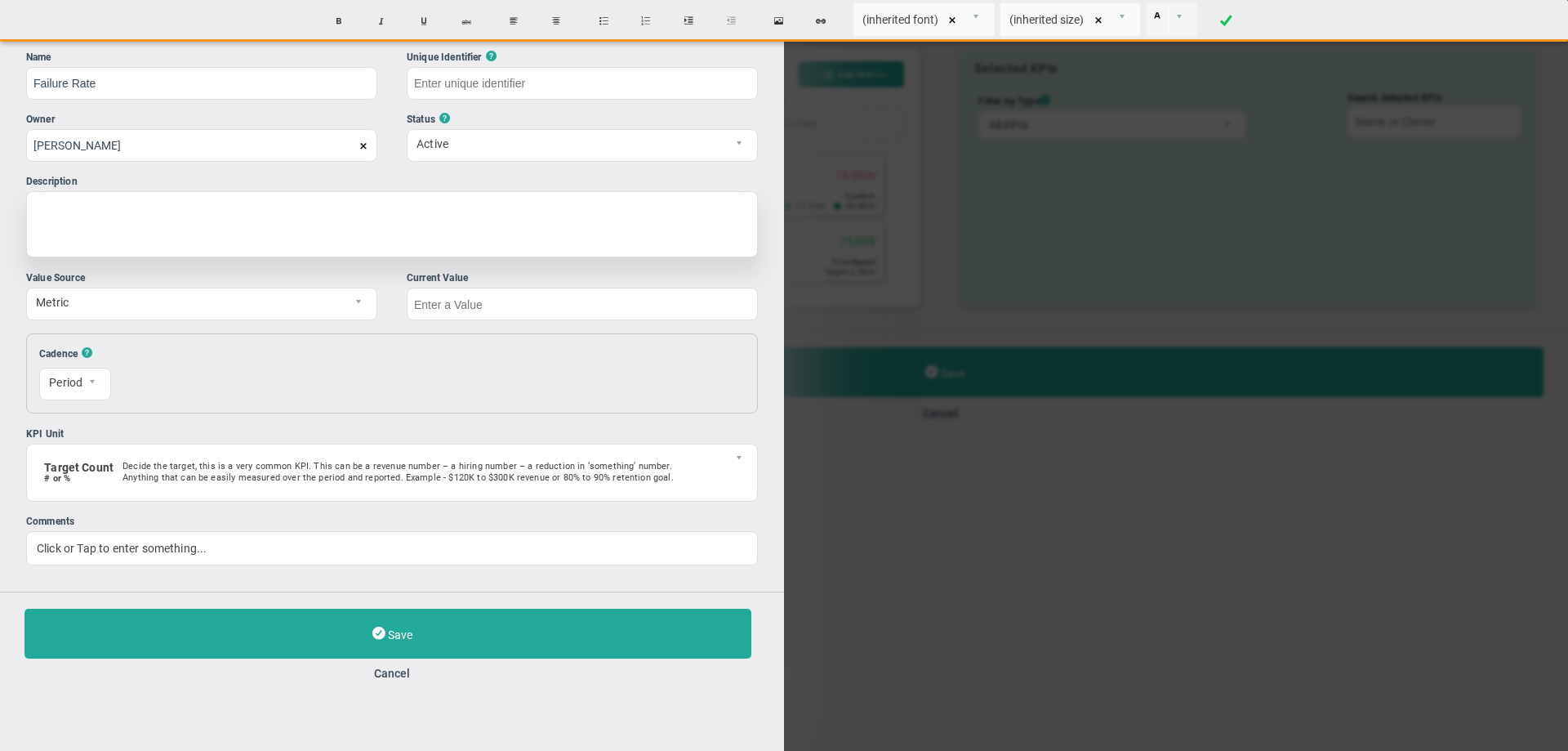
type input "Failure-Rate"
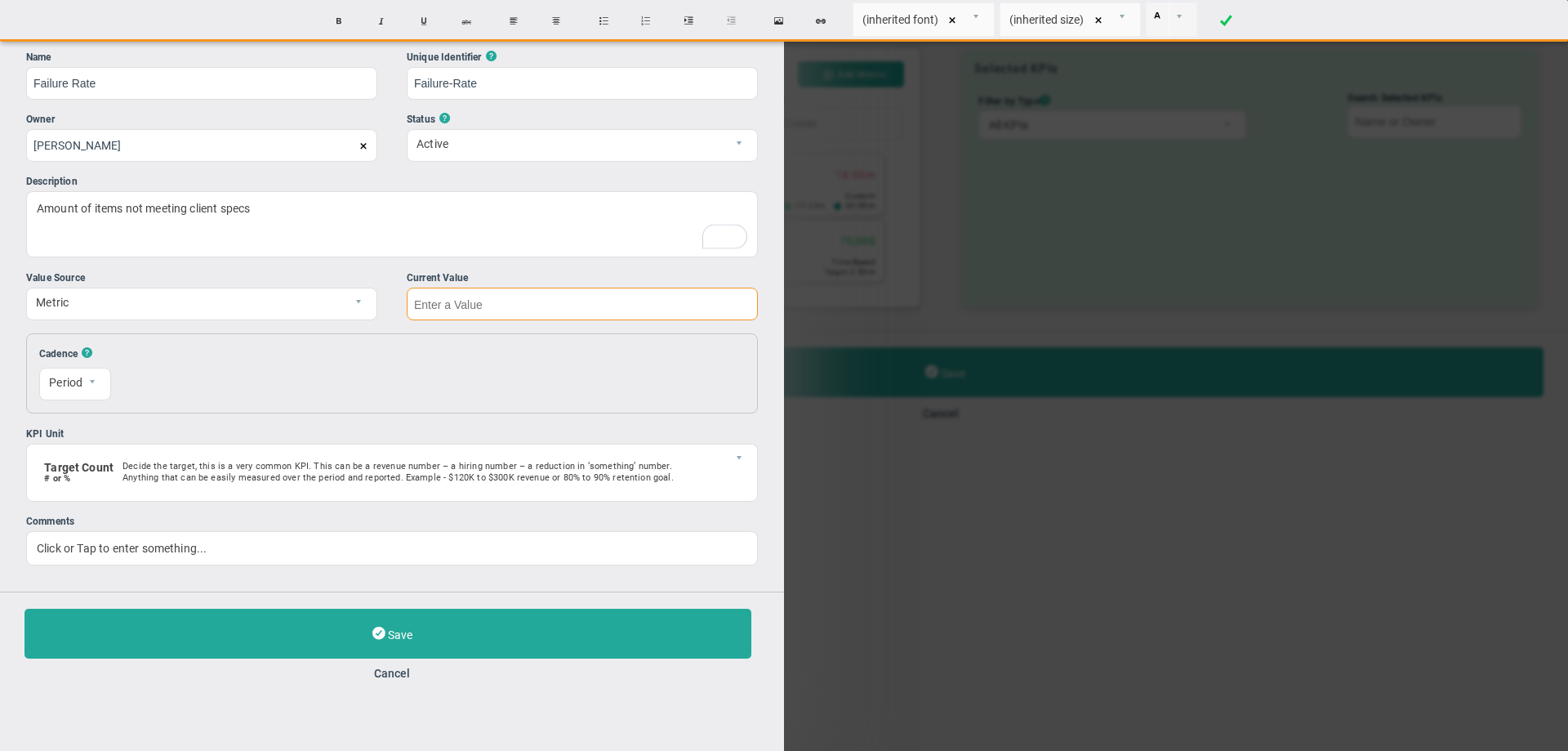
click at [412, 311] on input "text" at bounding box center [582, 303] width 351 height 33
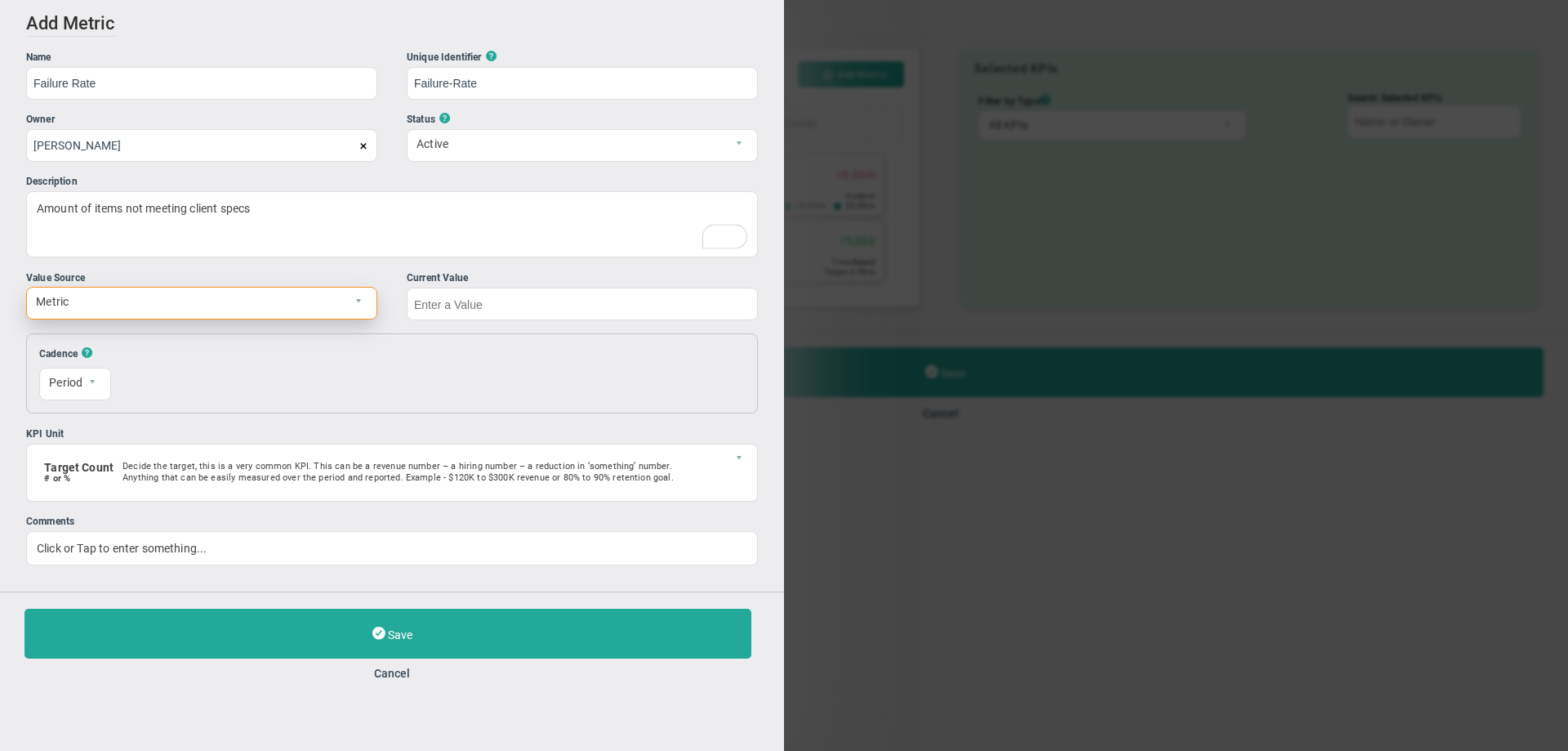
click at [156, 300] on span "Metric" at bounding box center [188, 301] width 321 height 28
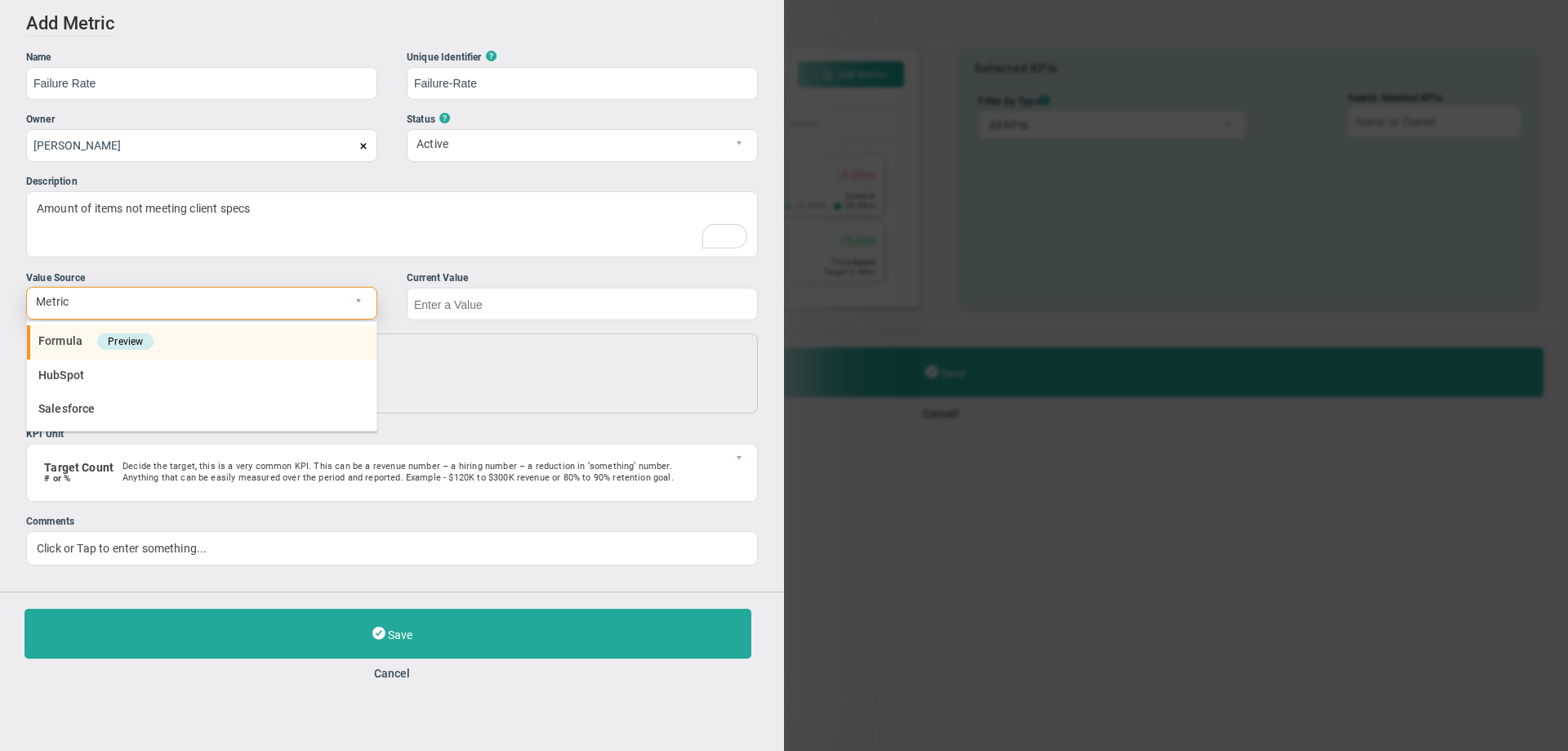
click at [113, 335] on span "Preview" at bounding box center [125, 342] width 57 height 17
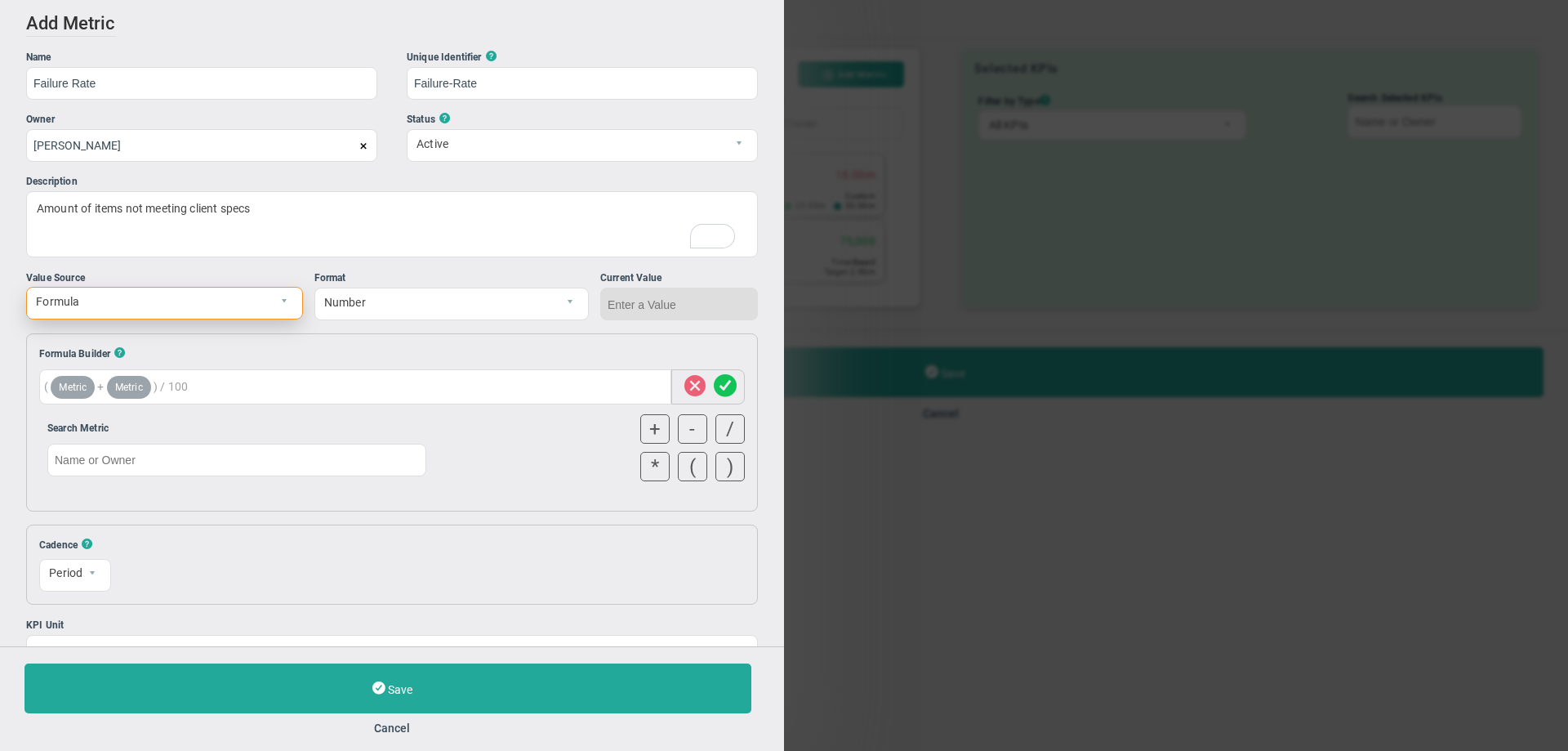
click at [175, 300] on span "Formula" at bounding box center [150, 301] width 247 height 28
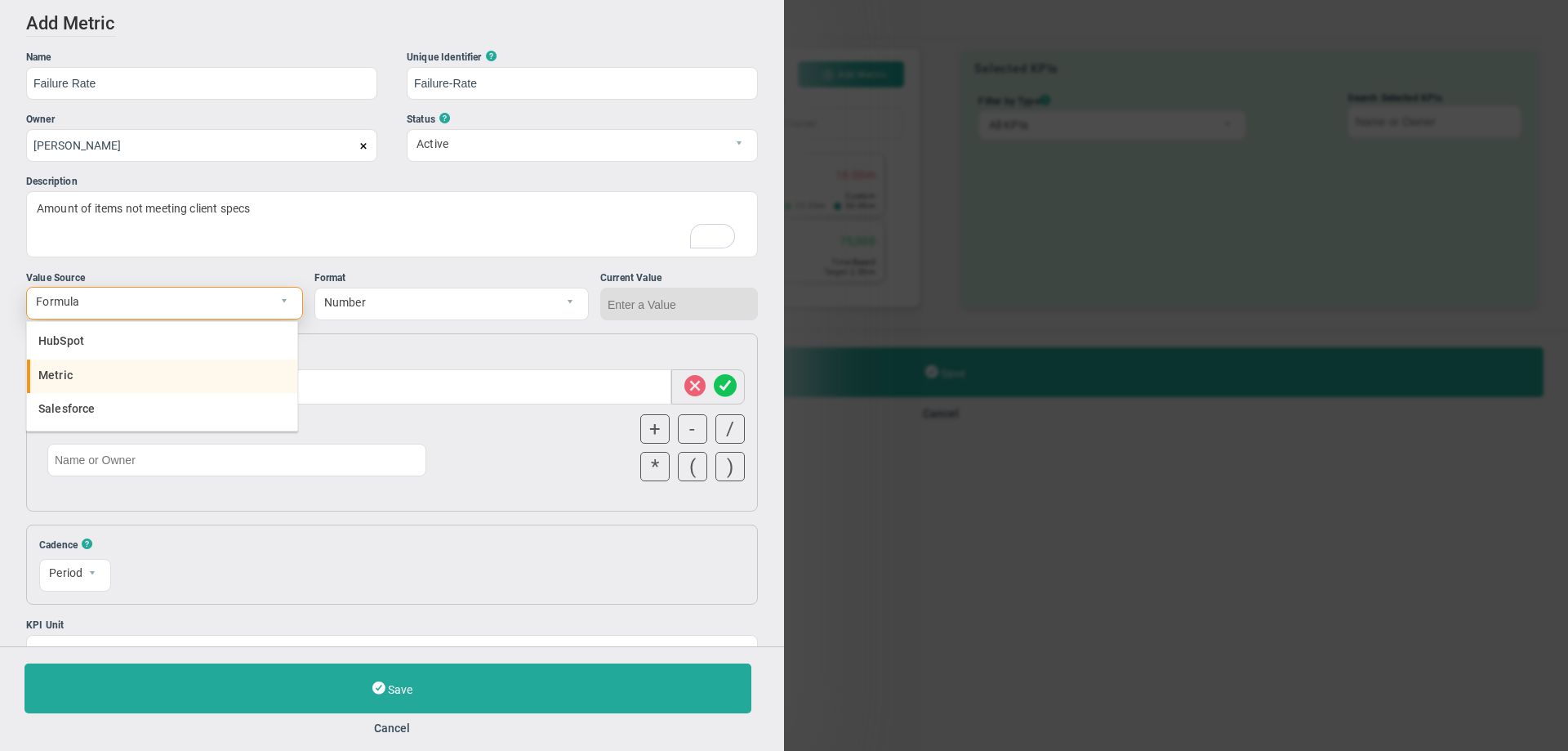
click at [62, 370] on span "Metric" at bounding box center [55, 375] width 34 height 13
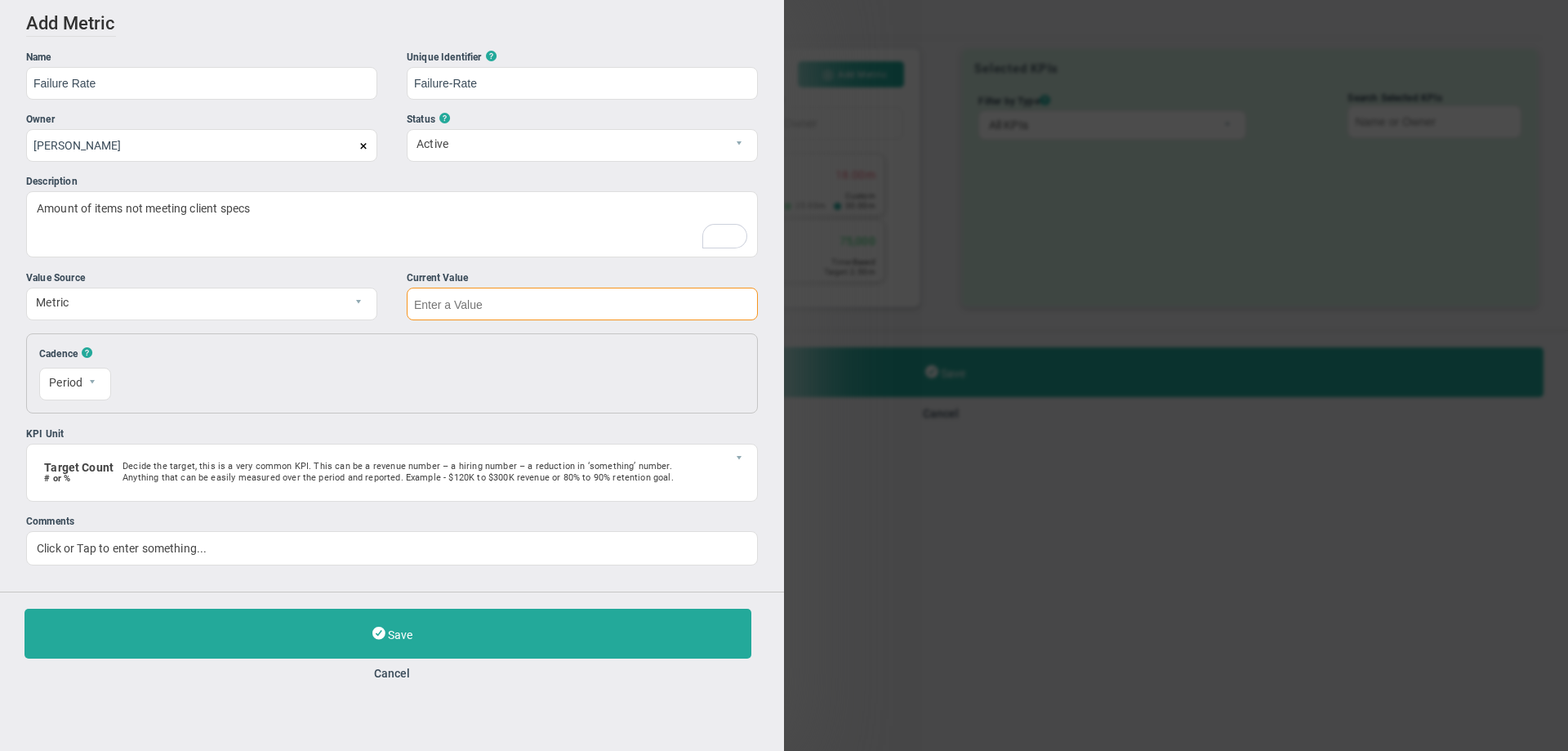
click at [433, 300] on input "text" at bounding box center [582, 303] width 351 height 33
type input ".01"
click at [374, 348] on div "Cadence ? Period Period Resets On Sunday 0 The first of each month 1 Reset Value" at bounding box center [392, 374] width 732 height 80
click at [89, 384] on span "select" at bounding box center [92, 381] width 10 height 10
click at [69, 456] on li "Monthly" at bounding box center [75, 456] width 71 height 34
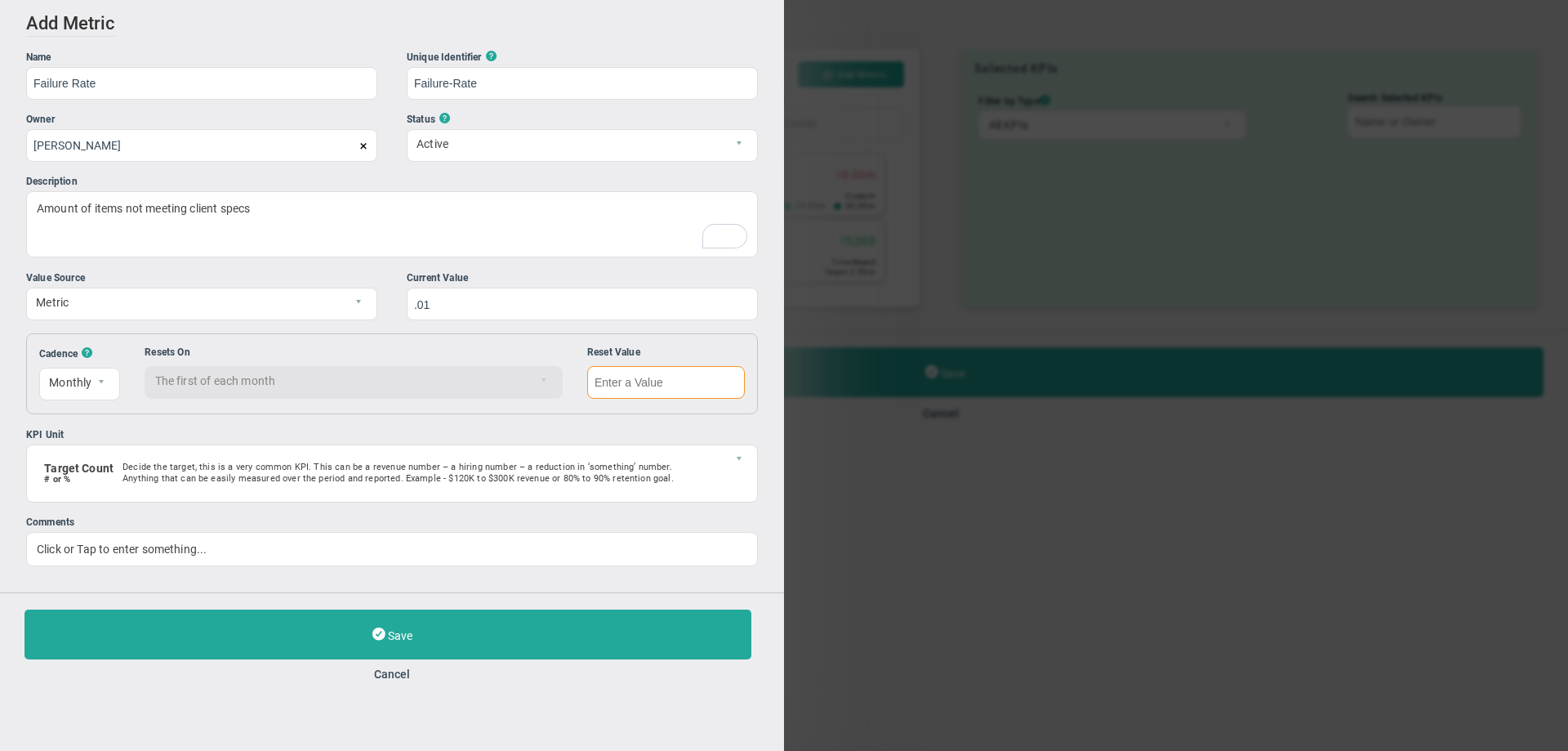
click at [603, 385] on input "text" at bounding box center [666, 382] width 158 height 33
type input "0"
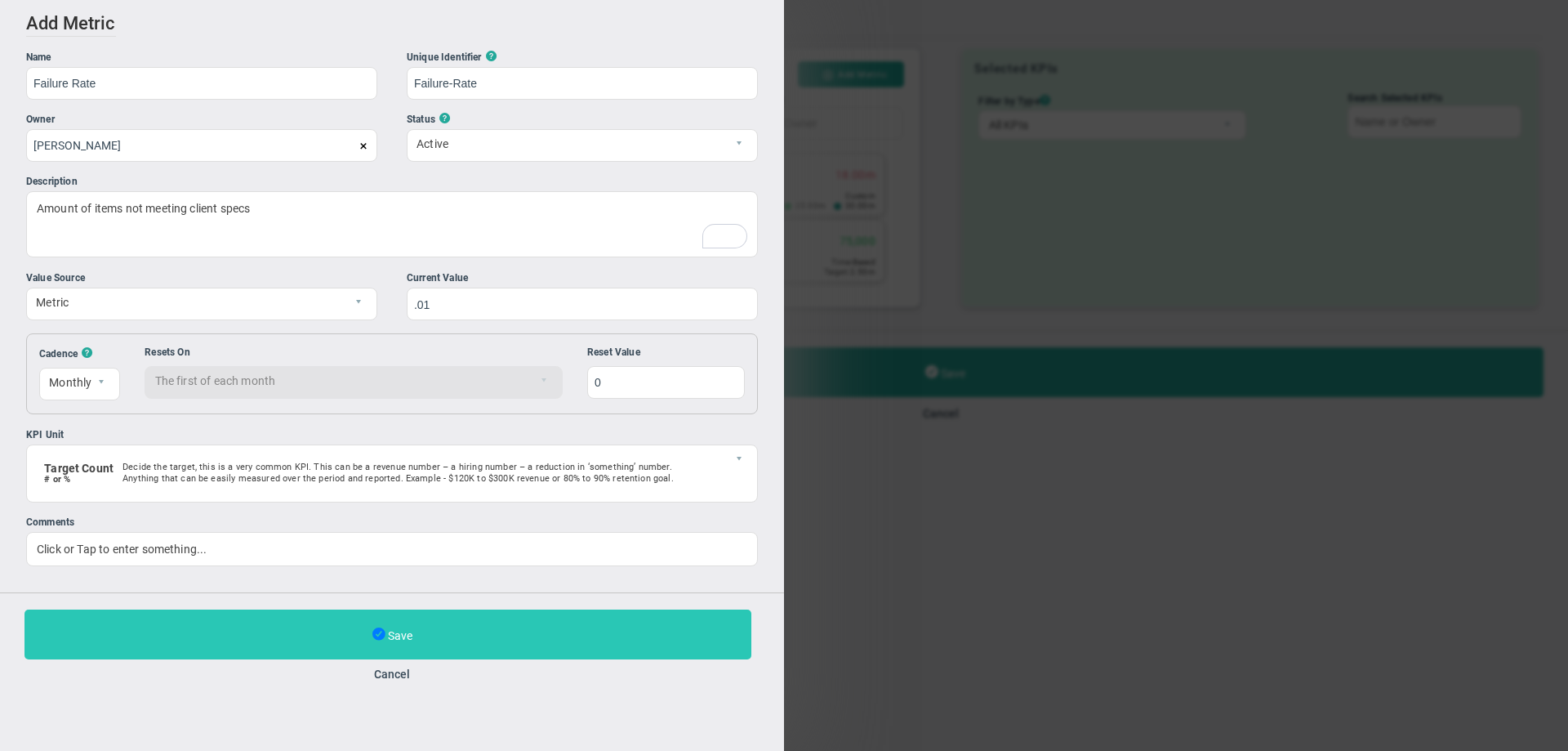
click at [375, 629] on span at bounding box center [379, 634] width 13 height 17
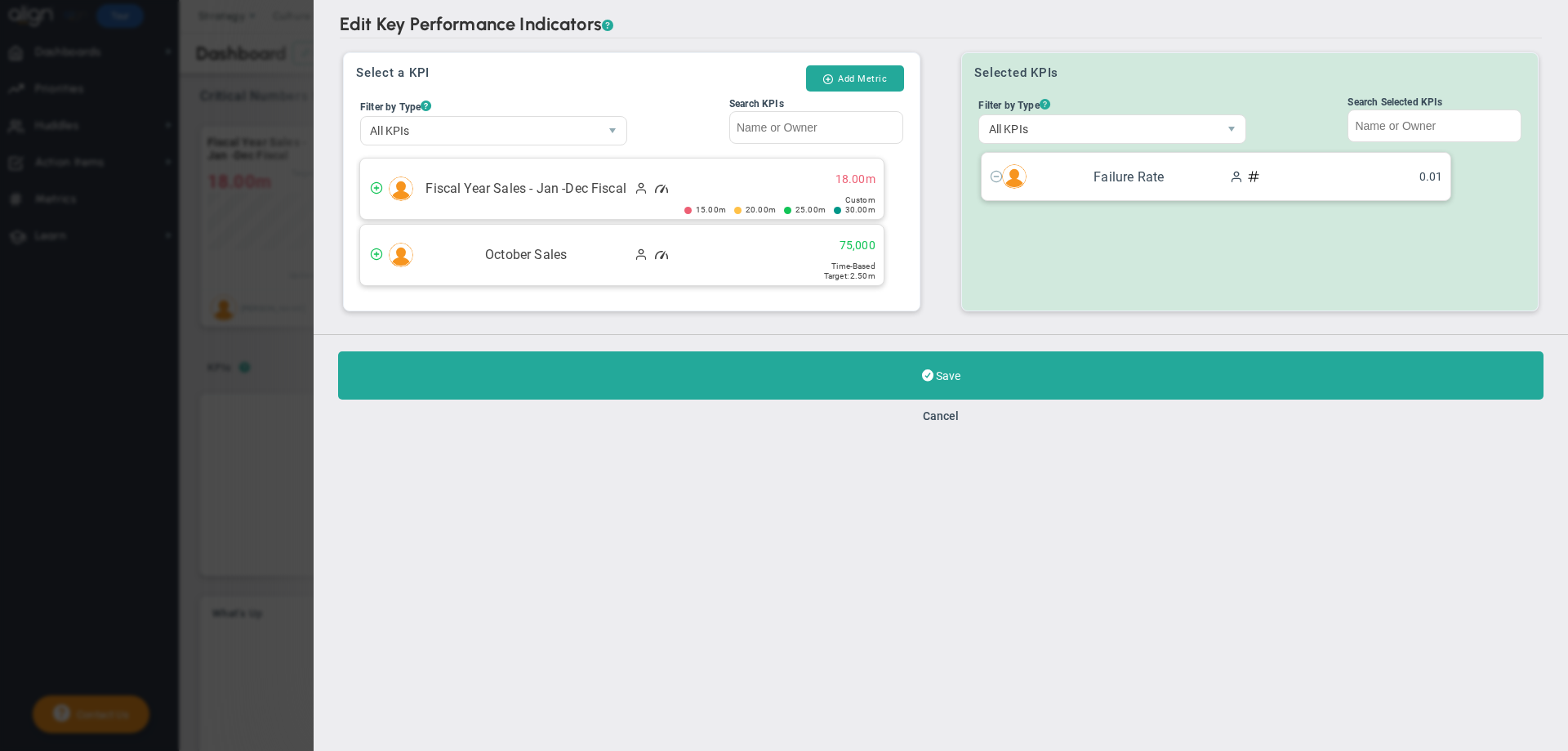
drag, startPoint x: 1109, startPoint y: 181, endPoint x: 739, endPoint y: 313, distance: 392.8
click at [739, 313] on div "Select a KPI Add Metric Filter by Type ? All KPIs All KPIs Critical Numbers Qua…" at bounding box center [941, 182] width 1202 height 279
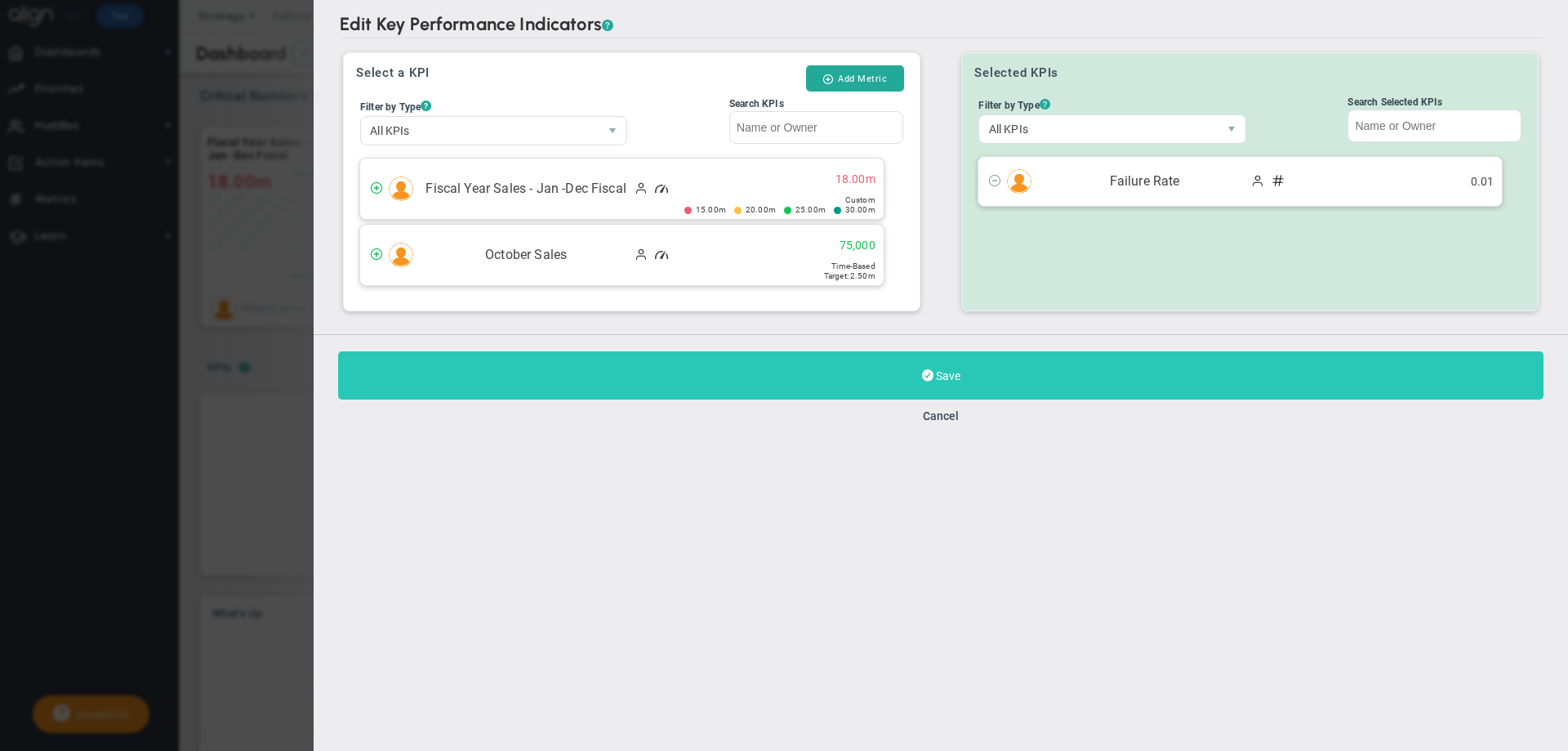
click at [893, 375] on button "Save" at bounding box center [940, 376] width 1205 height 48
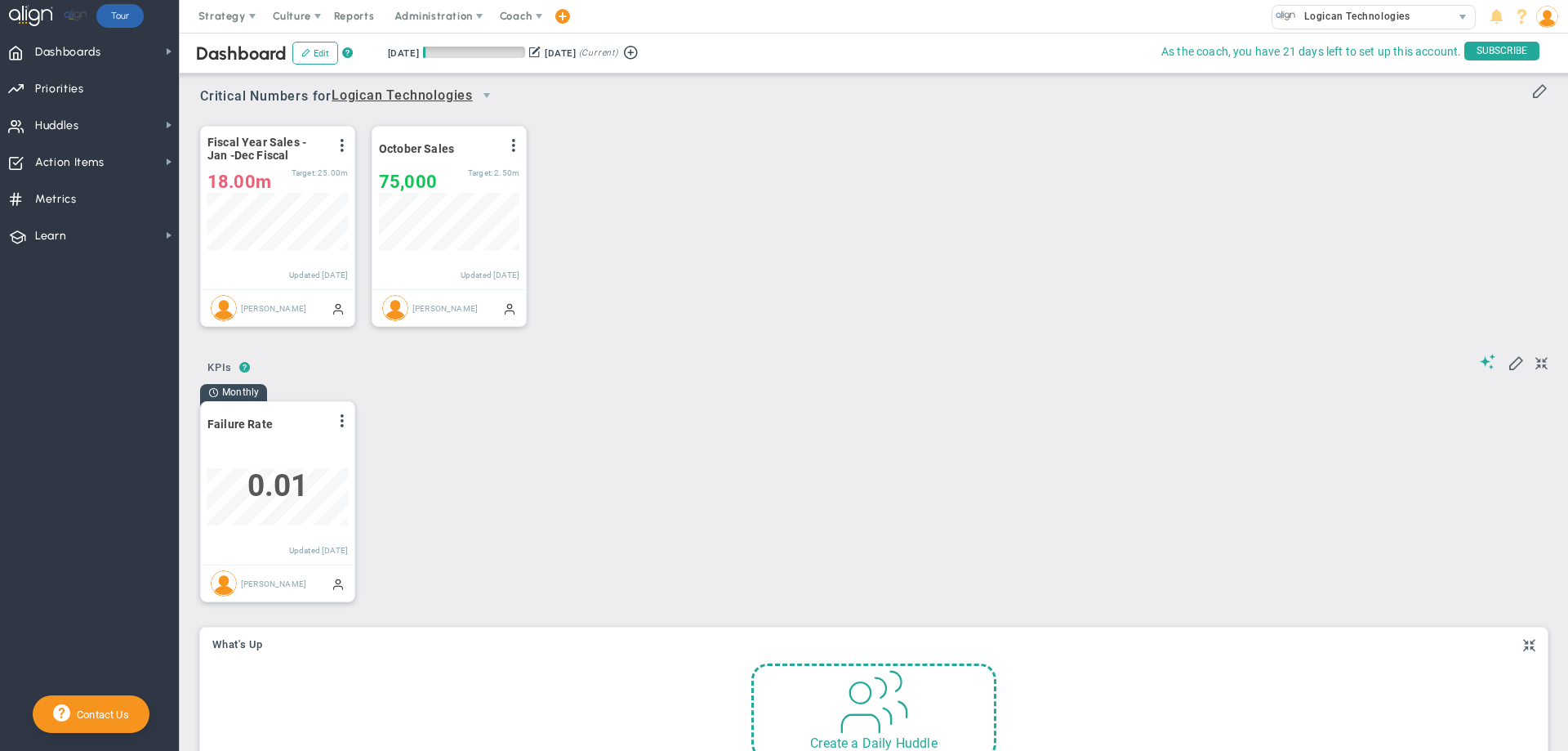
scroll to position [58, 140]
click at [341, 421] on span at bounding box center [342, 421] width 13 height 13
click at [412, 409] on div "Monthly Failure Rate View Historical Graph Edit Make "No Change" Update Add Pas…" at bounding box center [868, 499] width 1367 height 233
click at [296, 454] on li "Edit" at bounding box center [296, 454] width 116 height 20
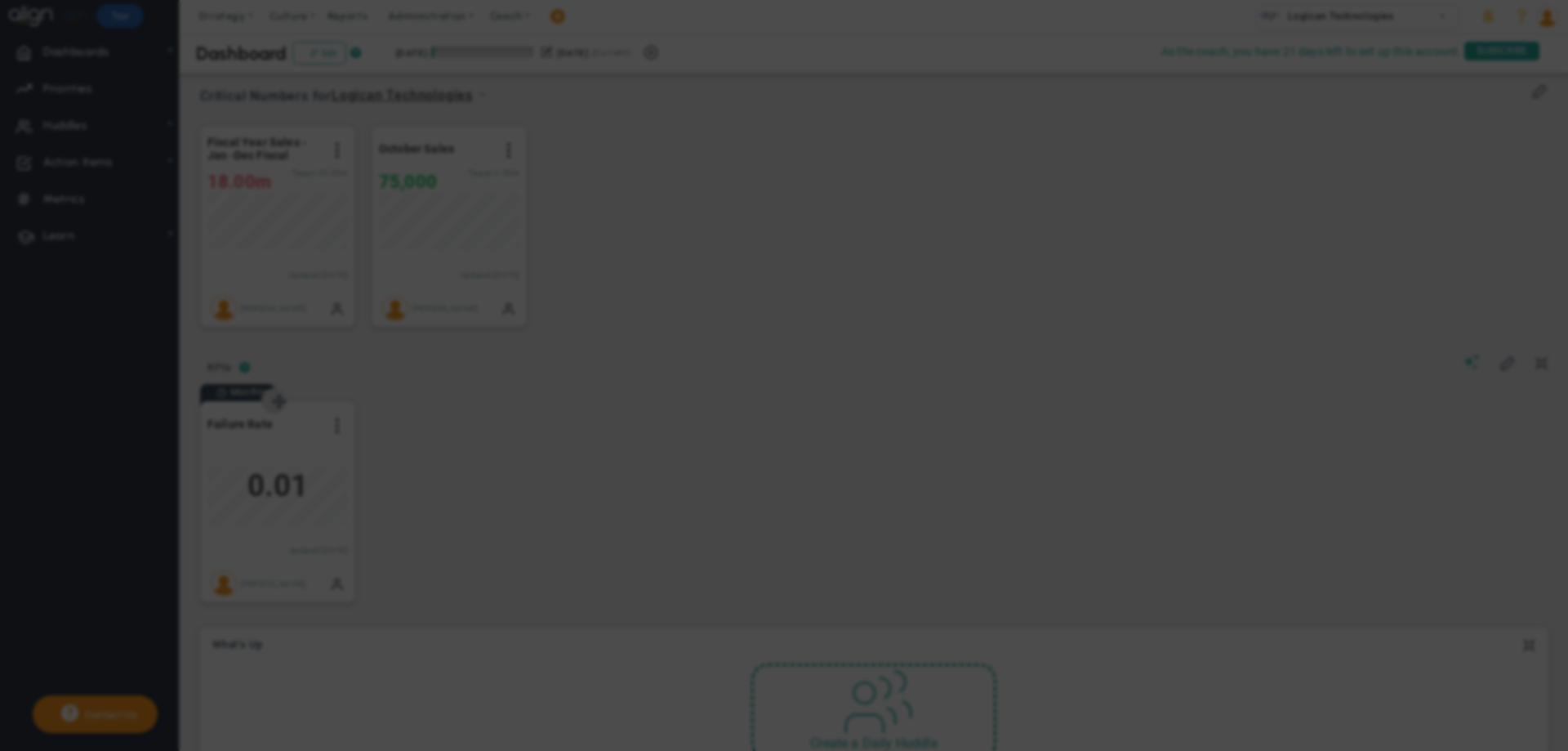
radio input "true"
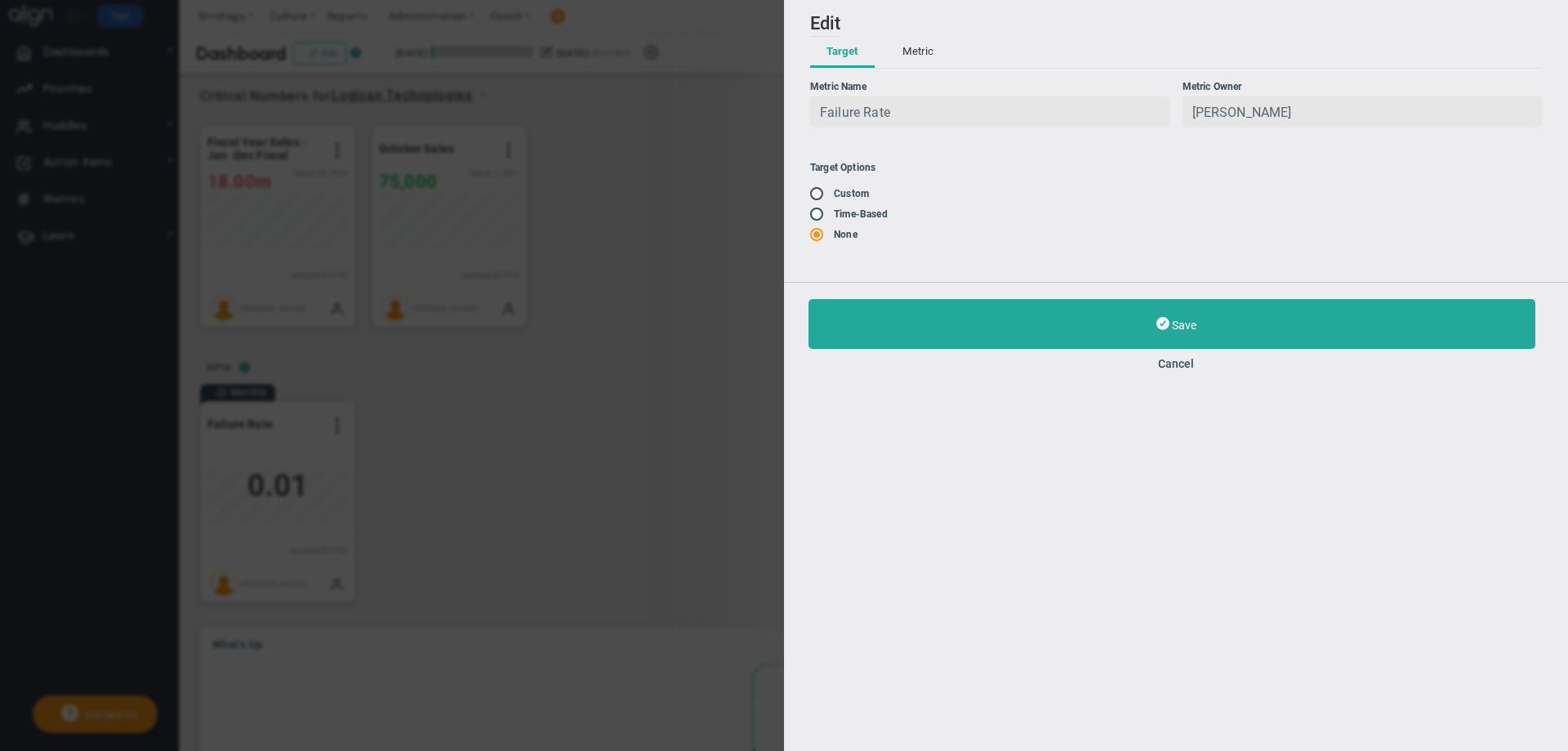
click at [818, 196] on input "radio" at bounding box center [822, 194] width 17 height 13
radio input "true"
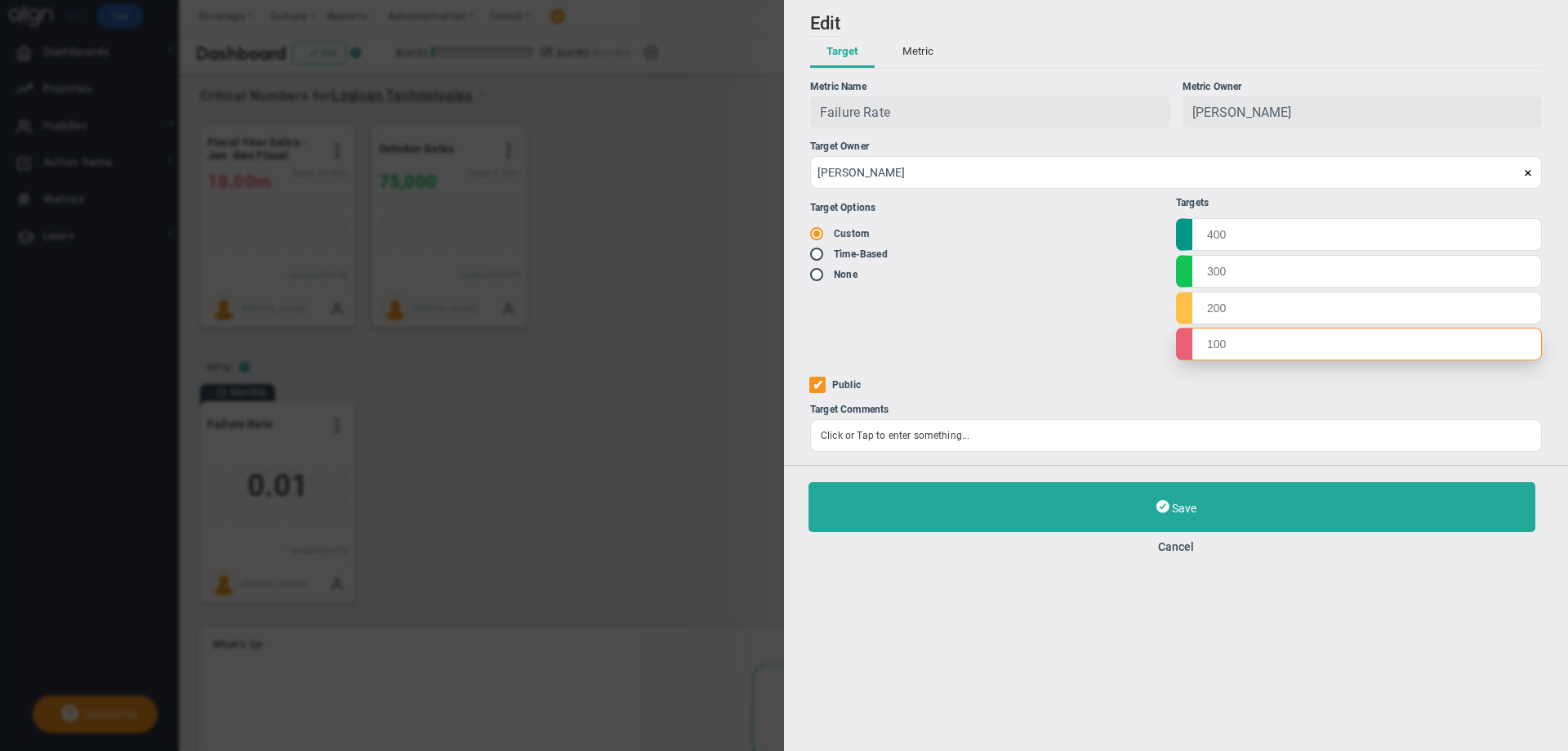
drag, startPoint x: 1231, startPoint y: 349, endPoint x: 1201, endPoint y: 339, distance: 31.6
click at [1201, 339] on input "text" at bounding box center [1359, 343] width 366 height 33
type input "00"
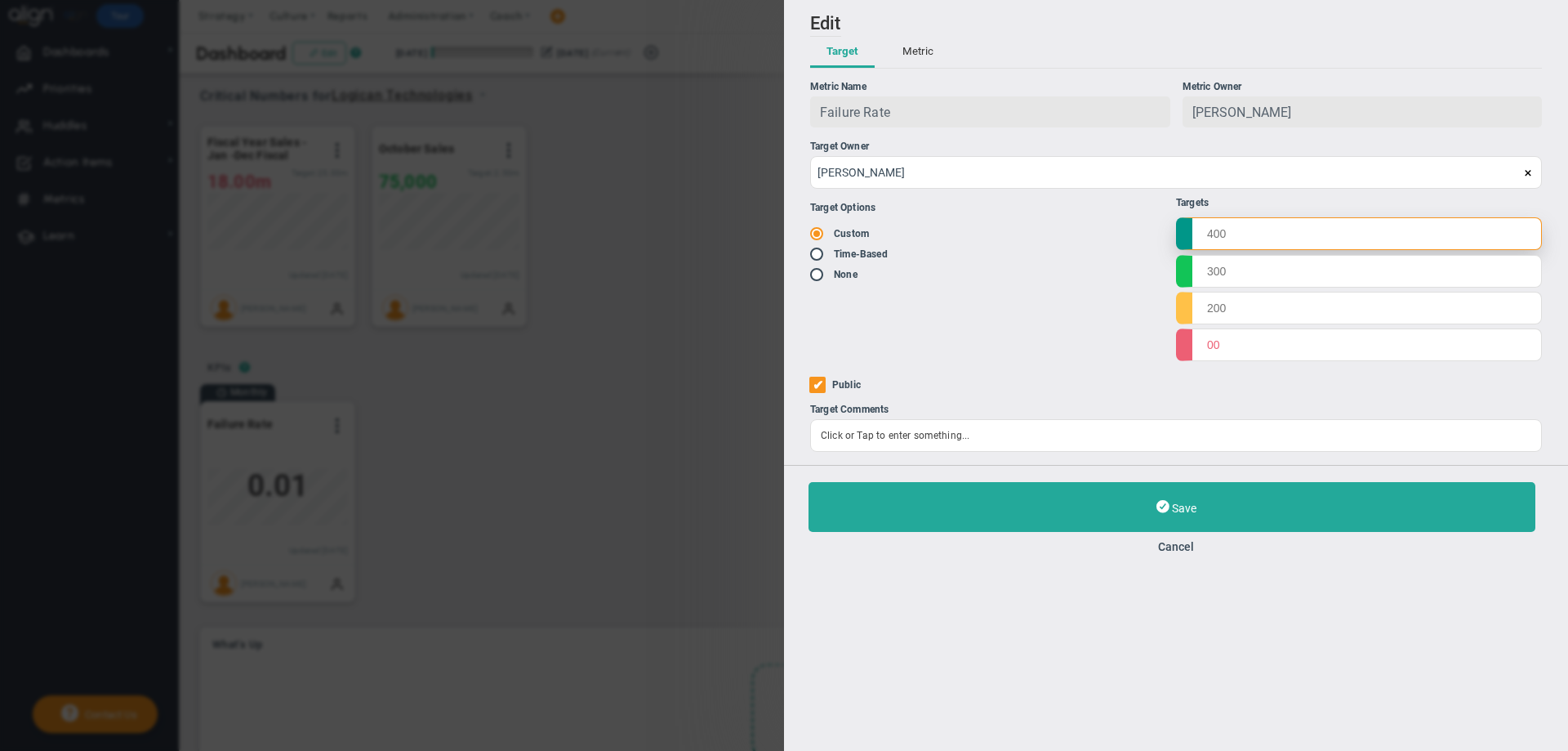
click at [1211, 231] on input "text" at bounding box center [1359, 233] width 366 height 33
type input "0.005"
click at [1208, 273] on input "text" at bounding box center [1359, 270] width 366 height 33
type input "0.02"
click at [1207, 307] on input "text" at bounding box center [1359, 307] width 366 height 33
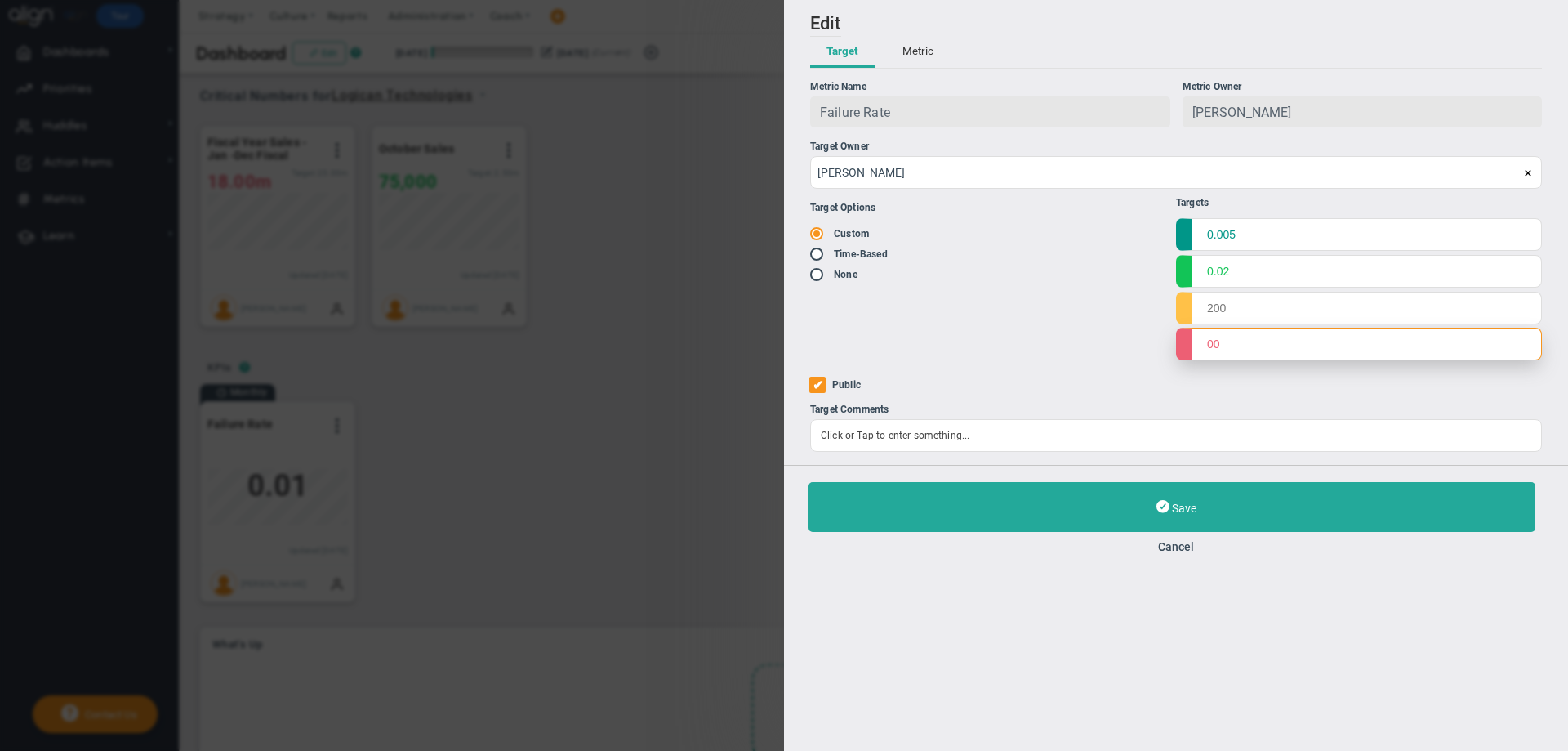
click at [1204, 347] on input "00" at bounding box center [1359, 343] width 366 height 33
type input "0.05"
click at [1209, 309] on input "text" at bounding box center [1359, 307] width 366 height 33
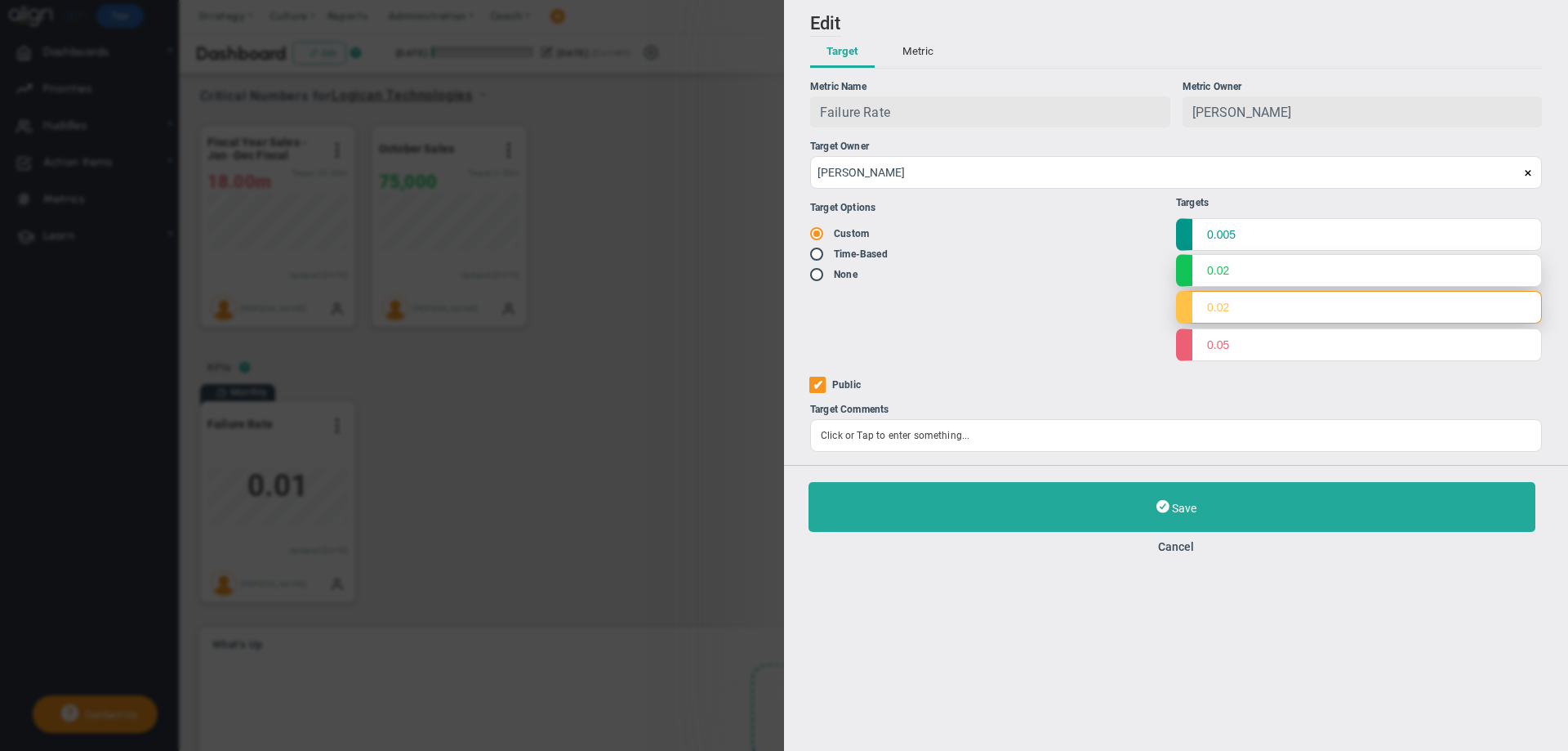
type input "0.02"
click at [1206, 273] on input "0.02" at bounding box center [1359, 270] width 366 height 33
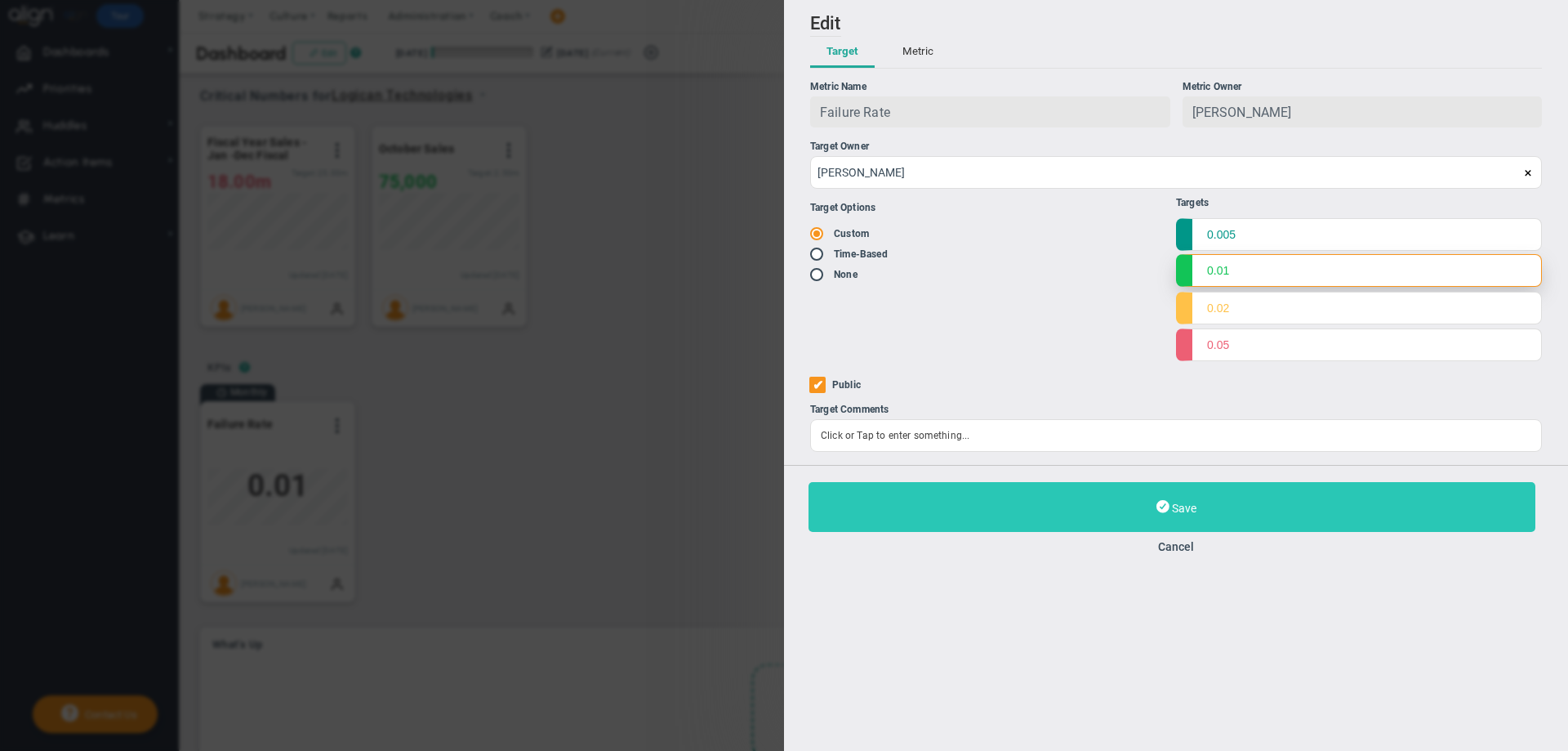
type input "0.01"
click at [1018, 497] on button "Save" at bounding box center [1171, 507] width 726 height 50
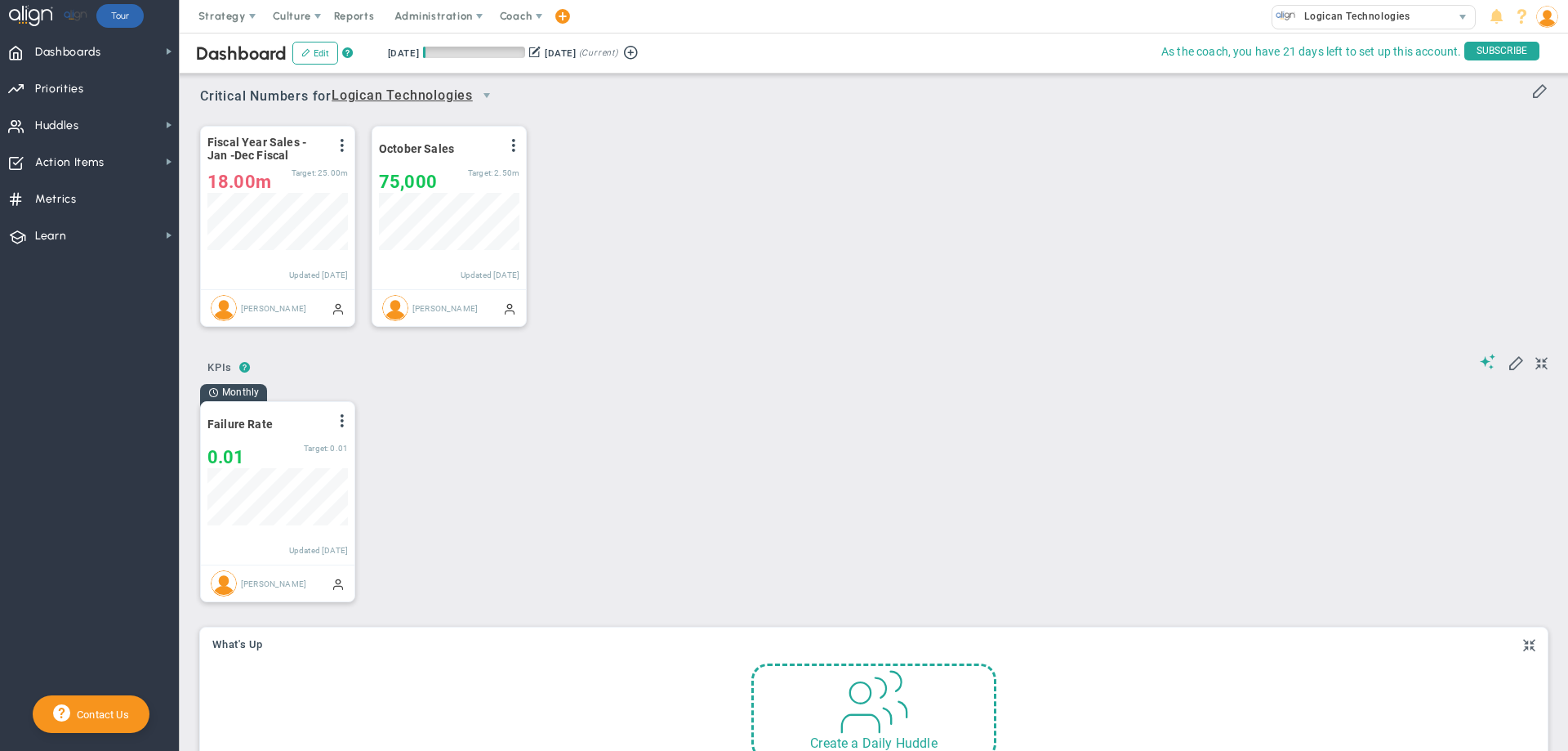
scroll to position [58, 140]
click at [1313, 19] on span "Logican Technologies" at bounding box center [1352, 16] width 114 height 21
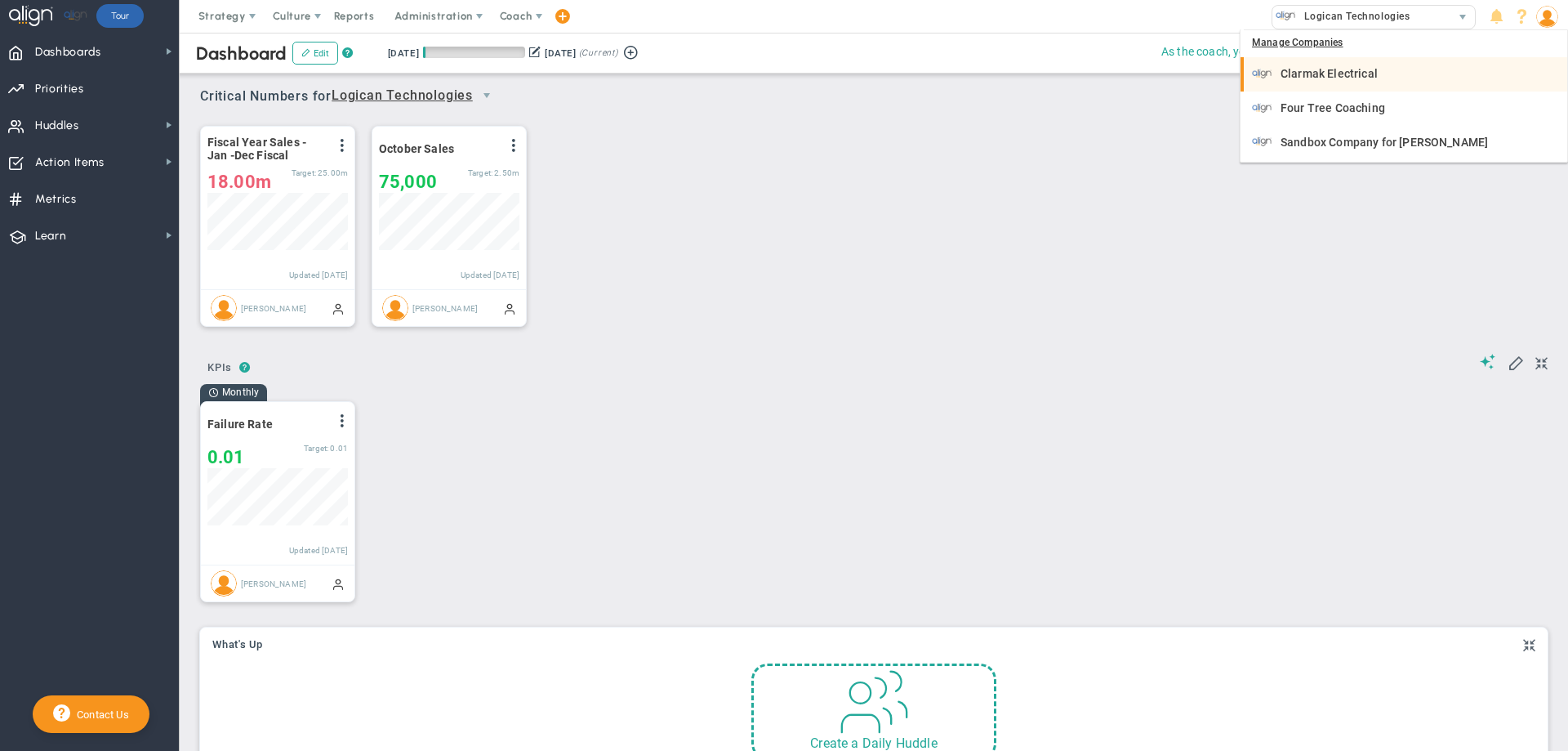
click at [1290, 73] on span "Clarmak Electrical" at bounding box center [1328, 73] width 98 height 11
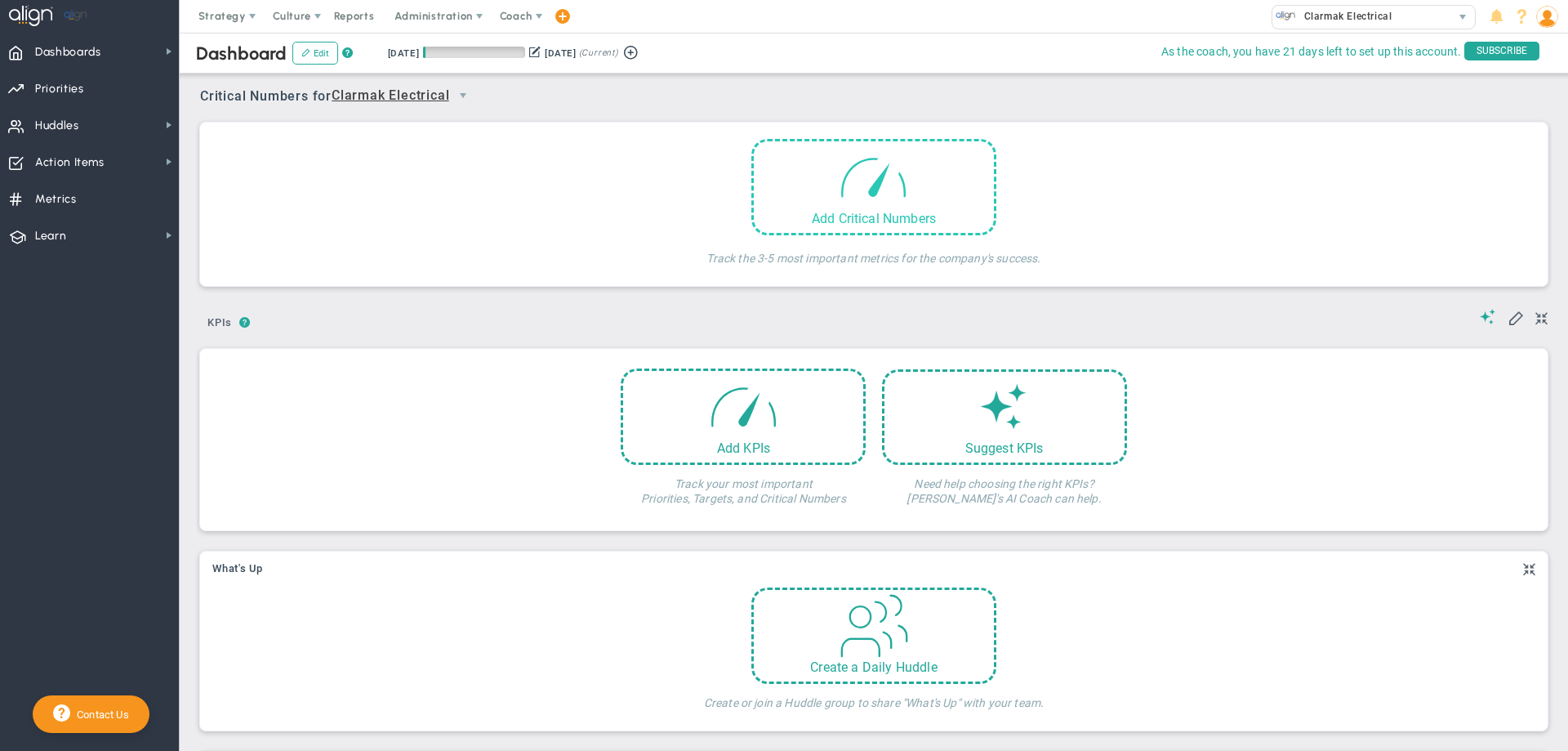
click at [774, 211] on div "Add Critical Numbers" at bounding box center [873, 218] width 240 height 16
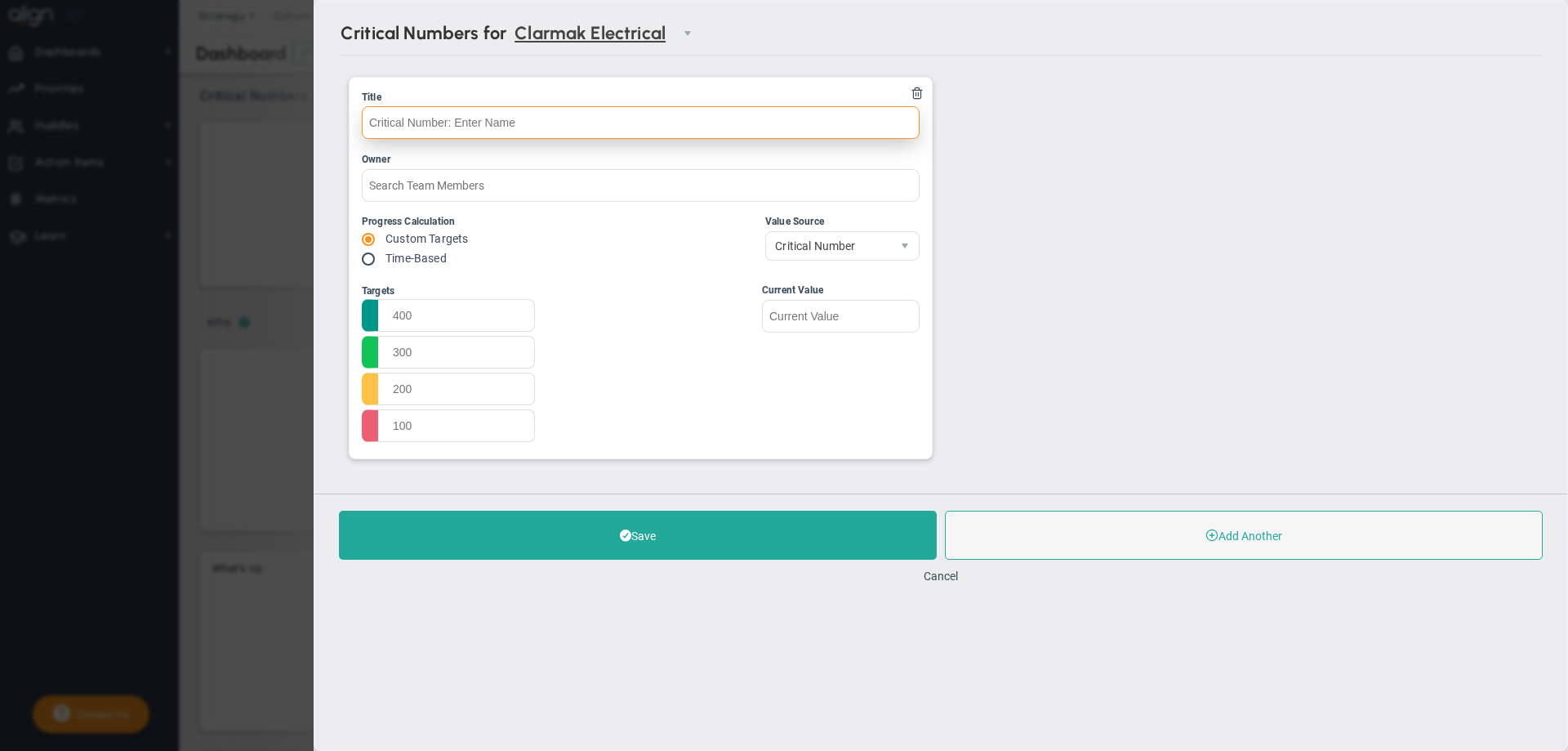
click at [428, 131] on input "text" at bounding box center [640, 122] width 557 height 33
type input "Monthly Quotation Value"
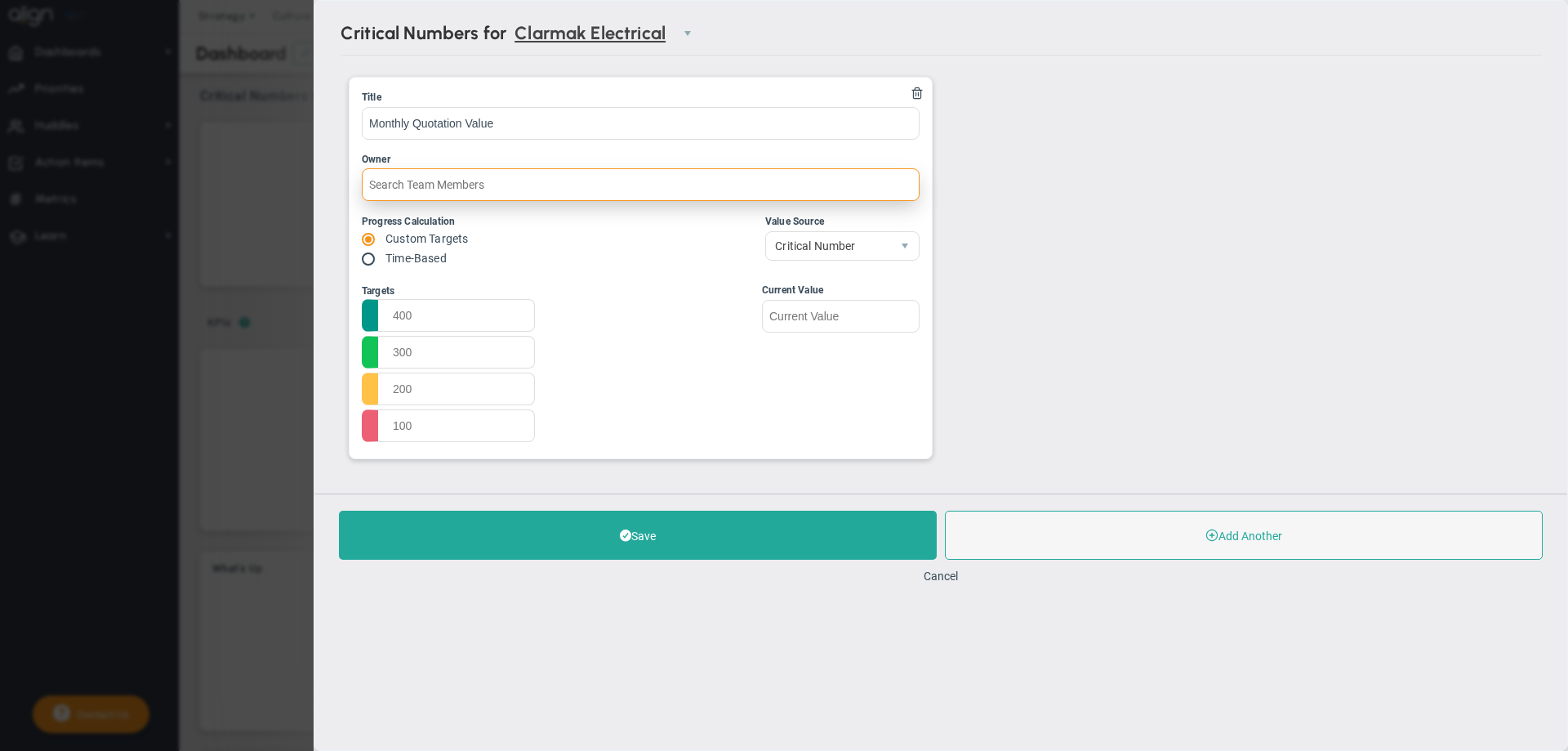
click at [402, 190] on input "text" at bounding box center [640, 184] width 557 height 33
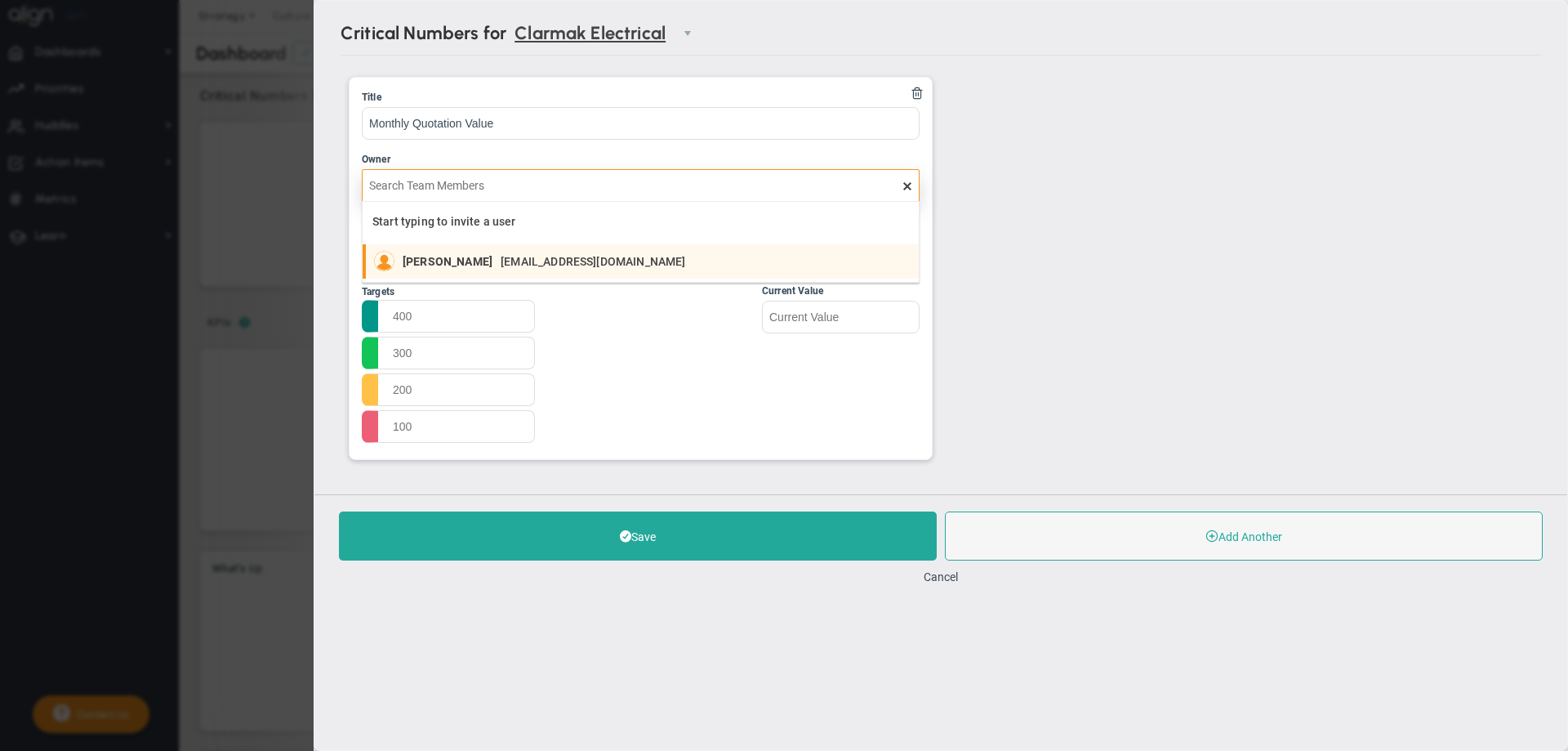
click at [398, 253] on div at bounding box center [388, 261] width 29 height 20
type input "[PERSON_NAME]"
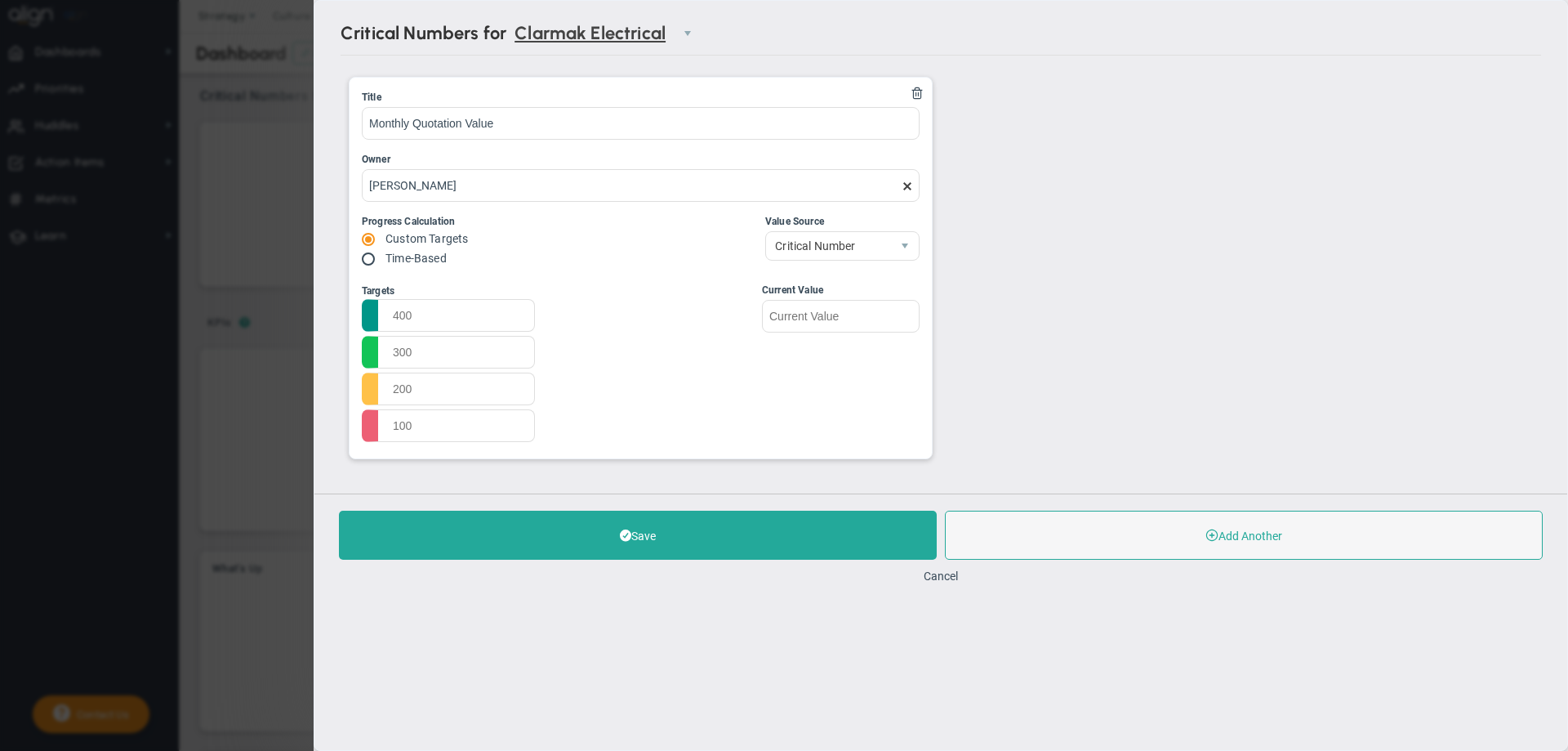
click at [398, 258] on label "Time-Based" at bounding box center [416, 258] width 61 height 13
click at [371, 259] on input "radio" at bounding box center [374, 259] width 17 height 13
radio input "true"
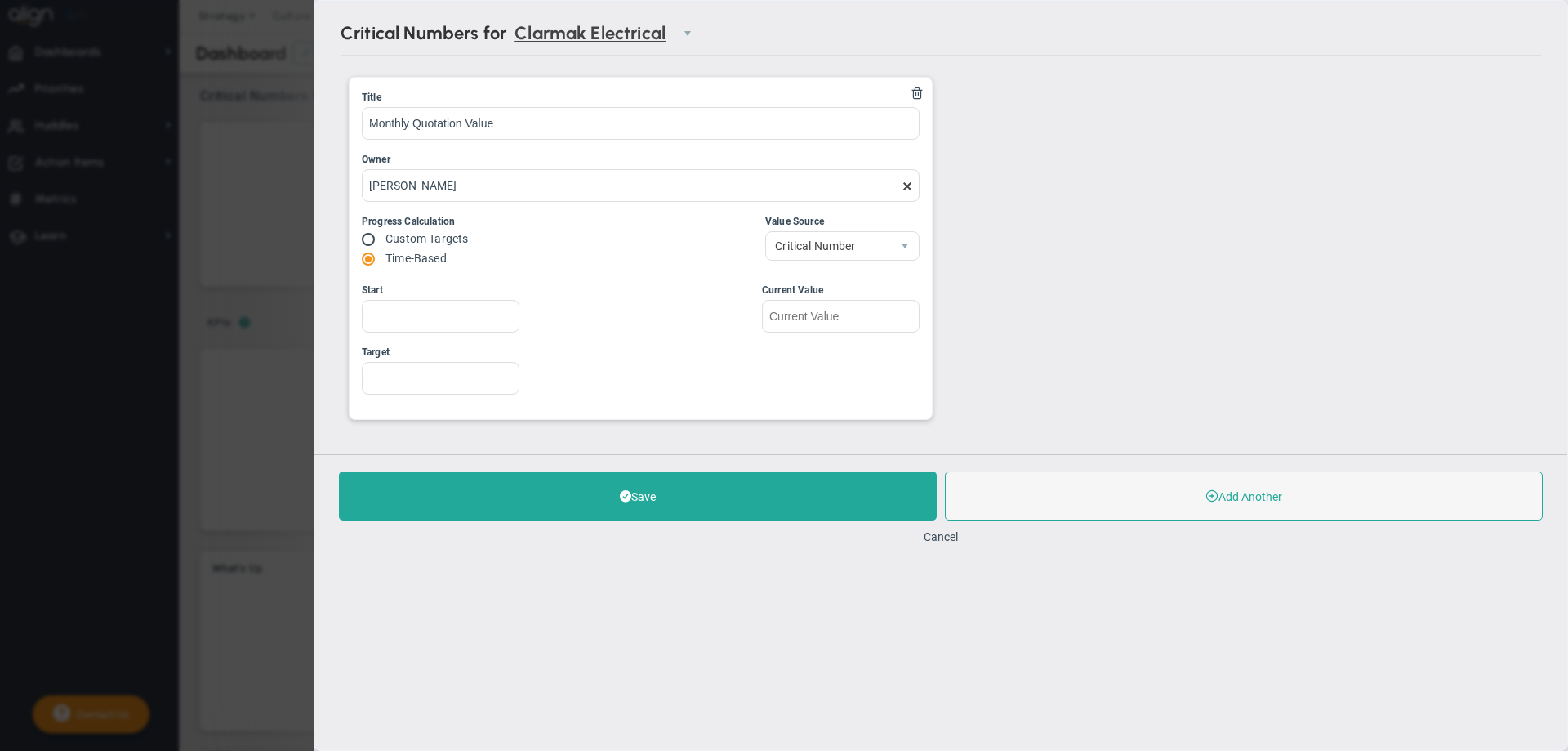
click at [385, 243] on label "Custom Targets" at bounding box center [426, 239] width 83 height 13
click at [368, 238] on input "radio" at bounding box center [374, 240] width 17 height 13
radio input "true"
radio input "false"
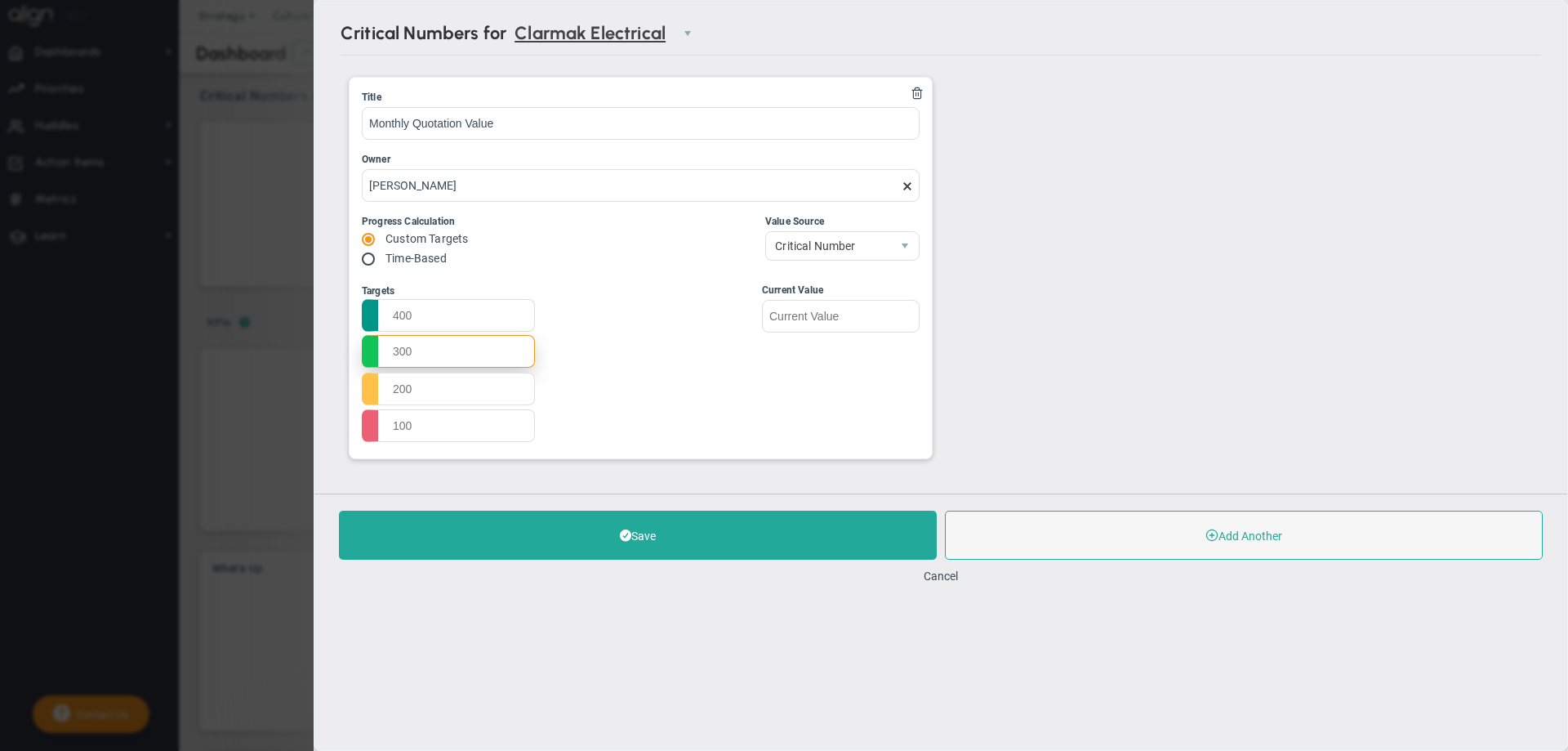
click at [391, 349] on input "text" at bounding box center [448, 350] width 173 height 33
type input "1000000"
click at [392, 317] on input "text" at bounding box center [448, 314] width 173 height 33
type input "1200000"
click at [392, 389] on input "text" at bounding box center [448, 388] width 173 height 33
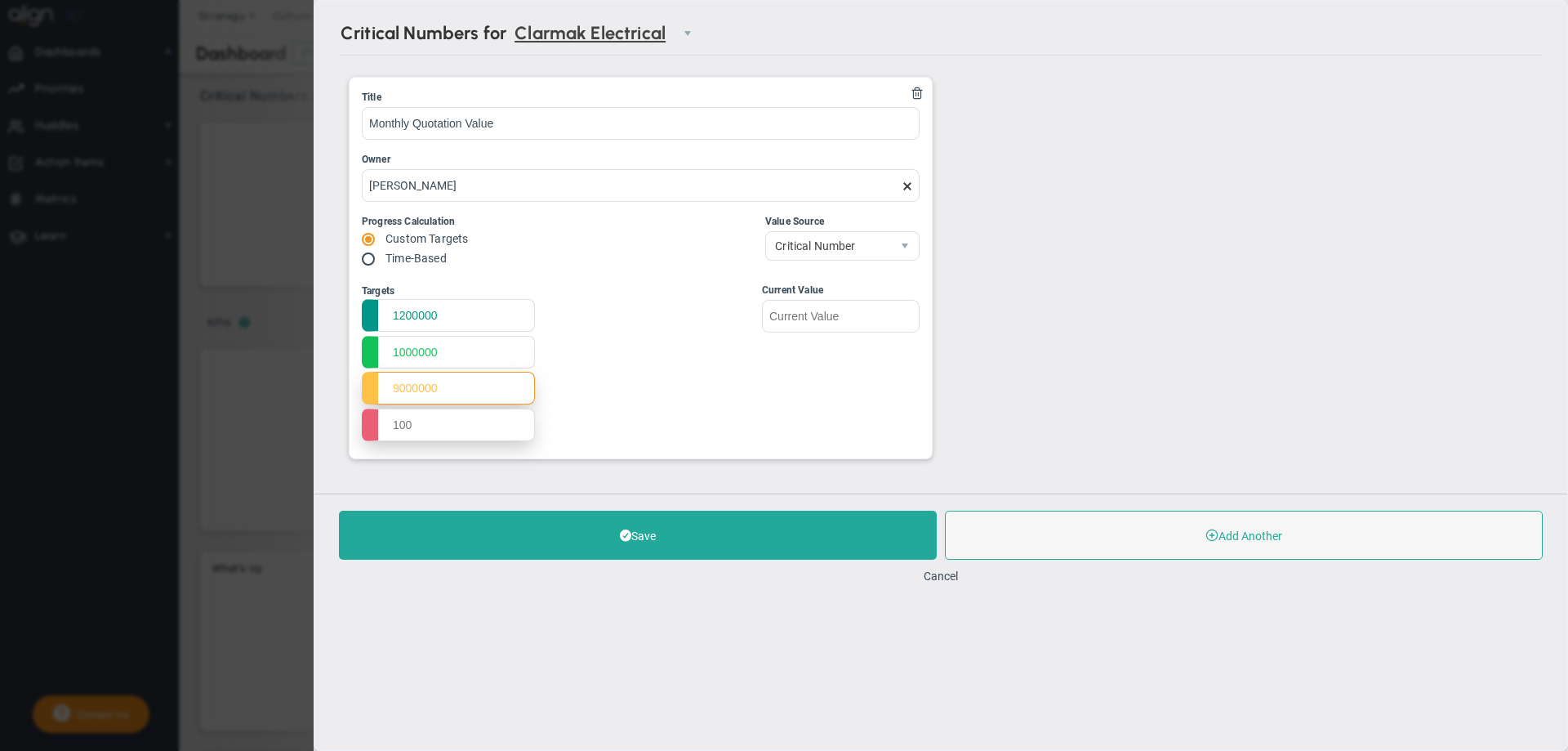
type input "9000000"
click at [393, 428] on input "text" at bounding box center [448, 424] width 173 height 33
type input "800000"
click at [791, 316] on input "text" at bounding box center [841, 315] width 158 height 33
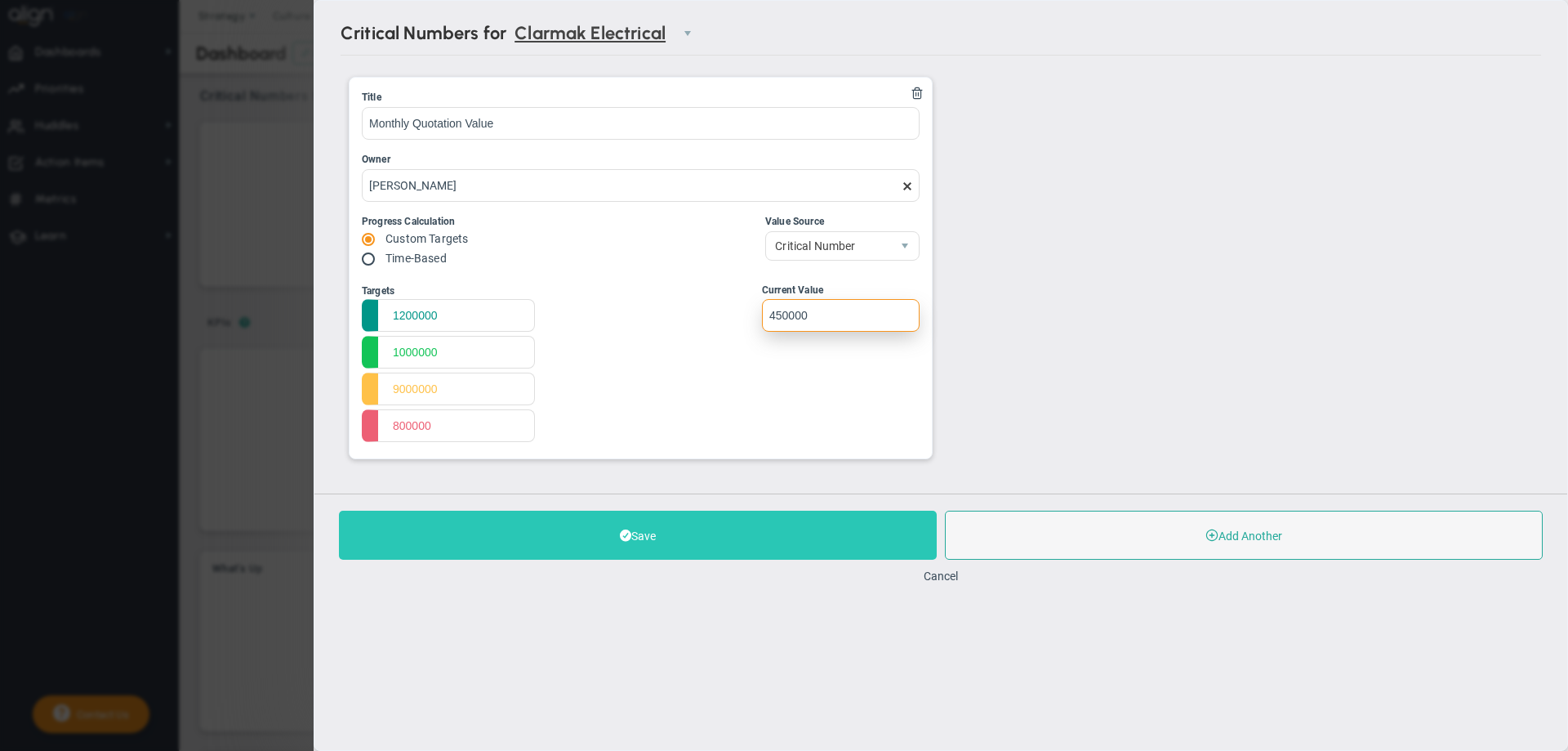
type input "450000"
click at [700, 523] on button "Save" at bounding box center [637, 534] width 597 height 49
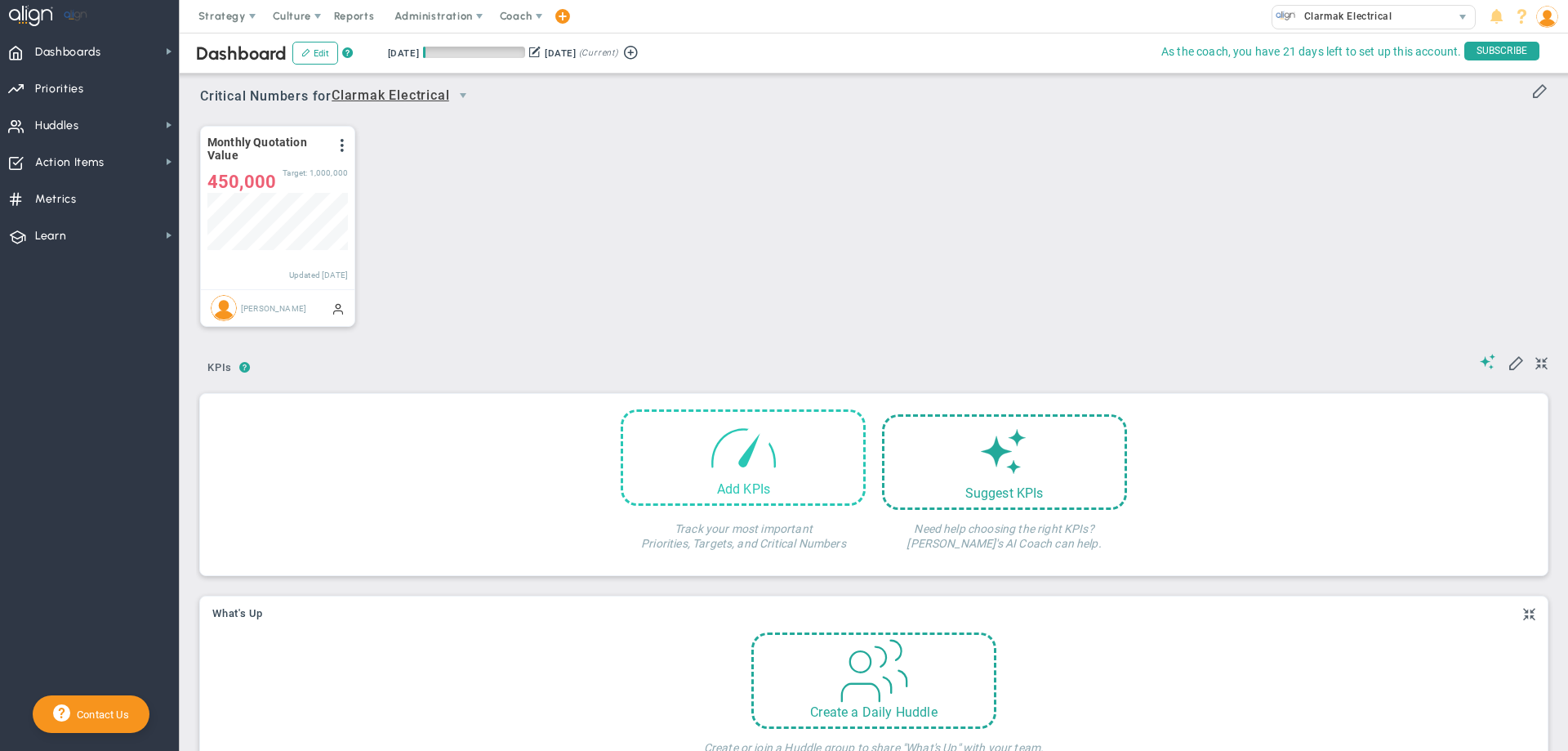
scroll to position [58, 140]
click at [341, 147] on span at bounding box center [342, 145] width 13 height 13
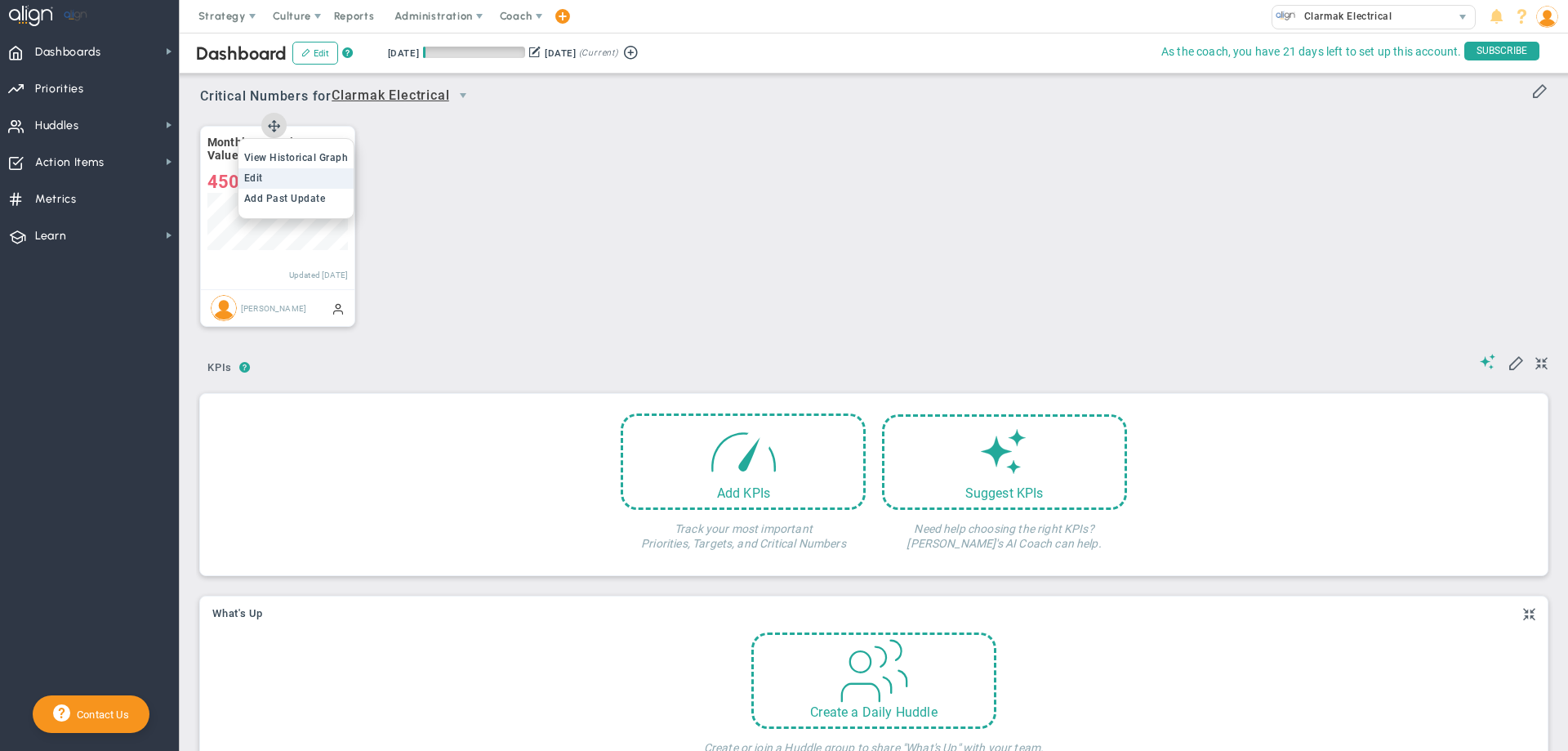
click at [309, 184] on li "Edit" at bounding box center [296, 178] width 116 height 20
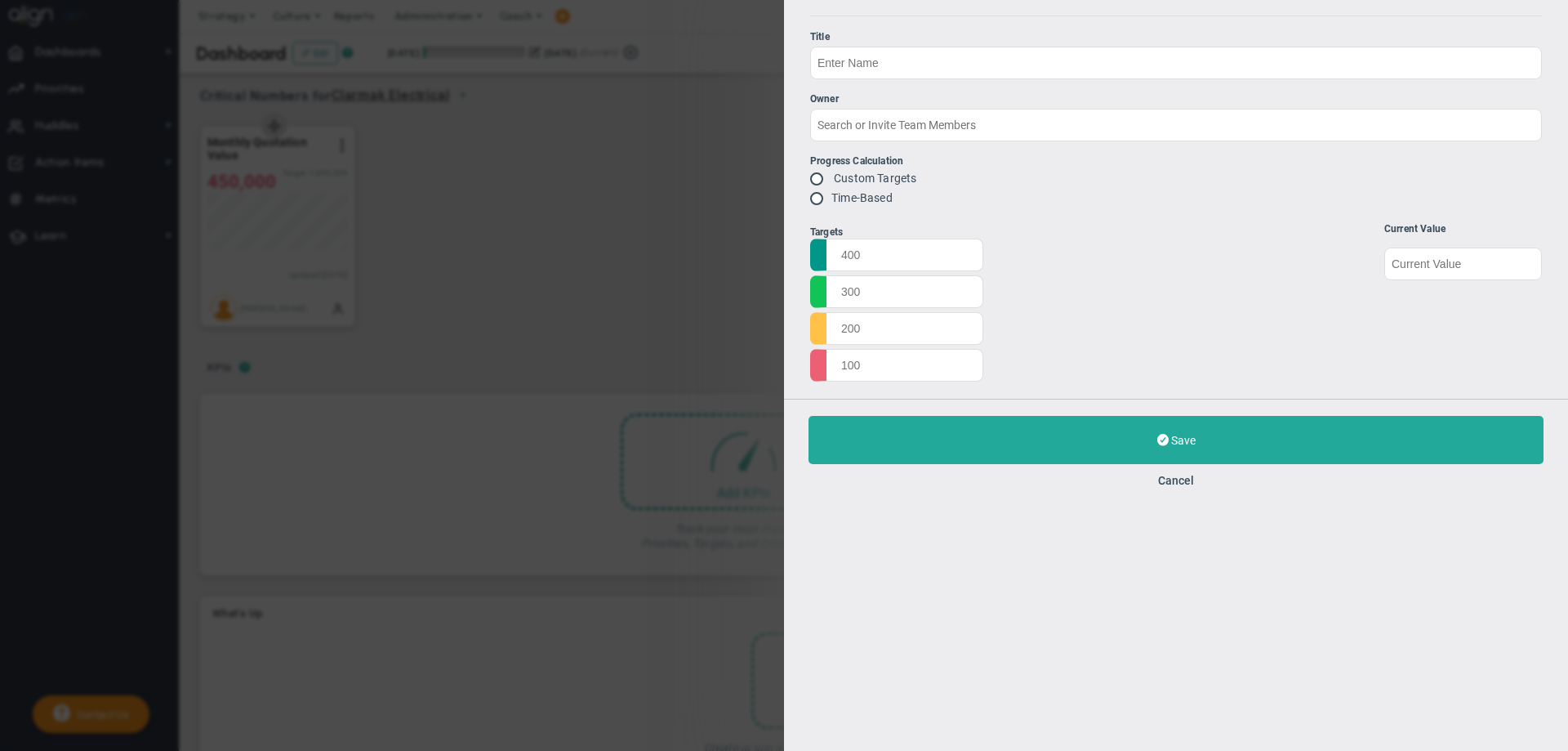
type input "Monthly Quotation Value"
type input "[PERSON_NAME]"
radio input "true"
type input "1200000"
type input "1000000"
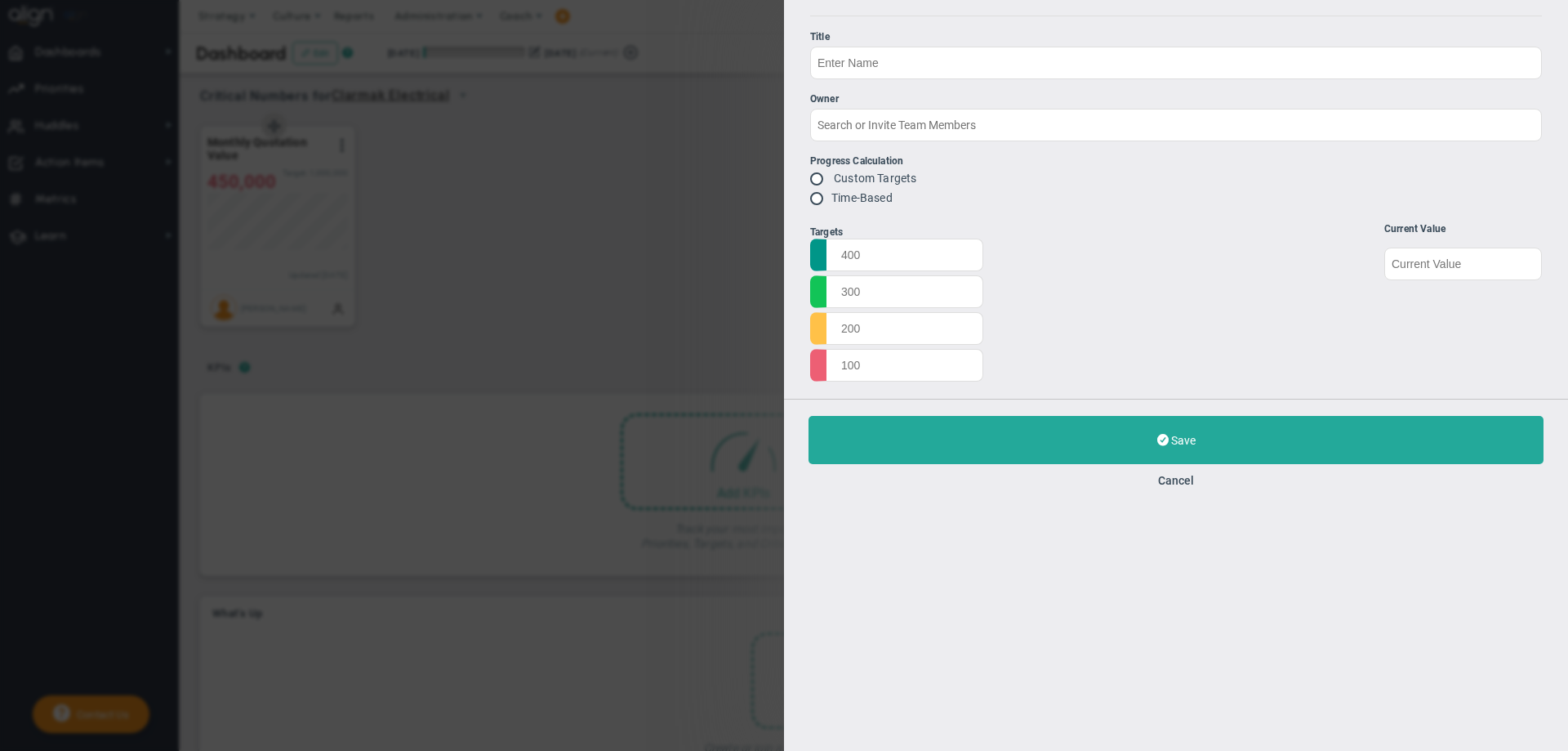
type input "9000000"
type input "800000"
type input "450000"
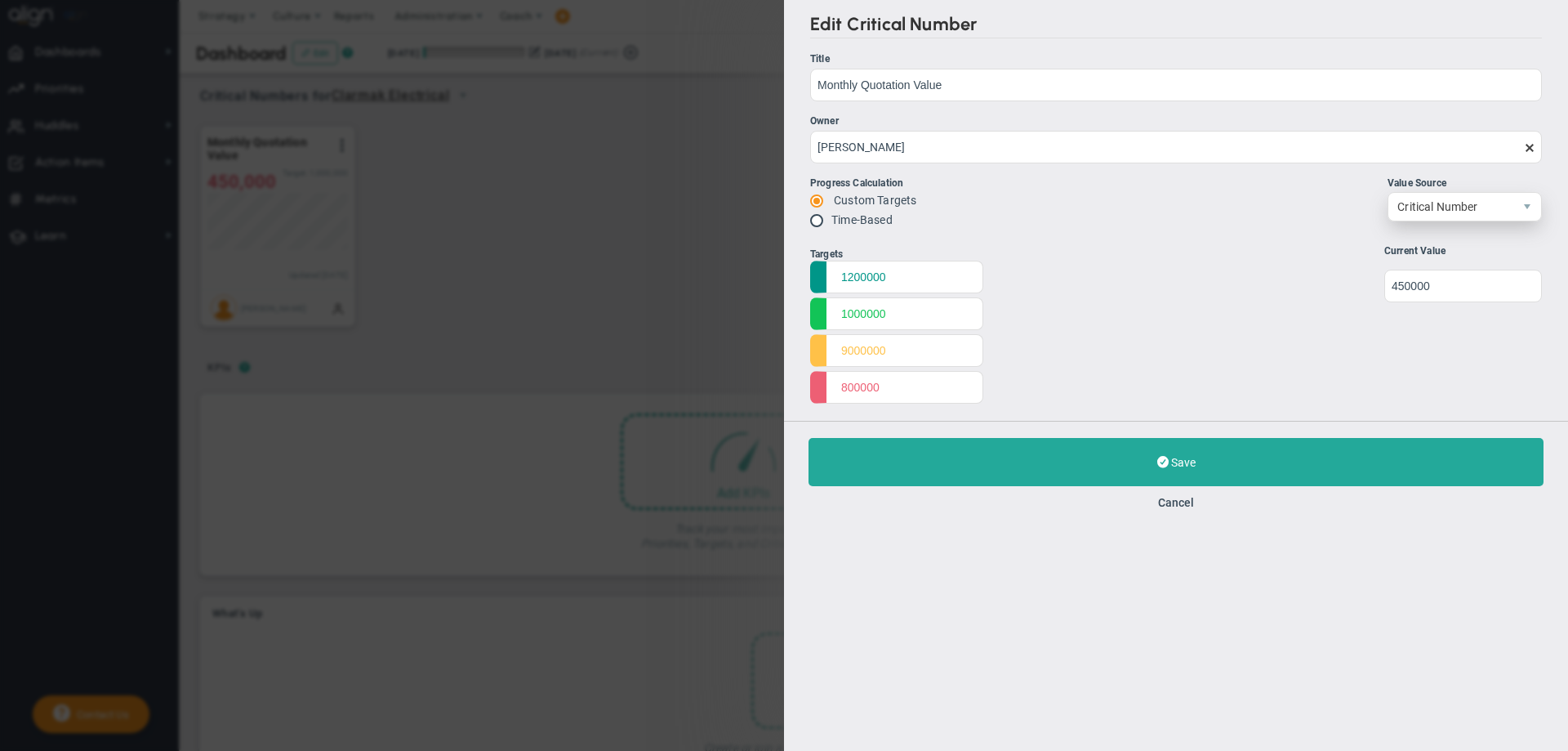
click at [1391, 210] on span "Critical Number" at bounding box center [1450, 206] width 124 height 28
click at [884, 386] on input "800000" at bounding box center [896, 386] width 173 height 33
type input "8000000"
click at [1077, 337] on div "Targets 1200000 1000000 9000000 8000000 Start 0 0" at bounding box center [1176, 326] width 732 height 163
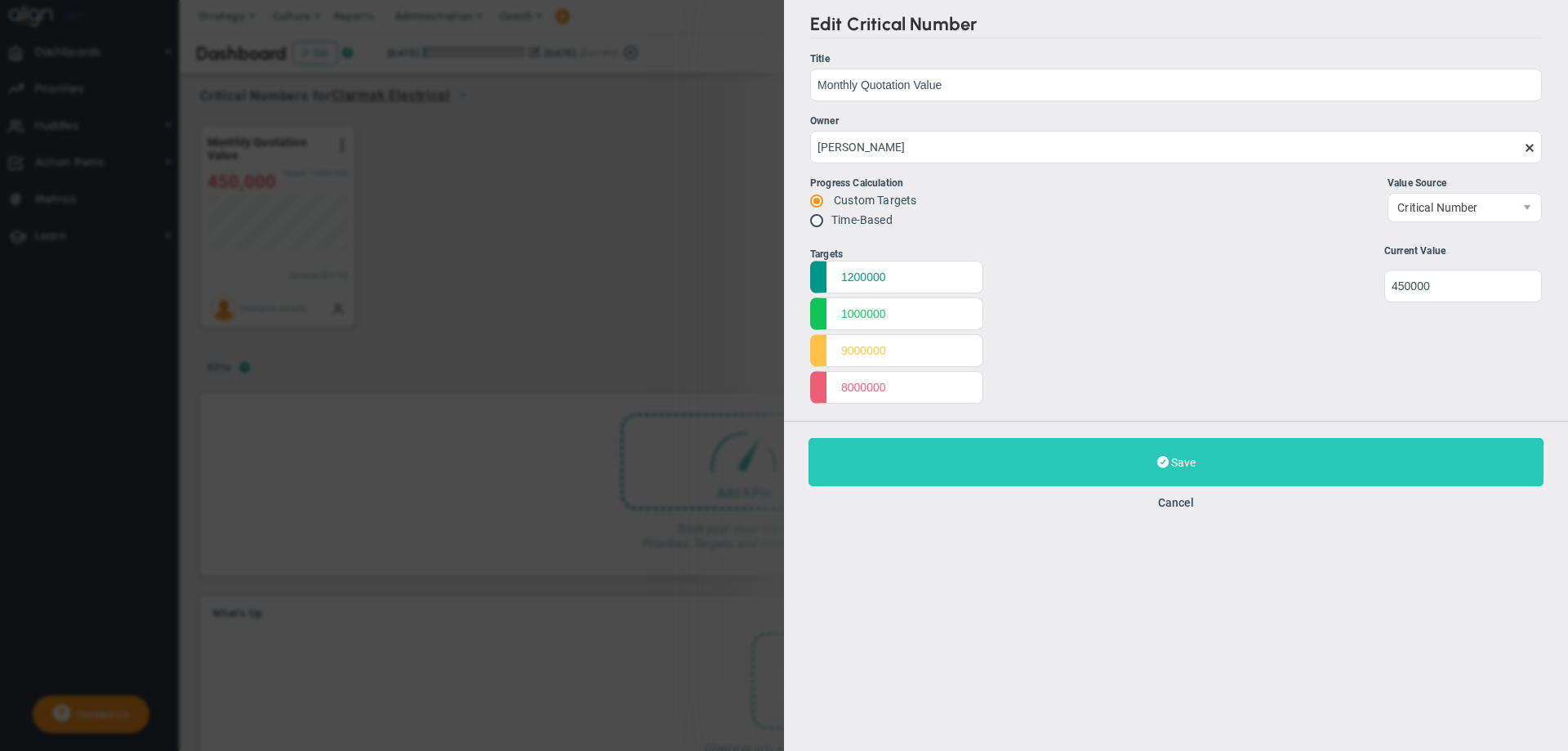
click at [1100, 447] on button "Save Update" at bounding box center [1175, 462] width 735 height 48
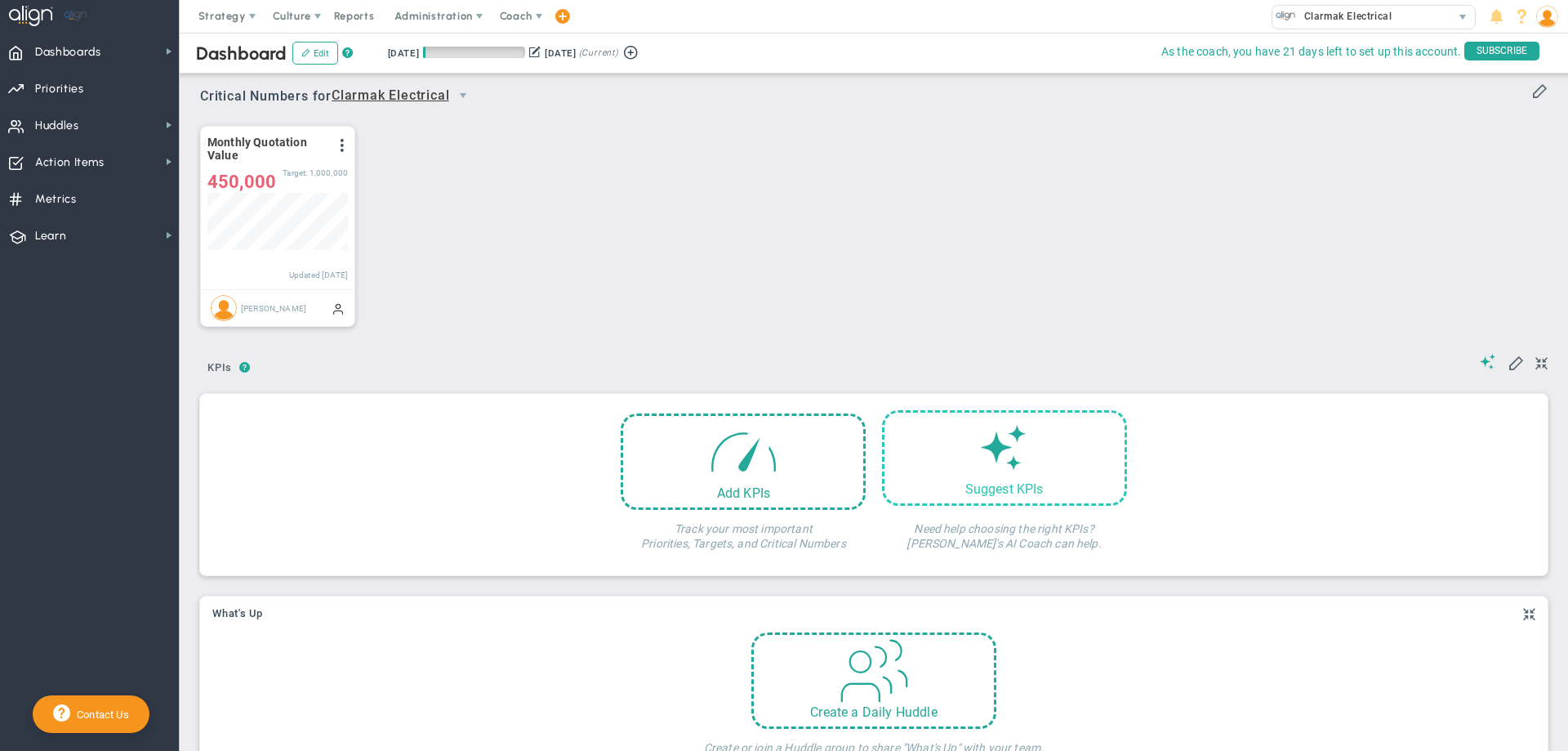
scroll to position [58, 140]
click at [344, 145] on span at bounding box center [342, 145] width 13 height 13
click at [333, 174] on li "Edit" at bounding box center [296, 178] width 116 height 20
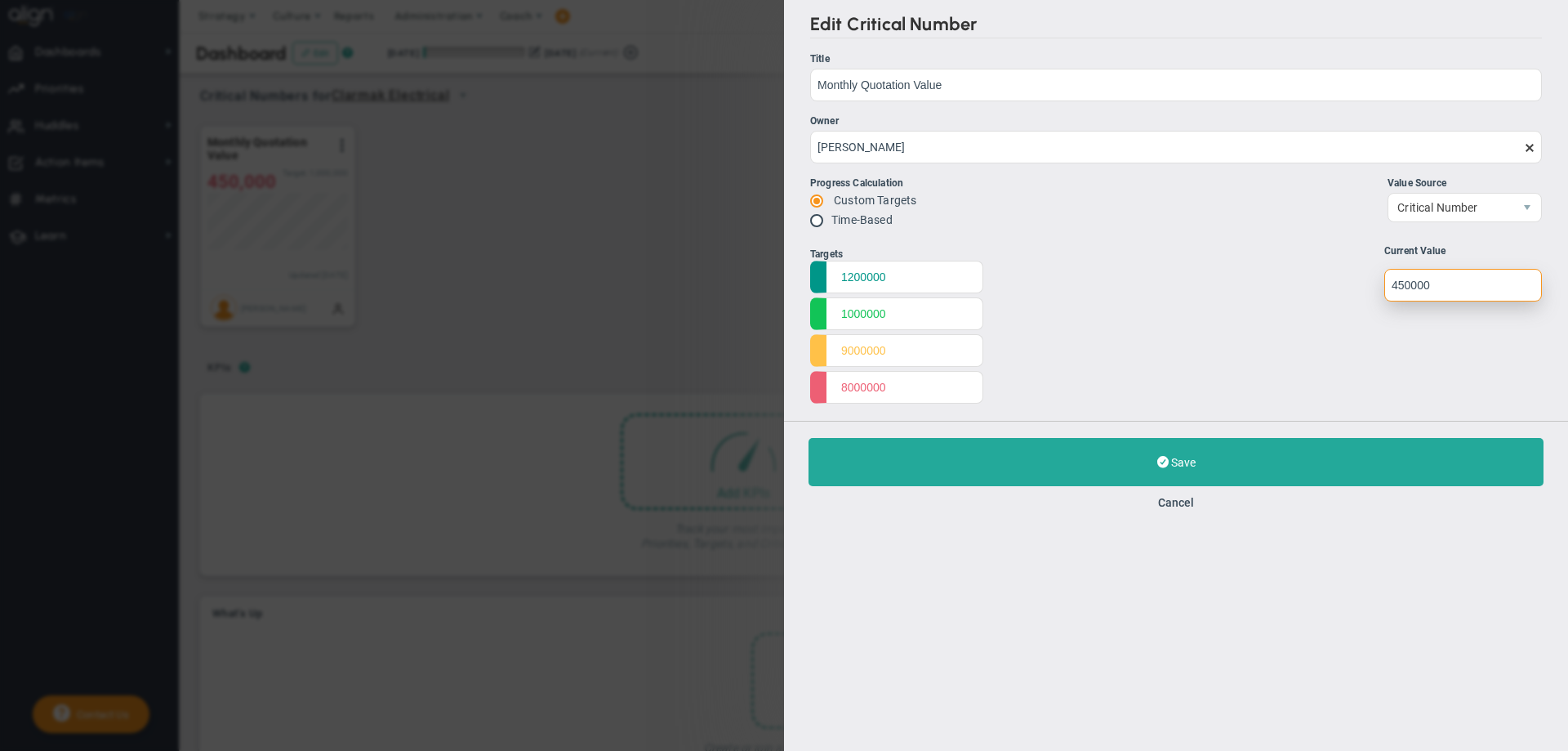
click at [1395, 284] on input "undefined" at bounding box center [1463, 284] width 158 height 33
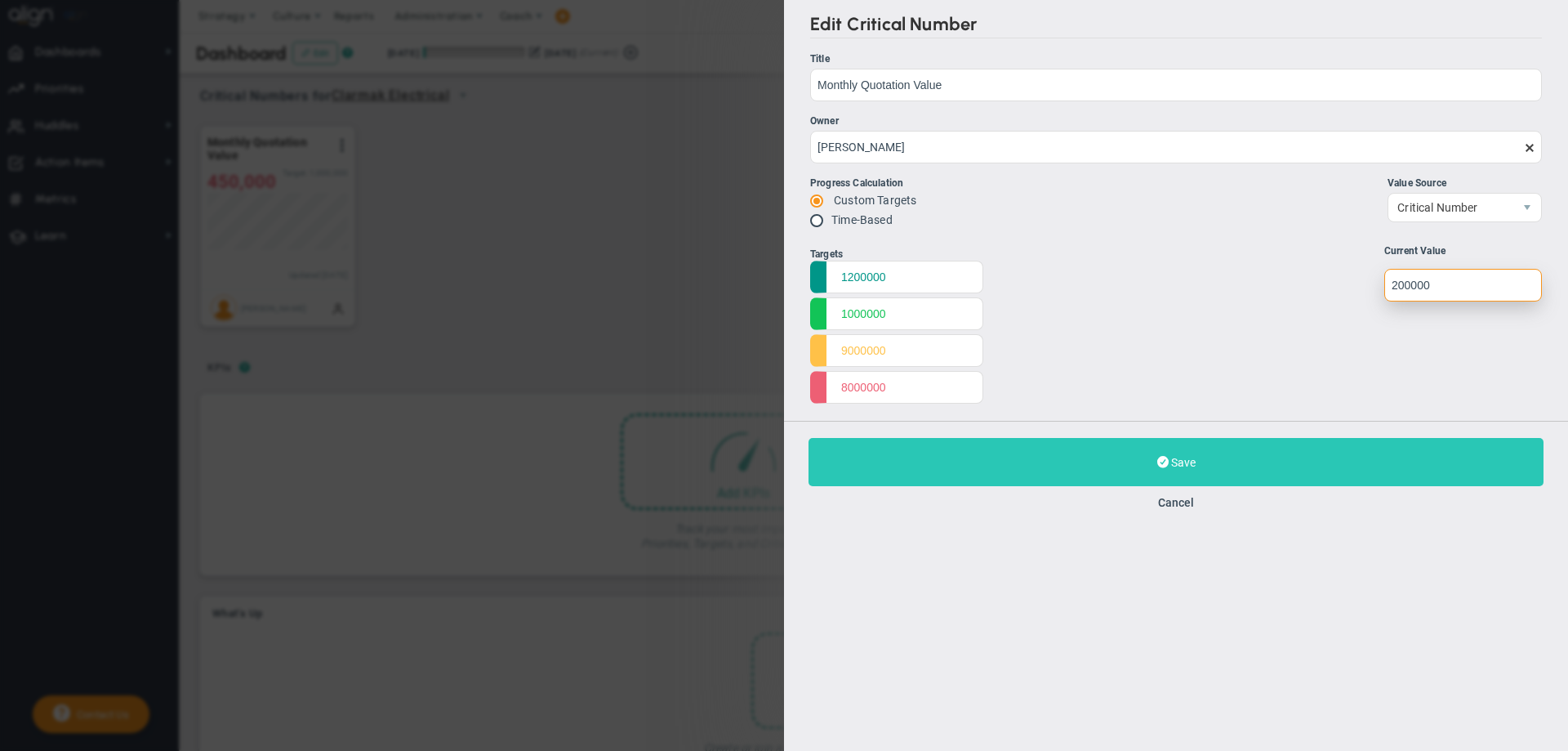
type input "200000"
click at [1027, 449] on button "Save Update" at bounding box center [1175, 462] width 735 height 48
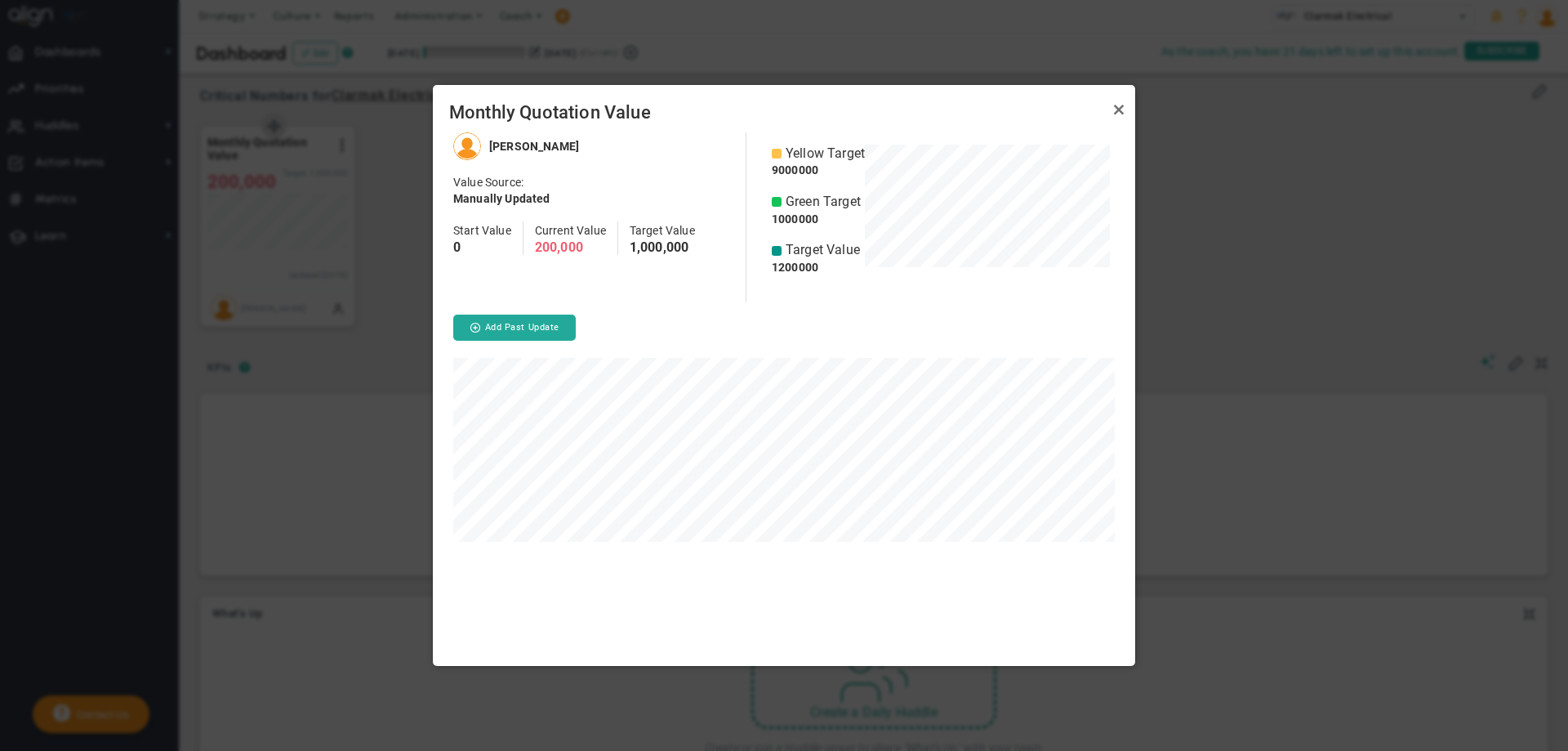
scroll to position [534, 702]
click at [1114, 111] on link "Close" at bounding box center [1118, 109] width 20 height 20
click at [1123, 107] on link "Close" at bounding box center [1118, 109] width 20 height 20
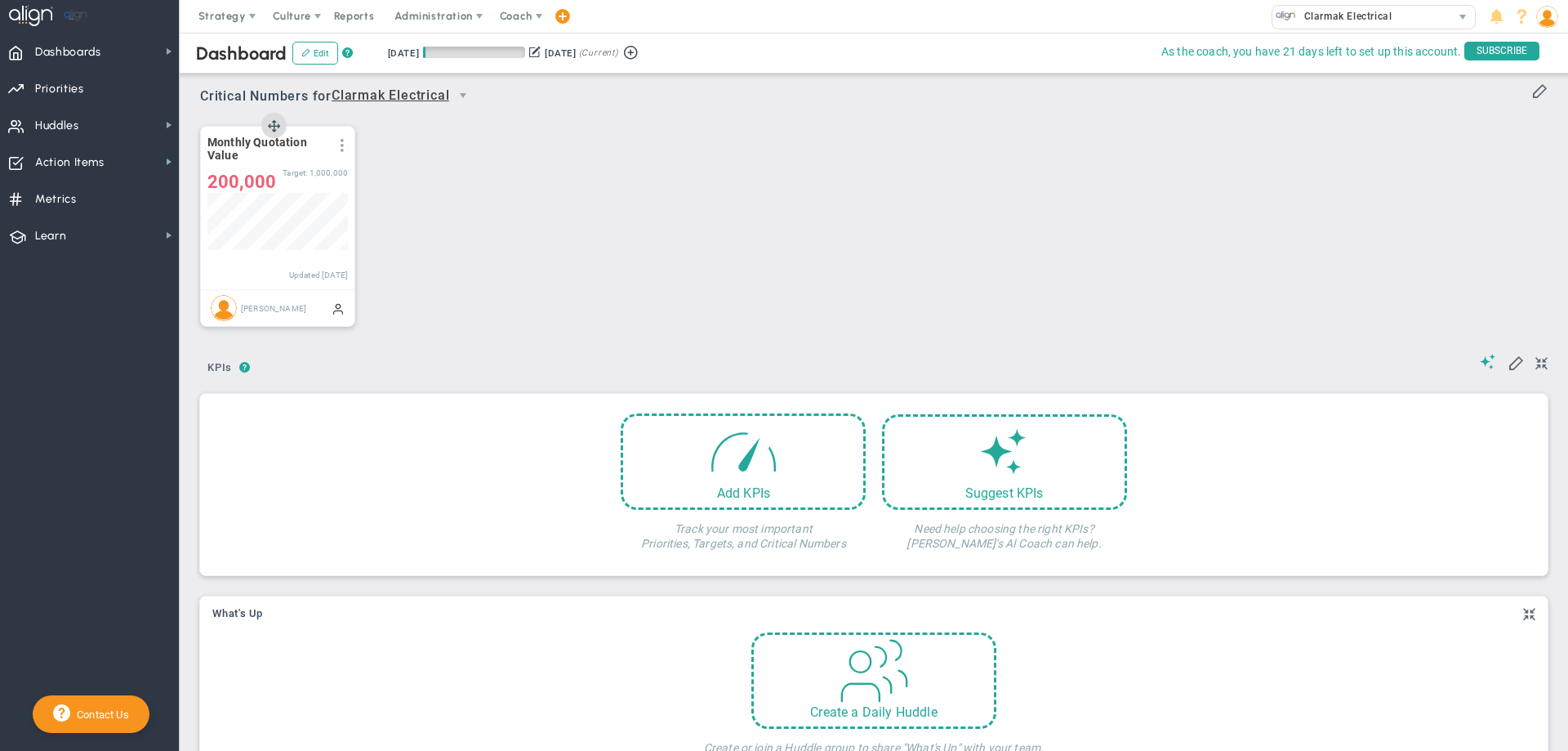
click at [340, 147] on span at bounding box center [342, 145] width 13 height 13
click at [307, 170] on li "Edit" at bounding box center [296, 178] width 116 height 20
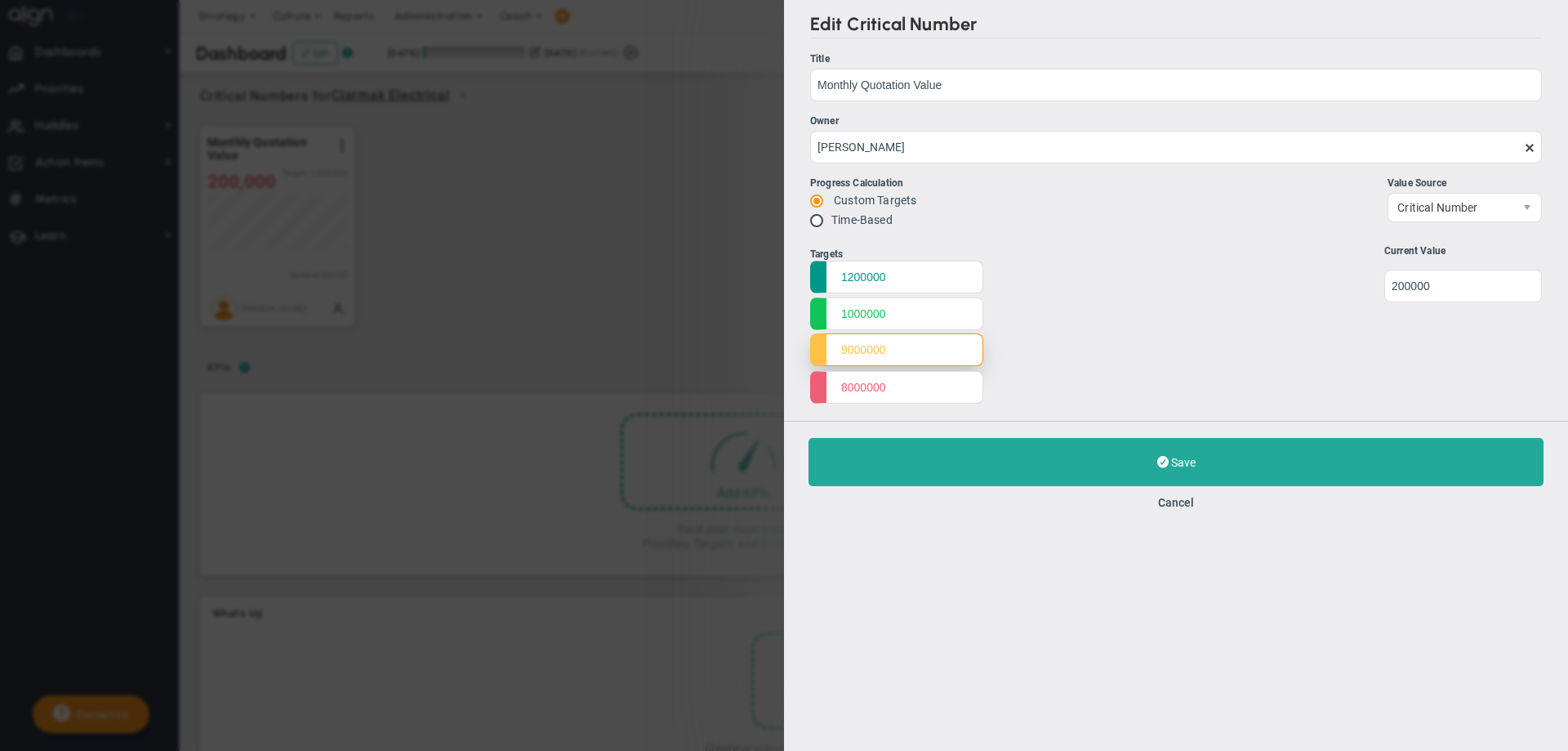
click at [848, 349] on input "9000000" at bounding box center [896, 349] width 173 height 33
type input "900000"
click at [850, 382] on input "8000000" at bounding box center [896, 386] width 173 height 33
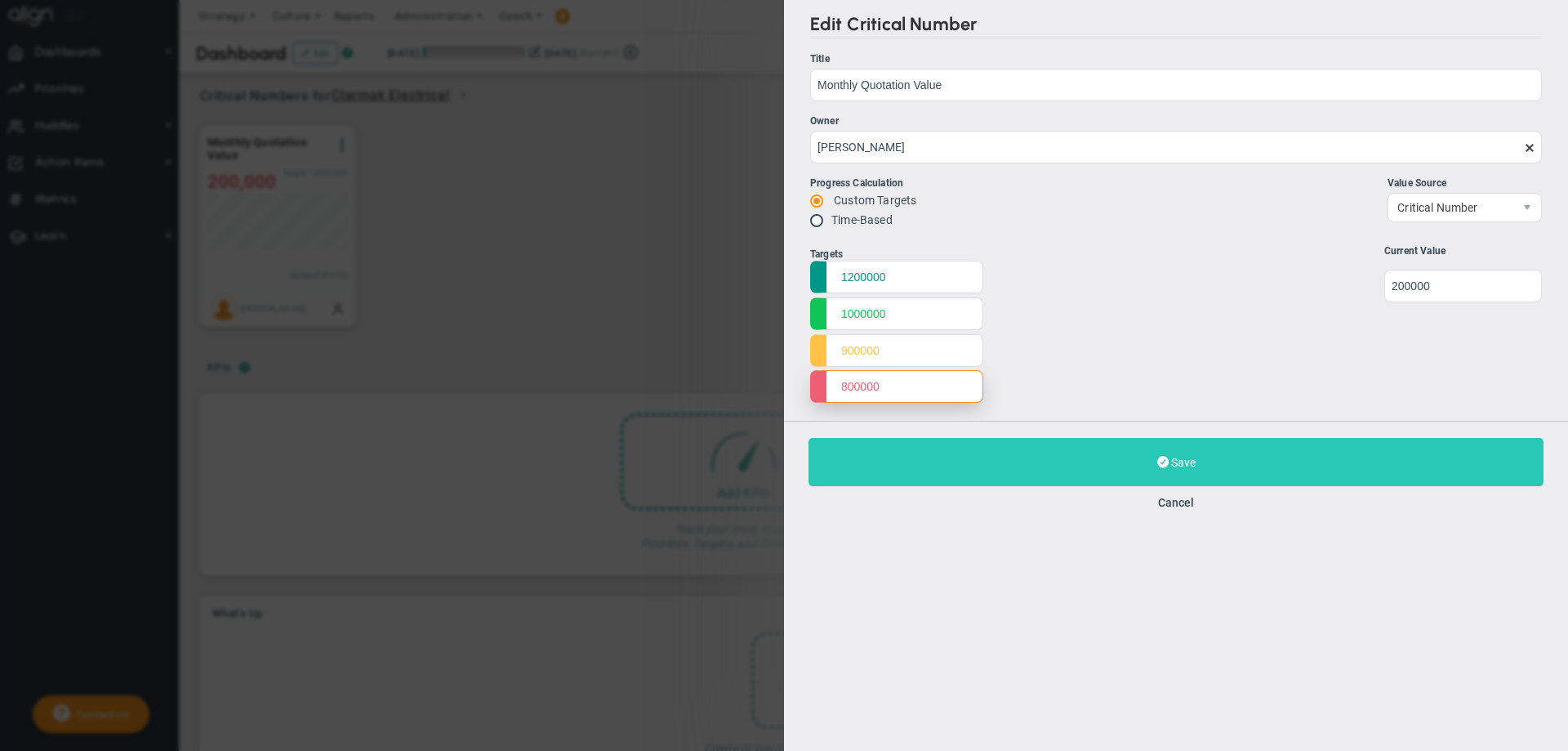
type input "800000"
click at [1130, 461] on button "Save Update" at bounding box center [1175, 462] width 735 height 48
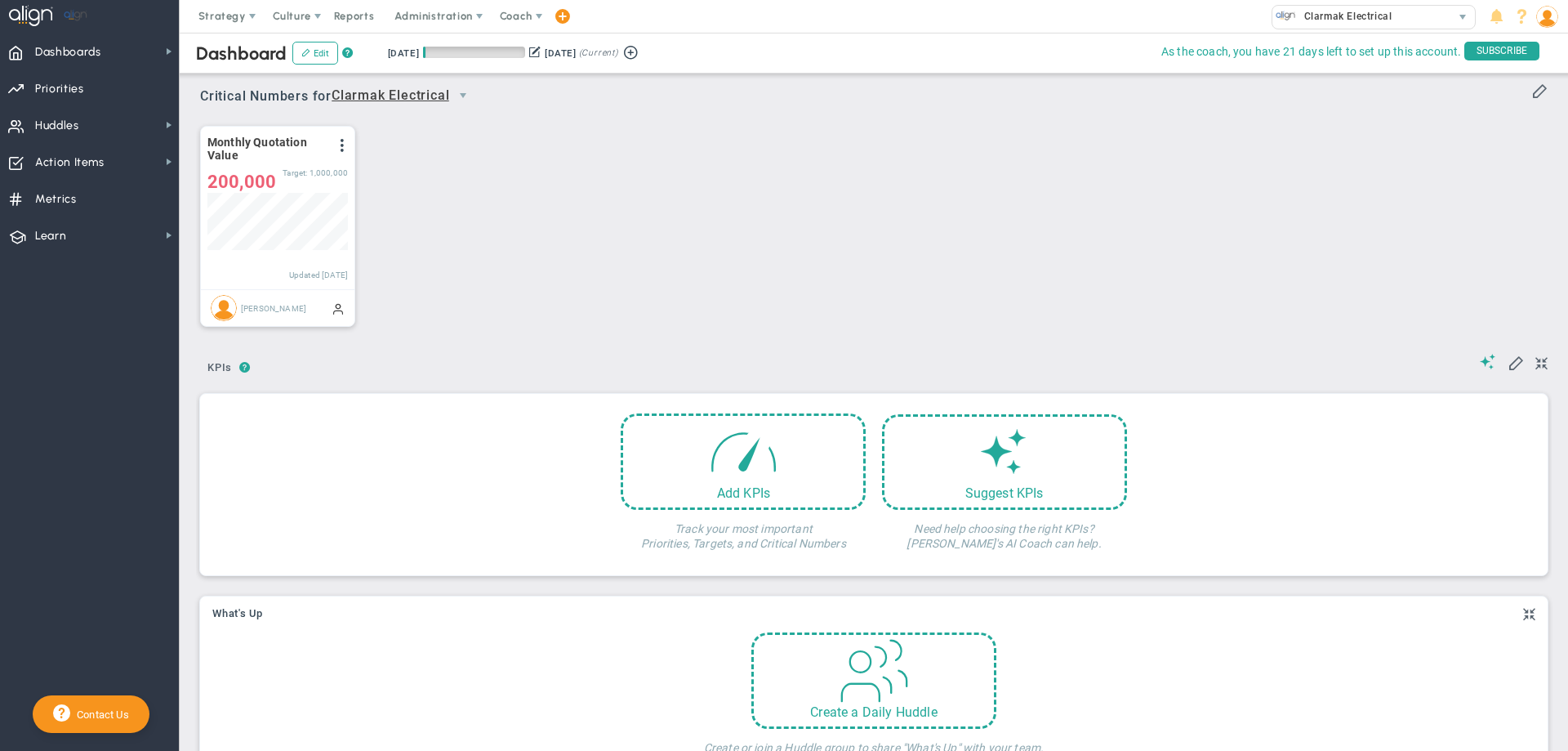
scroll to position [58, 140]
click at [715, 460] on span at bounding box center [743, 446] width 70 height 70
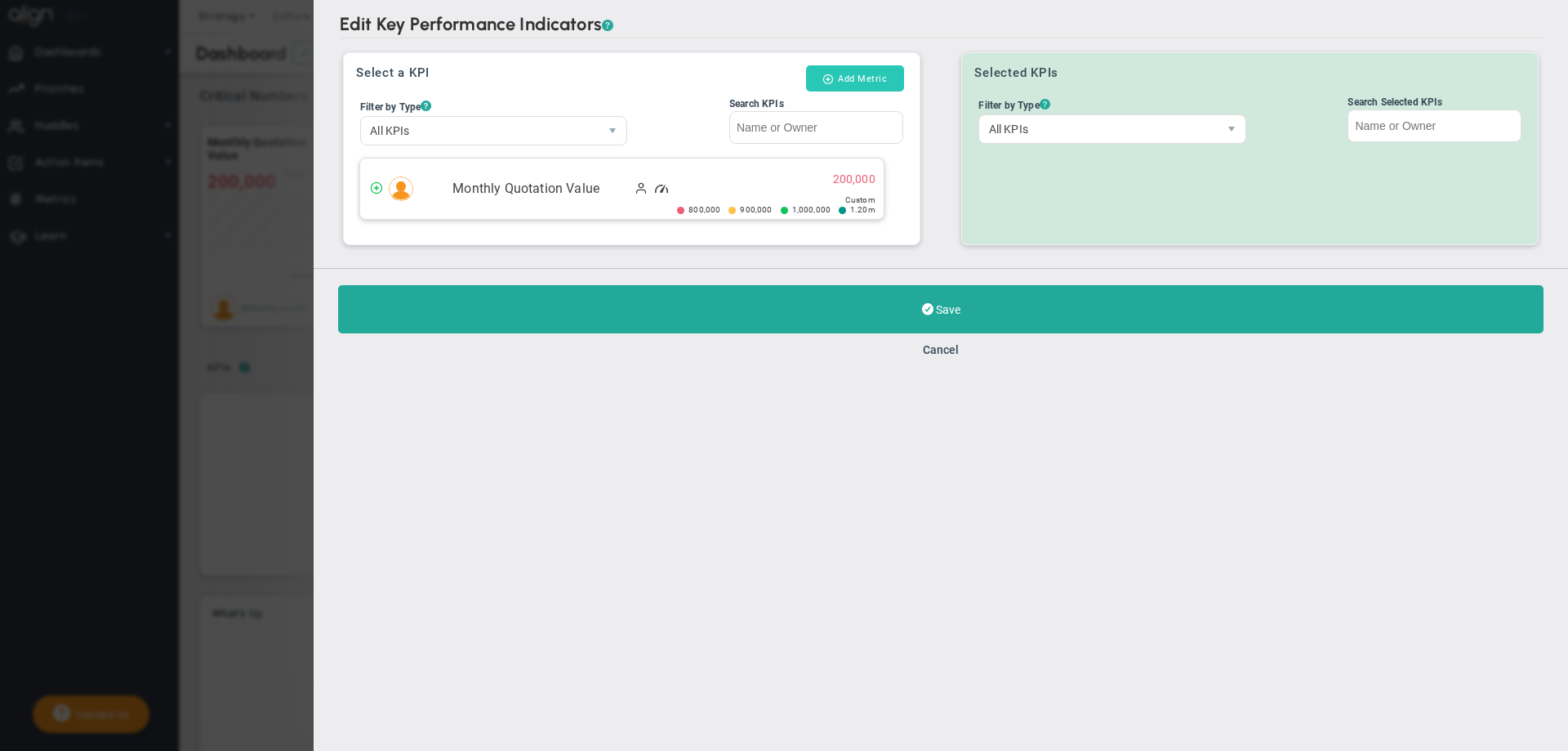
click at [829, 73] on span at bounding box center [828, 78] width 11 height 10
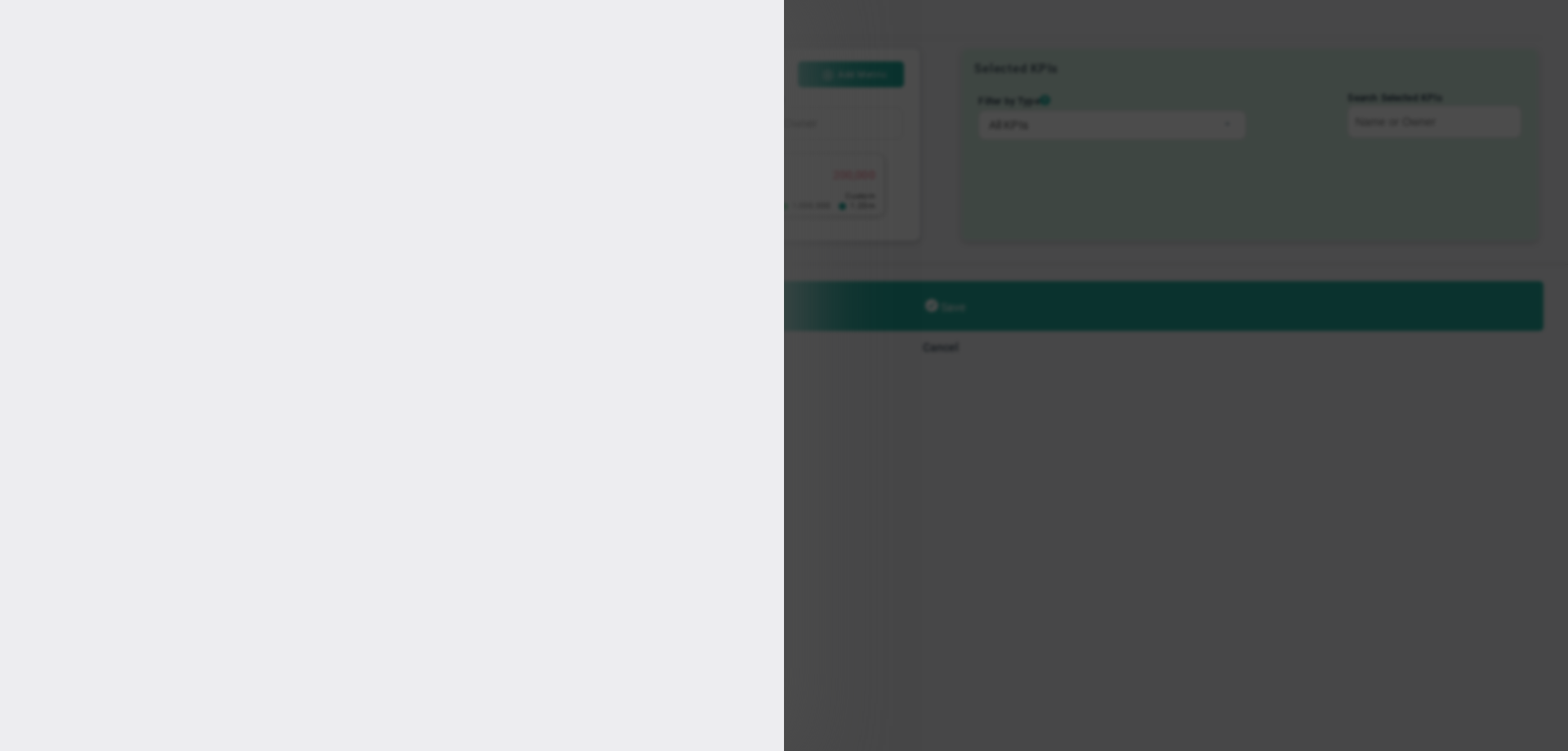
type input "[PERSON_NAME]"
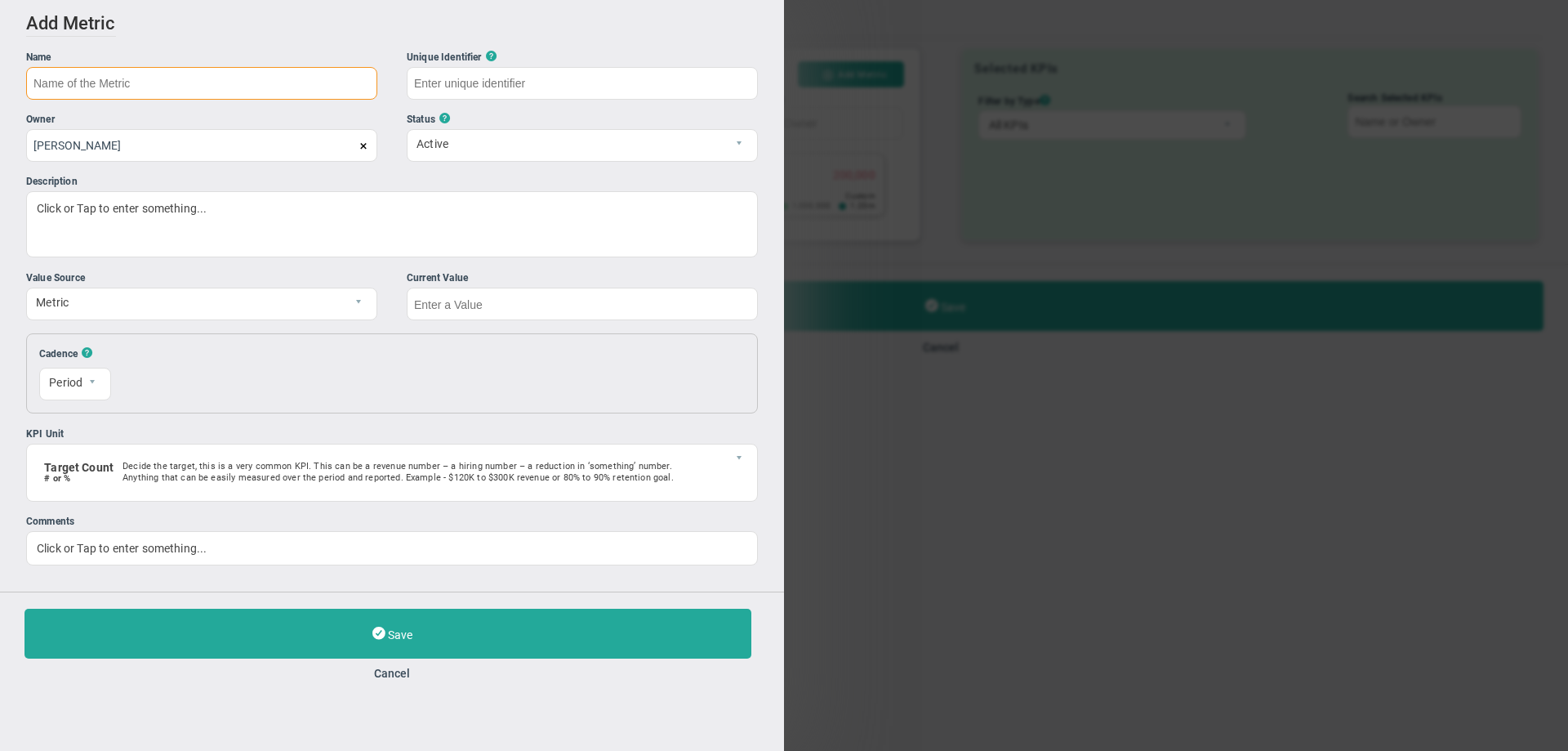
click at [149, 79] on input "text" at bounding box center [202, 83] width 351 height 33
type input "Monthly Profit [PERSON_NAME]"
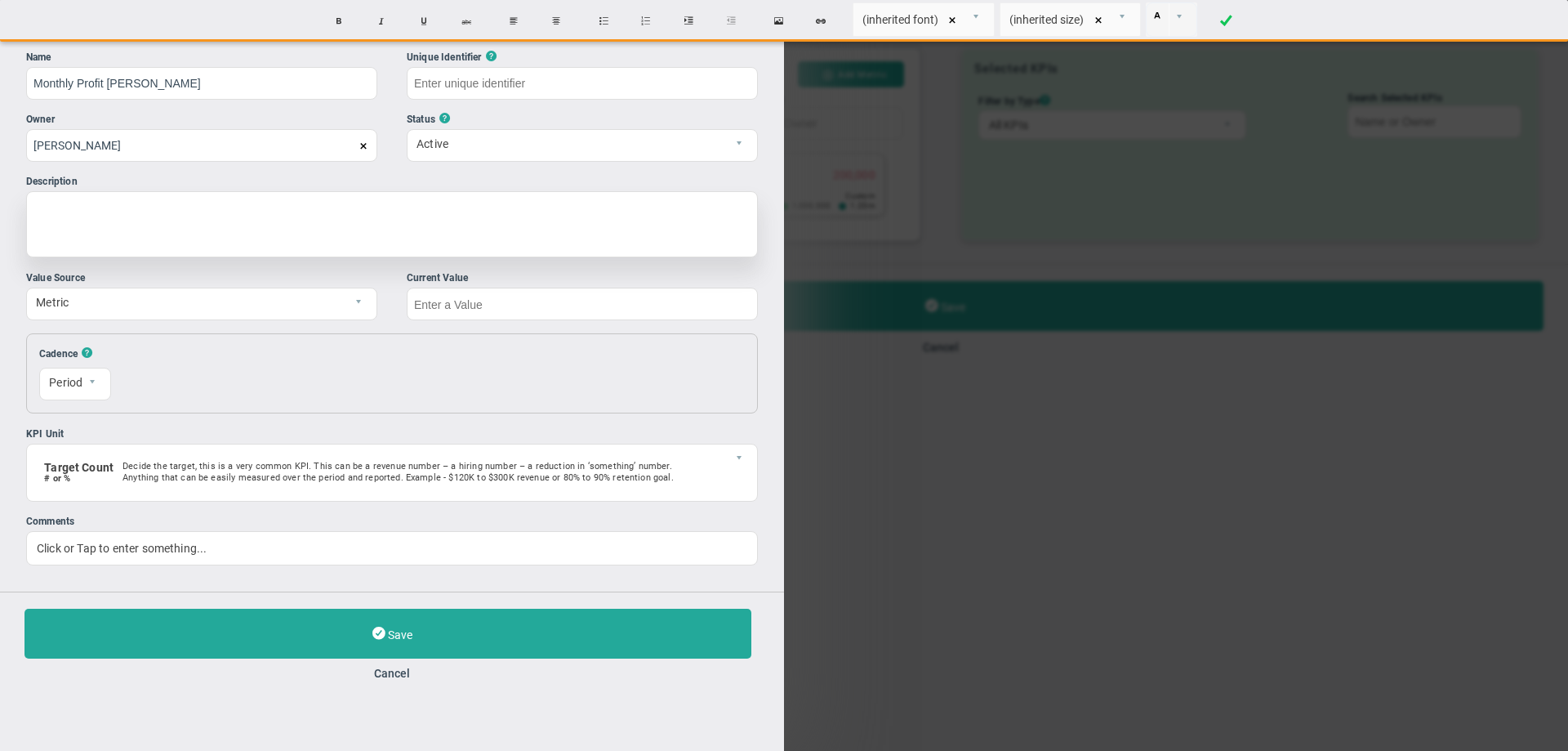
click at [44, 213] on div at bounding box center [392, 224] width 732 height 66
type input "Monthly-Profit-[PERSON_NAME]"
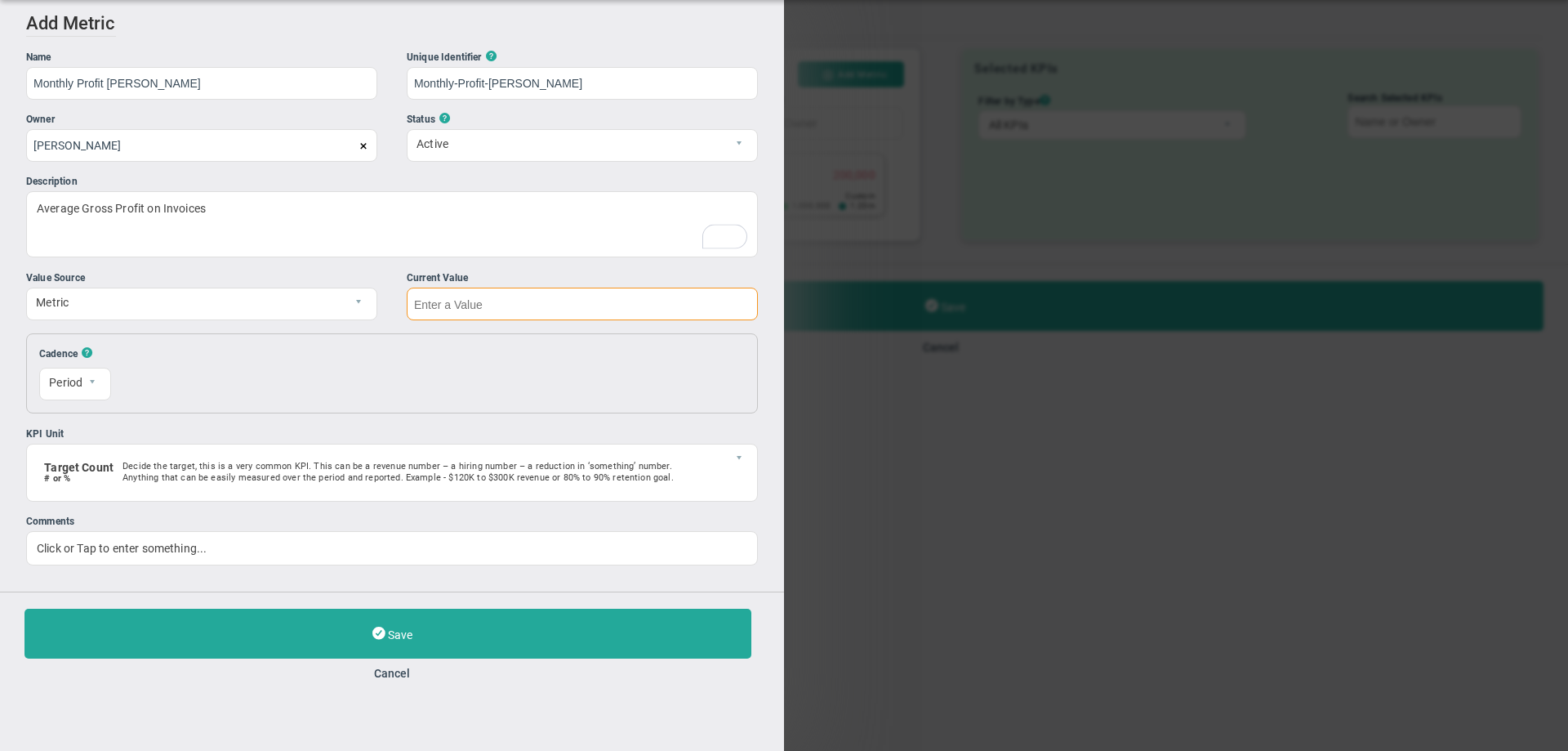
click at [414, 305] on input "text" at bounding box center [582, 303] width 351 height 33
type input "22"
click at [58, 297] on span "Metric" at bounding box center [188, 301] width 321 height 28
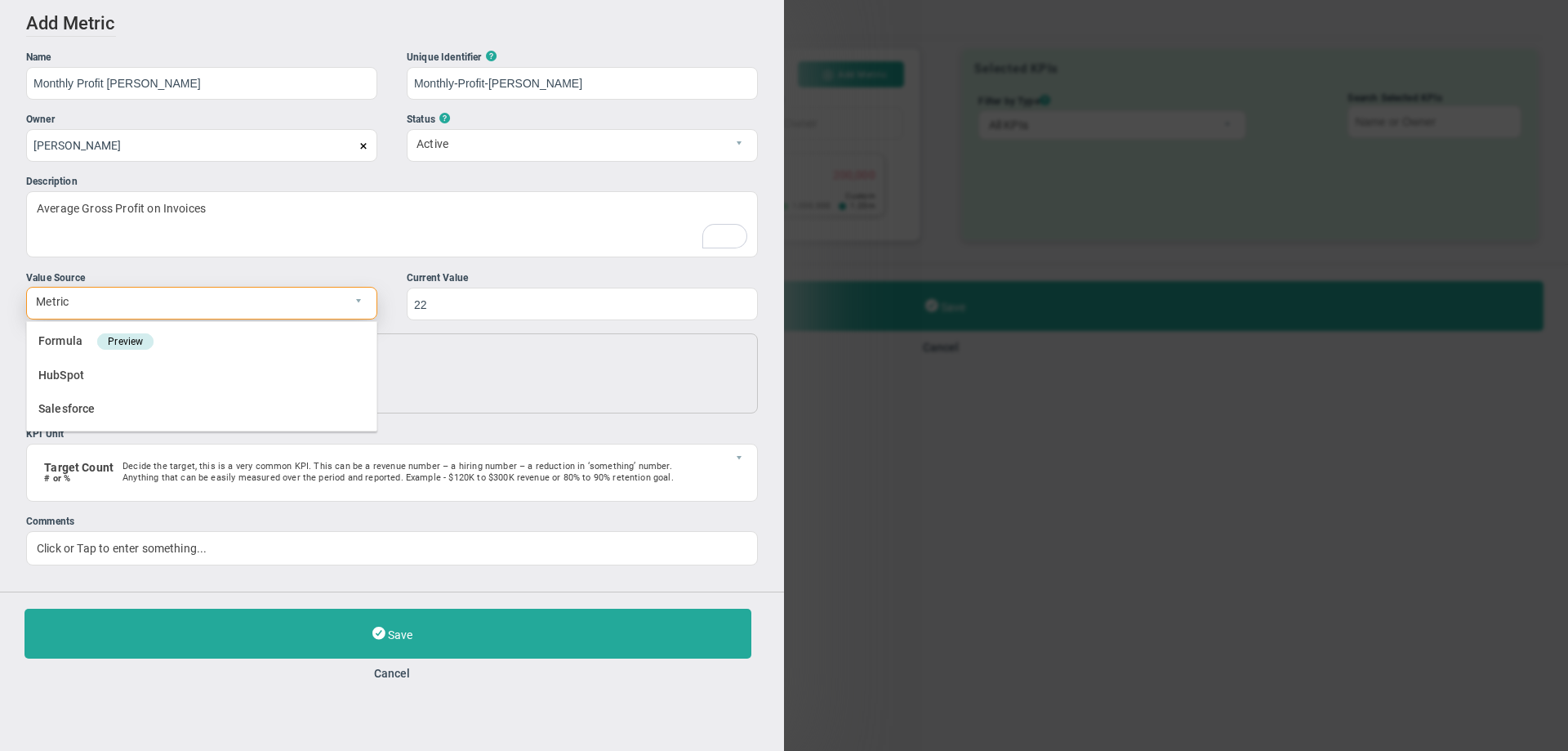
click at [68, 300] on span "Metric" at bounding box center [188, 301] width 321 height 28
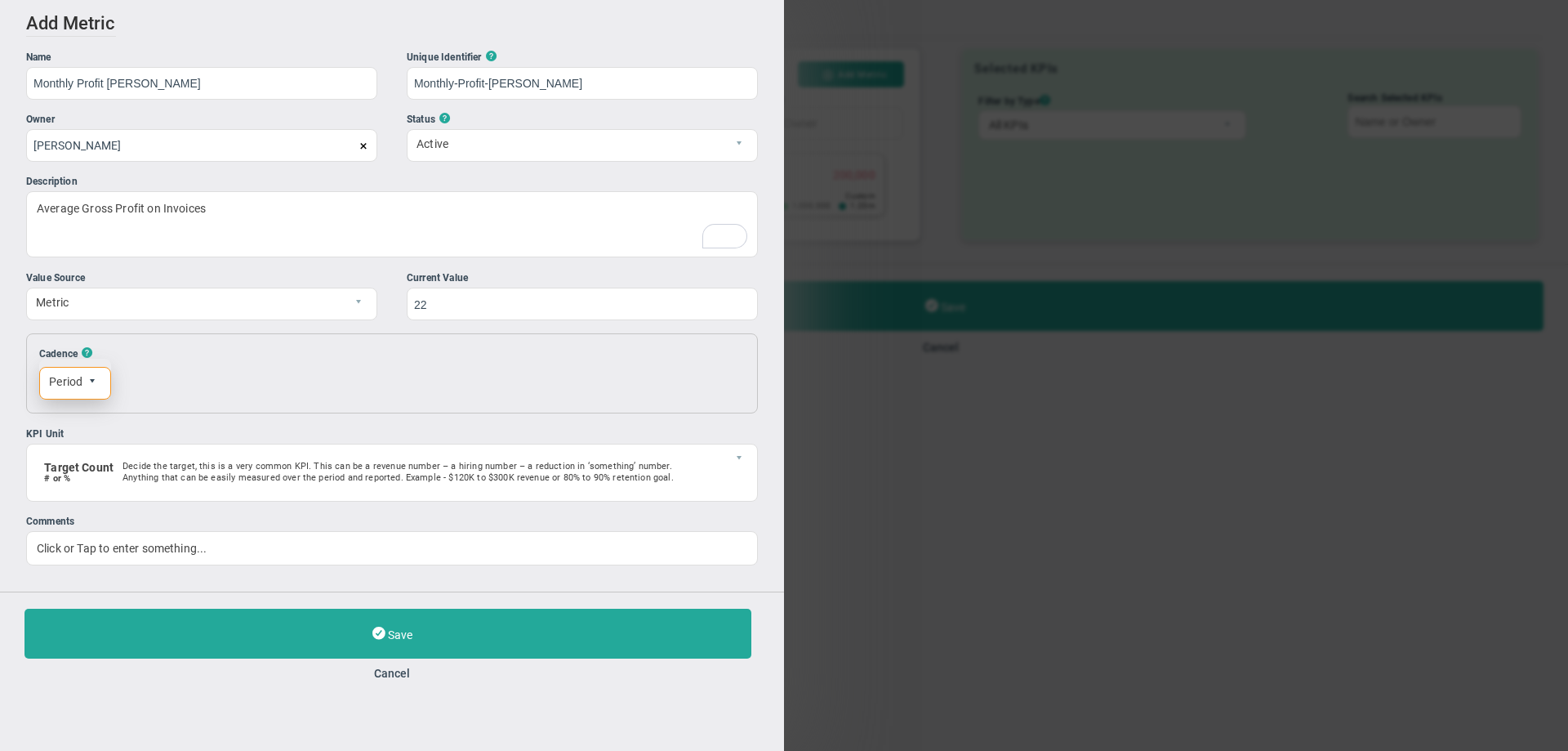
click at [90, 383] on span "select" at bounding box center [92, 381] width 10 height 10
click at [64, 451] on li "Monthly" at bounding box center [75, 456] width 71 height 34
click at [607, 390] on input "text" at bounding box center [666, 382] width 158 height 33
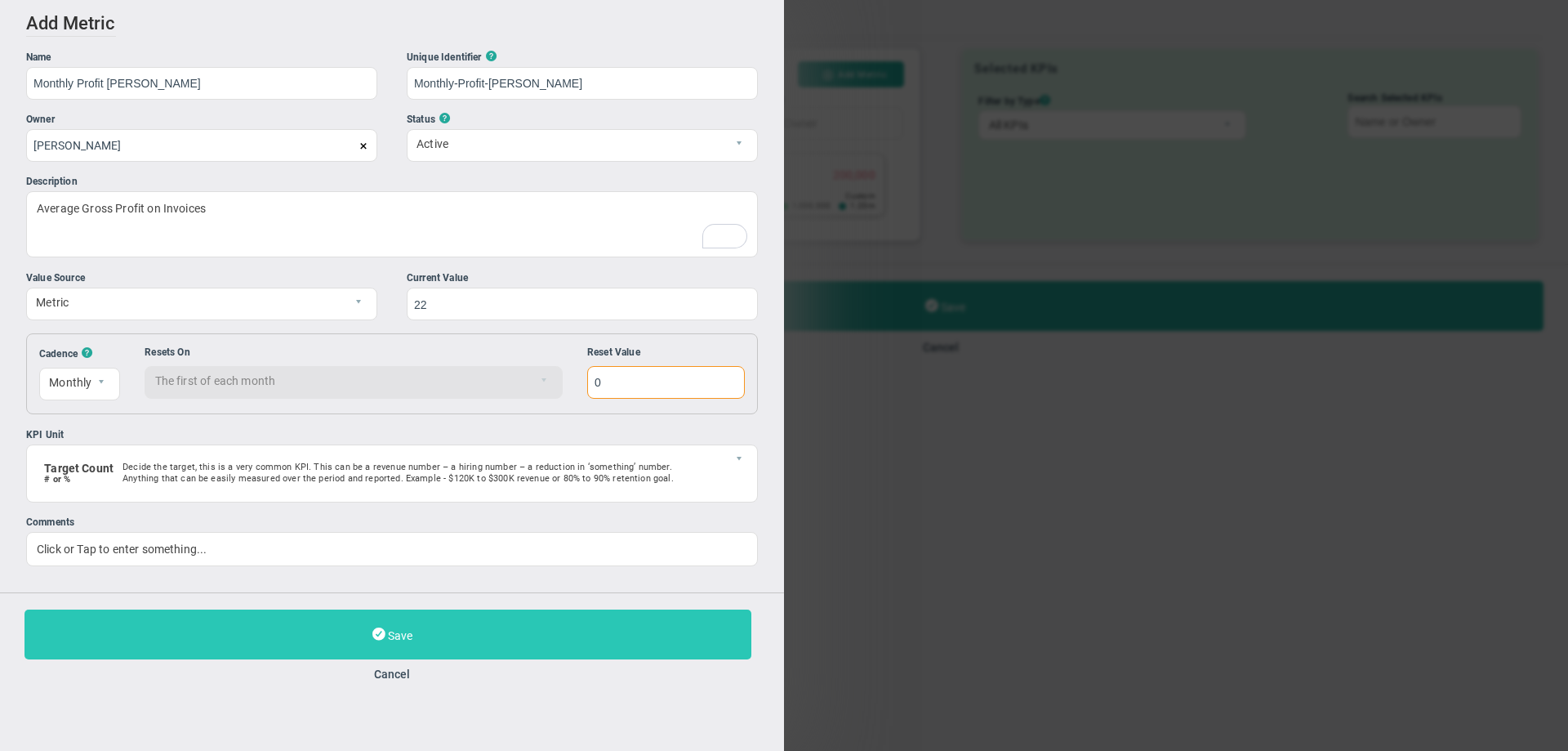
type input "0"
click at [369, 631] on button "Save" at bounding box center [387, 635] width 726 height 50
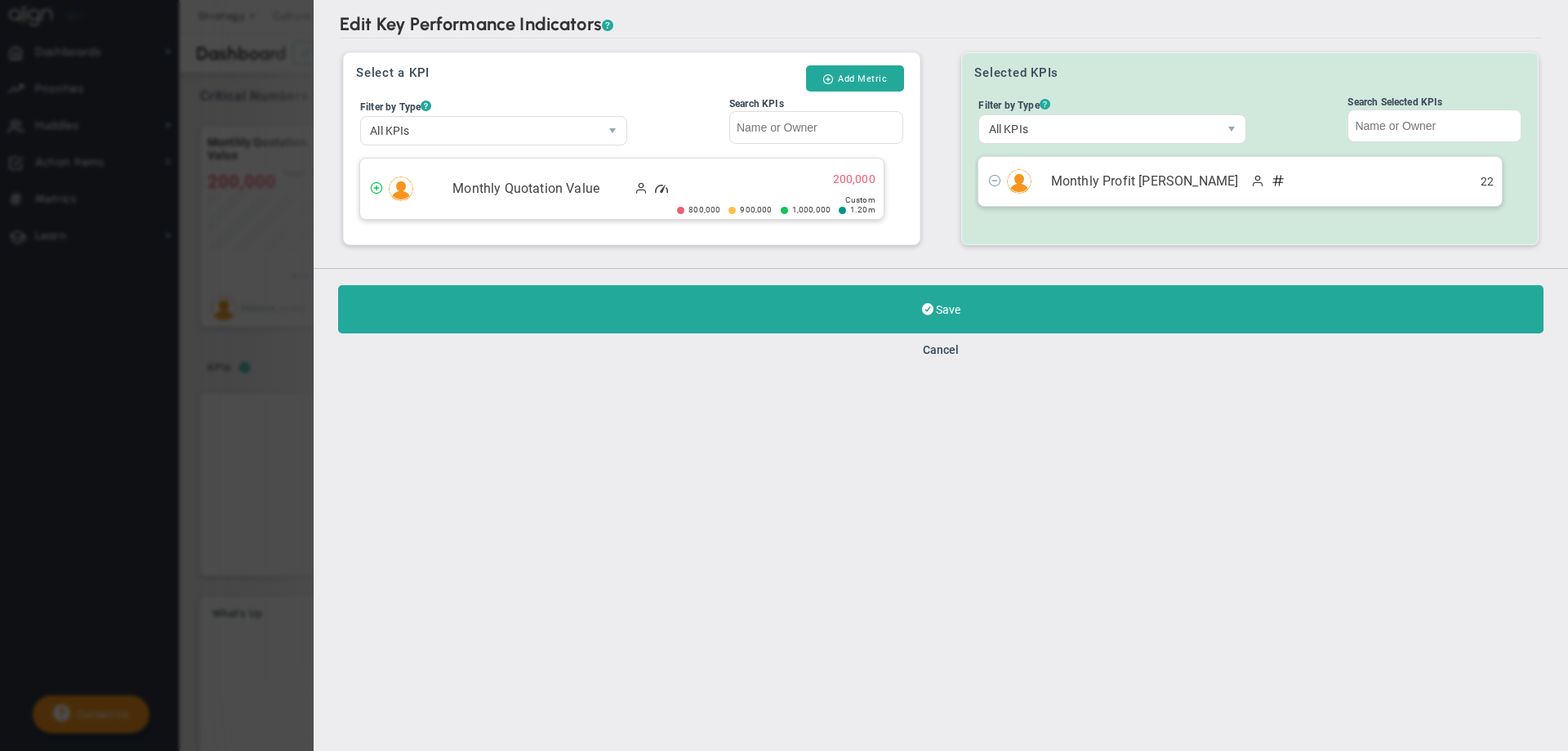
click at [417, 378] on div "Edit Key Performance Indicators ? Edit Key Performance Indicators ? Select a KP…" at bounding box center [941, 376] width 1254 height 751
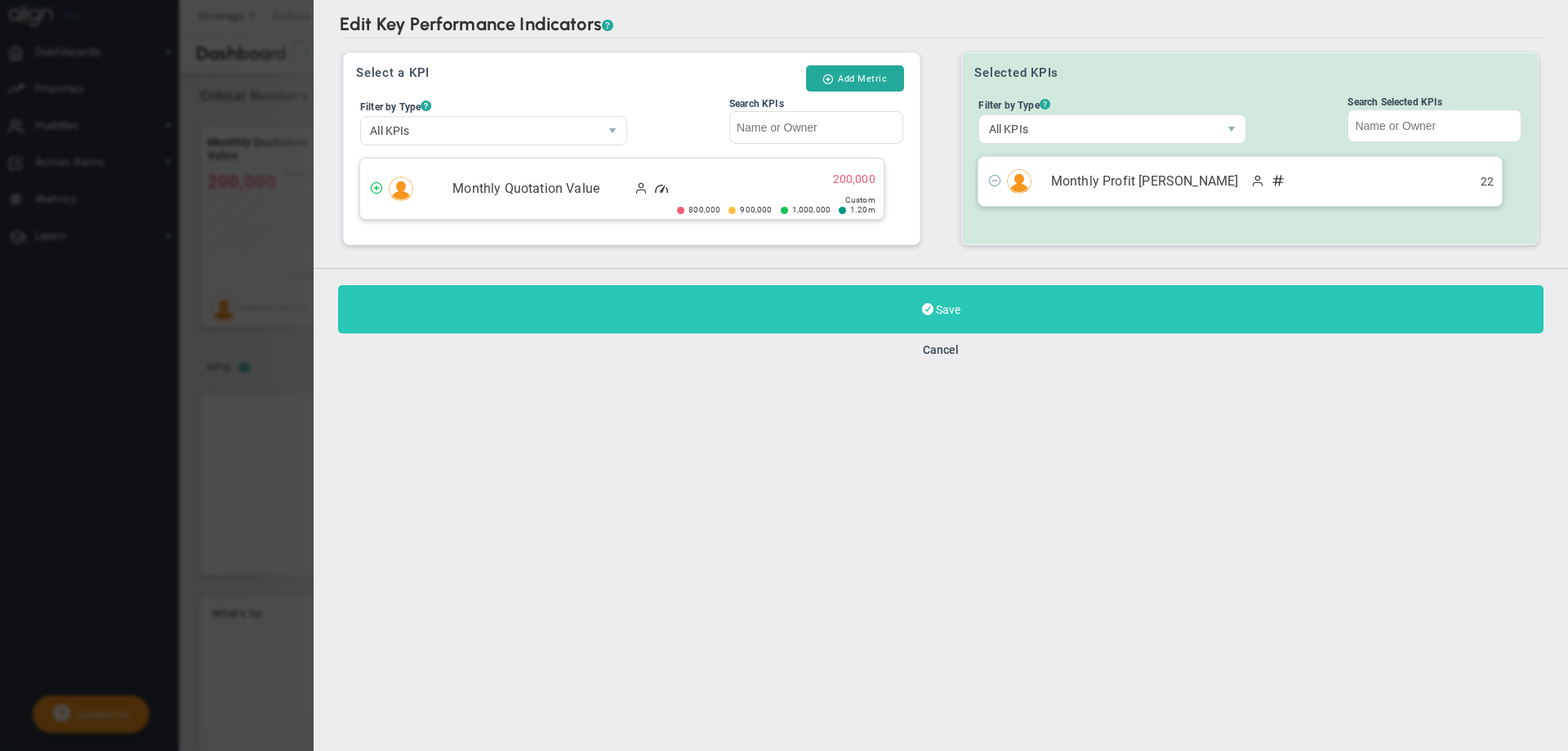
click at [678, 309] on button "Save" at bounding box center [940, 310] width 1205 height 48
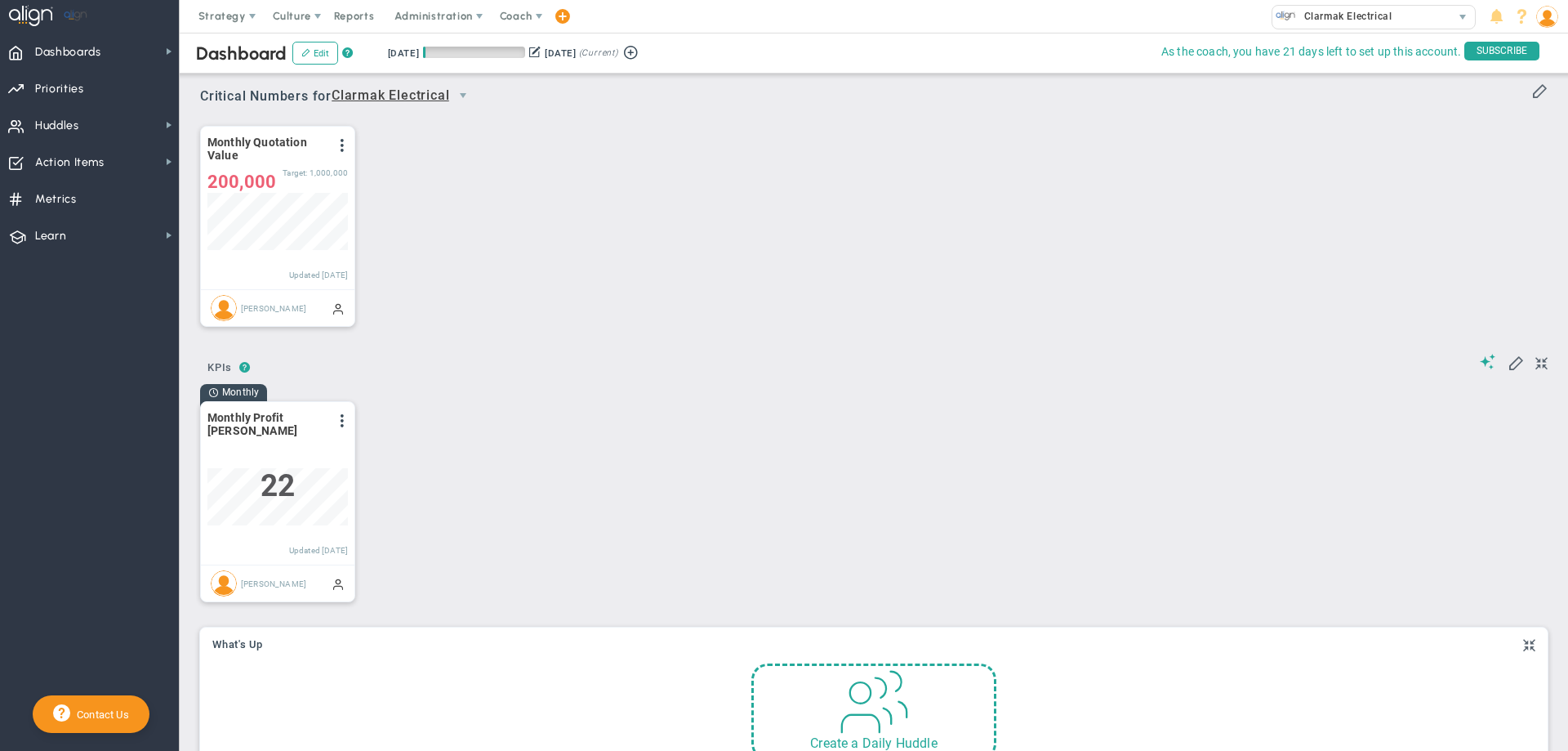
scroll to position [58, 140]
click at [341, 143] on span at bounding box center [342, 145] width 13 height 13
click at [302, 178] on li "Edit" at bounding box center [296, 178] width 116 height 20
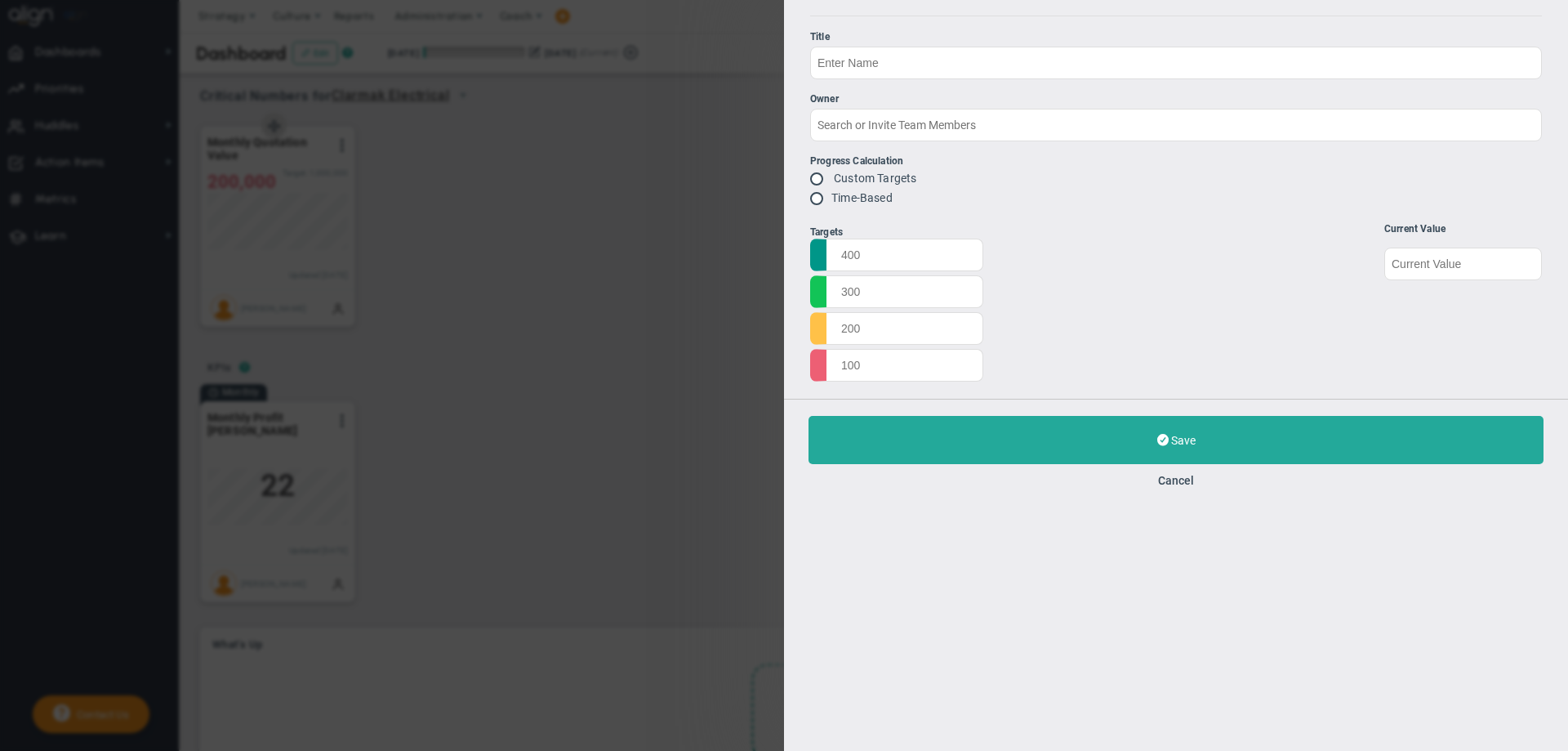
type input "Monthly Quotation Value"
type input "[PERSON_NAME]"
radio input "true"
type input "1200000"
type input "1000000"
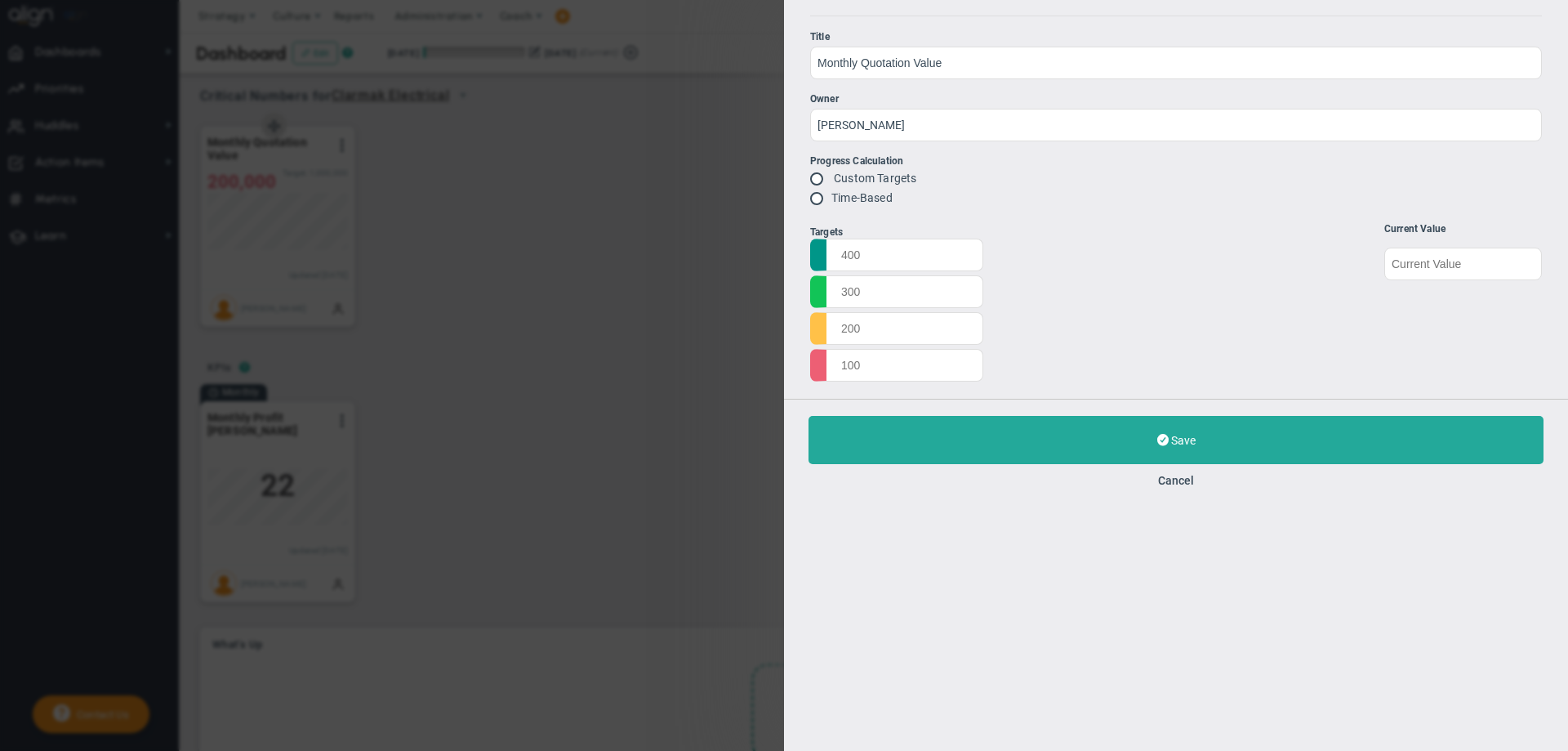
type input "900000"
type input "800000"
type input "200000"
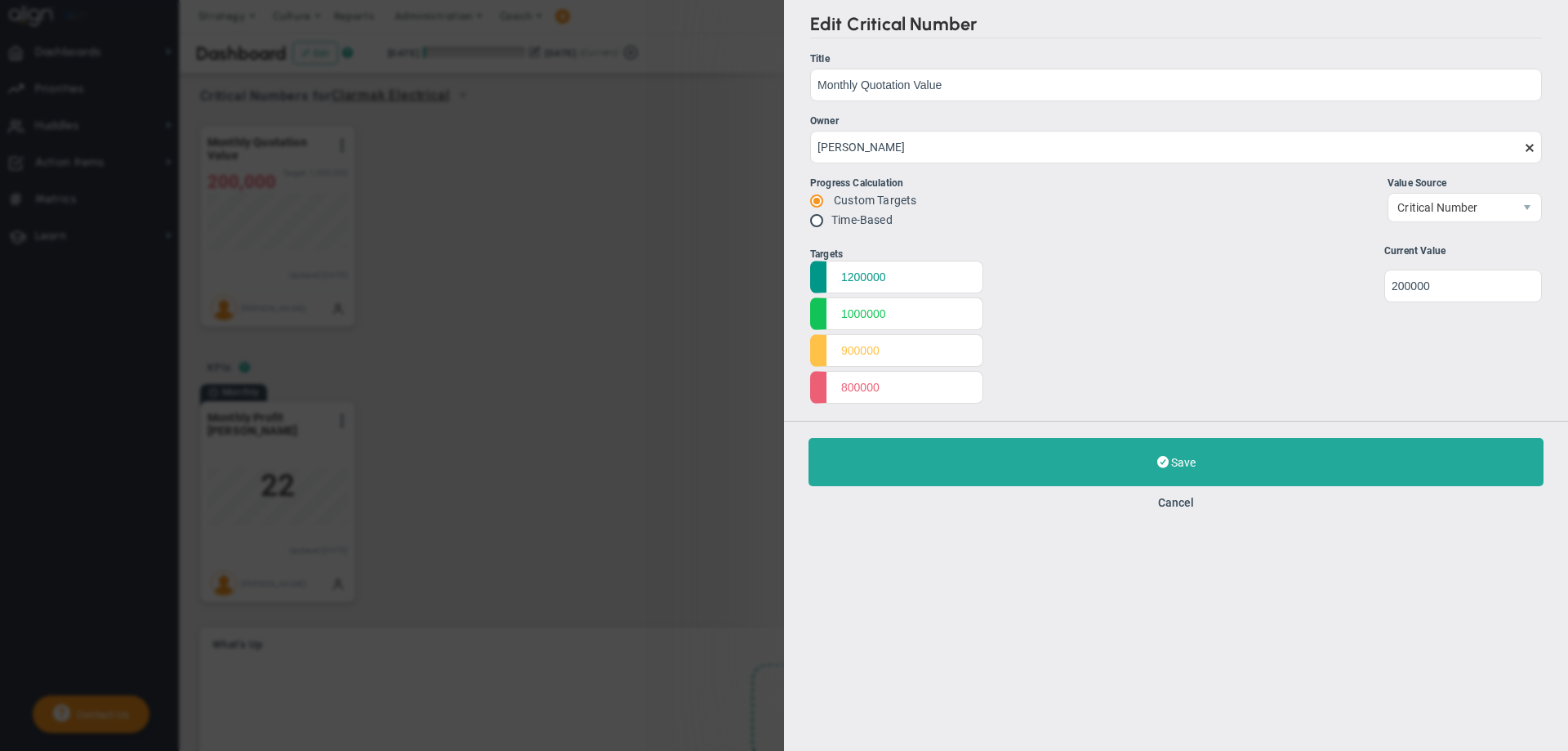
click at [313, 449] on div "Edit Critical Number Title Monthly Quotation Value Monthly Quotation Value Owne…" at bounding box center [784, 376] width 1568 height 751
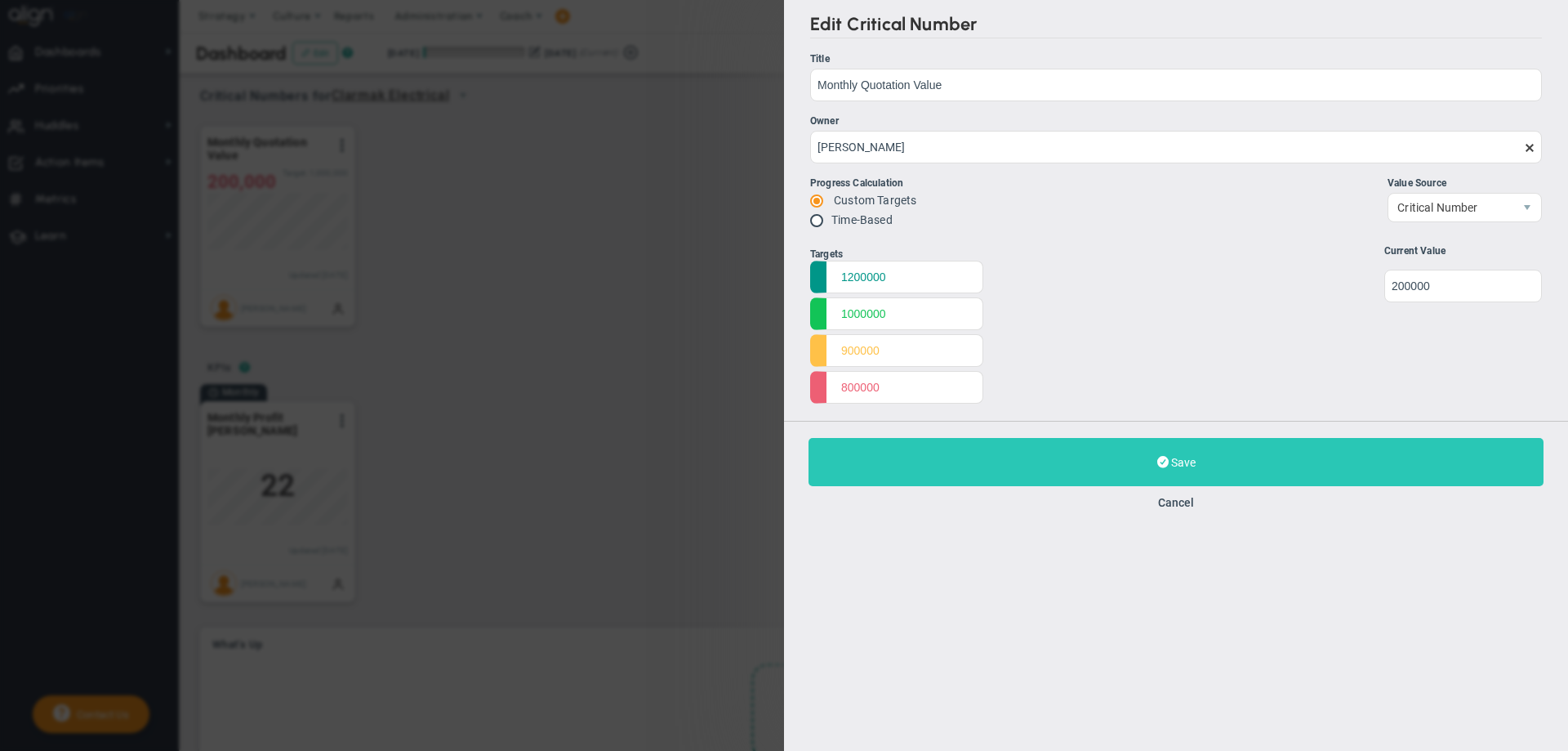
click at [1053, 459] on button "Save Update" at bounding box center [1175, 462] width 735 height 48
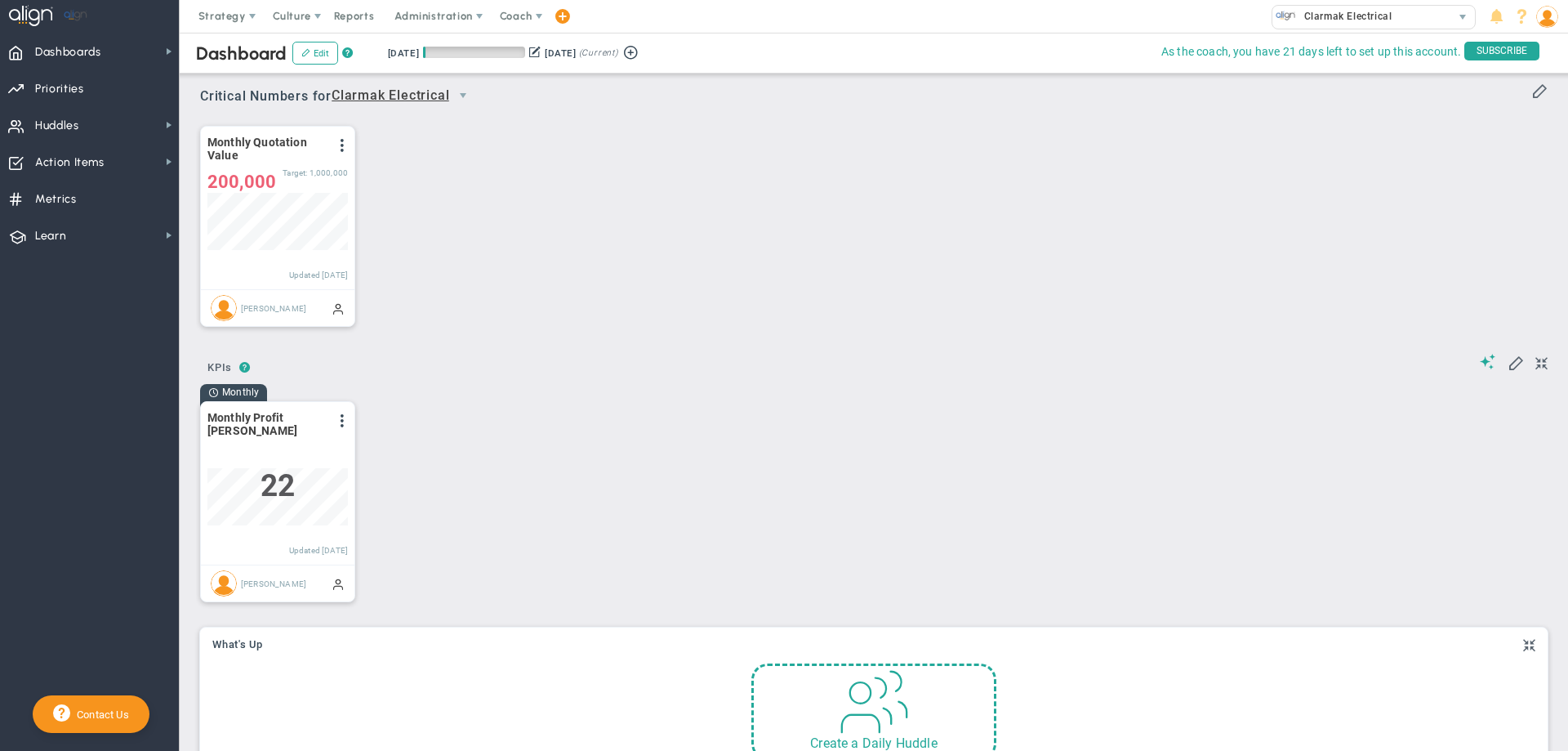
scroll to position [58, 140]
click at [342, 418] on span at bounding box center [342, 421] width 13 height 13
click at [294, 459] on li "Edit" at bounding box center [296, 454] width 116 height 20
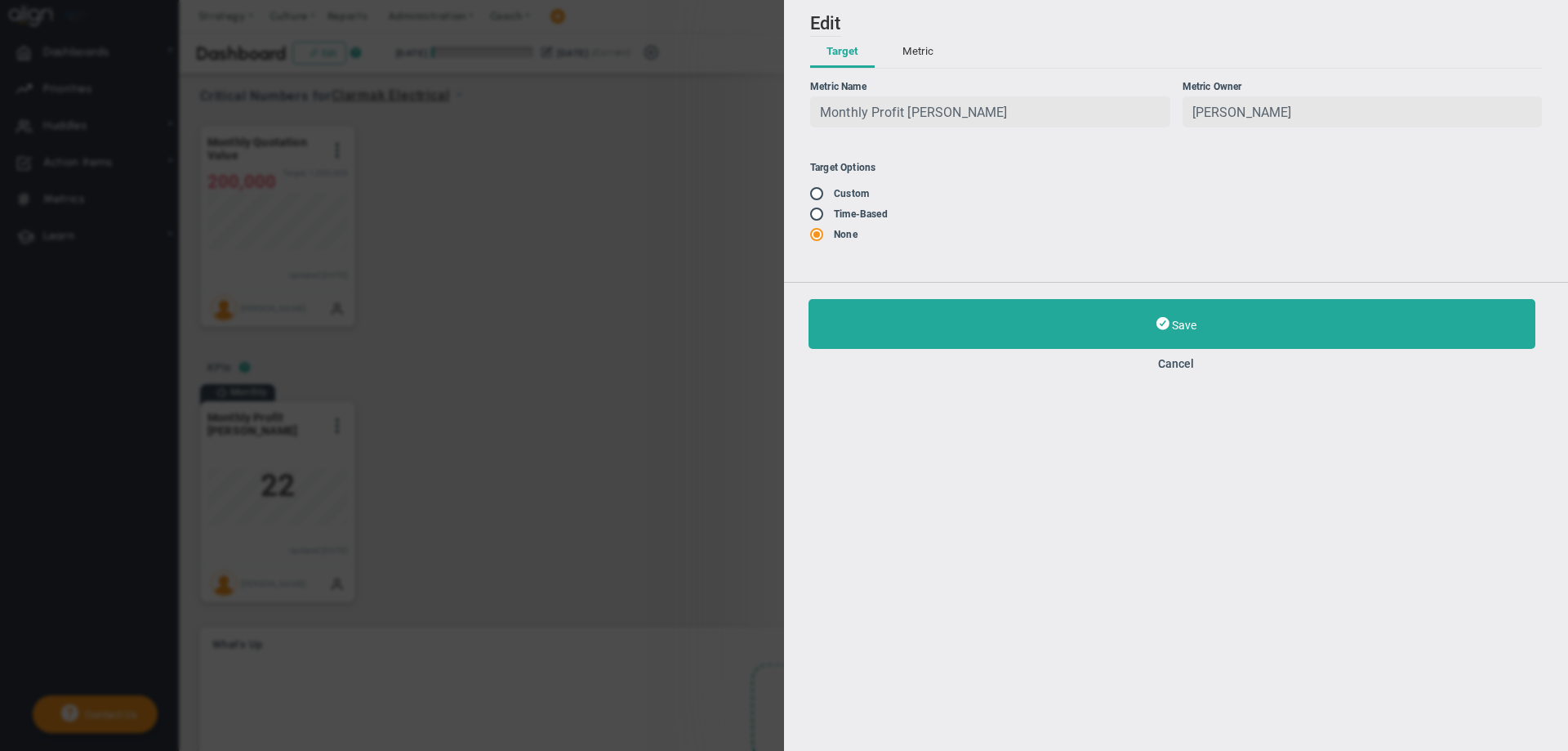
click at [412, 274] on div "Add Edit Metric Historical Values Target Metric Name Monthly Profit [PERSON_NAM…" at bounding box center [784, 376] width 1568 height 751
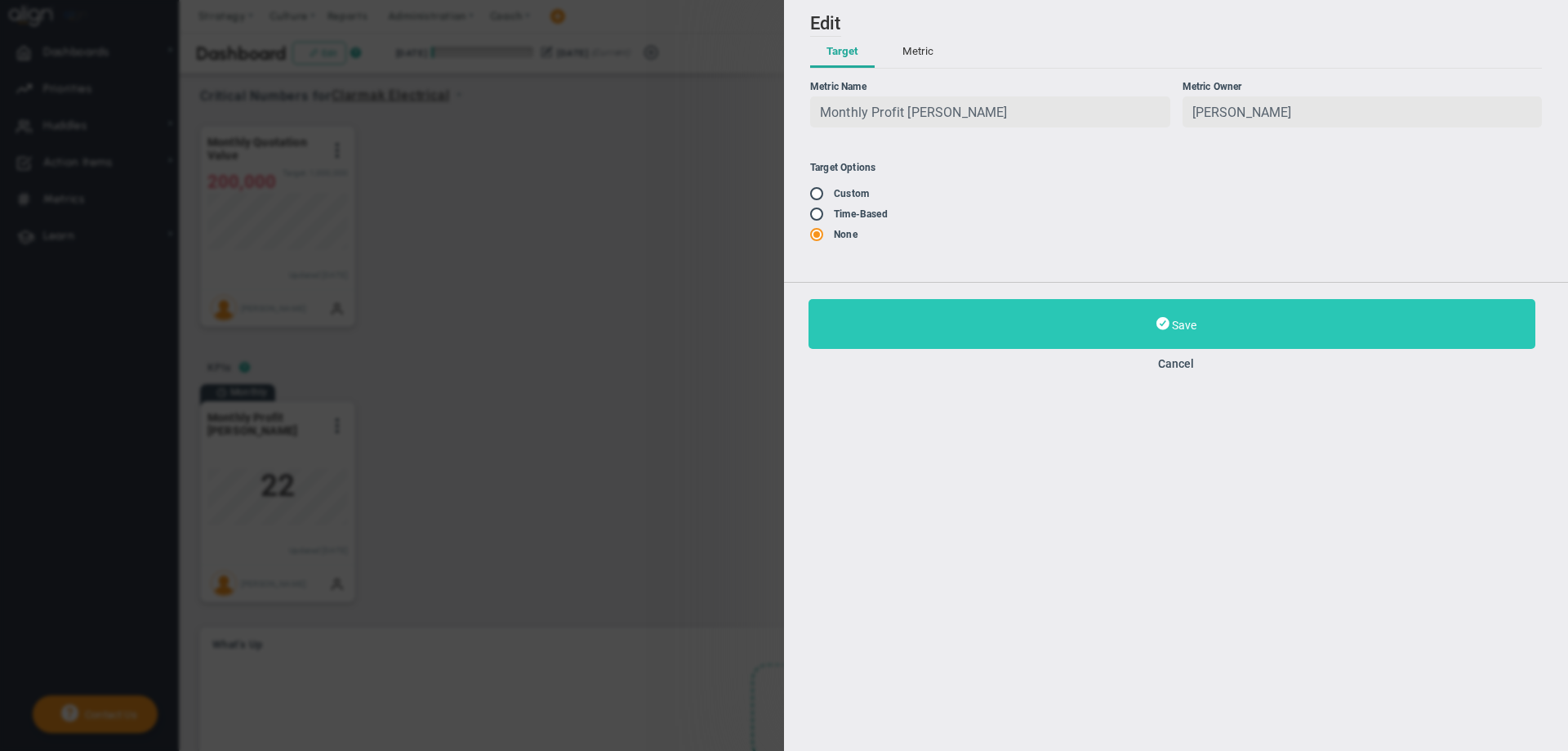
click at [1217, 326] on button "Save" at bounding box center [1171, 324] width 726 height 50
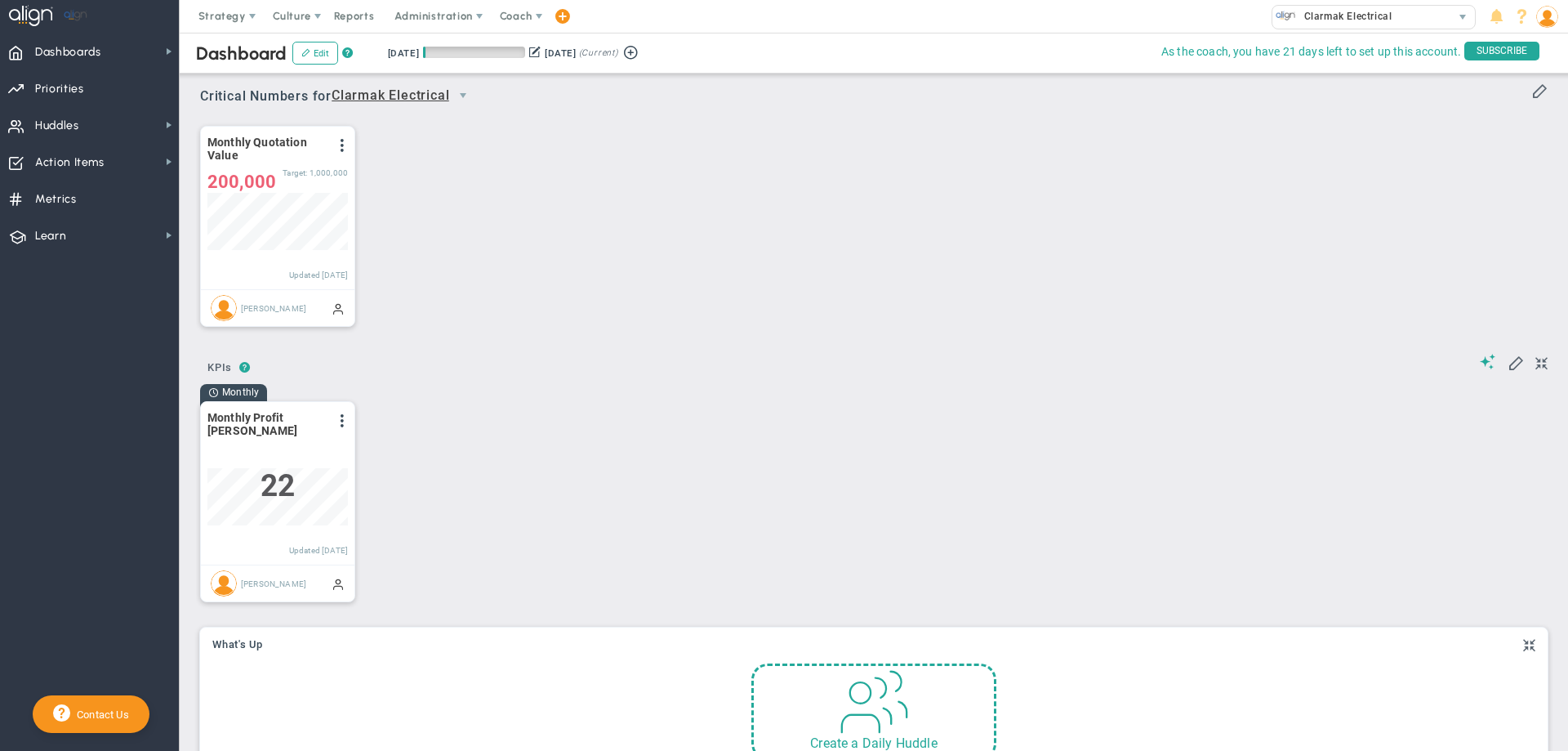
scroll to position [58, 140]
click at [1531, 91] on span at bounding box center [1539, 90] width 17 height 17
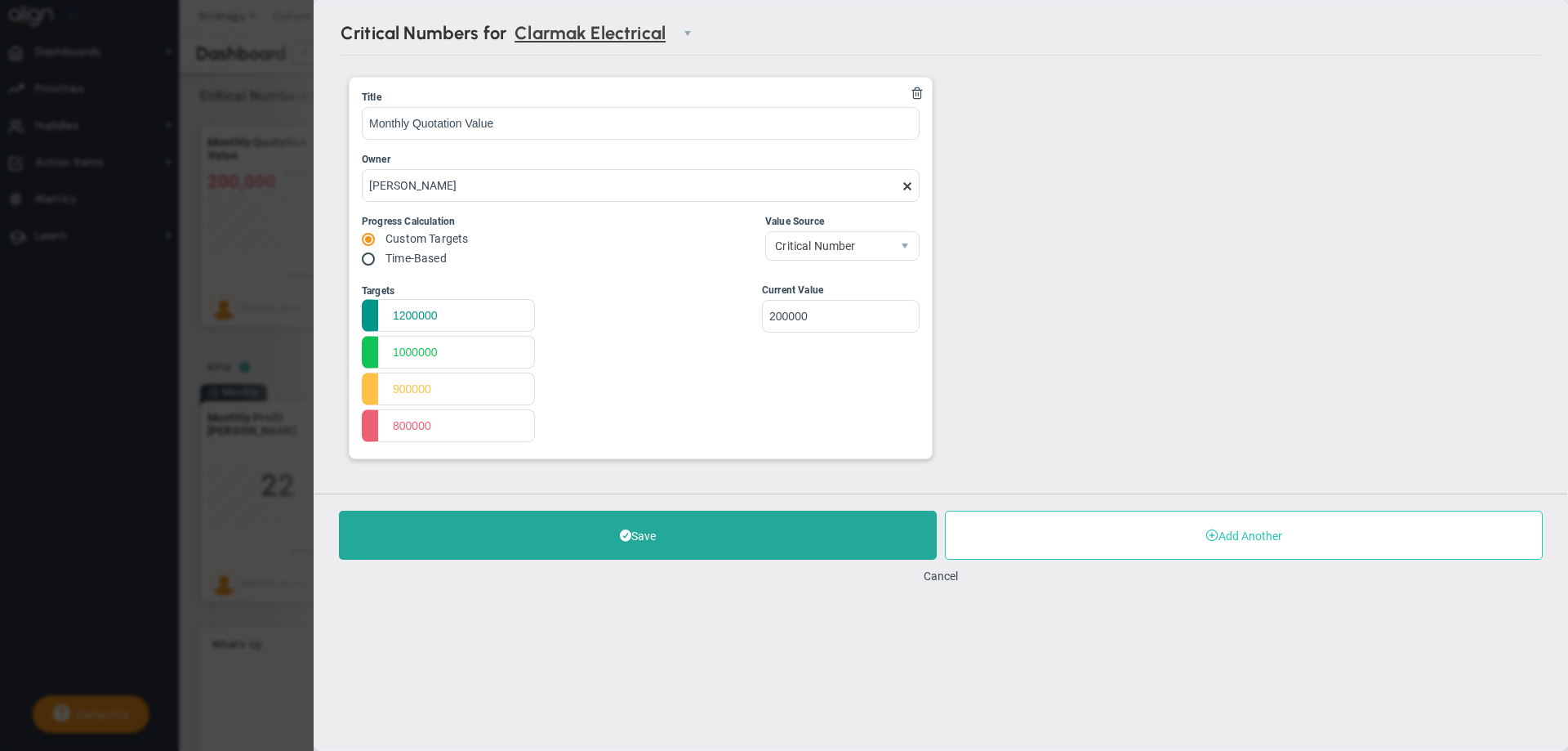
click at [998, 529] on button "Add Another" at bounding box center [1243, 534] width 597 height 49
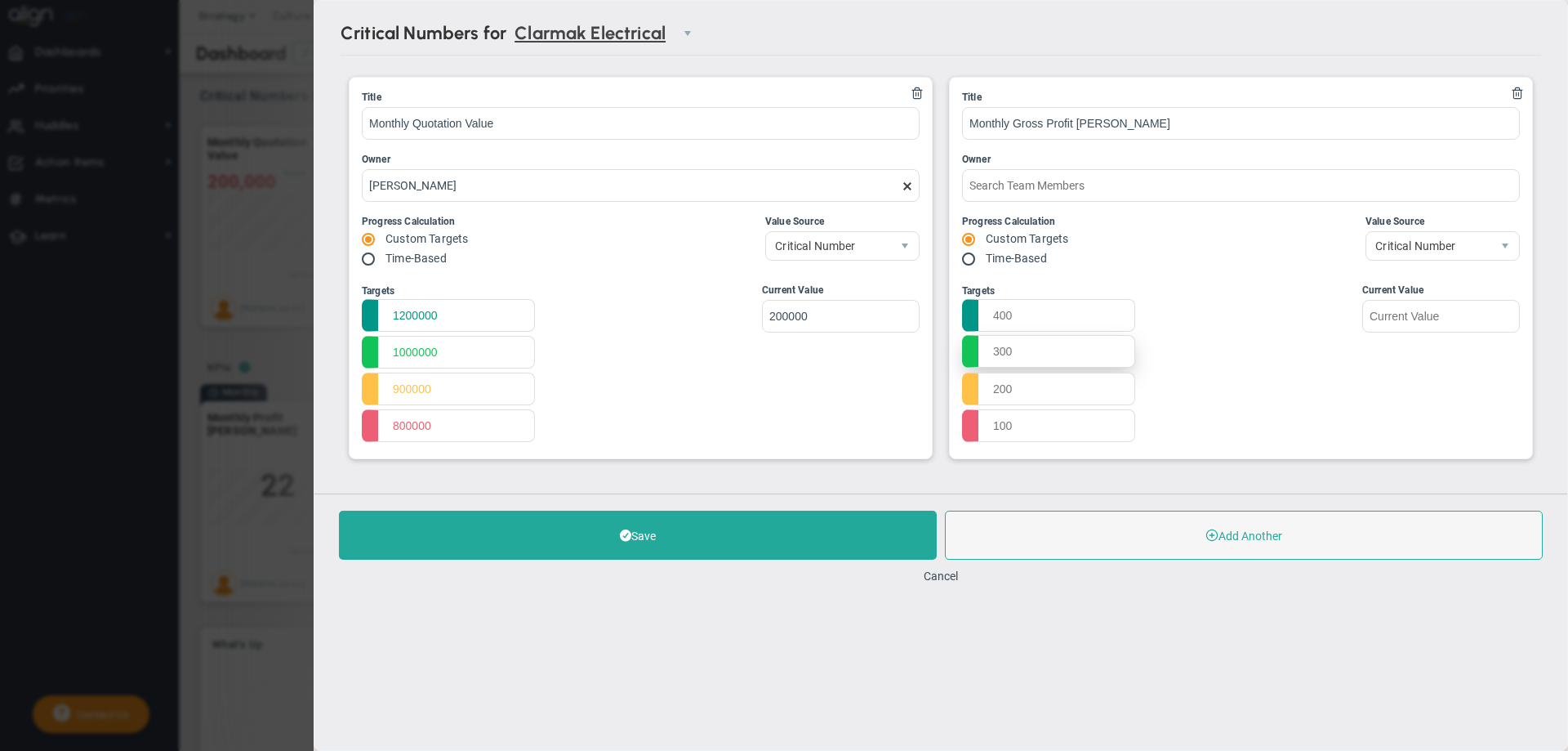
type input "Monthly Gross Profit [PERSON_NAME]"
drag, startPoint x: 1011, startPoint y: 351, endPoint x: 994, endPoint y: 358, distance: 18.4
click at [994, 358] on input "text" at bounding box center [1048, 350] width 173 height 33
type input "27"
click at [992, 389] on input "text" at bounding box center [1048, 388] width 173 height 33
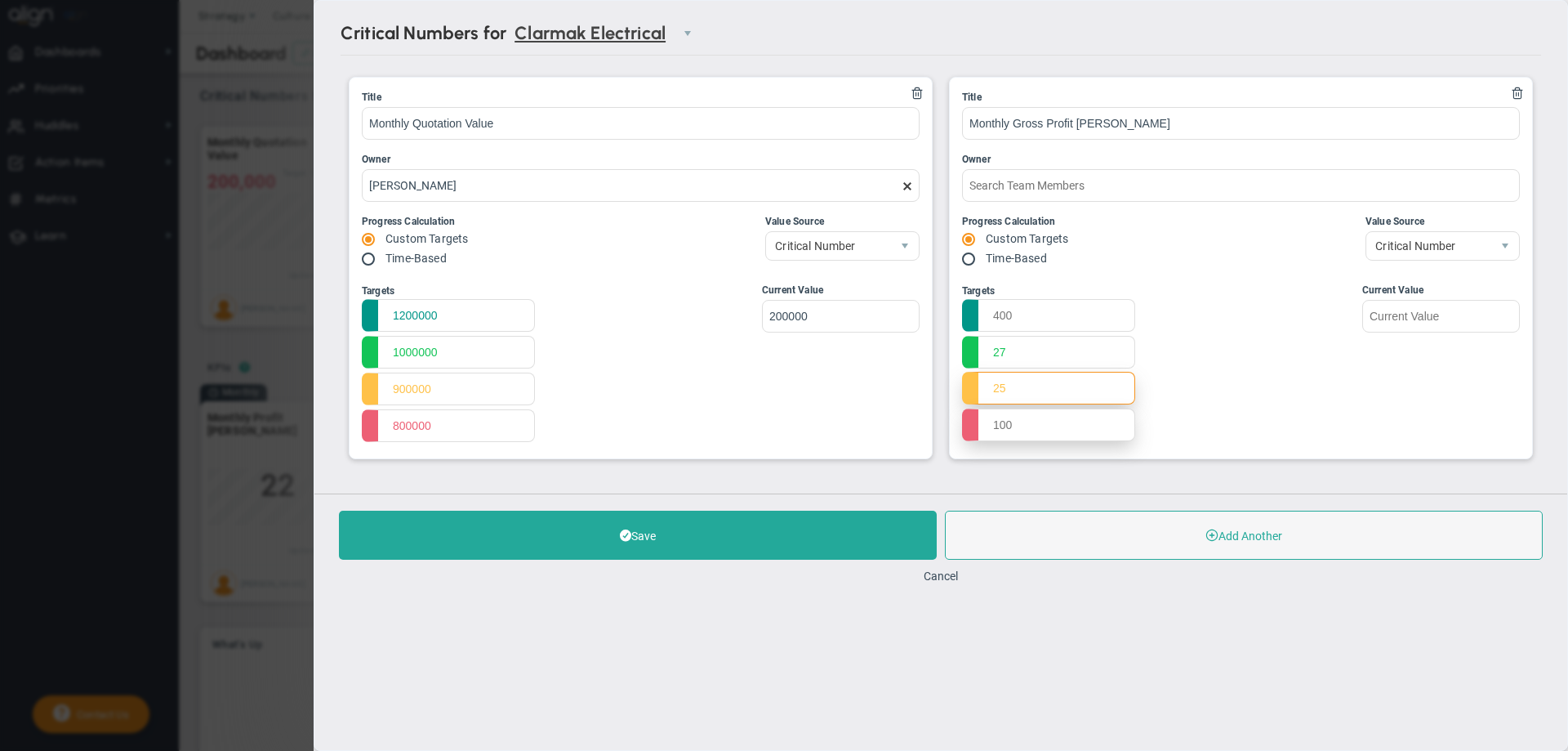
type input "25"
click at [995, 427] on input "text" at bounding box center [1048, 424] width 173 height 33
type input "20"
click at [995, 316] on input "text" at bounding box center [1048, 314] width 173 height 33
type input "27"
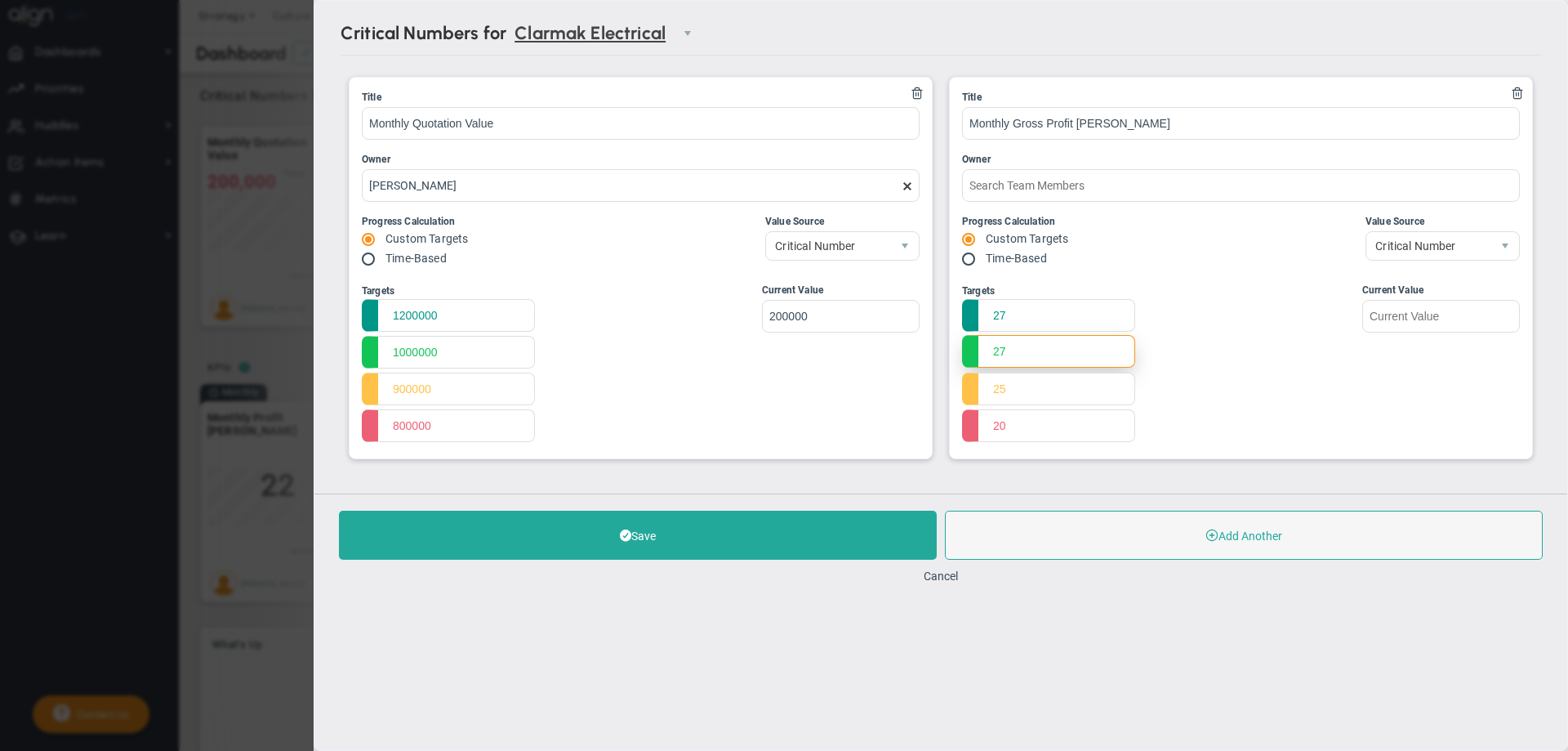
click at [995, 353] on input "27" at bounding box center [1048, 350] width 173 height 33
type input "23"
click at [993, 389] on input "25" at bounding box center [1048, 388] width 173 height 33
type input "21"
click at [997, 426] on input "20" at bounding box center [1048, 424] width 173 height 33
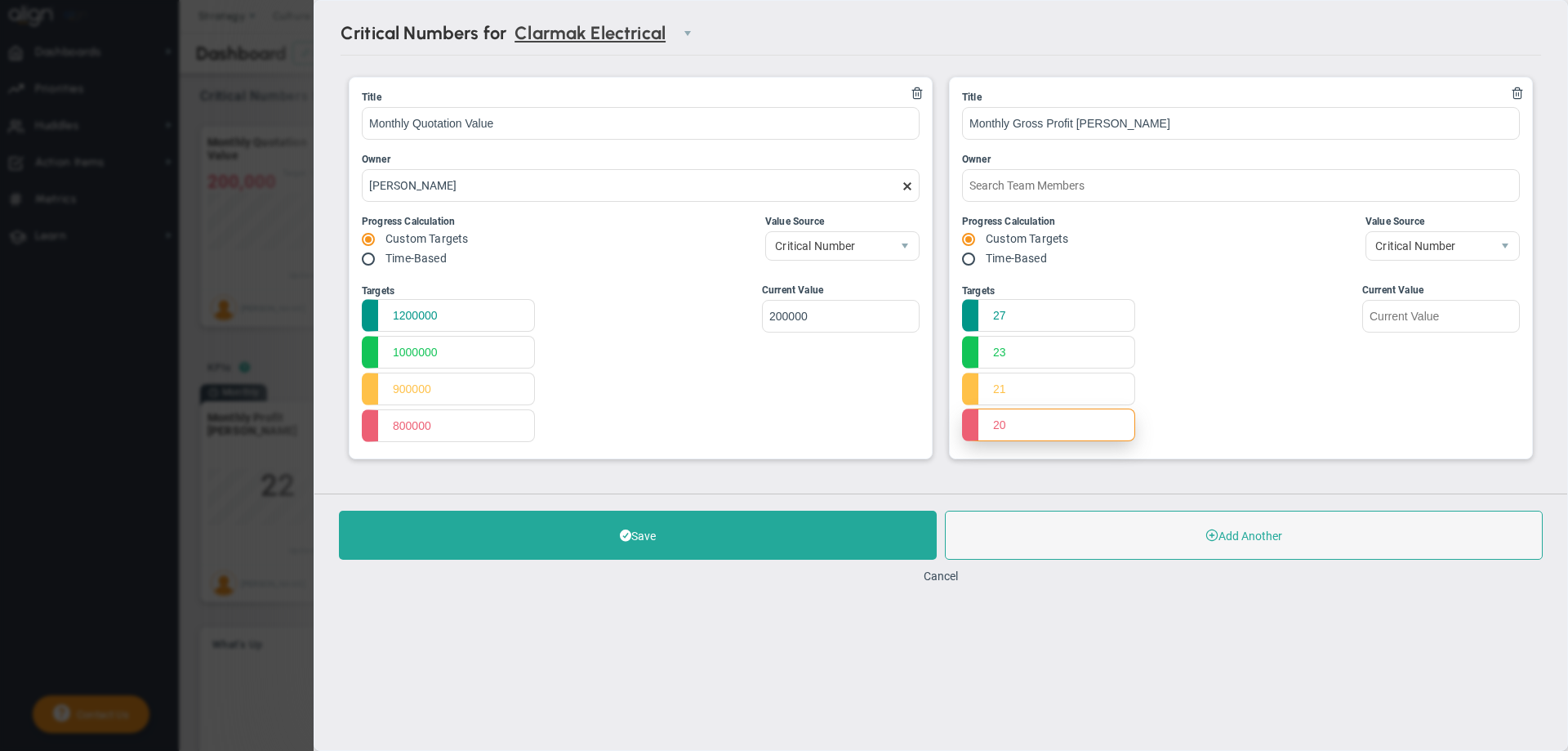
click at [994, 426] on input "20" at bounding box center [1048, 424] width 173 height 33
type input "18"
click at [1376, 316] on input "text" at bounding box center [1441, 315] width 158 height 33
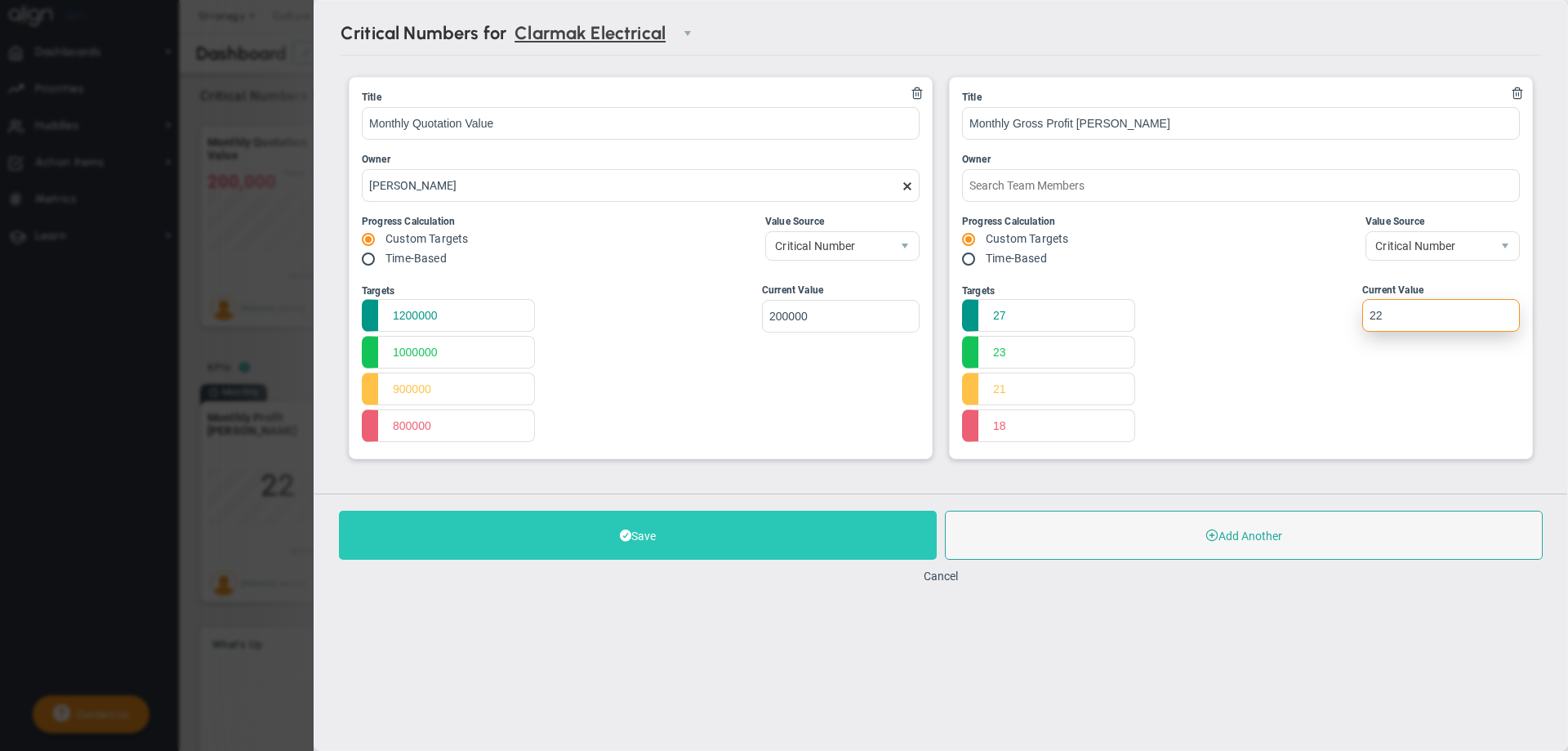
type input "22"
click at [819, 531] on button "Save" at bounding box center [637, 534] width 597 height 49
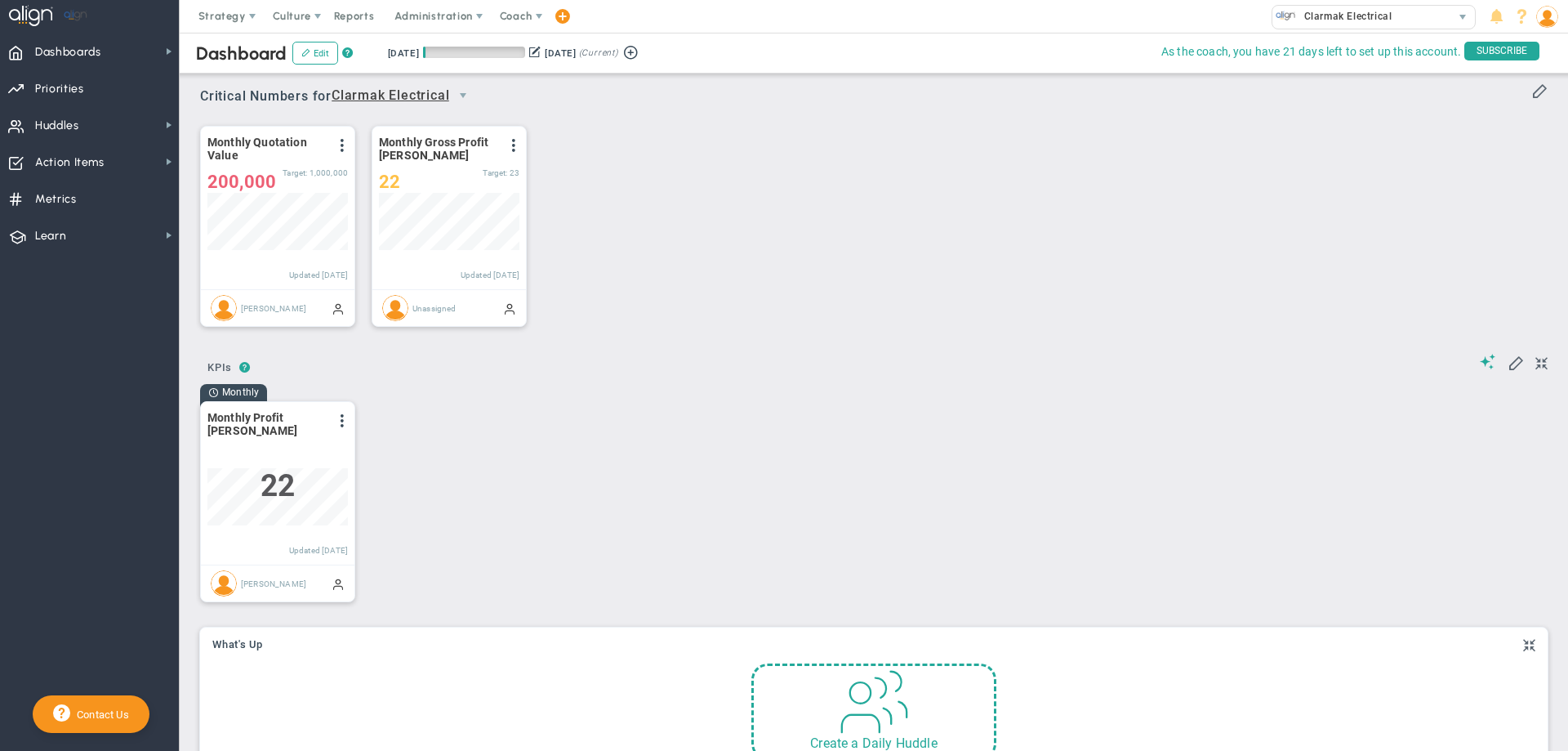
scroll to position [58, 140]
click at [1285, 10] on img at bounding box center [1286, 16] width 20 height 20
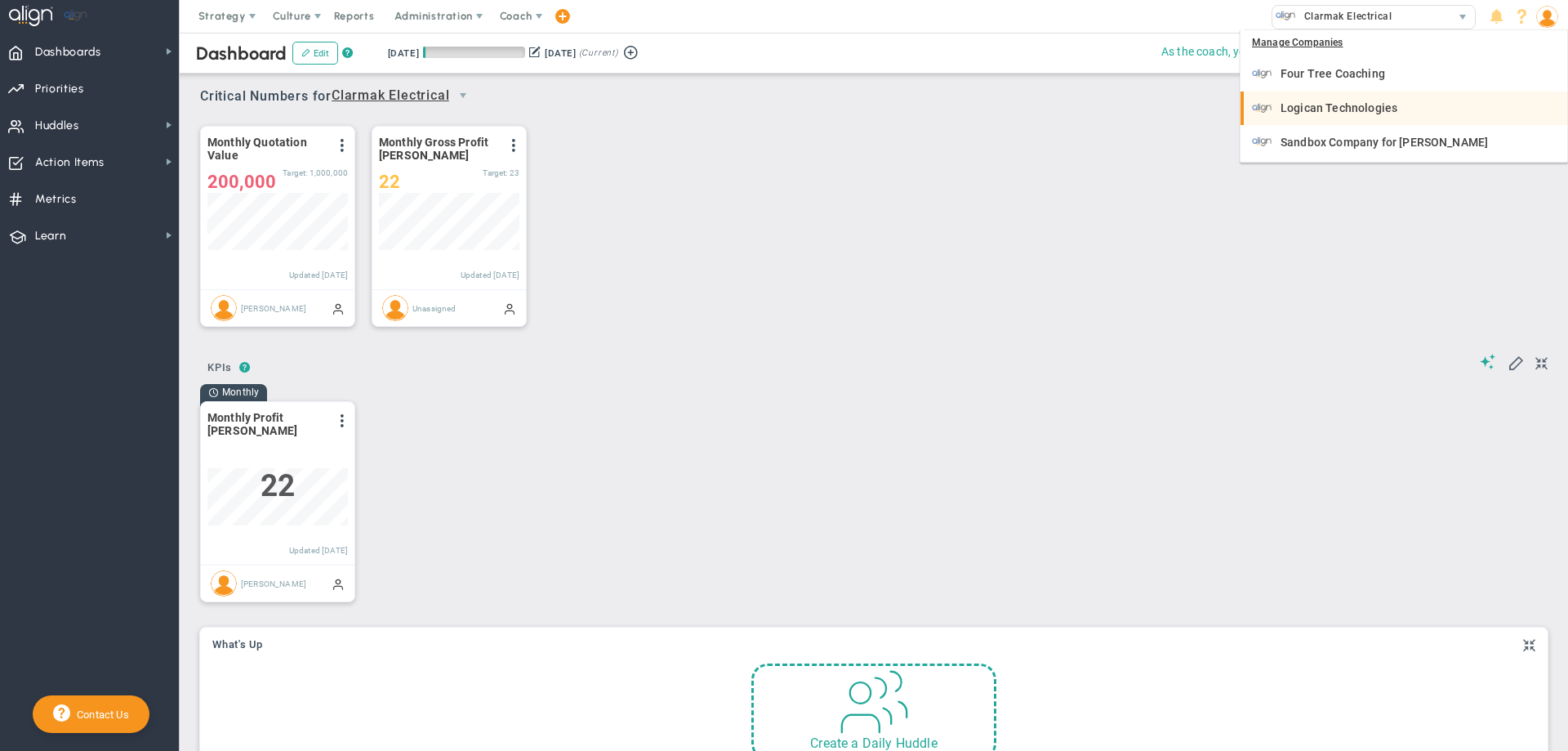
click at [1257, 109] on img at bounding box center [1261, 108] width 20 height 20
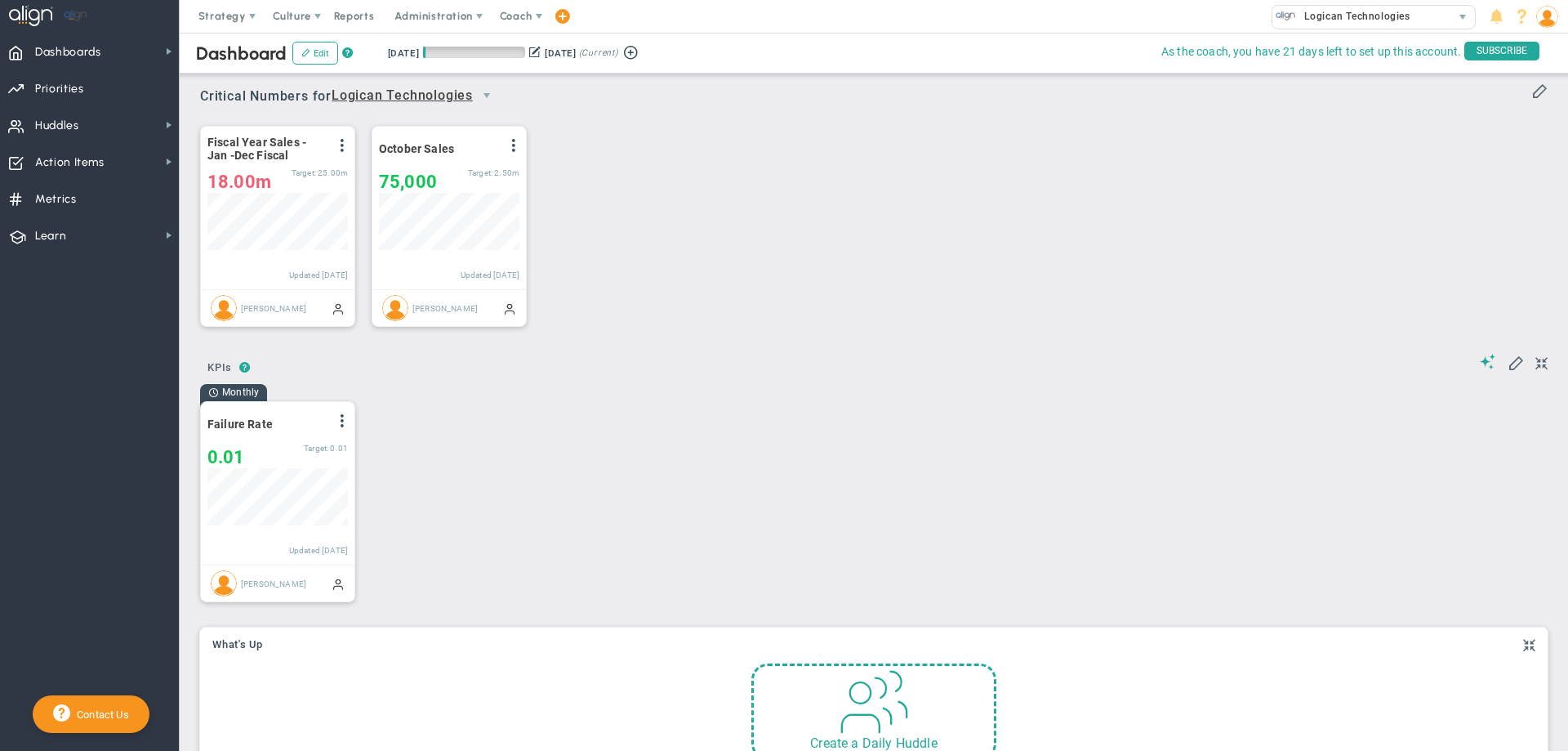
scroll to position [58, 140]
click at [341, 150] on span at bounding box center [342, 145] width 13 height 13
click at [305, 172] on li "Edit" at bounding box center [296, 178] width 116 height 20
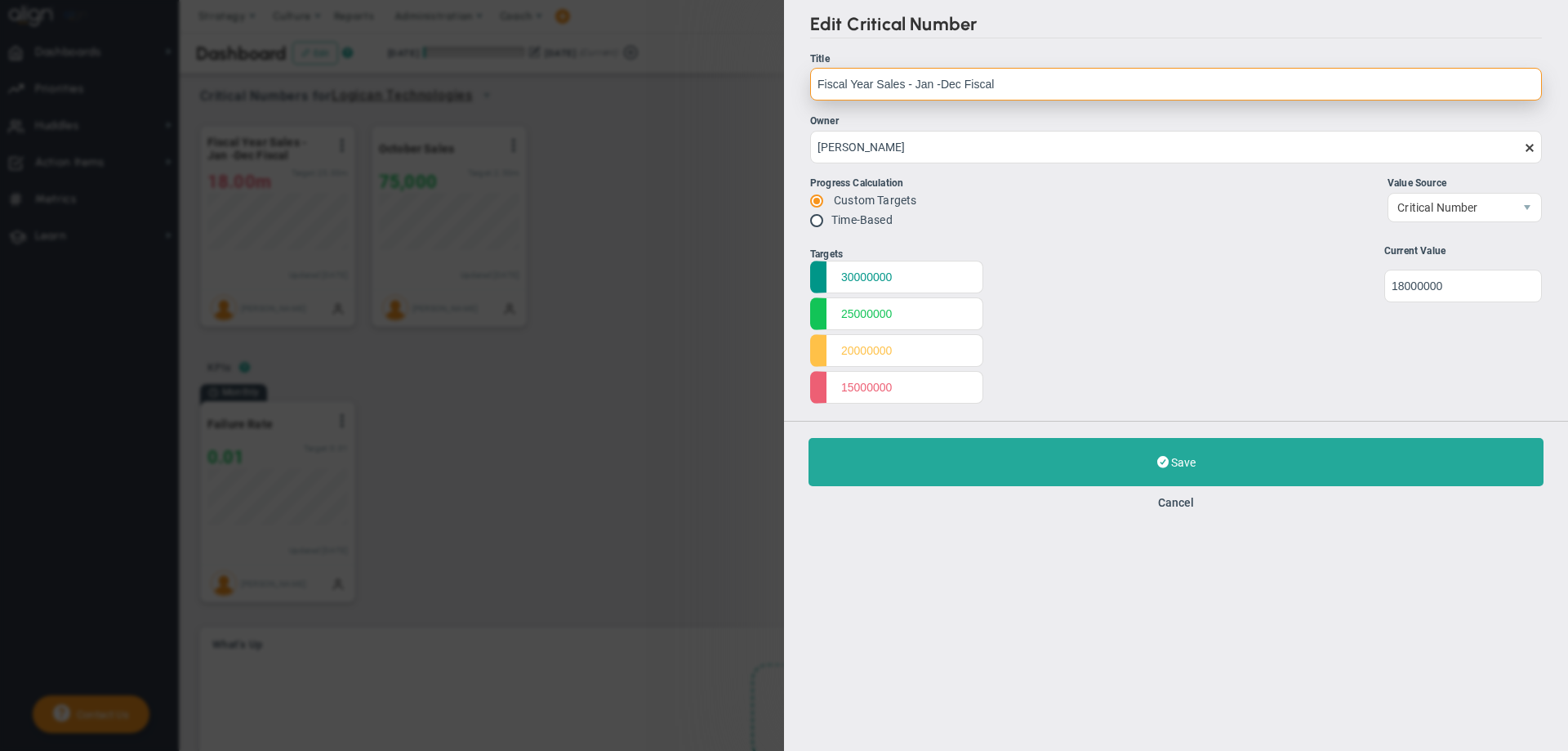
click at [964, 85] on input "Fiscal Year Sales - Jan -Dec Fiscal" at bounding box center [1176, 84] width 732 height 33
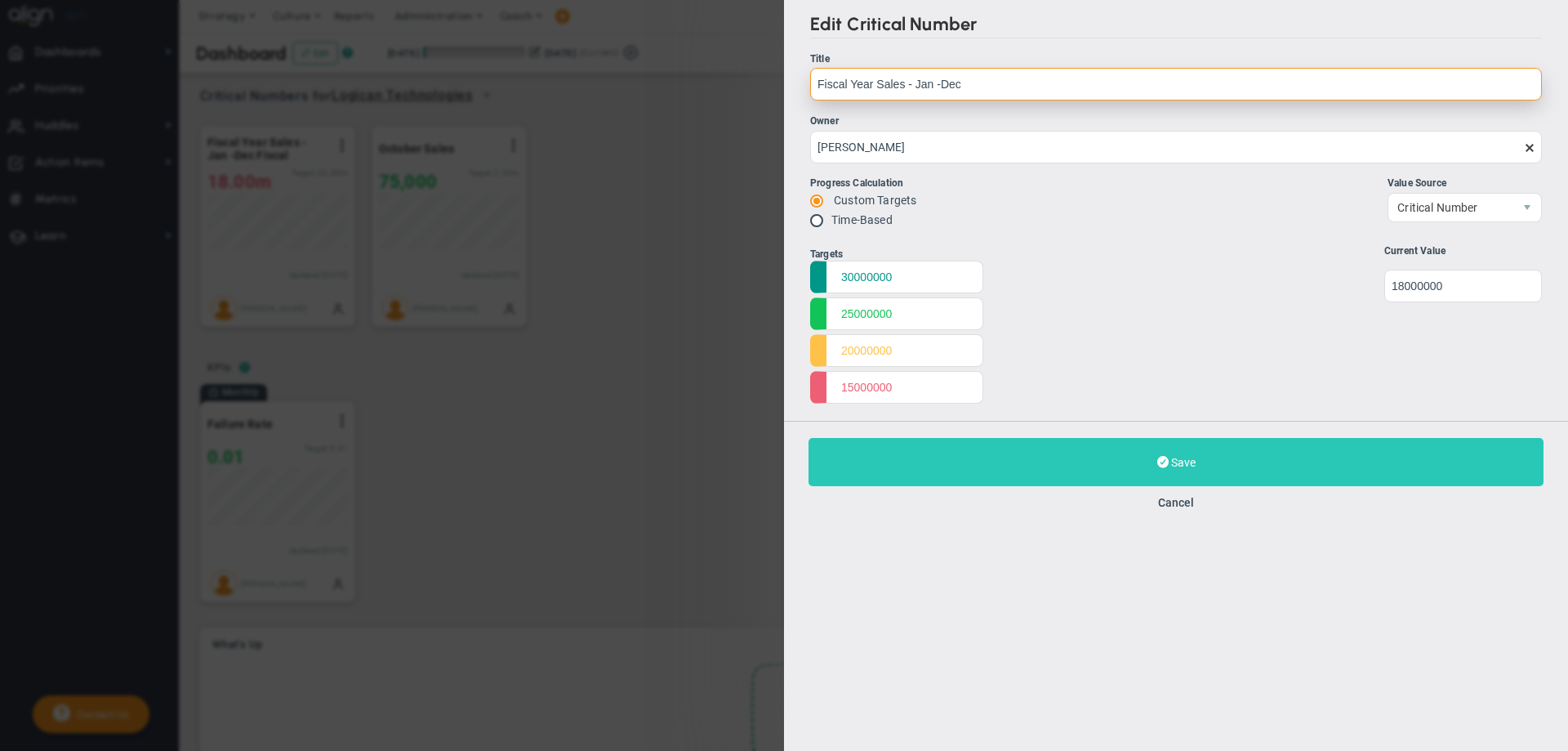
type input "Fiscal Year Sales - Jan -Dec"
click at [1110, 460] on button "Save Update" at bounding box center [1175, 462] width 735 height 48
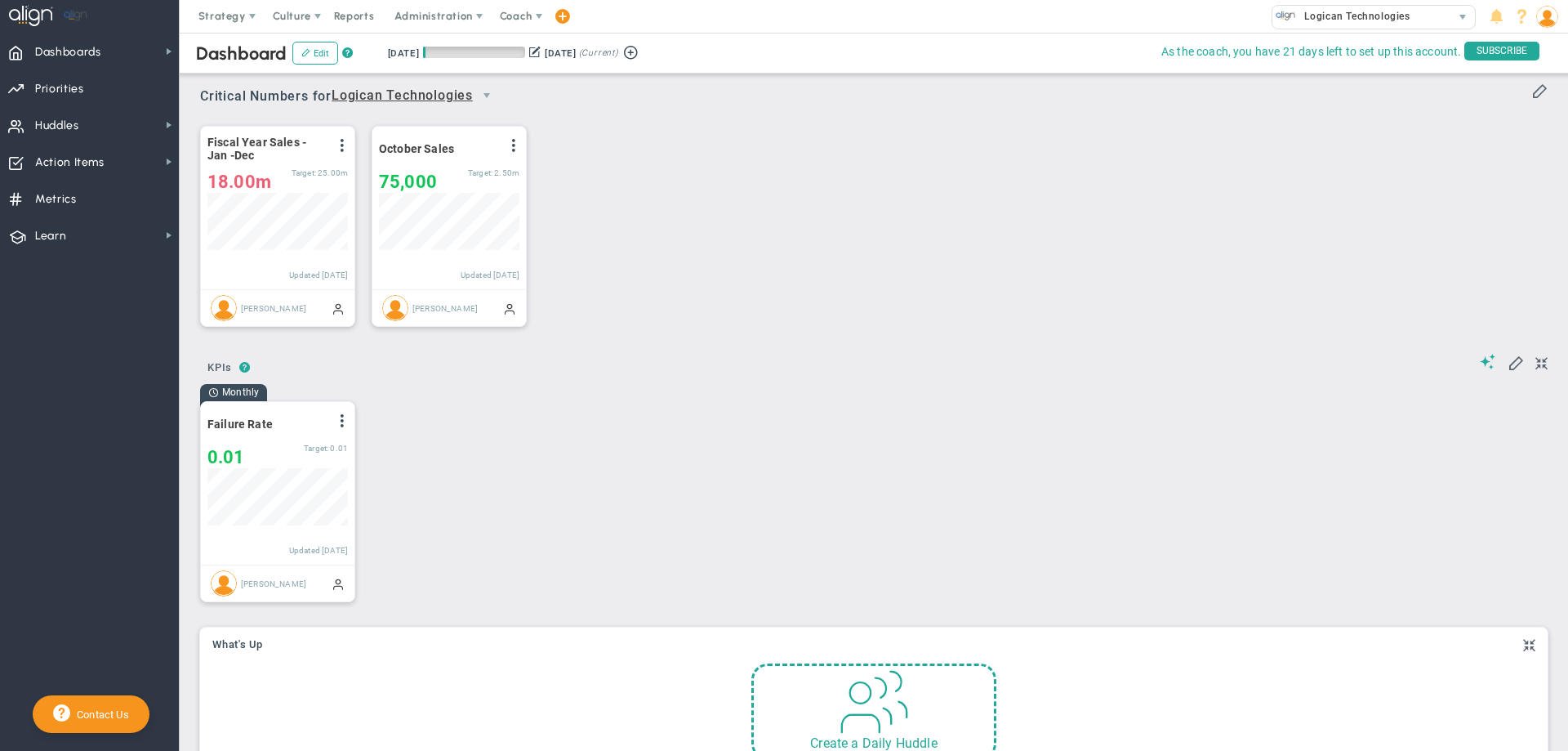
scroll to position [58, 140]
click at [901, 185] on div "Fiscal Year Sales - Jan -Dec View Historical Graph Edit Make "No Change" Update…" at bounding box center [868, 226] width 1367 height 230
click at [820, 704] on div "Create a Daily Huddle" at bounding box center [874, 707] width 245 height 97
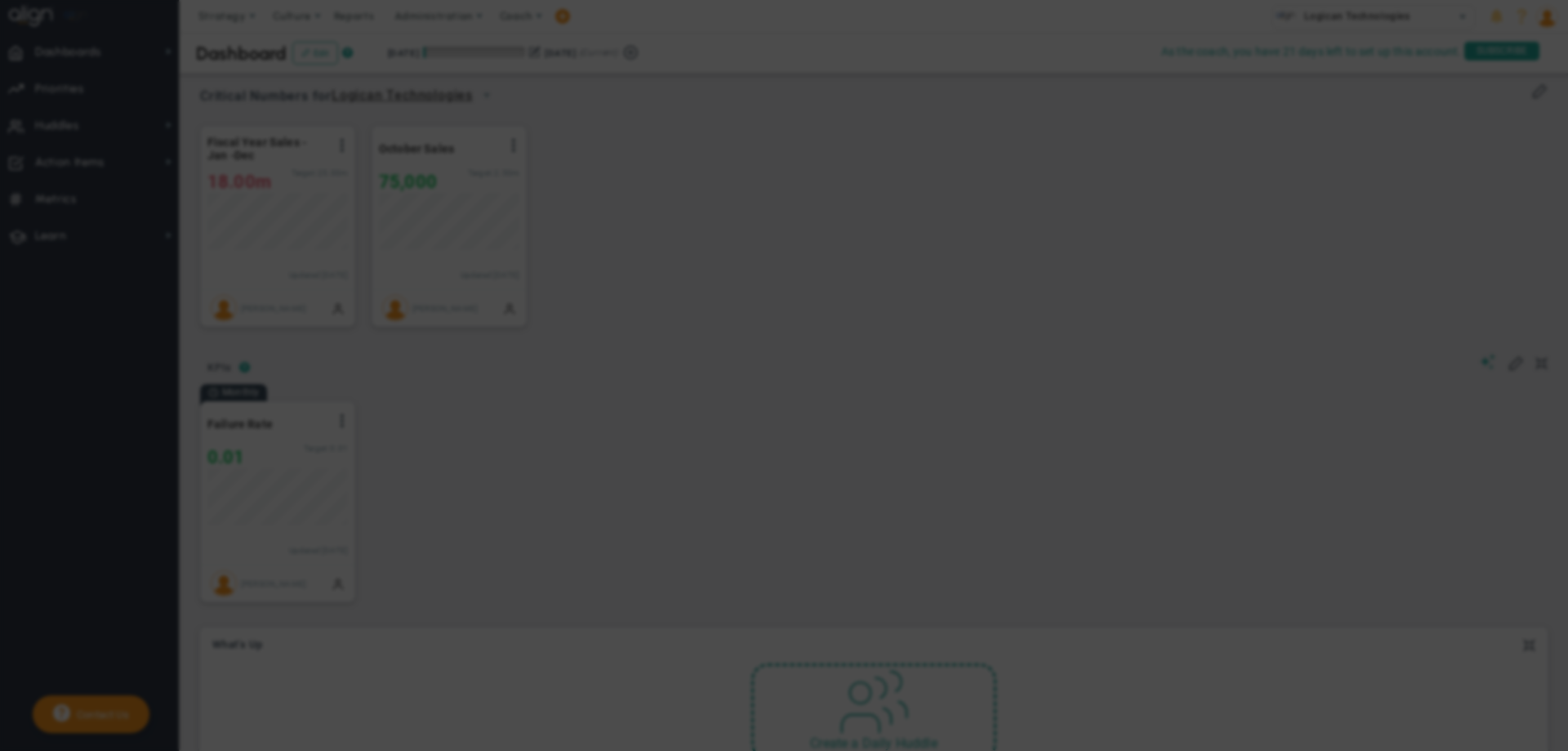
checkbox input "false"
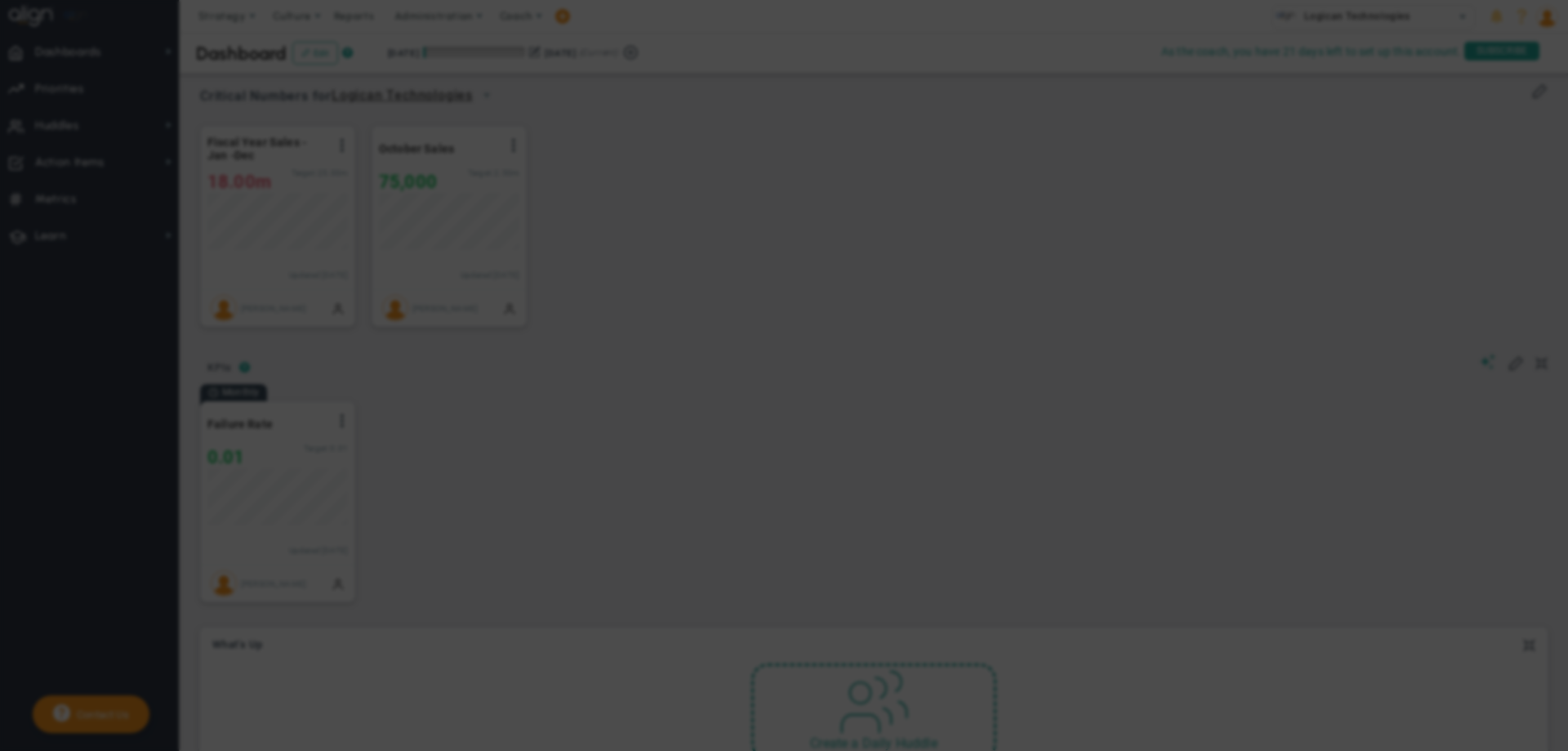
checkbox input "false"
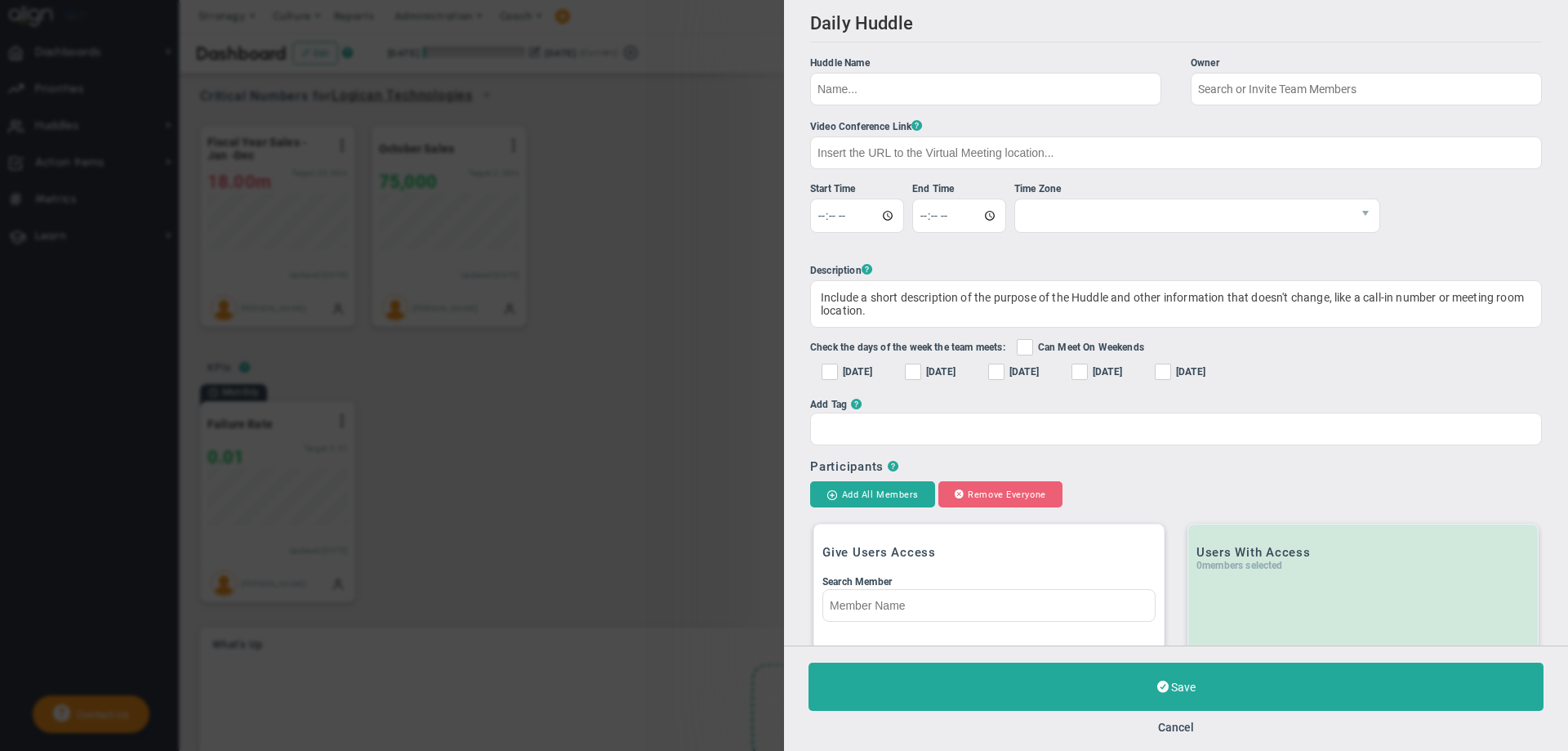
checkbox input "true"
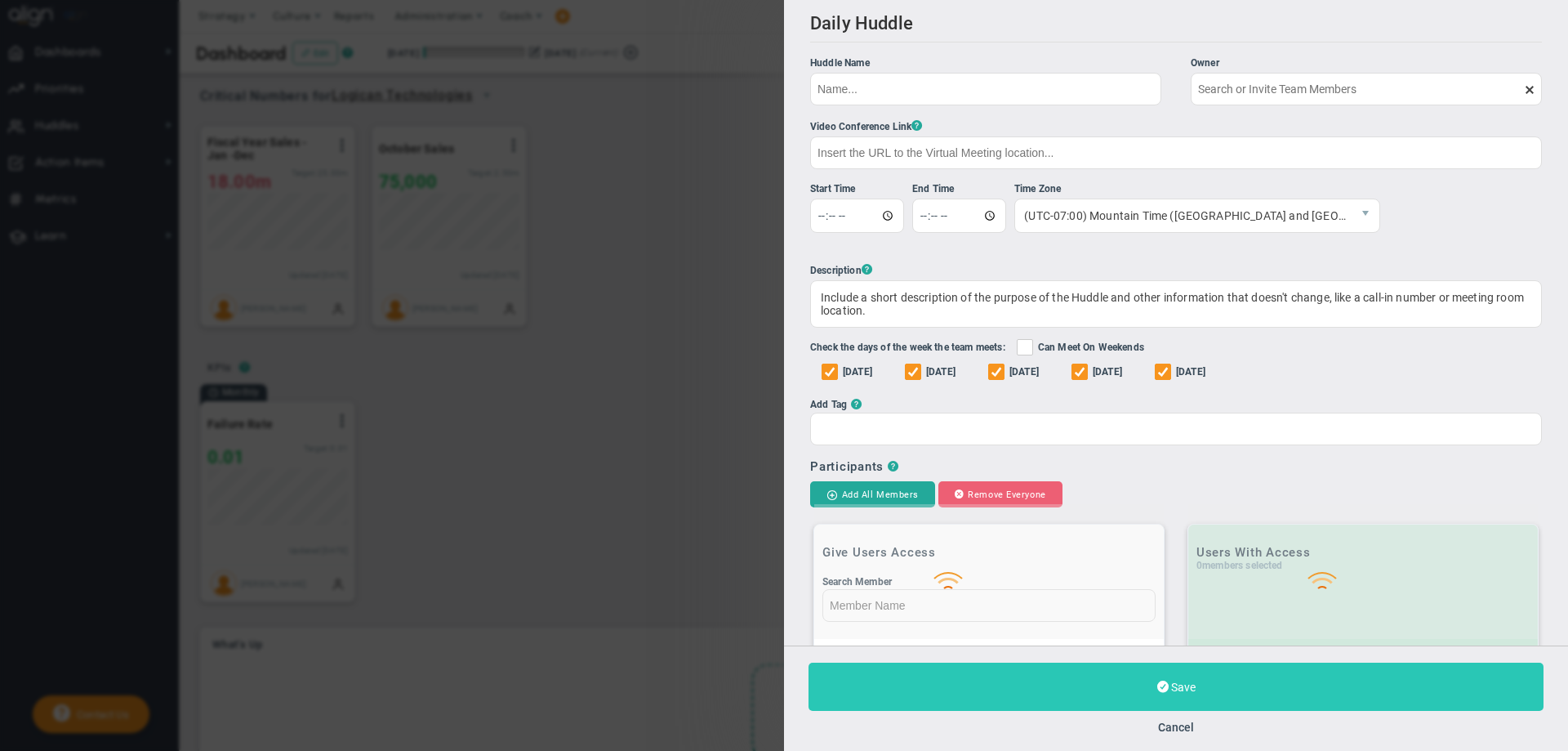
type input "[PERSON_NAME]"
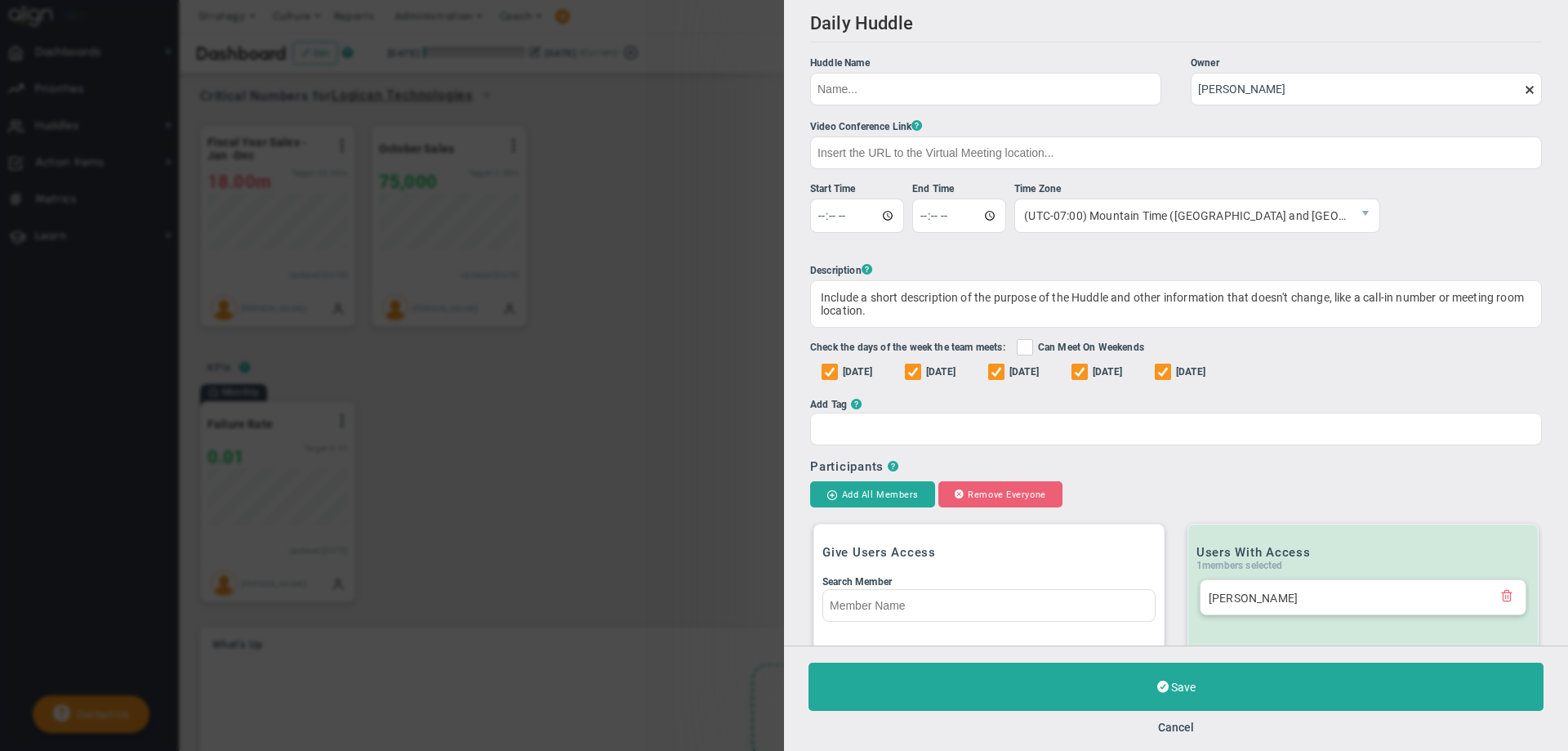
click at [708, 508] on div "Daily Huddle Clone Huddle Huddle Name Owner [PERSON_NAME] The Huddle Owner must…" at bounding box center [784, 376] width 1568 height 751
click at [677, 250] on div "Daily Huddle Clone Huddle Huddle Name Owner [PERSON_NAME] The Huddle Owner must…" at bounding box center [784, 376] width 1568 height 751
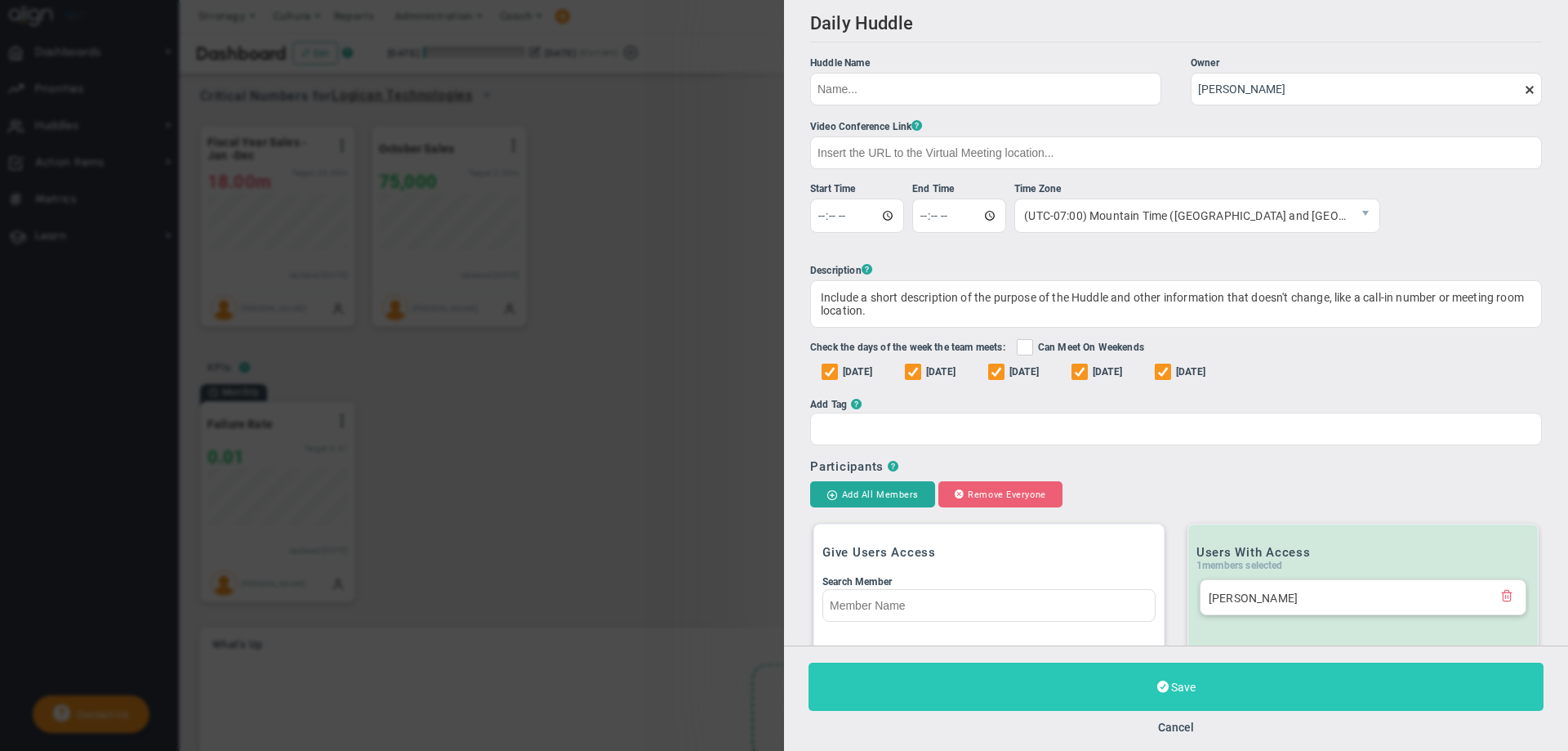
click at [1093, 679] on button "Save" at bounding box center [1175, 687] width 735 height 48
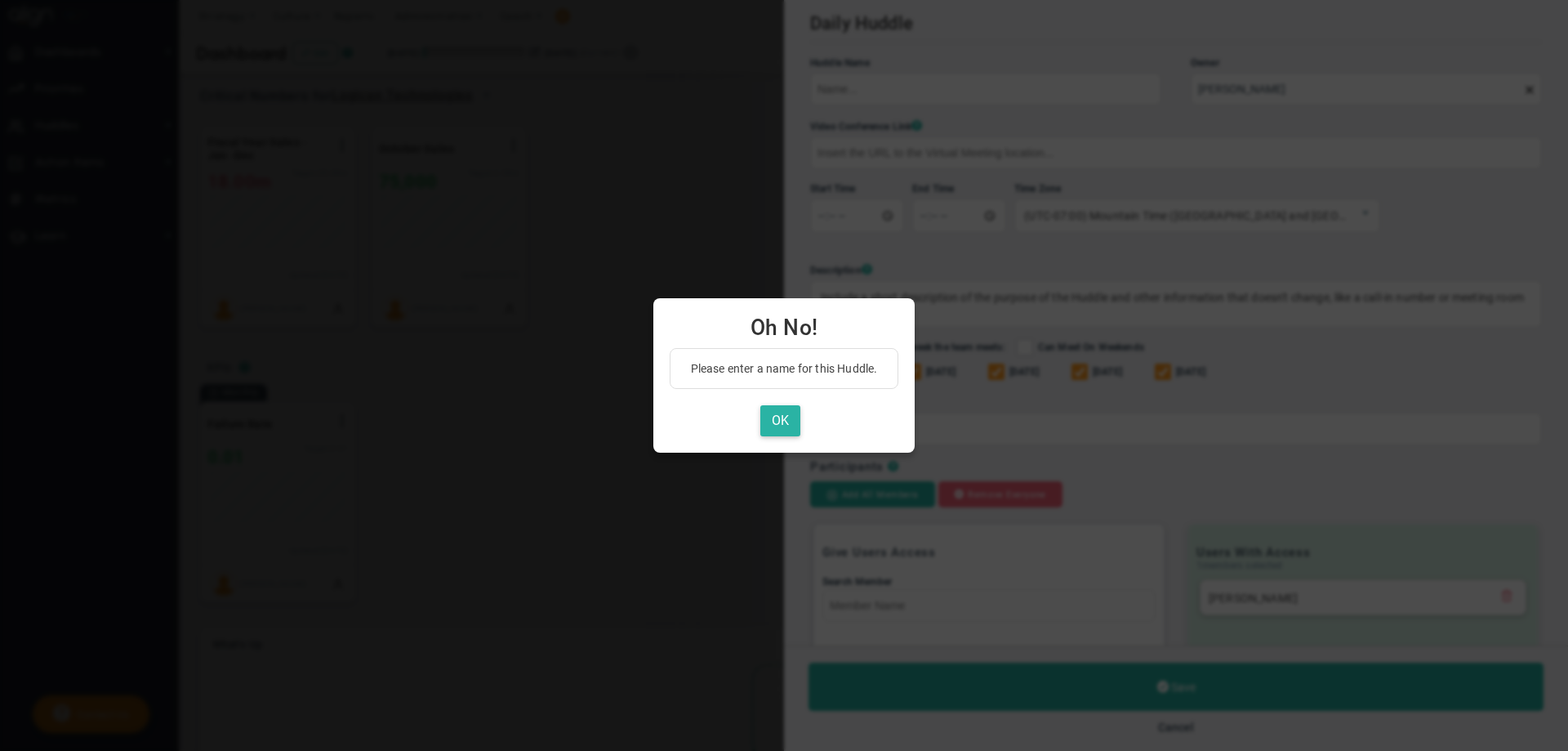
click at [781, 411] on button "OK" at bounding box center [779, 421] width 40 height 32
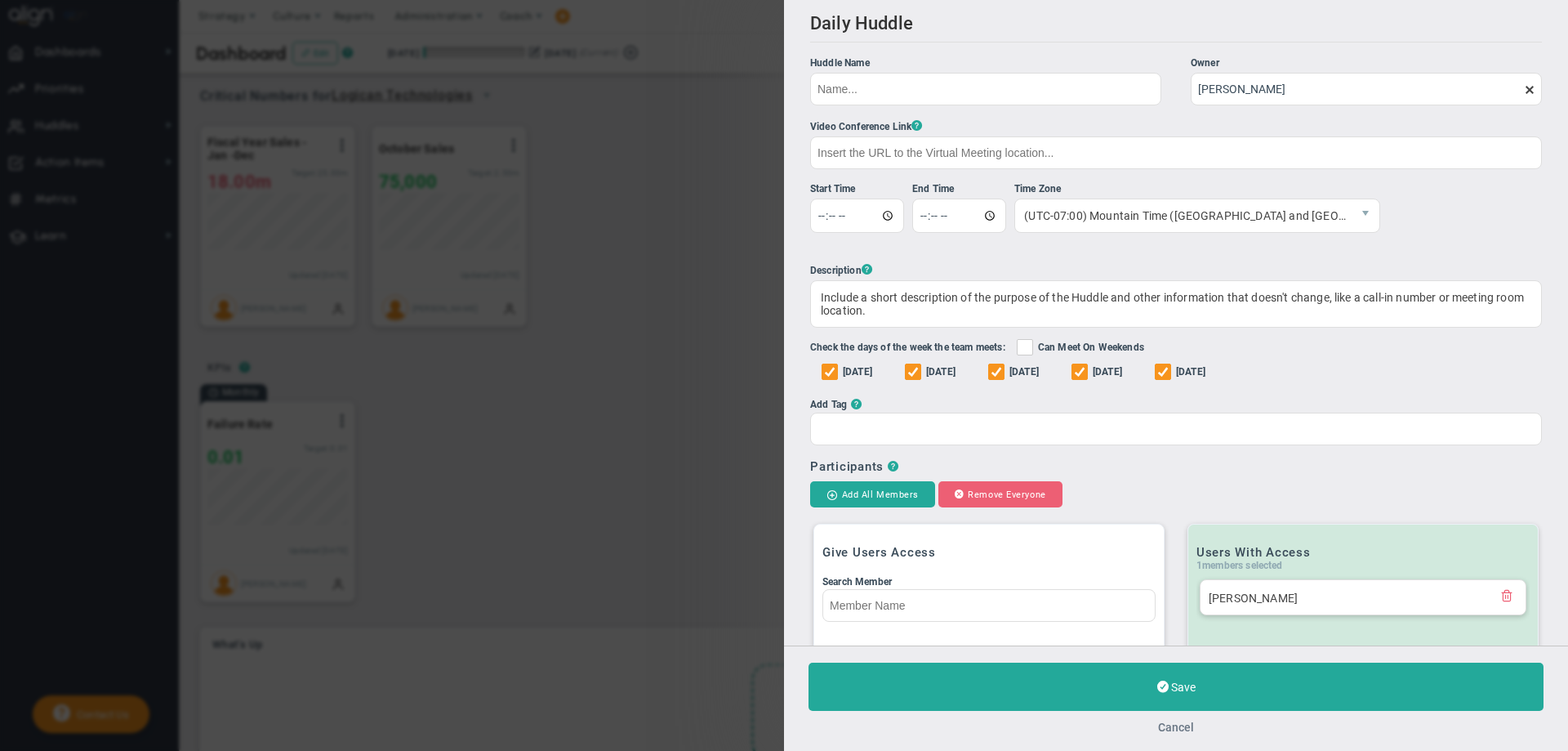
click at [1191, 725] on button "Cancel" at bounding box center [1175, 727] width 36 height 13
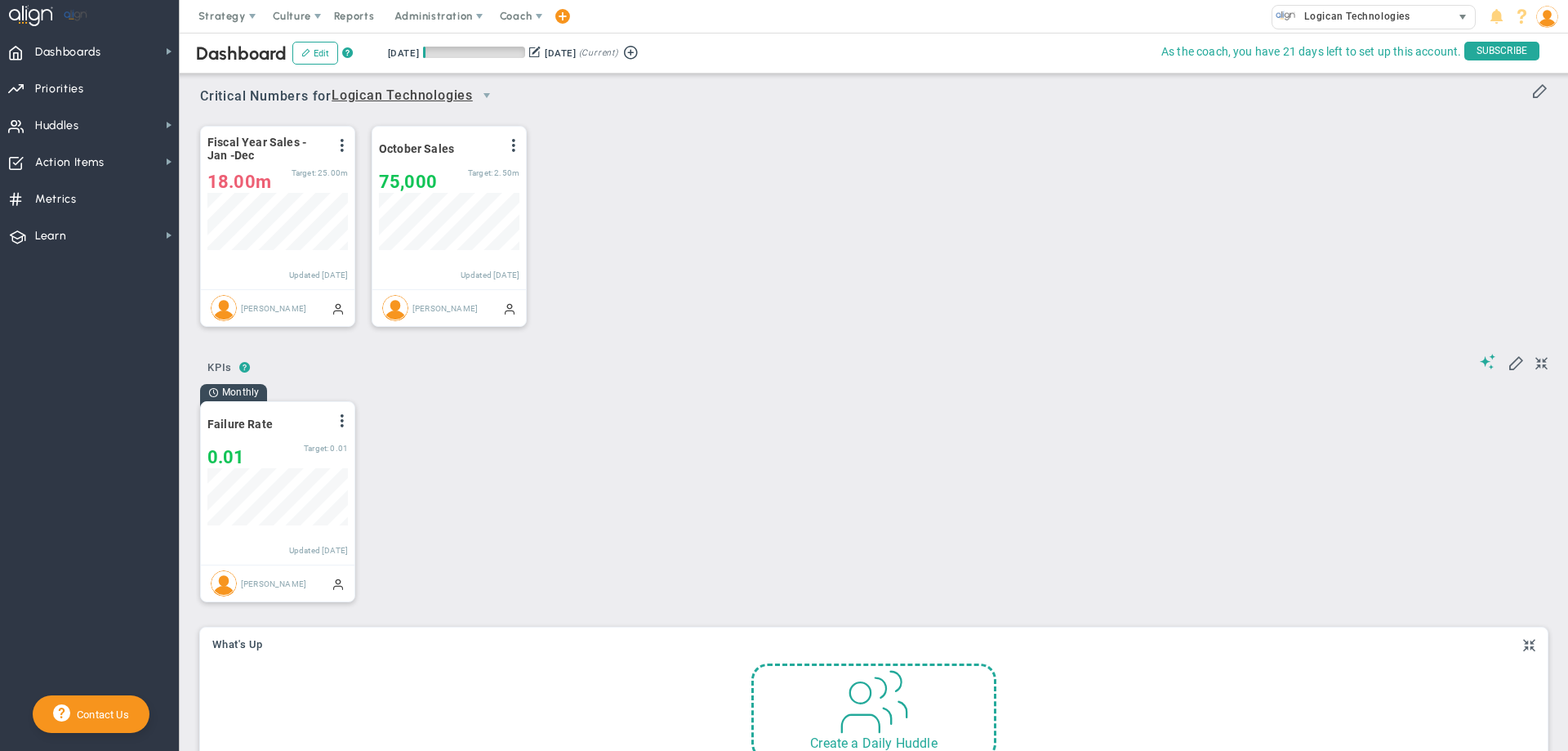
click at [1347, 15] on span "Logican Technologies" at bounding box center [1352, 16] width 114 height 21
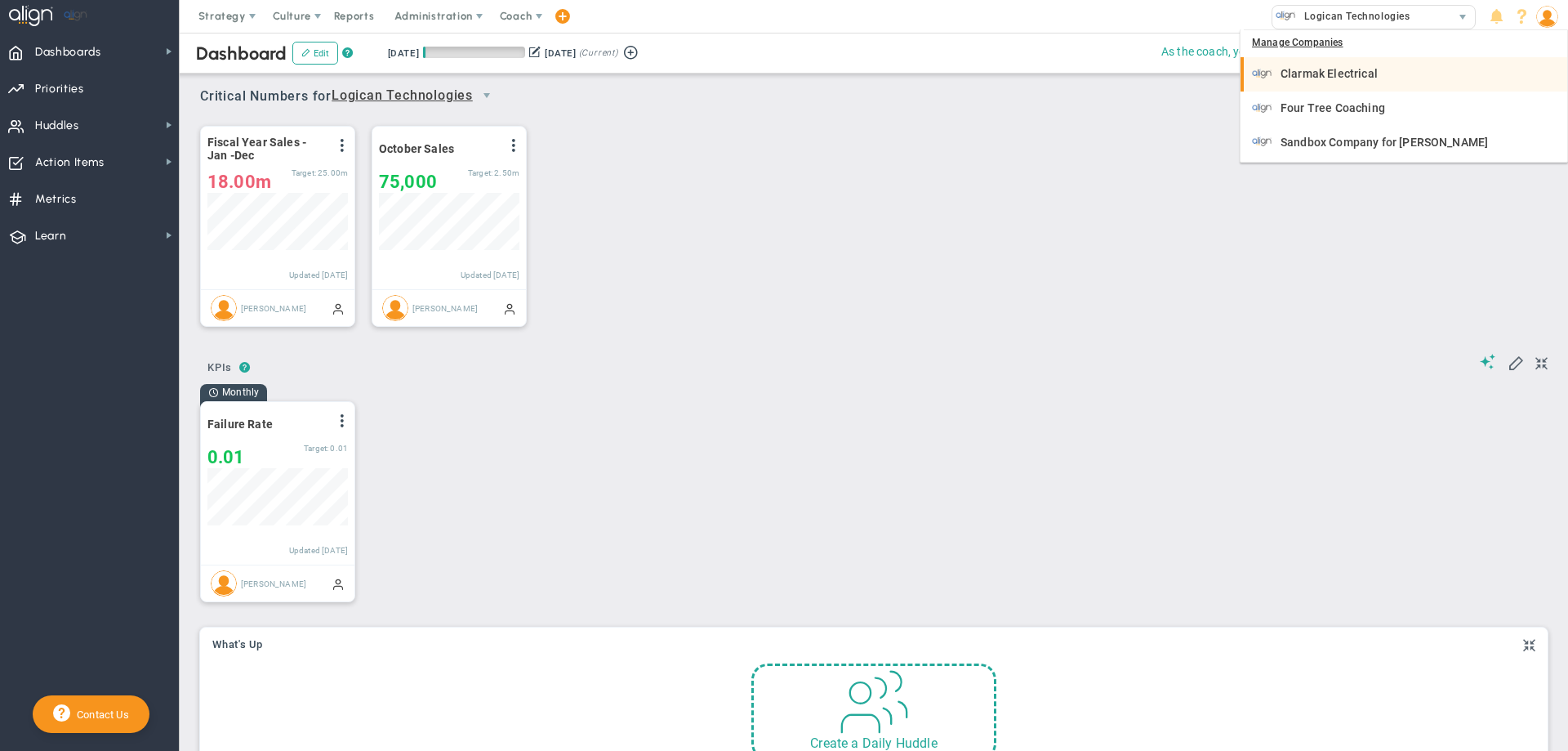
click at [1301, 72] on span "Clarmak Electrical" at bounding box center [1328, 73] width 98 height 11
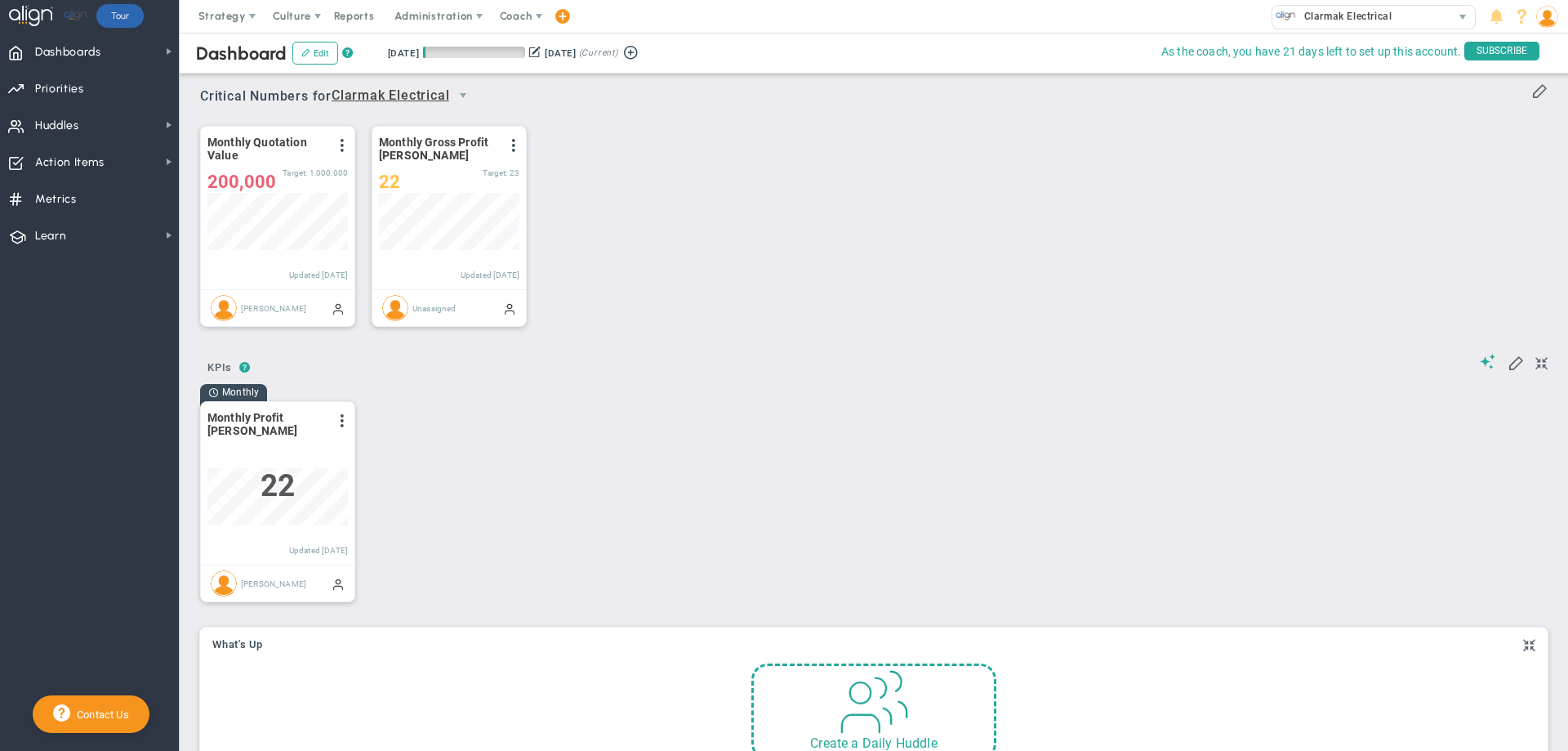
scroll to position [58, 140]
click at [1307, 19] on span "Clarmak Electrical" at bounding box center [1343, 16] width 96 height 21
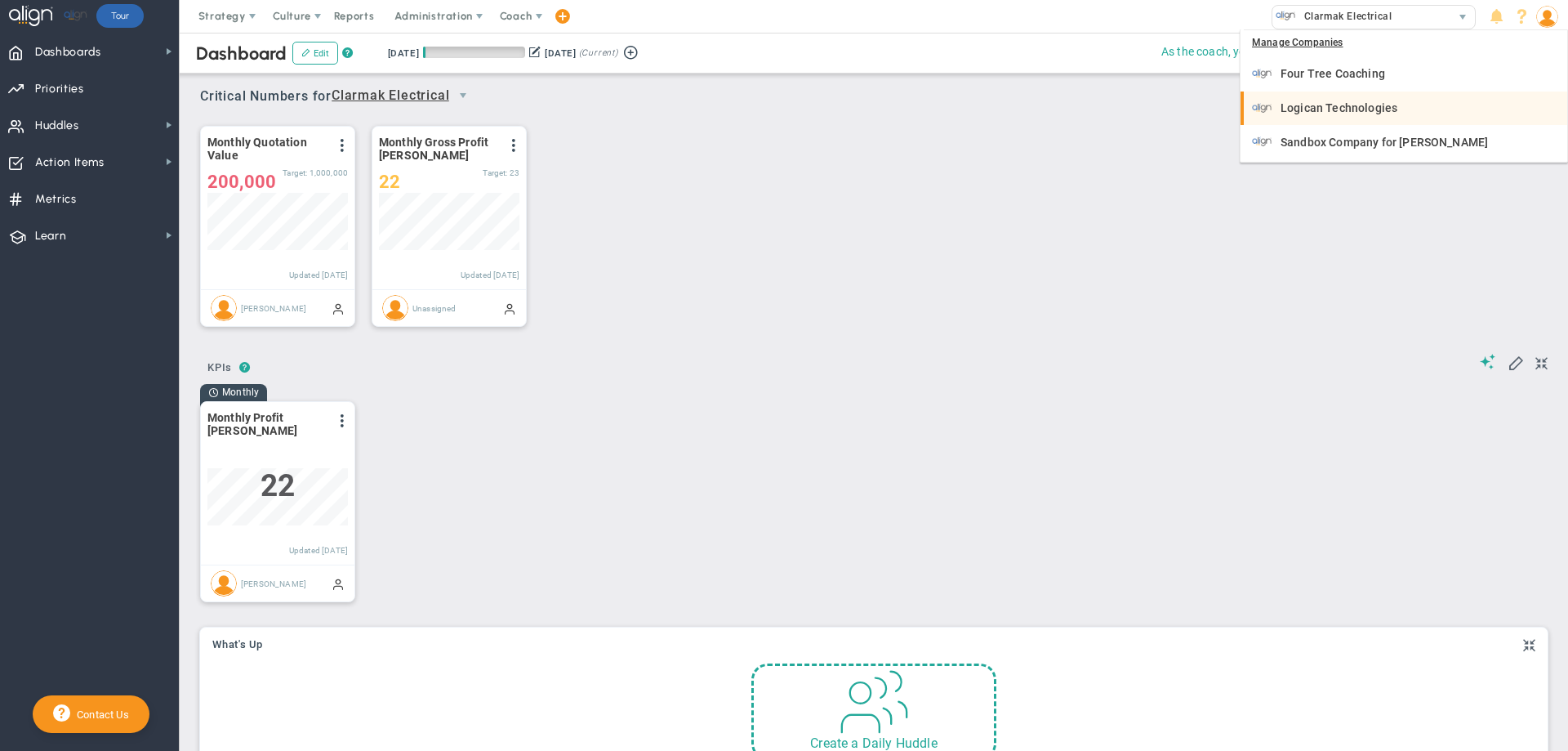
click at [1290, 102] on span "Logican Technologies" at bounding box center [1339, 108] width 117 height 11
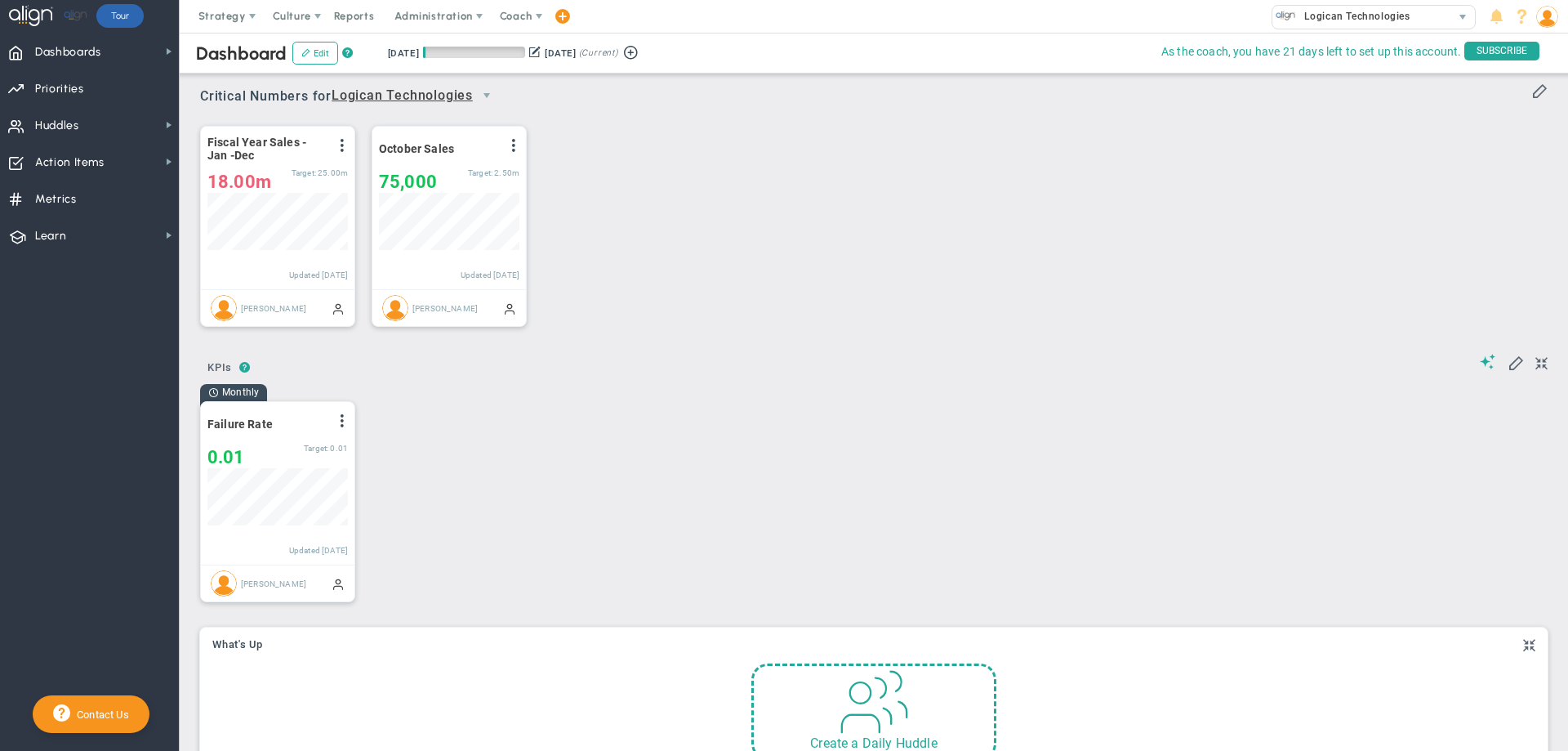
scroll to position [58, 140]
click at [425, 14] on span "Administration" at bounding box center [433, 16] width 77 height 12
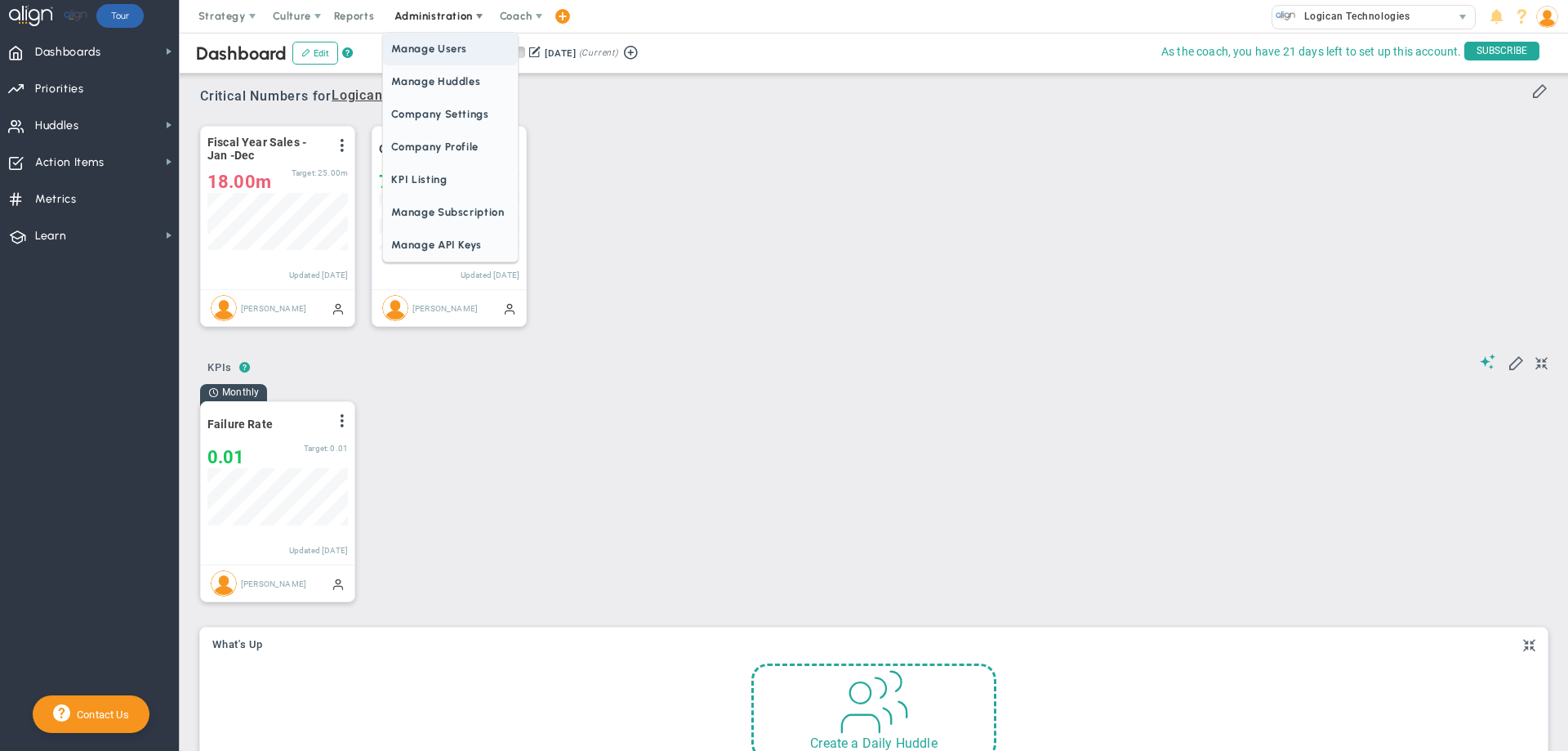
click at [425, 50] on span "Manage Users" at bounding box center [450, 48] width 134 height 33
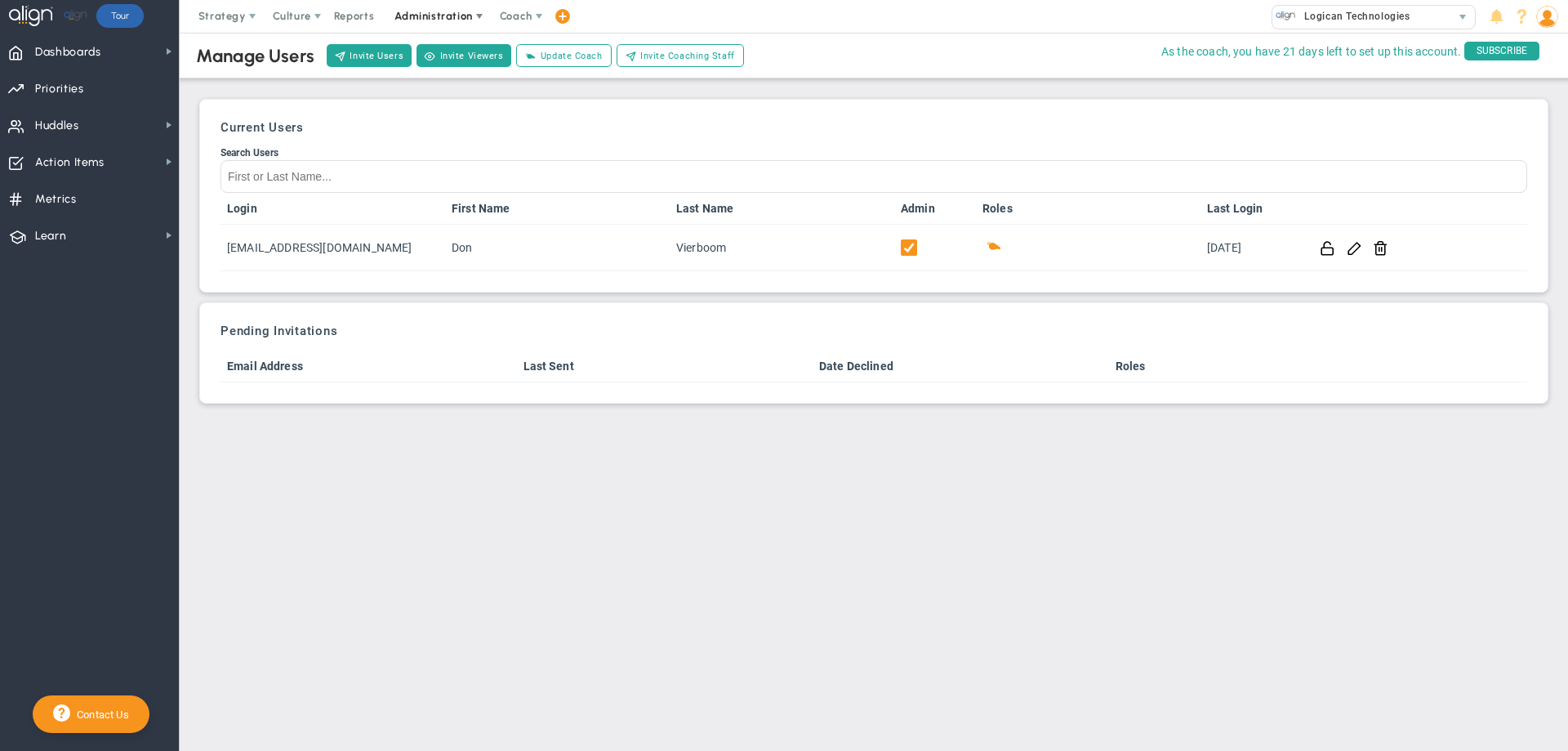
click at [448, 13] on span "Administration" at bounding box center [433, 16] width 77 height 12
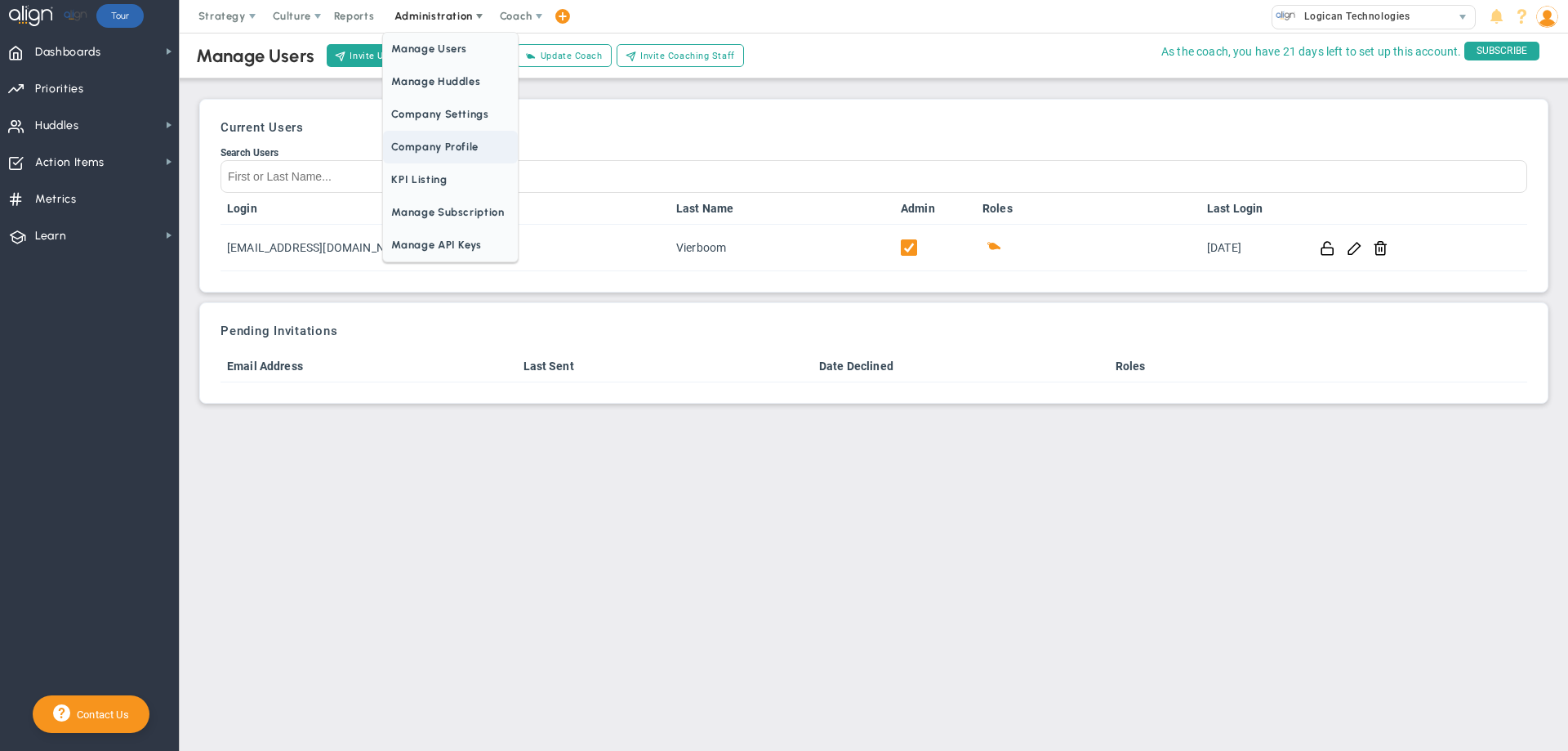
click at [426, 138] on span "Company Profile" at bounding box center [450, 147] width 134 height 33
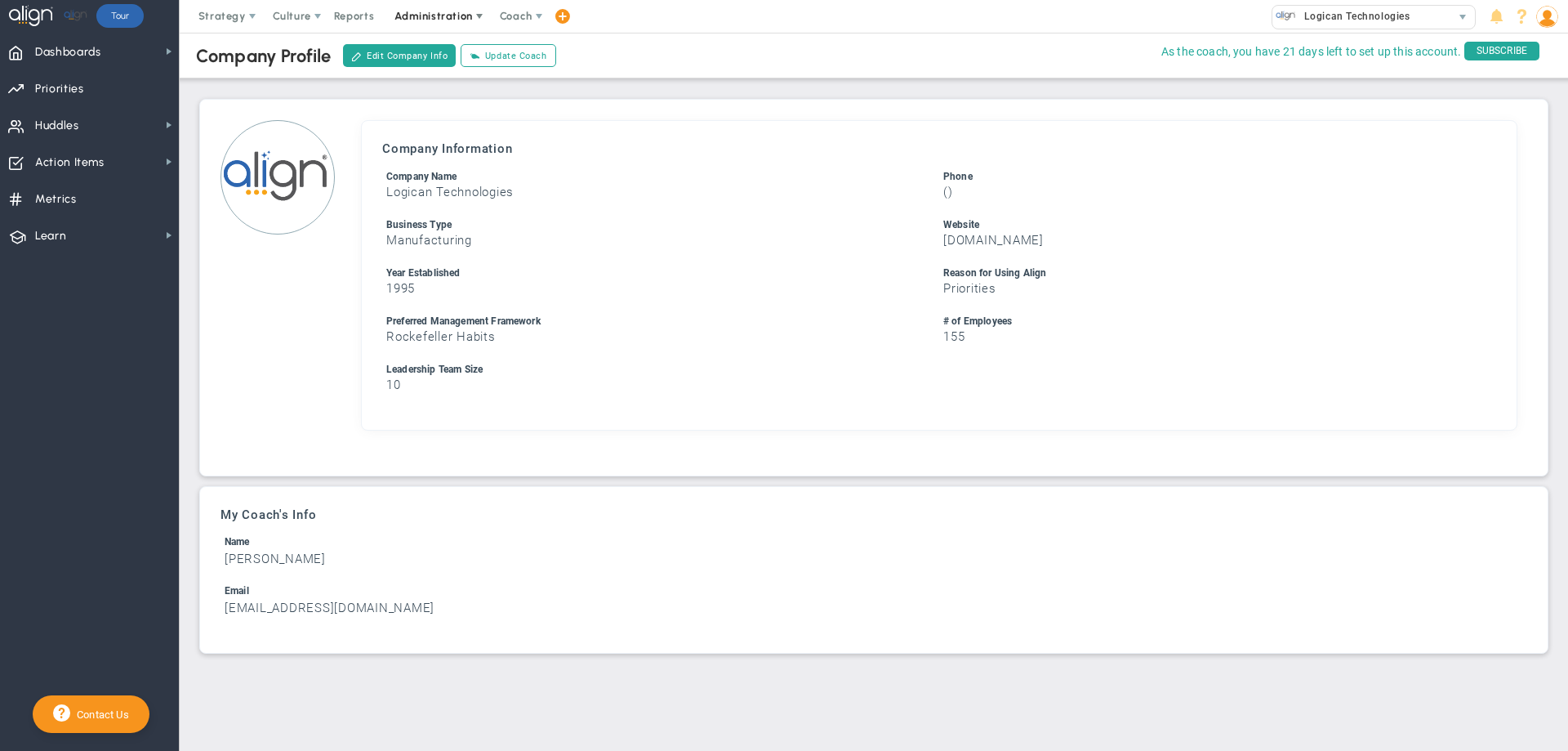
click at [438, 11] on span "Administration" at bounding box center [433, 16] width 77 height 12
click at [428, 47] on span "Manage Users" at bounding box center [450, 48] width 134 height 33
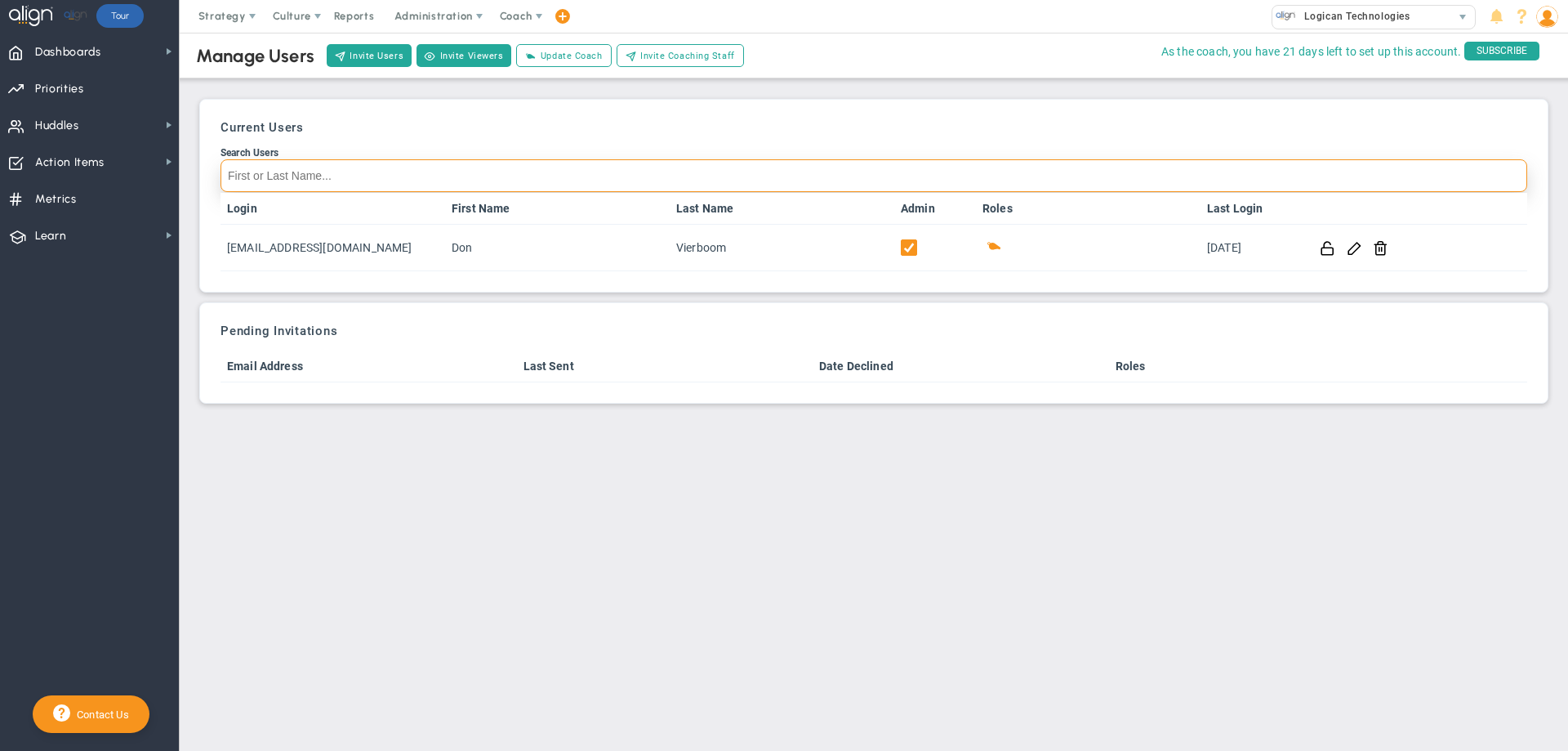
click at [282, 178] on input "Search Users" at bounding box center [873, 175] width 1306 height 33
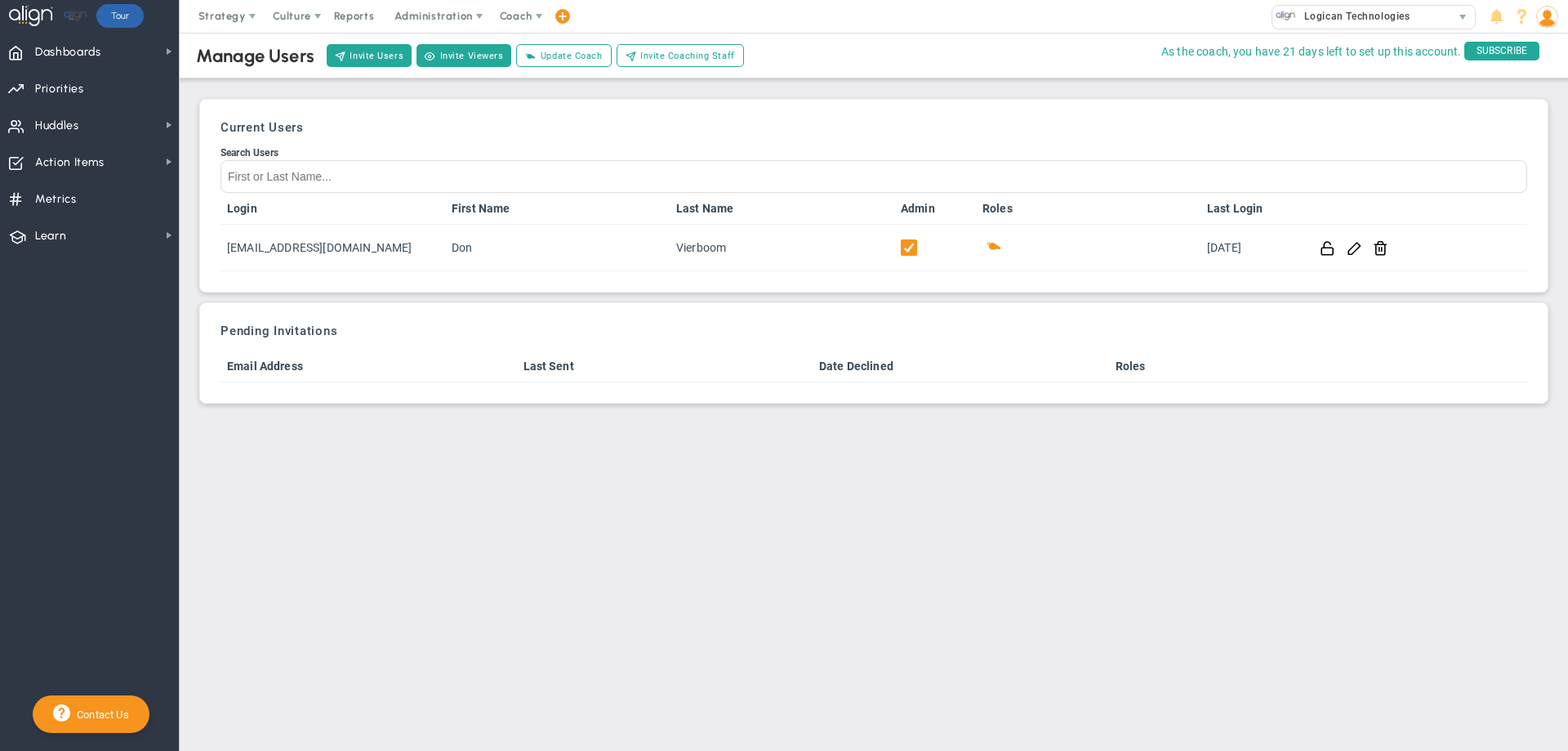
click at [518, 463] on main "Manage Users Invite Users Invite Viewers Add Coach Update Coach Invite Coaching…" at bounding box center [873, 391] width 1388 height 718
click at [418, 15] on span "Administration" at bounding box center [433, 16] width 77 height 12
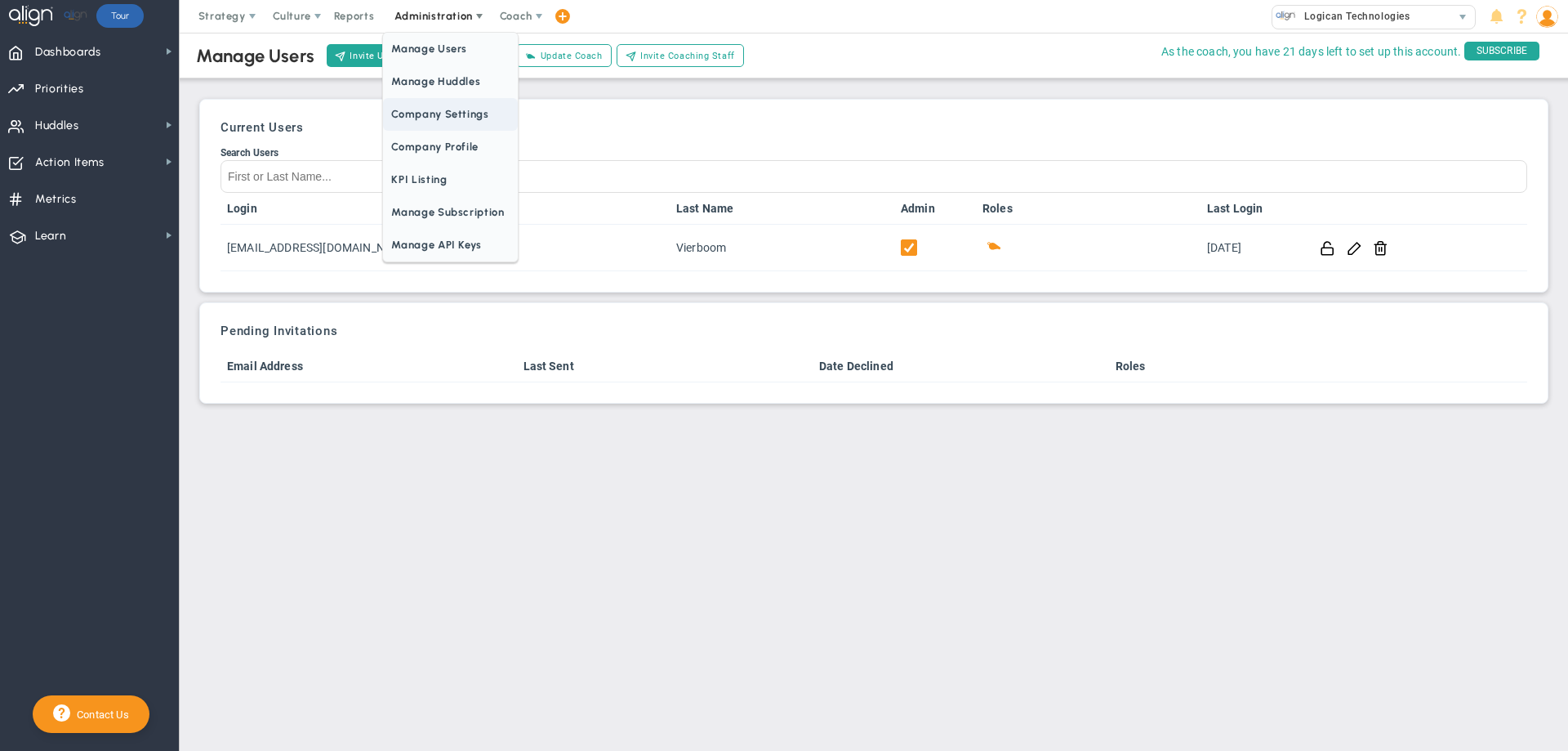
click at [404, 112] on span "Company Settings" at bounding box center [450, 113] width 134 height 33
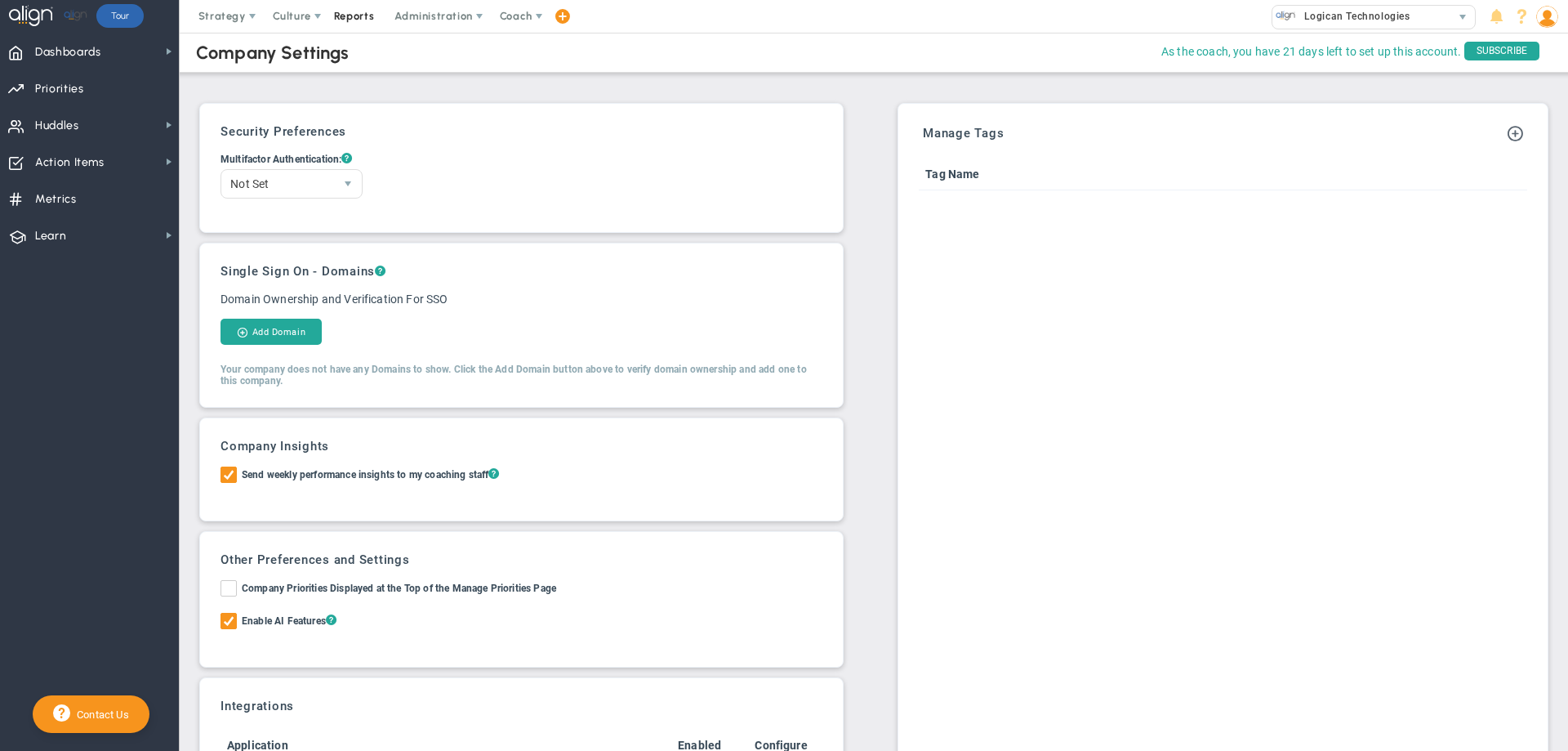
click at [358, 12] on span "Reports" at bounding box center [355, 16] width 58 height 33
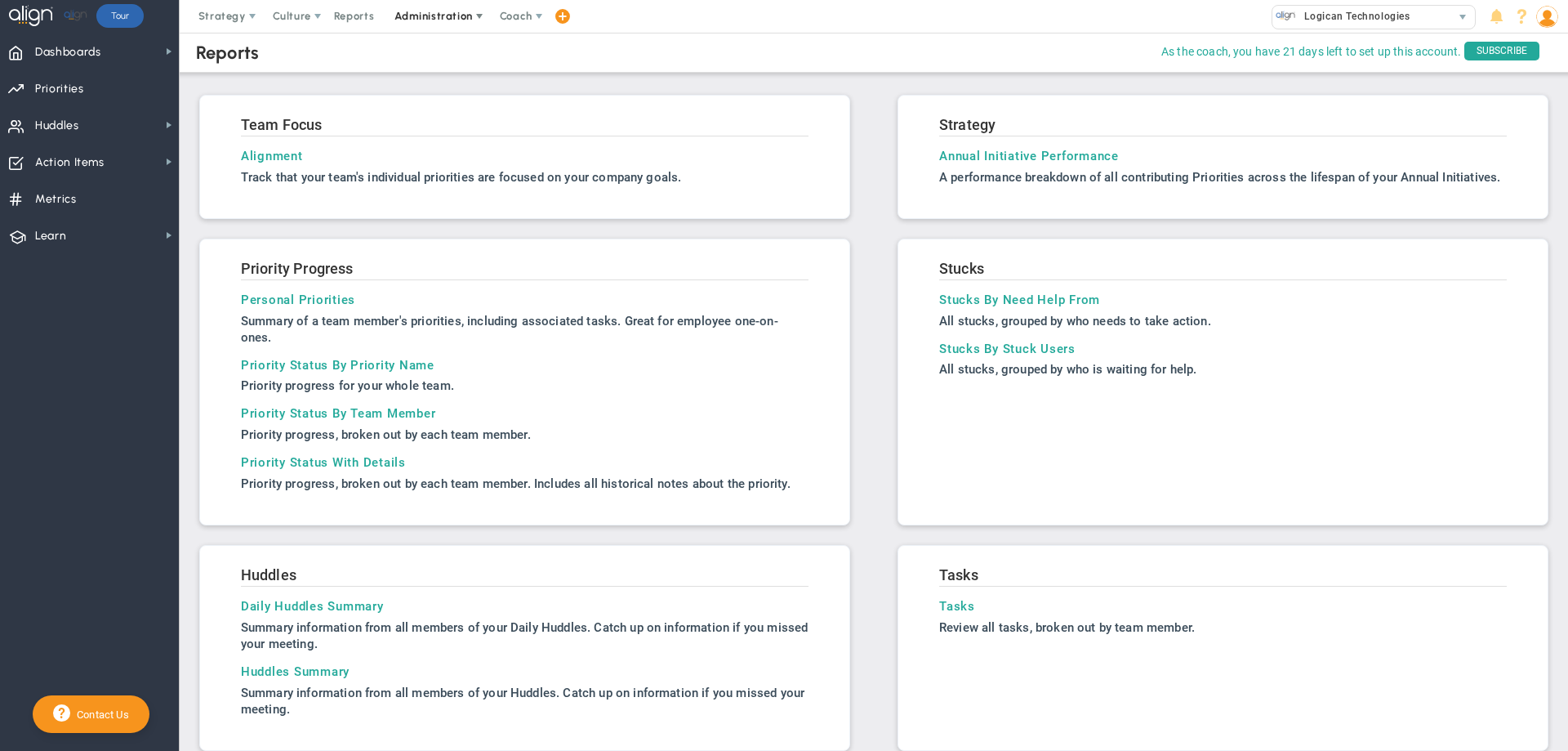
click at [400, 17] on span "Administration" at bounding box center [433, 16] width 77 height 12
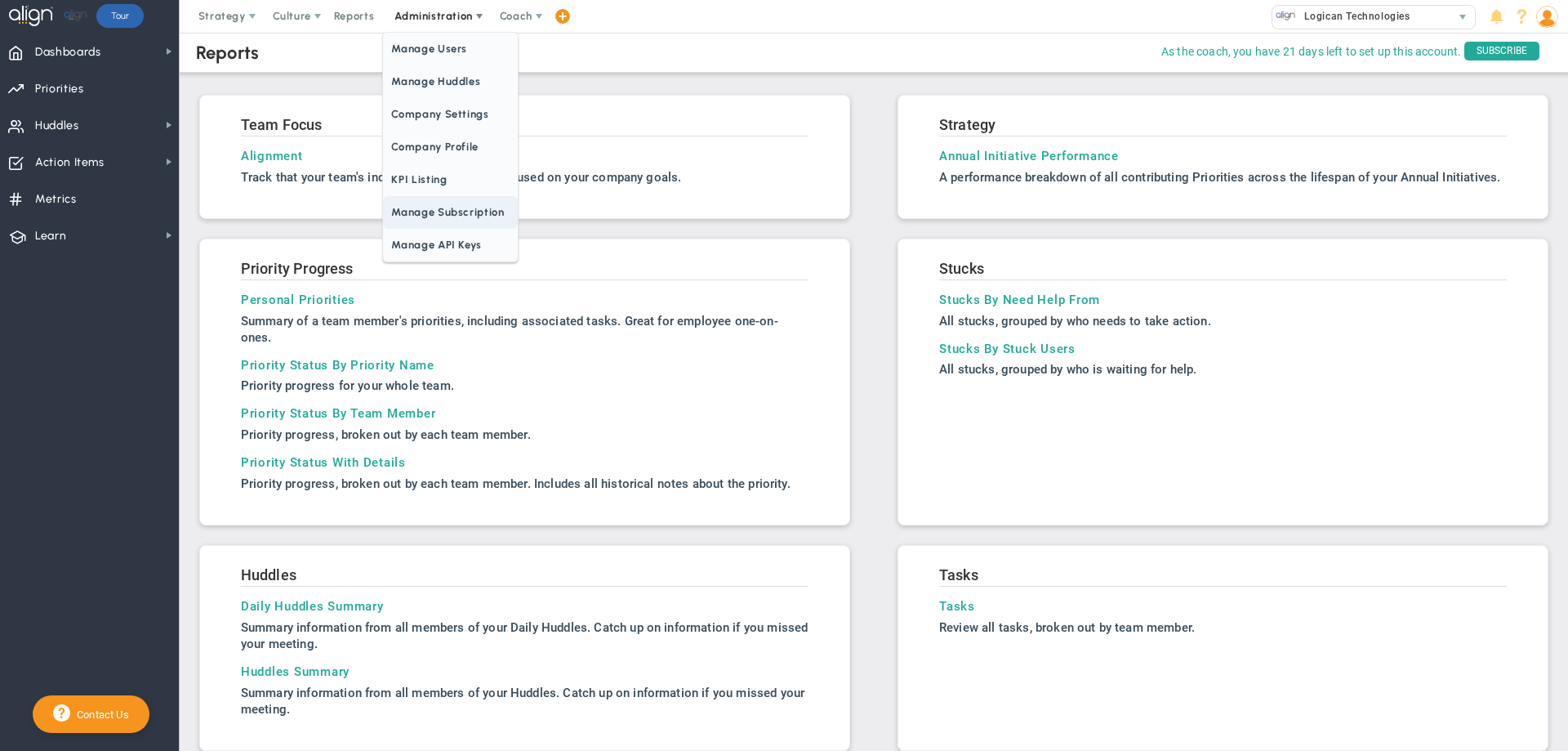
click at [406, 207] on span "Manage Subscription" at bounding box center [450, 212] width 134 height 33
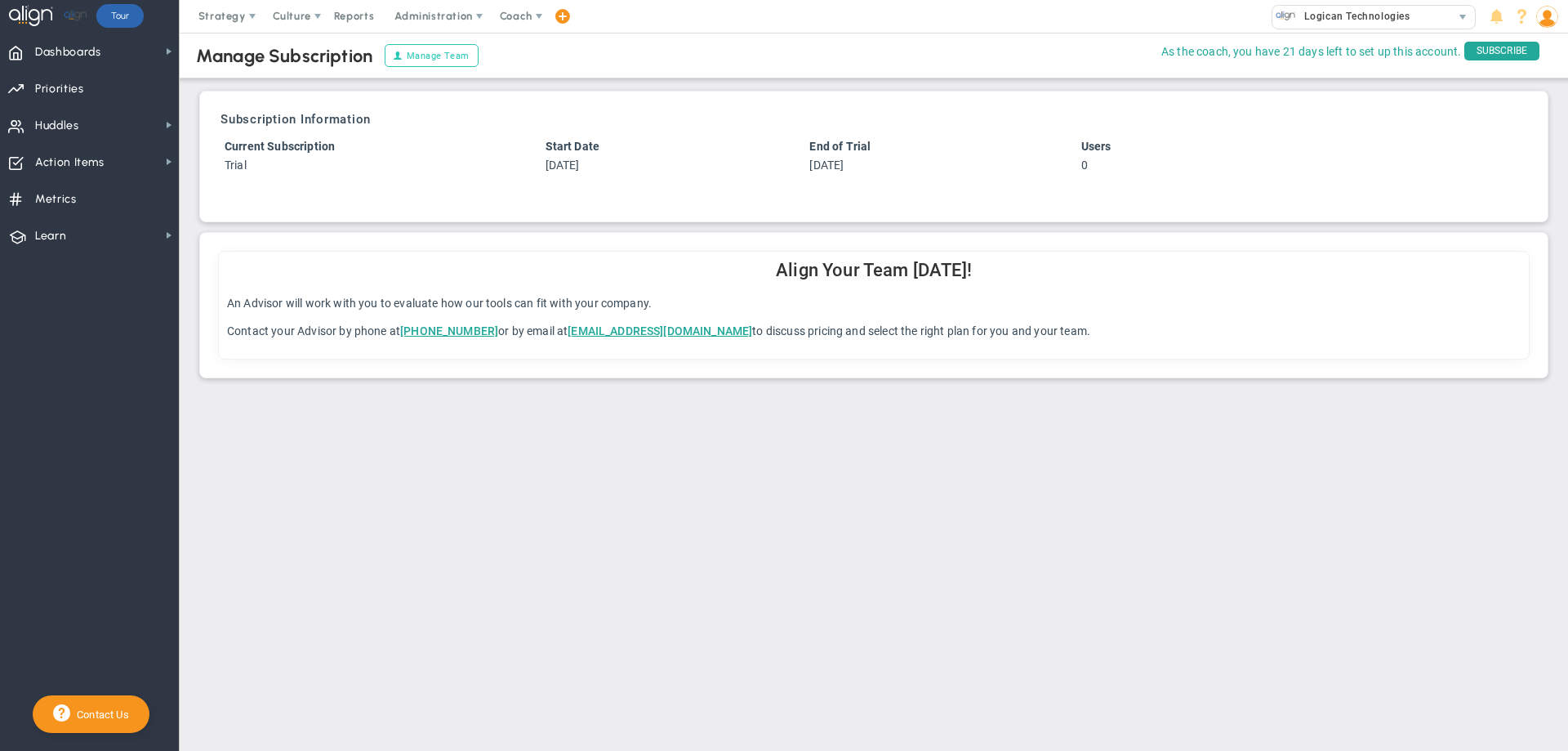
click at [421, 58] on button "Manage Team" at bounding box center [431, 55] width 94 height 23
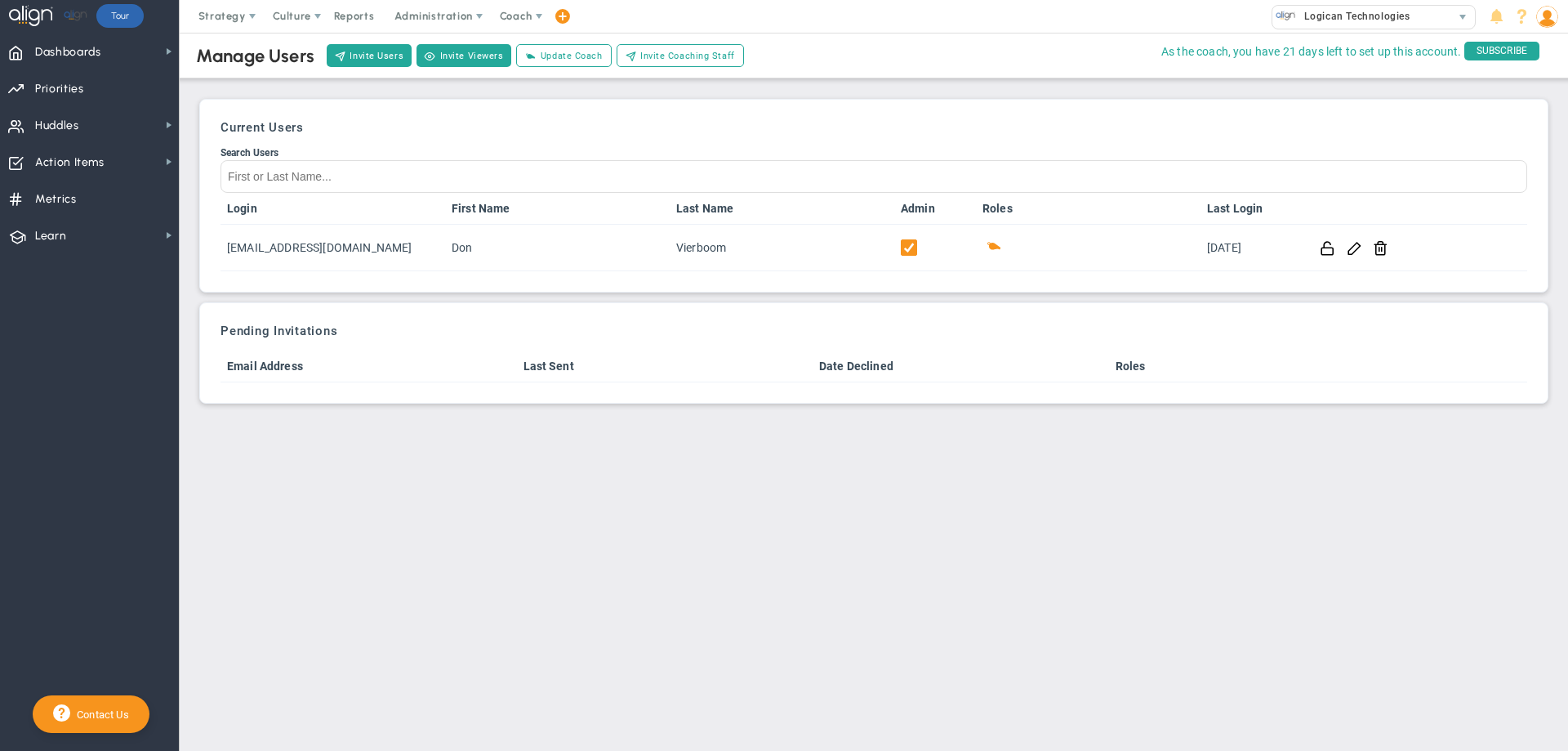
drag, startPoint x: 294, startPoint y: 461, endPoint x: 294, endPoint y: 450, distance: 11.0
click at [294, 461] on main "Manage Users Invite Users Invite Viewers Add Coach Update Coach Invite Coaching…" at bounding box center [873, 391] width 1388 height 718
click at [138, 47] on span "Dashboards Dashboards" at bounding box center [89, 51] width 178 height 37
click at [1308, 20] on span "Logican Technologies" at bounding box center [1352, 16] width 114 height 21
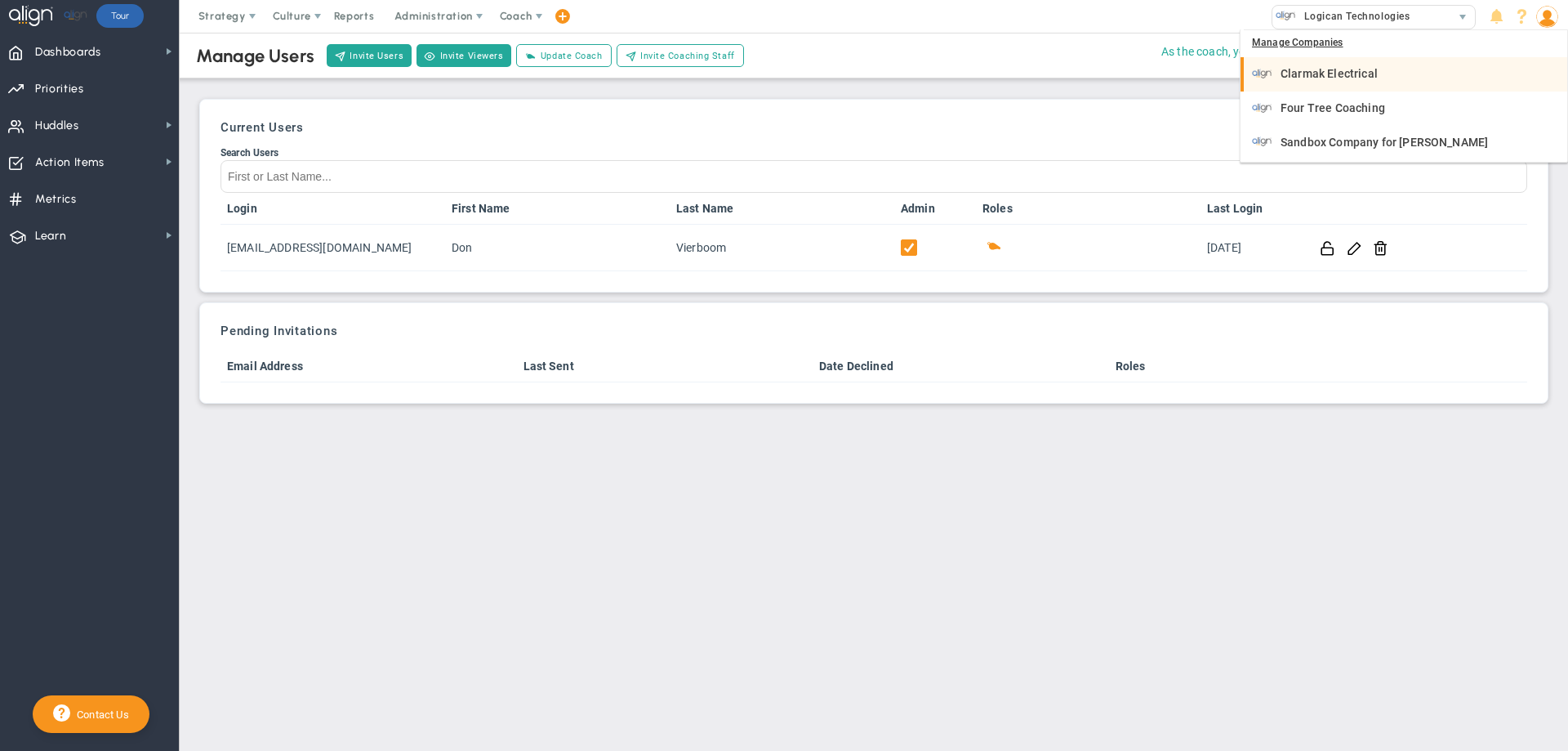
click at [1293, 72] on span "Clarmak Electrical" at bounding box center [1328, 73] width 98 height 11
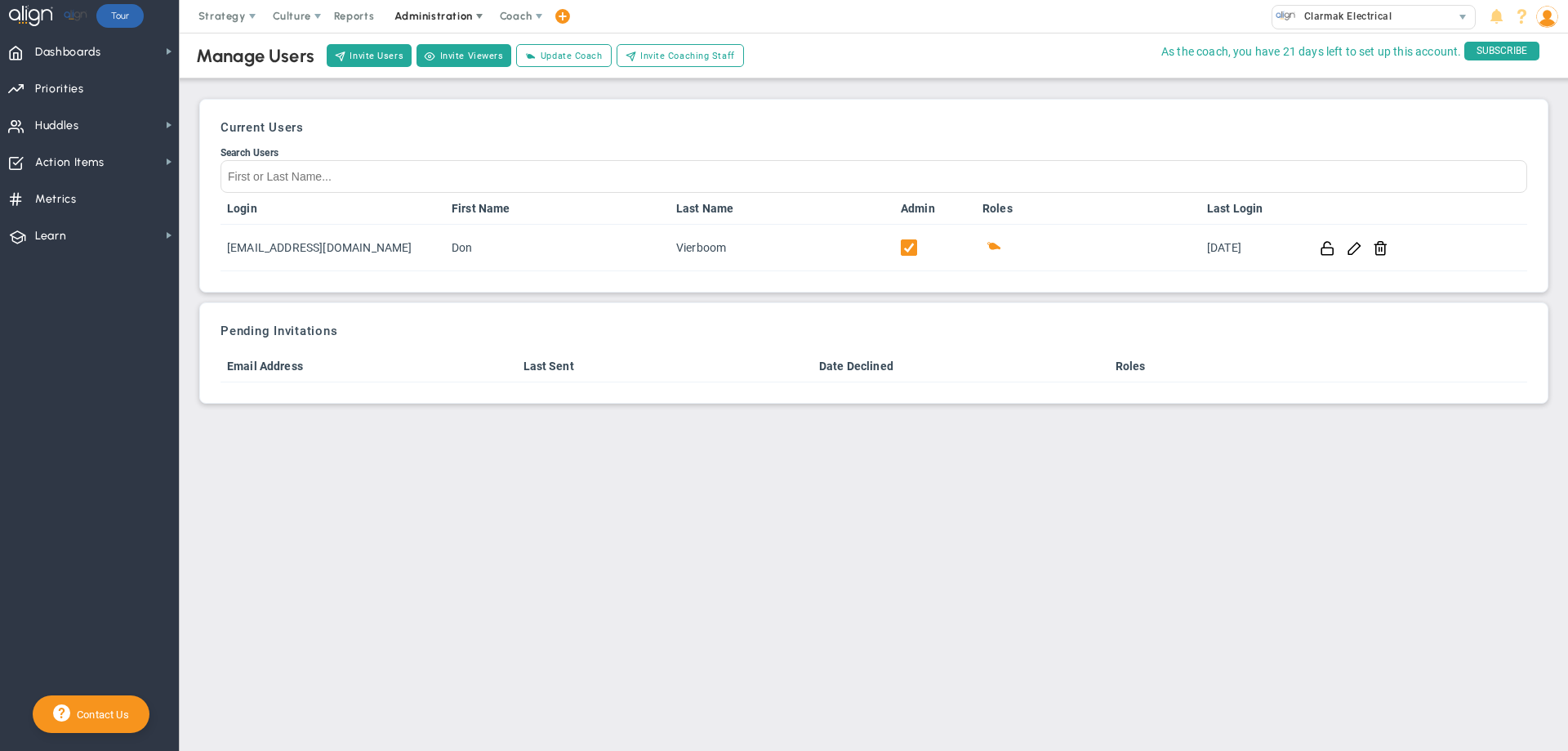
click at [417, 10] on span "Administration" at bounding box center [433, 16] width 77 height 12
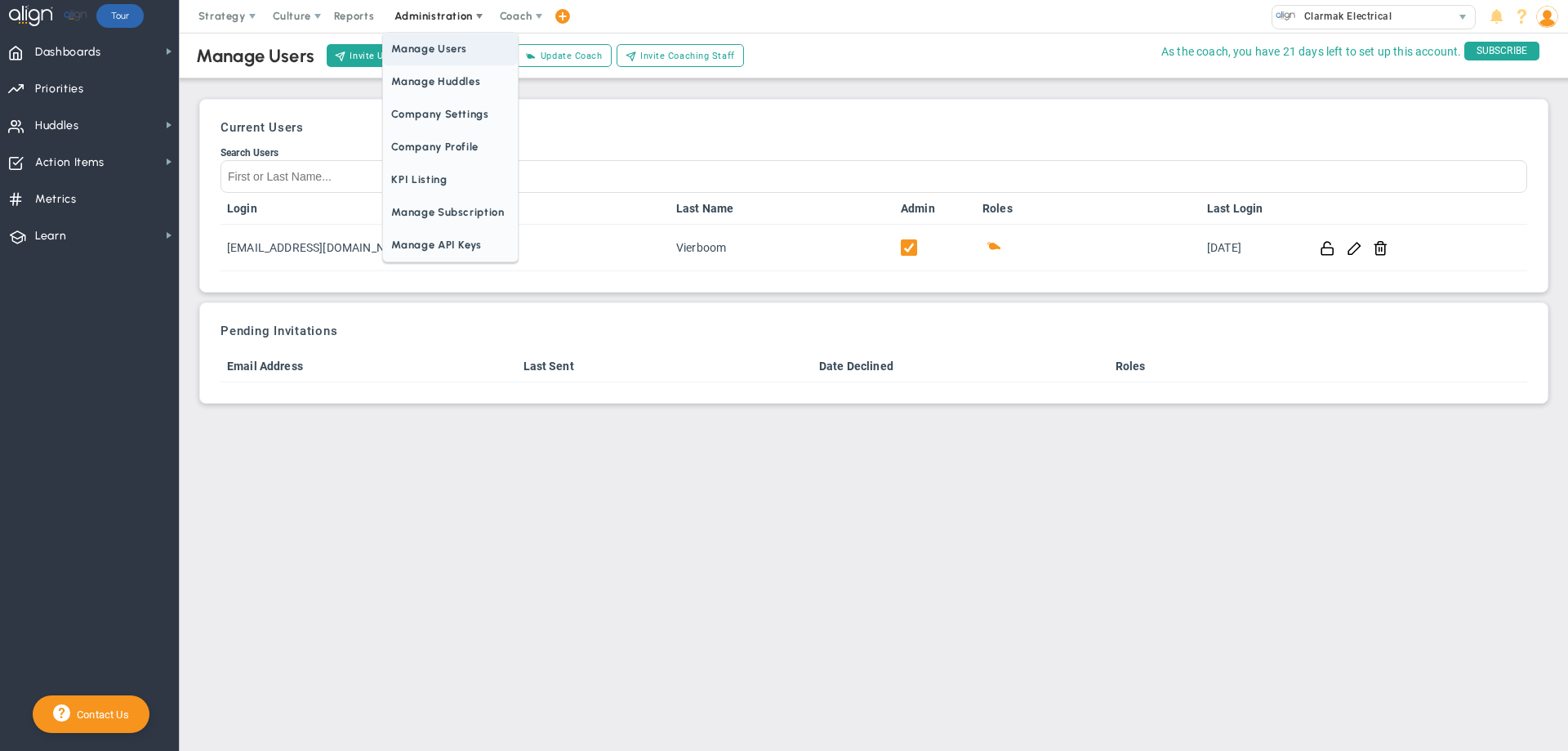
click at [421, 44] on span "Manage Users" at bounding box center [450, 48] width 134 height 33
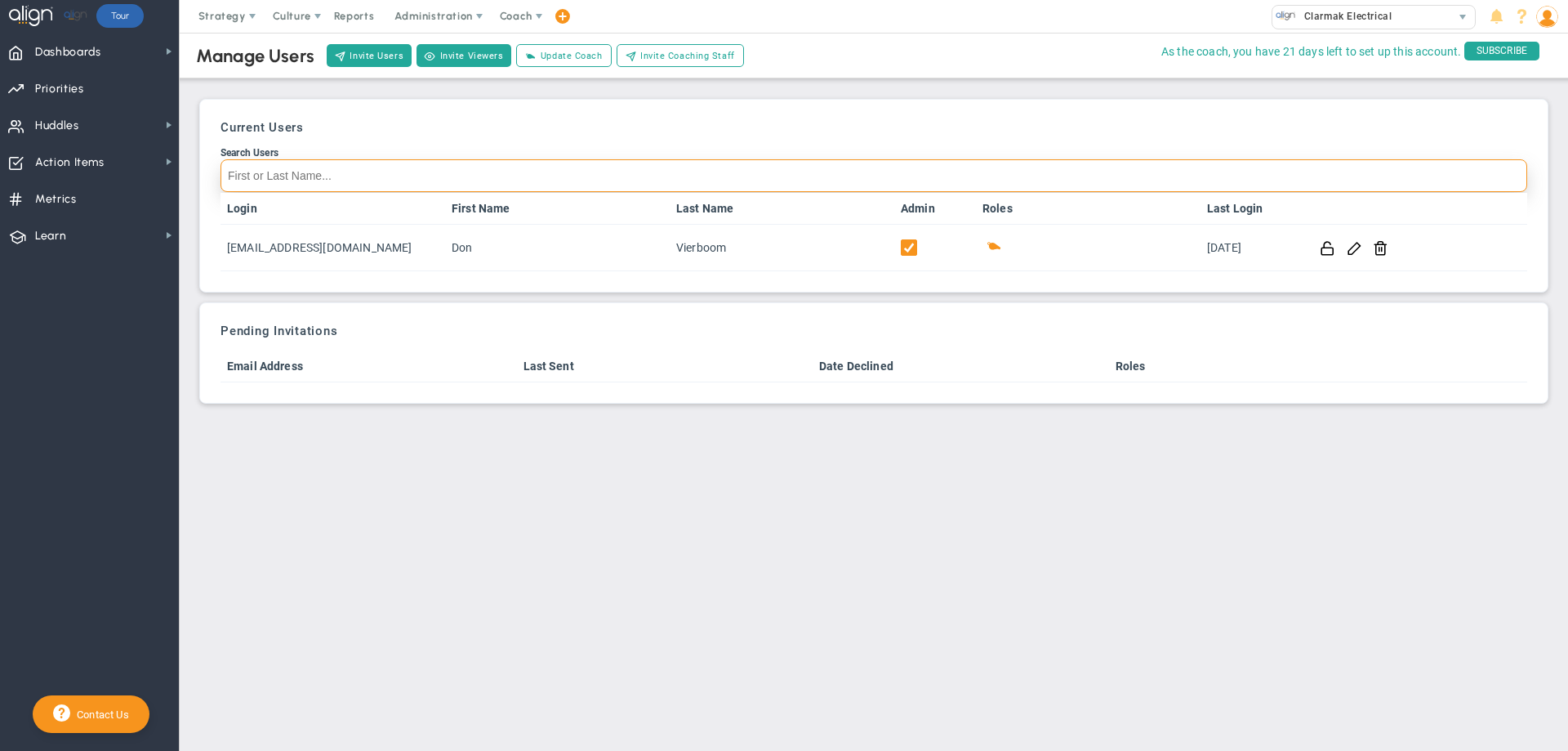
click at [259, 175] on input "Search Users" at bounding box center [873, 175] width 1306 height 33
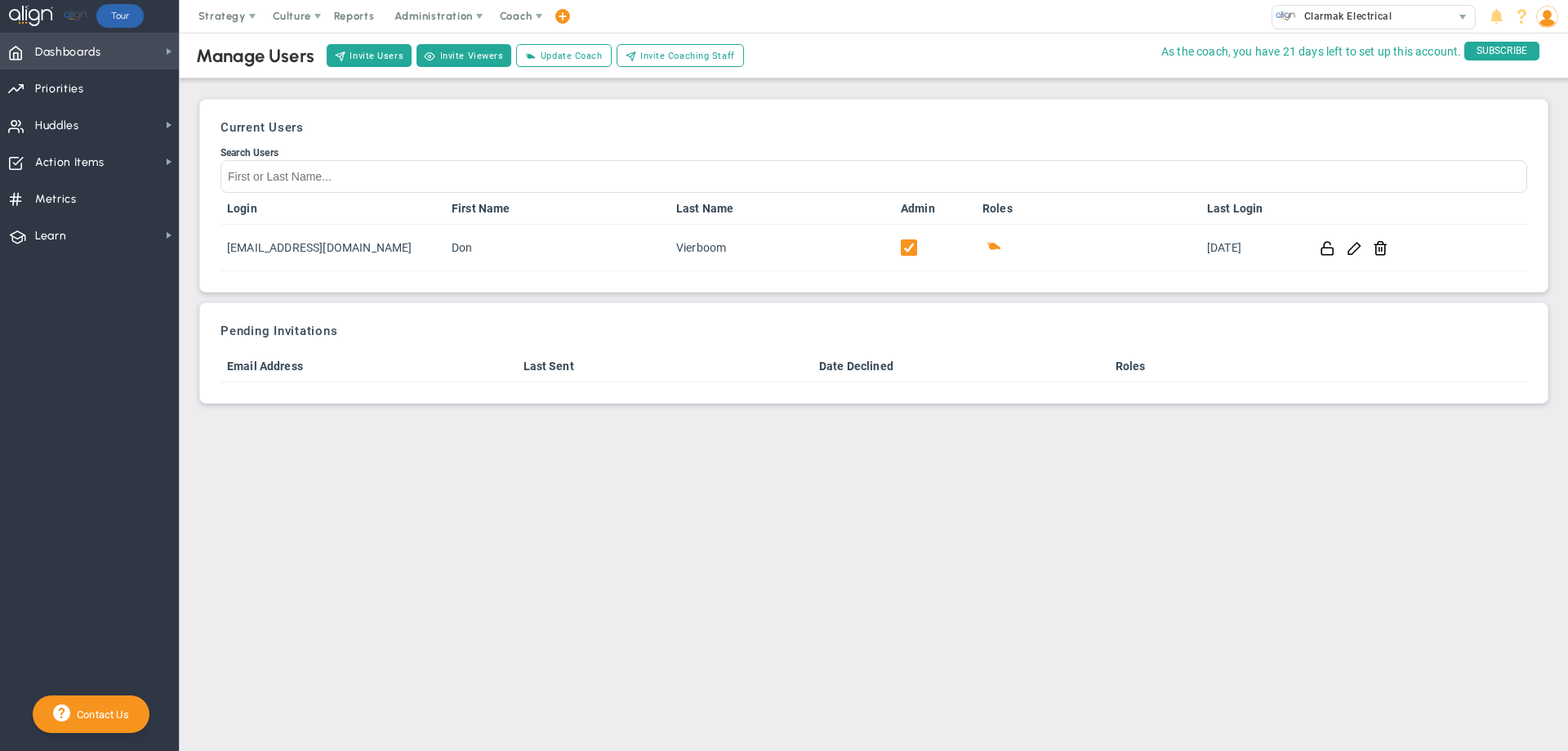
click at [131, 52] on span "Dashboards Dashboards" at bounding box center [89, 51] width 178 height 37
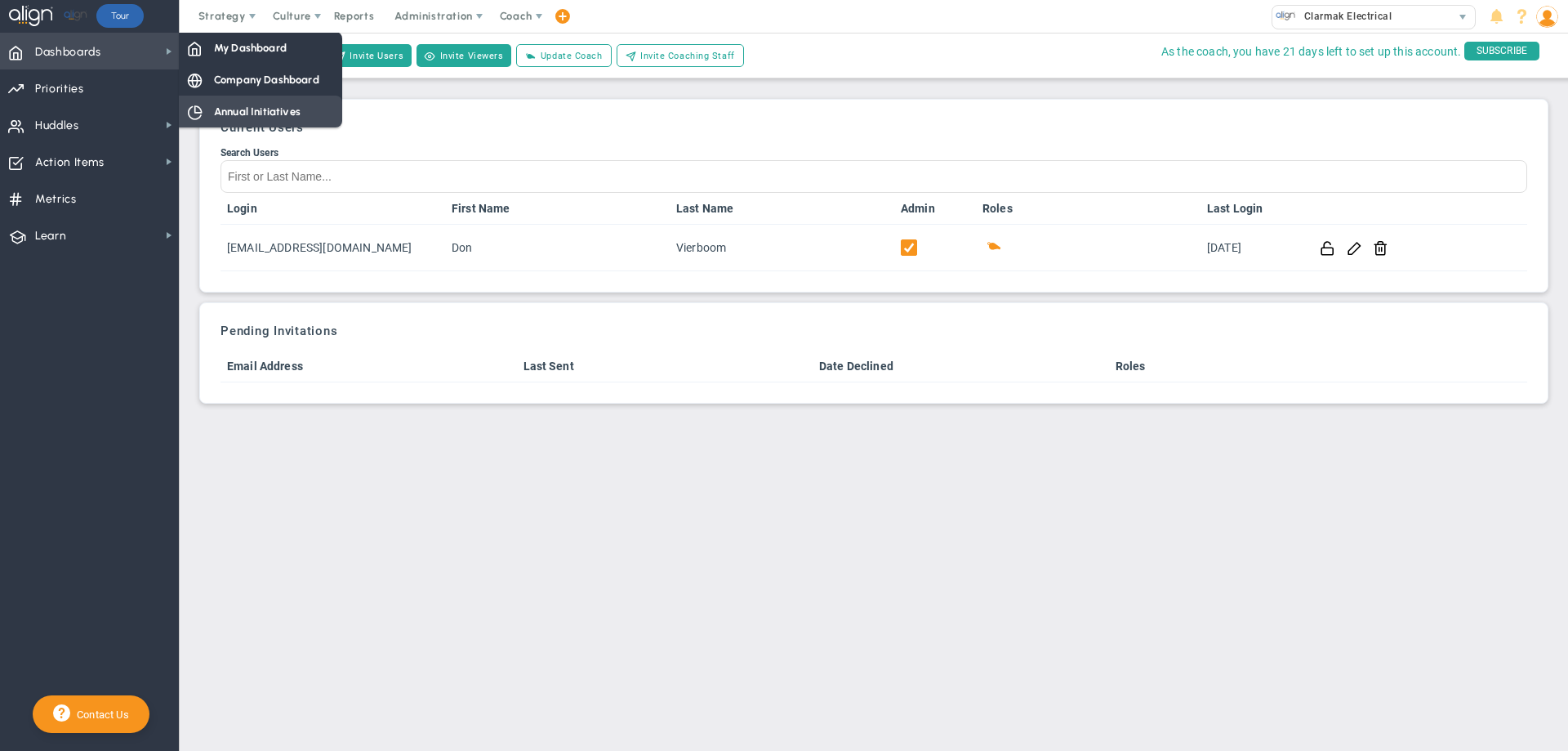
click at [225, 112] on span "Annual Initiatives" at bounding box center [256, 112] width 86 height 16
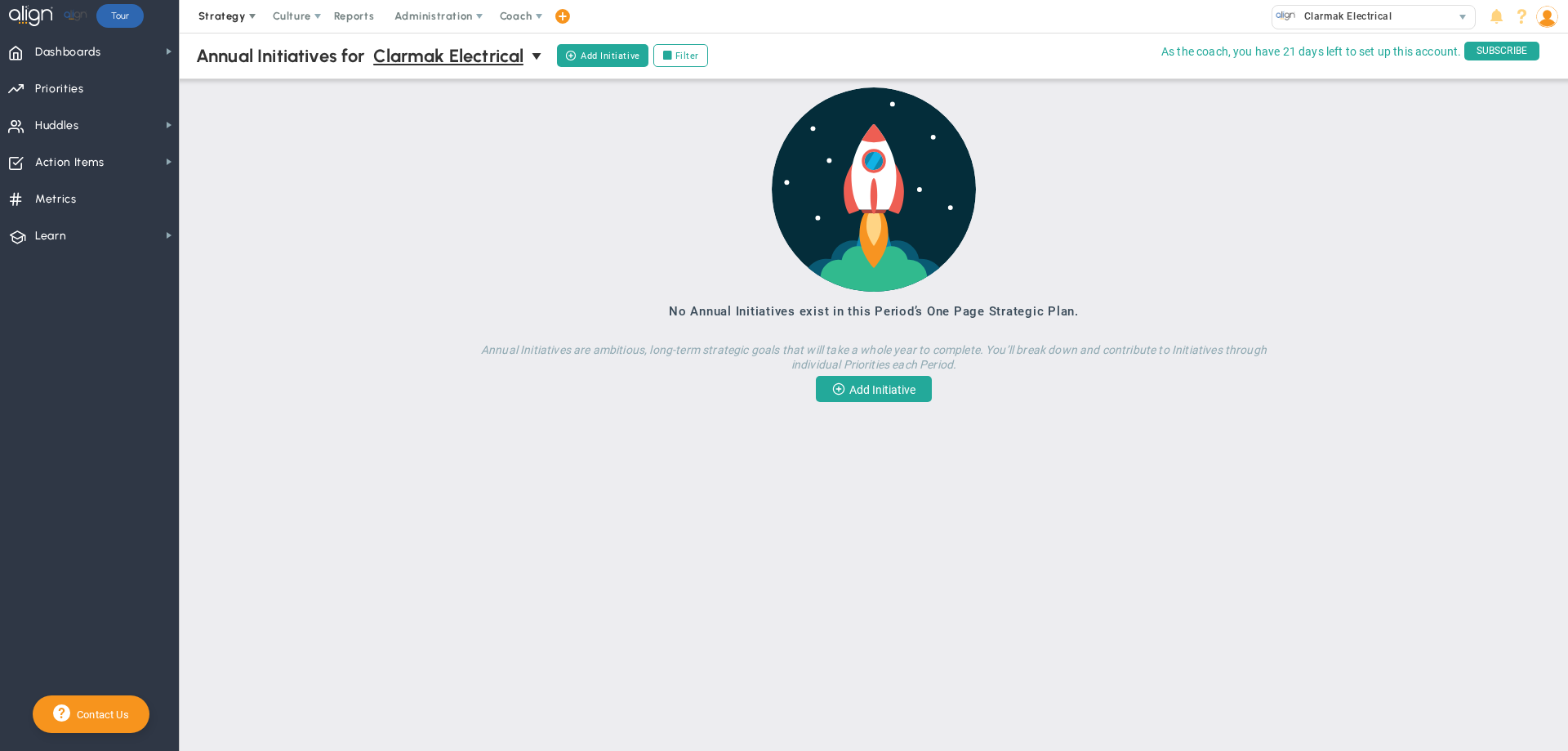
click at [231, 15] on span "Strategy" at bounding box center [222, 16] width 47 height 12
click at [95, 49] on span "Dashboards" at bounding box center [68, 52] width 66 height 34
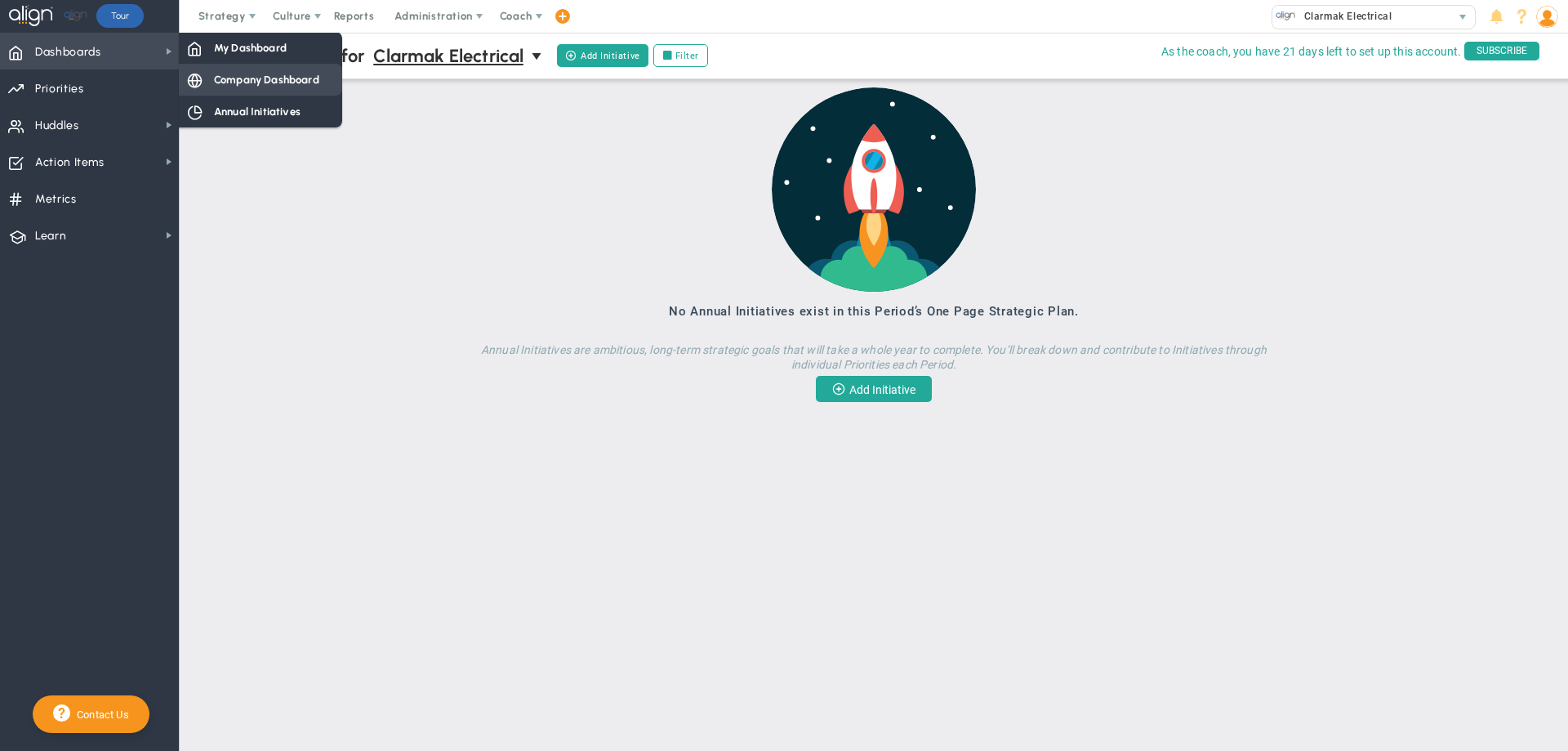
click at [212, 85] on div "Company Dashboard" at bounding box center [260, 80] width 163 height 32
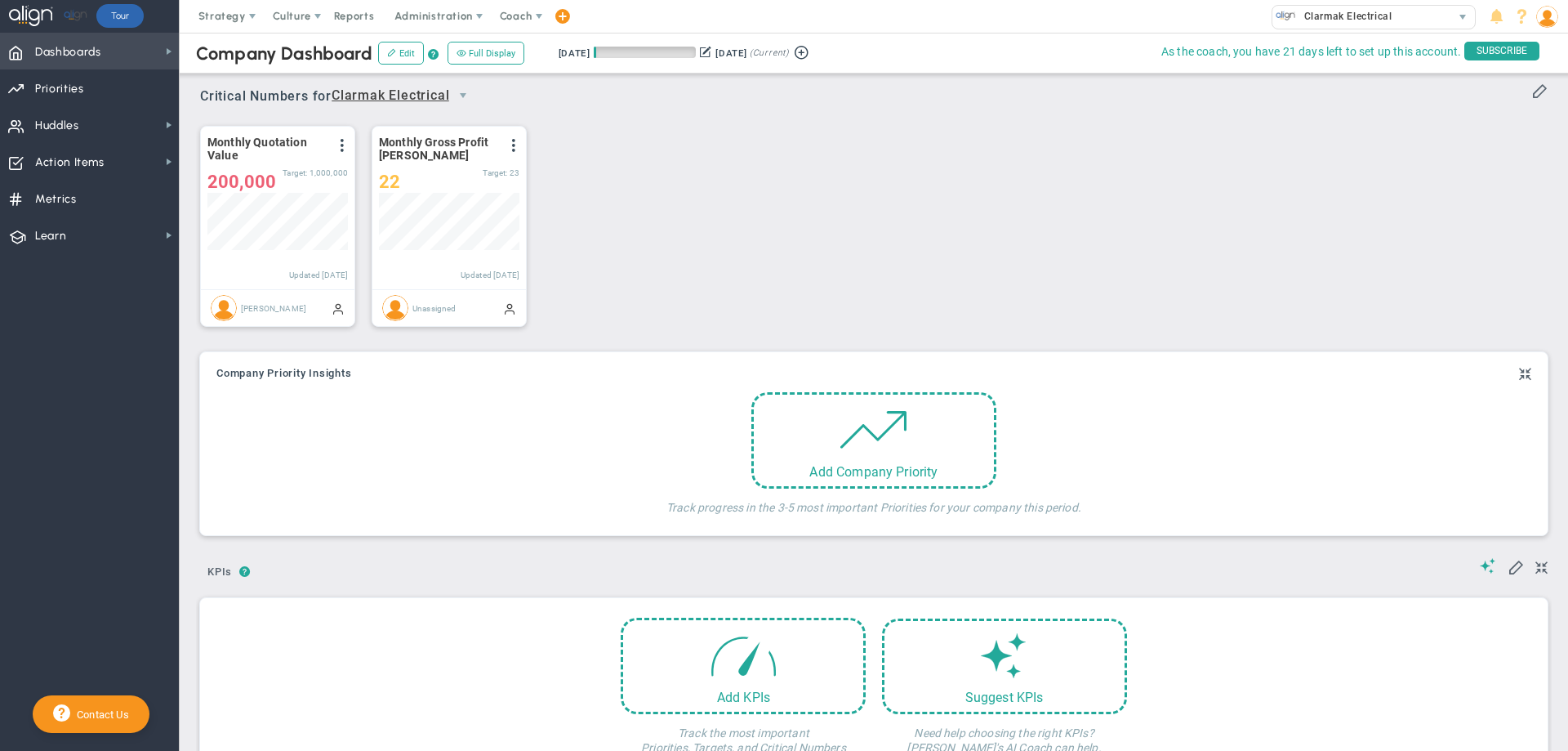
scroll to position [58, 140]
click at [336, 310] on span at bounding box center [338, 308] width 13 height 13
click at [650, 270] on div "Monthly Quotation Value View Historical Graph Edit Make "No Change" Update Add …" at bounding box center [868, 226] width 1367 height 230
click at [294, 14] on span "Culture" at bounding box center [292, 16] width 38 height 12
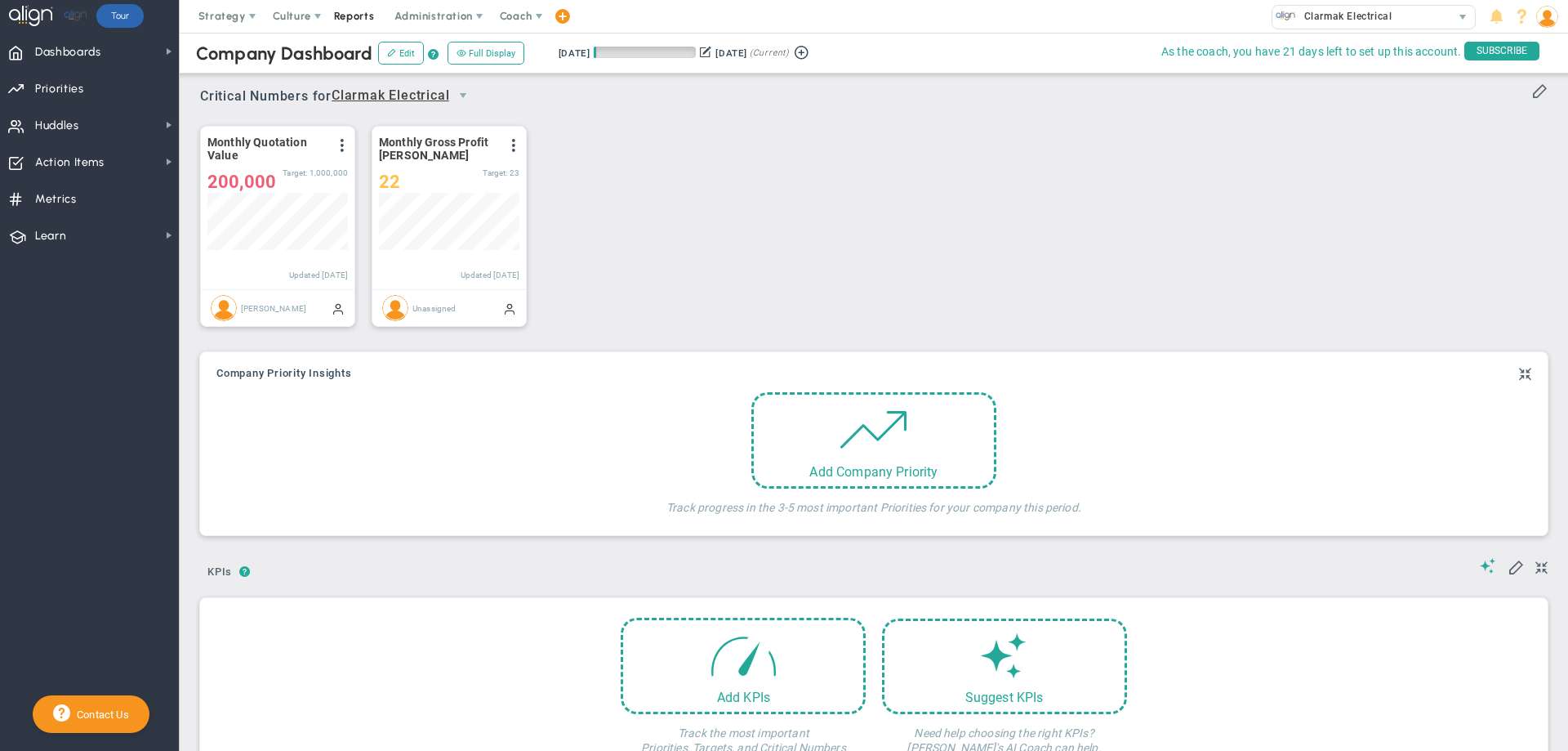
click at [350, 14] on span "Reports" at bounding box center [355, 16] width 58 height 33
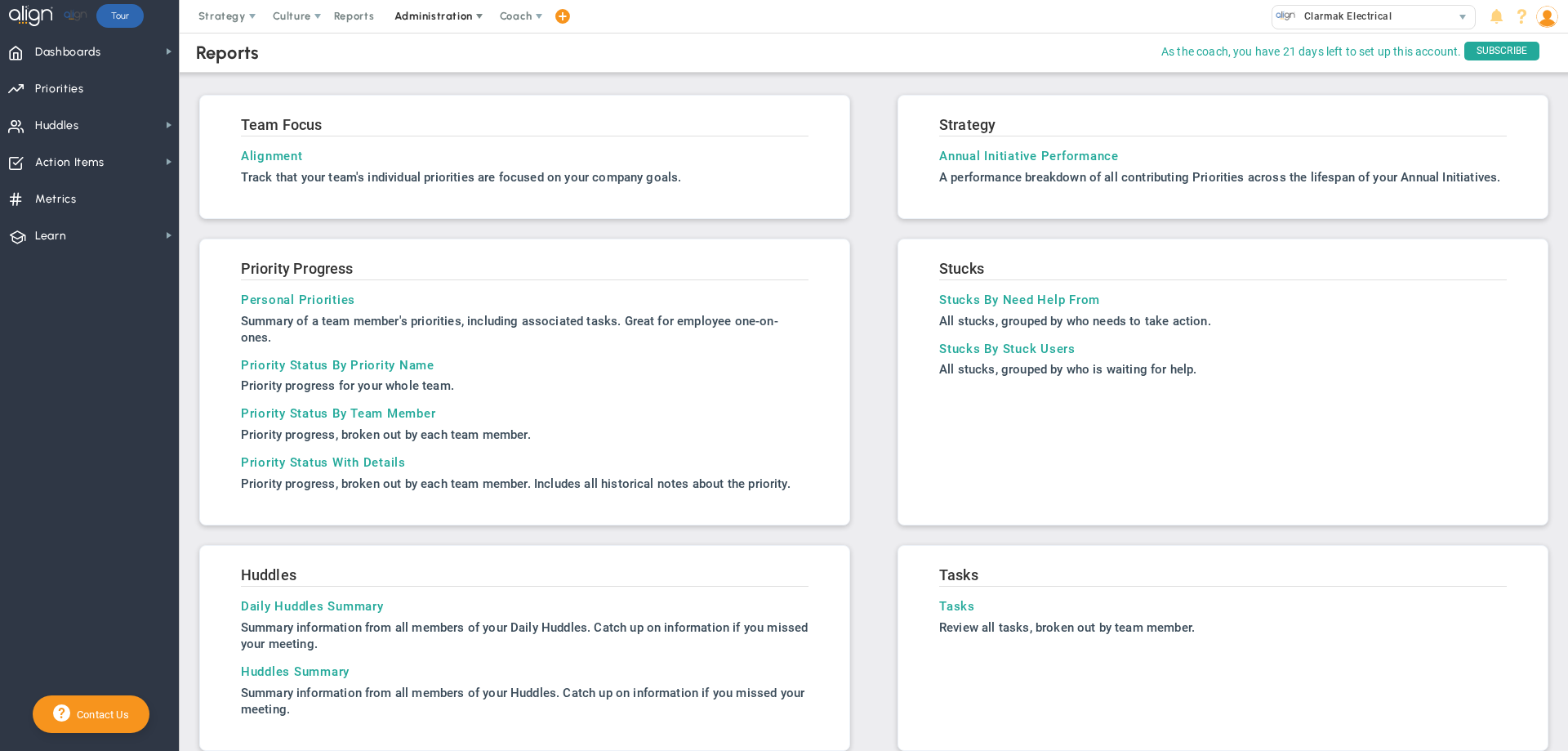
click at [412, 7] on span "Administration" at bounding box center [434, 16] width 105 height 33
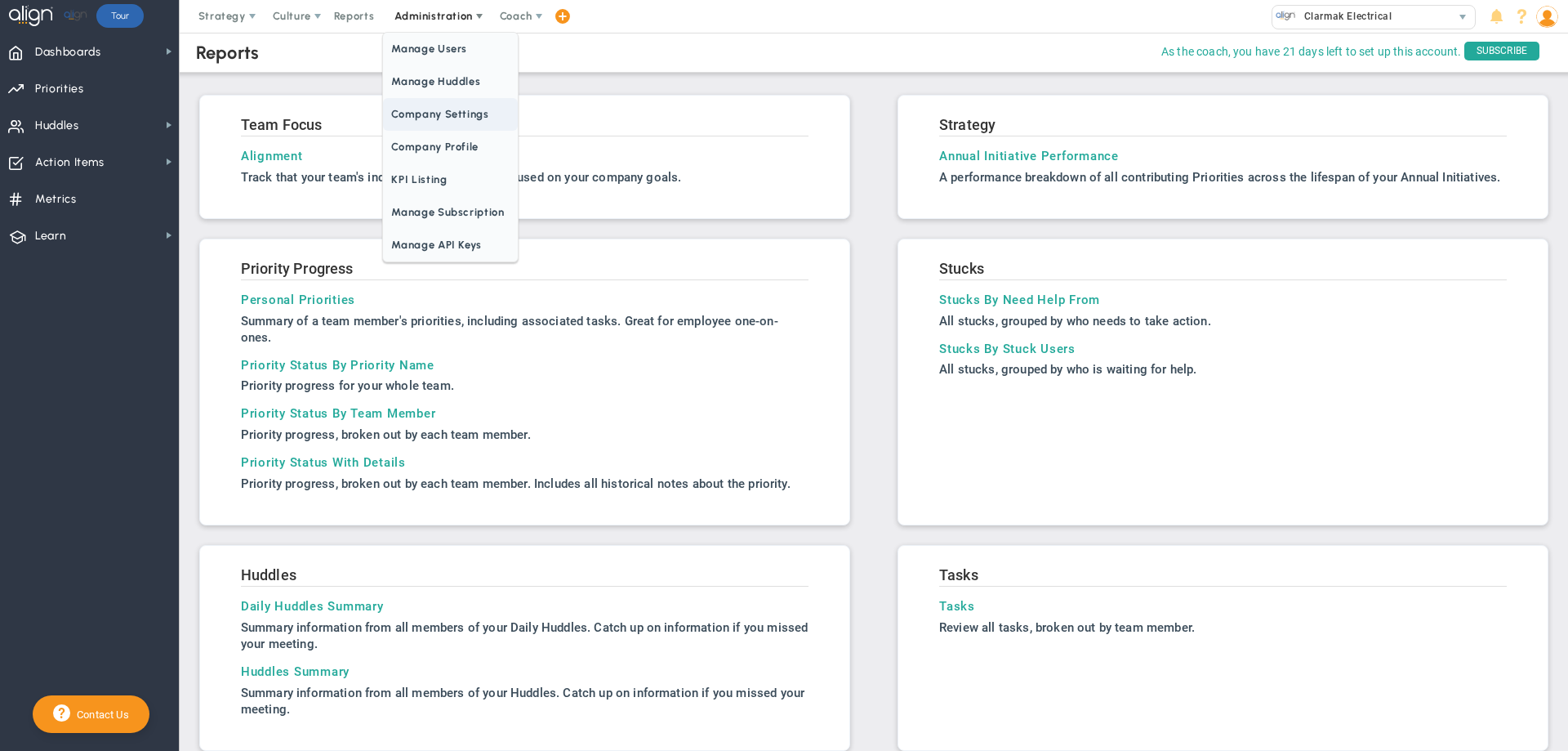
click at [396, 113] on span "Company Settings" at bounding box center [450, 113] width 134 height 33
